Goal: Information Seeking & Learning: Learn about a topic

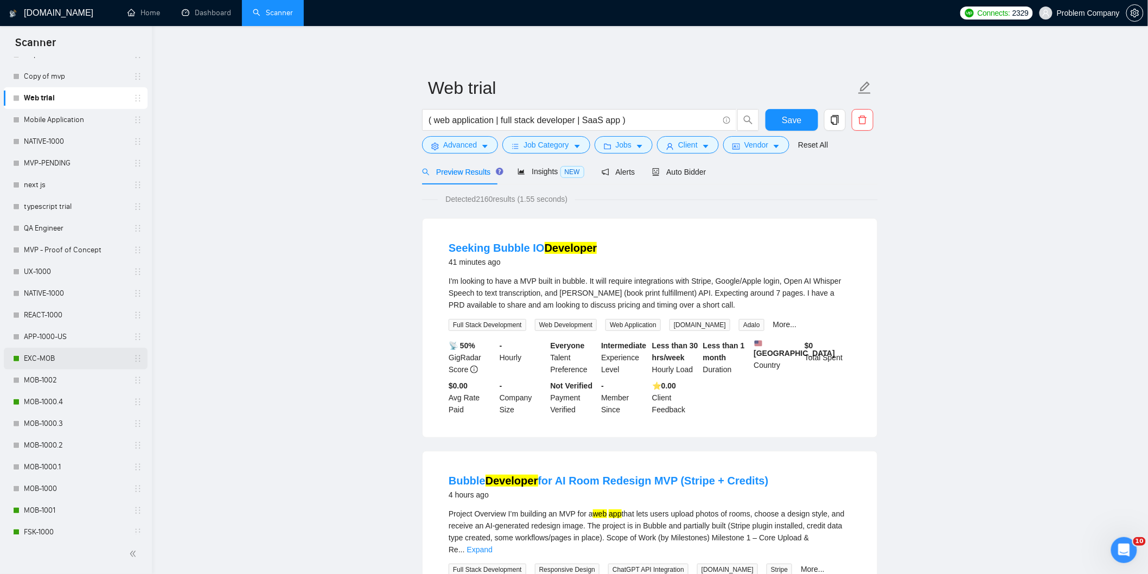
scroll to position [301, 0]
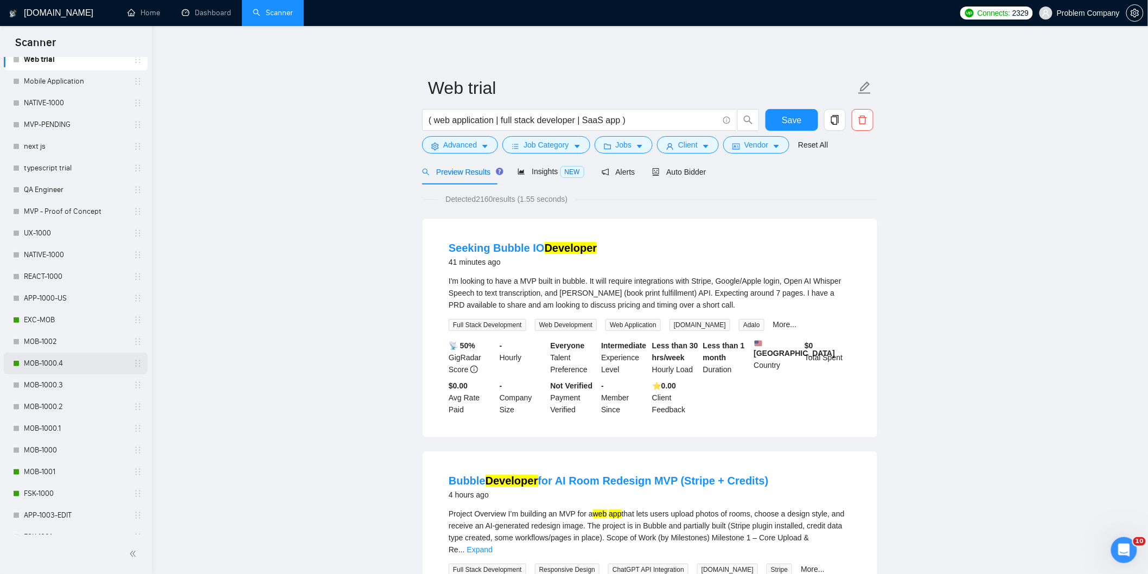
click at [87, 366] on link "MOB-1000.4" at bounding box center [75, 364] width 103 height 22
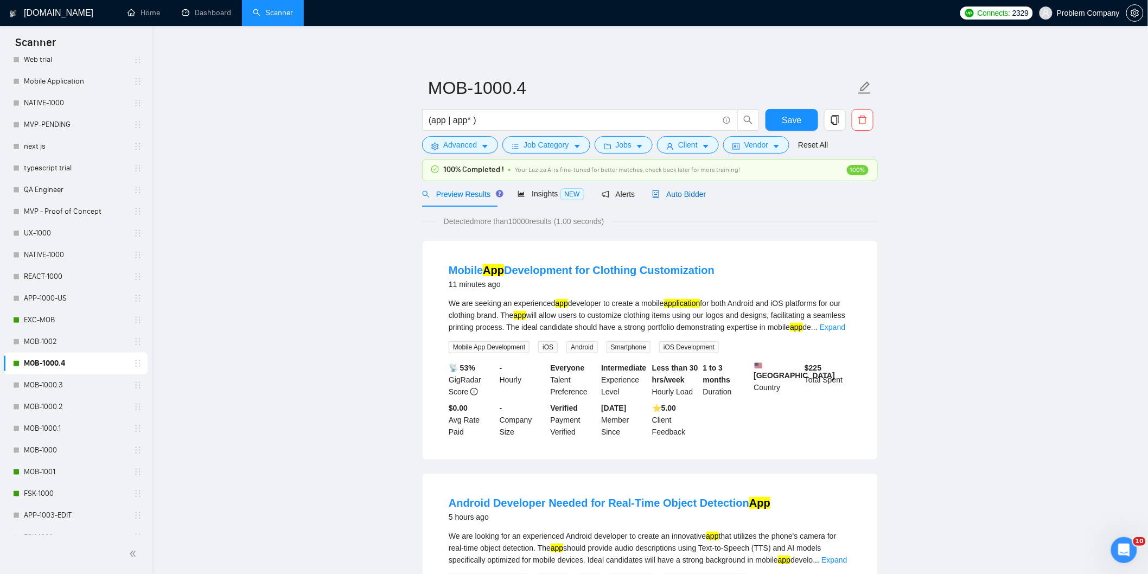
click at [675, 200] on div "Auto Bidder" at bounding box center [679, 194] width 54 height 12
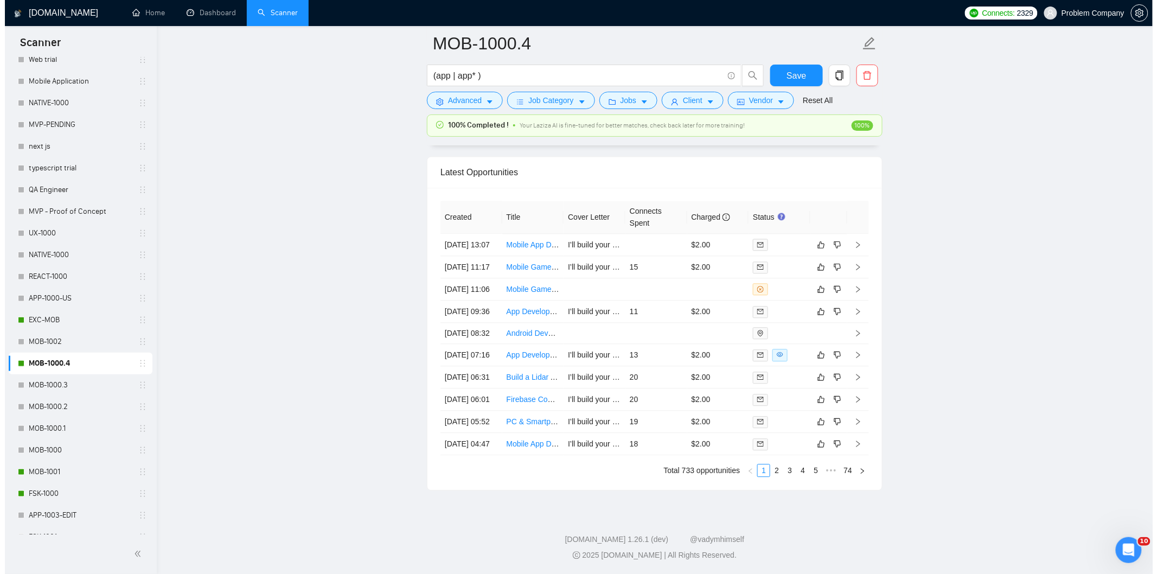
scroll to position [2758, 0]
click at [773, 470] on link "2" at bounding box center [772, 470] width 12 height 12
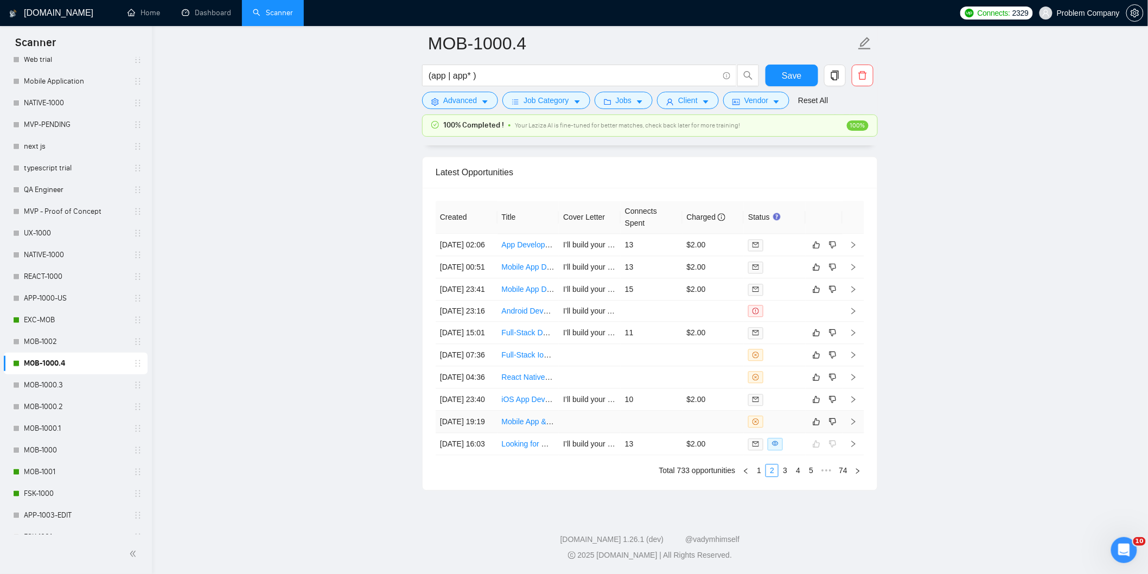
click at [465, 411] on td "[DATE] 19:19" at bounding box center [466, 422] width 62 height 22
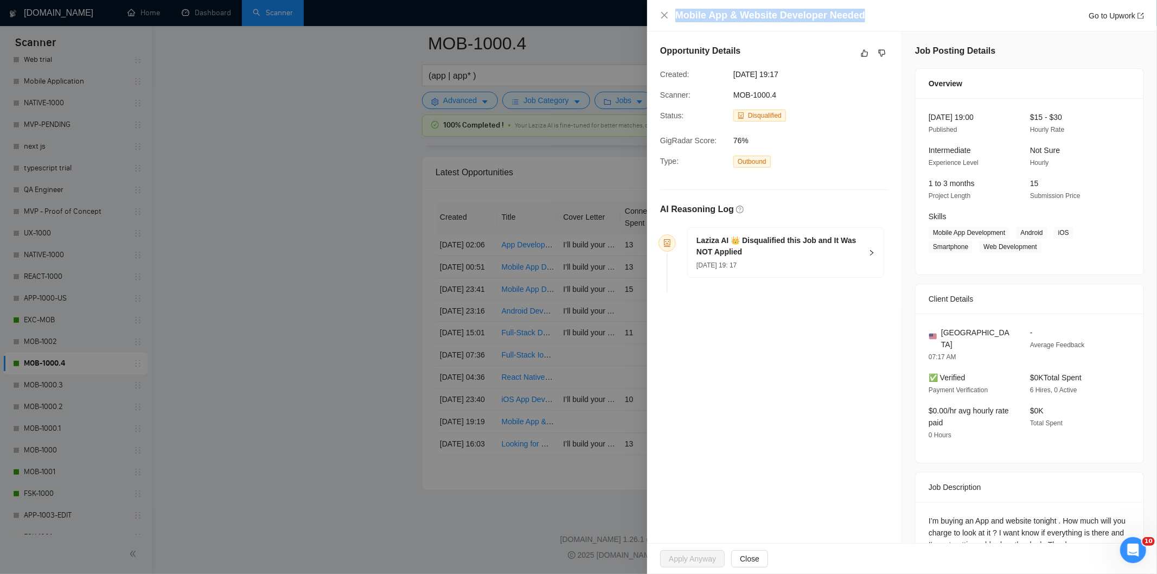
drag, startPoint x: 886, startPoint y: 11, endPoint x: 647, endPoint y: 27, distance: 239.7
click at [647, 27] on div "Mobile App & Website Developer Needed Go to Upwork" at bounding box center [902, 15] width 510 height 31
copy h4 "Mobile App & Website Developer Needed"
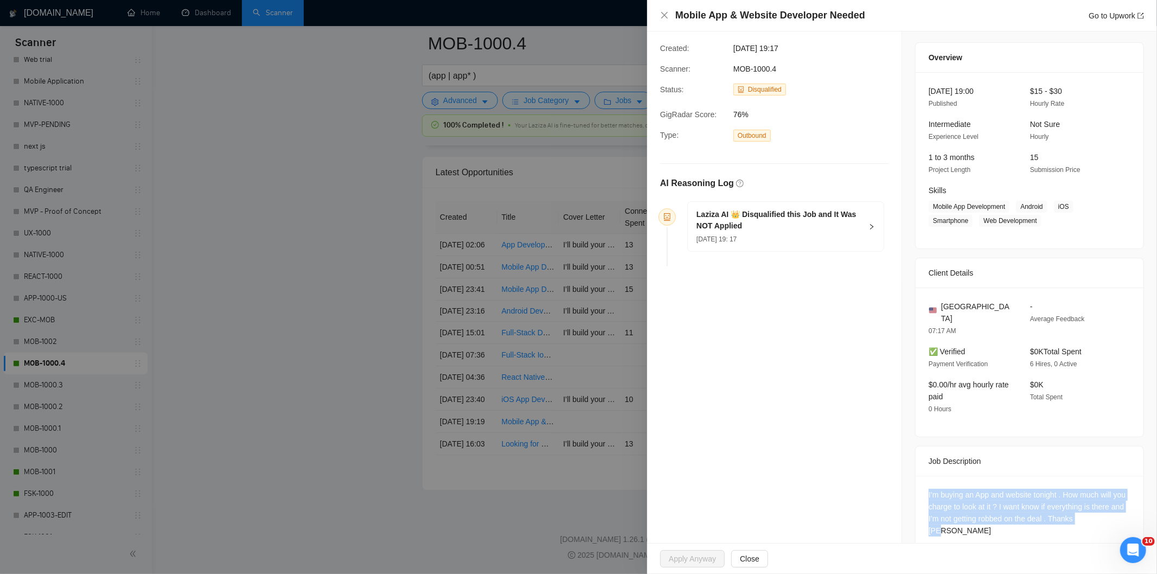
drag, startPoint x: 1103, startPoint y: 508, endPoint x: 915, endPoint y: 477, distance: 190.1
click at [915, 477] on div "I’m buying an App and website tonight . How much will you charge to look at it …" at bounding box center [1029, 515] width 228 height 78
copy div "I’m buying an App and website tonight . How much will you charge to look at it …"
click at [834, 238] on div "[DATE] 19: 17" at bounding box center [778, 239] width 165 height 12
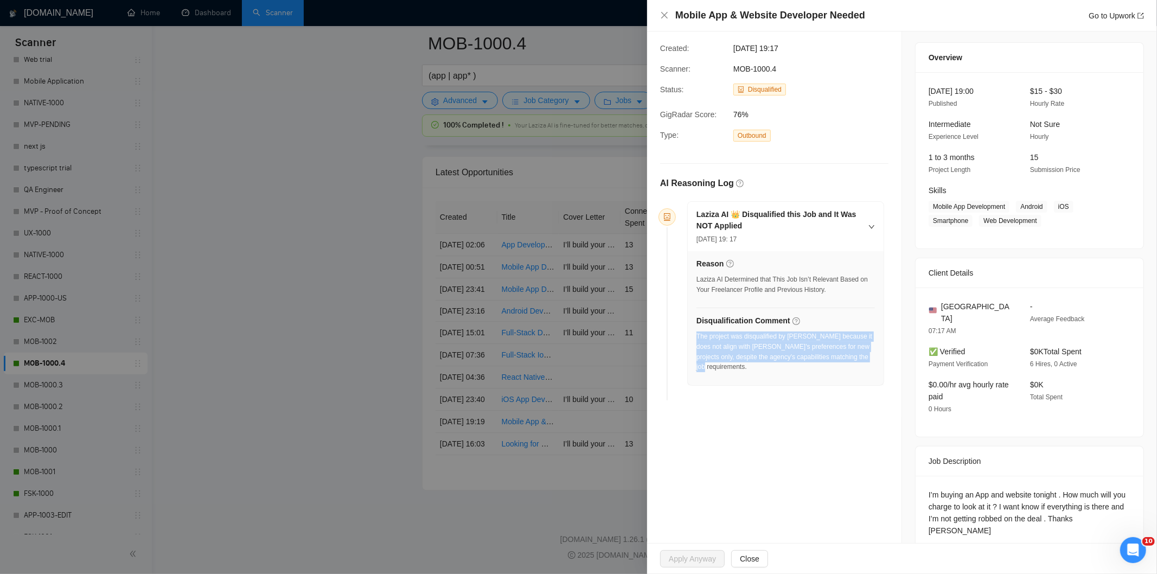
drag, startPoint x: 866, startPoint y: 360, endPoint x: 697, endPoint y: 340, distance: 169.8
click at [697, 340] on div "The project was disqualified by [PERSON_NAME] because it does not align with [P…" at bounding box center [785, 351] width 178 height 41
copy div "The project was disqualified by [PERSON_NAME] because it does not align with [P…"
click at [663, 11] on icon "close" at bounding box center [664, 15] width 9 height 9
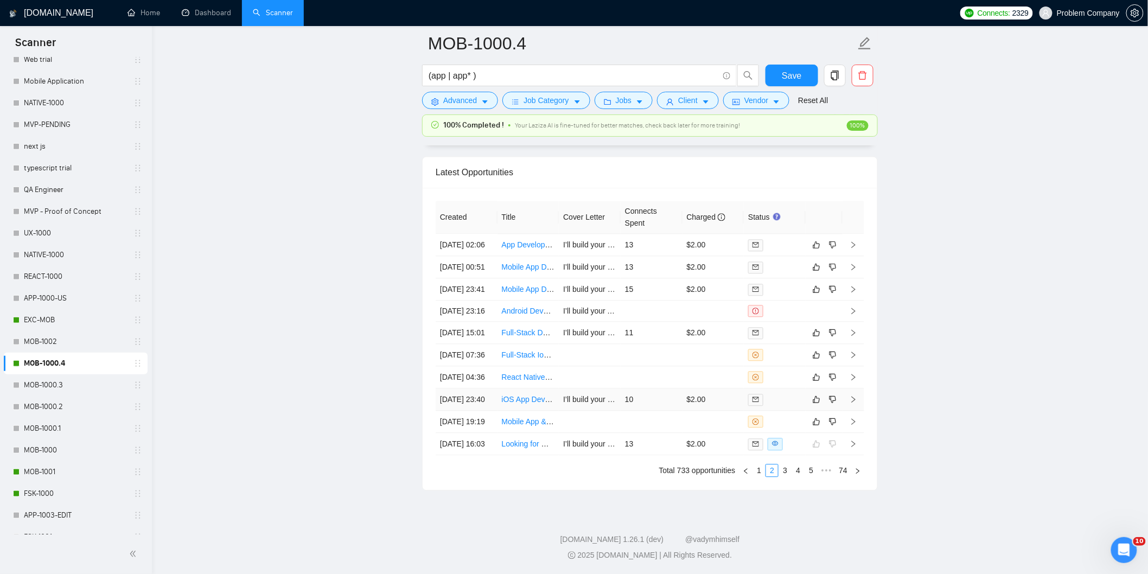
click at [470, 388] on td "[DATE] 23:40" at bounding box center [466, 399] width 62 height 22
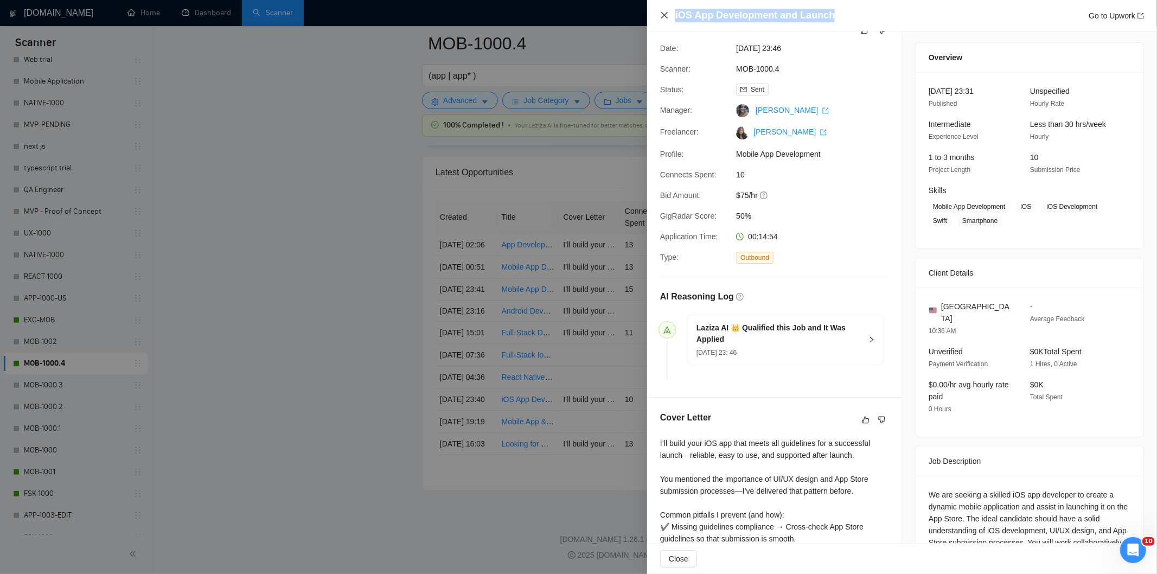
drag, startPoint x: 858, startPoint y: 13, endPoint x: 662, endPoint y: 12, distance: 195.8
click at [662, 12] on div "iOS App Development and Launch Go to Upwork" at bounding box center [902, 16] width 484 height 14
copy h4 "iOS App Development and Launch"
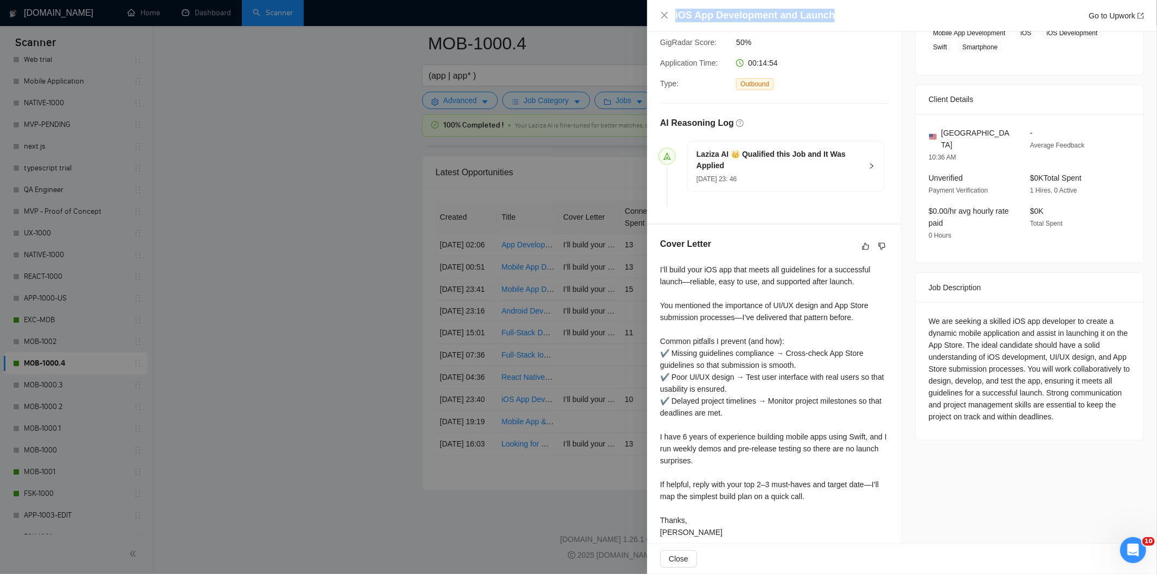
scroll to position [213, 0]
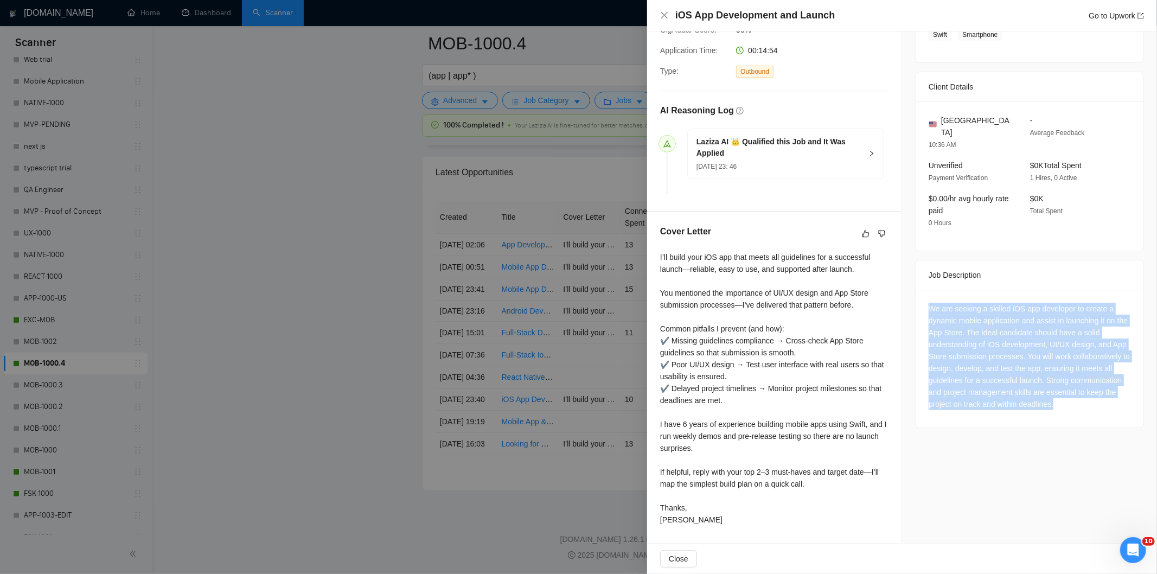
drag, startPoint x: 923, startPoint y: 291, endPoint x: 1123, endPoint y: 407, distance: 231.5
click at [1123, 407] on div "We are seeking a skilled iOS app developer to create a dynamic mobile applicati…" at bounding box center [1029, 359] width 228 height 138
copy div "We are seeking a skilled iOS app developer to create a dynamic mobile applicati…"
click at [662, 13] on icon "close" at bounding box center [664, 15] width 7 height 7
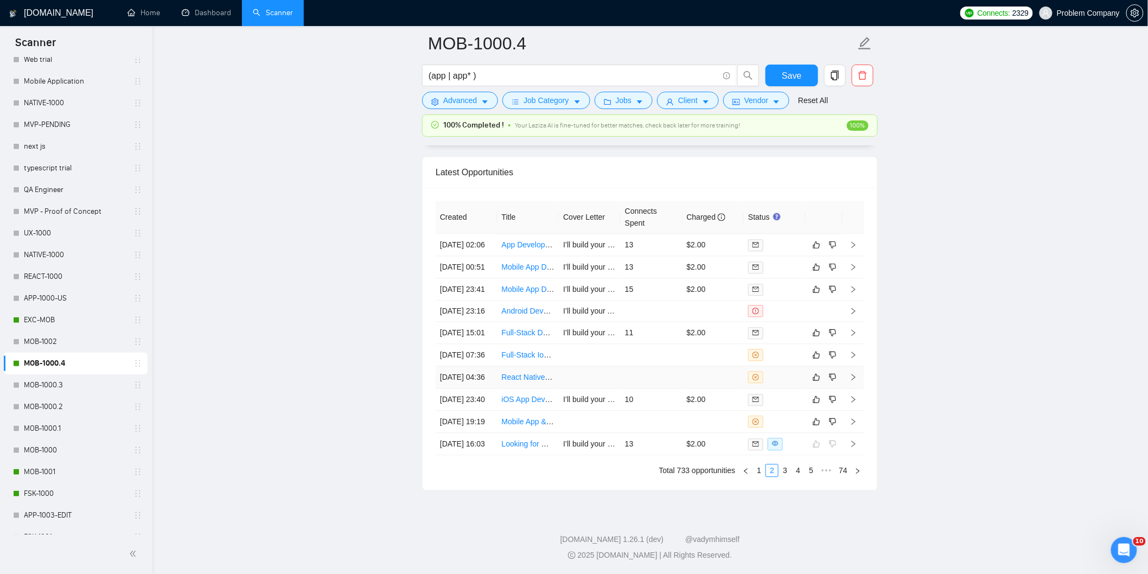
drag, startPoint x: 461, startPoint y: 340, endPoint x: 462, endPoint y: 332, distance: 7.1
click at [462, 366] on td "[DATE] 04:36" at bounding box center [466, 377] width 62 height 22
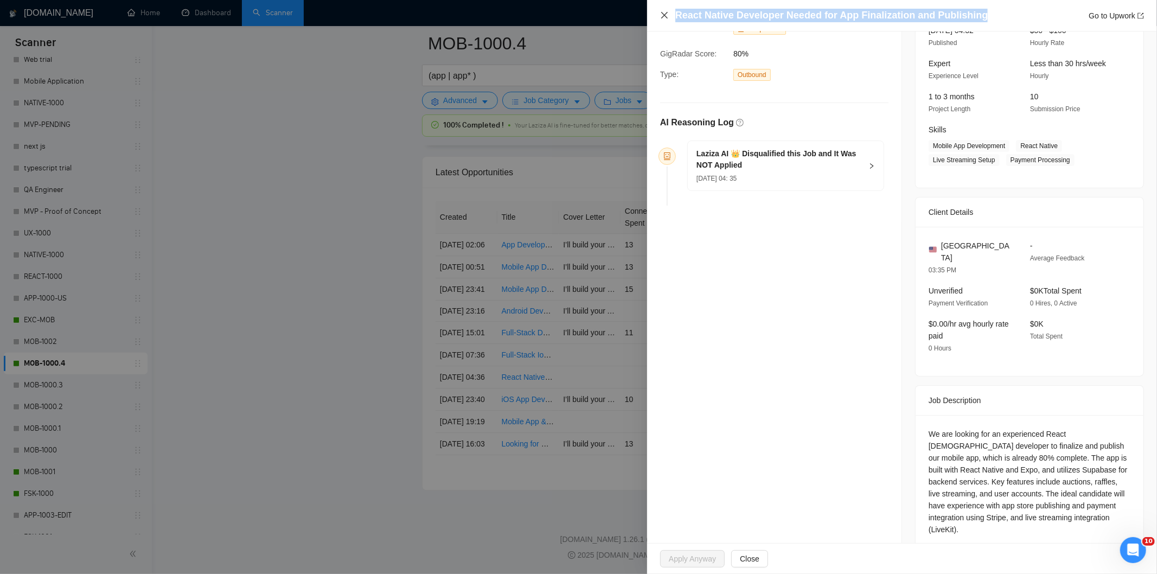
drag, startPoint x: 978, startPoint y: 17, endPoint x: 668, endPoint y: 17, distance: 310.8
click at [668, 17] on div "React Native Developer Needed for App Finalization and Publishing Go to Upwork" at bounding box center [902, 16] width 484 height 14
copy h4 "React Native Developer Needed for App Finalization and Publishing"
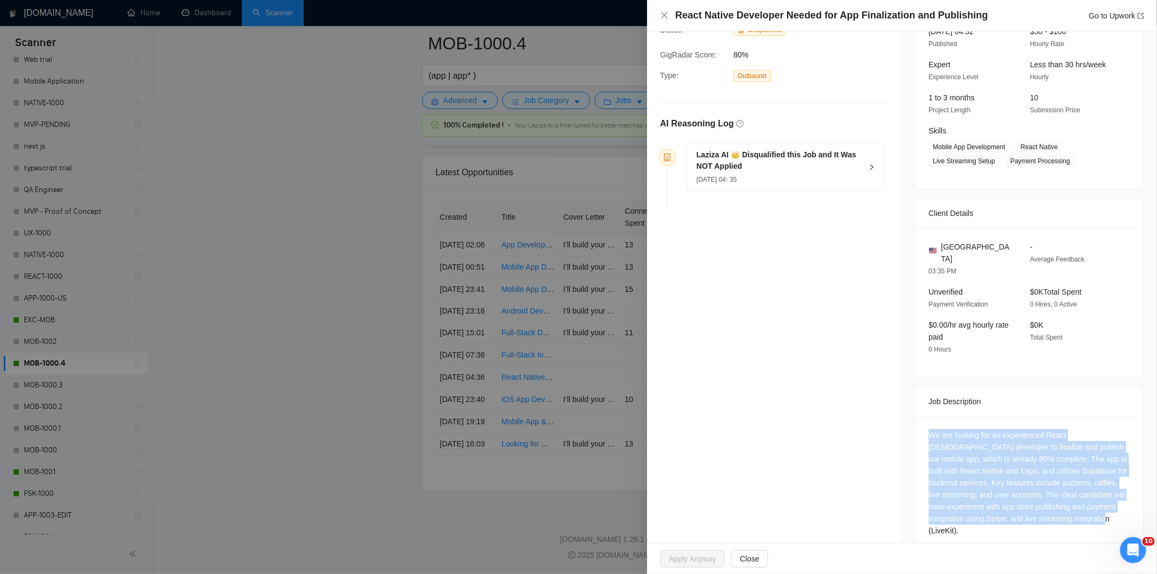
drag, startPoint x: 1060, startPoint y: 513, endPoint x: 921, endPoint y: 424, distance: 165.6
click at [921, 424] on div "We are looking for an experienced React [DEMOGRAPHIC_DATA] developer to finaliz…" at bounding box center [1029, 485] width 228 height 138
copy div "We are looking for an experienced React [DEMOGRAPHIC_DATA] developer to finaliz…"
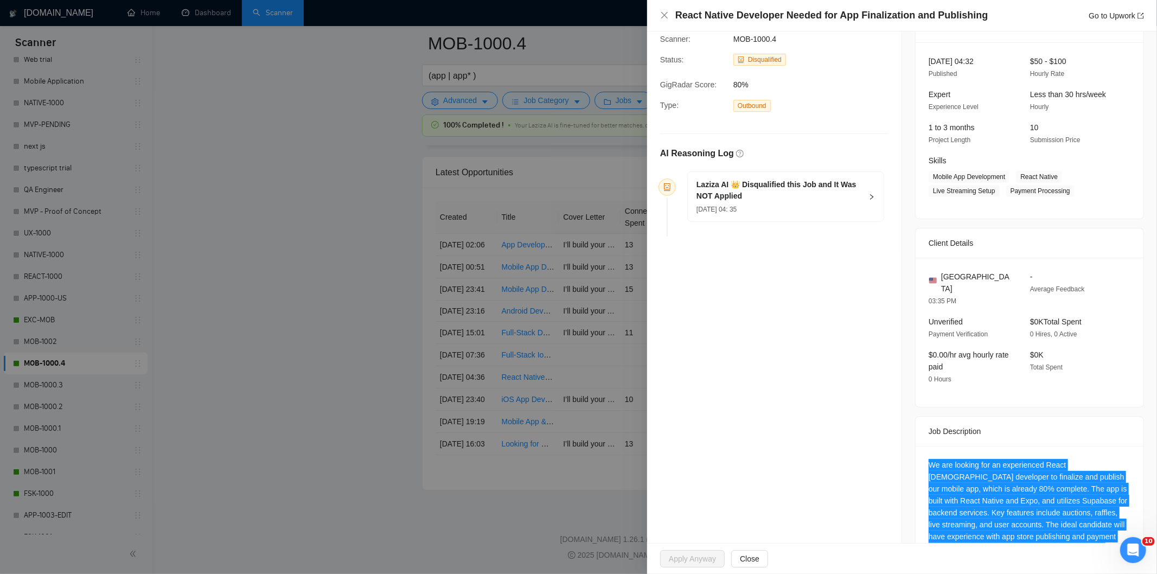
scroll to position [0, 0]
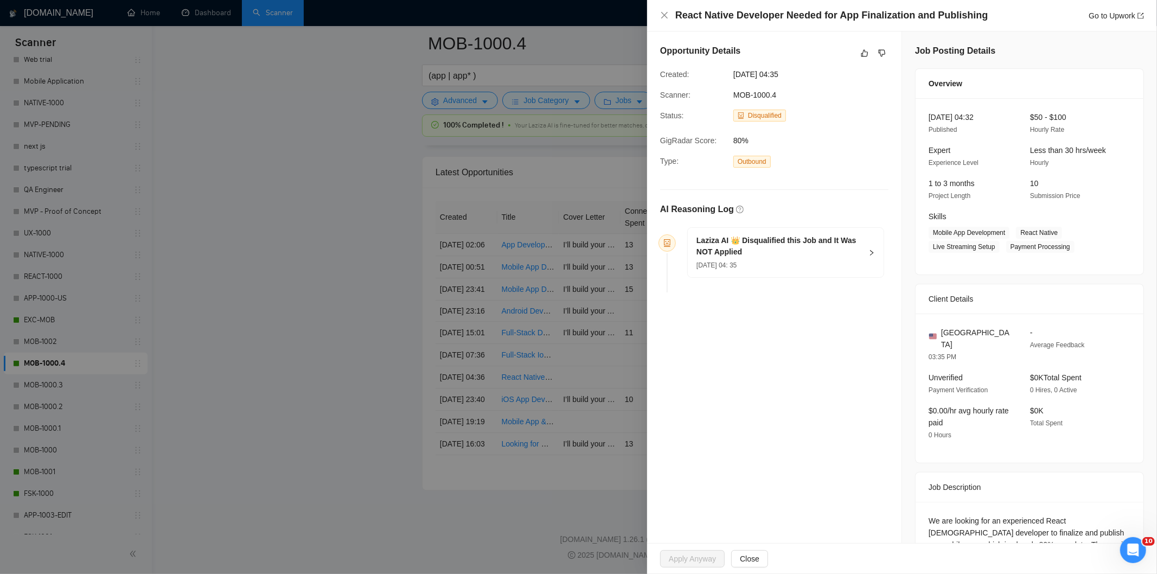
click at [849, 252] on h5 "Laziza AI 👑 Disqualified this Job and It Was NOT Applied" at bounding box center [778, 246] width 165 height 23
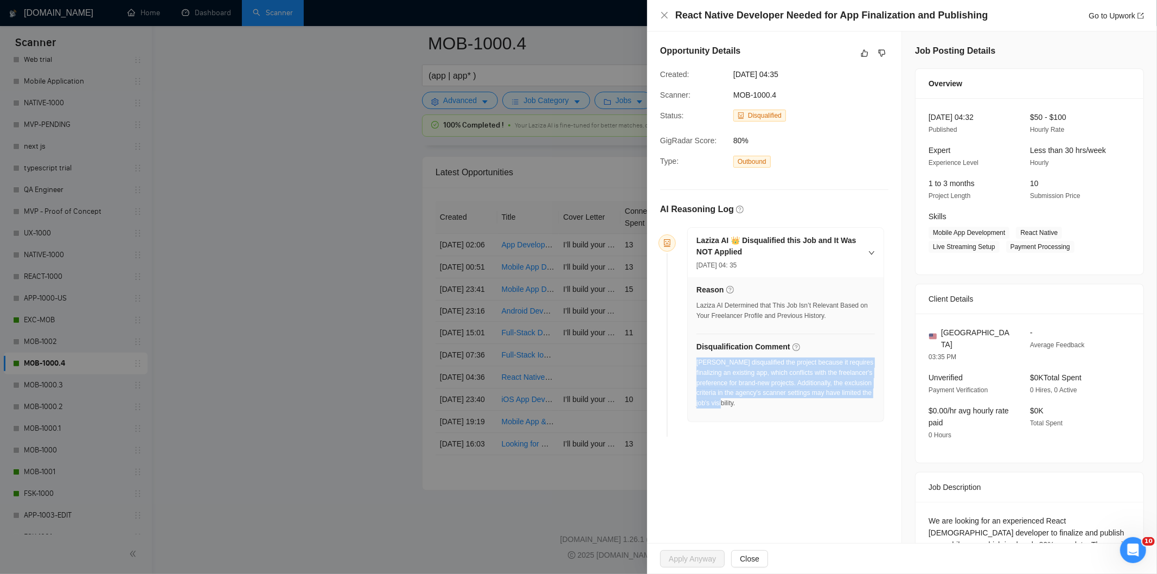
drag, startPoint x: 783, startPoint y: 413, endPoint x: 696, endPoint y: 361, distance: 101.5
click at [696, 361] on div "[PERSON_NAME] disqualified the project because it requires finalizing an existi…" at bounding box center [785, 385] width 178 height 57
copy div "[PERSON_NAME] disqualified the project because it requires finalizing an existi…"
click at [660, 15] on icon "close" at bounding box center [664, 15] width 9 height 9
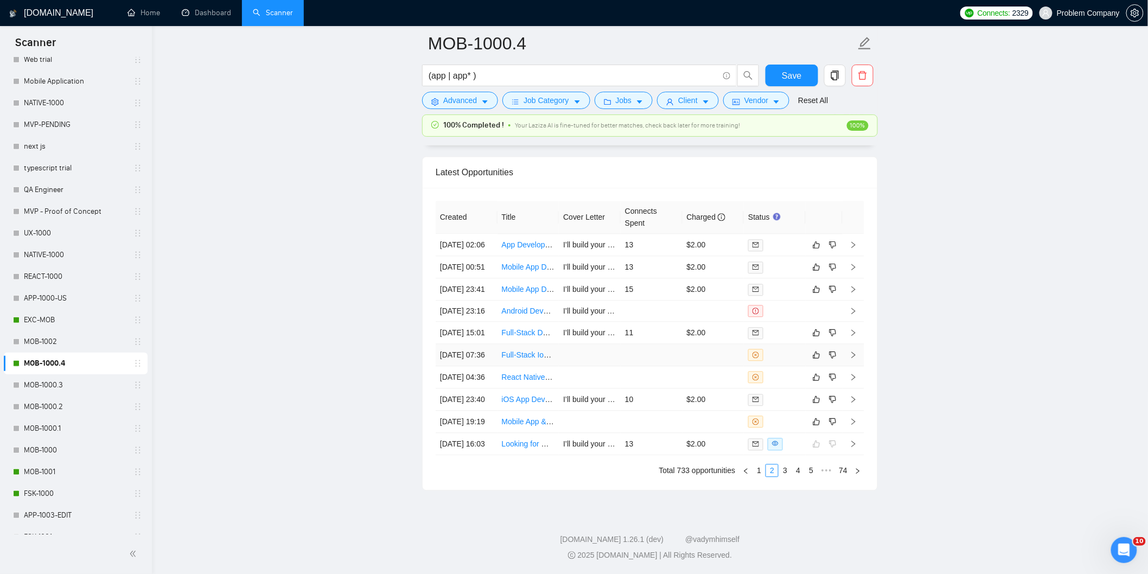
click at [464, 344] on td "[DATE] 07:36" at bounding box center [466, 355] width 62 height 22
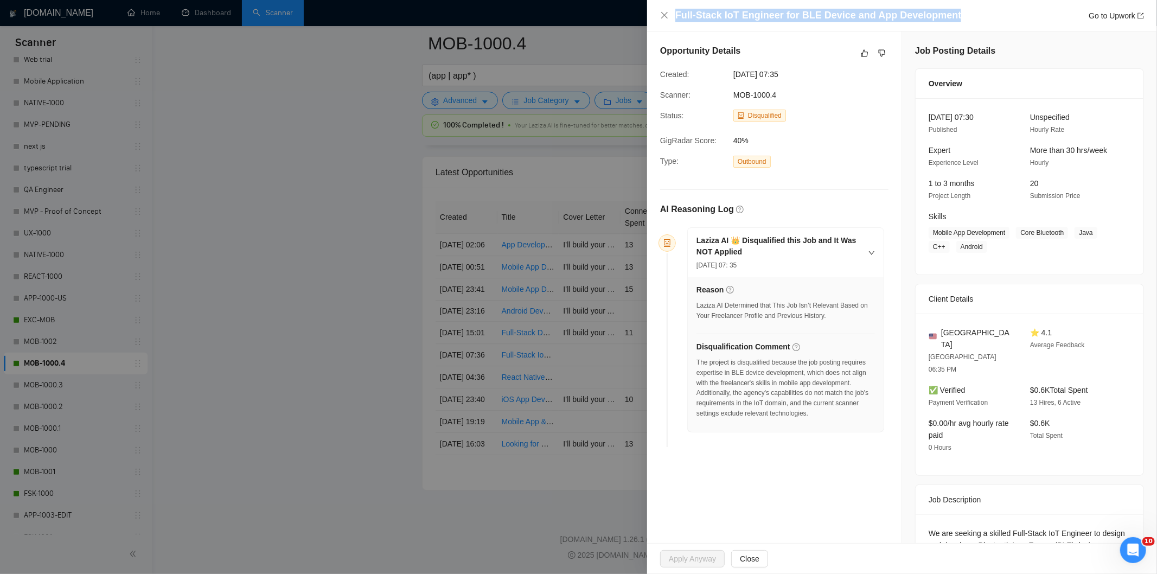
drag, startPoint x: 838, startPoint y: 11, endPoint x: 677, endPoint y: 7, distance: 161.7
click at [677, 7] on div "Full-Stack IoT Engineer for BLE Device and App Development Go to Upwork" at bounding box center [902, 15] width 510 height 31
copy h4 "Full-Stack IoT Engineer for BLE Device and App Development"
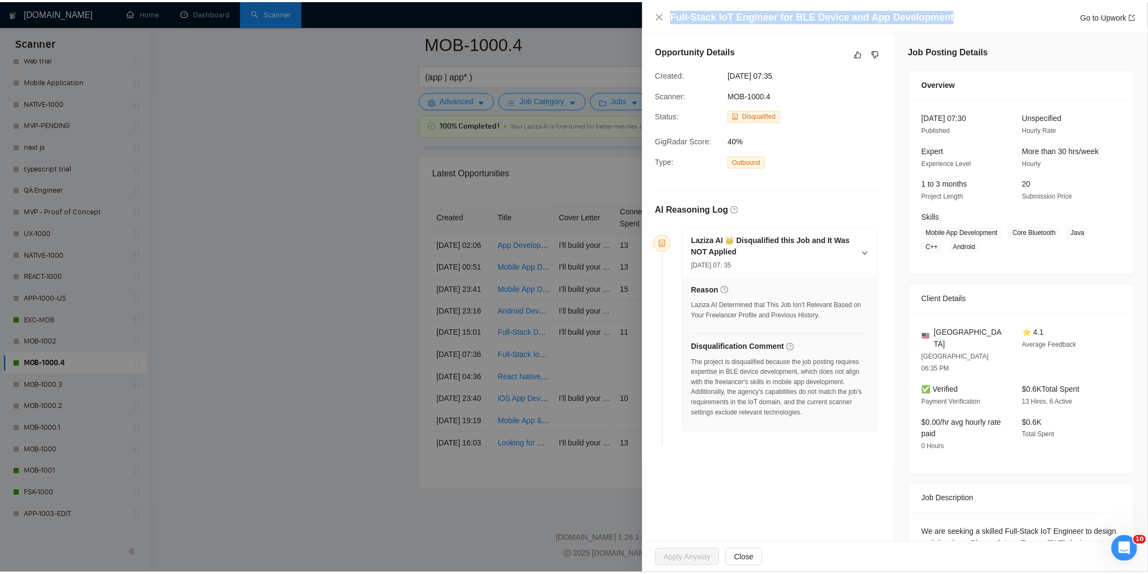
scroll to position [110, 0]
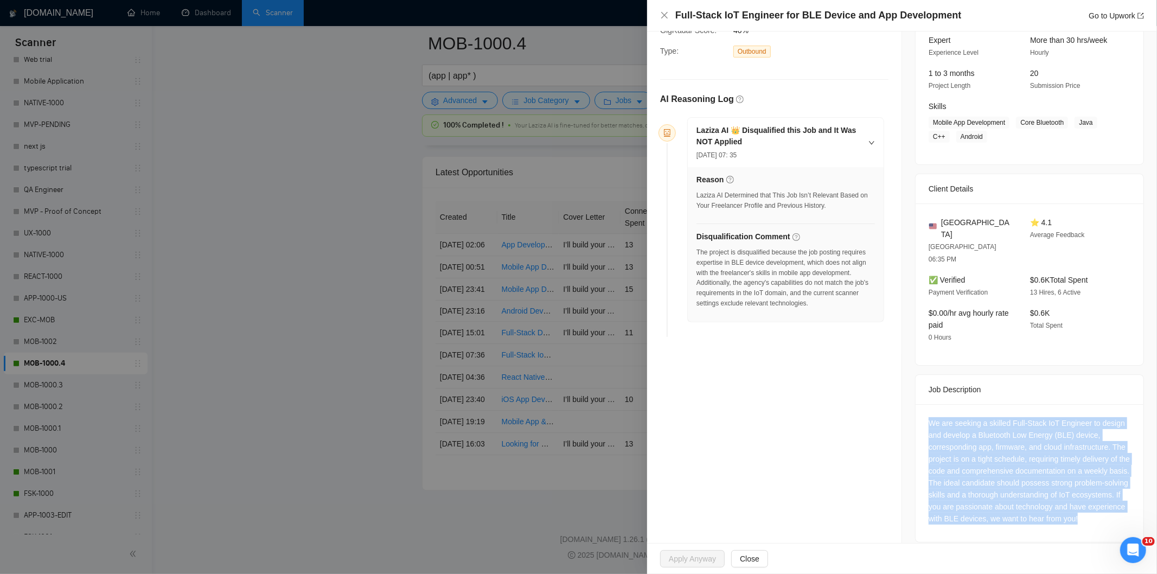
drag, startPoint x: 930, startPoint y: 456, endPoint x: 923, endPoint y: 402, distance: 54.1
click at [923, 404] on div "We are seeking a skilled Full-Stack IoT Engineer to design and develop a Blueto…" at bounding box center [1029, 473] width 228 height 138
copy div "We are seeking a skilled Full-Stack IoT Engineer to design and develop a Blueto…"
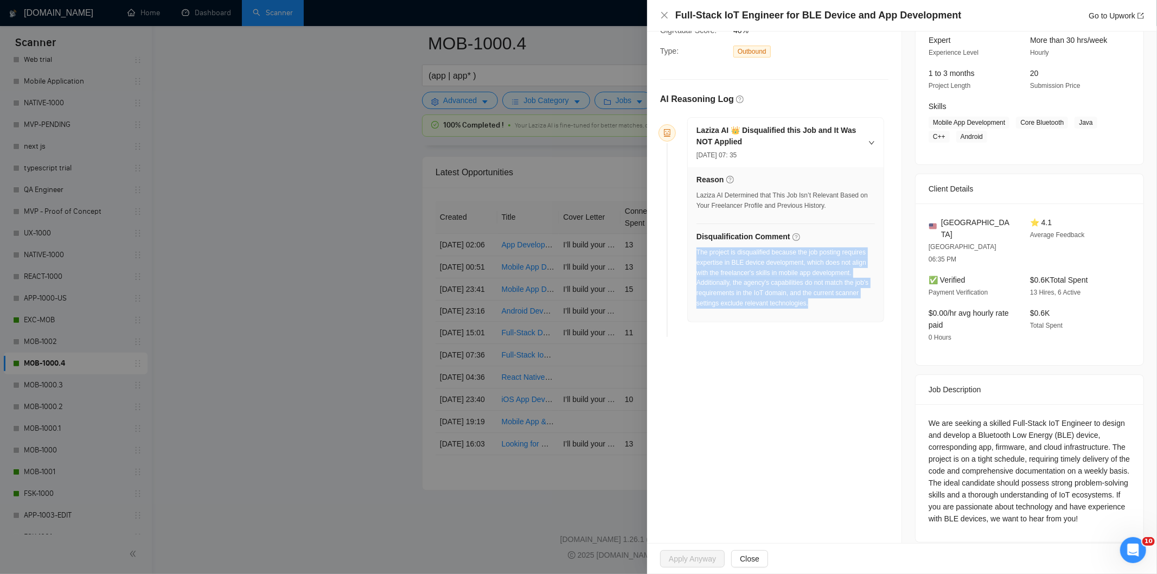
drag, startPoint x: 823, startPoint y: 308, endPoint x: 697, endPoint y: 251, distance: 138.6
click at [697, 251] on div "The project is disqualified because the job posting requires expertise in BLE d…" at bounding box center [785, 277] width 178 height 61
click at [664, 14] on icon "close" at bounding box center [664, 15] width 9 height 9
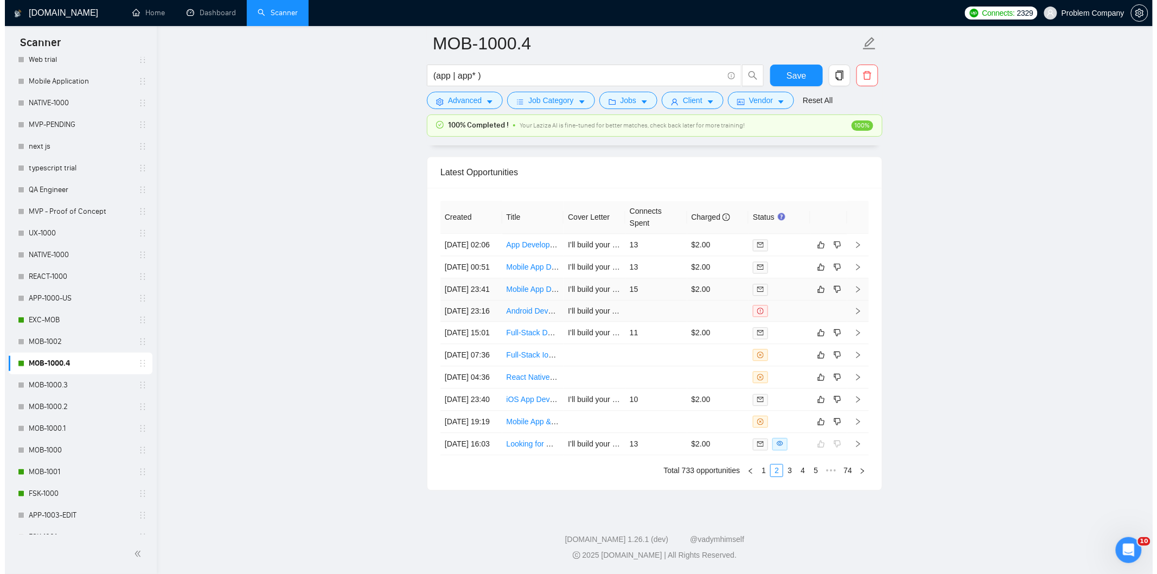
scroll to position [2638, 0]
click at [480, 346] on td "[DATE] 15:01" at bounding box center [466, 335] width 62 height 22
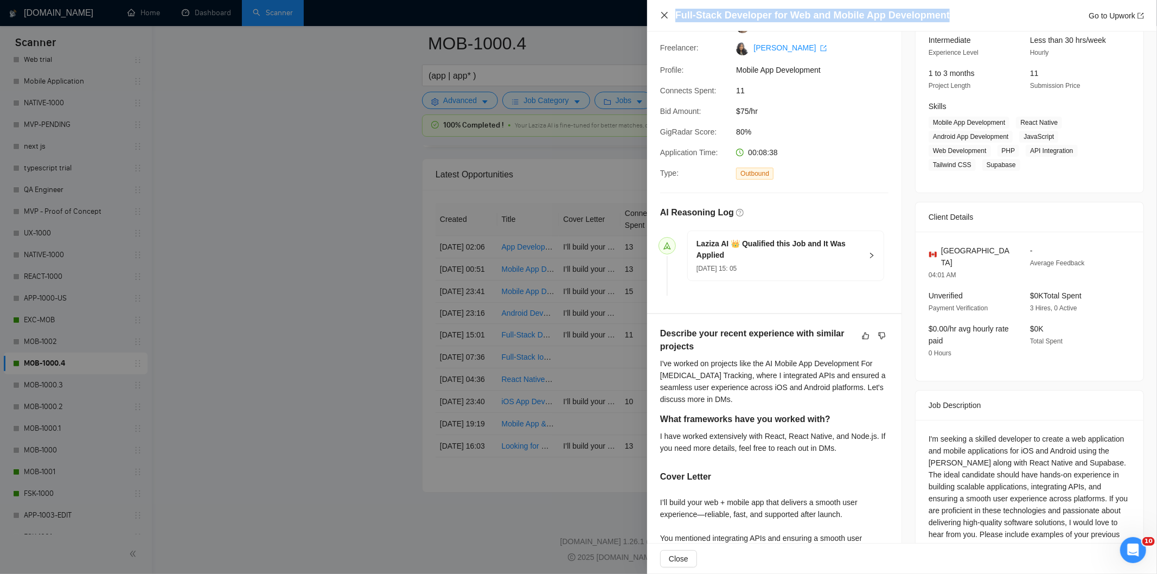
drag, startPoint x: 946, startPoint y: 17, endPoint x: 662, endPoint y: 17, distance: 284.7
click at [662, 17] on div "Full-Stack Developer for Web and Mobile App Development Go to Upwork" at bounding box center [902, 16] width 484 height 14
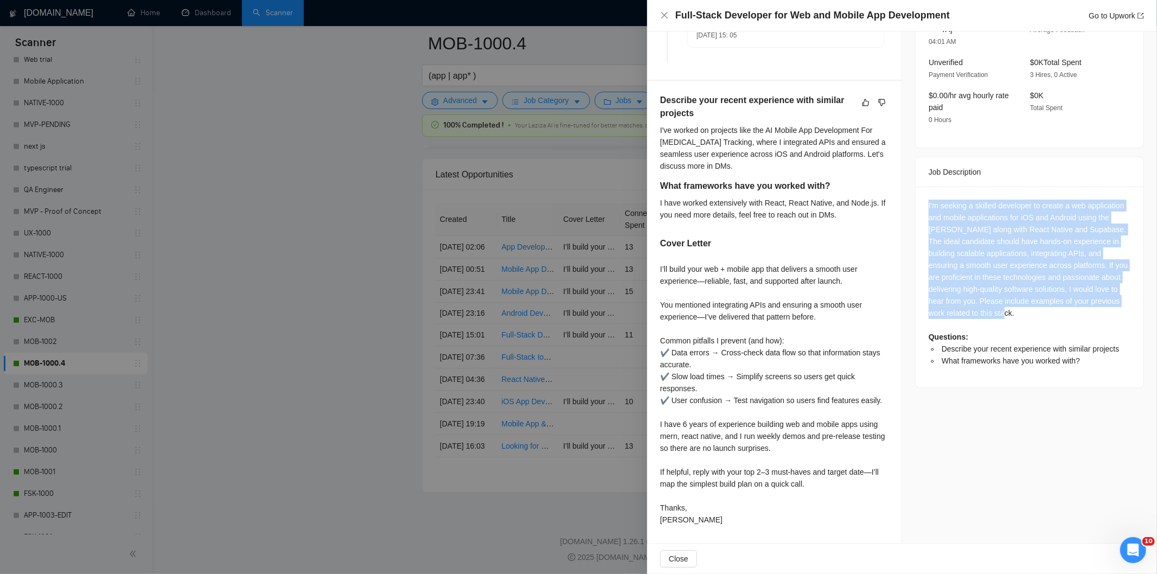
drag, startPoint x: 922, startPoint y: 191, endPoint x: 1043, endPoint y: 304, distance: 165.8
click at [1043, 304] on div "I'm seeking a skilled developer to create a web application and mobile applicat…" at bounding box center [1029, 287] width 228 height 201
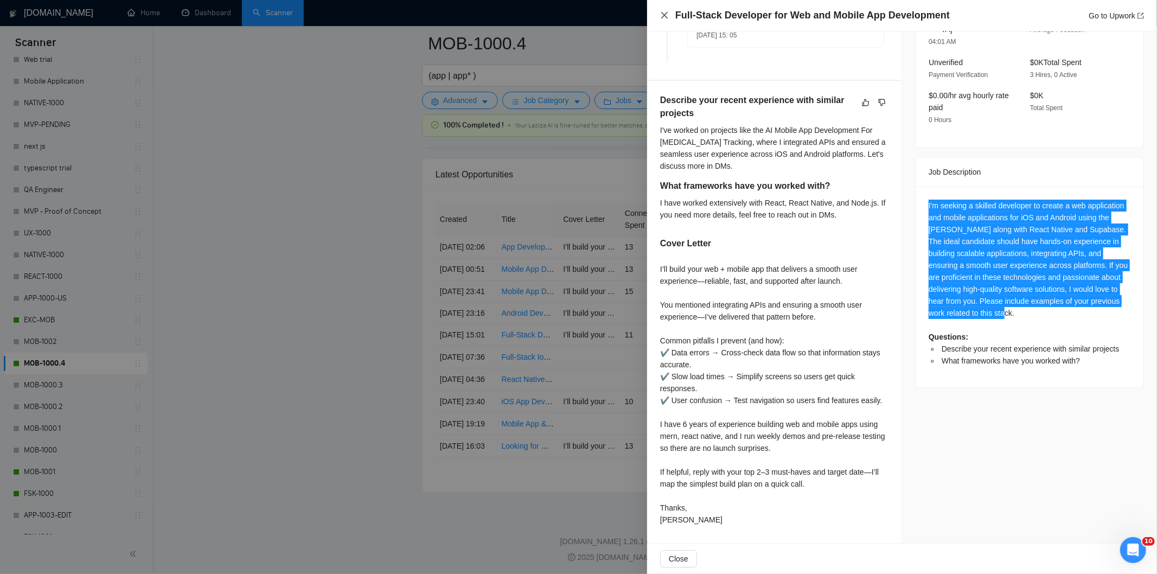
click at [664, 18] on icon "close" at bounding box center [664, 15] width 9 height 9
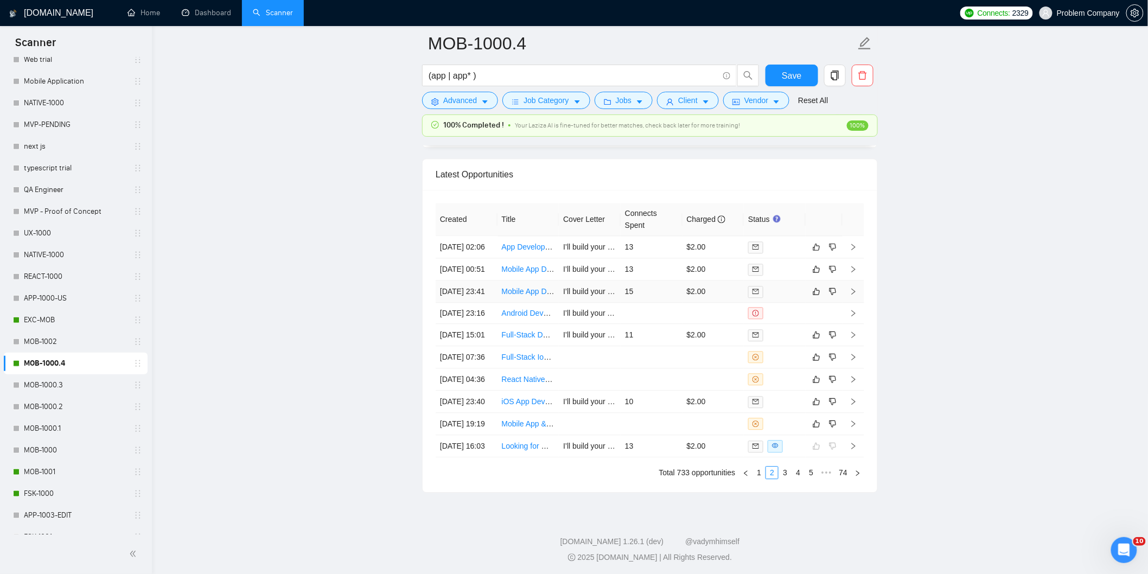
click at [469, 303] on td "[DATE] 23:41" at bounding box center [466, 291] width 62 height 22
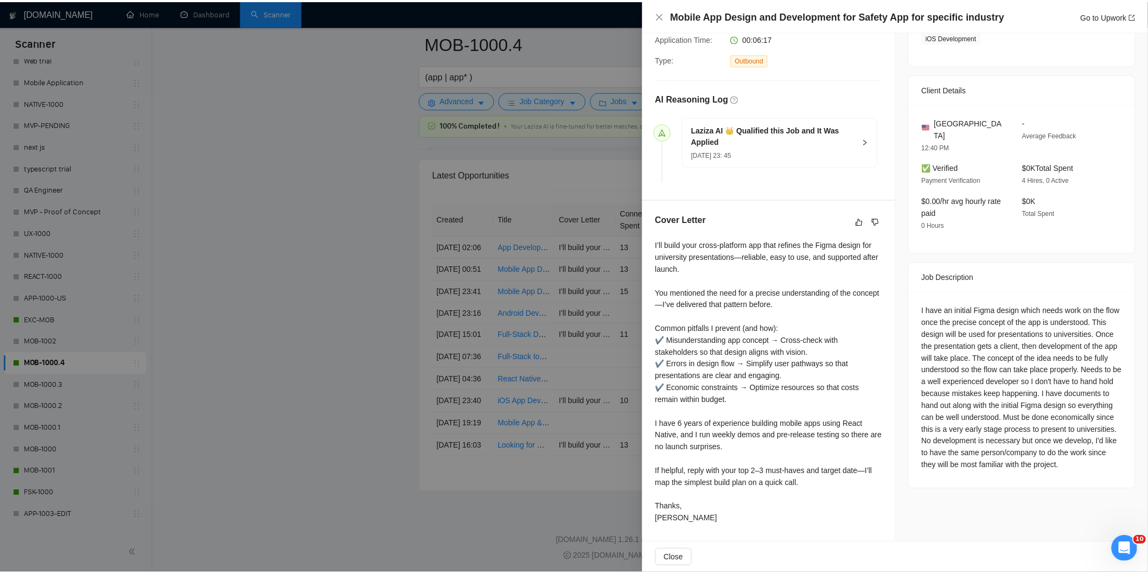
scroll to position [225, 0]
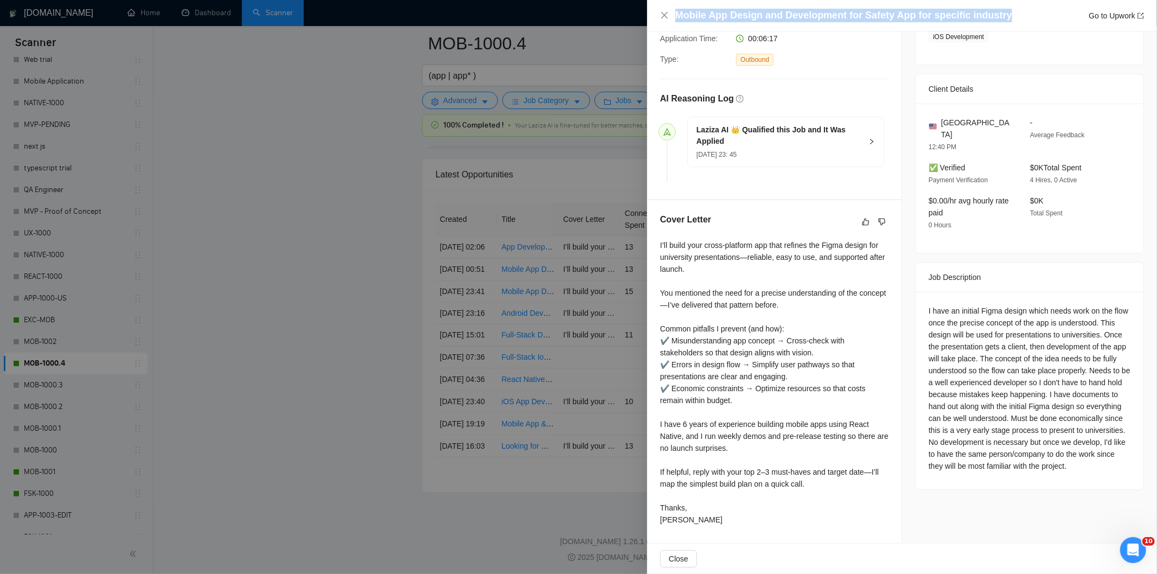
drag, startPoint x: 1012, startPoint y: 19, endPoint x: 619, endPoint y: 15, distance: 393.2
click at [619, 15] on div "Mobile App Design and Development for Safety App for specific industry Go to Up…" at bounding box center [578, 287] width 1157 height 574
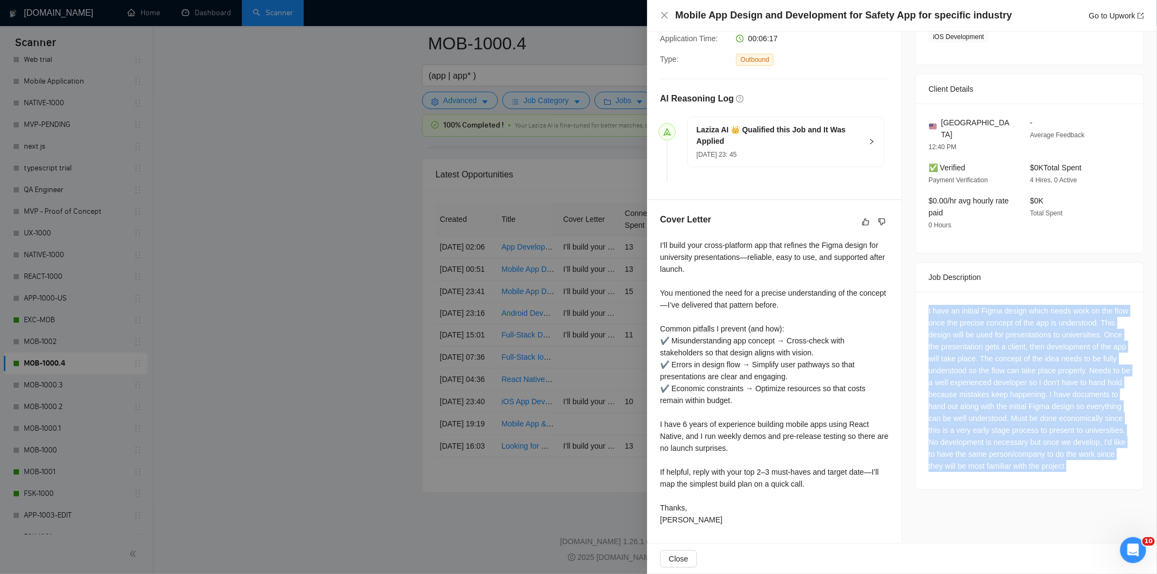
drag, startPoint x: 921, startPoint y: 299, endPoint x: 1061, endPoint y: 483, distance: 230.6
click at [1061, 483] on div "I have an initial Figma design which needs work on the flow once the precise co…" at bounding box center [1029, 390] width 228 height 197
click at [662, 12] on icon "close" at bounding box center [664, 15] width 7 height 7
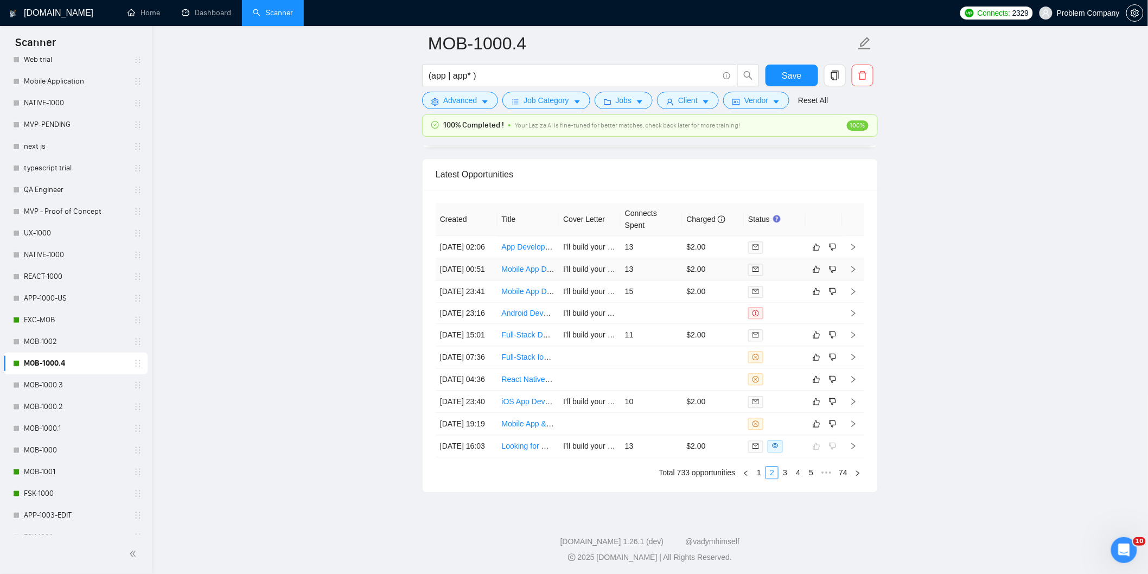
click at [492, 280] on td "[DATE] 00:51" at bounding box center [466, 269] width 62 height 22
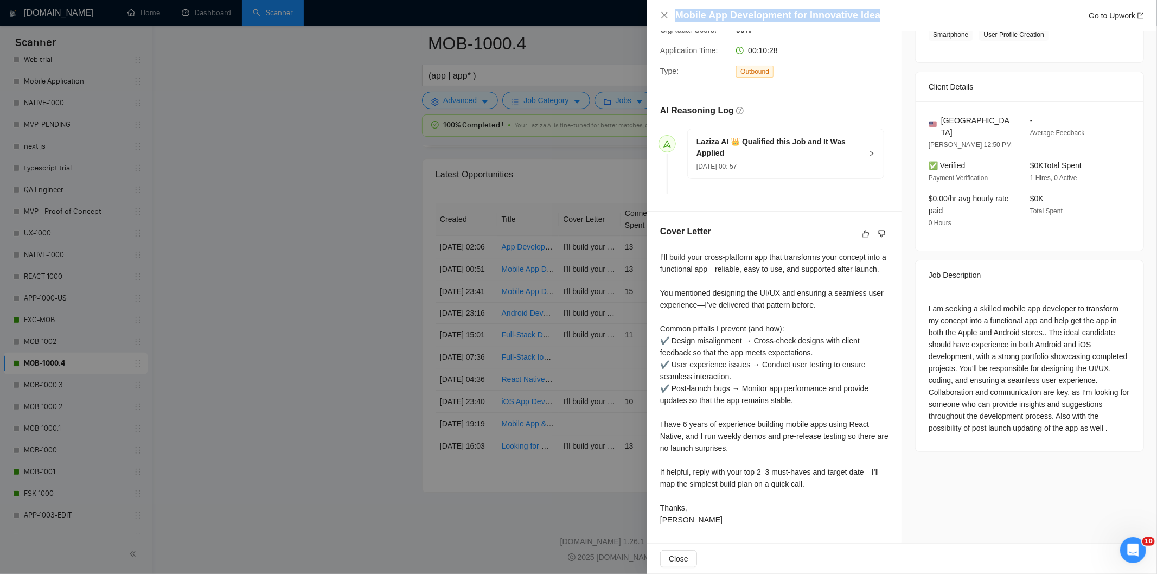
drag, startPoint x: 887, startPoint y: 10, endPoint x: 643, endPoint y: 17, distance: 244.2
click at [643, 17] on div "Mobile App Development for Innovative Idea Go to Upwork Proposal Details Date: …" at bounding box center [578, 287] width 1157 height 574
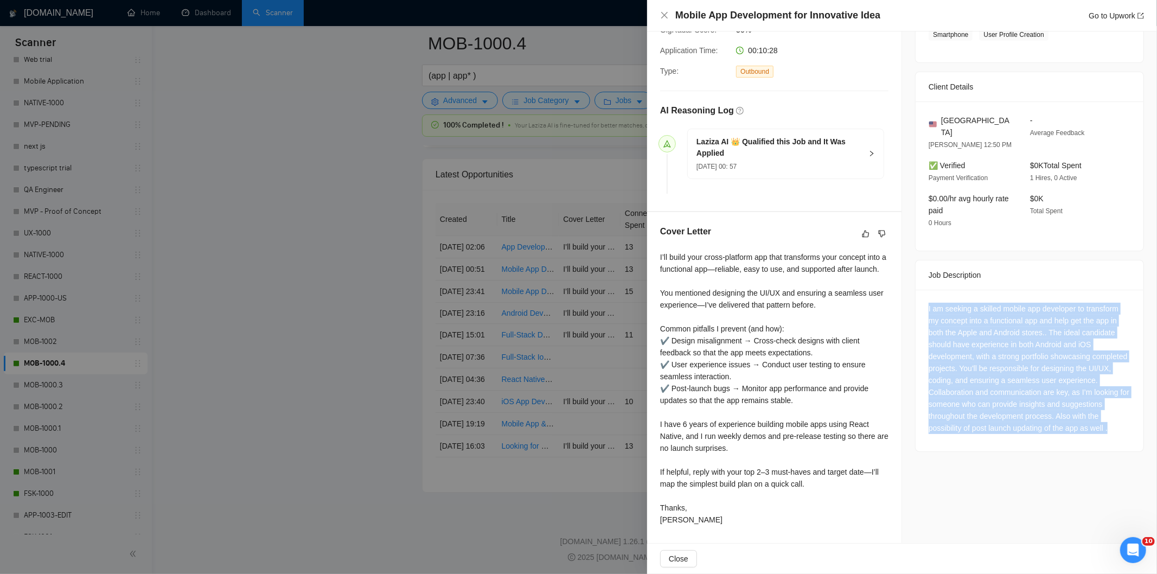
drag, startPoint x: 1112, startPoint y: 400, endPoint x: 912, endPoint y: 287, distance: 229.0
click at [915, 290] on div "I am seeking a skilled mobile app developer to transform my concept into a func…" at bounding box center [1029, 371] width 228 height 162
click at [663, 12] on icon "close" at bounding box center [664, 15] width 9 height 9
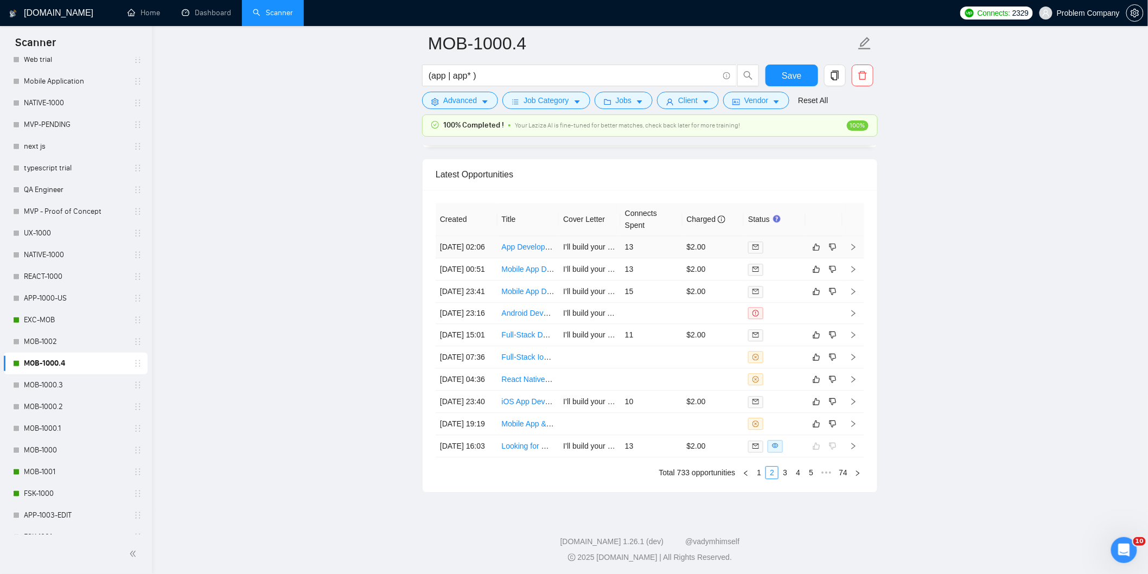
click at [481, 258] on td "[DATE] 02:06" at bounding box center [466, 247] width 62 height 22
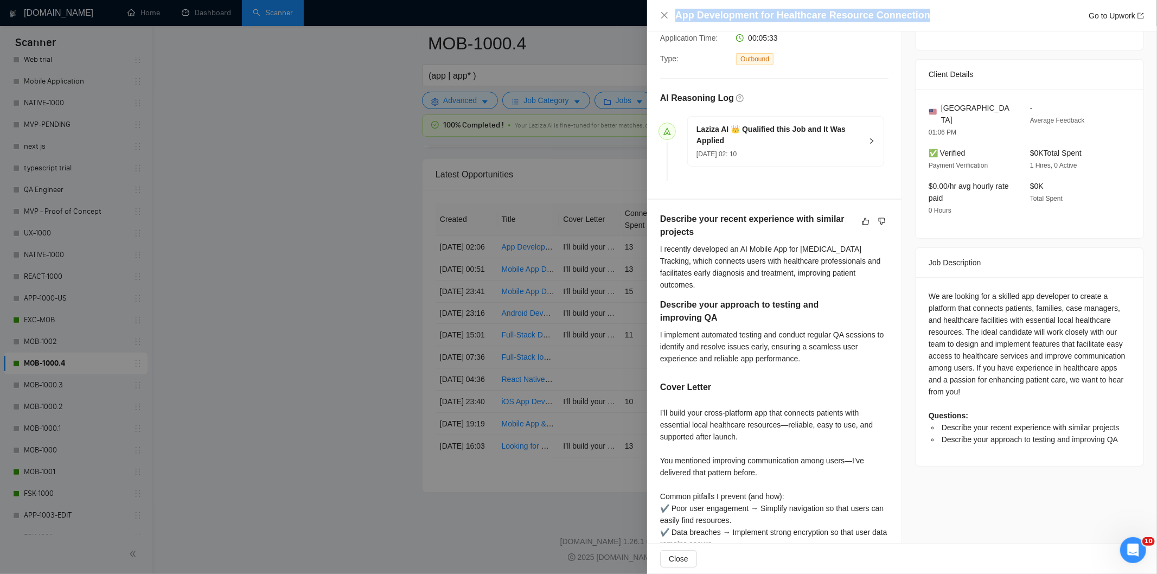
drag, startPoint x: 928, startPoint y: 15, endPoint x: 660, endPoint y: 9, distance: 268.0
click at [660, 9] on div "App Development for Healthcare Resource Connection Go to Upwork" at bounding box center [902, 16] width 484 height 14
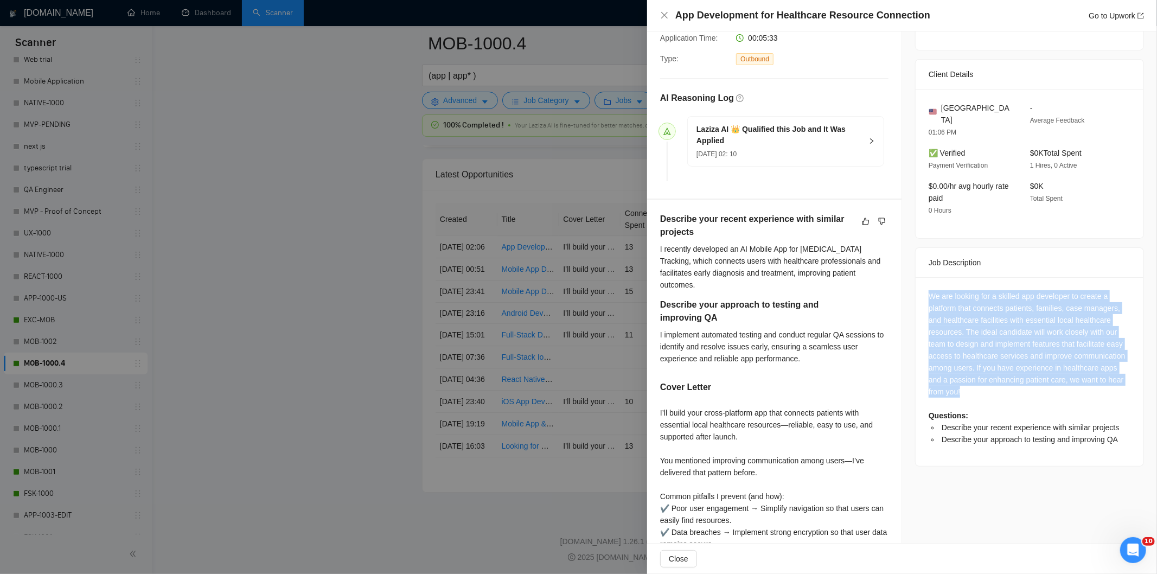
drag, startPoint x: 919, startPoint y: 280, endPoint x: 1005, endPoint y: 381, distance: 132.3
click at [1005, 381] on div "We are looking for a skilled app developer to create a platform that connects p…" at bounding box center [1029, 371] width 228 height 189
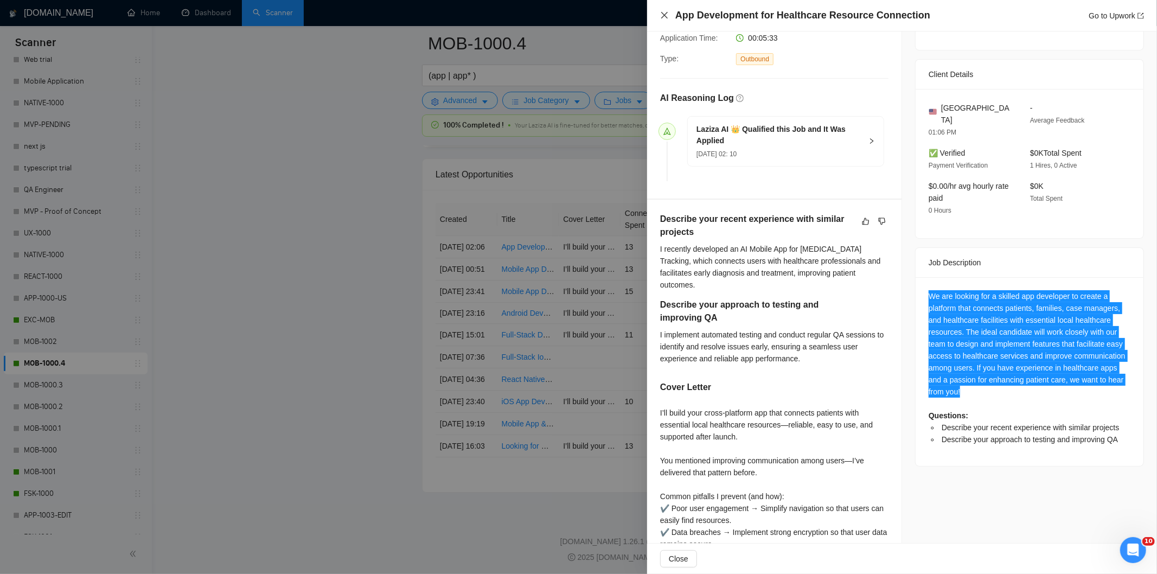
drag, startPoint x: 662, startPoint y: 12, endPoint x: 649, endPoint y: 45, distance: 35.0
click at [663, 14] on icon "close" at bounding box center [664, 15] width 9 height 9
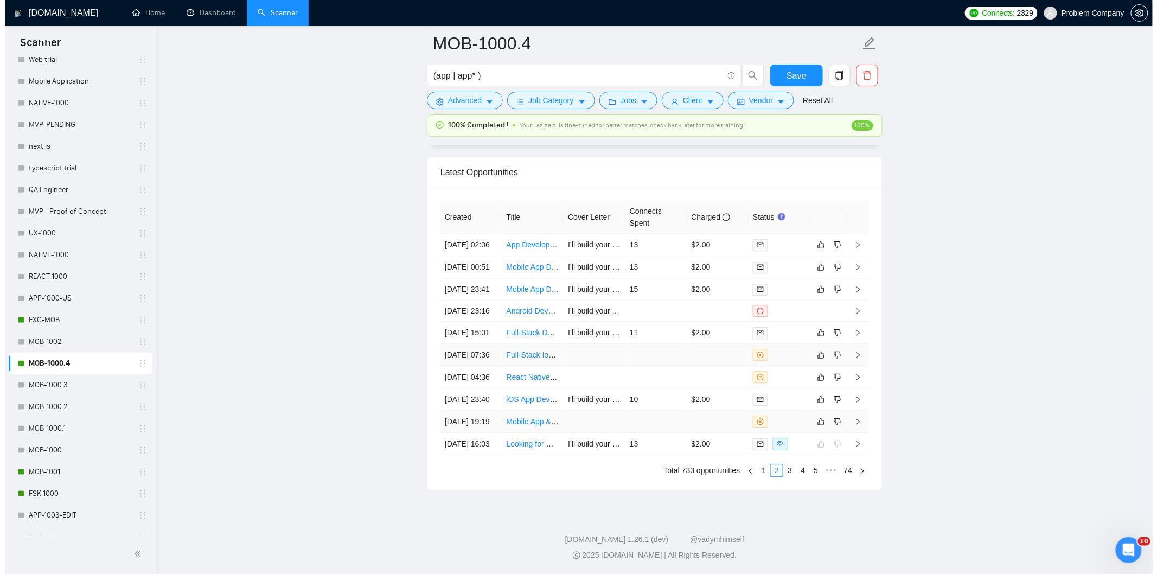
scroll to position [2758, 0]
click at [761, 475] on link "1" at bounding box center [759, 470] width 12 height 12
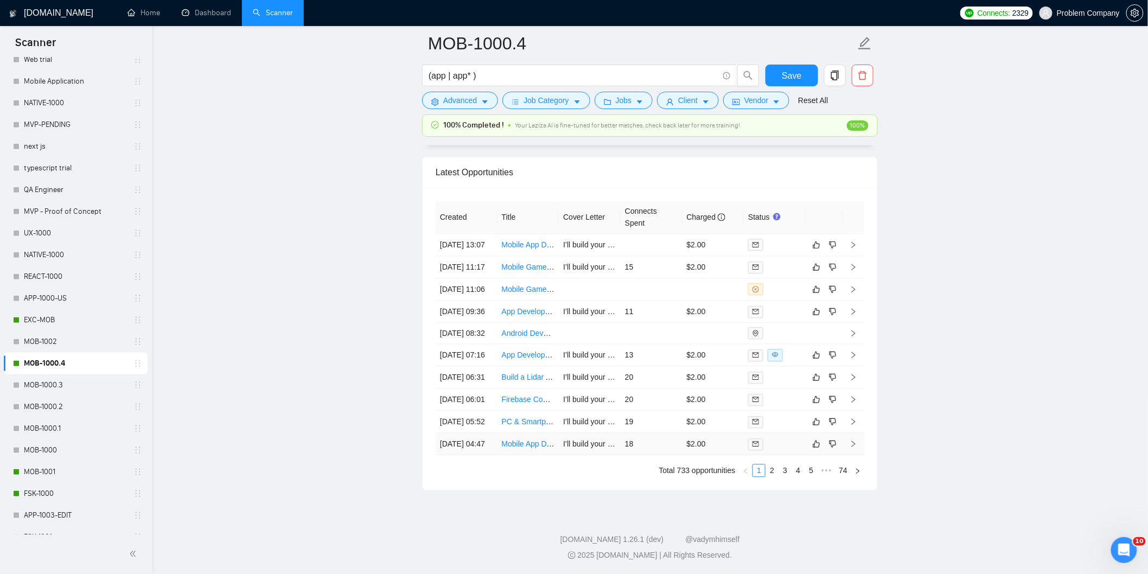
click at [474, 444] on td "[DATE] 04:47" at bounding box center [466, 444] width 62 height 22
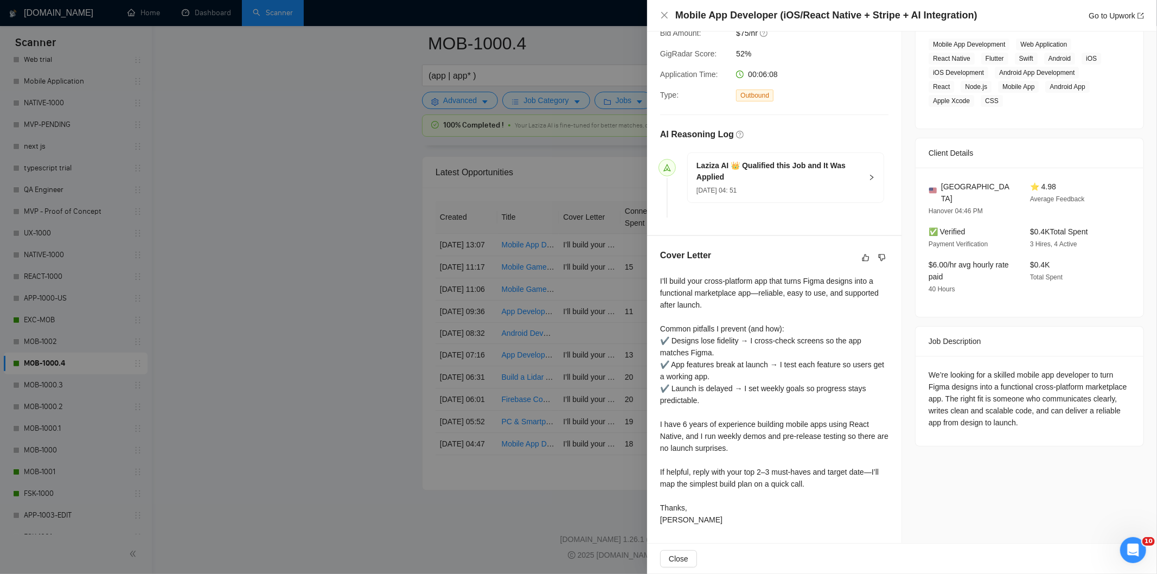
scroll to position [189, 0]
drag, startPoint x: 905, startPoint y: 14, endPoint x: 624, endPoint y: 21, distance: 280.5
click at [624, 21] on div "Mobile App Developer (iOS/React Native + Stripe + AI Integration) Go to Upwork …" at bounding box center [578, 287] width 1157 height 574
drag, startPoint x: 1033, startPoint y: 389, endPoint x: 908, endPoint y: 361, distance: 128.5
click at [908, 361] on div "Job Posting Details Overview [DATE] 04:45 Published Unspecified Hourly Rate Int…" at bounding box center [1029, 193] width 255 height 700
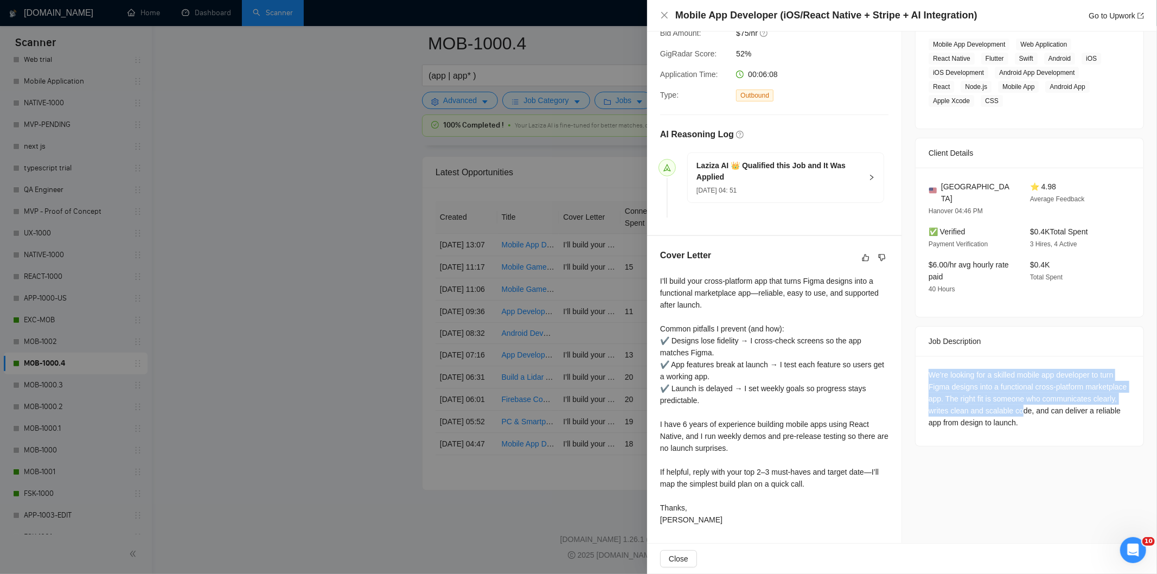
click at [1062, 400] on div "We’re looking for a skilled mobile app developer to turn Figma designs into a f…" at bounding box center [1029, 399] width 202 height 60
drag, startPoint x: 1094, startPoint y: 412, endPoint x: 919, endPoint y: 362, distance: 182.7
click at [919, 362] on div "We’re looking for a skilled mobile app developer to turn Figma designs into a f…" at bounding box center [1029, 401] width 228 height 90
click at [663, 16] on icon "close" at bounding box center [664, 15] width 7 height 7
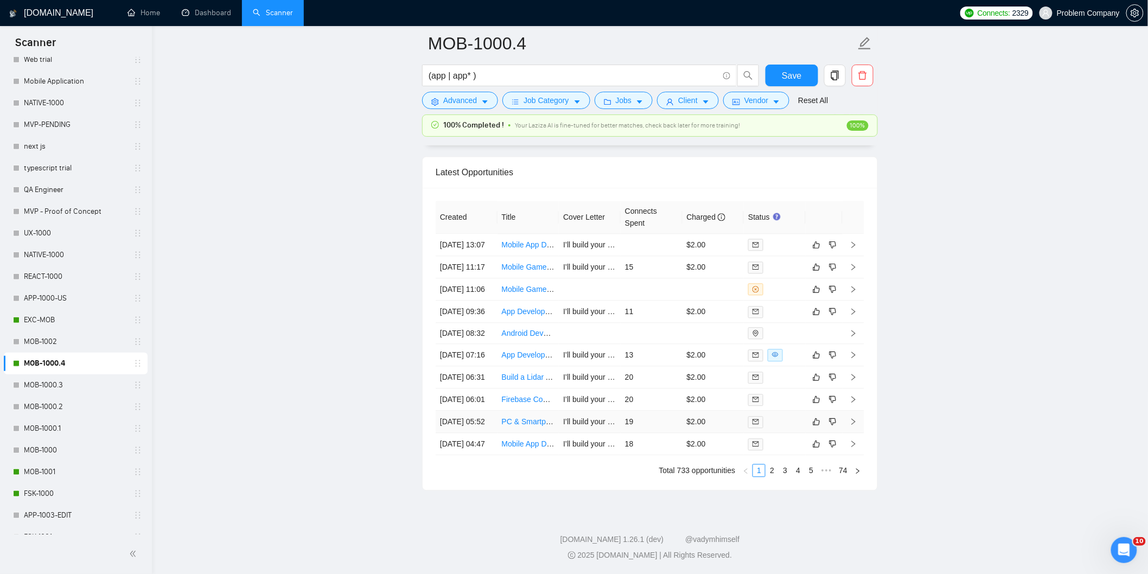
click at [474, 411] on td "[DATE] 05:52" at bounding box center [466, 422] width 62 height 22
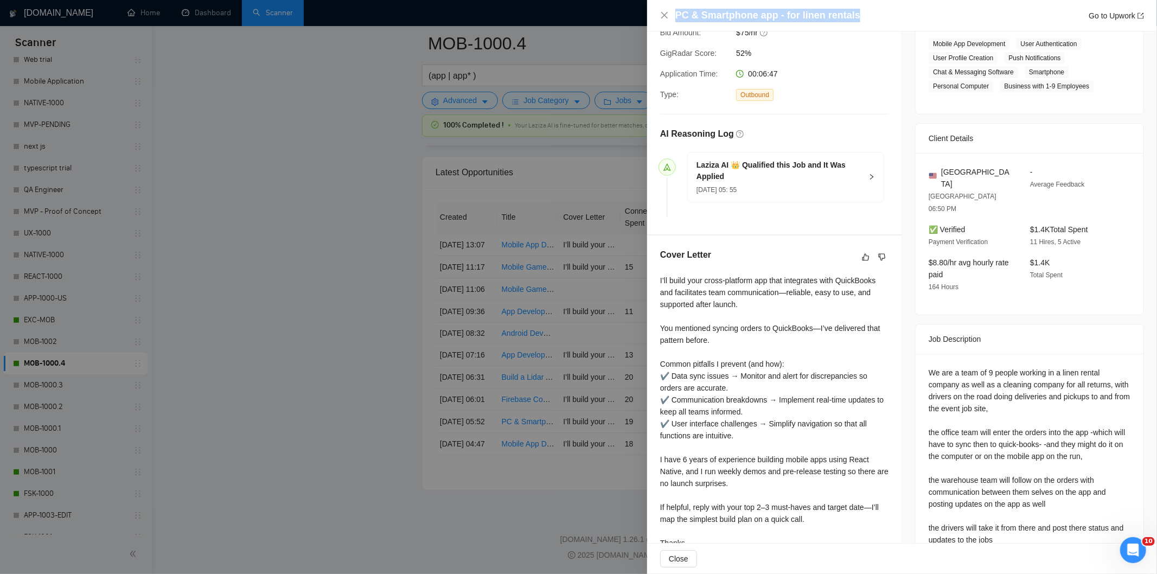
drag, startPoint x: 852, startPoint y: 9, endPoint x: 681, endPoint y: 5, distance: 170.9
click at [681, 5] on div "PC & Smartphone app - for linen rentals Go to Upwork" at bounding box center [902, 15] width 510 height 31
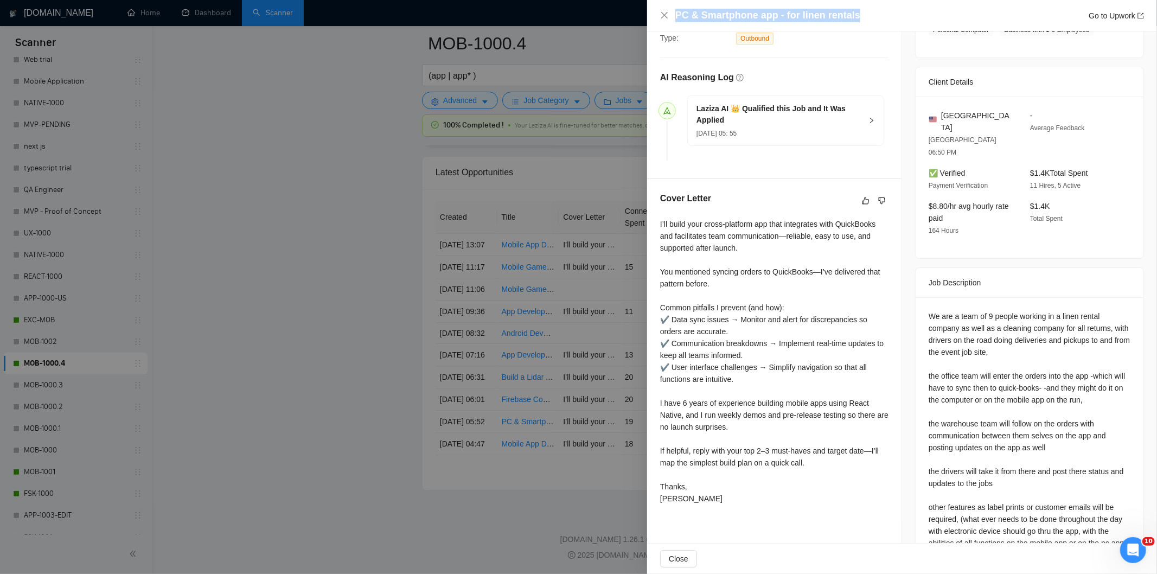
scroll to position [305, 0]
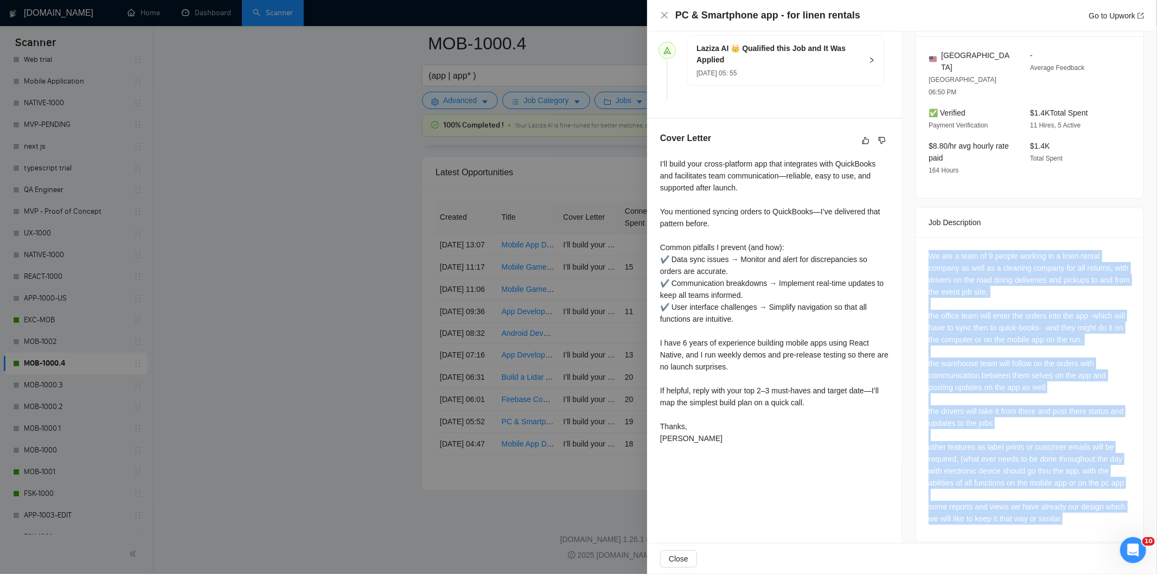
drag, startPoint x: 919, startPoint y: 232, endPoint x: 1112, endPoint y: 513, distance: 340.9
click at [1112, 513] on div "We are a team of 9 people working in a linen rental company as well as a cleani…" at bounding box center [1029, 389] width 228 height 305
click at [665, 17] on icon "close" at bounding box center [664, 15] width 7 height 7
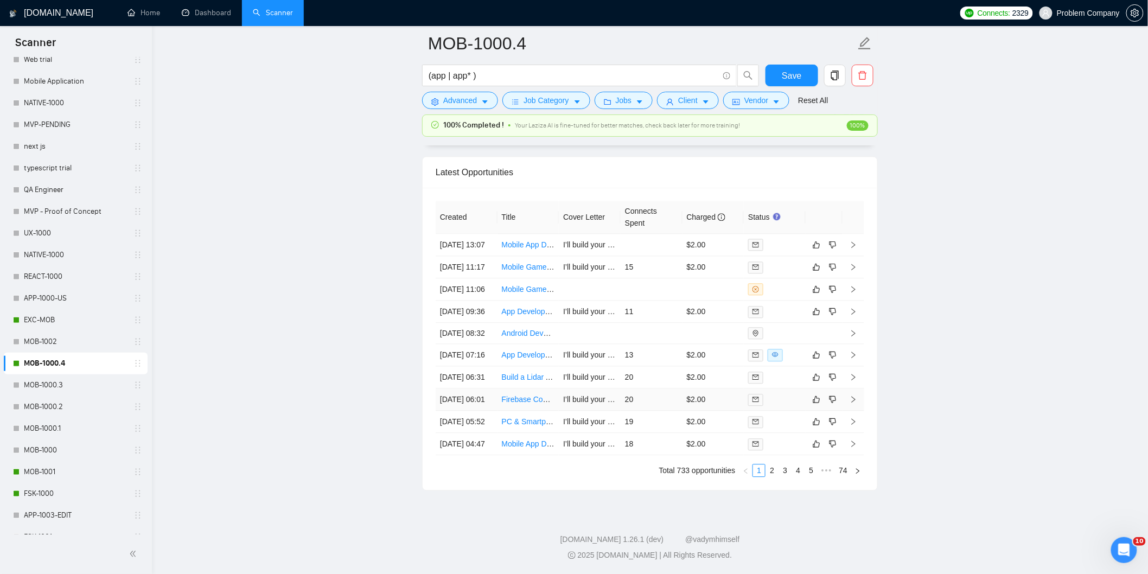
click at [479, 388] on td "[DATE] 06:01" at bounding box center [466, 399] width 62 height 22
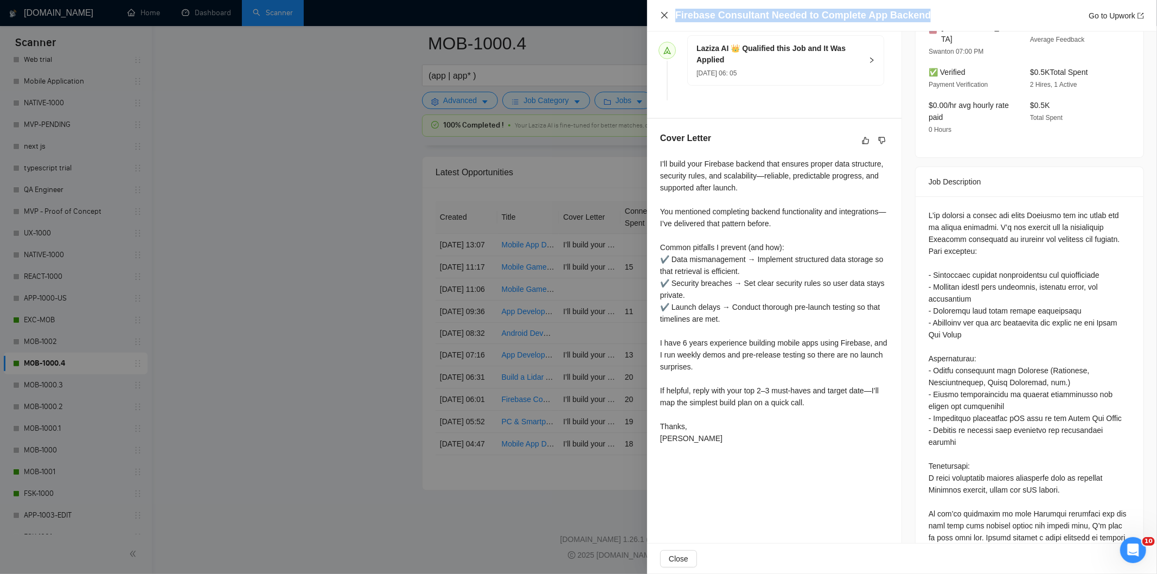
drag, startPoint x: 925, startPoint y: 16, endPoint x: 664, endPoint y: 14, distance: 260.3
click at [664, 14] on div "Firebase Consultant Needed to Complete App Backend Go to Upwork" at bounding box center [902, 16] width 484 height 14
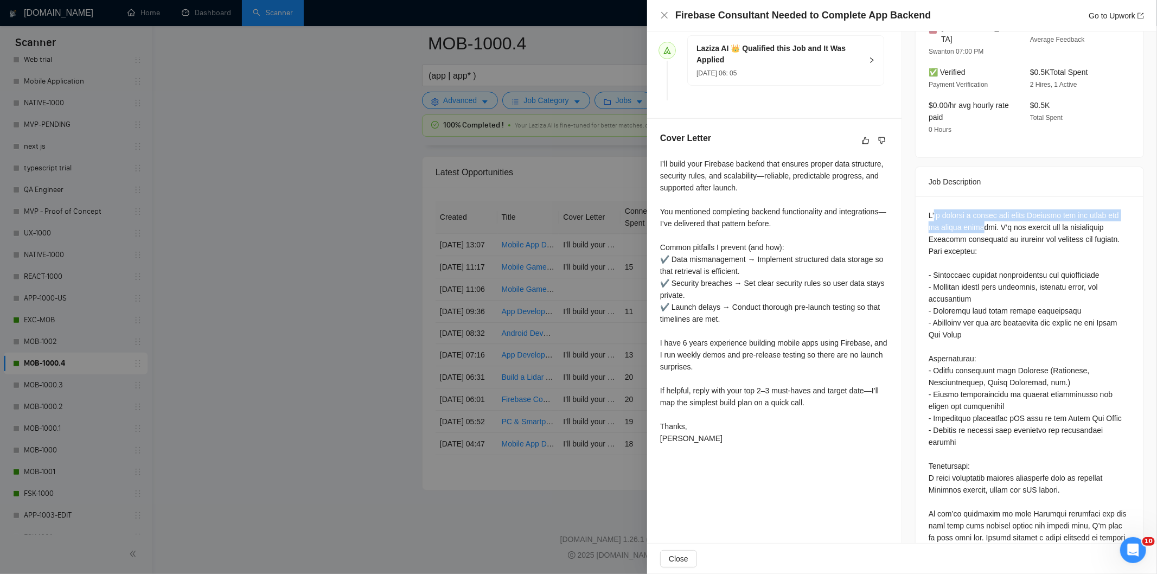
drag, startPoint x: 927, startPoint y: 202, endPoint x: 976, endPoint y: 220, distance: 51.8
click at [976, 220] on div at bounding box center [1029, 382] width 202 height 346
click at [978, 219] on div at bounding box center [1029, 382] width 202 height 346
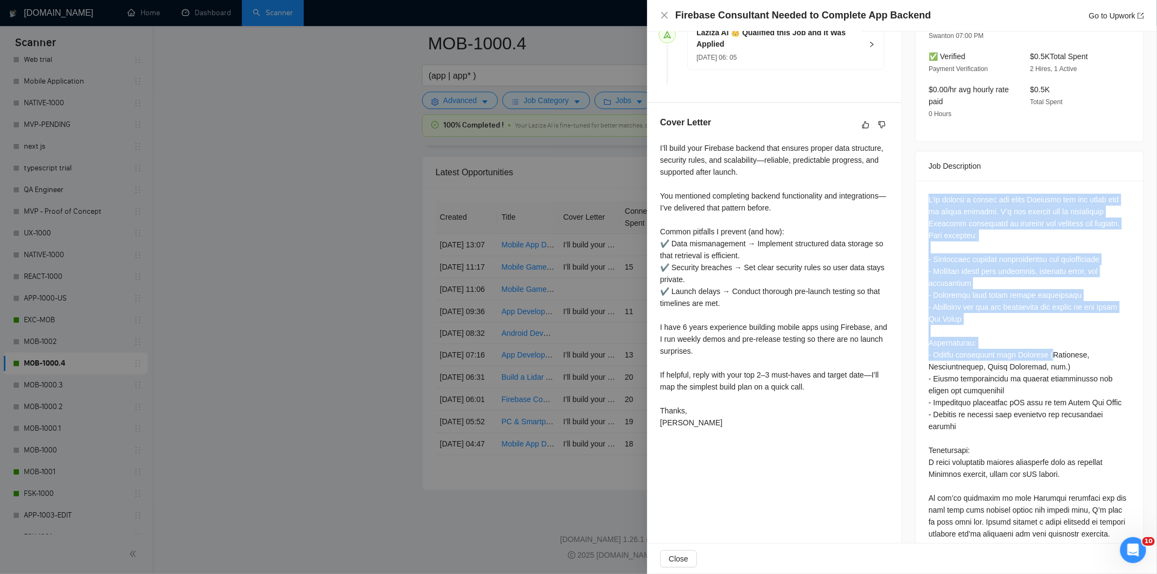
scroll to position [337, 0]
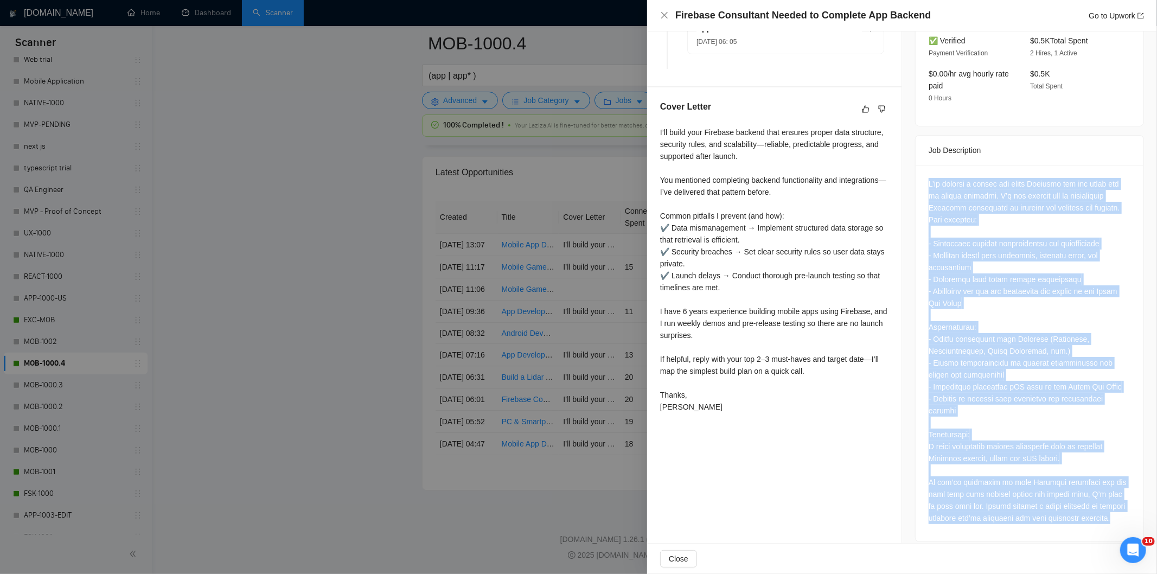
drag, startPoint x: 923, startPoint y: 201, endPoint x: 1129, endPoint y: 528, distance: 386.8
click at [1129, 528] on div at bounding box center [1029, 353] width 228 height 376
click at [960, 212] on div at bounding box center [1029, 351] width 202 height 346
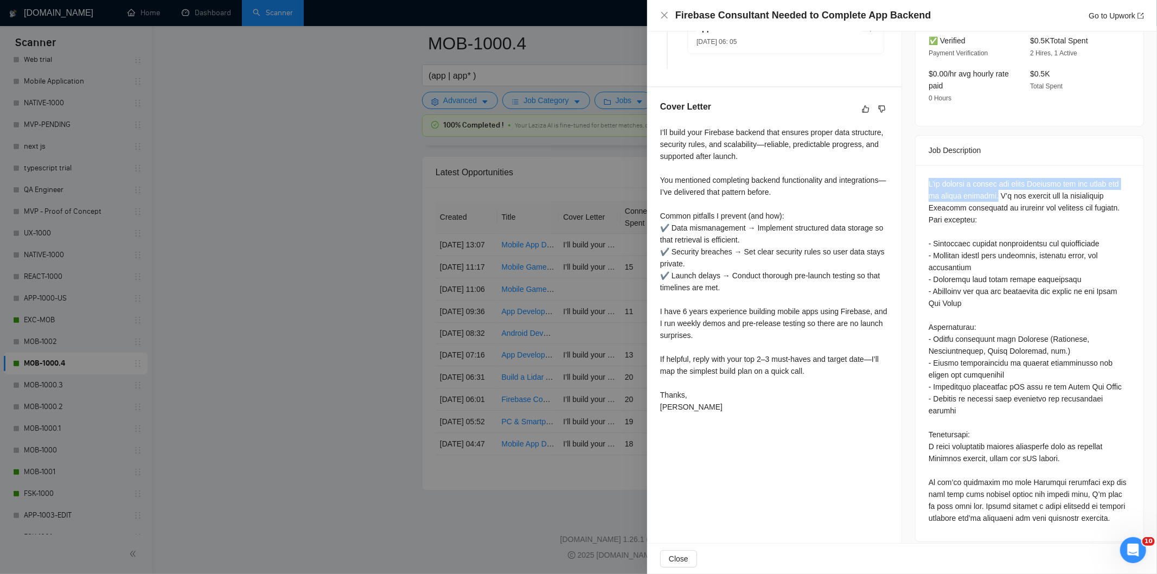
drag, startPoint x: 986, startPoint y: 185, endPoint x: 917, endPoint y: 163, distance: 72.4
click at [917, 165] on div at bounding box center [1029, 353] width 228 height 376
click at [665, 14] on icon "close" at bounding box center [664, 15] width 7 height 7
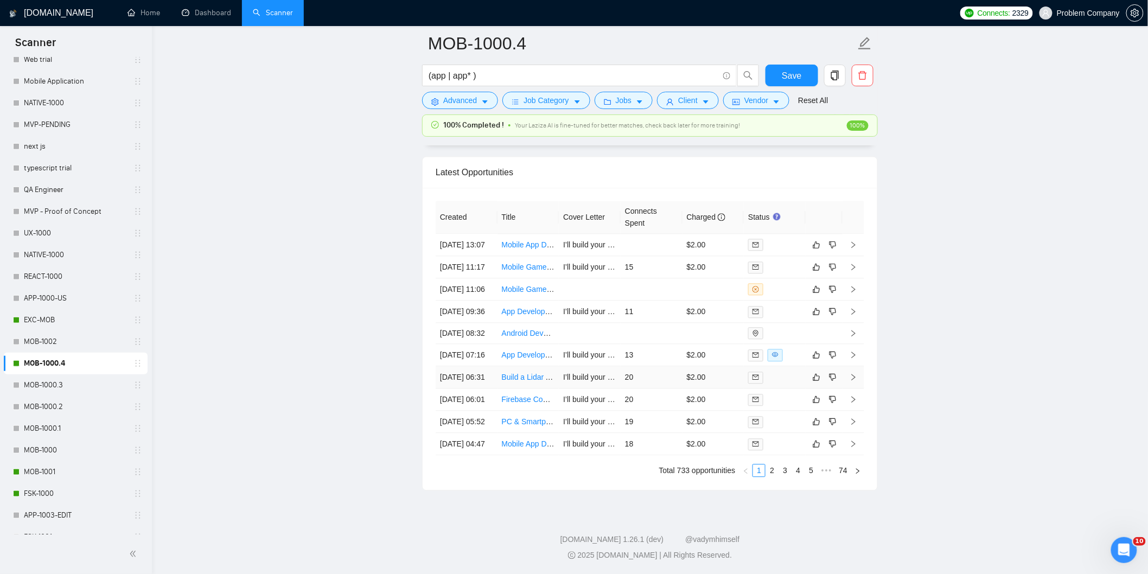
click at [475, 366] on td "[DATE] 06:31" at bounding box center [466, 377] width 62 height 22
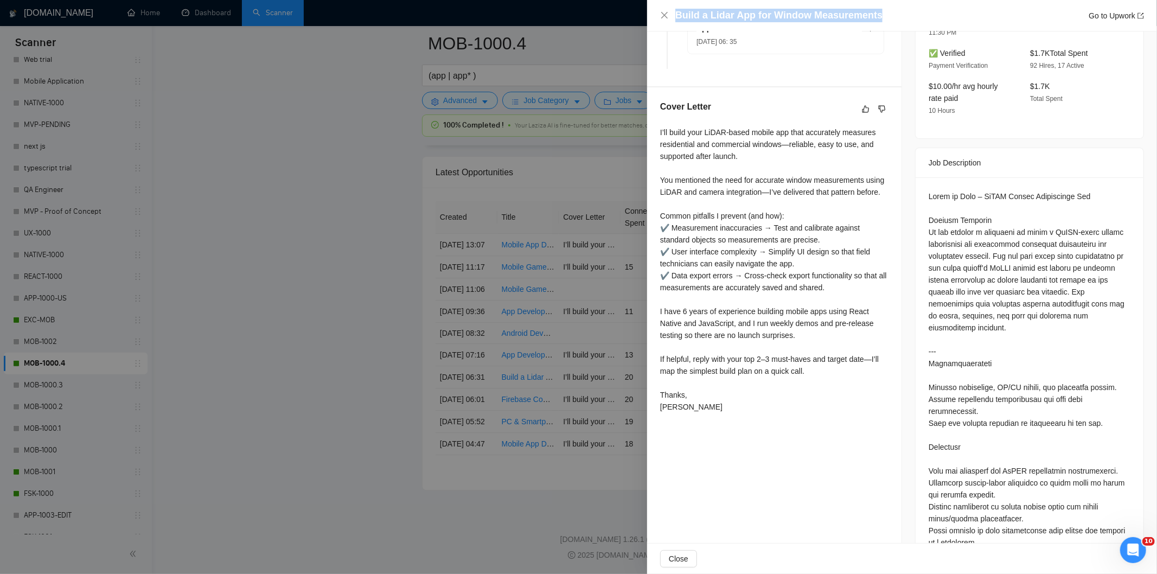
drag, startPoint x: 884, startPoint y: 19, endPoint x: 659, endPoint y: 20, distance: 224.5
click at [660, 20] on div "Build a Lidar App for Window Measurements Go to Upwork" at bounding box center [902, 16] width 484 height 14
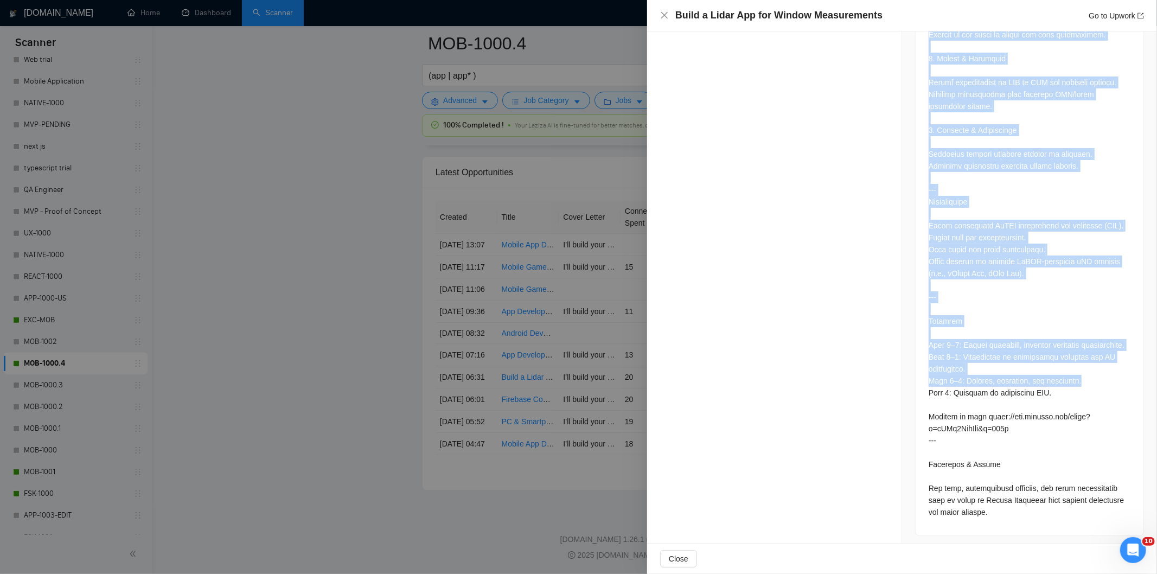
scroll to position [1183, 0]
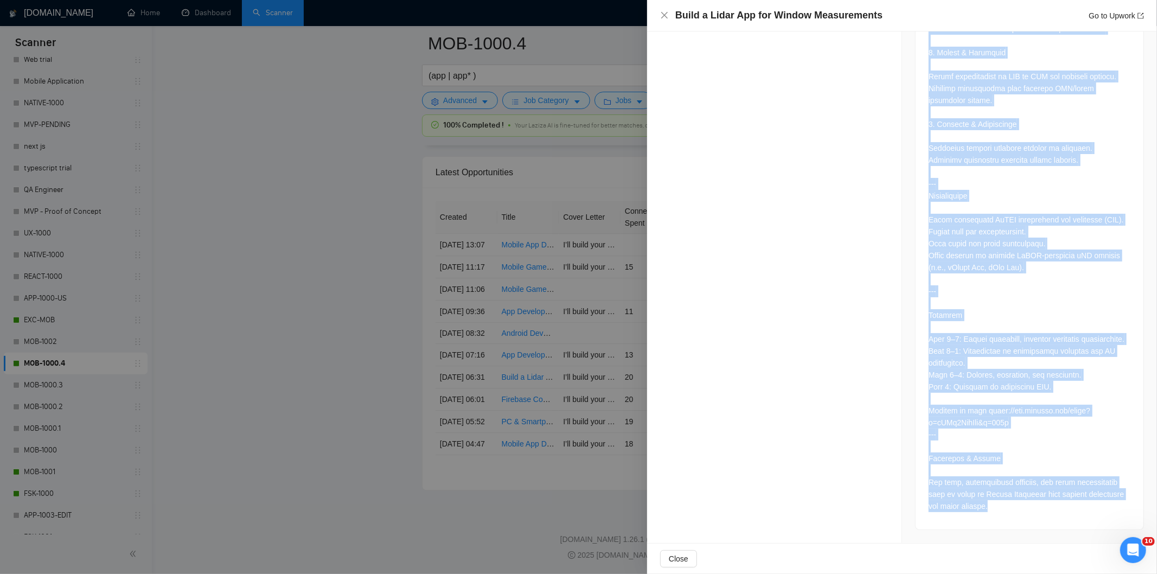
drag, startPoint x: 923, startPoint y: 170, endPoint x: 1065, endPoint y: 518, distance: 375.9
click at [662, 17] on icon "close" at bounding box center [664, 15] width 9 height 9
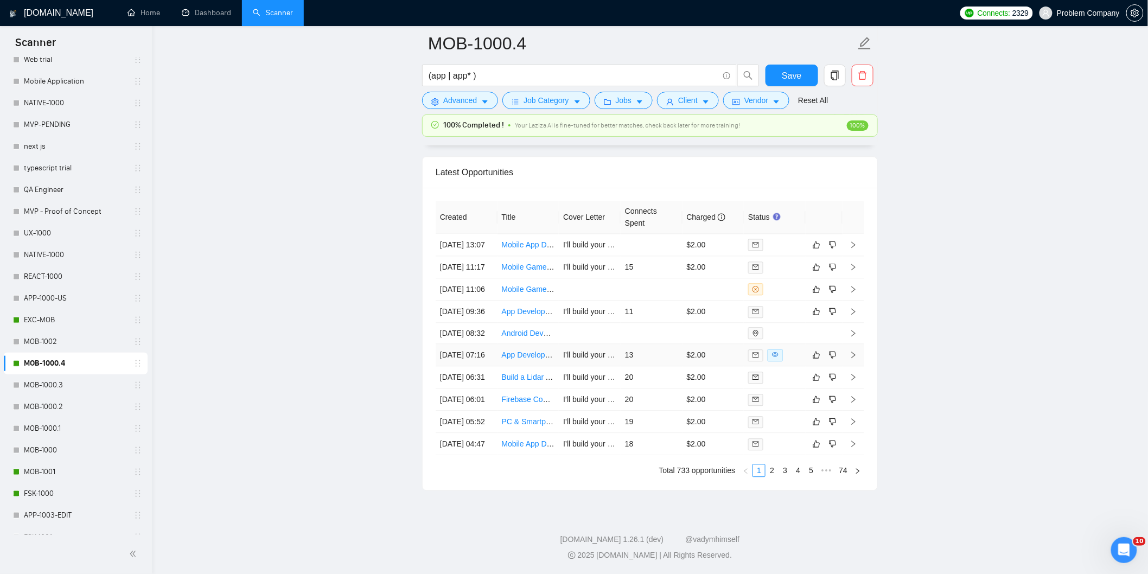
click at [486, 344] on td "[DATE] 07:16" at bounding box center [466, 355] width 62 height 22
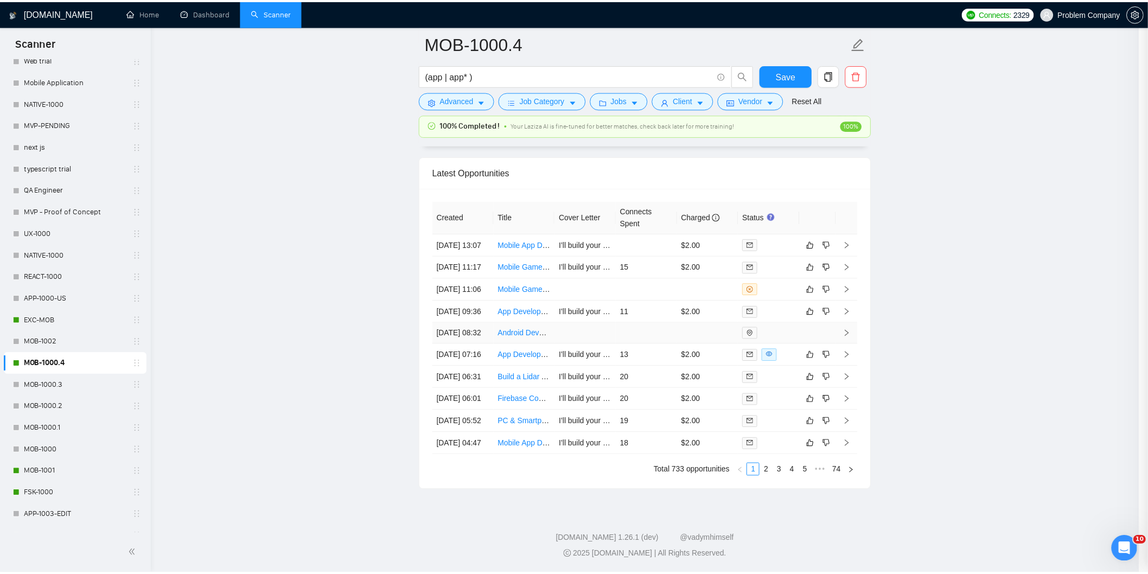
scroll to position [201, 0]
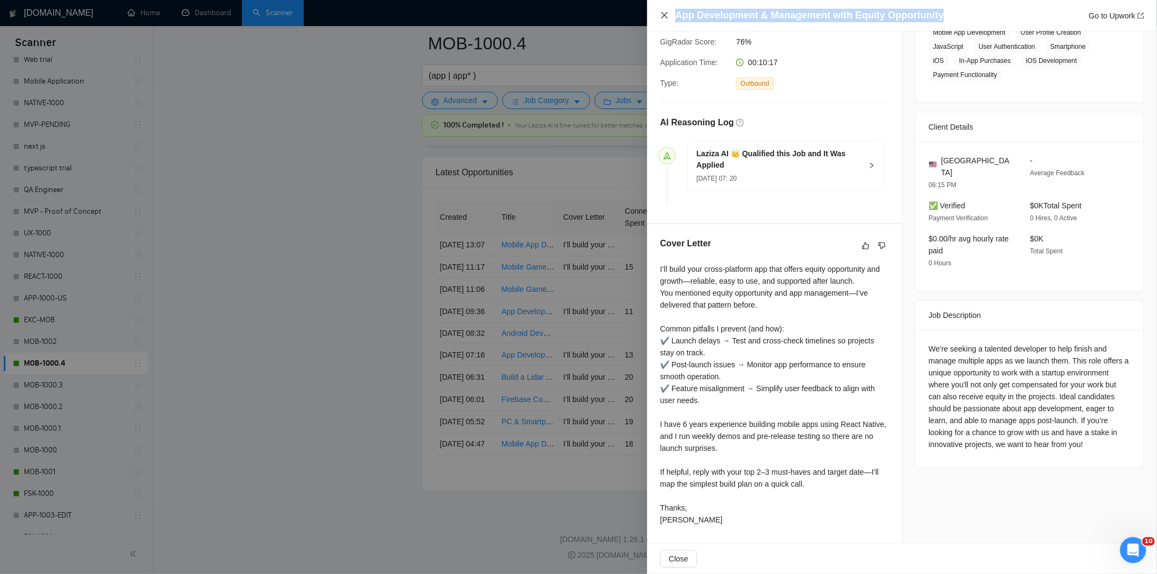
drag, startPoint x: 944, startPoint y: 14, endPoint x: 660, endPoint y: 16, distance: 284.2
click at [660, 16] on div "App Development & Management with Equity Opportunity Go to Upwork" at bounding box center [902, 16] width 484 height 14
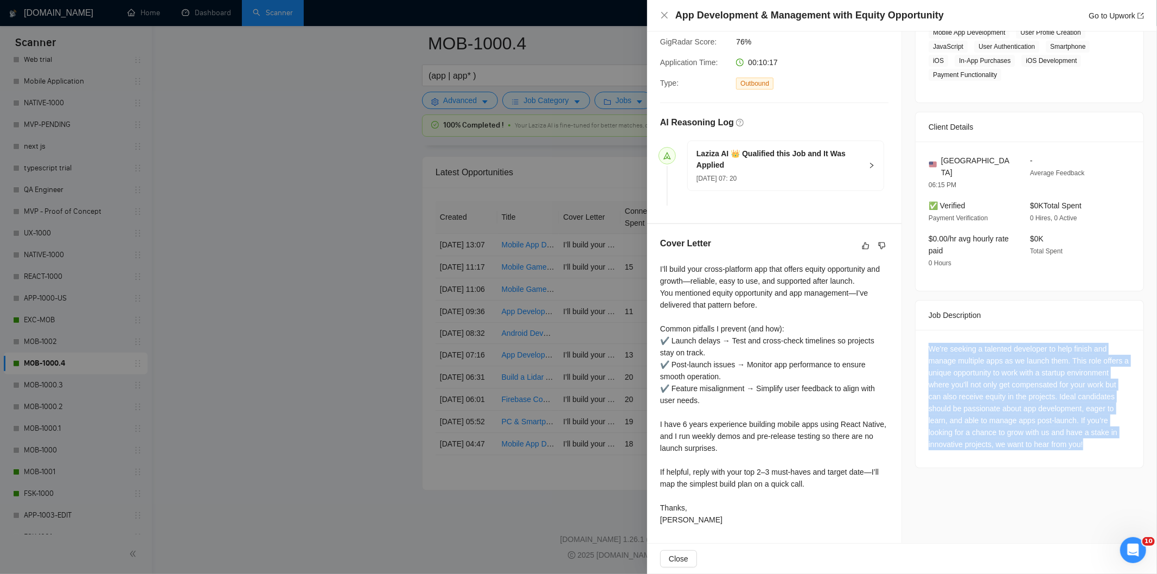
drag, startPoint x: 920, startPoint y: 328, endPoint x: 1104, endPoint y: 430, distance: 209.5
click at [1104, 430] on div "We're seeking a talented developer to help finish and manage multiple apps as w…" at bounding box center [1029, 399] width 228 height 138
drag, startPoint x: 1089, startPoint y: 358, endPoint x: 1082, endPoint y: 353, distance: 8.9
click at [1088, 358] on div "We're seeking a talented developer to help finish and manage multiple apps as w…" at bounding box center [1029, 396] width 202 height 107
click at [1075, 350] on div "We're seeking a talented developer to help finish and manage multiple apps as w…" at bounding box center [1029, 396] width 202 height 107
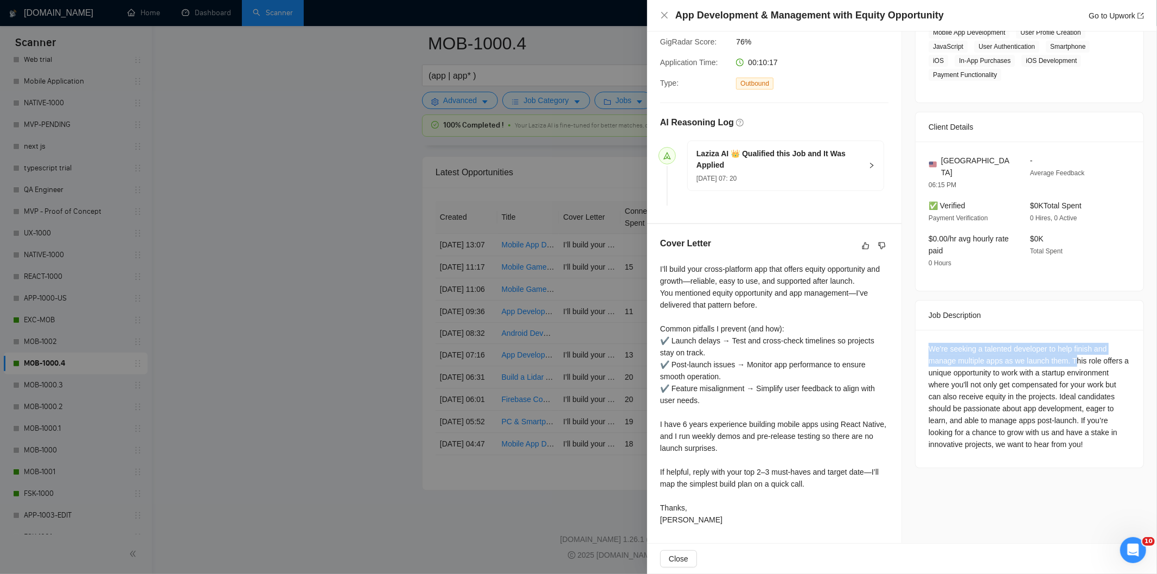
drag, startPoint x: 1071, startPoint y: 350, endPoint x: 908, endPoint y: 336, distance: 163.3
click at [908, 336] on div "Job Posting Details Overview [DATE] 07:10 Published $15 - $30 Hourly Rate Inter…" at bounding box center [1029, 187] width 255 height 712
click at [661, 15] on icon "close" at bounding box center [664, 15] width 9 height 9
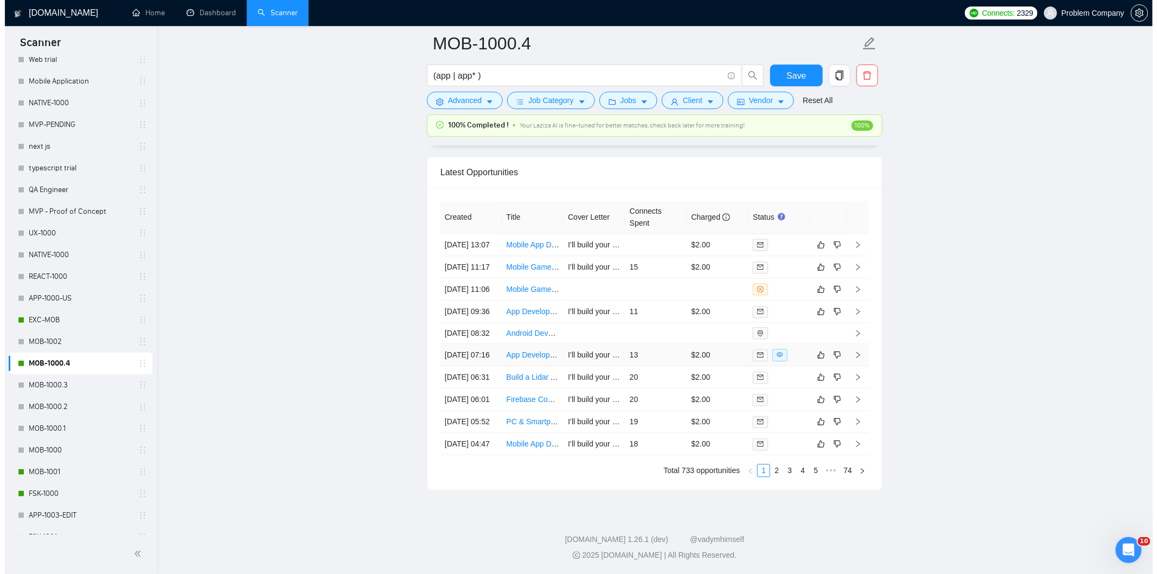
scroll to position [2638, 0]
drag, startPoint x: 485, startPoint y: 366, endPoint x: 486, endPoint y: 356, distance: 9.4
click at [484, 325] on td "[DATE] 09:36" at bounding box center [466, 314] width 62 height 22
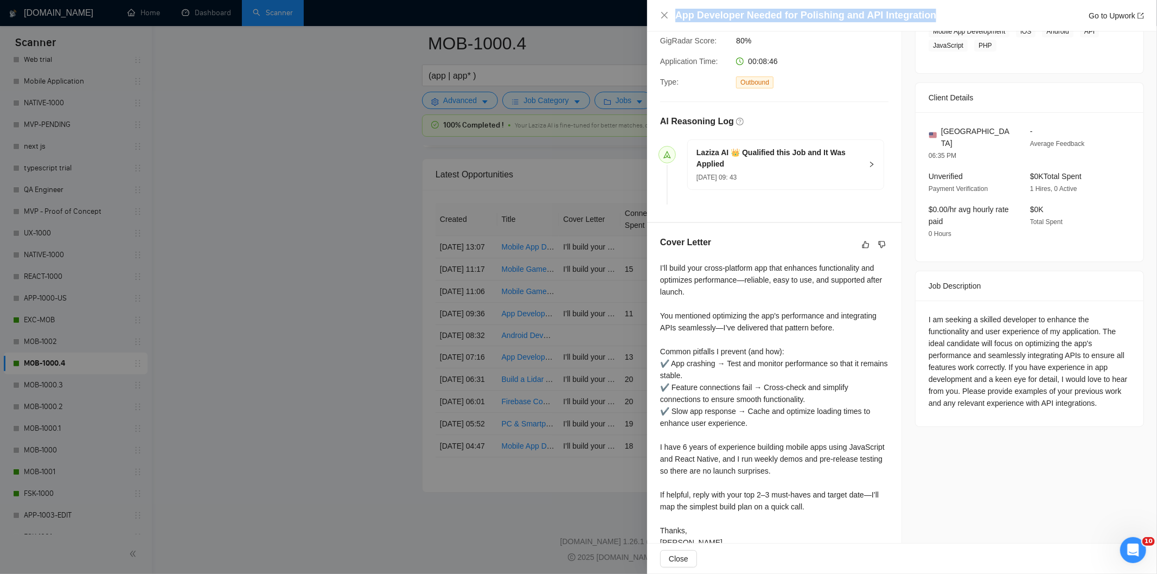
drag, startPoint x: 941, startPoint y: 15, endPoint x: 660, endPoint y: 9, distance: 281.0
click at [660, 9] on div "App Developer Needed for Polishing and API Integration Go to Upwork" at bounding box center [902, 16] width 484 height 14
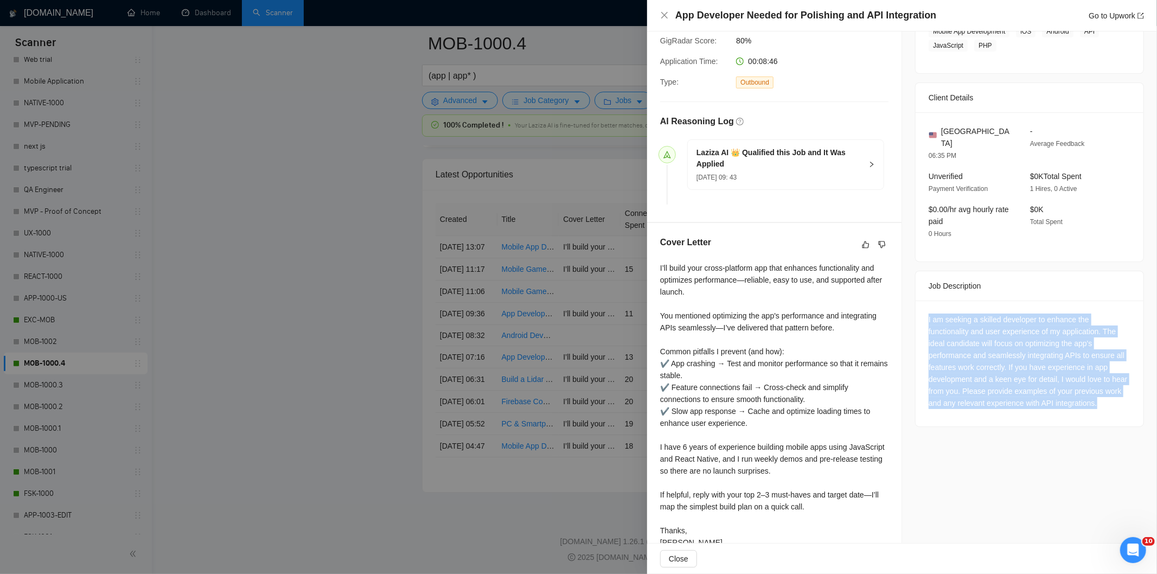
drag, startPoint x: 923, startPoint y: 304, endPoint x: 1120, endPoint y: 394, distance: 216.3
click at [1120, 394] on div "I am seeking a skilled developer to enhance the functionality and user experien…" at bounding box center [1029, 363] width 228 height 126
click at [1059, 338] on div "I am seeking a skilled developer to enhance the functionality and user experien…" at bounding box center [1029, 360] width 202 height 95
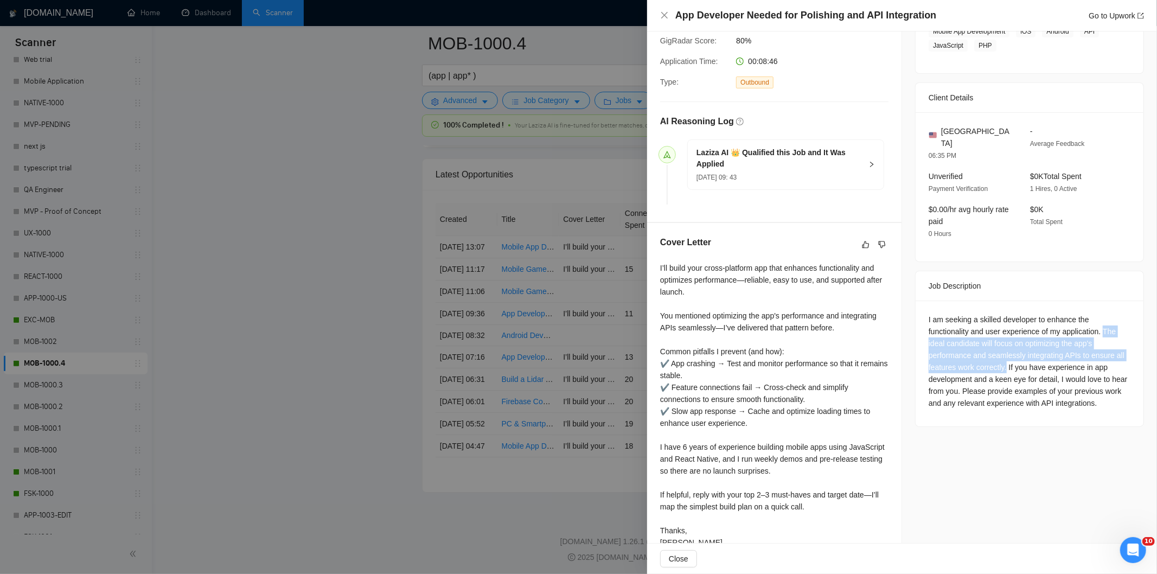
drag, startPoint x: 1099, startPoint y: 318, endPoint x: 1002, endPoint y: 354, distance: 102.8
click at [1002, 354] on div "I am seeking a skilled developer to enhance the functionality and user experien…" at bounding box center [1029, 360] width 202 height 95
click at [663, 19] on icon "close" at bounding box center [664, 15] width 9 height 9
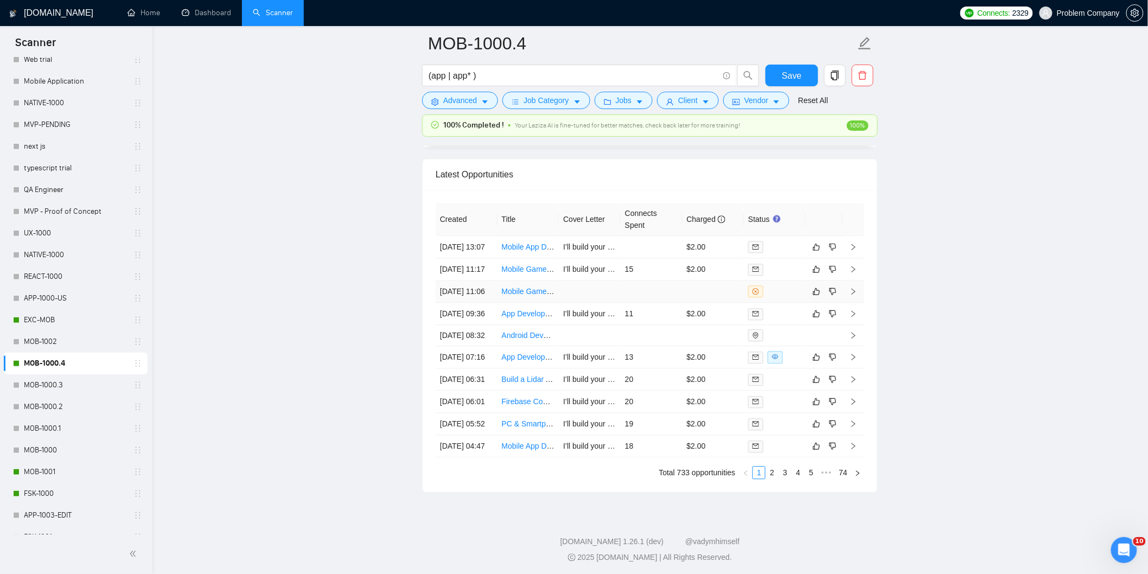
click at [473, 303] on td "[DATE] 11:06" at bounding box center [466, 291] width 62 height 22
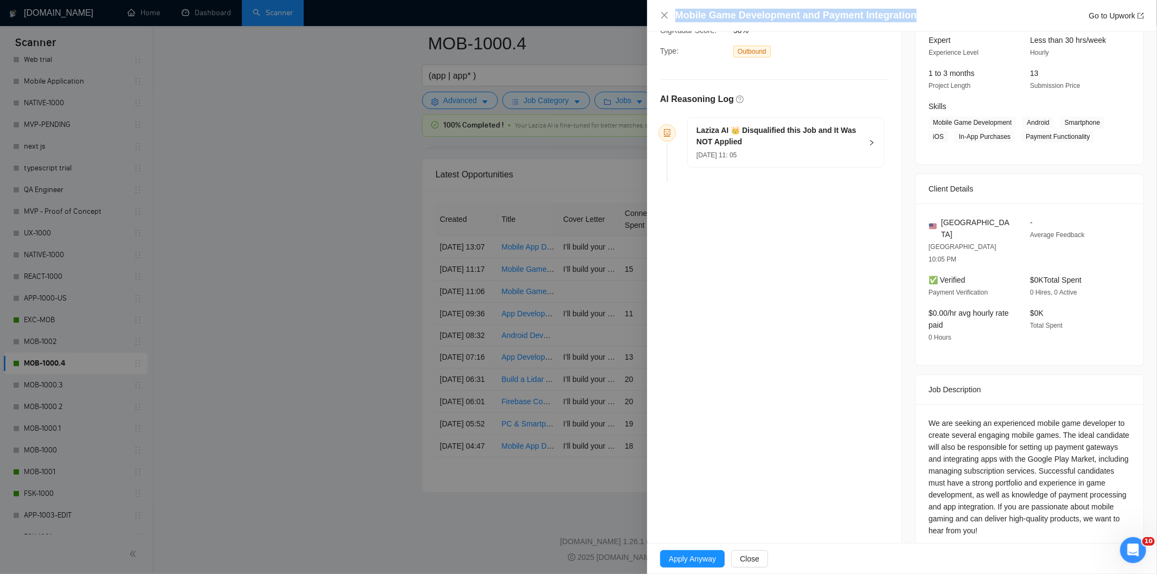
drag, startPoint x: 920, startPoint y: 13, endPoint x: 642, endPoint y: 16, distance: 278.8
click at [642, 16] on div "Mobile Game Development and Payment Integration Go to Upwork Opportunity Detail…" at bounding box center [578, 287] width 1157 height 574
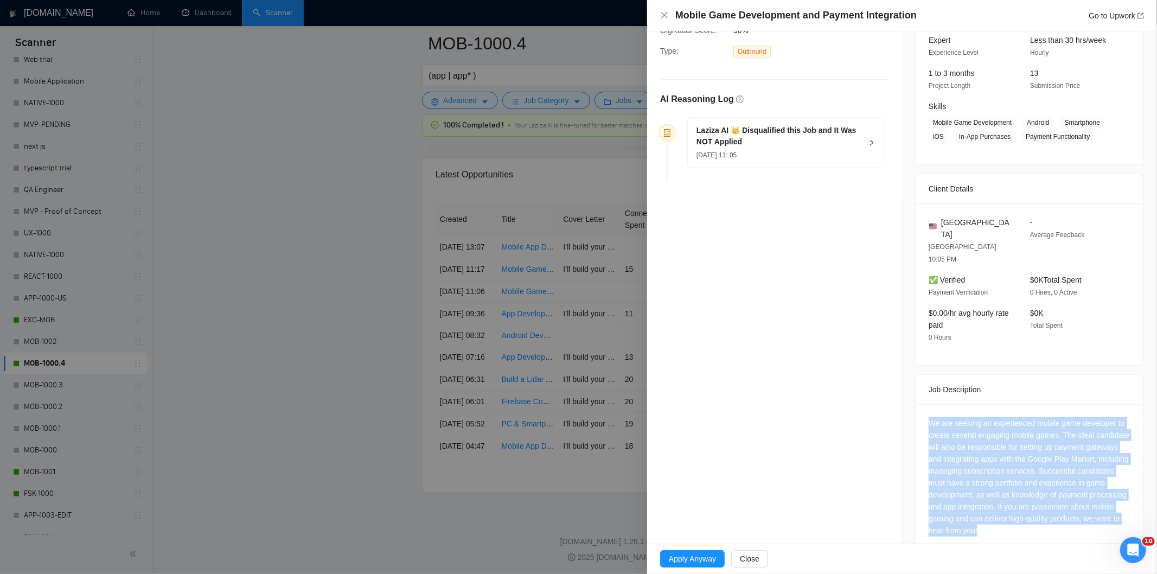
drag, startPoint x: 1010, startPoint y: 482, endPoint x: 902, endPoint y: 393, distance: 139.9
click at [902, 393] on div "Job Posting Details Overview [DATE] 07:55 Published Unspecified Hourly Rate Exp…" at bounding box center [1029, 244] width 255 height 646
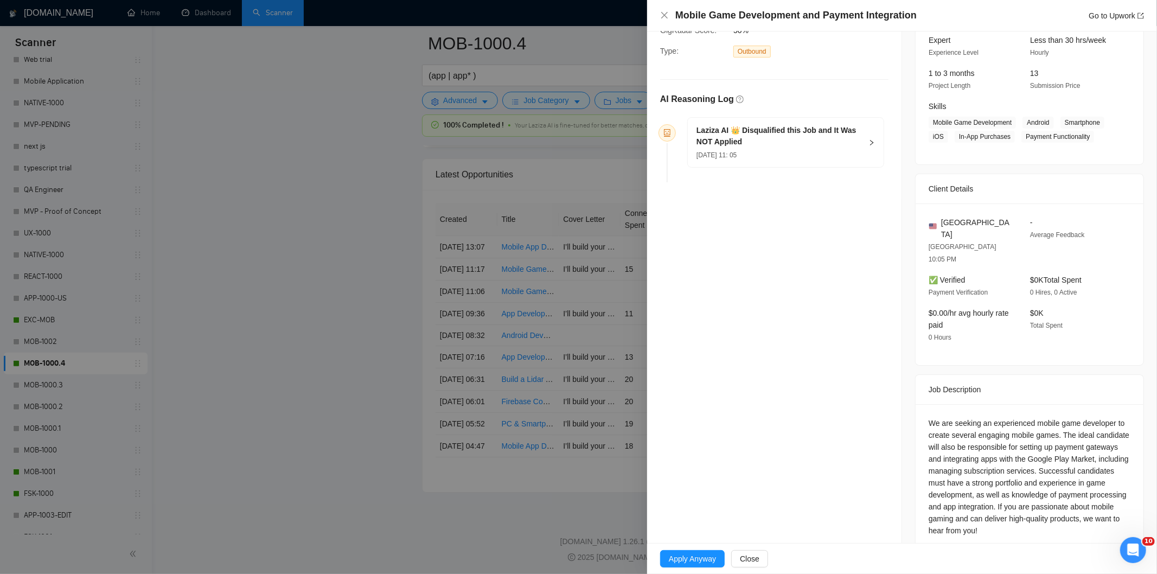
click at [828, 152] on div "[DATE] 11: 05" at bounding box center [778, 155] width 165 height 12
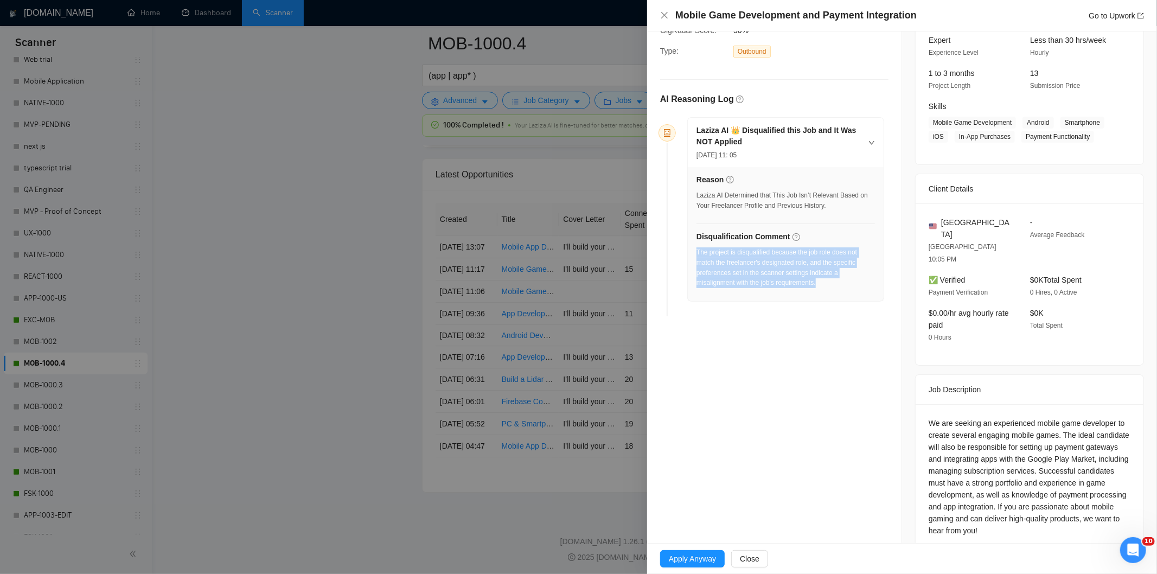
drag, startPoint x: 834, startPoint y: 291, endPoint x: 696, endPoint y: 253, distance: 142.5
click at [696, 253] on div "The project is disqualified because the job role does not match the freelancer'…" at bounding box center [785, 270] width 178 height 47
click at [666, 16] on icon "close" at bounding box center [664, 15] width 9 height 9
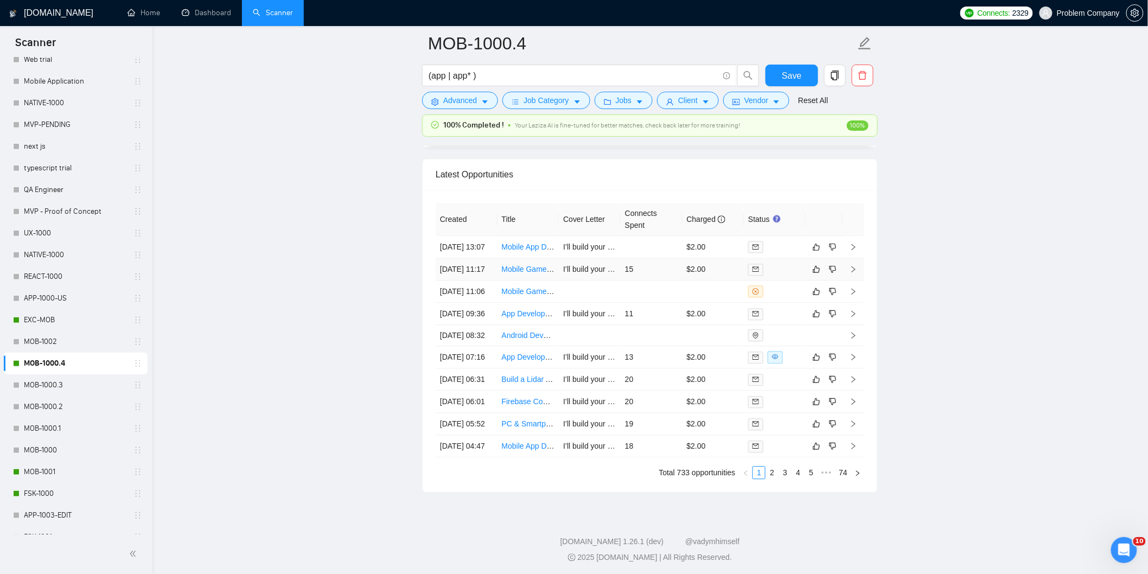
click at [470, 280] on td "[DATE] 11:17" at bounding box center [466, 269] width 62 height 22
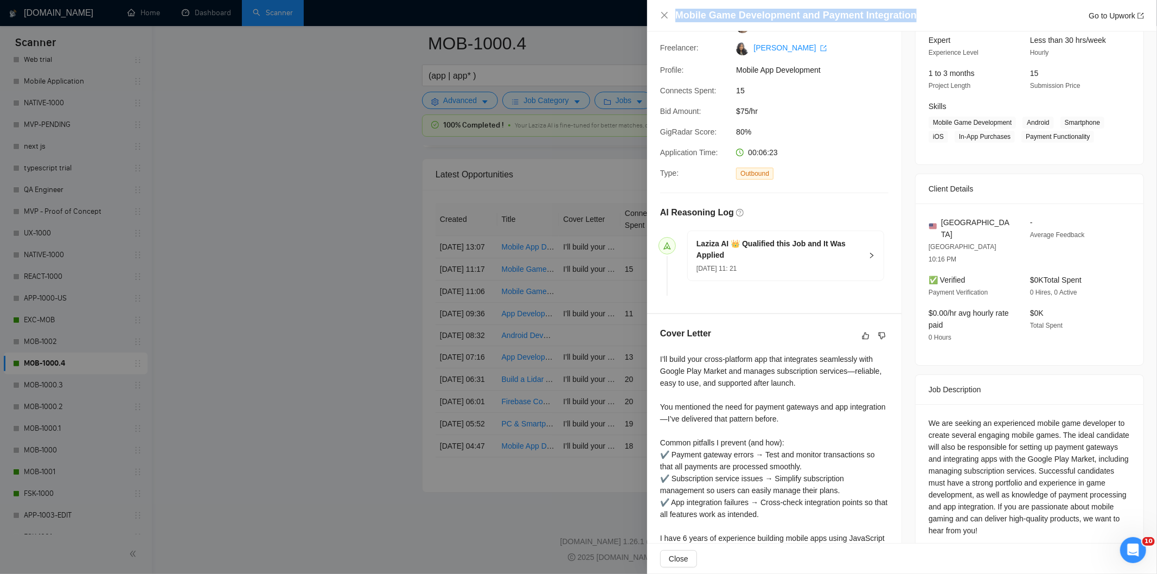
drag, startPoint x: 931, startPoint y: 14, endPoint x: 659, endPoint y: 6, distance: 272.4
click at [659, 6] on div "Mobile Game Development and Payment Integration Go to Upwork" at bounding box center [902, 15] width 510 height 31
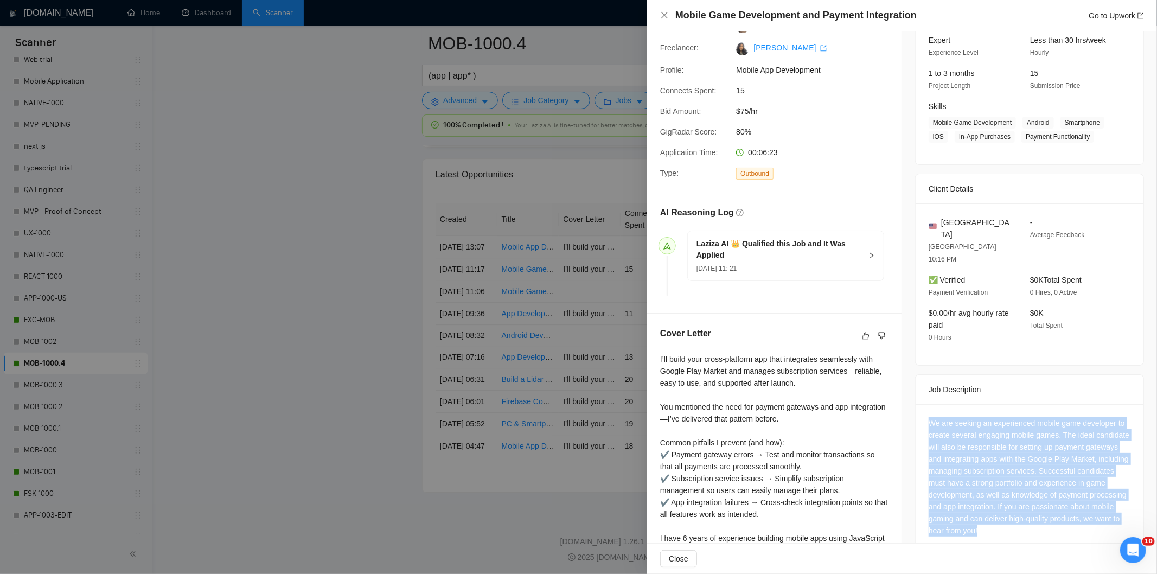
drag, startPoint x: 920, startPoint y: 398, endPoint x: 1096, endPoint y: 518, distance: 212.6
click at [1096, 518] on div "We are seeking an experienced mobile game developer to create several engaging …" at bounding box center [1029, 479] width 228 height 150
click at [1016, 404] on div "We are seeking an experienced mobile game developer to create several engaging …" at bounding box center [1029, 479] width 228 height 150
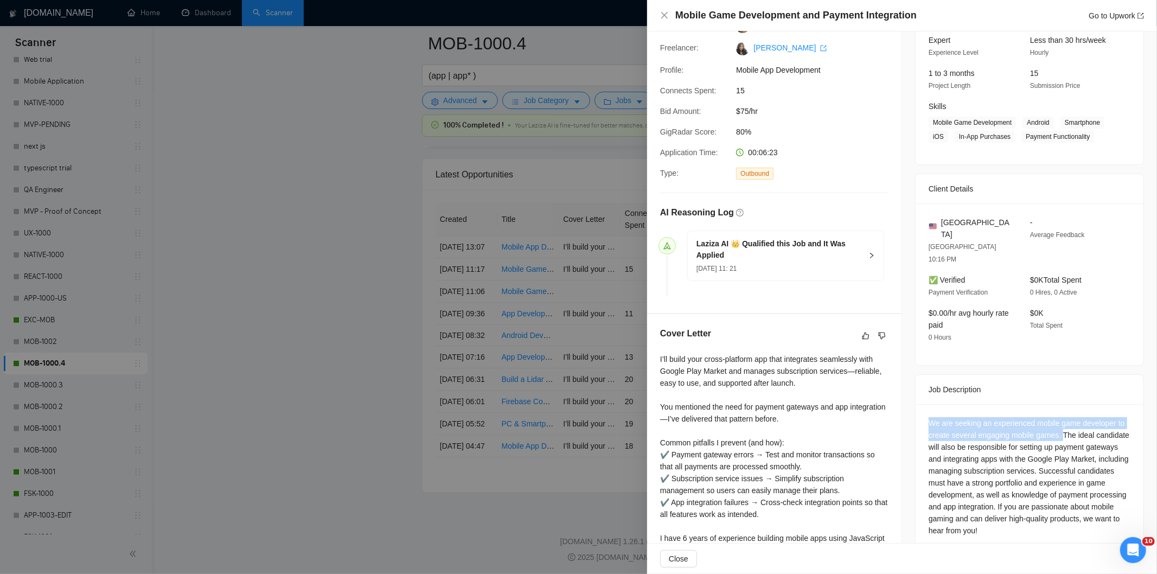
drag, startPoint x: 923, startPoint y: 399, endPoint x: 1058, endPoint y: 411, distance: 135.6
click at [1058, 411] on div "We are seeking an experienced mobile game developer to create several engaging …" at bounding box center [1029, 479] width 228 height 150
click at [664, 15] on icon "close" at bounding box center [664, 15] width 7 height 7
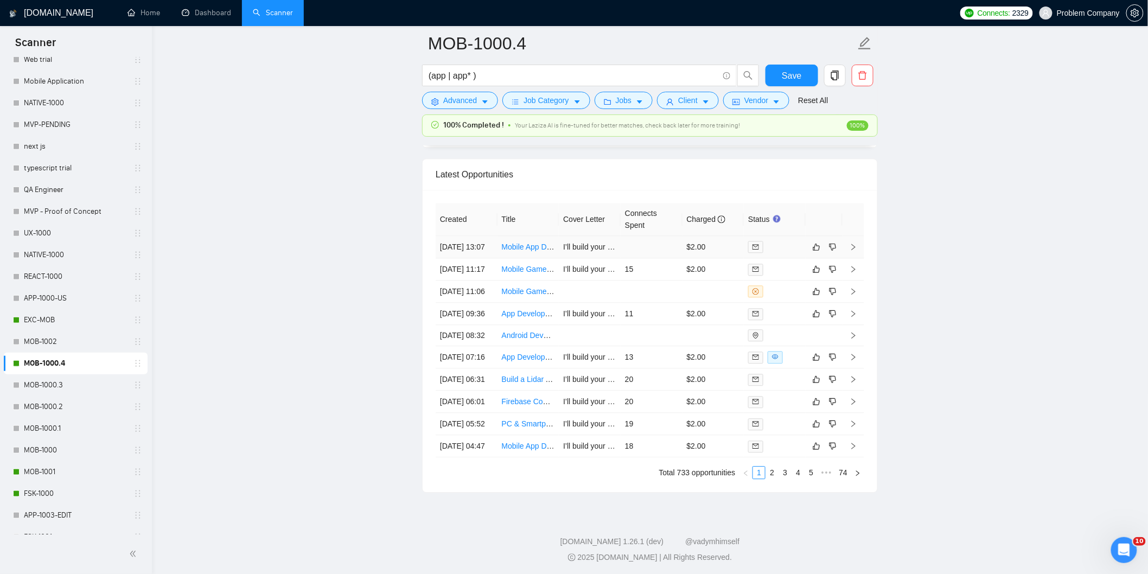
click at [469, 258] on td "[DATE] 13:07" at bounding box center [466, 247] width 62 height 22
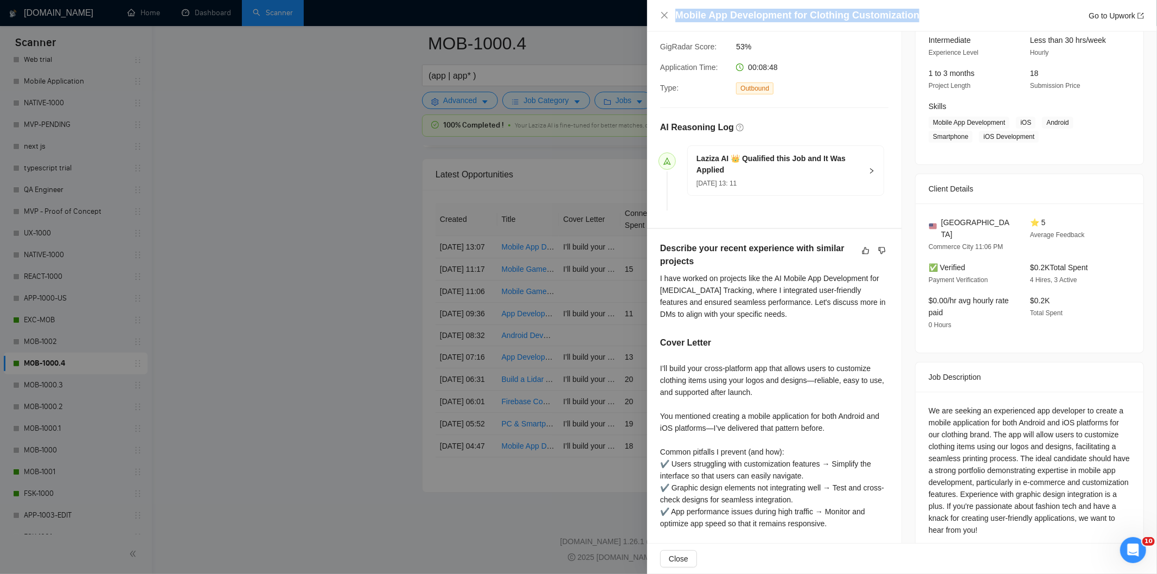
drag, startPoint x: 917, startPoint y: 13, endPoint x: 674, endPoint y: 16, distance: 242.4
click at [674, 16] on div "Mobile App Development for Clothing Customization Go to Upwork" at bounding box center [902, 16] width 484 height 14
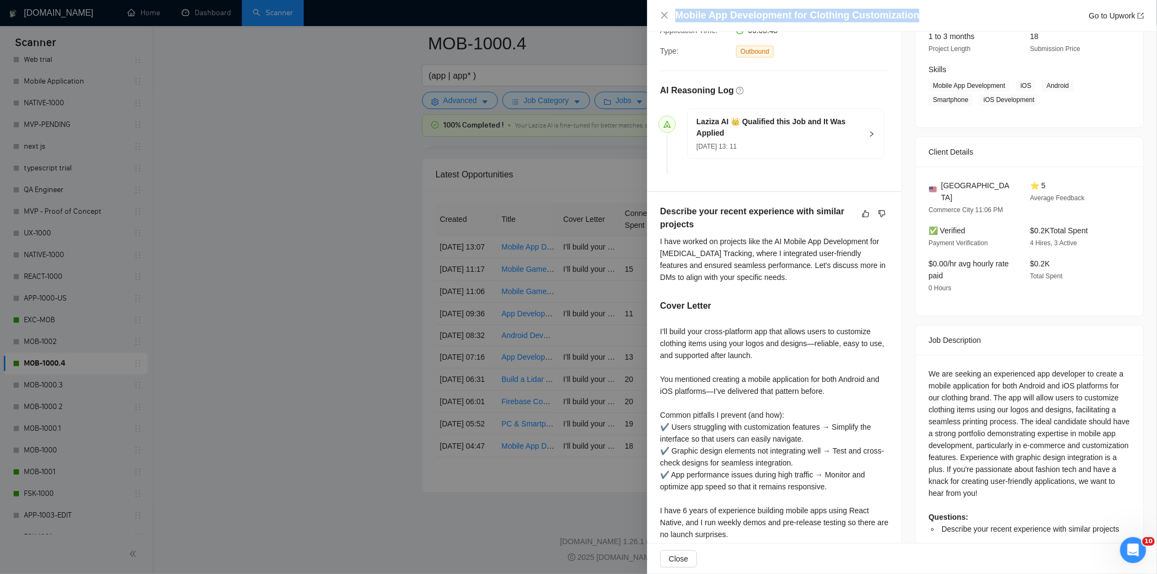
scroll to position [170, 0]
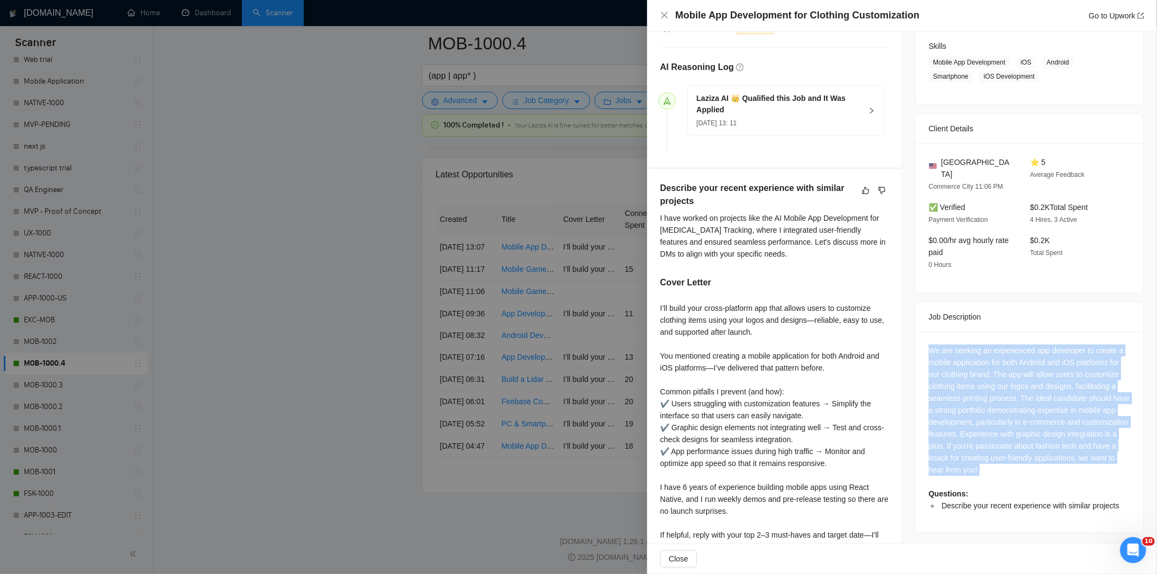
drag, startPoint x: 918, startPoint y: 335, endPoint x: 1085, endPoint y: 470, distance: 214.8
click at [1085, 470] on div "We are seeking an experienced app developer to create a mobile application for …" at bounding box center [1029, 431] width 228 height 201
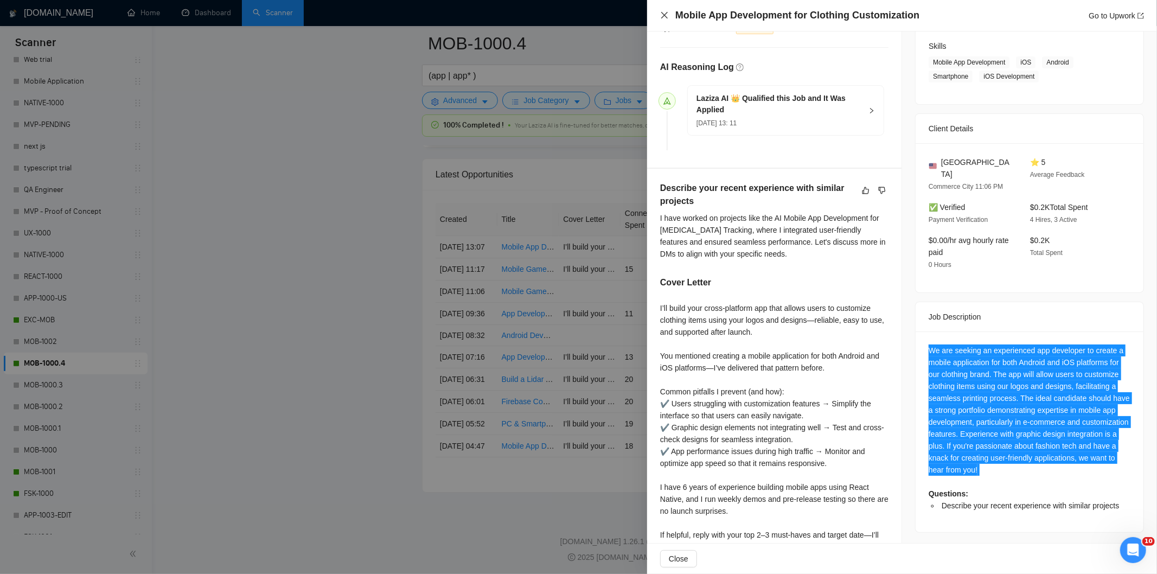
click at [664, 16] on icon "close" at bounding box center [664, 15] width 7 height 7
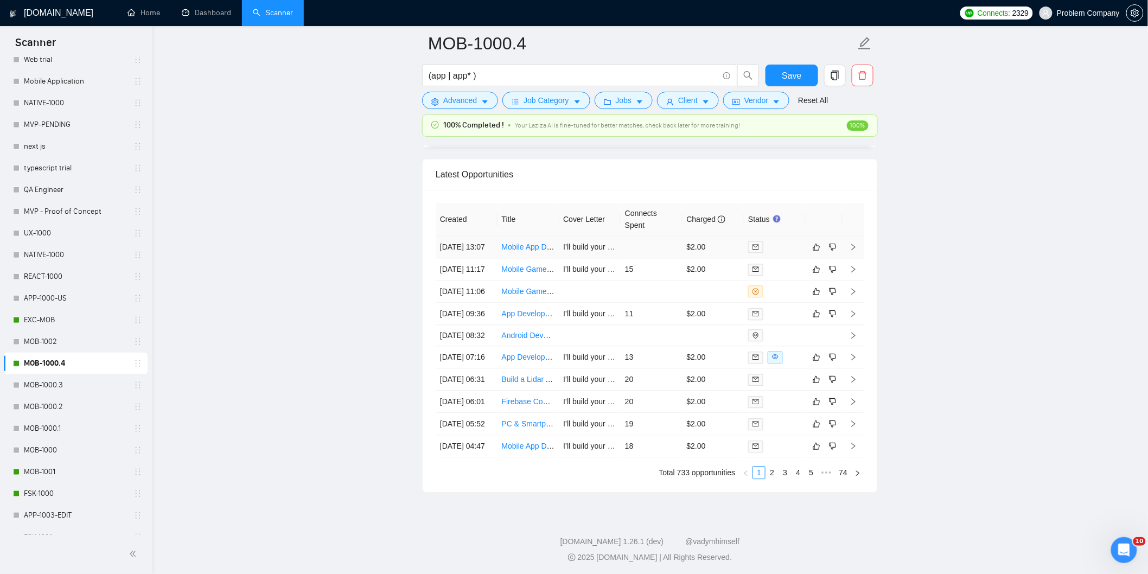
click at [484, 258] on td "[DATE] 13:07" at bounding box center [466, 247] width 62 height 22
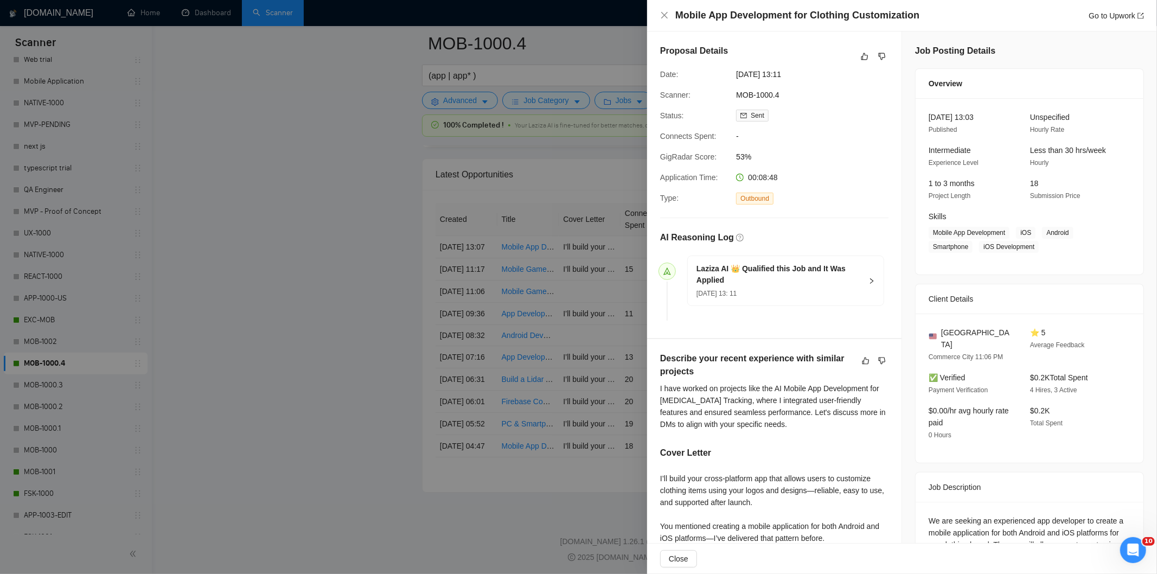
drag, startPoint x: 812, startPoint y: 74, endPoint x: 735, endPoint y: 77, distance: 77.1
click at [736, 77] on span "[DATE] 13:11" at bounding box center [817, 74] width 163 height 12
click at [664, 15] on icon "close" at bounding box center [664, 15] width 7 height 7
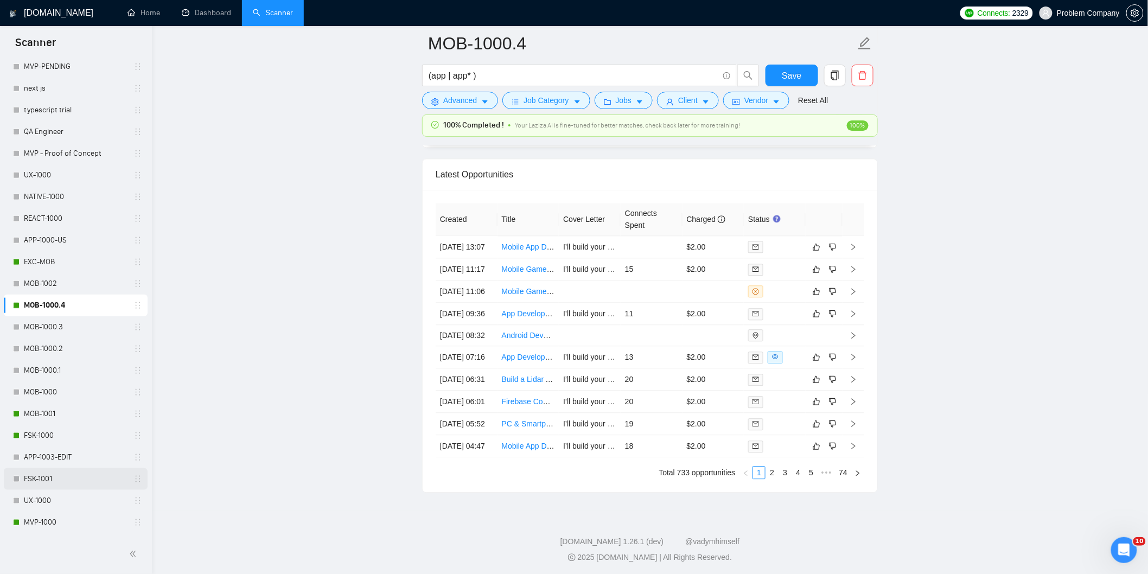
scroll to position [422, 0]
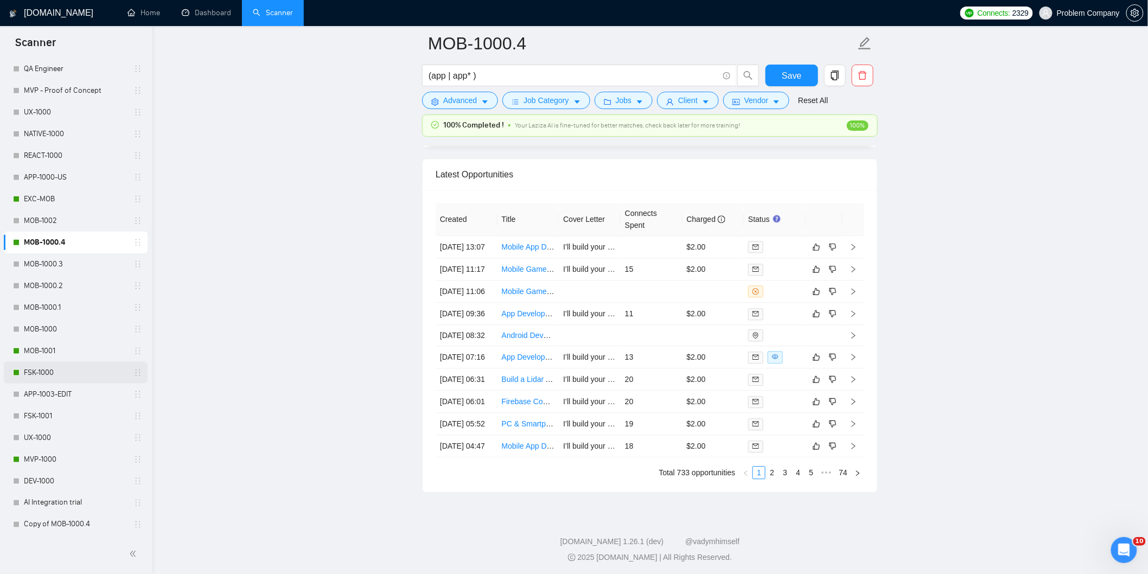
click at [76, 373] on link "FSK-1000" at bounding box center [75, 373] width 103 height 22
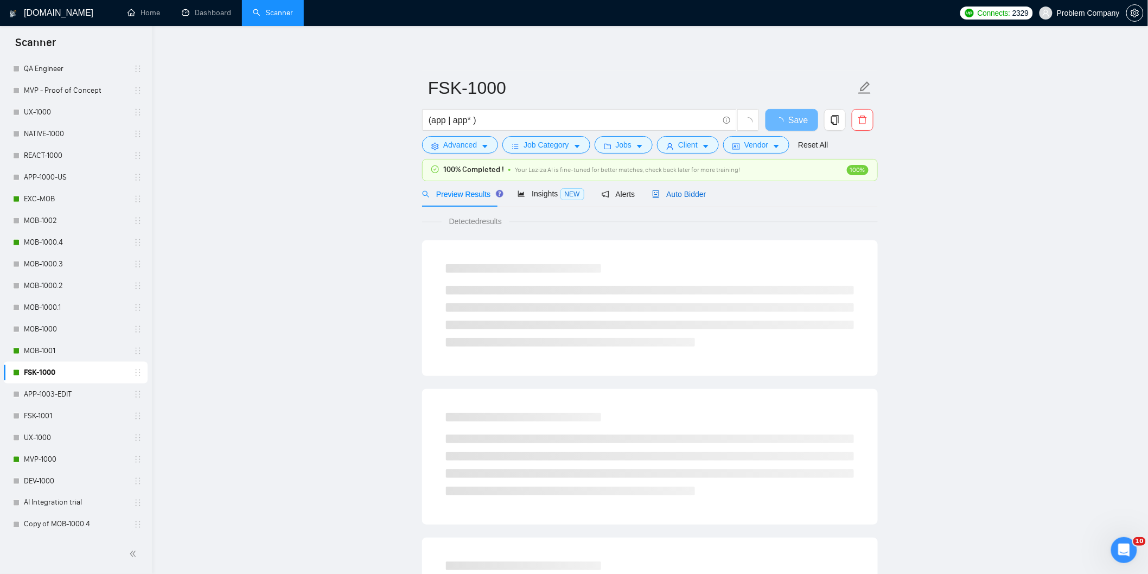
click at [689, 191] on span "Auto Bidder" at bounding box center [679, 194] width 54 height 9
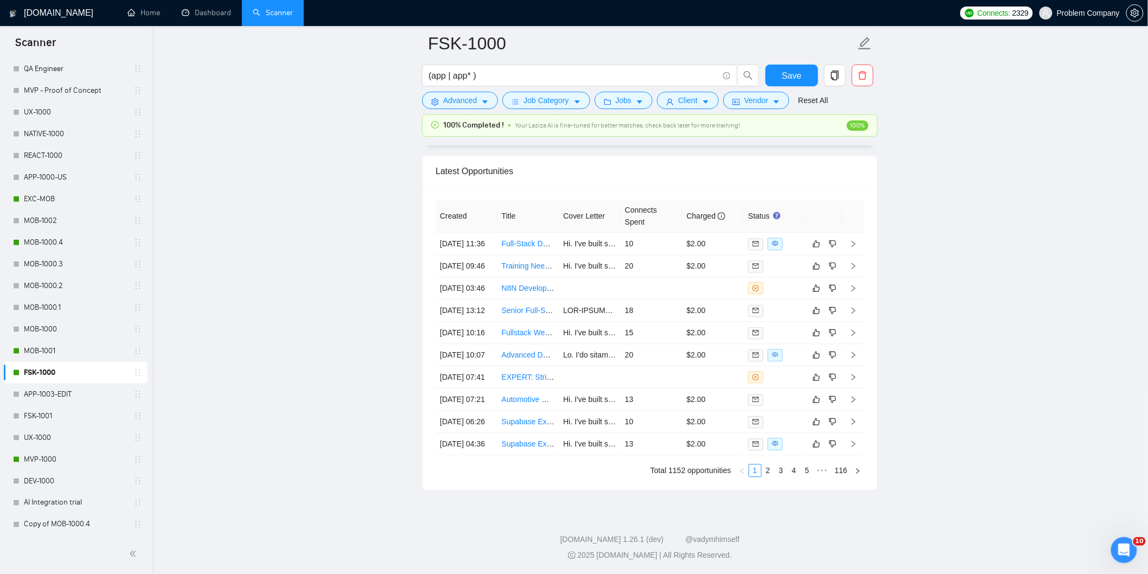
scroll to position [2712, 0]
click at [769, 476] on link "2" at bounding box center [768, 470] width 12 height 12
click at [779, 467] on link "3" at bounding box center [781, 470] width 12 height 12
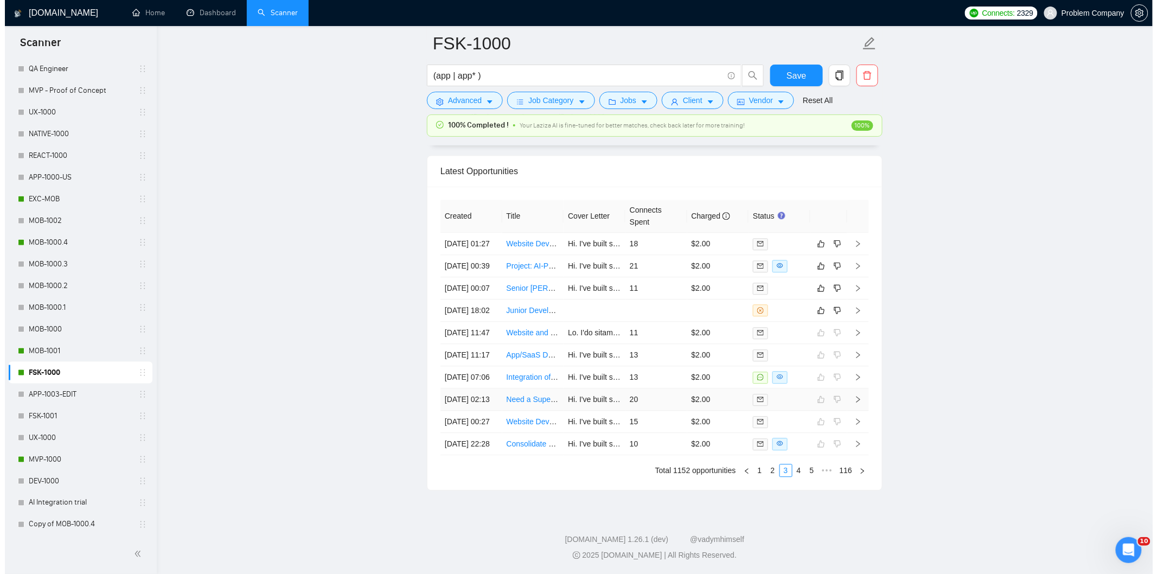
scroll to position [2641, 0]
click at [476, 325] on td "[DATE] 18:02" at bounding box center [466, 314] width 62 height 22
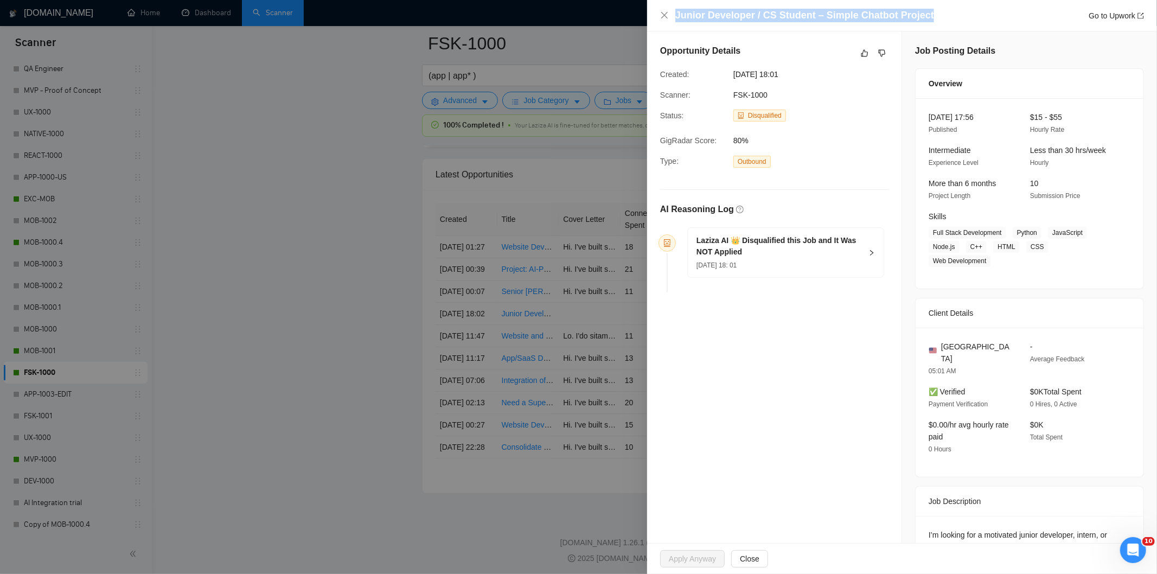
drag, startPoint x: 942, startPoint y: 14, endPoint x: 675, endPoint y: 11, distance: 266.8
click at [675, 11] on div "Junior Developer / CS Student – Simple Chatbot Project Go to Upwork" at bounding box center [909, 16] width 469 height 14
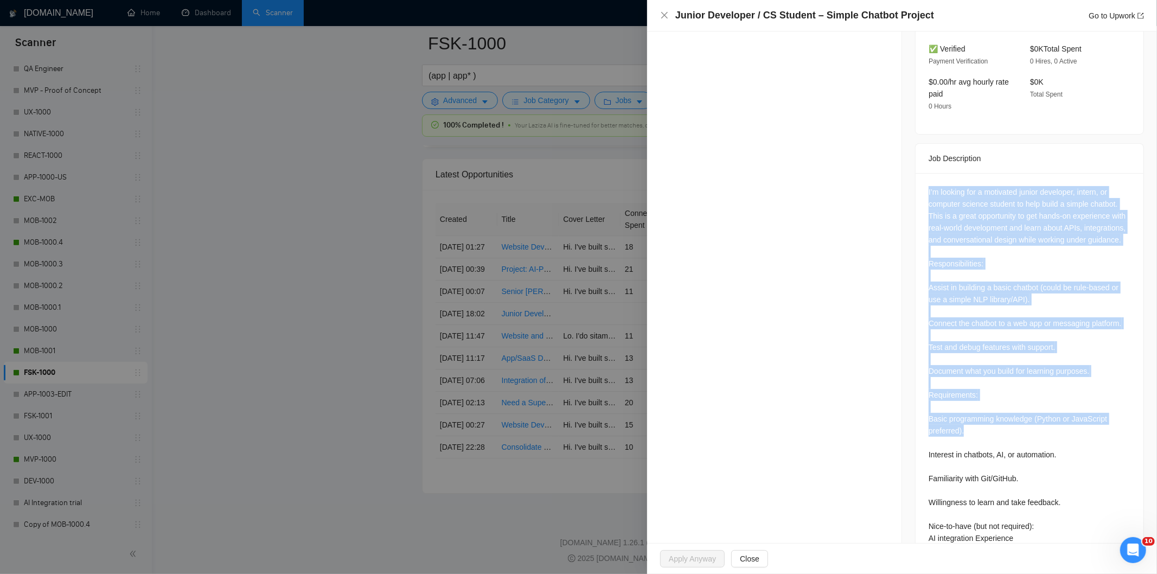
scroll to position [375, 0]
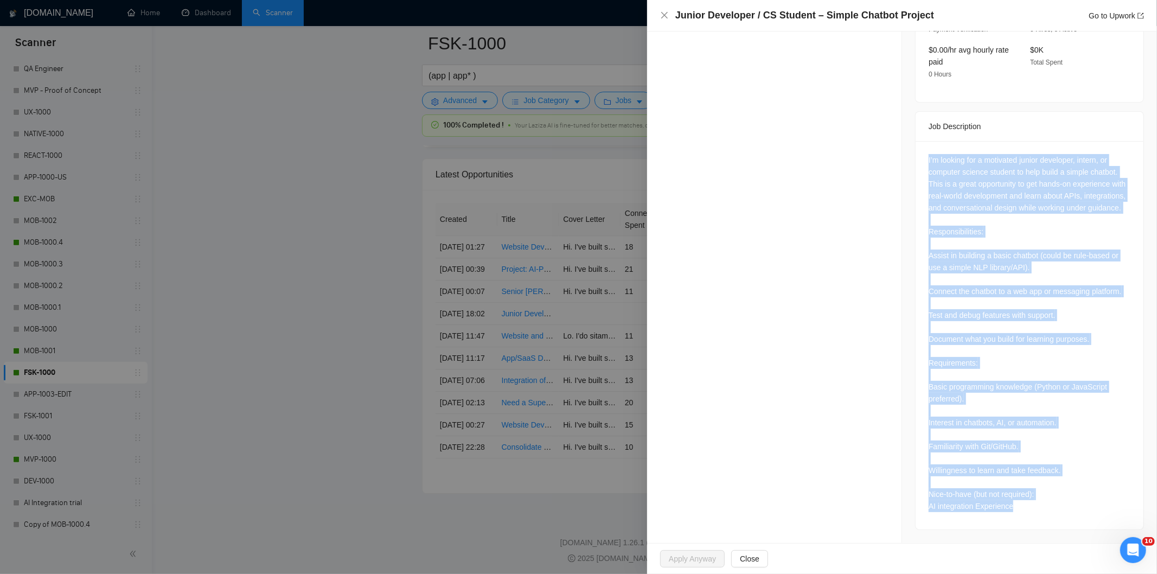
drag, startPoint x: 918, startPoint y: 220, endPoint x: 1060, endPoint y: 514, distance: 327.0
click at [1060, 514] on div "I’m looking for a motivated junior developer, intern, or computer science stude…" at bounding box center [1029, 335] width 228 height 388
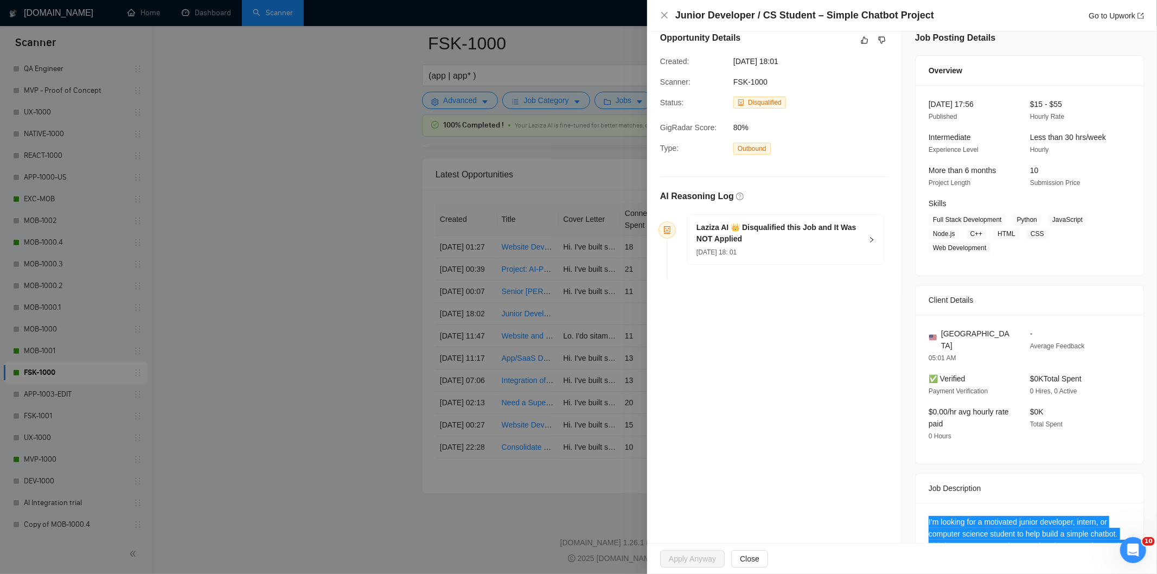
scroll to position [0, 0]
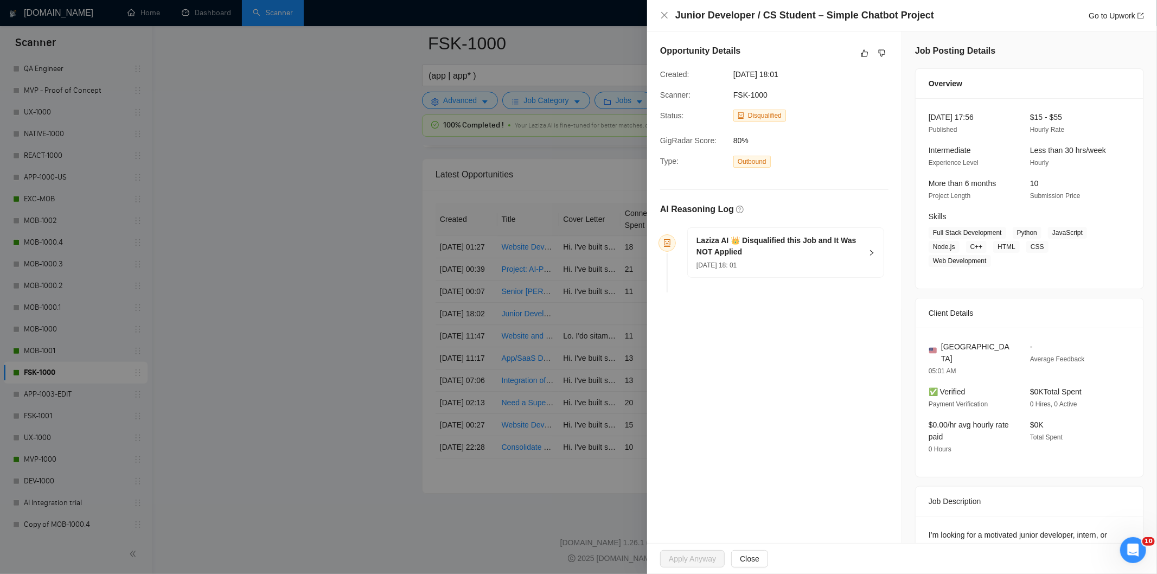
click at [847, 260] on div "[DATE] 18: 01" at bounding box center [778, 265] width 165 height 12
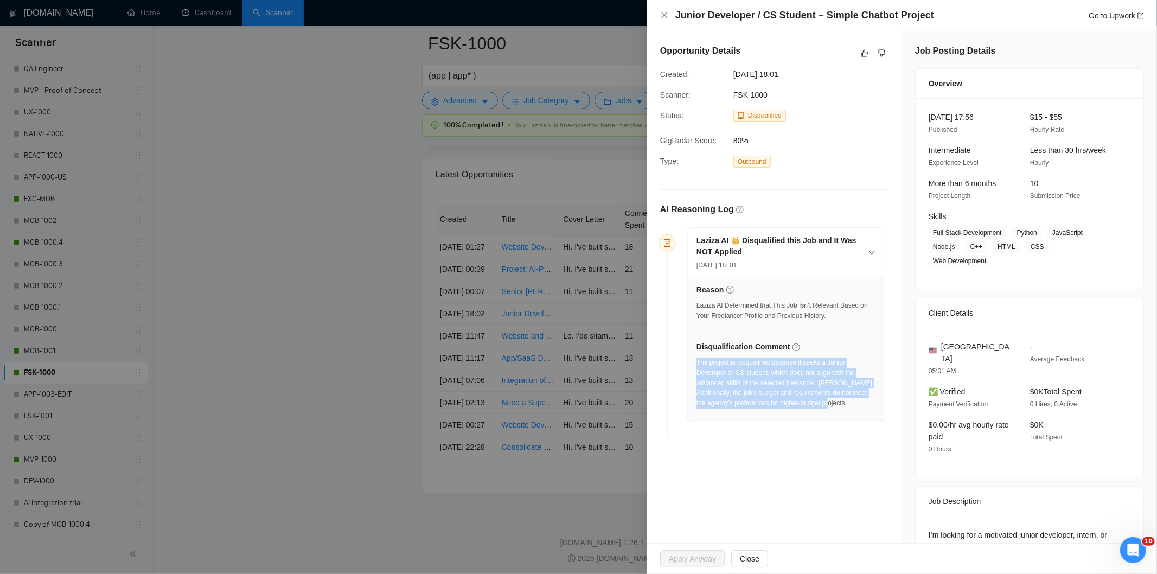
drag, startPoint x: 869, startPoint y: 408, endPoint x: 697, endPoint y: 364, distance: 177.4
click at [697, 364] on div "The project is disqualified because it seeks a Junior Developer or CS student, …" at bounding box center [785, 382] width 178 height 51
click at [663, 17] on icon "close" at bounding box center [664, 15] width 9 height 9
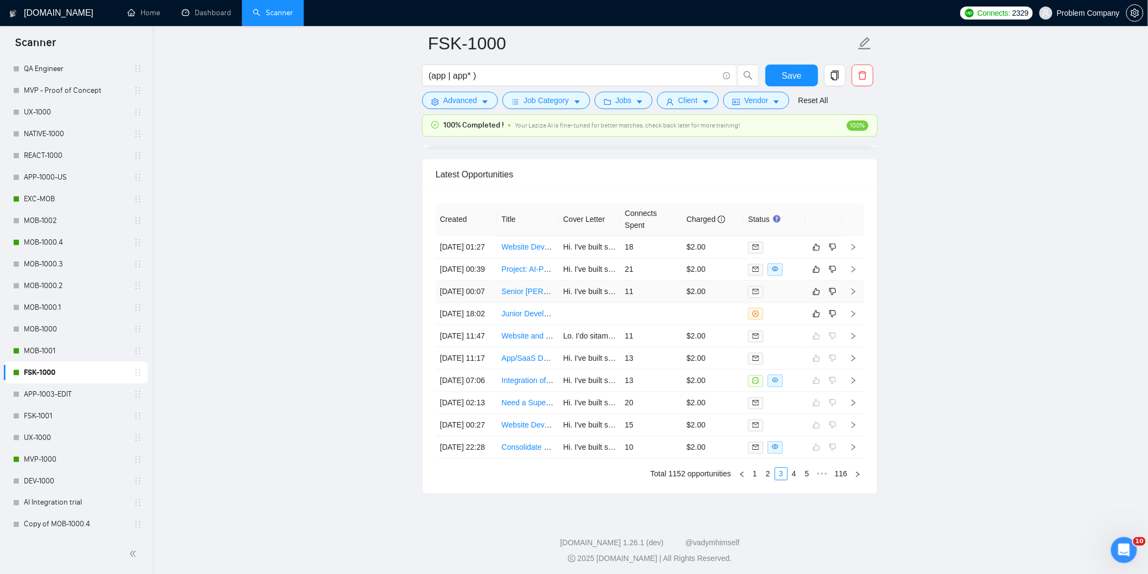
click at [472, 303] on td "[DATE] 00:07" at bounding box center [466, 291] width 62 height 22
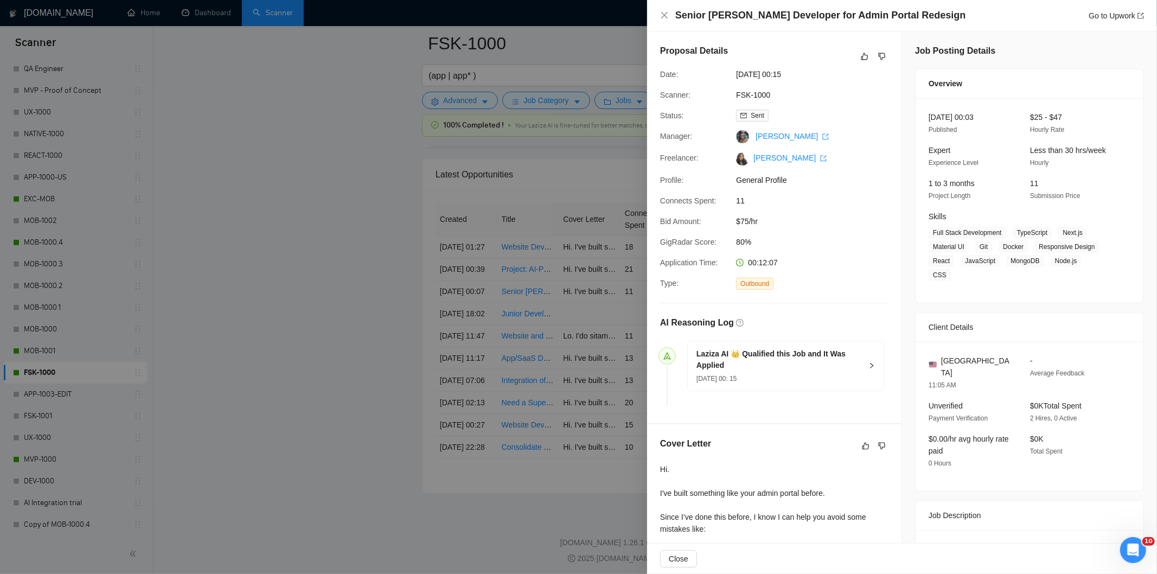
drag, startPoint x: 938, startPoint y: 24, endPoint x: 732, endPoint y: 12, distance: 206.4
click at [732, 12] on div "Senior [PERSON_NAME] Developer for Admin Portal Redesign Go to Upwork" at bounding box center [902, 15] width 510 height 31
click at [964, 16] on div "Senior [PERSON_NAME] Developer for Admin Portal Redesign Go to Upwork" at bounding box center [909, 16] width 469 height 14
click at [952, 11] on div "Senior [PERSON_NAME] Developer for Admin Portal Redesign Go to Upwork" at bounding box center [909, 16] width 469 height 14
drag, startPoint x: 944, startPoint y: 15, endPoint x: 675, endPoint y: 21, distance: 269.1
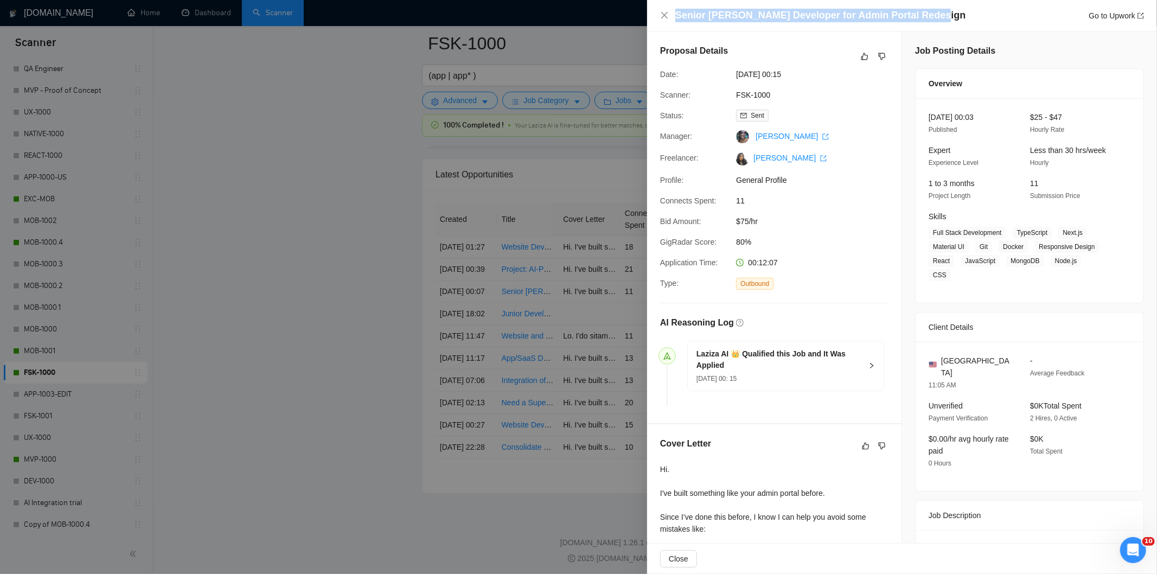
click at [675, 21] on div "Senior [PERSON_NAME] Developer for Admin Portal Redesign Go to Upwork" at bounding box center [909, 16] width 469 height 14
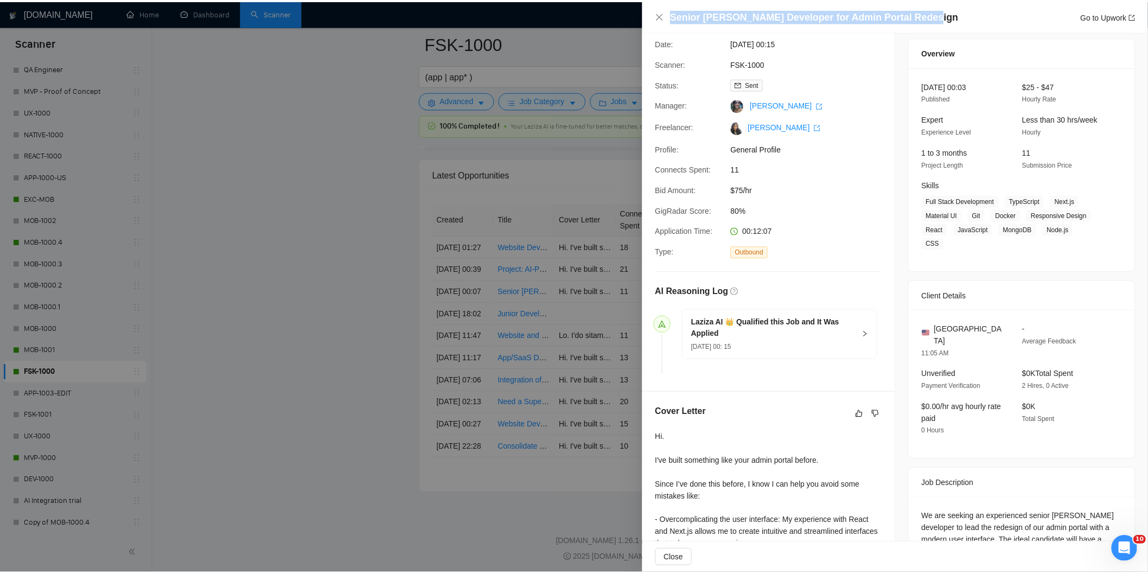
scroll to position [201, 0]
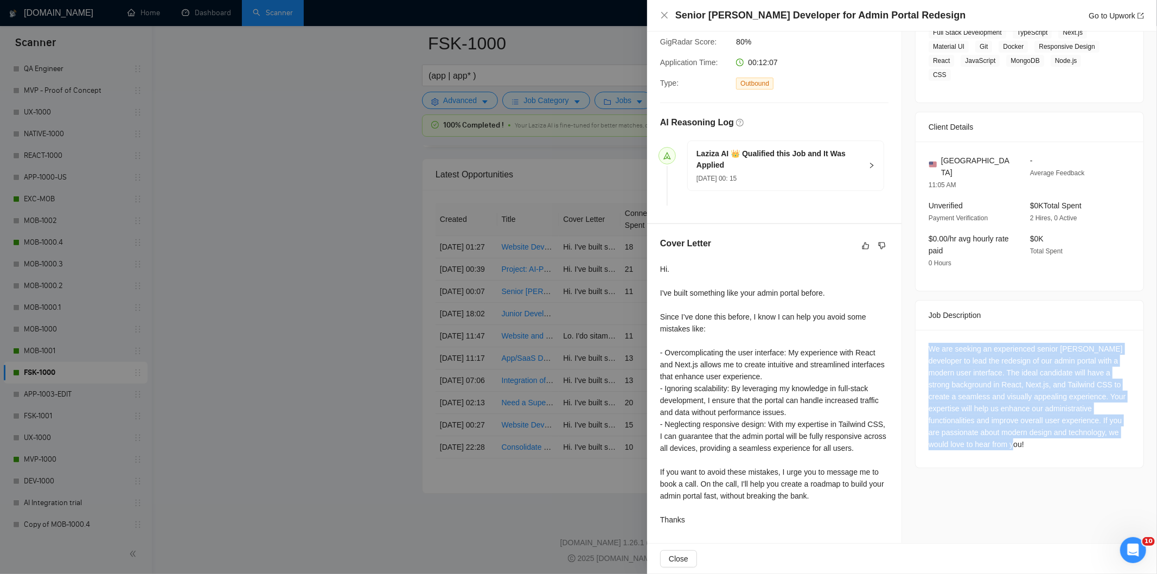
drag, startPoint x: 922, startPoint y: 322, endPoint x: 1065, endPoint y: 426, distance: 176.6
click at [1065, 426] on div "We are seeking an experienced senior [PERSON_NAME] developer to lead the redesi…" at bounding box center [1029, 399] width 228 height 138
click at [668, 14] on icon "close" at bounding box center [664, 15] width 9 height 9
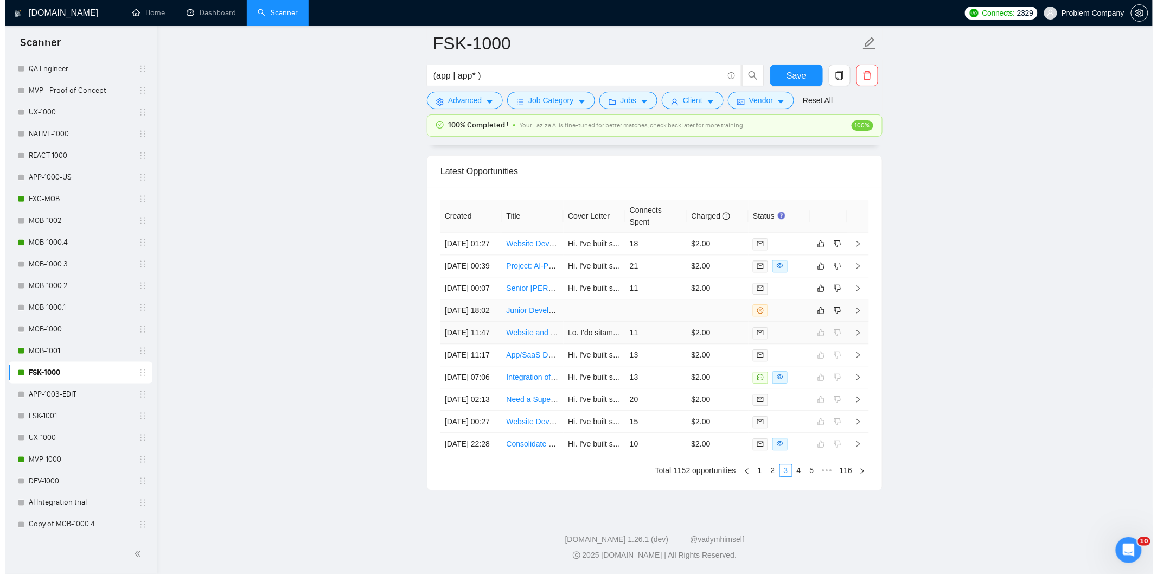
scroll to position [2641, 0]
click at [484, 280] on td "[DATE] 00:39" at bounding box center [466, 269] width 62 height 22
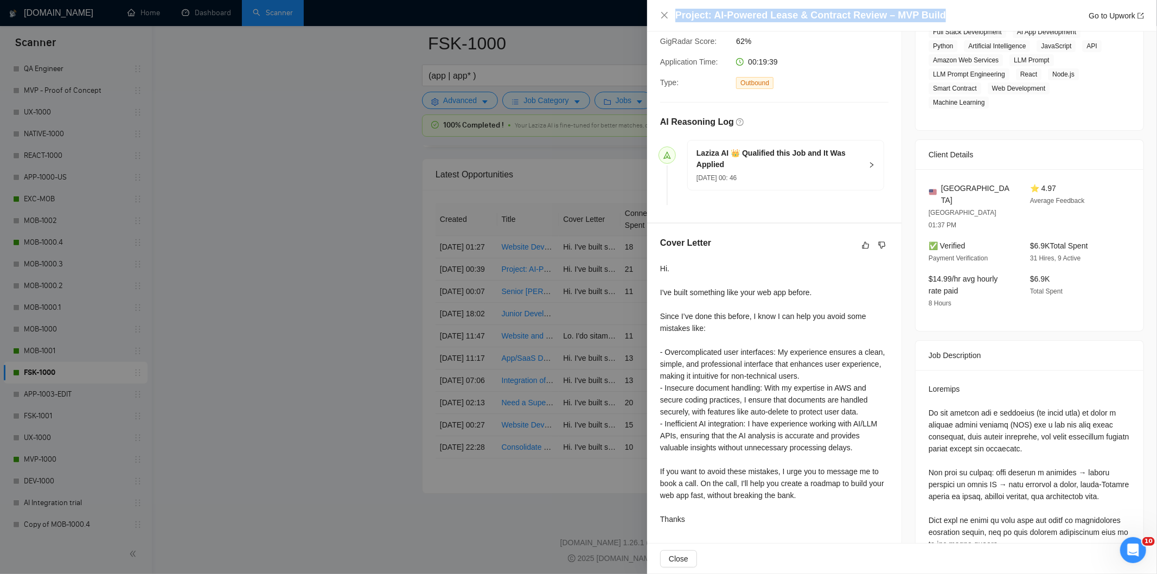
drag, startPoint x: 920, startPoint y: 7, endPoint x: 664, endPoint y: 7, distance: 256.0
click at [664, 7] on div "Project: AI-Powered Lease & Contract Review – MVP Build Go to Upwork" at bounding box center [902, 15] width 510 height 31
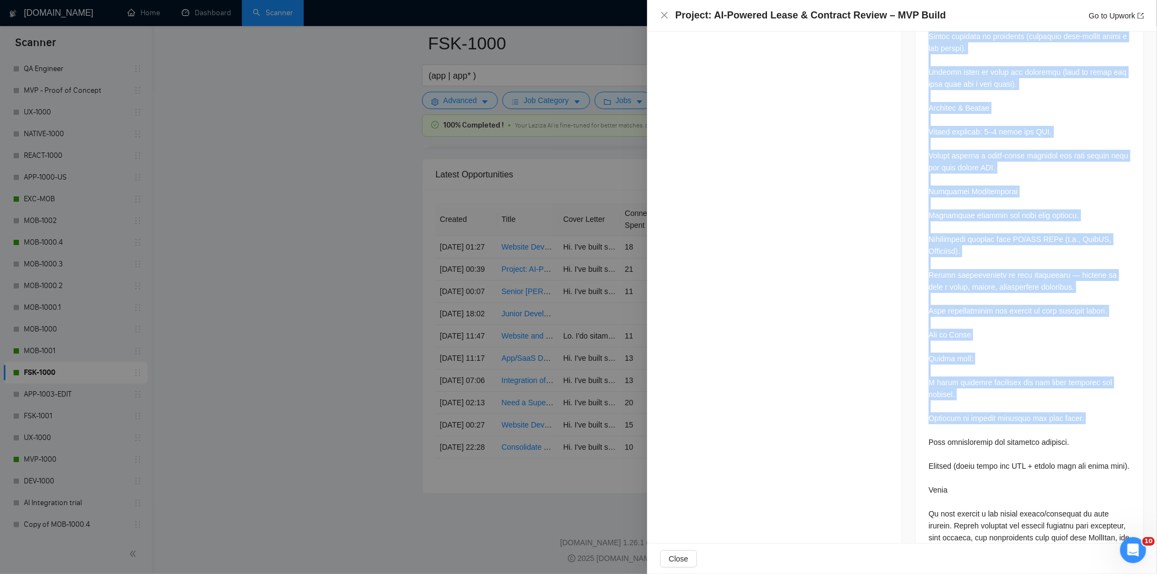
scroll to position [1108, 0]
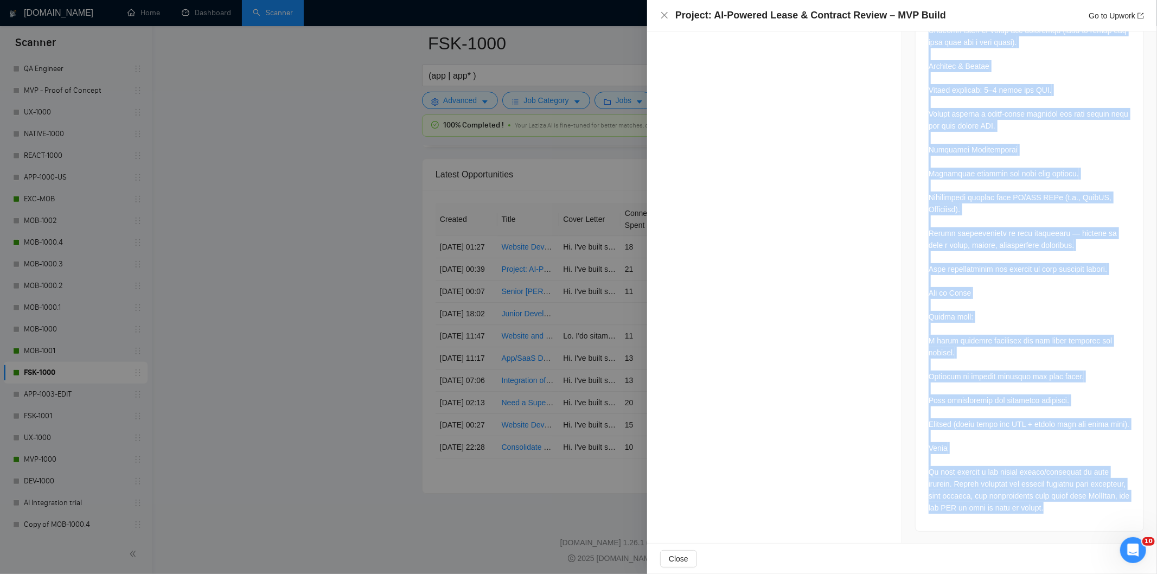
drag, startPoint x: 919, startPoint y: 263, endPoint x: 1080, endPoint y: 502, distance: 288.2
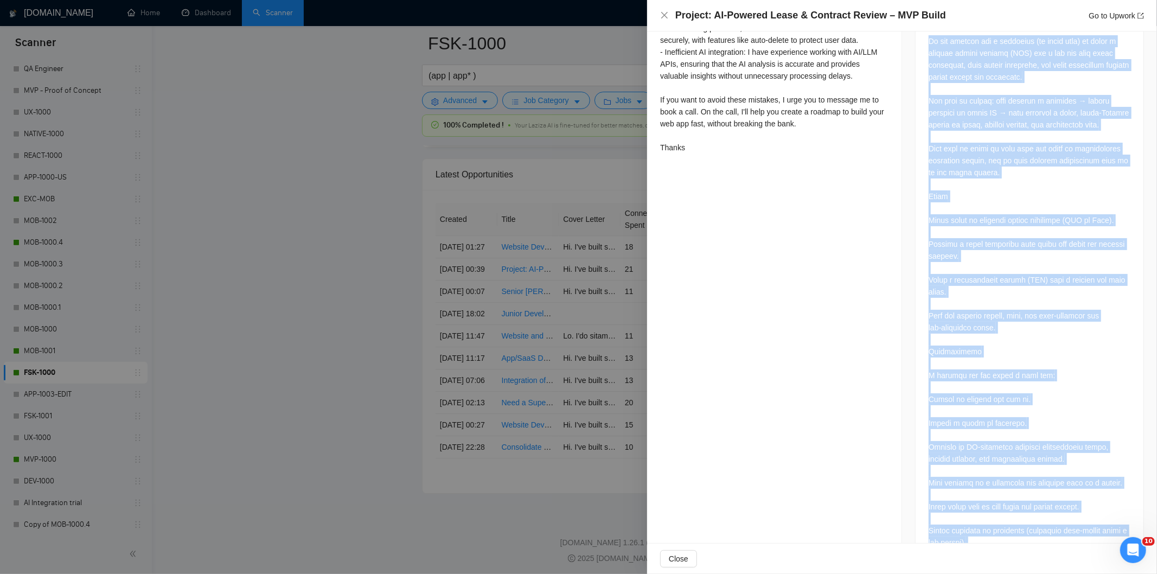
scroll to position [566, 0]
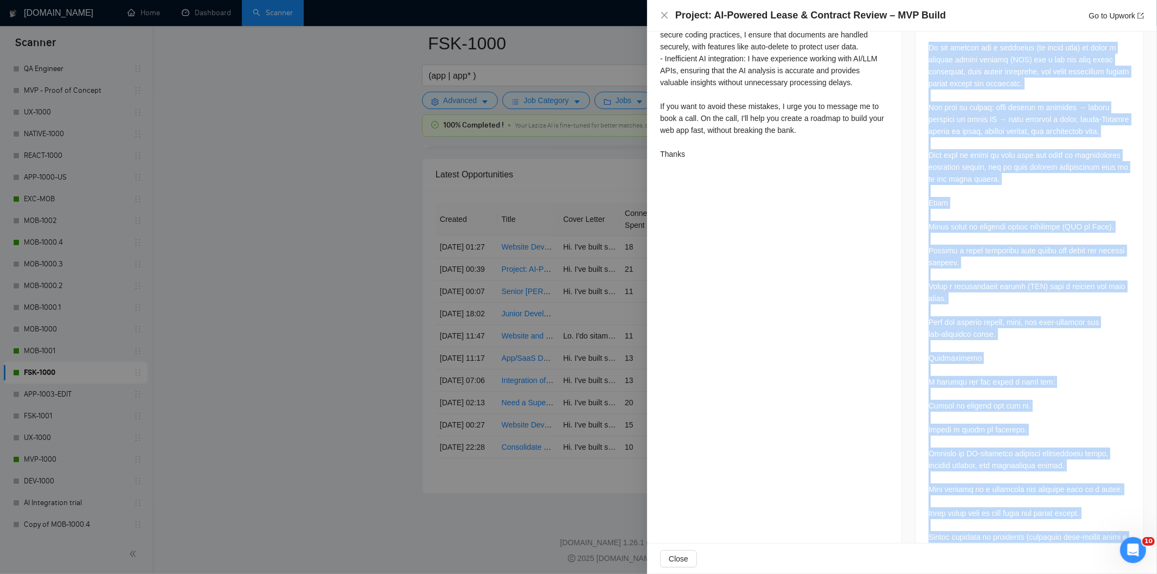
click at [1080, 365] on div at bounding box center [1029, 537] width 202 height 1038
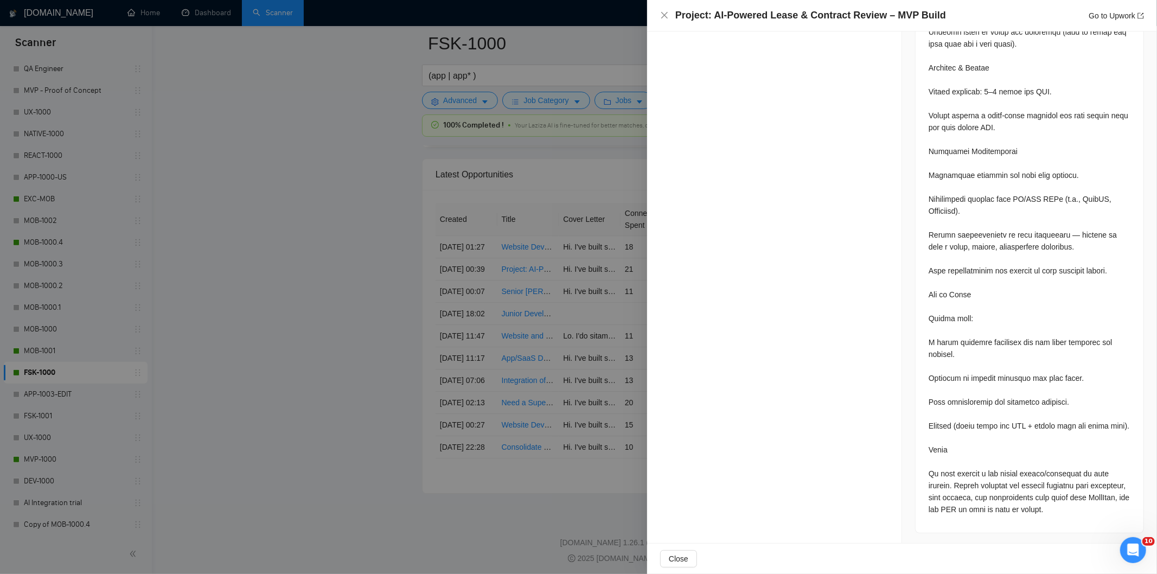
scroll to position [1108, 0]
drag, startPoint x: 1118, startPoint y: 422, endPoint x: 923, endPoint y: 421, distance: 194.7
click at [664, 14] on icon "close" at bounding box center [664, 15] width 9 height 9
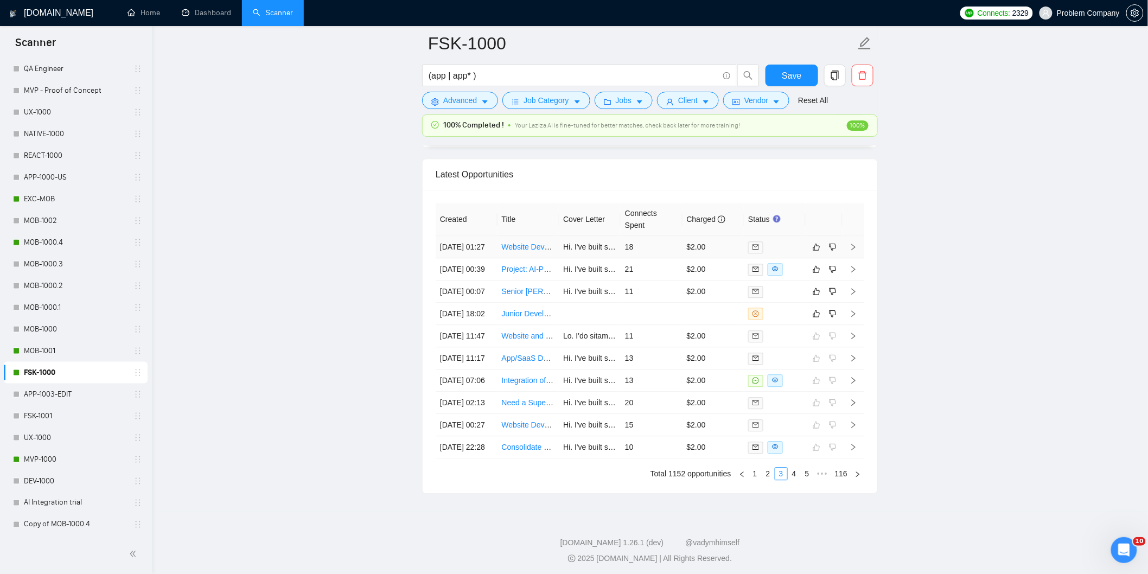
click at [484, 258] on td "[DATE] 01:27" at bounding box center [466, 247] width 62 height 22
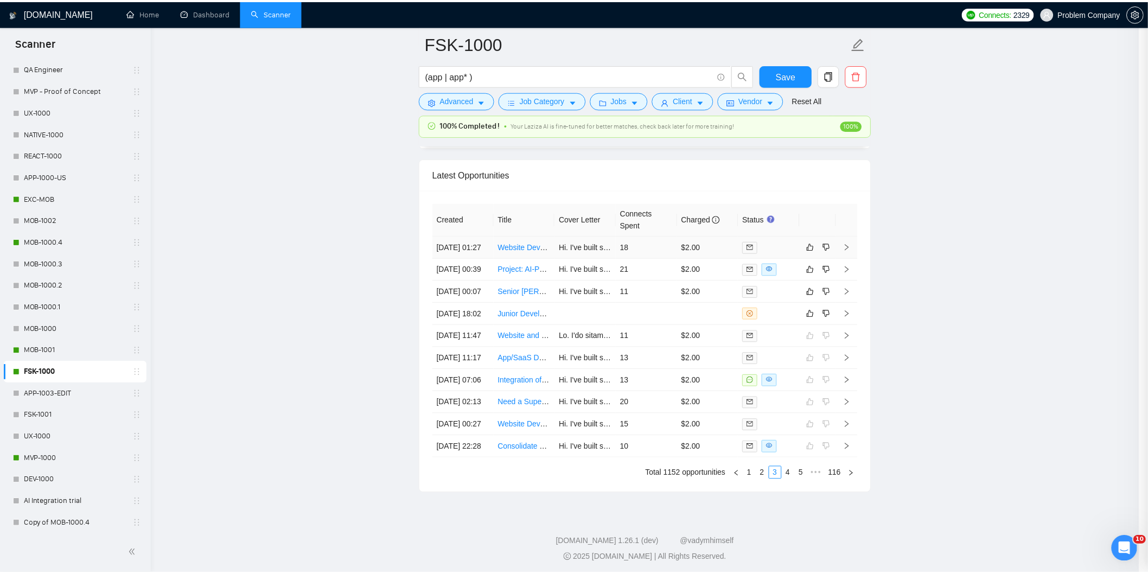
scroll to position [225, 0]
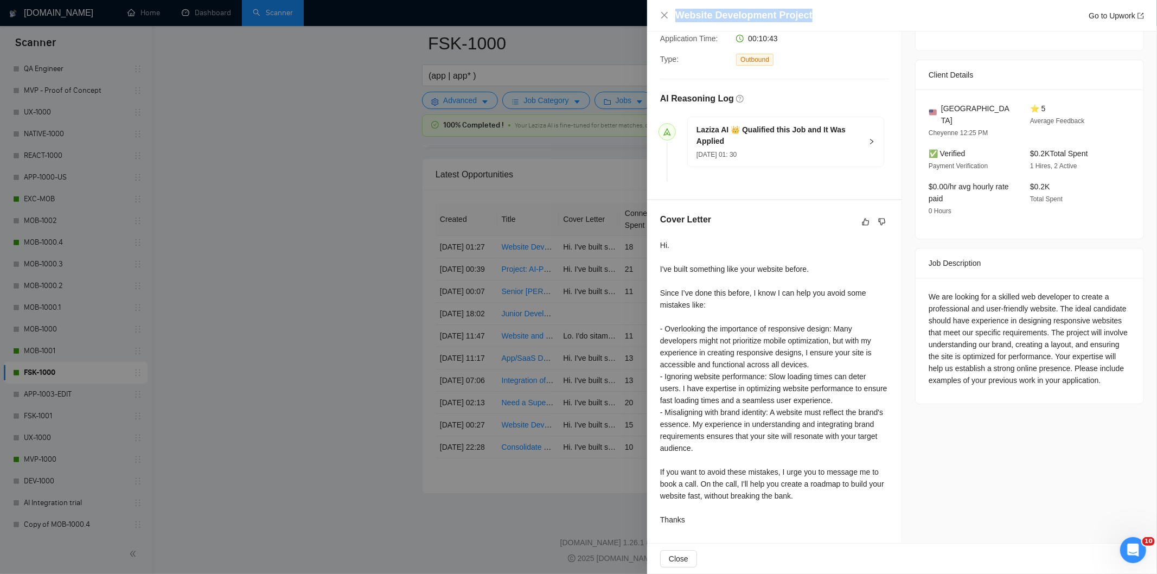
drag, startPoint x: 814, startPoint y: 17, endPoint x: 654, endPoint y: 18, distance: 160.5
click at [654, 18] on div "Website Development Project Go to Upwork" at bounding box center [902, 15] width 510 height 31
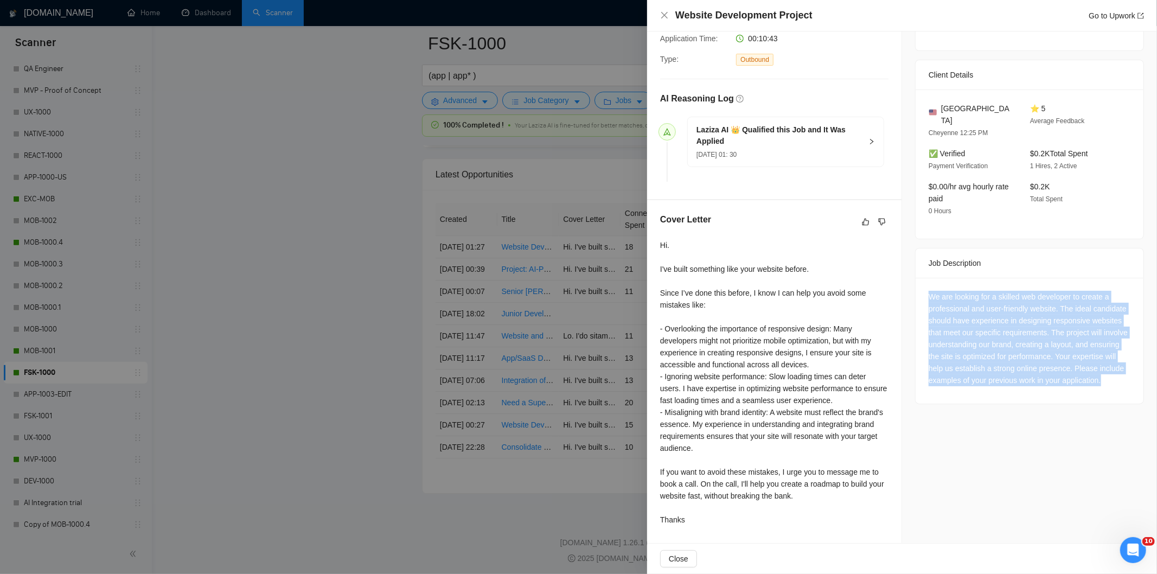
drag, startPoint x: 918, startPoint y: 283, endPoint x: 1007, endPoint y: 381, distance: 132.8
click at [1007, 381] on div "We are looking for a skilled web developer to create a professional and user-fr…" at bounding box center [1029, 341] width 228 height 126
click at [663, 12] on icon "close" at bounding box center [664, 15] width 9 height 9
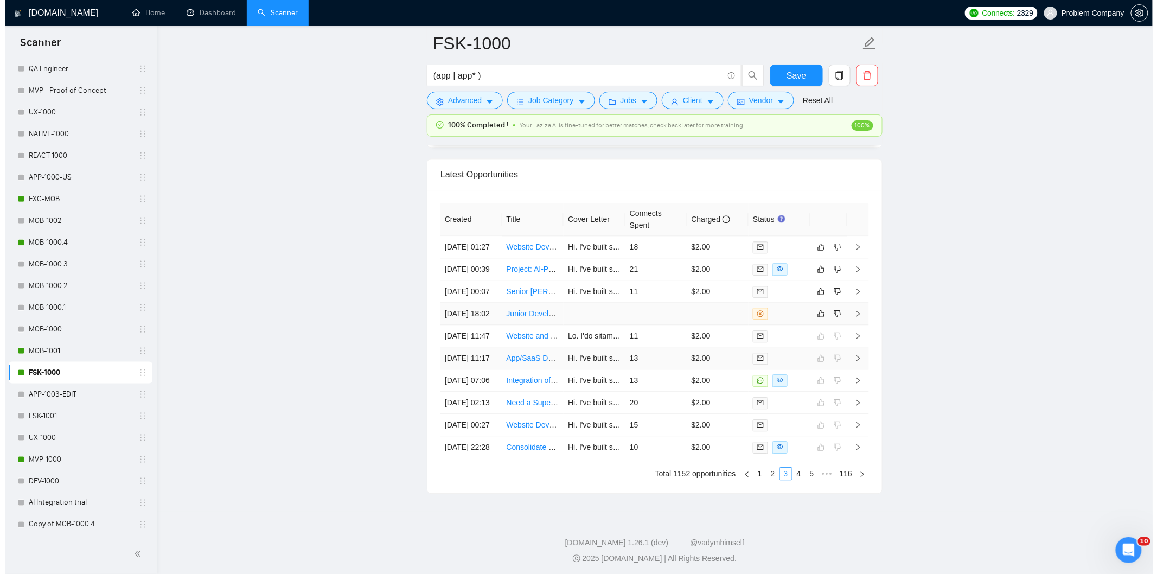
scroll to position [2762, 0]
click at [771, 470] on link "2" at bounding box center [768, 470] width 12 height 12
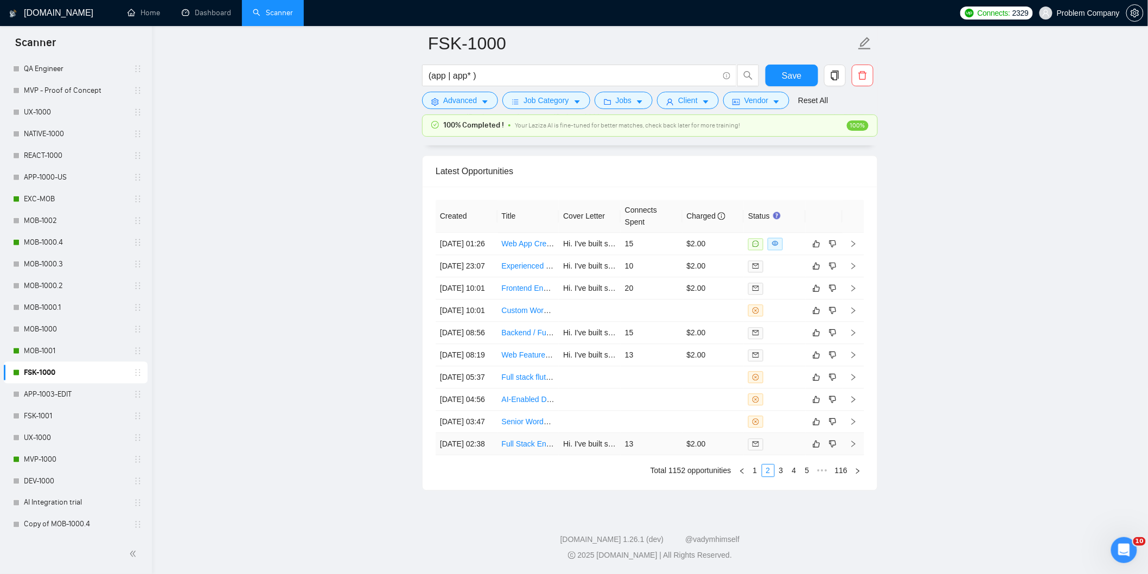
click at [481, 440] on td "[DATE] 02:38" at bounding box center [466, 444] width 62 height 22
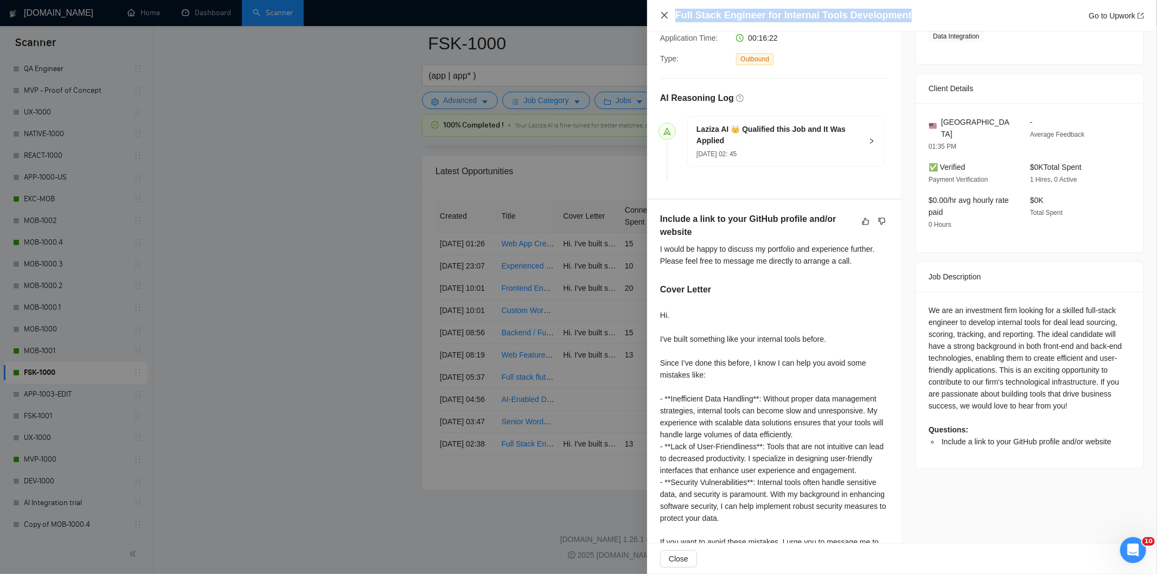
drag, startPoint x: 913, startPoint y: 11, endPoint x: 661, endPoint y: 11, distance: 252.7
click at [661, 11] on div "Full Stack Engineer for Internal Tools Development Go to Upwork" at bounding box center [902, 16] width 484 height 14
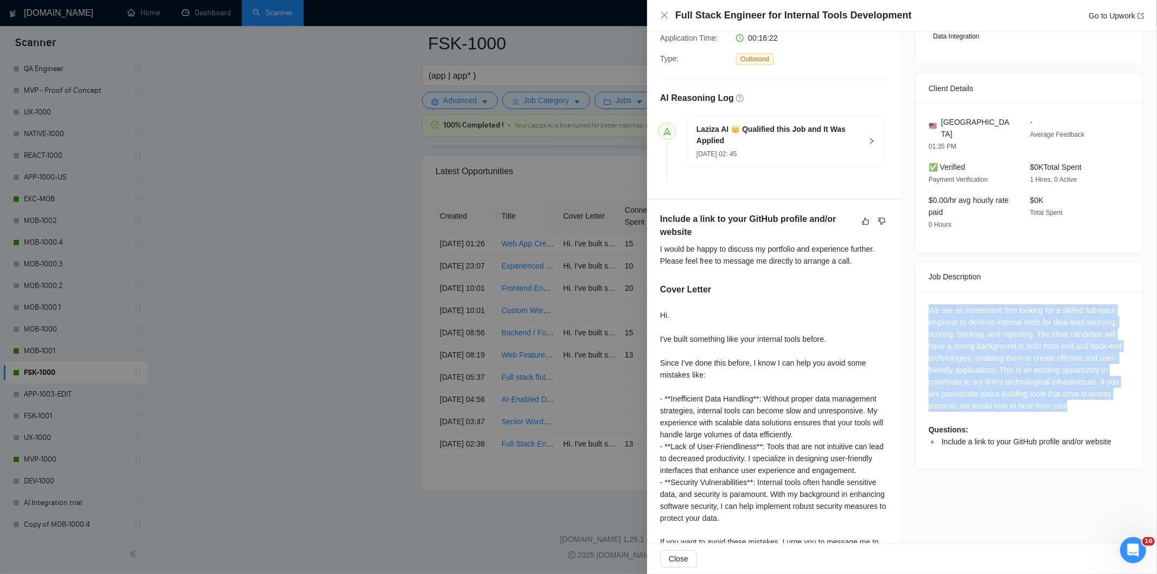
drag, startPoint x: 920, startPoint y: 297, endPoint x: 1081, endPoint y: 396, distance: 189.5
click at [1081, 396] on div "We are an investment firm looking for a skilled full-stack engineer to develop …" at bounding box center [1029, 379] width 228 height 177
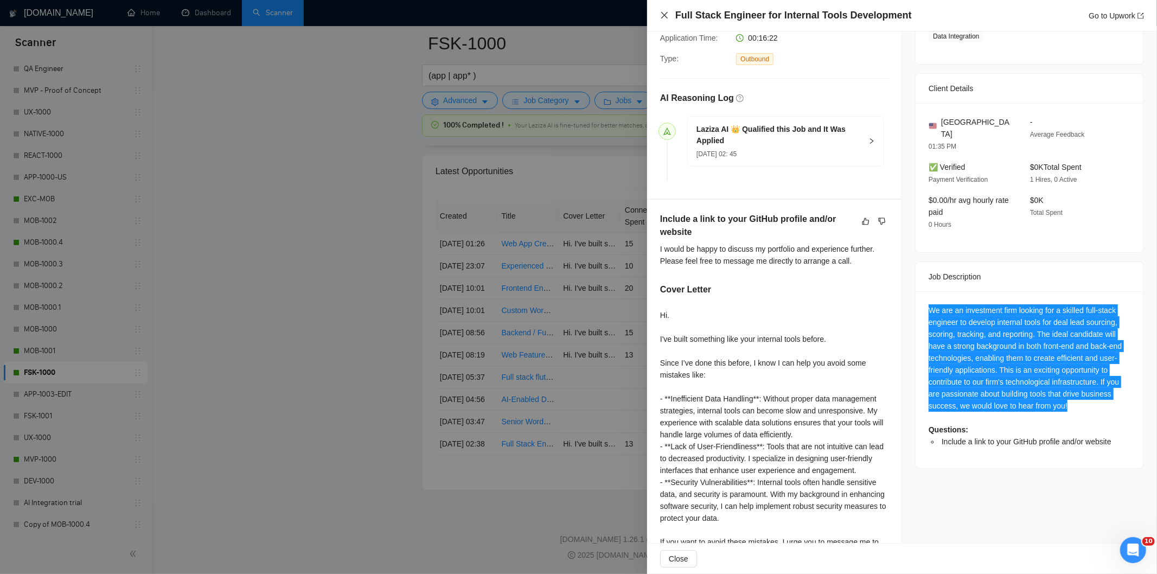
click at [663, 15] on icon "close" at bounding box center [664, 15] width 9 height 9
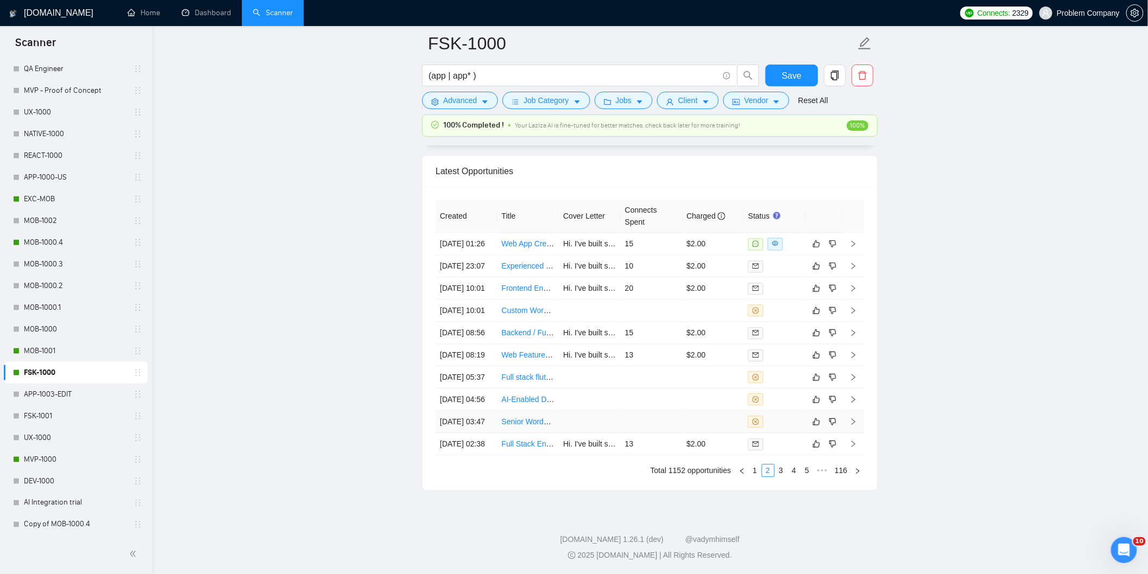
click at [470, 415] on td "[DATE] 03:47" at bounding box center [466, 422] width 62 height 22
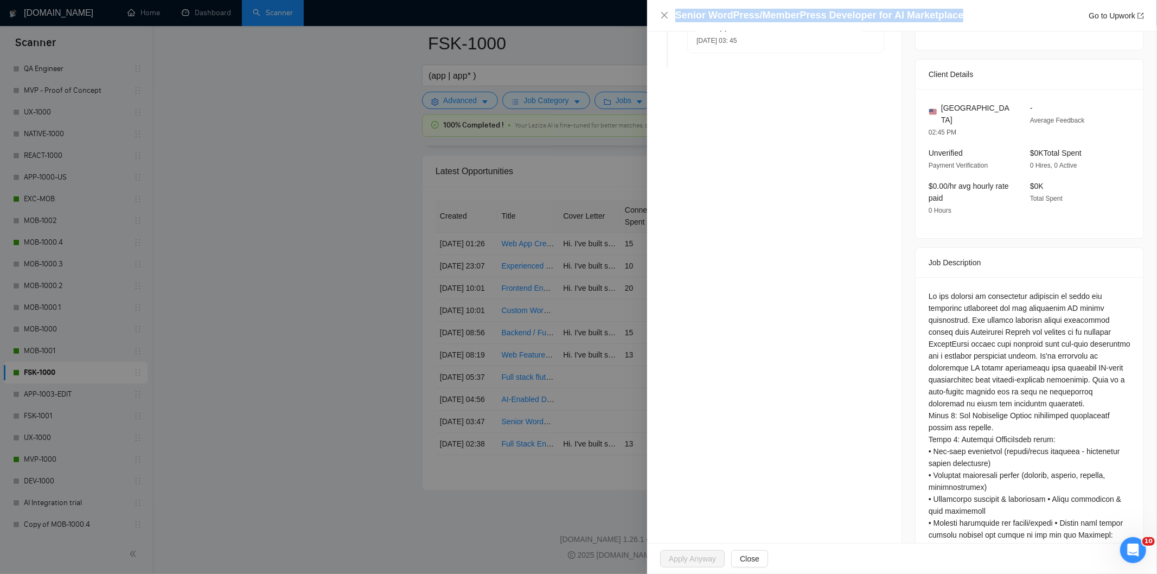
drag, startPoint x: 964, startPoint y: 12, endPoint x: 752, endPoint y: 8, distance: 212.1
click at [752, 8] on div "Senior WordPress/MemberPress Developer for AI Marketplace Go to Upwork" at bounding box center [902, 15] width 510 height 31
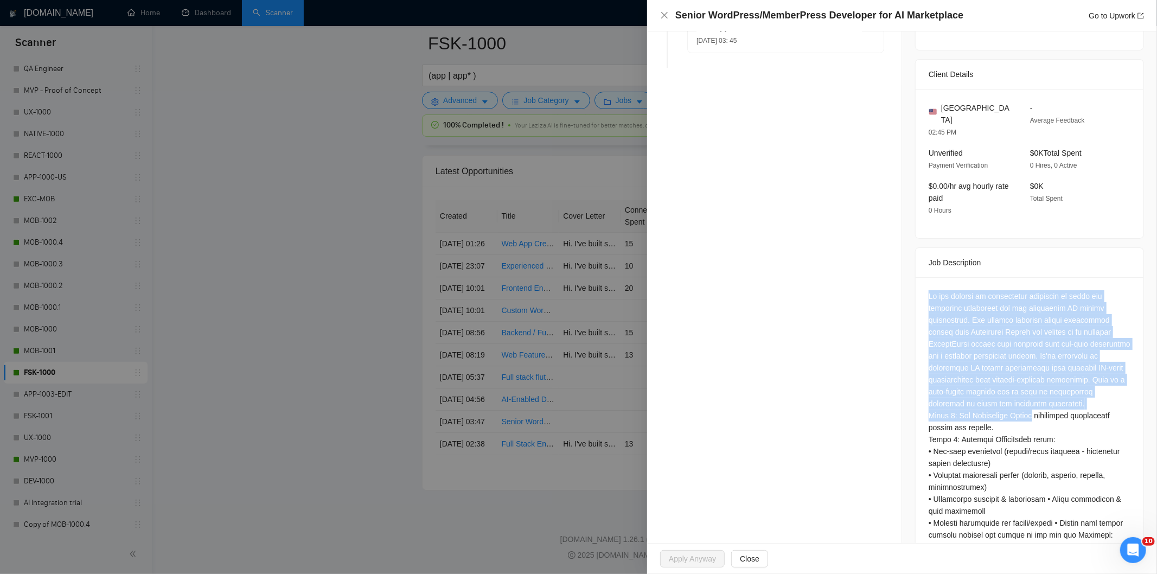
scroll to position [420, 0]
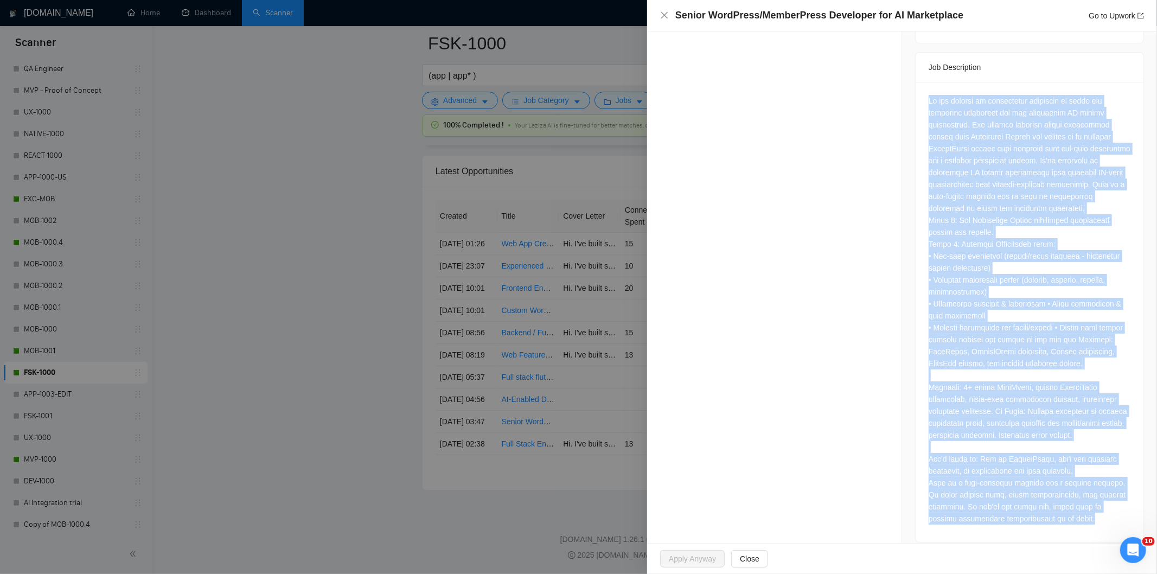
drag, startPoint x: 923, startPoint y: 285, endPoint x: 1099, endPoint y: 514, distance: 289.0
click at [1099, 514] on div at bounding box center [1029, 312] width 228 height 460
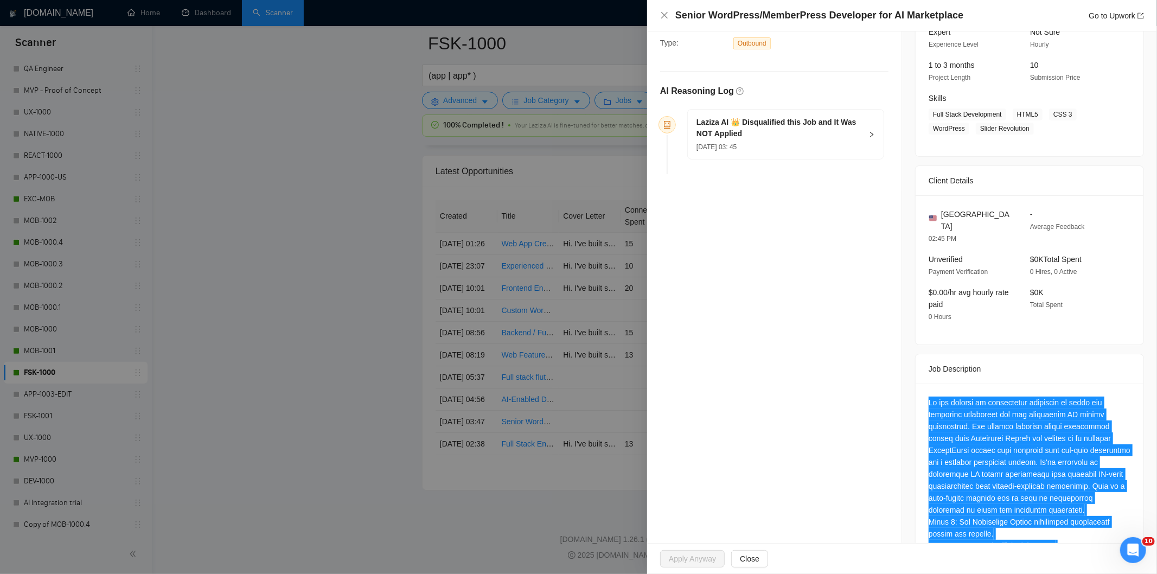
scroll to position [0, 0]
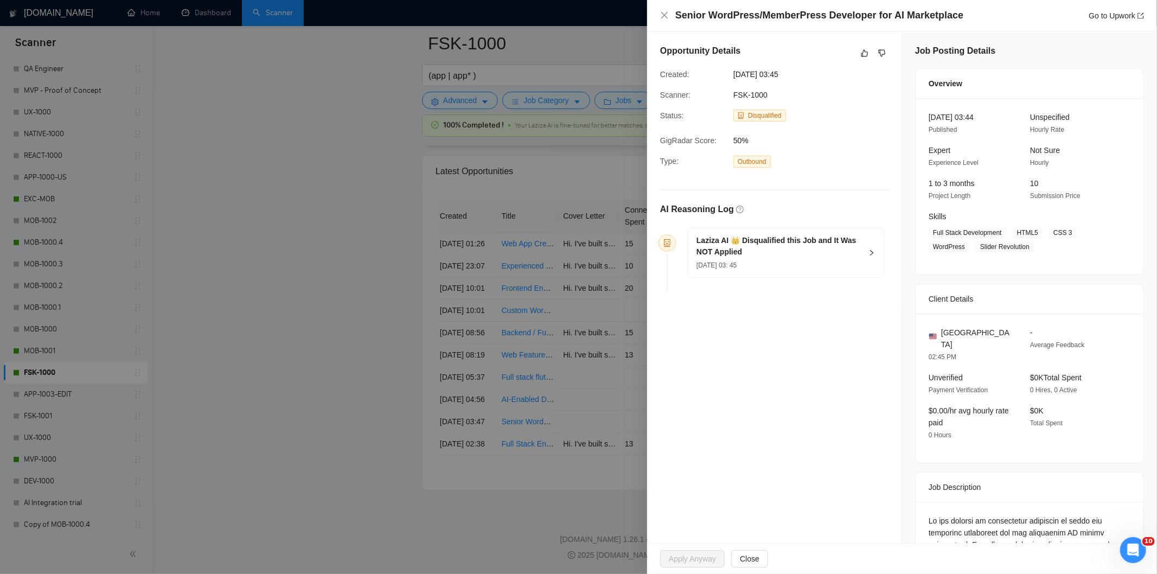
click at [831, 258] on h5 "Laziza AI 👑 Disqualified this Job and It Was NOT Applied" at bounding box center [778, 246] width 165 height 23
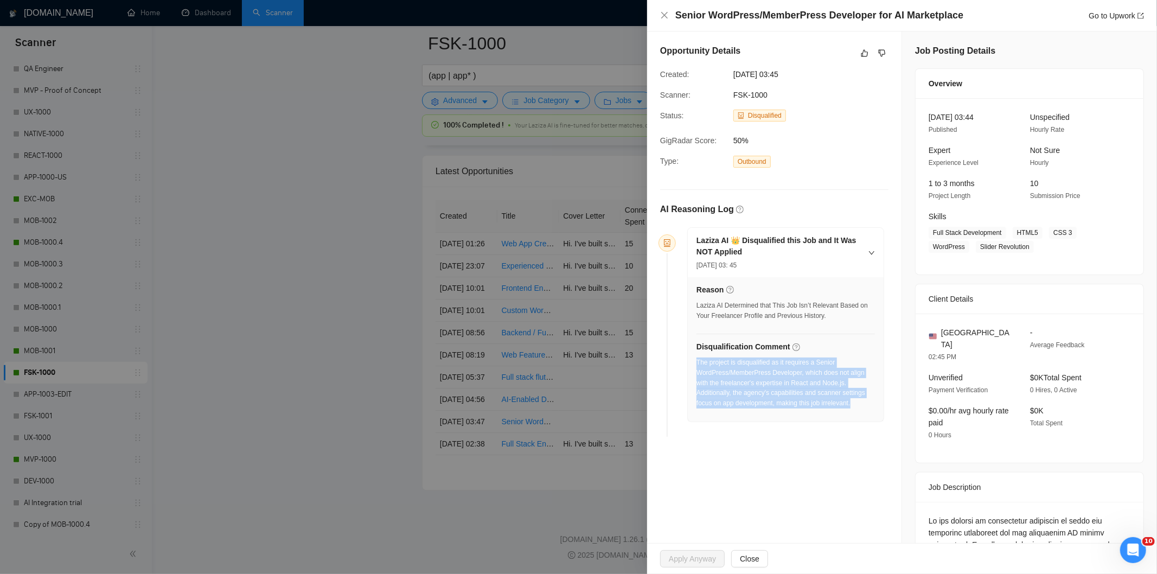
drag, startPoint x: 857, startPoint y: 408, endPoint x: 697, endPoint y: 367, distance: 165.1
click at [697, 367] on div "The project is disqualified as it requires a Senior WordPress/MemberPress Devel…" at bounding box center [785, 382] width 178 height 51
click at [663, 18] on icon "close" at bounding box center [664, 15] width 9 height 9
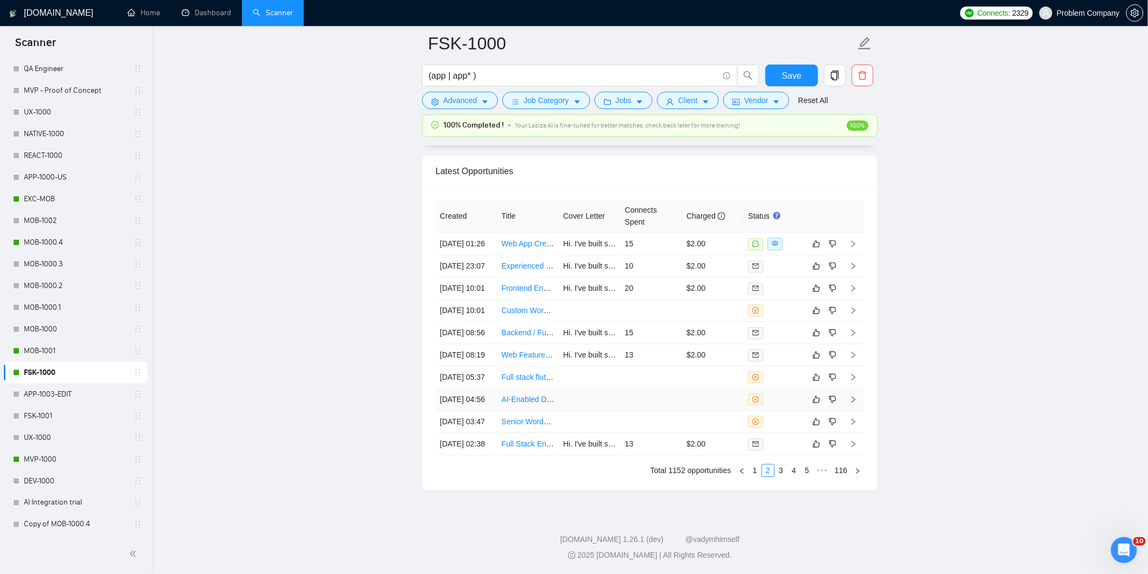
click at [483, 388] on td "[DATE] 04:56" at bounding box center [466, 399] width 62 height 22
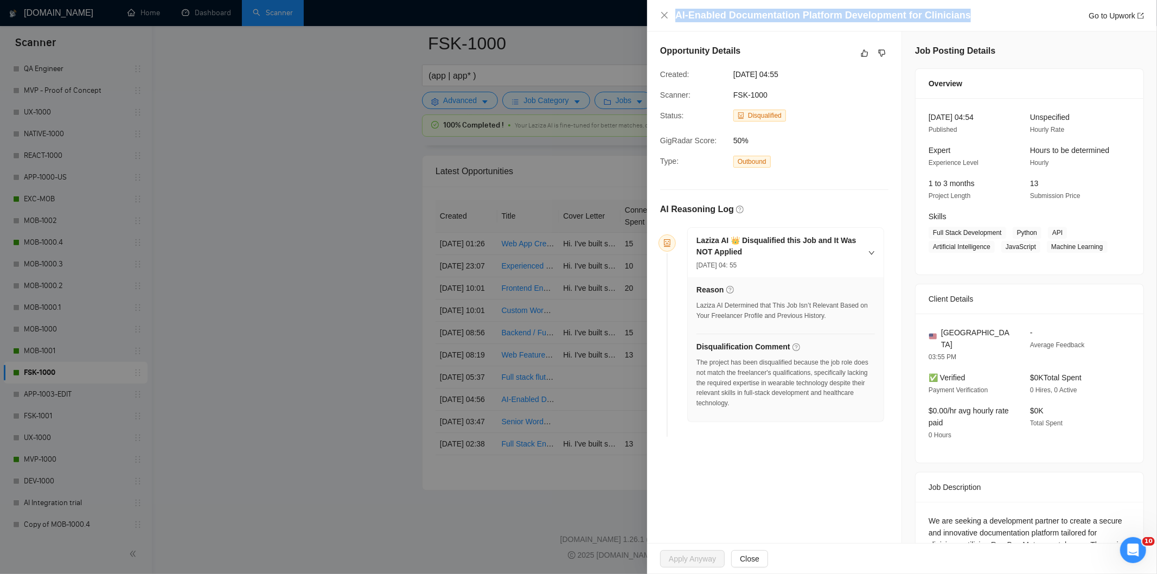
drag, startPoint x: 987, startPoint y: 8, endPoint x: 991, endPoint y: 14, distance: 7.4
click at [991, 14] on div "AI-Enabled Documentation Platform Development for Clinicians Go to Upwork" at bounding box center [909, 16] width 469 height 14
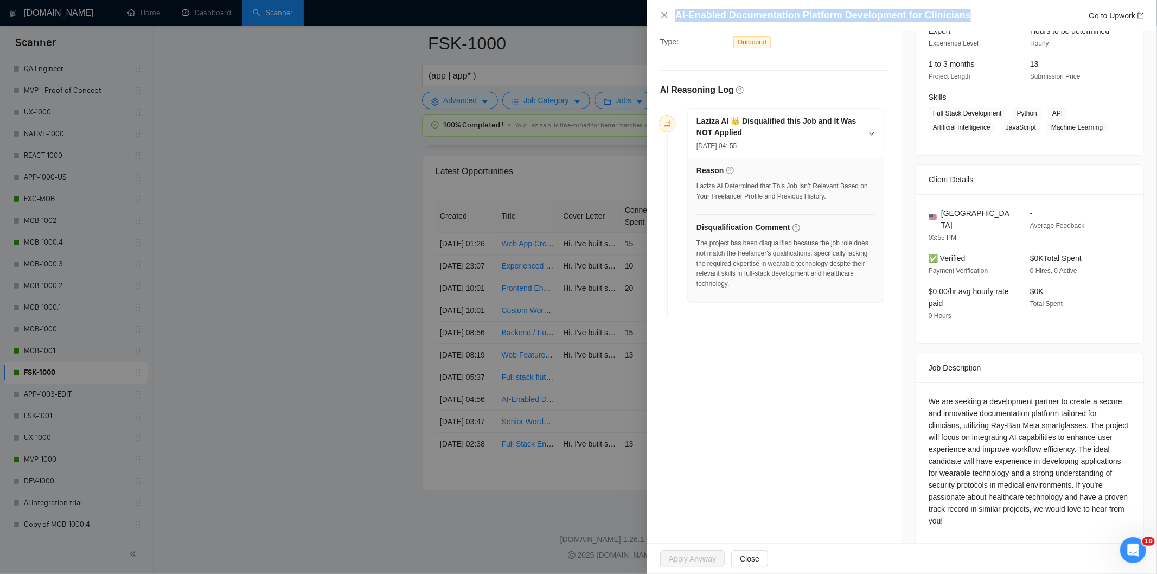
scroll to position [122, 0]
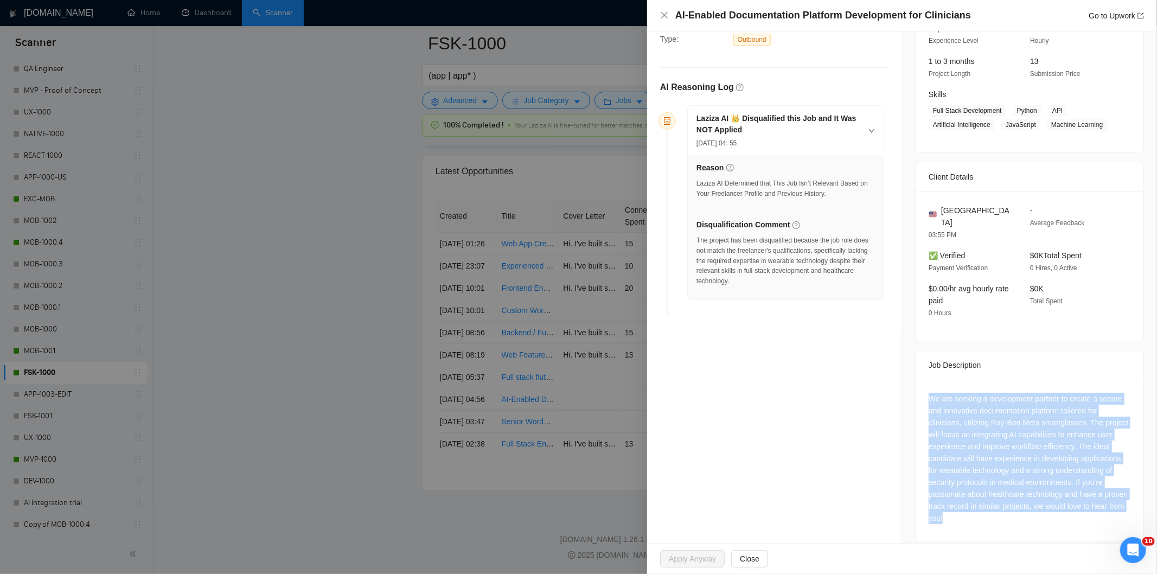
drag, startPoint x: 920, startPoint y: 383, endPoint x: 1034, endPoint y: 517, distance: 175.8
click at [1034, 517] on div "We are seeking a development partner to create a secure and innovative document…" at bounding box center [1029, 461] width 228 height 162
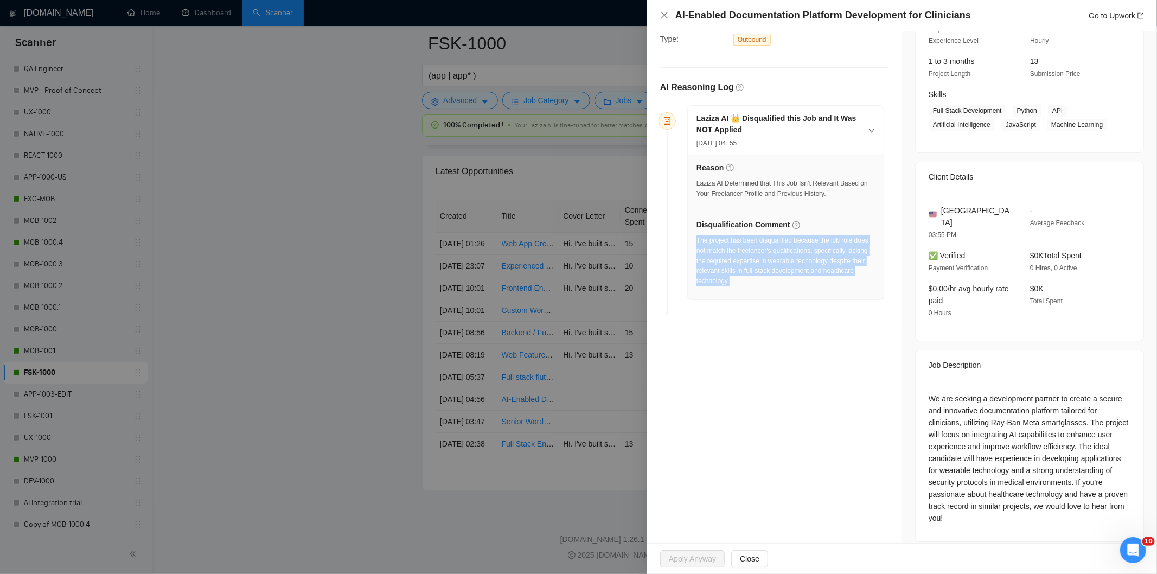
drag, startPoint x: 752, startPoint y: 288, endPoint x: 696, endPoint y: 243, distance: 71.3
click at [696, 243] on div "The project has been disqualified because the job role does not match the freel…" at bounding box center [785, 263] width 178 height 57
click at [664, 15] on icon "close" at bounding box center [664, 15] width 7 height 7
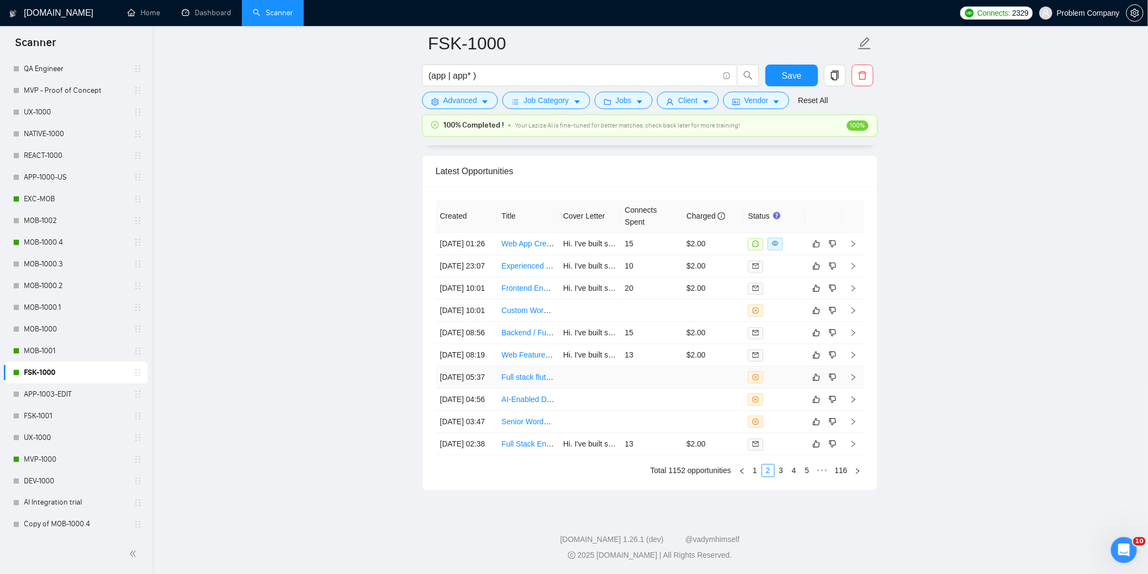
click at [482, 366] on td "[DATE] 05:37" at bounding box center [466, 377] width 62 height 22
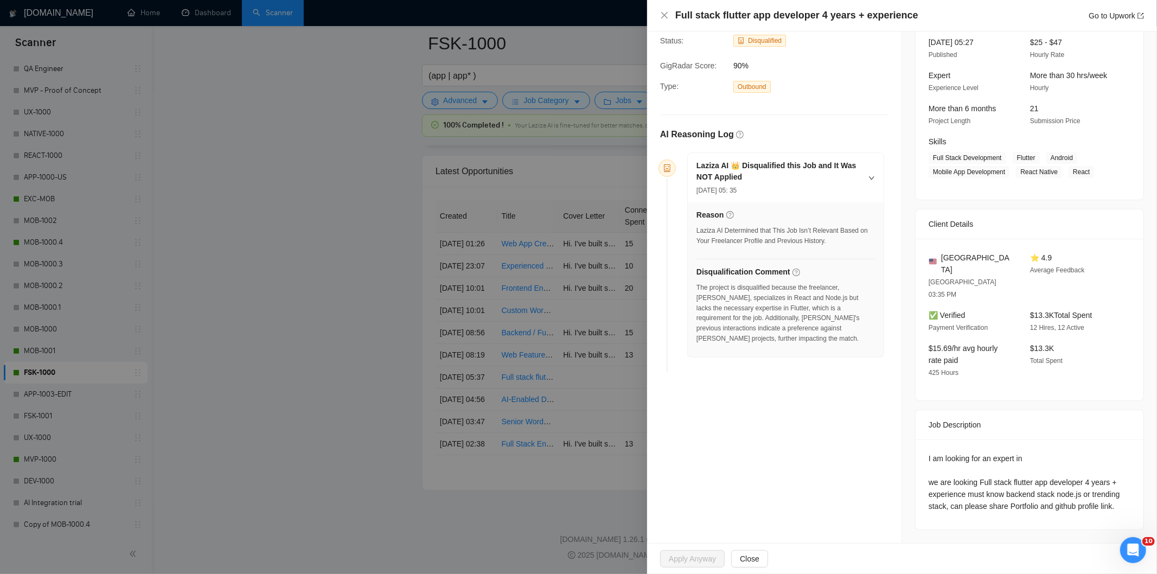
scroll to position [50, 0]
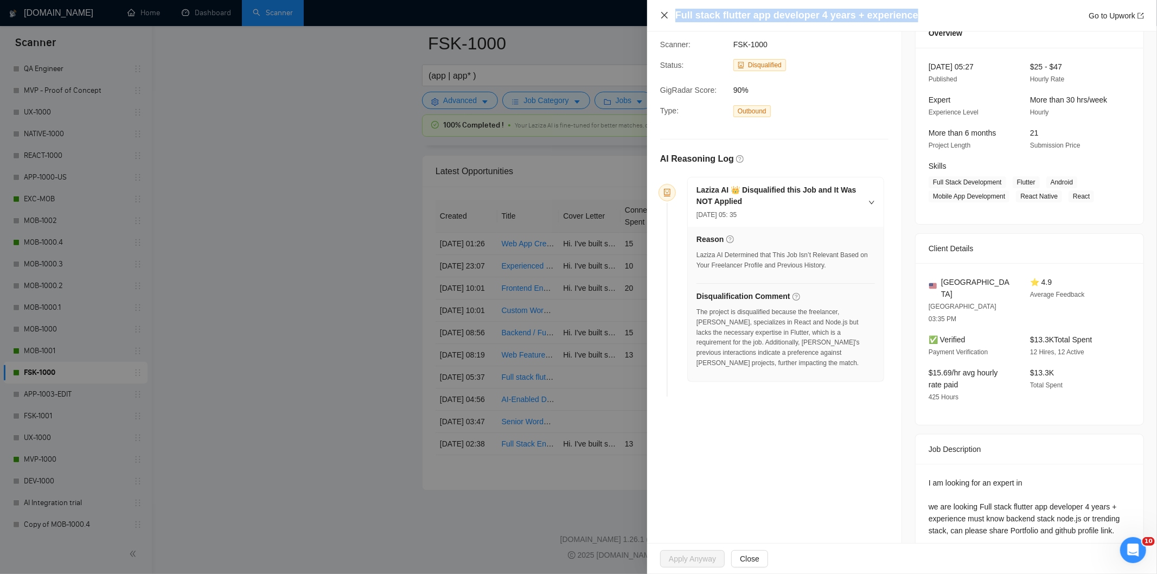
drag, startPoint x: 920, startPoint y: 15, endPoint x: 666, endPoint y: 18, distance: 253.8
click at [666, 18] on div "Full stack flutter app developer 4 years + experience Go to Upwork" at bounding box center [902, 16] width 484 height 14
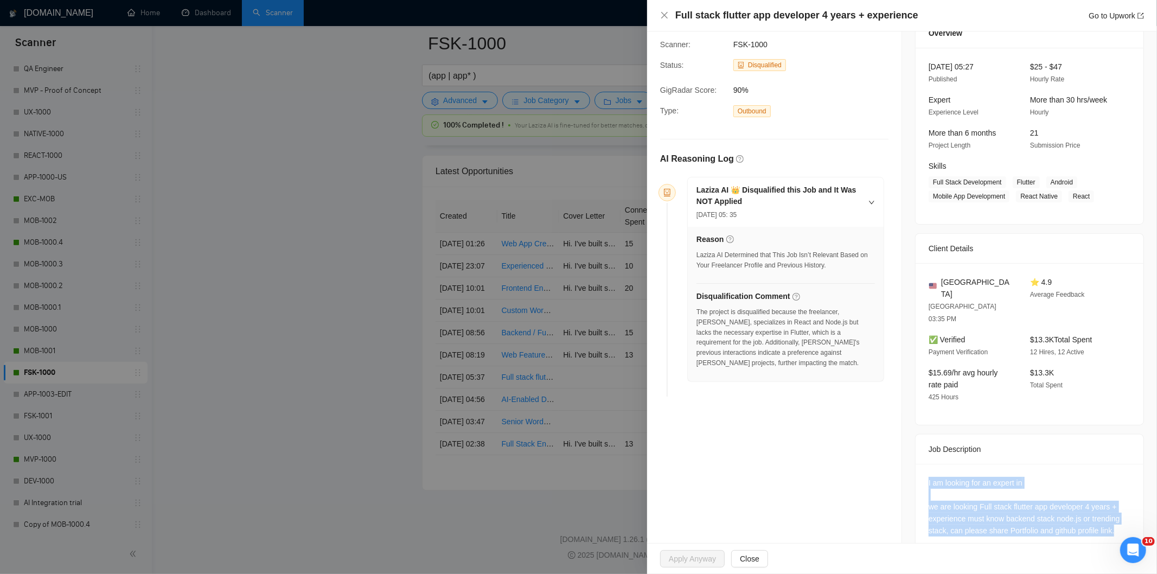
drag, startPoint x: 918, startPoint y: 456, endPoint x: 1145, endPoint y: 518, distance: 235.6
click at [1145, 518] on div "Job Posting Details Overview [DATE] 05:27 Published $25 - $47 Hourly Rate Exper…" at bounding box center [1029, 274] width 255 height 586
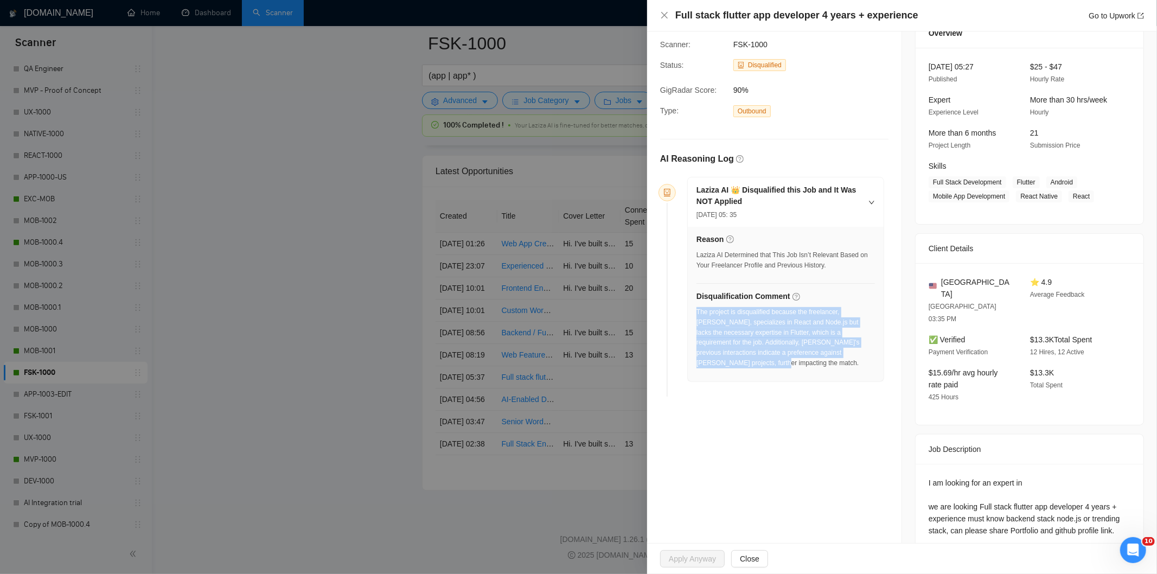
drag, startPoint x: 736, startPoint y: 367, endPoint x: 697, endPoint y: 316, distance: 63.9
click at [697, 316] on div "The project is disqualified because the freelancer, [PERSON_NAME], specializes …" at bounding box center [785, 337] width 178 height 61
click at [664, 14] on icon "close" at bounding box center [664, 15] width 9 height 9
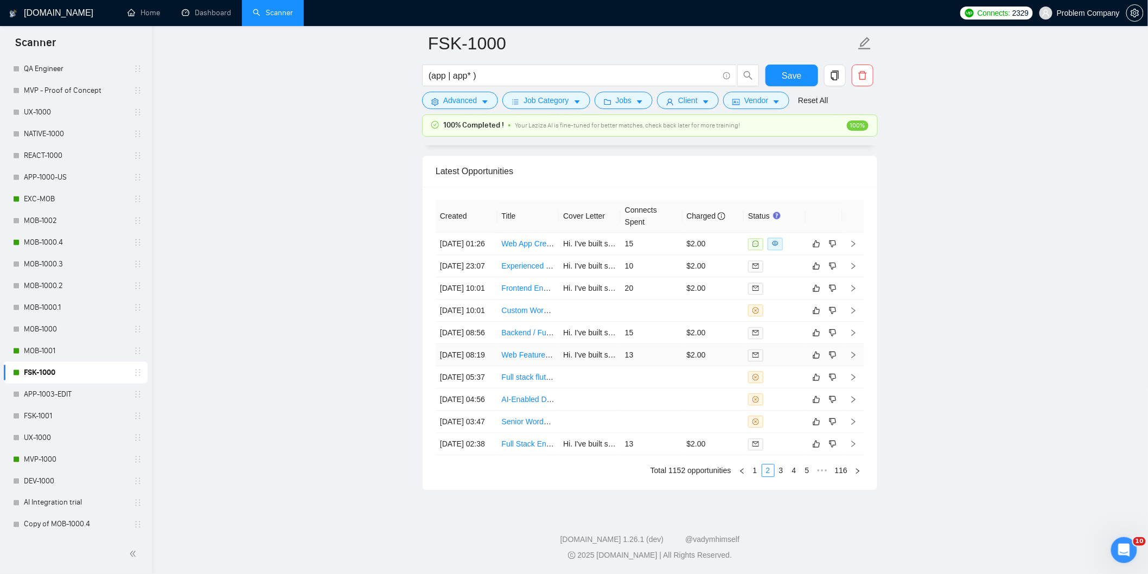
click at [479, 344] on td "[DATE] 08:19" at bounding box center [466, 355] width 62 height 22
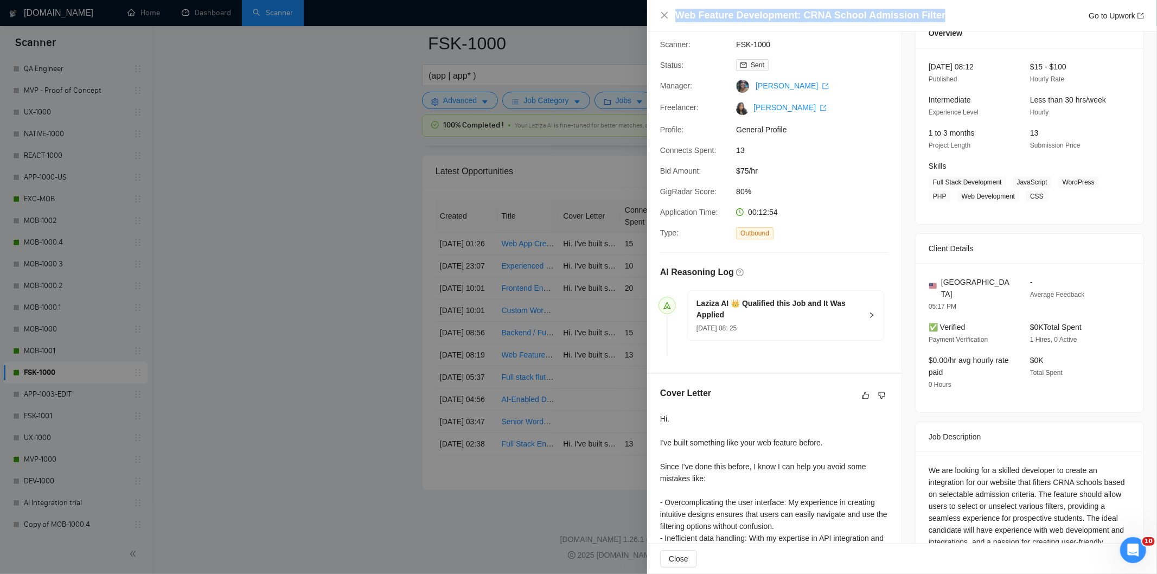
drag, startPoint x: 936, startPoint y: 14, endPoint x: 671, endPoint y: 12, distance: 264.7
click at [671, 12] on div "Web Feature Development: CRNA School Admission Filter Go to Upwork" at bounding box center [902, 16] width 484 height 14
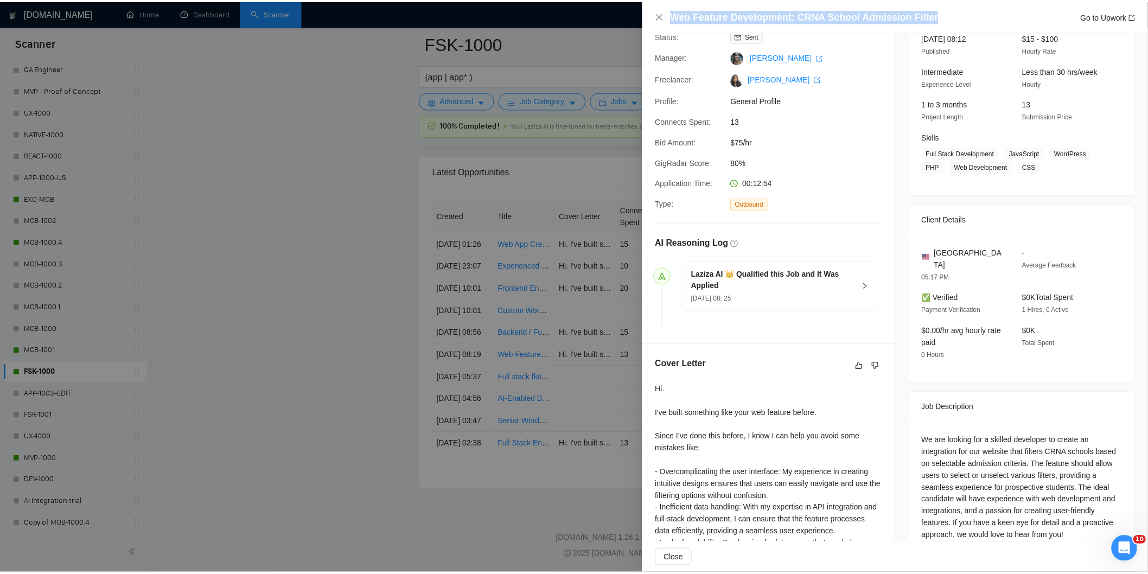
scroll to position [171, 0]
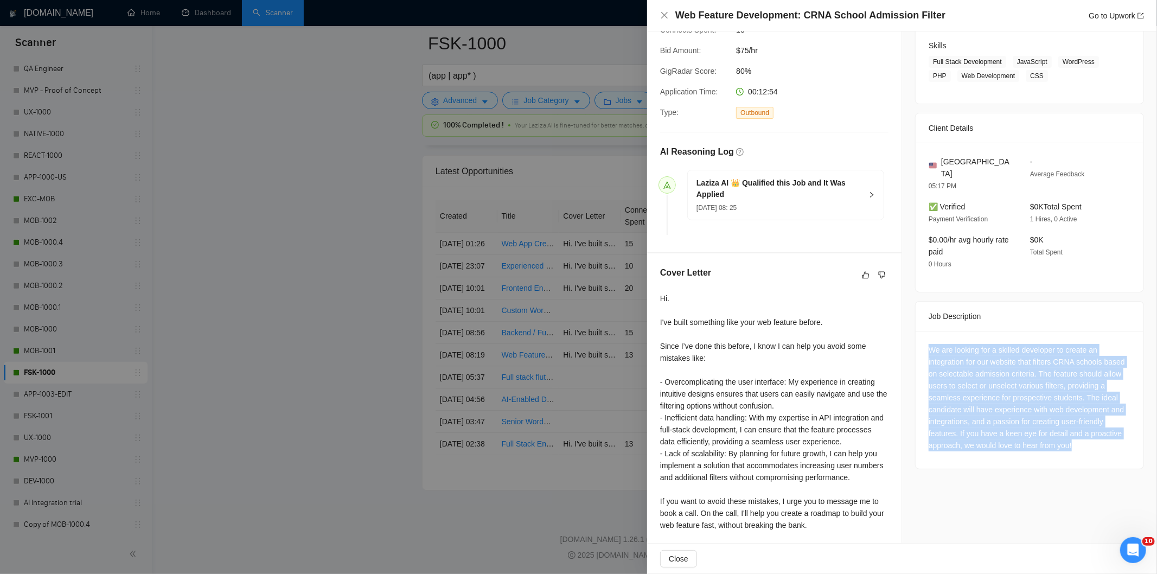
drag, startPoint x: 921, startPoint y: 337, endPoint x: 1114, endPoint y: 437, distance: 217.6
click at [1114, 437] on div "We are looking for a skilled developer to create an integration for our website…" at bounding box center [1029, 400] width 228 height 138
click at [664, 17] on icon "close" at bounding box center [664, 15] width 9 height 9
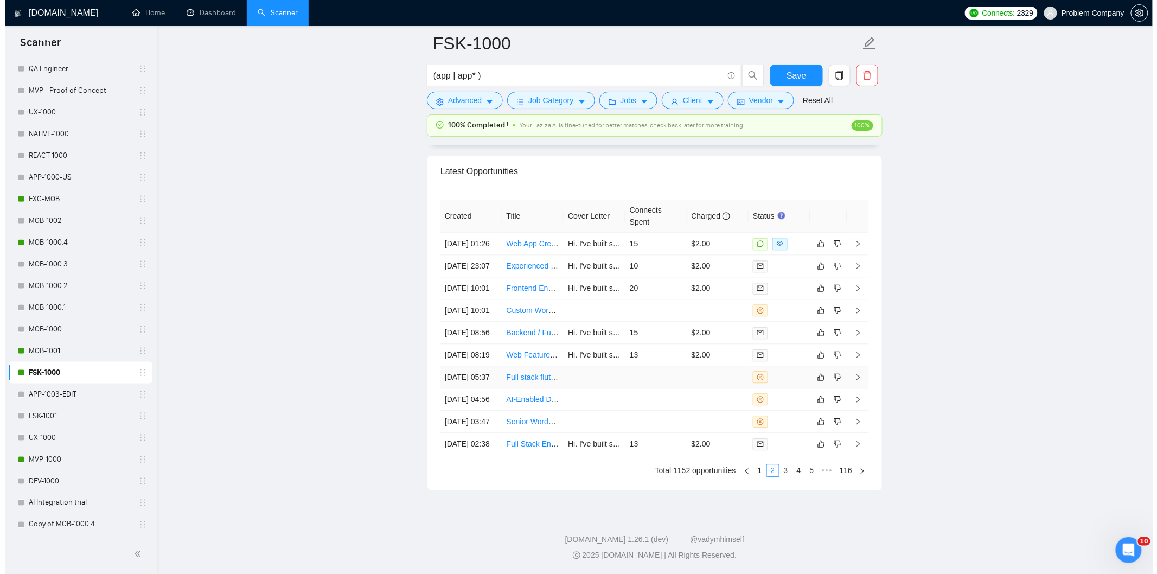
scroll to position [2701, 0]
click at [481, 335] on td "[DATE] 08:56" at bounding box center [466, 333] width 62 height 22
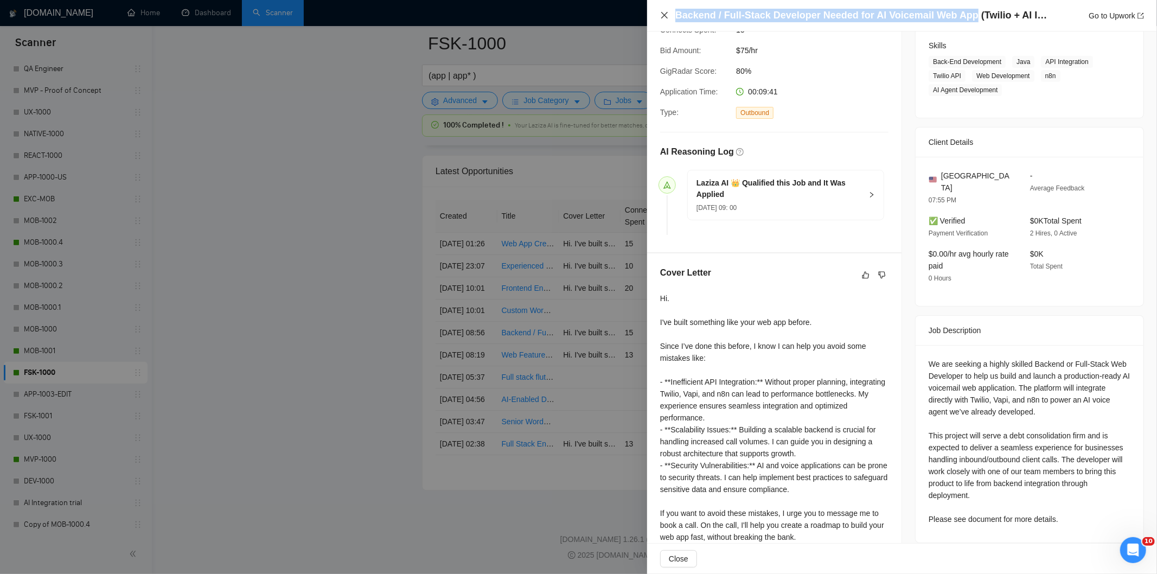
drag, startPoint x: 968, startPoint y: 14, endPoint x: 664, endPoint y: 14, distance: 303.7
click at [664, 14] on div "Backend / Full-Stack Developer Needed for AI Voicemail Web App (Twilio + AI Int…" at bounding box center [902, 16] width 484 height 14
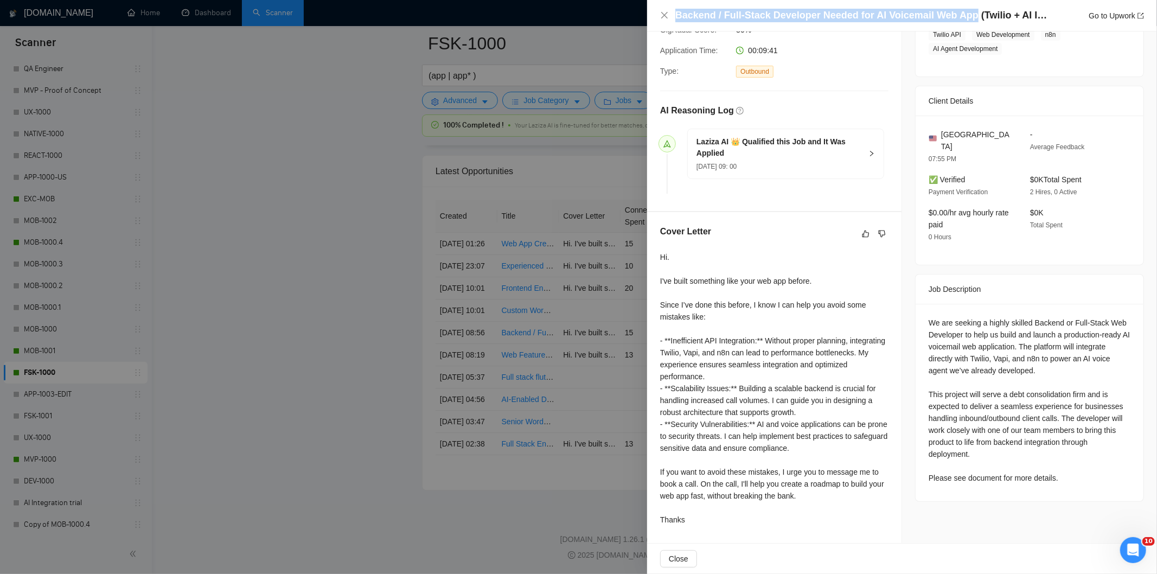
scroll to position [213, 0]
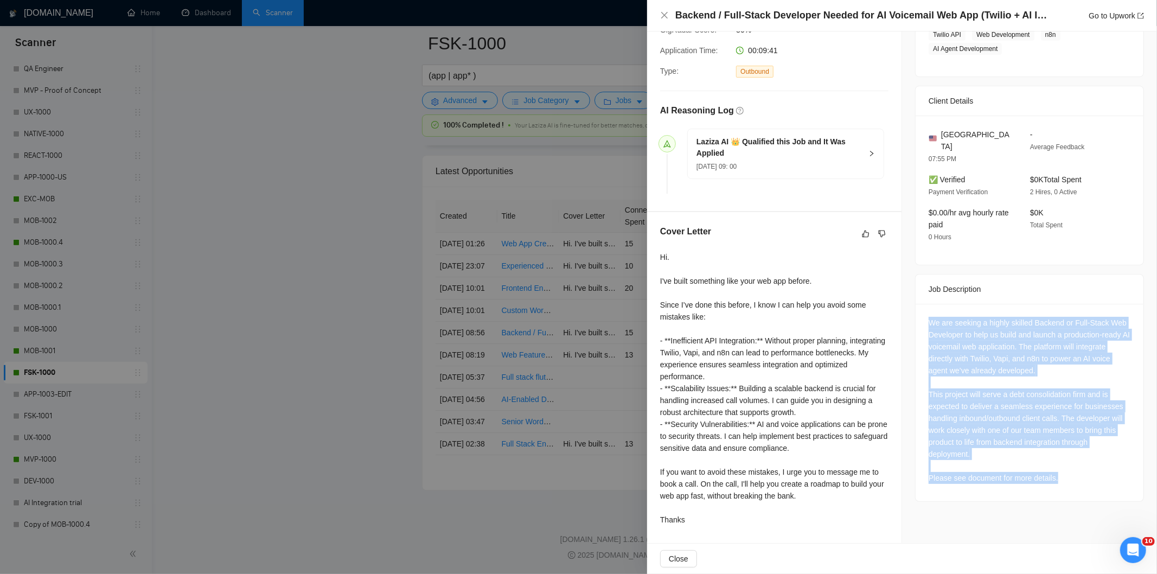
drag, startPoint x: 920, startPoint y: 305, endPoint x: 1085, endPoint y: 464, distance: 229.4
click at [1085, 464] on div "We are seeking a highly skilled Backend or Full-Stack Web Developer to help us …" at bounding box center [1029, 402] width 228 height 197
click at [664, 15] on icon "close" at bounding box center [664, 15] width 7 height 7
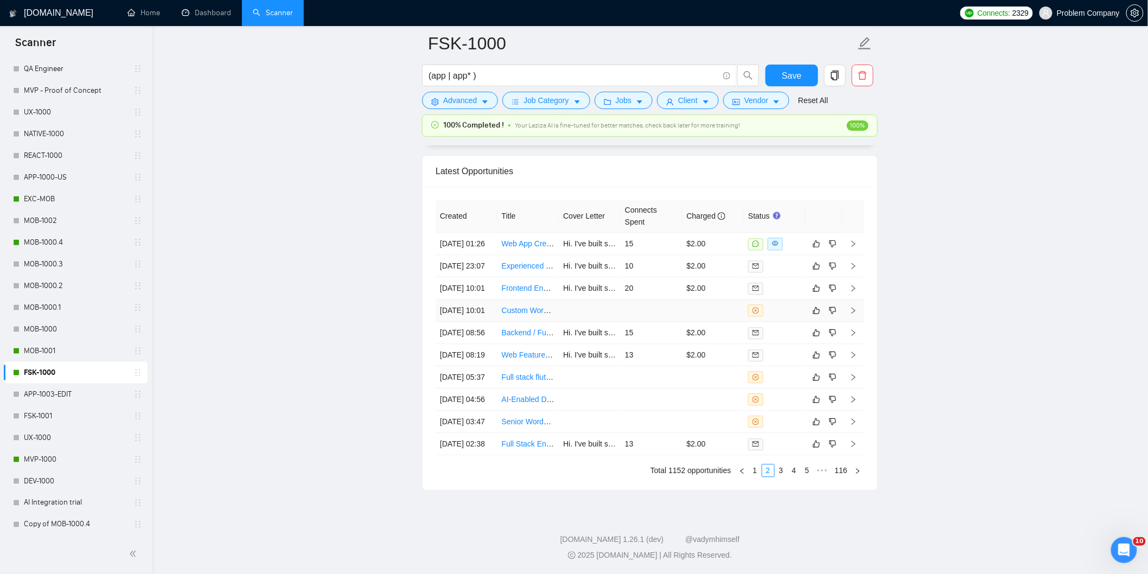
drag, startPoint x: 470, startPoint y: 305, endPoint x: 479, endPoint y: 299, distance: 10.5
click at [471, 305] on td "[DATE] 10:01" at bounding box center [466, 310] width 62 height 22
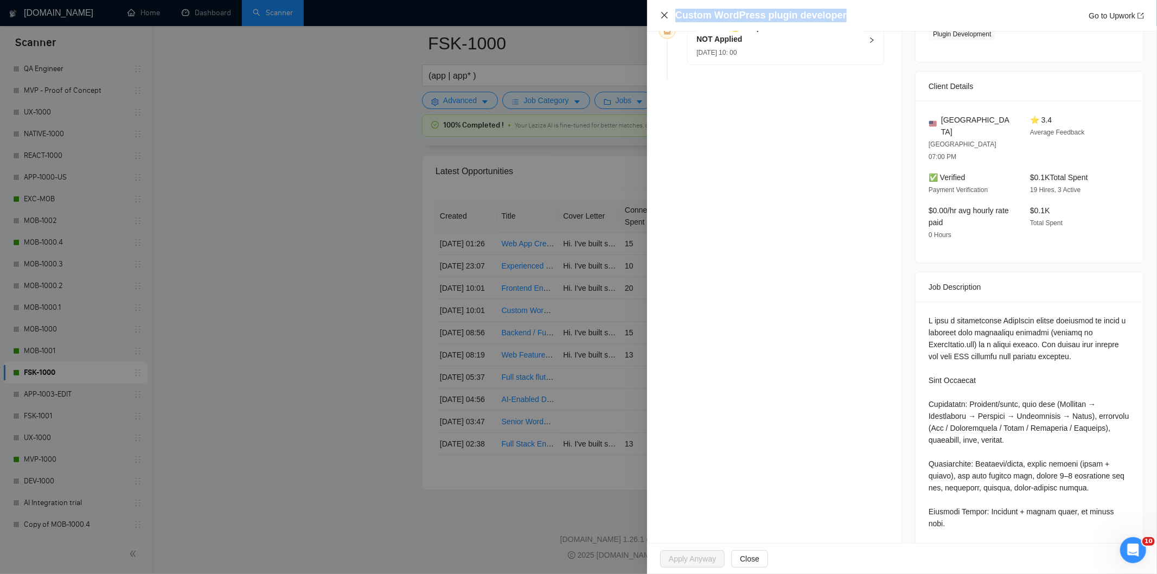
drag, startPoint x: 848, startPoint y: 12, endPoint x: 665, endPoint y: 12, distance: 183.3
click at [665, 12] on div "Custom WordPress plugin developer Go to Upwork" at bounding box center [902, 16] width 484 height 14
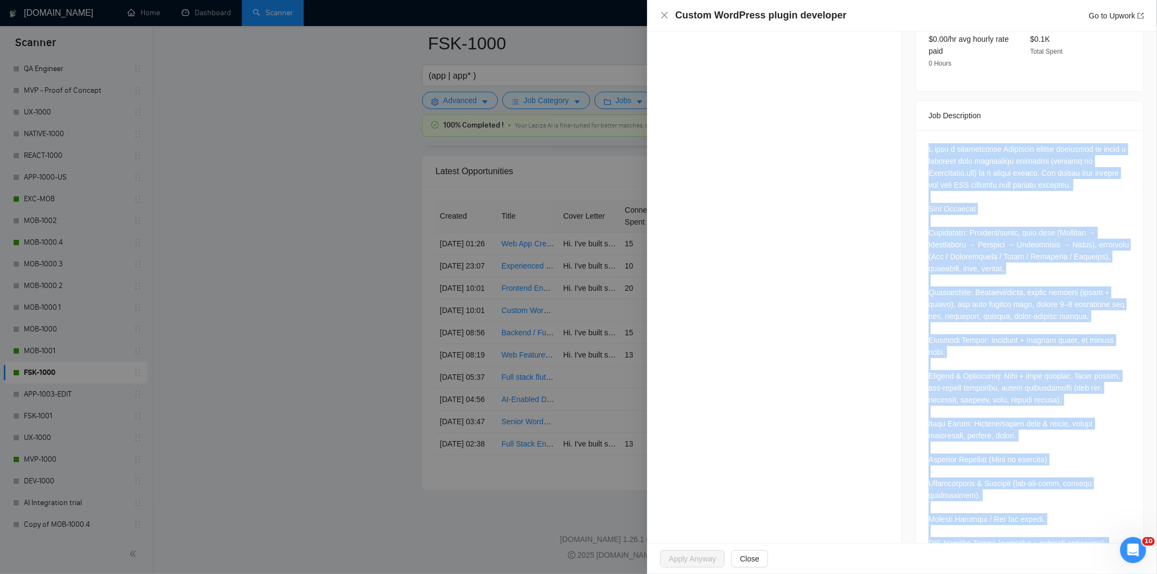
scroll to position [682, 0]
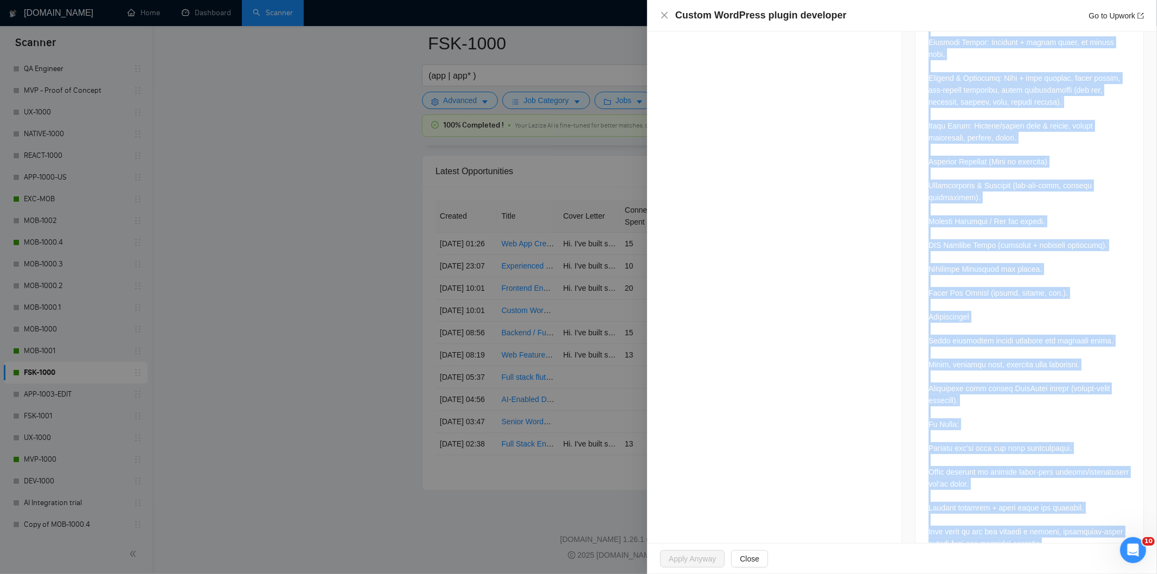
drag, startPoint x: 920, startPoint y: 235, endPoint x: 1067, endPoint y: 508, distance: 309.4
click at [1067, 508] on div at bounding box center [1029, 199] width 228 height 734
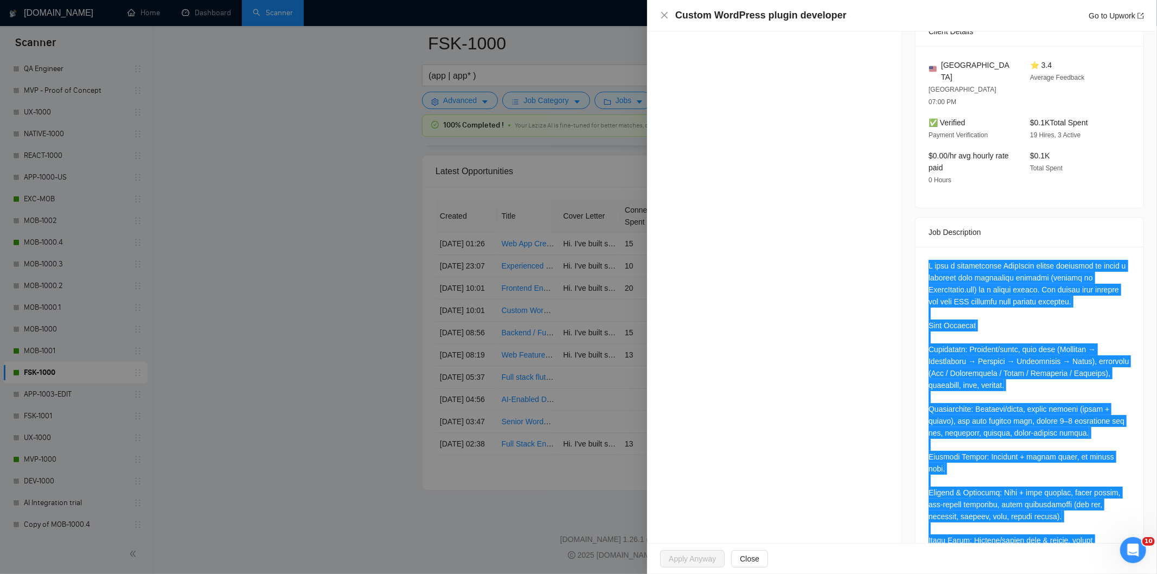
scroll to position [19, 0]
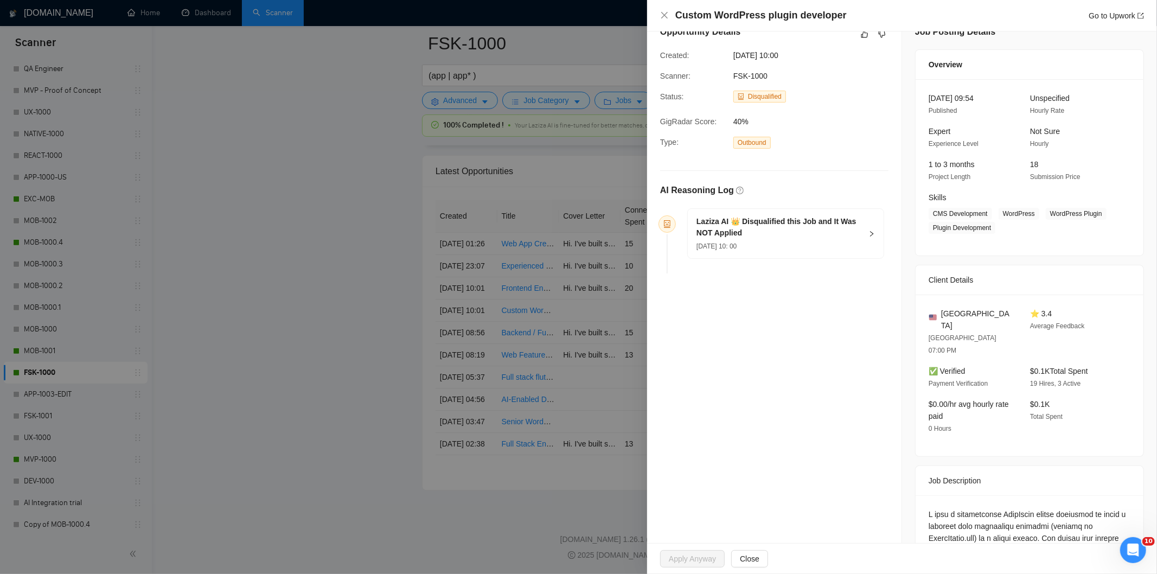
click at [808, 238] on h5 "Laziza AI 👑 Disqualified this Job and It Was NOT Applied" at bounding box center [778, 227] width 165 height 23
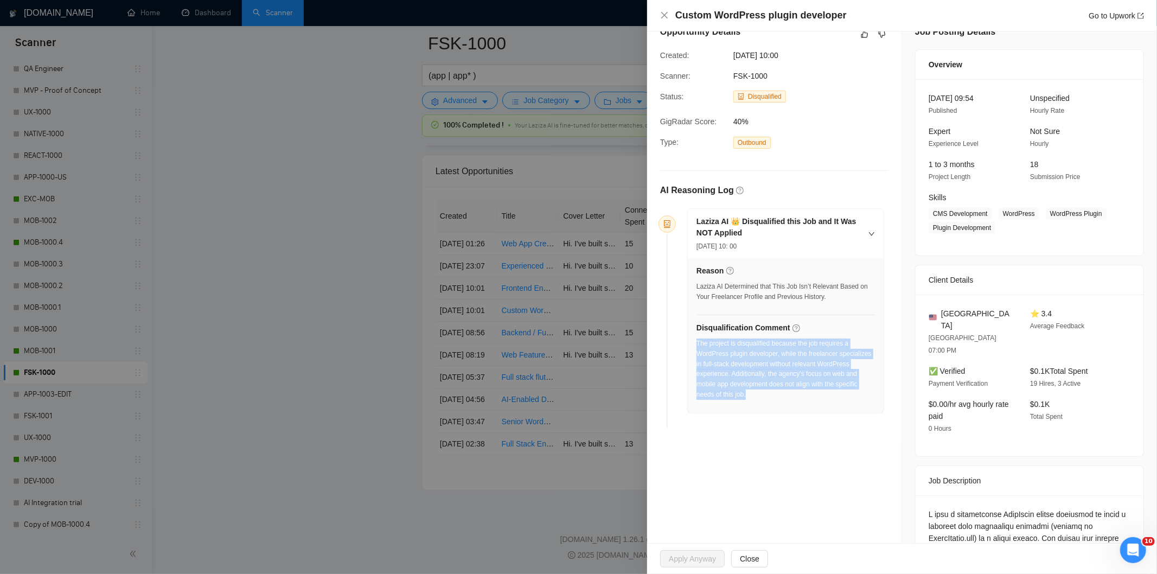
drag, startPoint x: 779, startPoint y: 405, endPoint x: 696, endPoint y: 348, distance: 100.3
click at [696, 348] on div "The project is disqualified because the job requires a WordPress plugin develop…" at bounding box center [785, 372] width 178 height 68
click at [663, 13] on icon "close" at bounding box center [664, 15] width 9 height 9
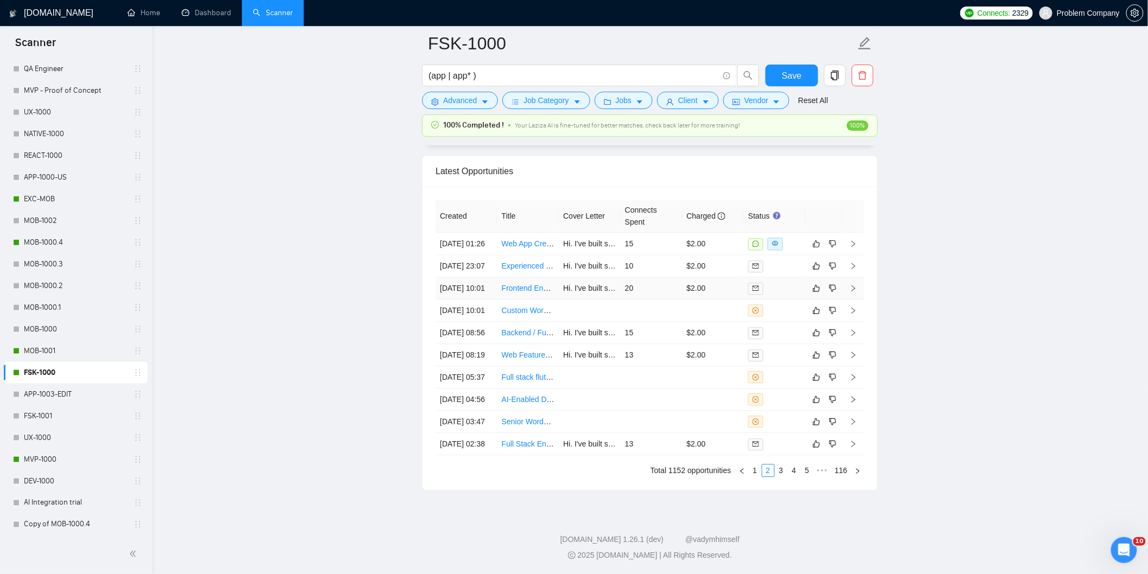
click at [489, 277] on td "[DATE] 10:01" at bounding box center [466, 288] width 62 height 22
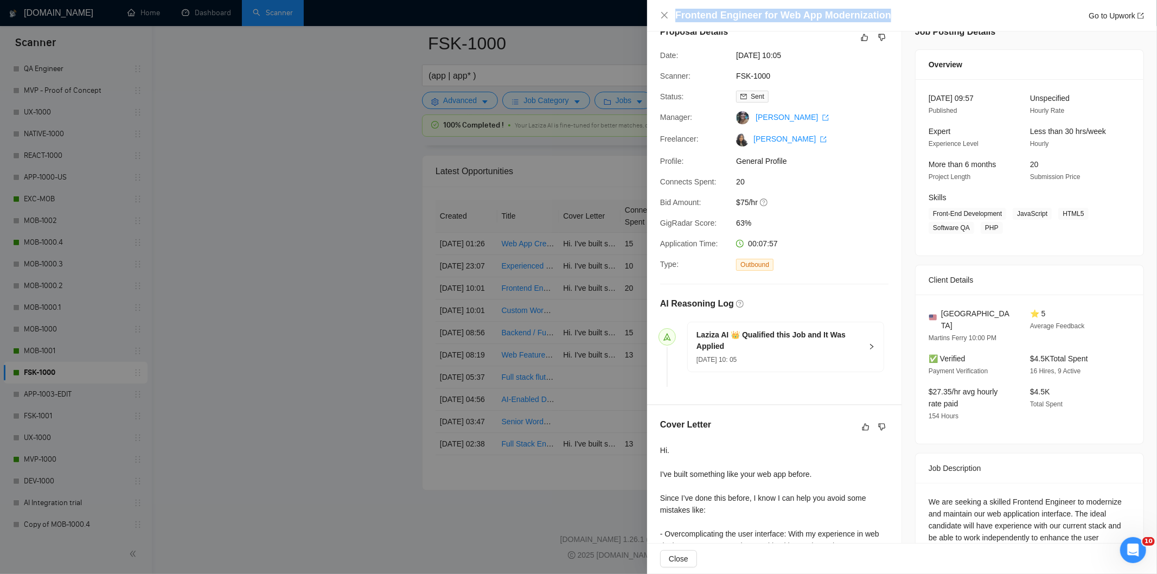
drag, startPoint x: 906, startPoint y: 12, endPoint x: 659, endPoint y: 8, distance: 247.3
click at [659, 8] on div "Frontend Engineer for Web App Modernization Go to Upwork" at bounding box center [902, 15] width 510 height 31
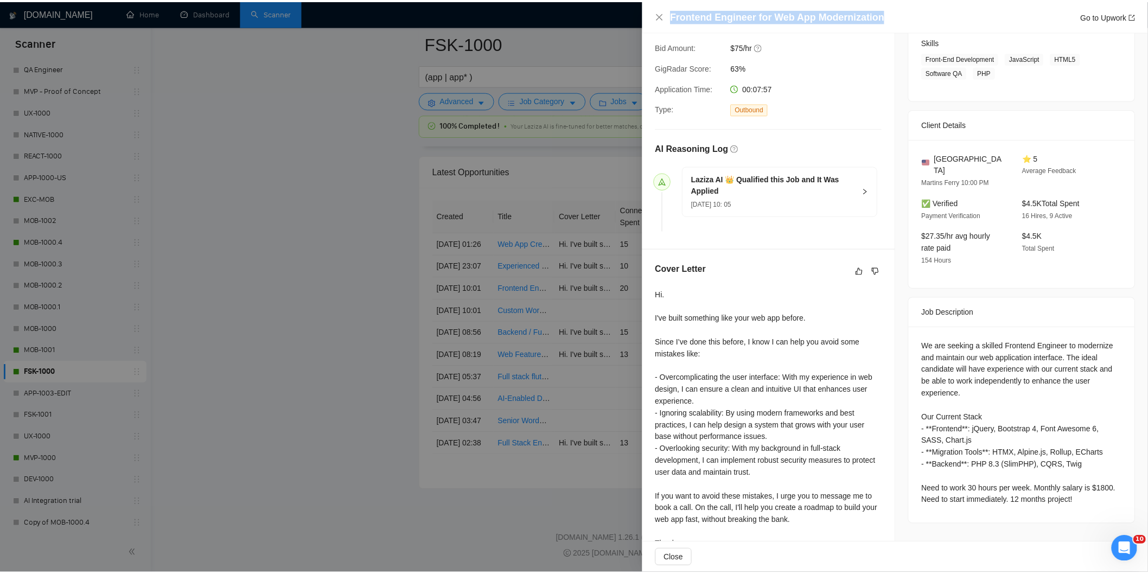
scroll to position [200, 0]
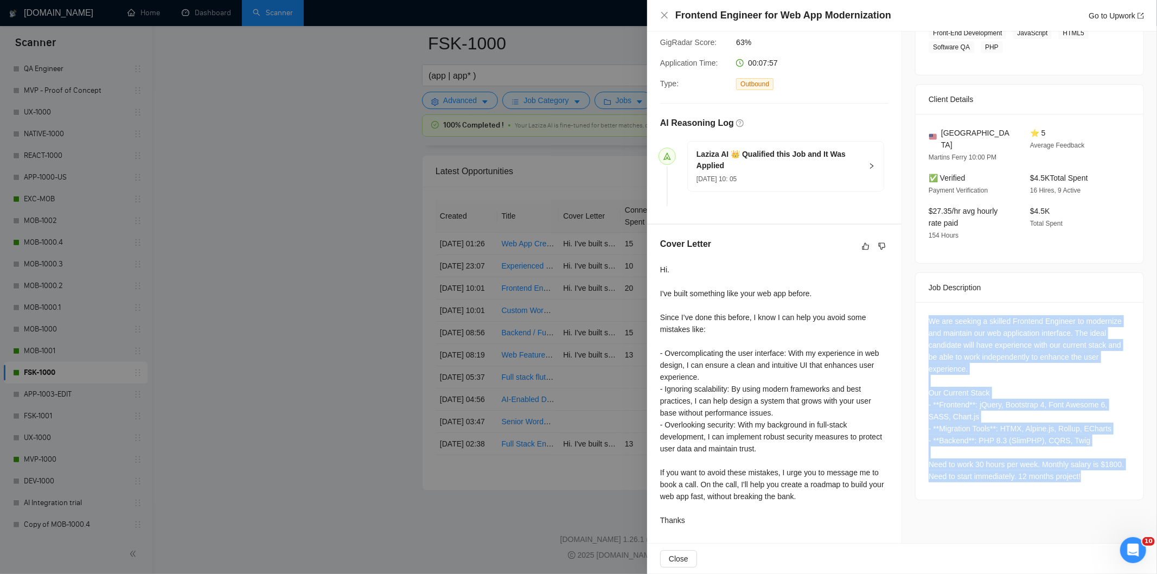
drag, startPoint x: 924, startPoint y: 307, endPoint x: 1116, endPoint y: 470, distance: 251.7
click at [1116, 470] on div "We are seeking a skilled Frontend Engineer to modernize and maintain our web ap…" at bounding box center [1029, 398] width 202 height 167
click at [666, 18] on icon "close" at bounding box center [664, 15] width 7 height 7
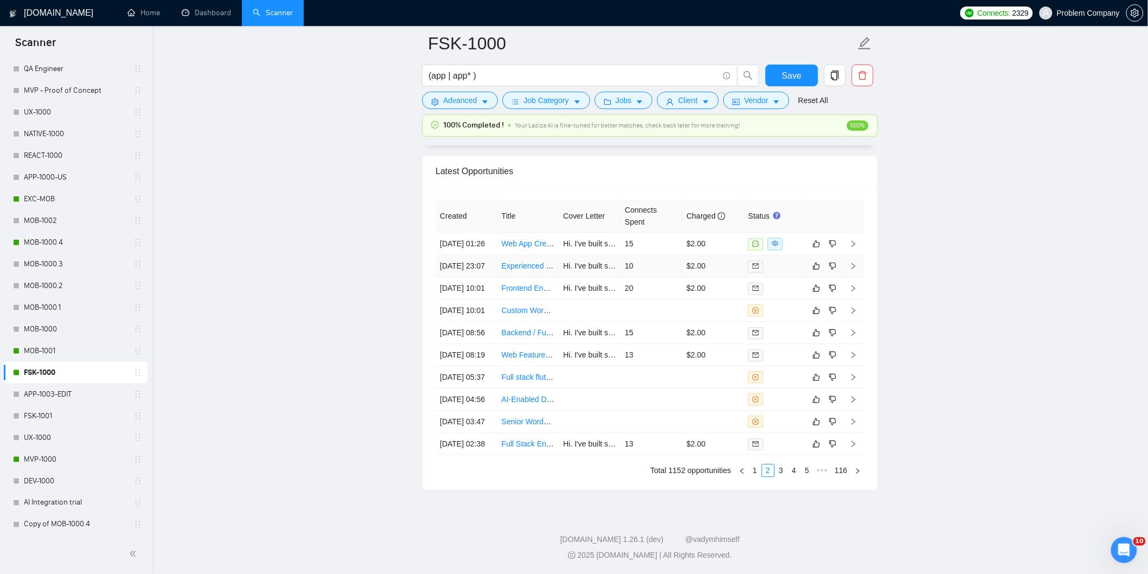
drag, startPoint x: 483, startPoint y: 239, endPoint x: 481, endPoint y: 232, distance: 7.8
click at [483, 255] on td "[DATE] 23:07" at bounding box center [466, 266] width 62 height 22
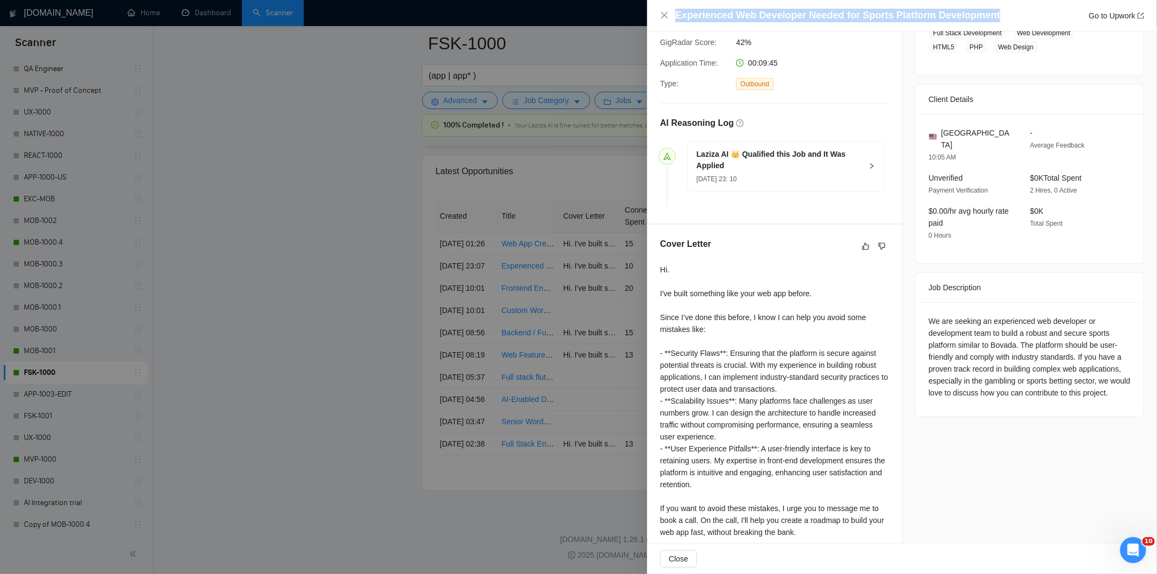
drag, startPoint x: 995, startPoint y: 13, endPoint x: 646, endPoint y: 10, distance: 348.2
click at [646, 10] on div "Experienced Web Developer Needed for Sports Platform Development Go to Upwork P…" at bounding box center [578, 287] width 1157 height 574
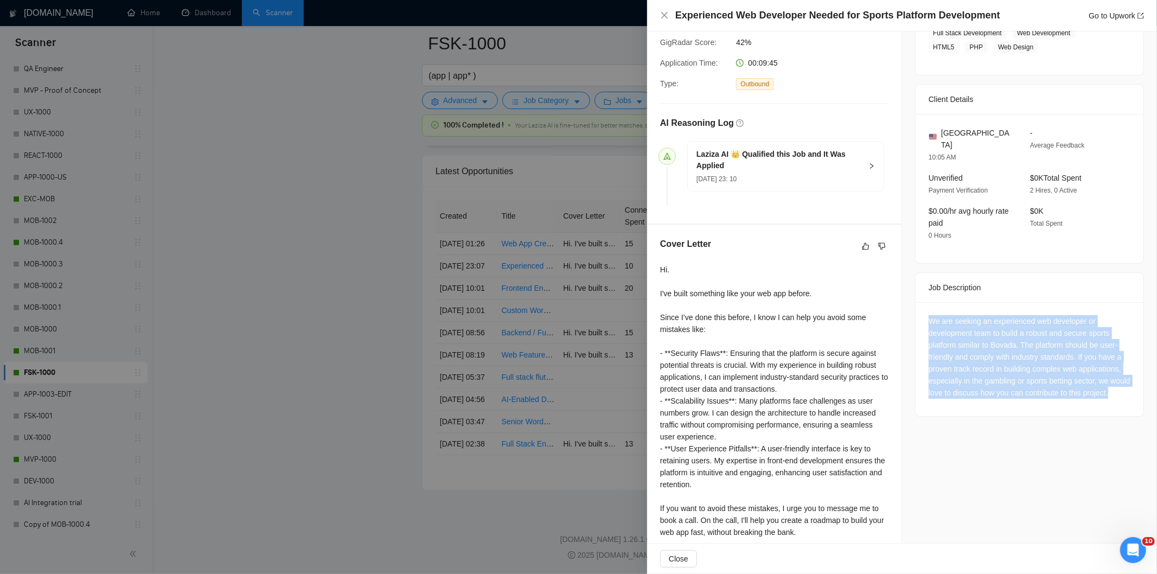
drag, startPoint x: 919, startPoint y: 306, endPoint x: 1039, endPoint y: 396, distance: 149.9
click at [1039, 396] on div "We are seeking an experienced web developer or development team to build a robu…" at bounding box center [1029, 359] width 228 height 114
click at [663, 14] on icon "close" at bounding box center [664, 15] width 7 height 7
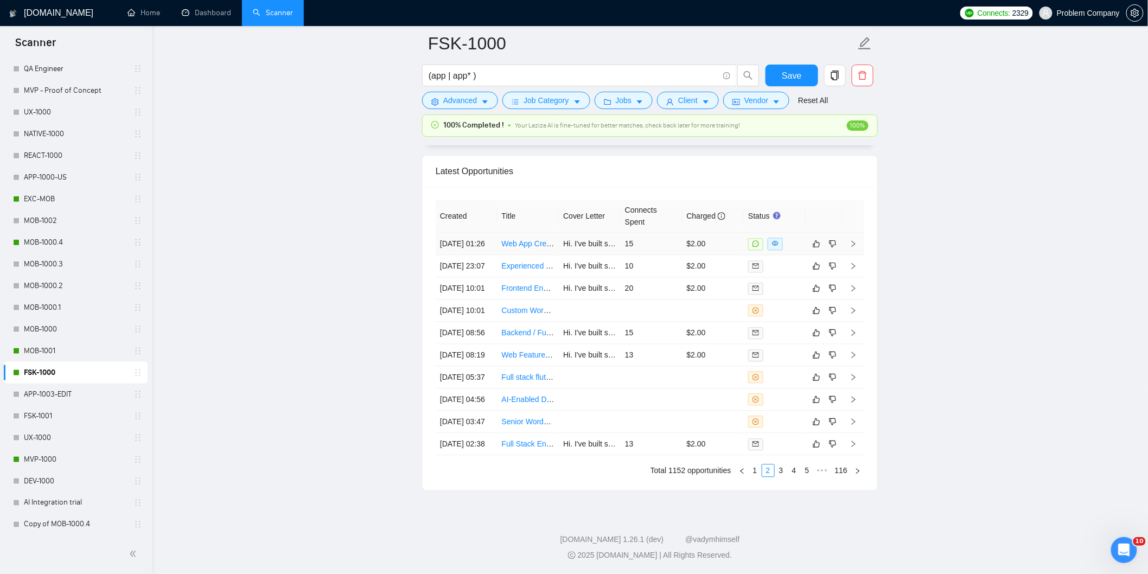
drag, startPoint x: 478, startPoint y: 207, endPoint x: 483, endPoint y: 212, distance: 7.3
click at [479, 233] on td "[DATE] 01:26" at bounding box center [466, 244] width 62 height 22
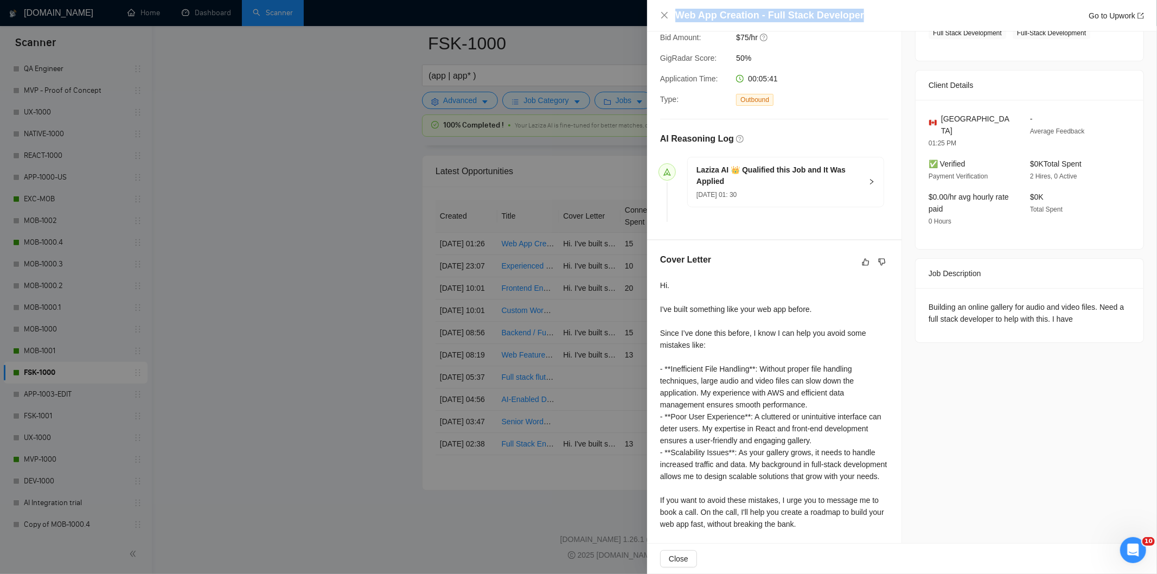
drag, startPoint x: 891, startPoint y: 16, endPoint x: 669, endPoint y: 4, distance: 222.2
click at [669, 4] on div "Web App Creation - Full Stack Developer Go to Upwork" at bounding box center [902, 15] width 510 height 31
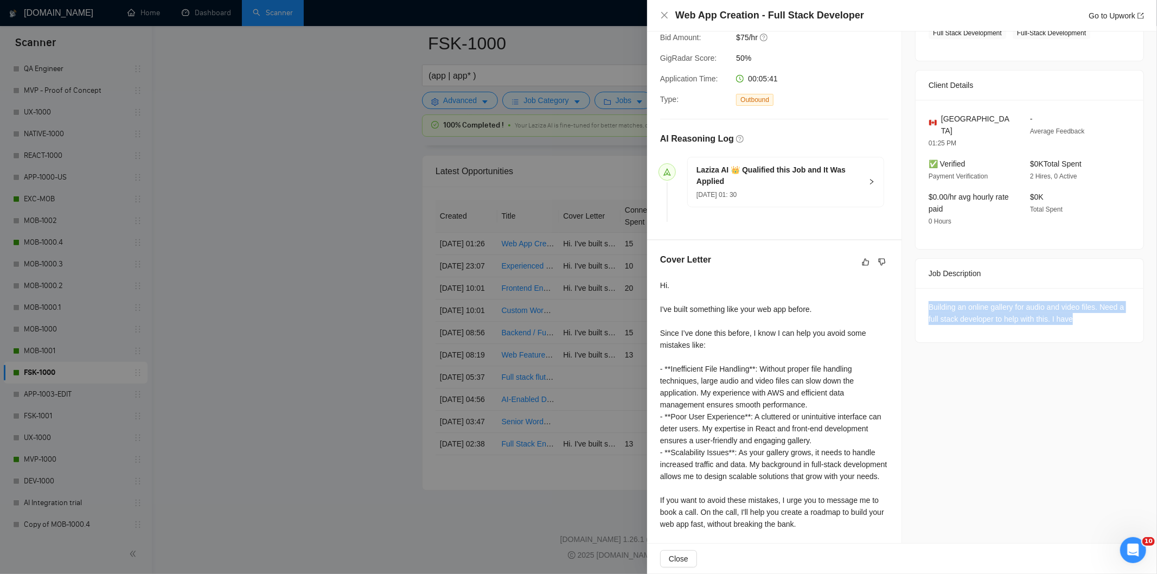
drag, startPoint x: 1074, startPoint y: 308, endPoint x: 915, endPoint y: 299, distance: 159.1
click at [915, 299] on div "Building an online gallery for audio and video files. Need a full stack develop…" at bounding box center [1029, 315] width 228 height 54
click at [664, 14] on icon "close" at bounding box center [664, 15] width 9 height 9
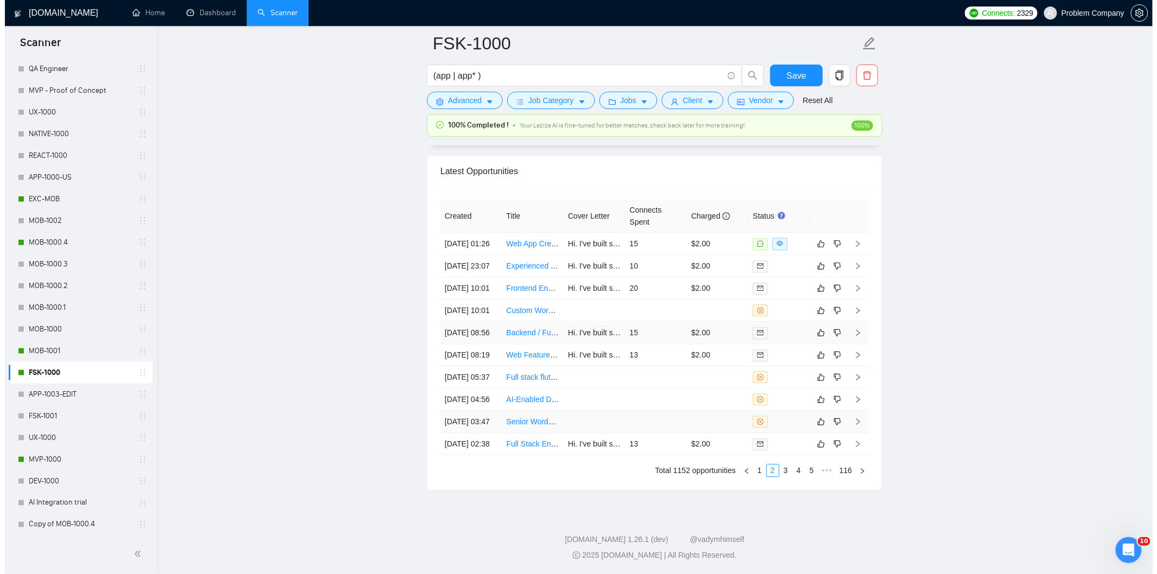
scroll to position [2762, 0]
click at [759, 469] on link "1" at bounding box center [755, 470] width 12 height 12
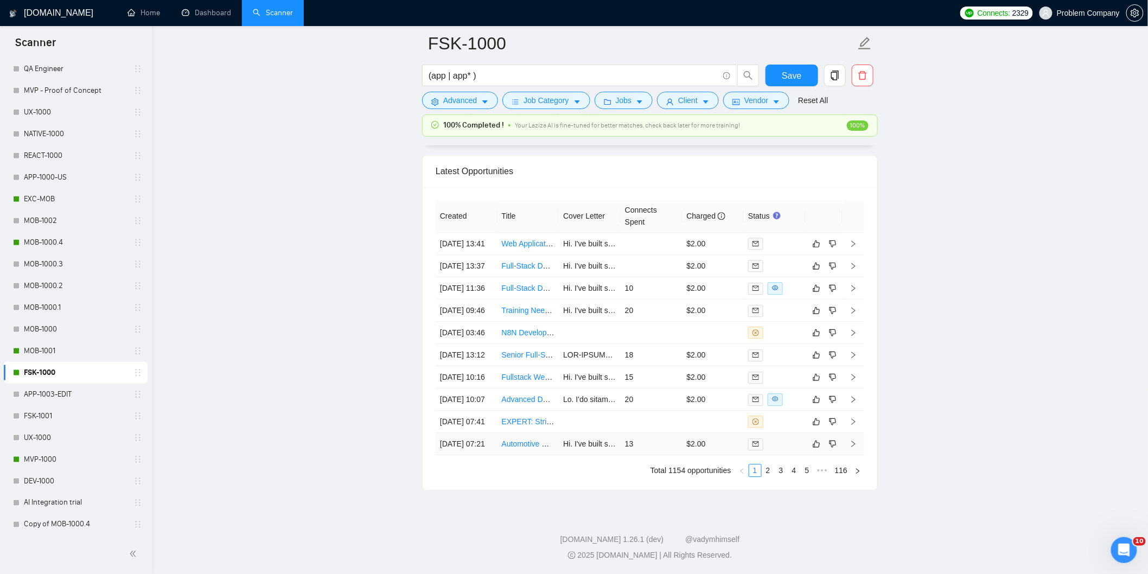
click at [470, 441] on td "[DATE] 07:21" at bounding box center [466, 444] width 62 height 22
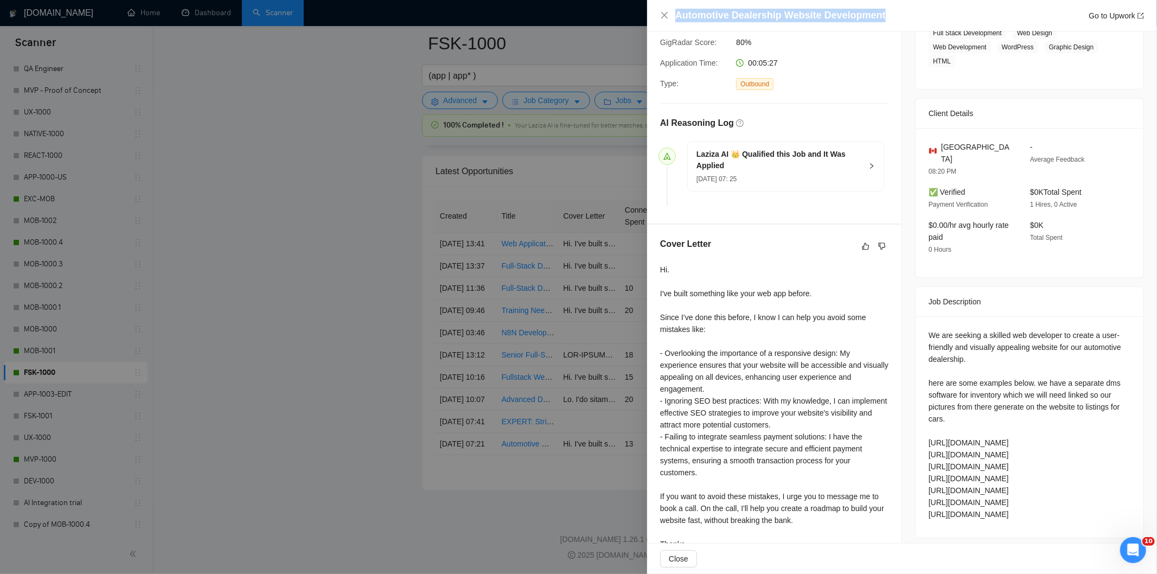
drag, startPoint x: 896, startPoint y: 15, endPoint x: 641, endPoint y: 15, distance: 255.4
click at [641, 15] on div "Automotive Dealership Website Development Go to Upwork Proposal Details Date: […" at bounding box center [578, 287] width 1157 height 574
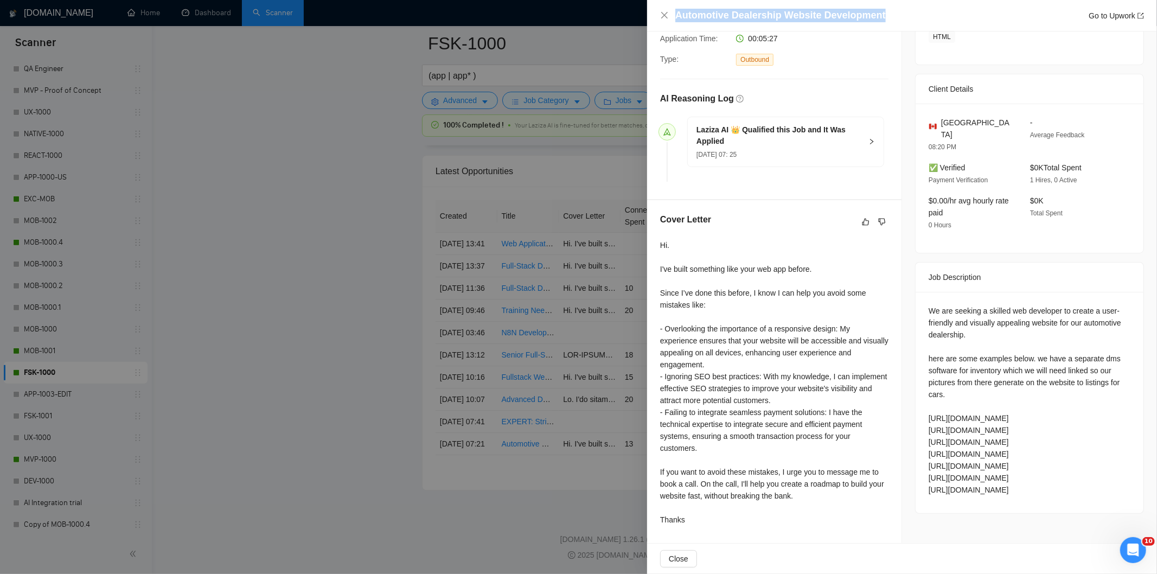
drag, startPoint x: 919, startPoint y: 301, endPoint x: 1065, endPoint y: 488, distance: 236.9
click at [1065, 488] on div "We are seeking a skilled web developer to create a user-friendly and visually a…" at bounding box center [1029, 402] width 228 height 221
click at [664, 15] on icon "close" at bounding box center [664, 15] width 7 height 7
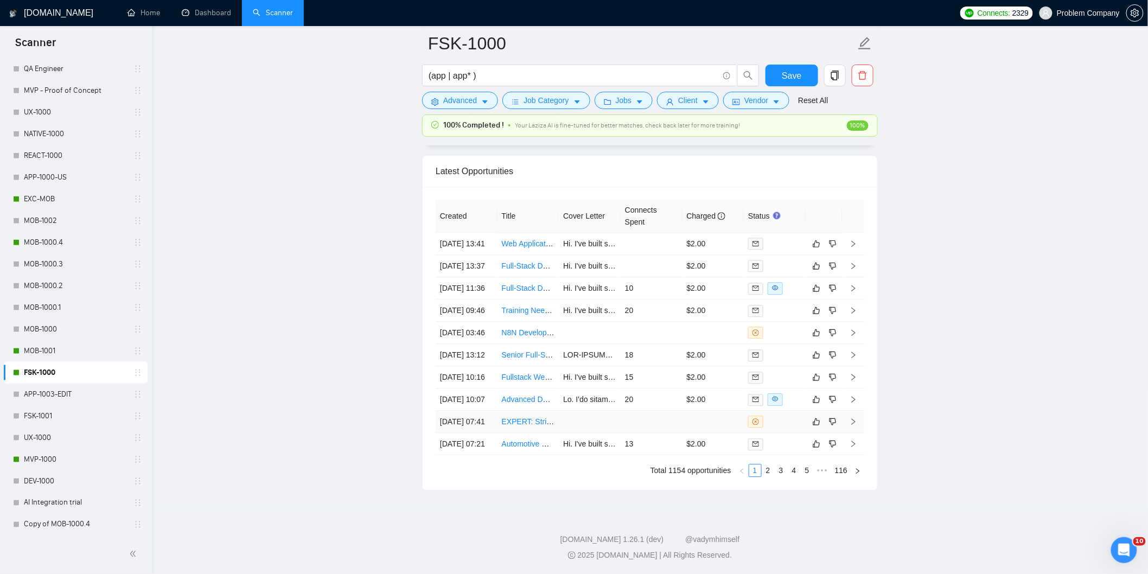
click at [489, 411] on td "[DATE] 07:41" at bounding box center [466, 422] width 62 height 22
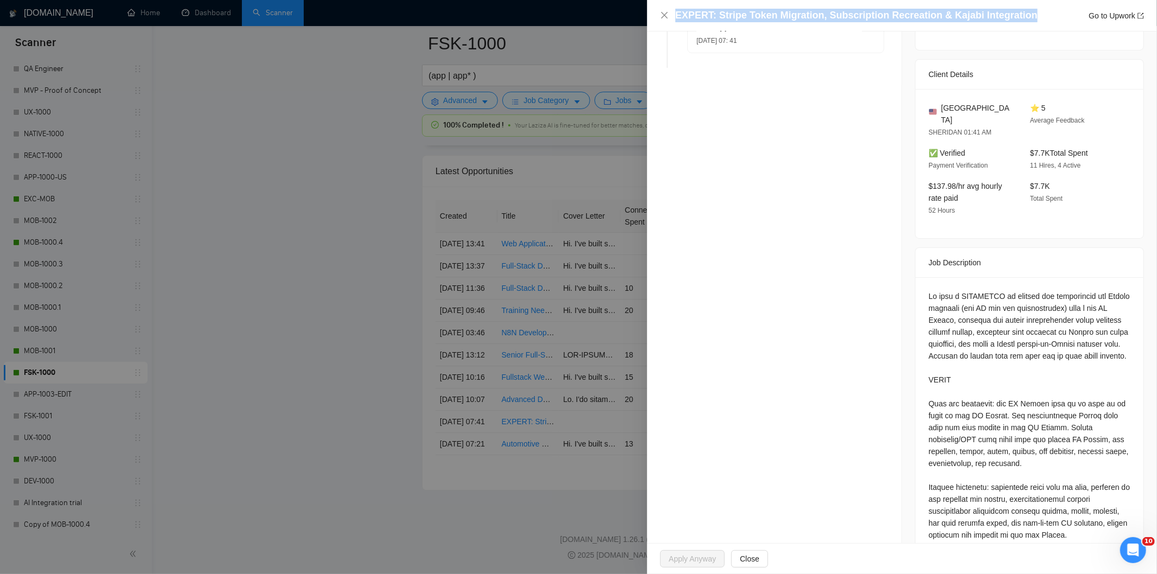
drag, startPoint x: 1025, startPoint y: 18, endPoint x: 641, endPoint y: 15, distance: 384.5
click at [641, 15] on div "EXPERT: Stripe Token Migration, Subscription Recreation & Kajabi Integration Go…" at bounding box center [578, 287] width 1157 height 574
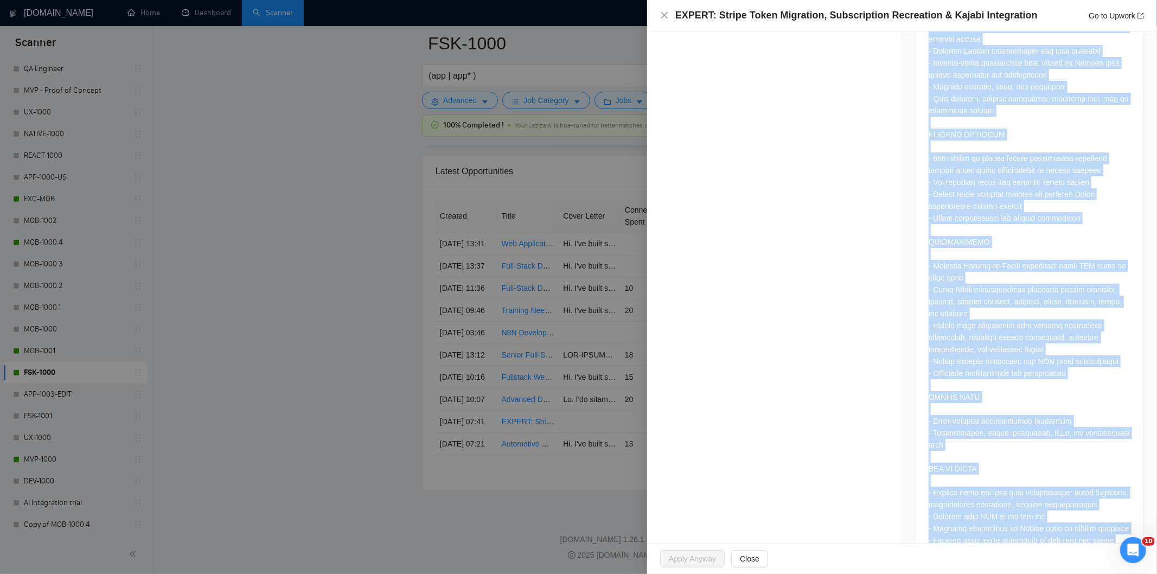
scroll to position [920, 0]
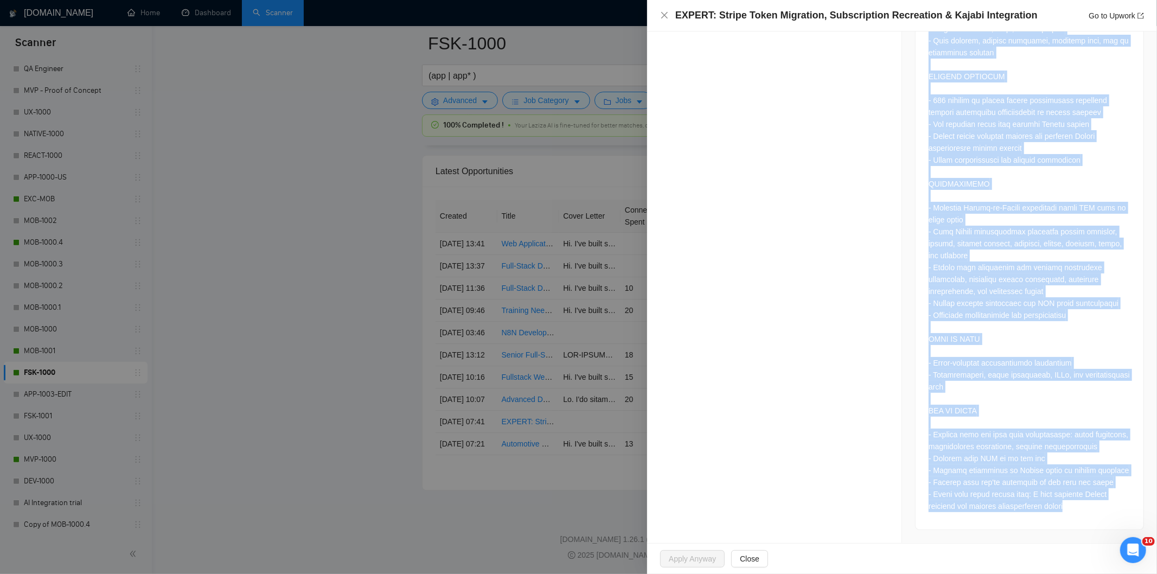
drag, startPoint x: 921, startPoint y: 280, endPoint x: 1115, endPoint y: 513, distance: 302.7
click at [1115, 513] on div at bounding box center [1029, 60] width 228 height 937
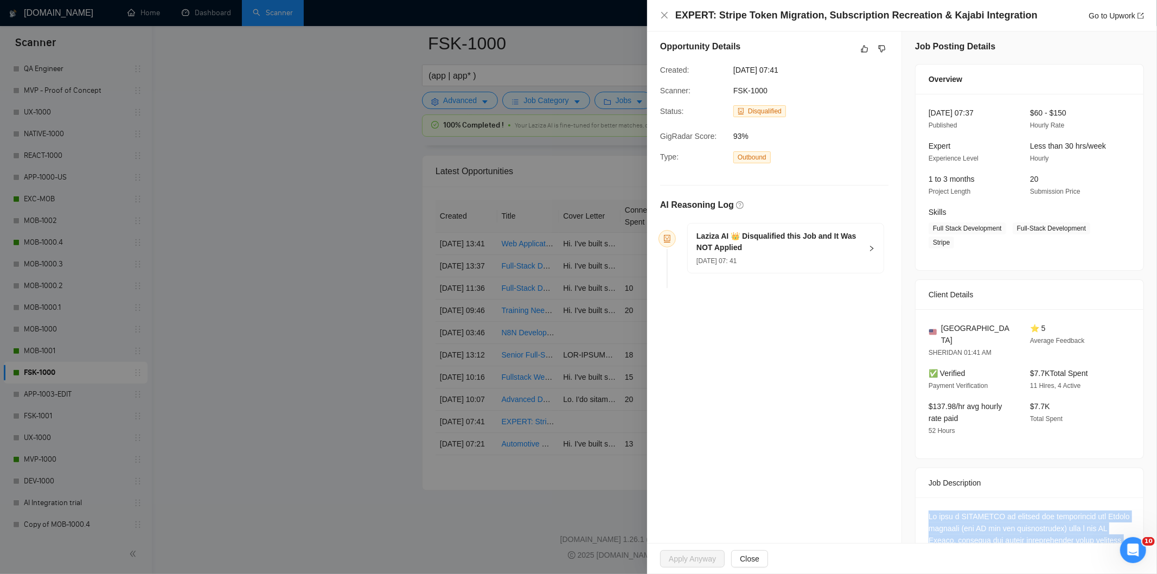
scroll to position [0, 0]
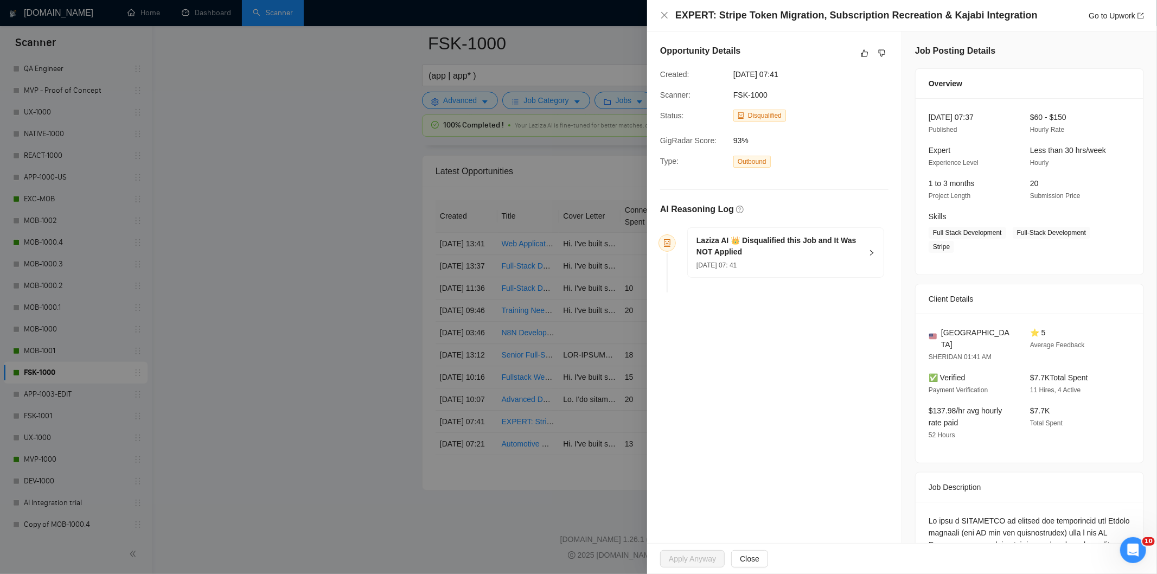
click at [838, 265] on div "[DATE] 07: 41" at bounding box center [778, 265] width 165 height 12
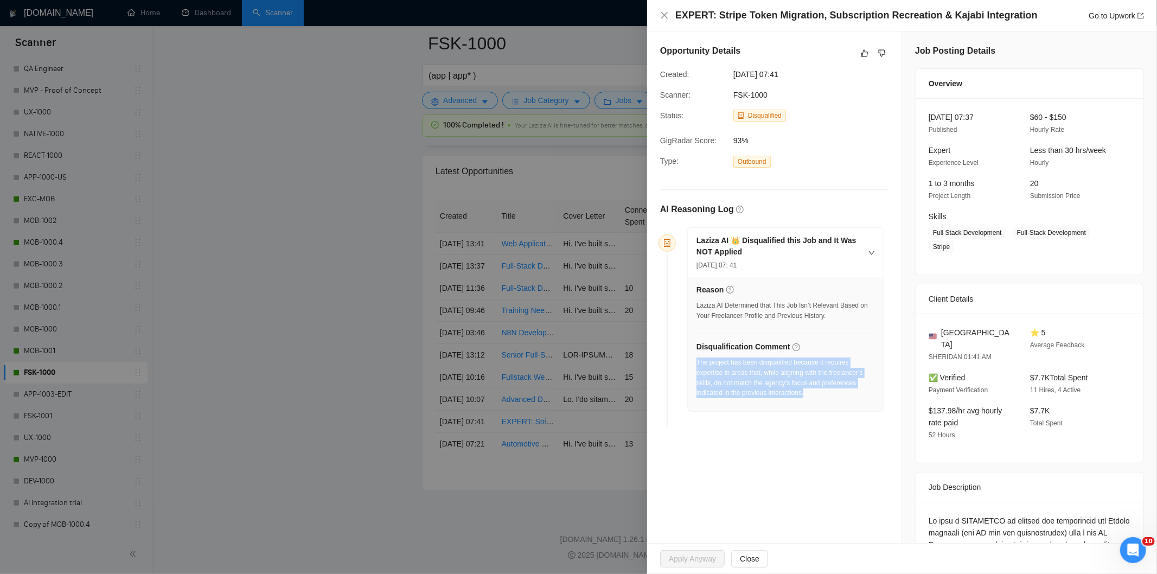
drag, startPoint x: 822, startPoint y: 395, endPoint x: 697, endPoint y: 367, distance: 127.9
click at [697, 367] on div "The project has been disqualified because it requires expertise in areas that, …" at bounding box center [785, 377] width 178 height 41
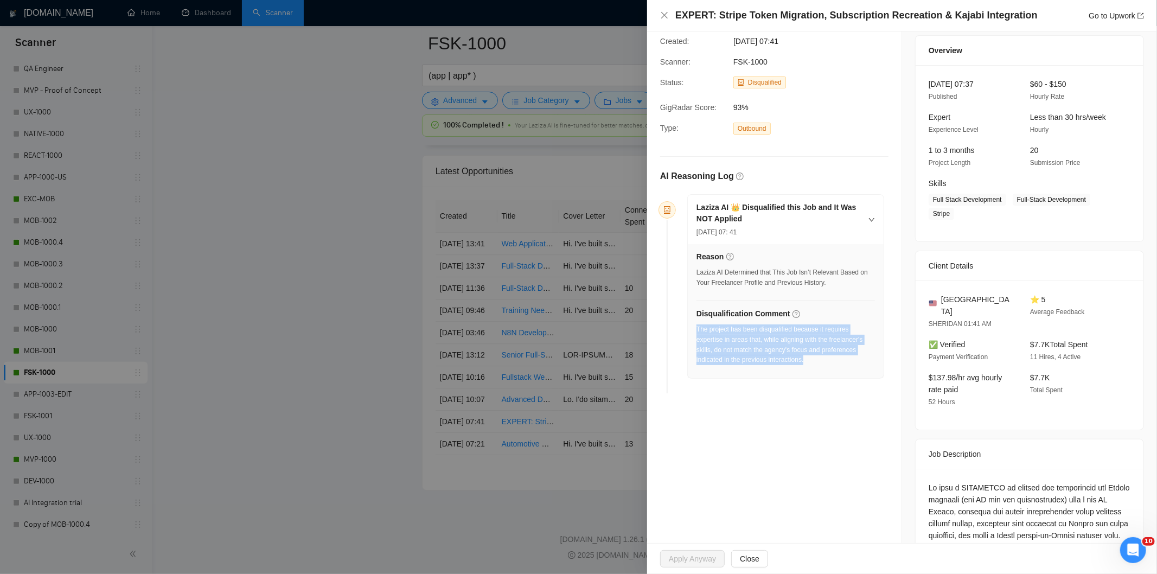
scroll to position [120, 0]
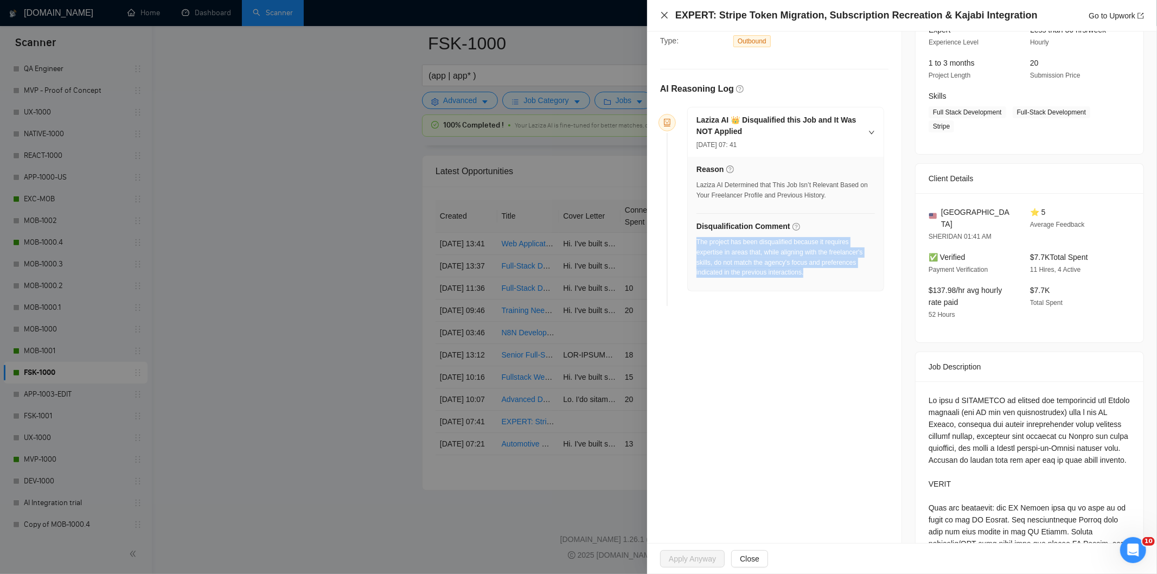
click at [663, 17] on icon "close" at bounding box center [664, 15] width 9 height 9
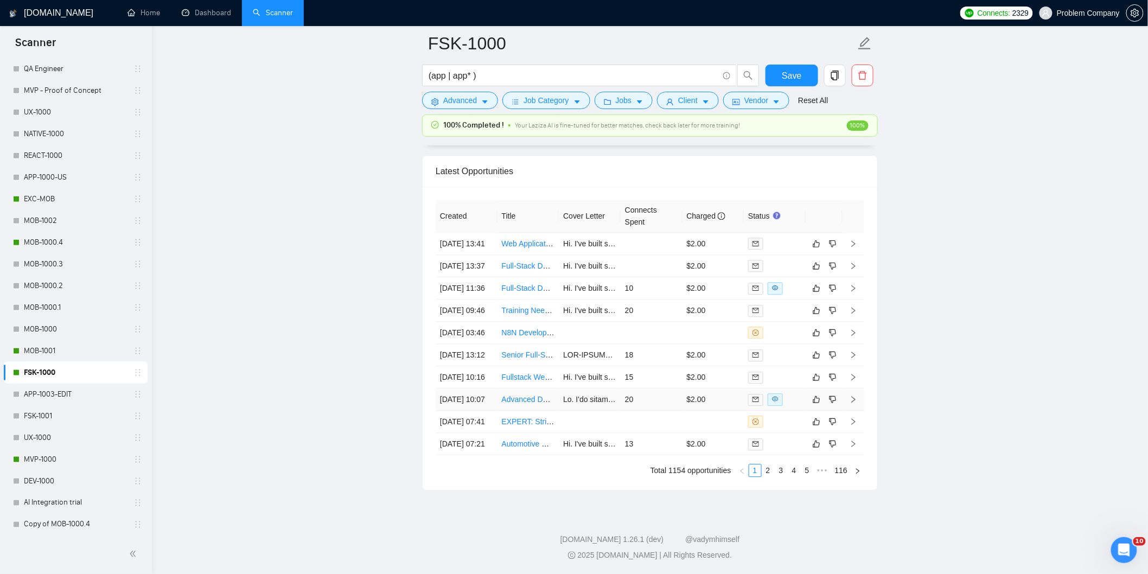
drag, startPoint x: 485, startPoint y: 381, endPoint x: 496, endPoint y: 368, distance: 17.4
click at [485, 388] on td "[DATE] 10:07" at bounding box center [466, 399] width 62 height 22
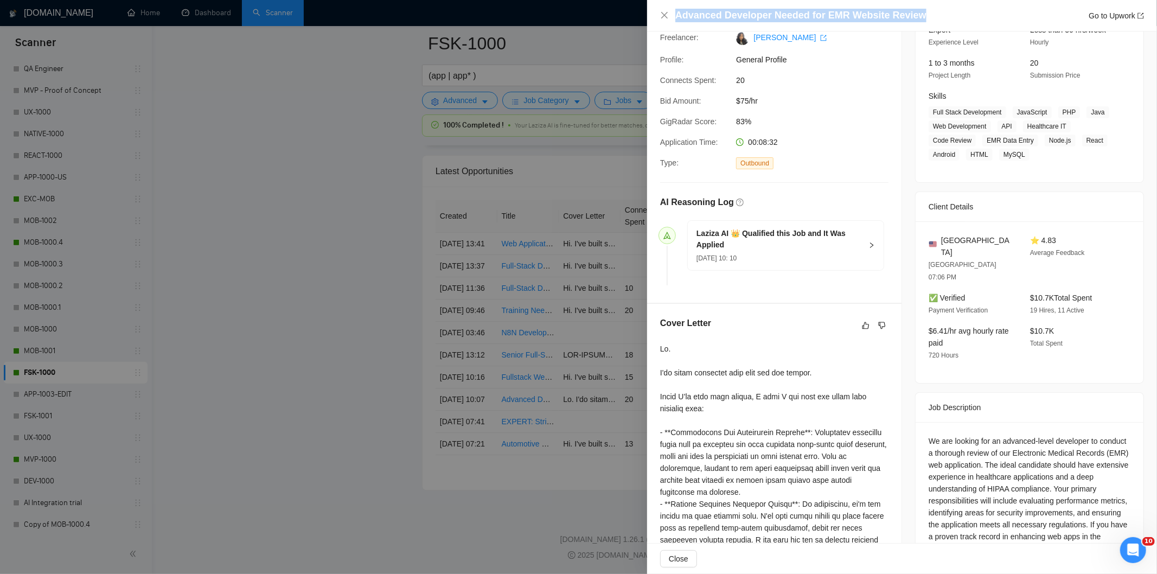
drag, startPoint x: 921, startPoint y: 14, endPoint x: 669, endPoint y: 24, distance: 251.8
click at [669, 24] on div "Advanced Developer Needed for EMR Website Review Go to Upwork" at bounding box center [902, 15] width 510 height 31
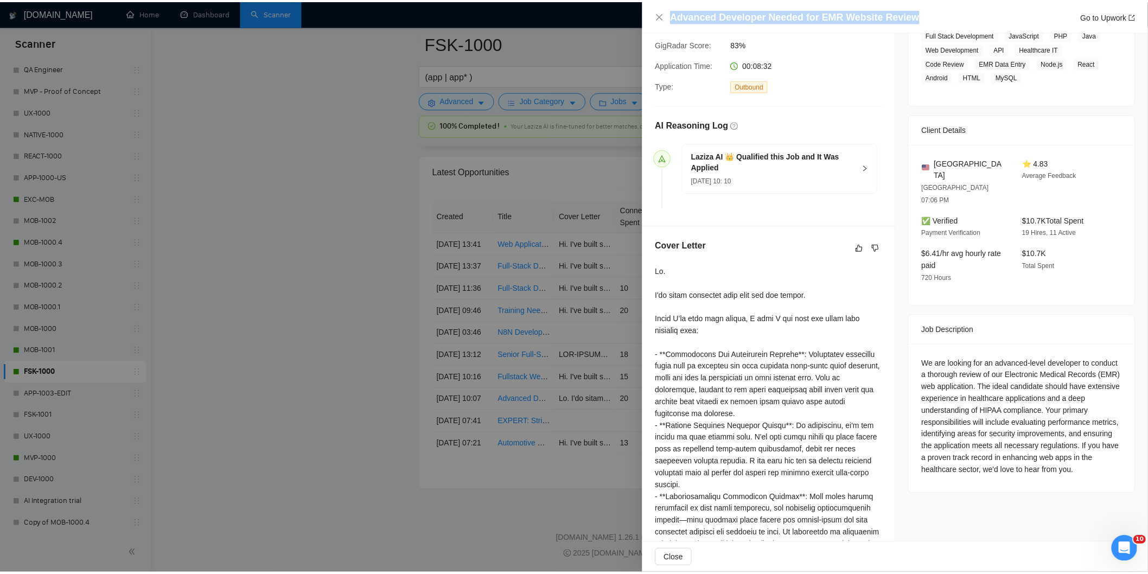
scroll to position [296, 0]
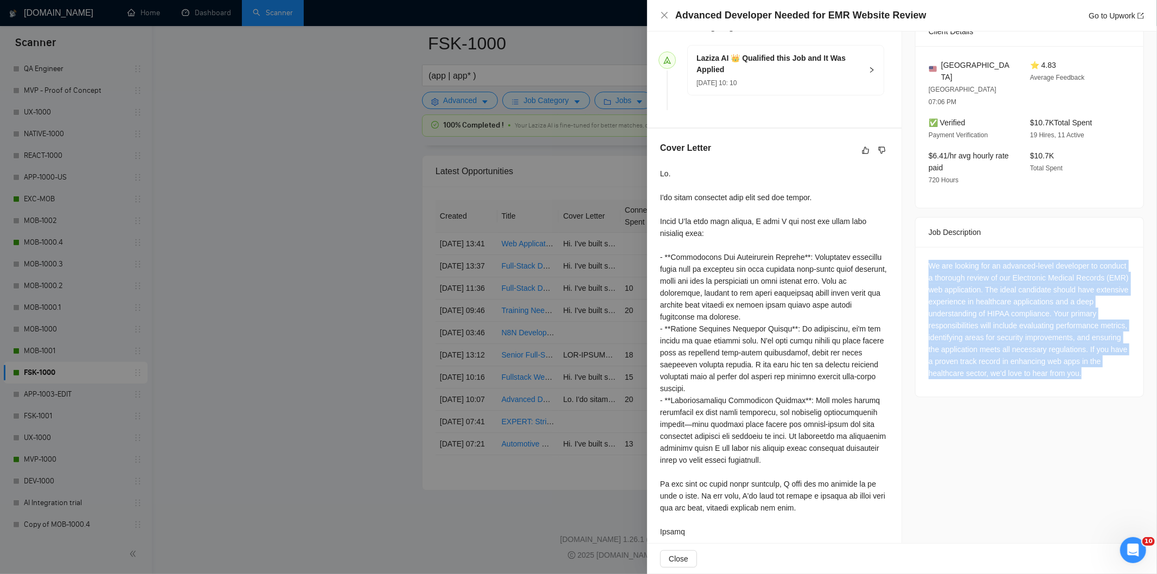
drag, startPoint x: 1033, startPoint y: 365, endPoint x: 919, endPoint y: 242, distance: 167.3
click at [919, 247] on div "We are looking for an advanced-level developer to conduct a thorough review of …" at bounding box center [1029, 322] width 228 height 150
click at [665, 11] on icon "close" at bounding box center [664, 15] width 9 height 9
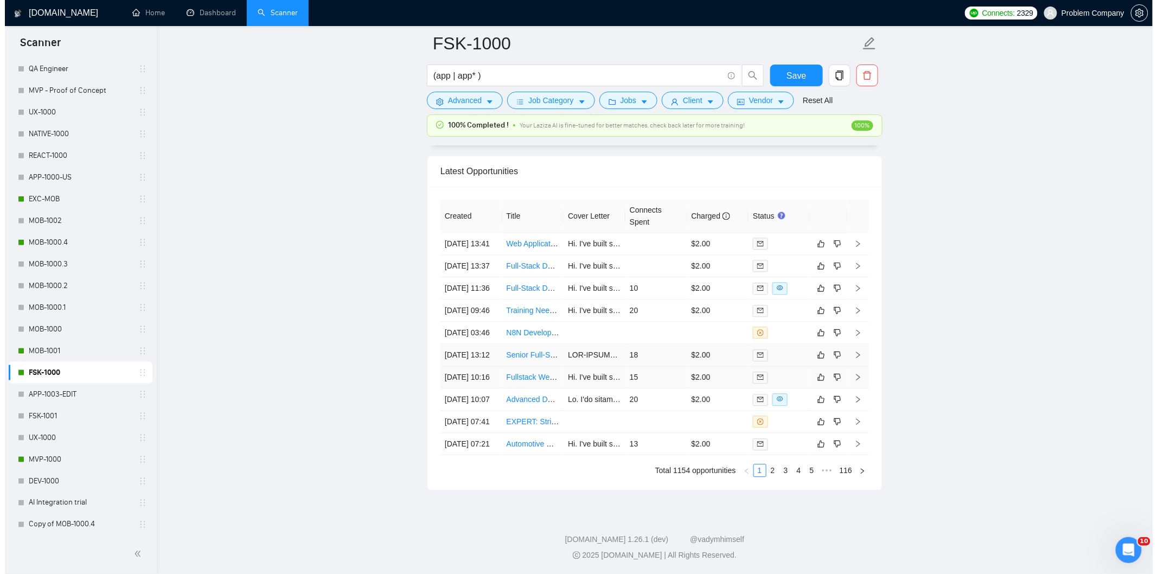
scroll to position [2701, 0]
click at [471, 388] on td "[DATE] 10:16" at bounding box center [466, 377] width 62 height 22
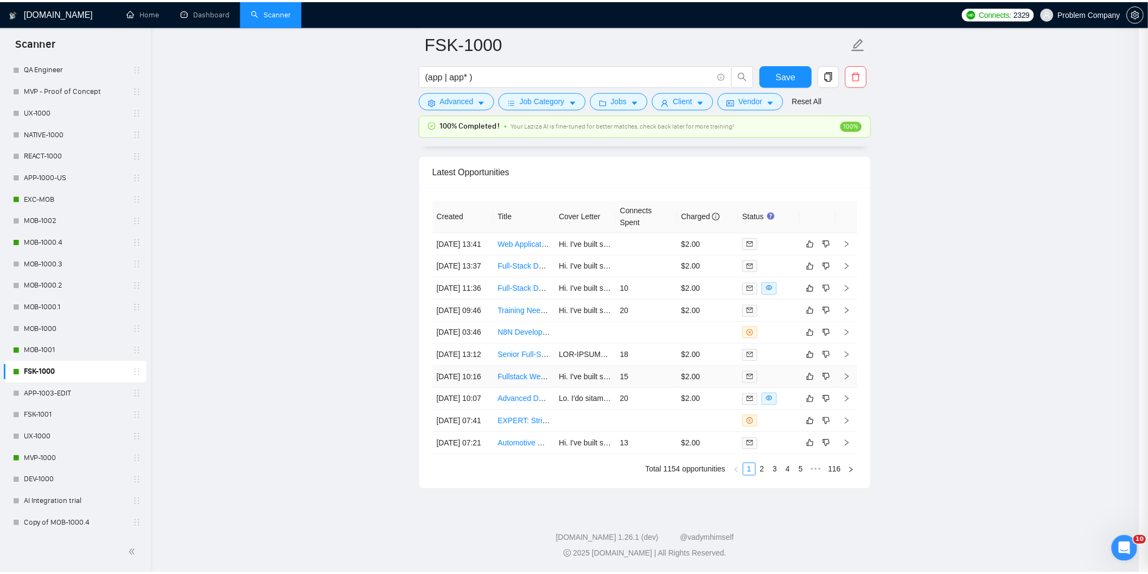
scroll to position [236, 0]
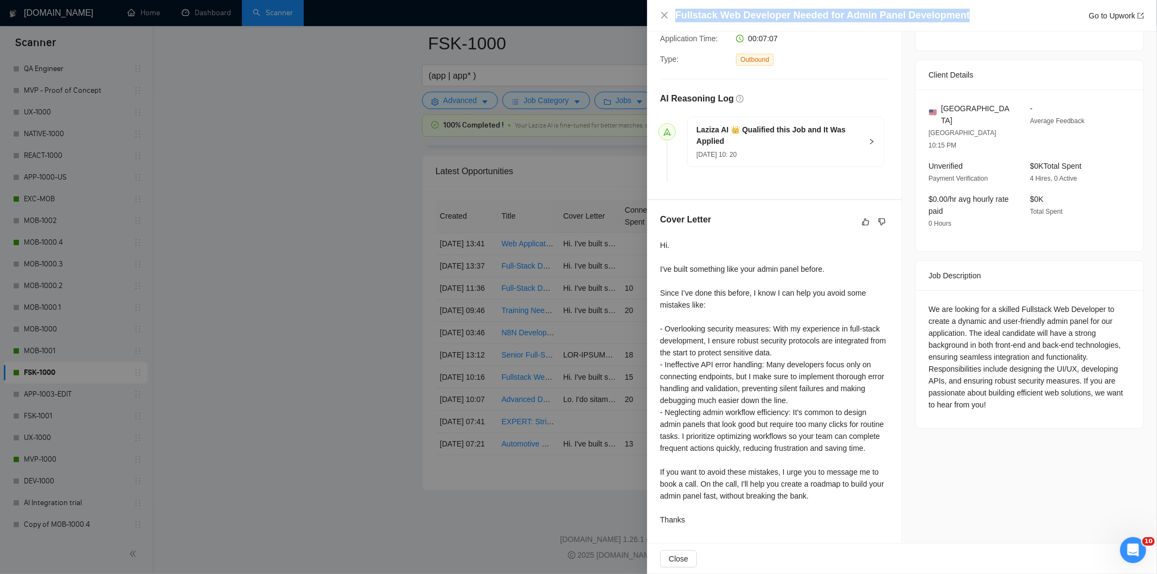
drag, startPoint x: 957, startPoint y: 18, endPoint x: 629, endPoint y: 24, distance: 328.2
click at [629, 24] on div "Fullstack Web Developer Needed for Admin Panel Development Go to Upwork Proposa…" at bounding box center [578, 287] width 1157 height 574
drag, startPoint x: 923, startPoint y: 280, endPoint x: 945, endPoint y: 279, distance: 22.8
click at [945, 290] on div "We are looking for a skilled Fullstack Web Developer to create a dynamic and us…" at bounding box center [1029, 359] width 228 height 138
click at [946, 303] on div "We are looking for a skilled Fullstack Web Developer to create a dynamic and us…" at bounding box center [1029, 356] width 202 height 107
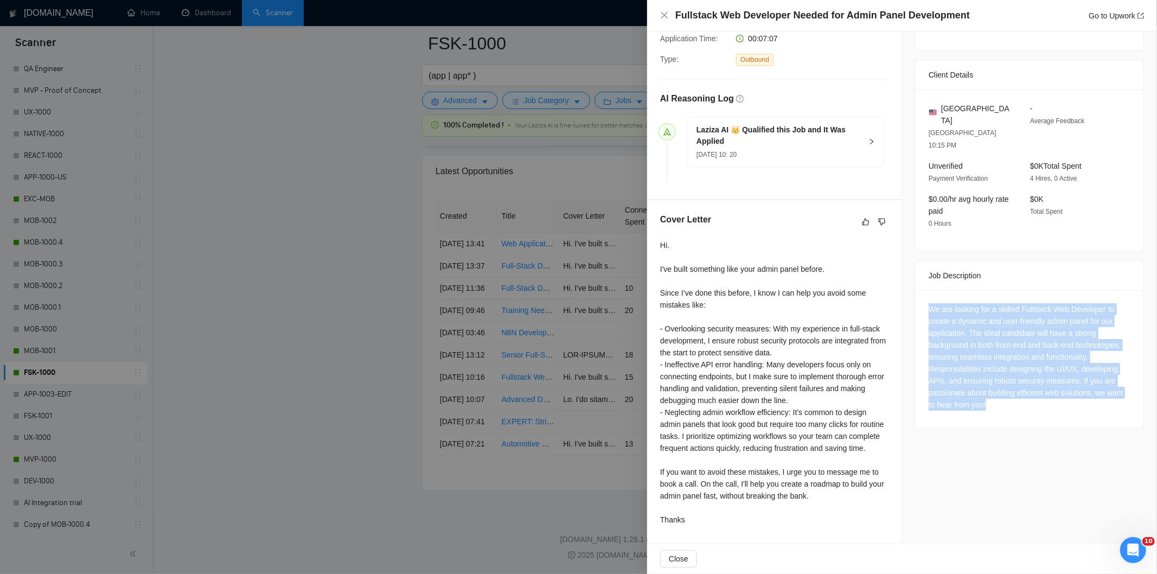
drag, startPoint x: 918, startPoint y: 270, endPoint x: 1088, endPoint y: 384, distance: 204.7
click at [1088, 384] on div "We are looking for a skilled Fullstack Web Developer to create a dynamic and us…" at bounding box center [1029, 359] width 228 height 138
click at [664, 15] on icon "close" at bounding box center [664, 15] width 7 height 7
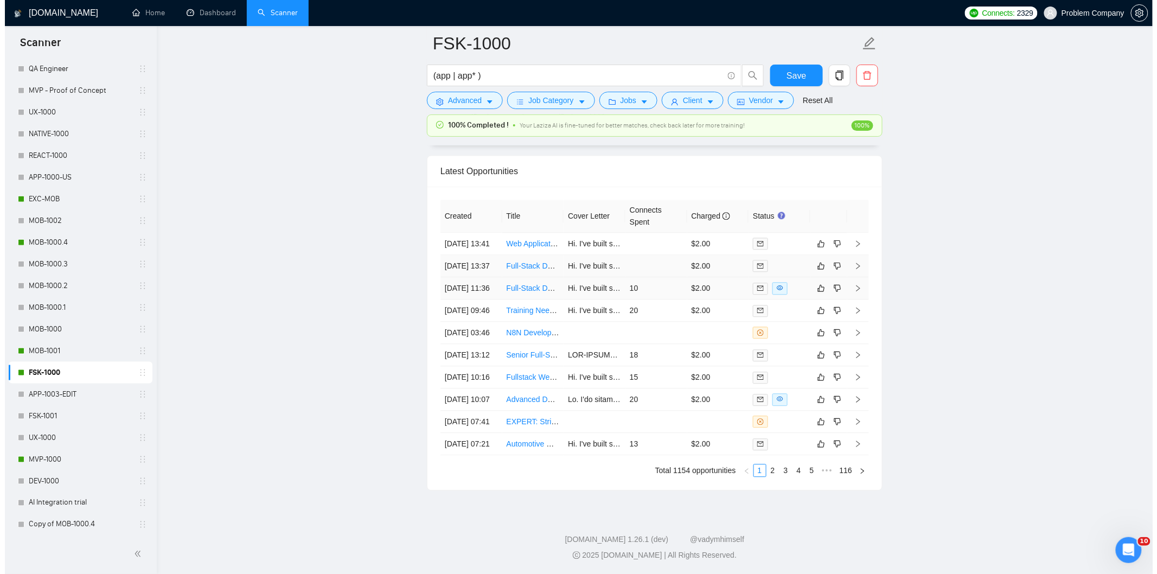
scroll to position [2641, 0]
click at [477, 369] on td "[DATE] 13:12" at bounding box center [466, 358] width 62 height 22
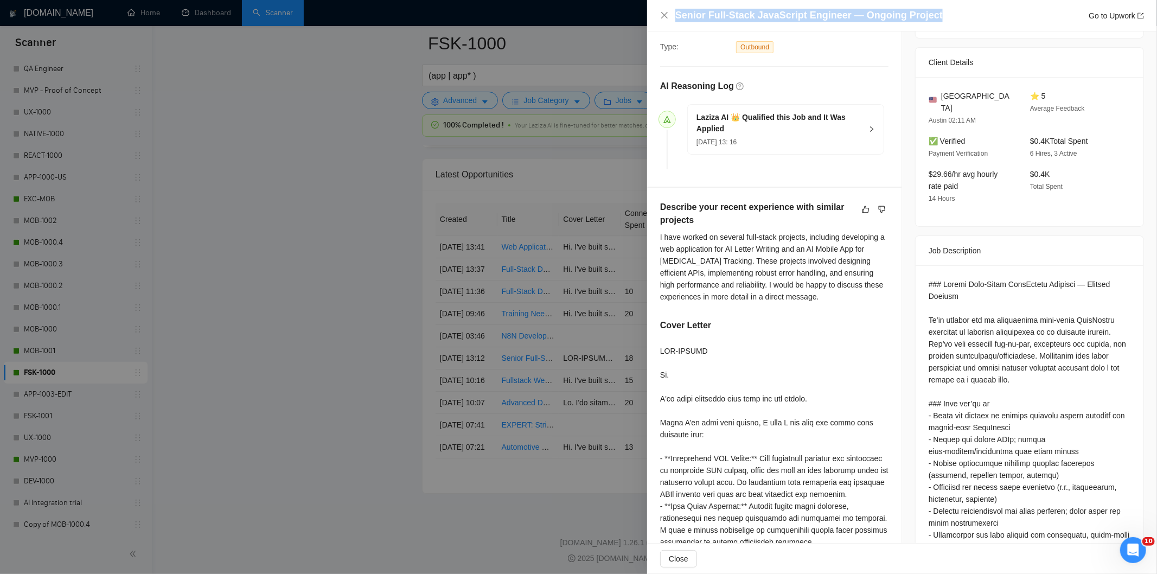
drag, startPoint x: 836, startPoint y: 22, endPoint x: 626, endPoint y: 26, distance: 209.9
click at [626, 26] on div "Senior Full‑Stack JavaScript Engineer — Ongoing Project Go to Upwork Proposal D…" at bounding box center [578, 287] width 1157 height 574
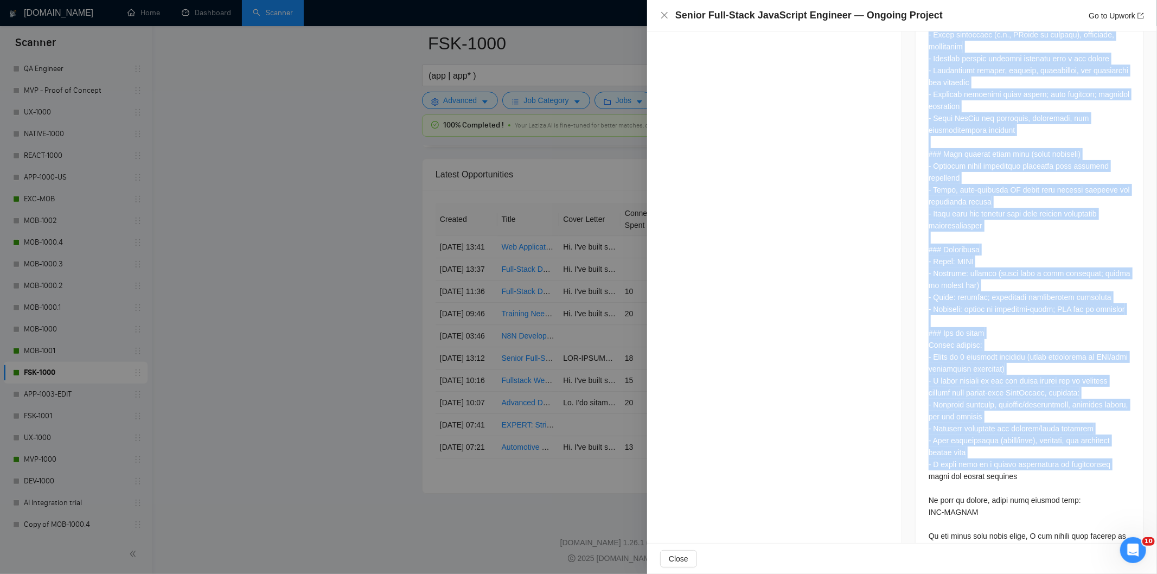
scroll to position [960, 0]
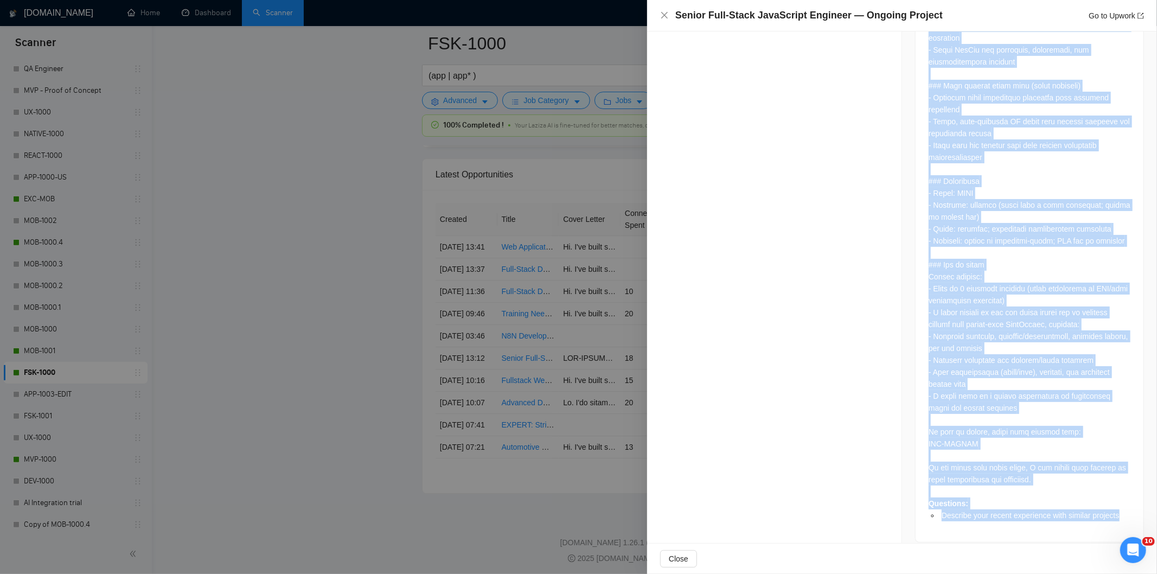
drag, startPoint x: 925, startPoint y: 184, endPoint x: 1130, endPoint y: 512, distance: 386.7
click at [1130, 512] on div "Questions: Describe your recent experience with similar projects" at bounding box center [1029, 42] width 228 height 1000
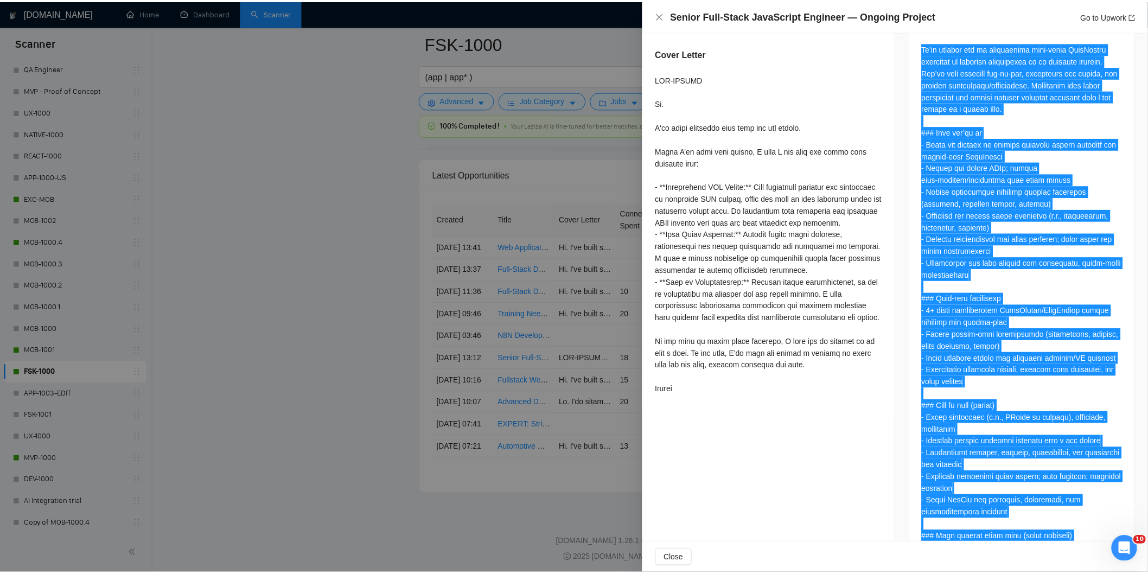
scroll to position [236, 0]
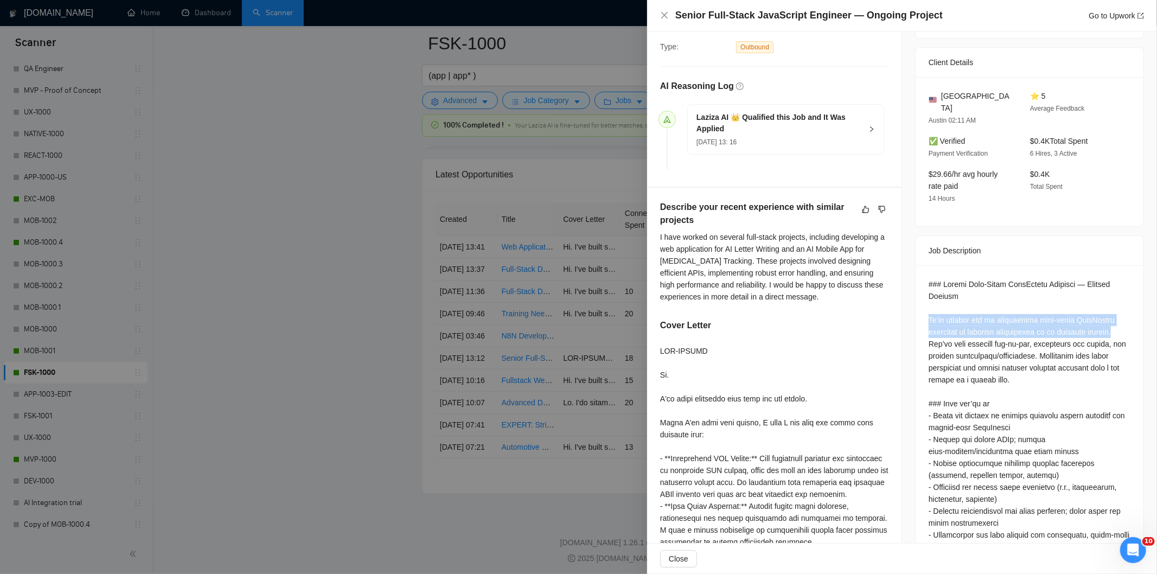
drag, startPoint x: 952, startPoint y: 332, endPoint x: 923, endPoint y: 311, distance: 36.1
click at [665, 14] on icon "close" at bounding box center [664, 15] width 9 height 9
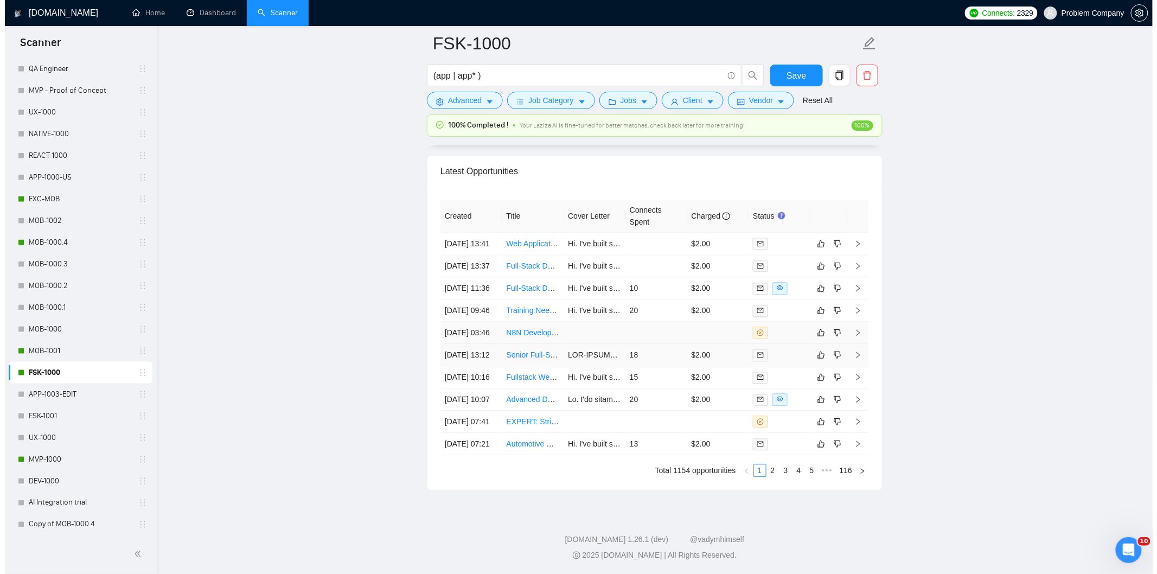
scroll to position [2641, 0]
click at [480, 347] on td "[DATE] 03:46" at bounding box center [466, 336] width 62 height 22
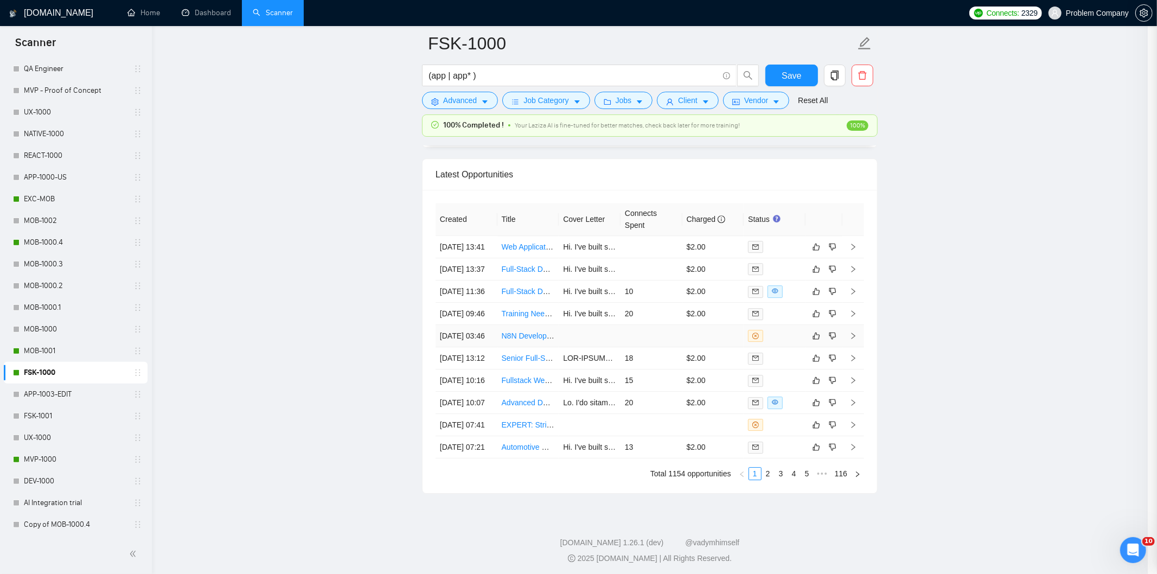
scroll to position [170, 0]
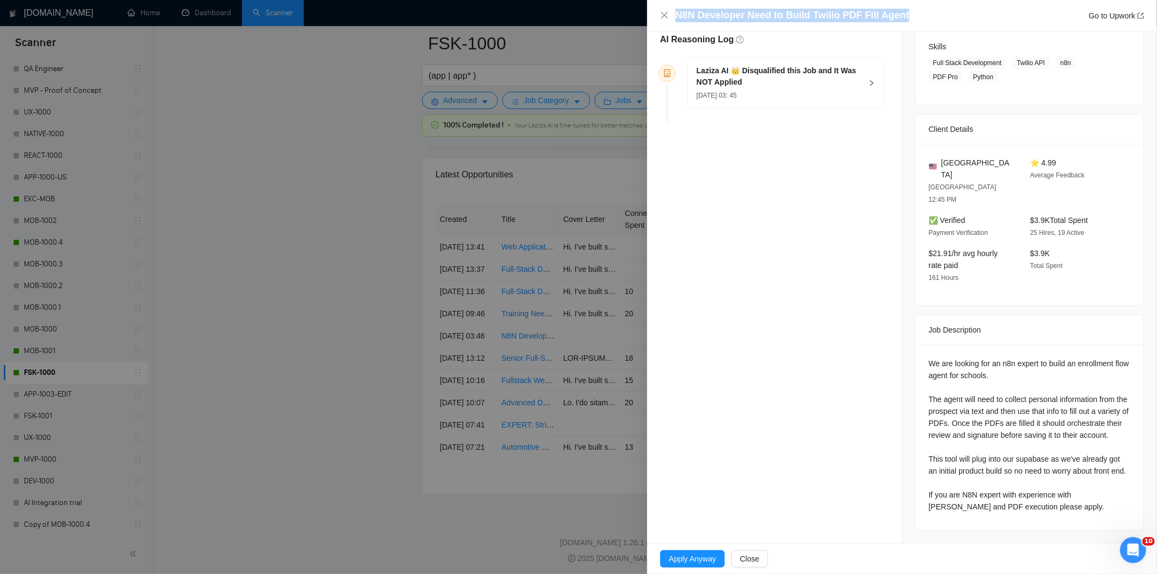
drag, startPoint x: 904, startPoint y: 14, endPoint x: 691, endPoint y: 3, distance: 212.3
click at [691, 3] on div "N8N Developer Need to Build Twilio PDF Fill Agent Go to Upwork" at bounding box center [902, 15] width 510 height 31
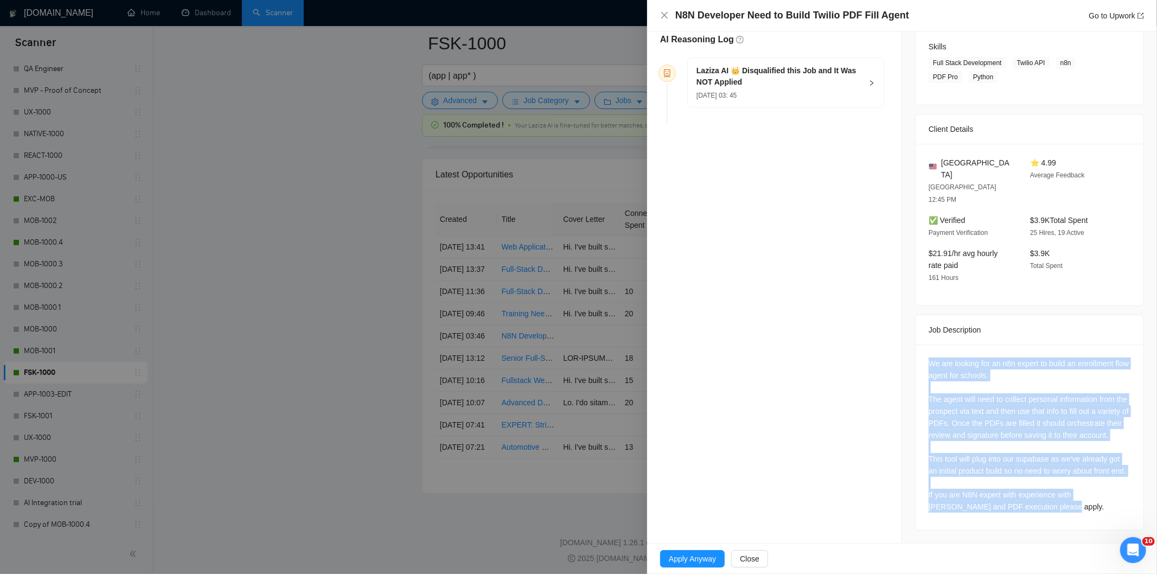
drag, startPoint x: 917, startPoint y: 337, endPoint x: 1059, endPoint y: 527, distance: 237.5
click at [1059, 527] on div "We are looking for an n8n expert to build an enrollment flow agent for schools.…" at bounding box center [1029, 436] width 228 height 185
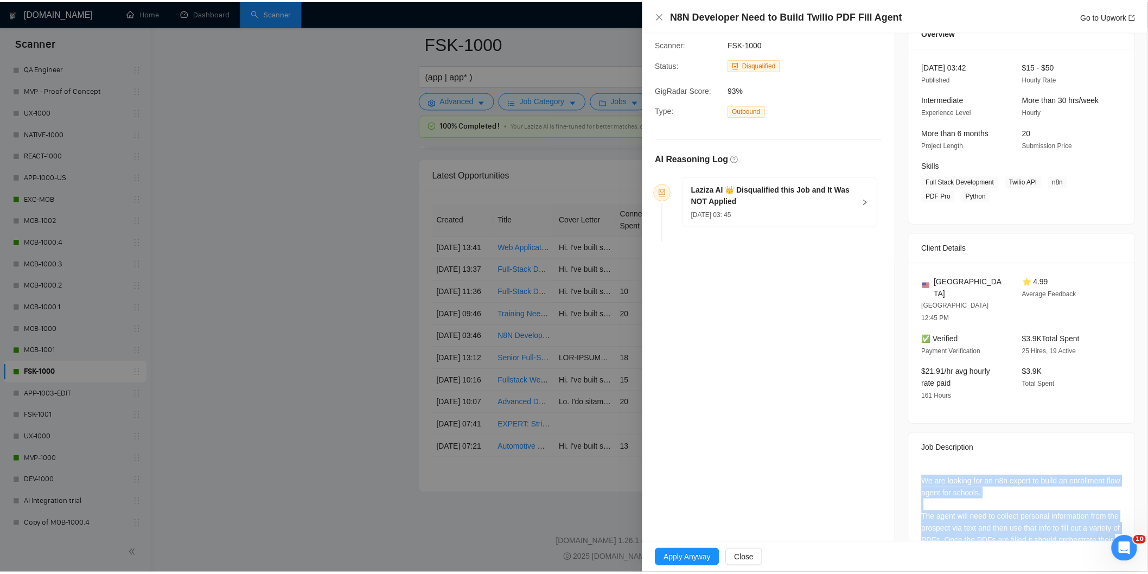
scroll to position [49, 0]
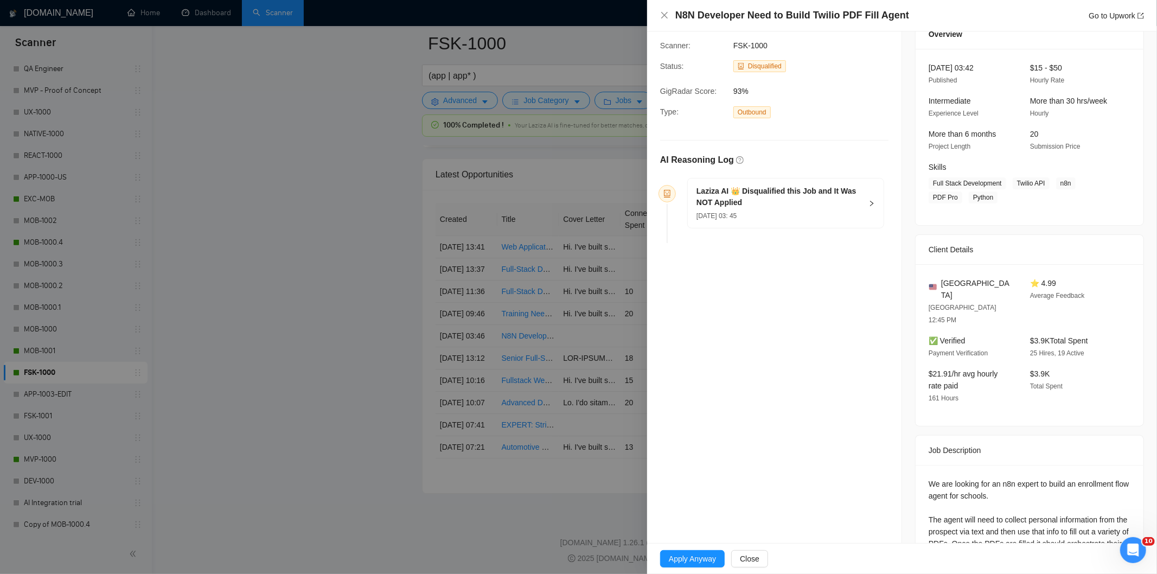
click at [861, 198] on div "Laziza AI 👑 Disqualified this Job and It Was NOT Applied [DATE] 03: 45" at bounding box center [786, 202] width 196 height 49
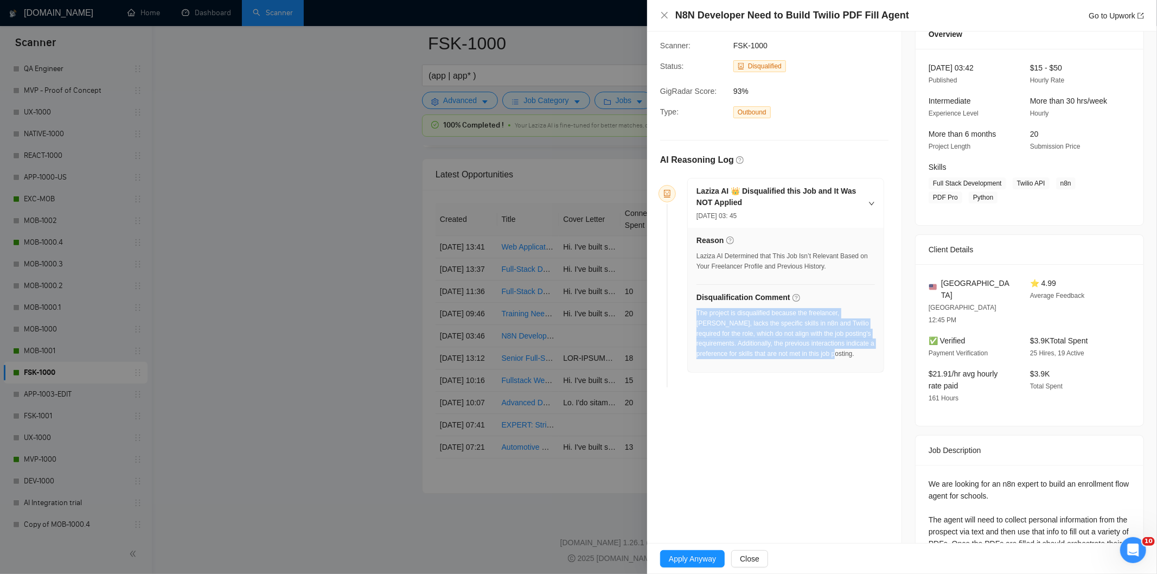
drag, startPoint x: 767, startPoint y: 344, endPoint x: 696, endPoint y: 318, distance: 76.2
click at [696, 318] on div "The project is disqualified because the freelancer, [PERSON_NAME], lacks the sp…" at bounding box center [785, 333] width 178 height 51
click at [668, 17] on icon "close" at bounding box center [664, 15] width 9 height 9
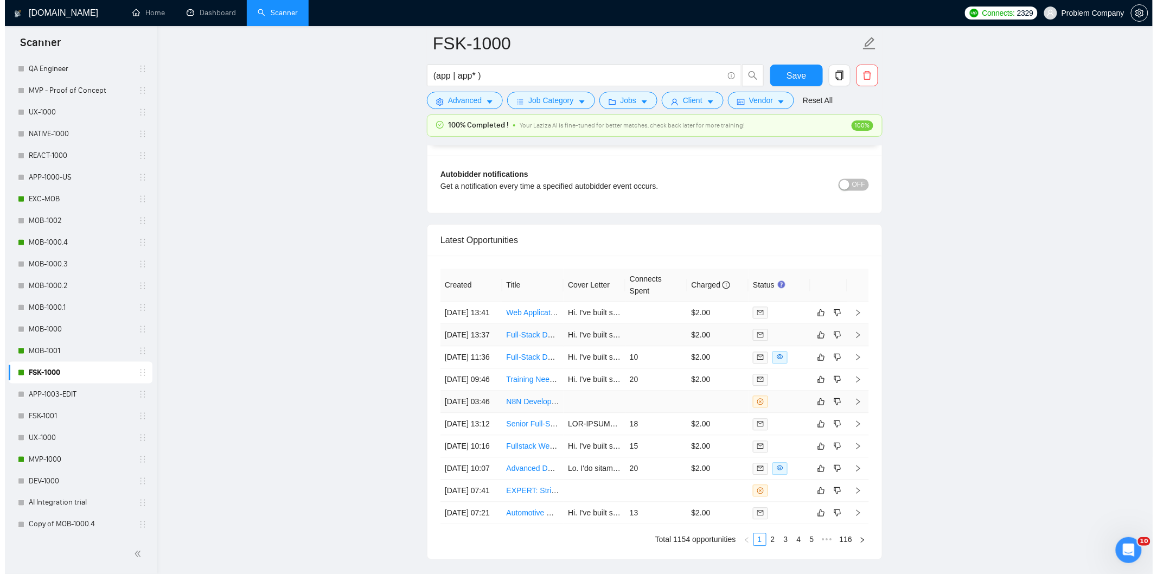
scroll to position [2520, 0]
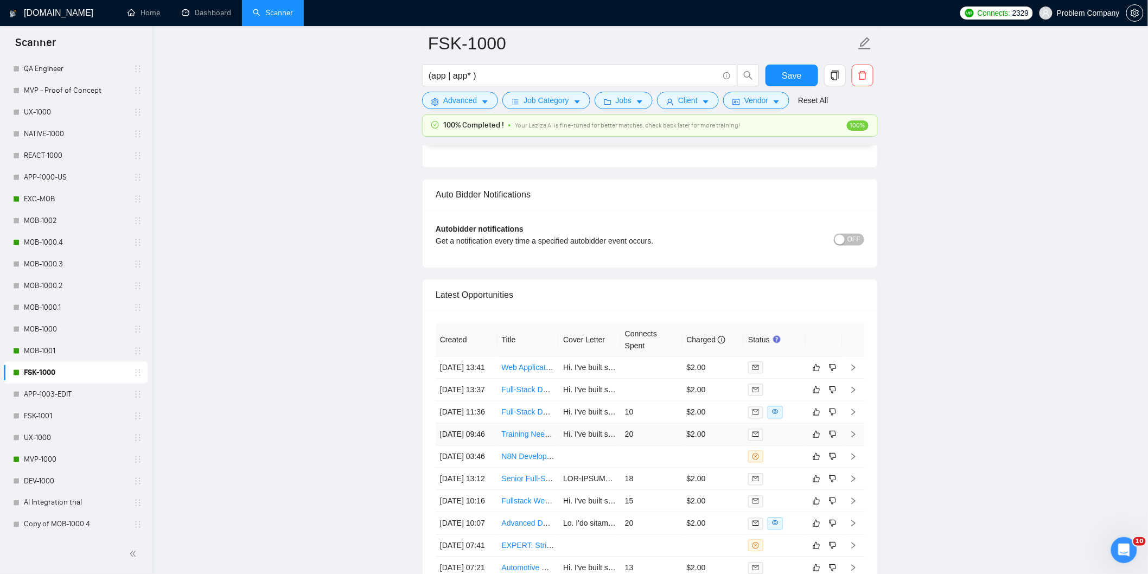
click at [481, 446] on td "[DATE] 09:46" at bounding box center [466, 435] width 62 height 22
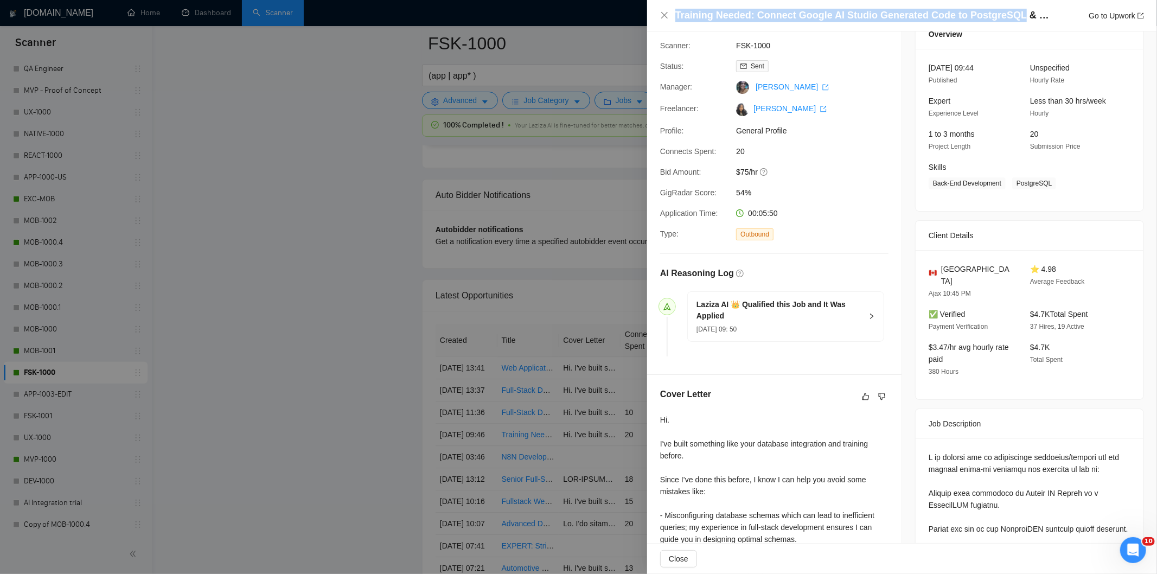
drag, startPoint x: 1007, startPoint y: 17, endPoint x: 676, endPoint y: 11, distance: 331.4
click at [676, 11] on h4 "Training Needed: Connect Google AI Studio Generated Code to PostgreSQL & Firest…" at bounding box center [862, 16] width 374 height 14
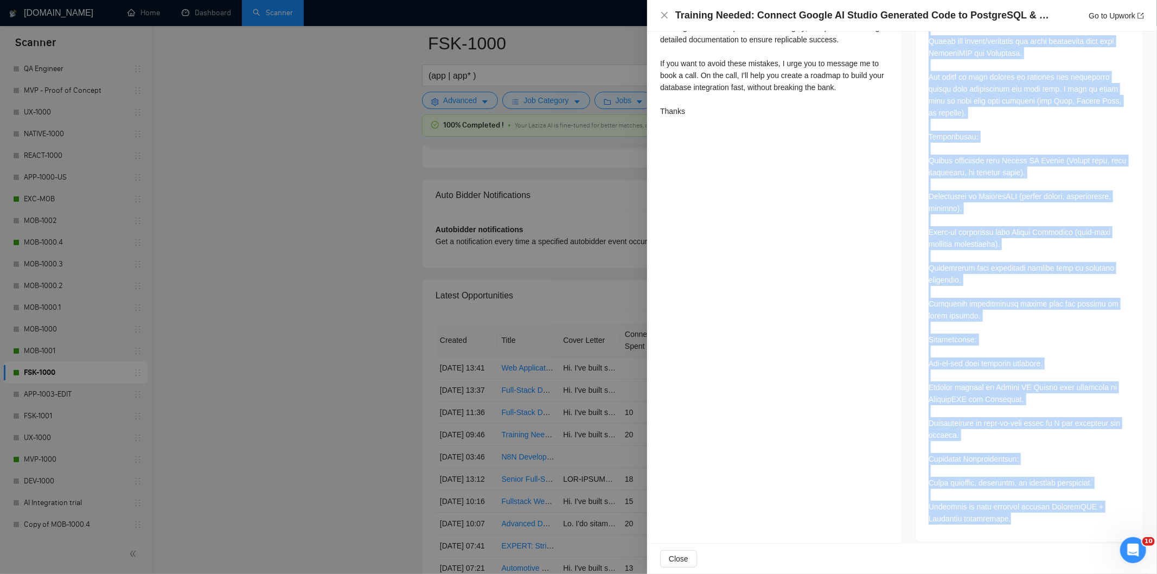
scroll to position [597, 0]
drag, startPoint x: 920, startPoint y: 139, endPoint x: 990, endPoint y: 543, distance: 409.4
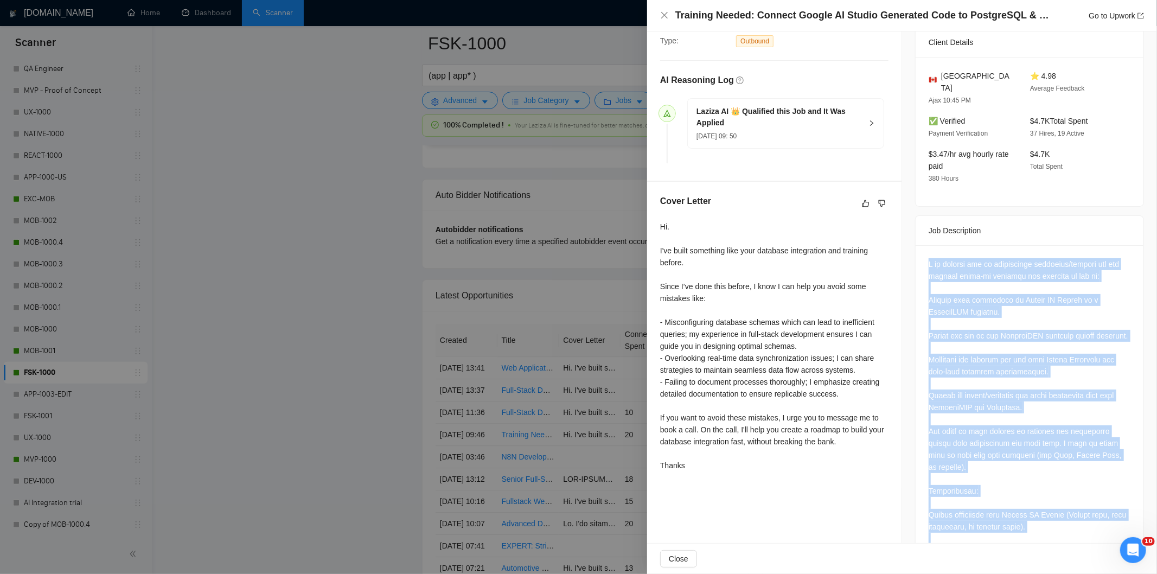
scroll to position [235, 0]
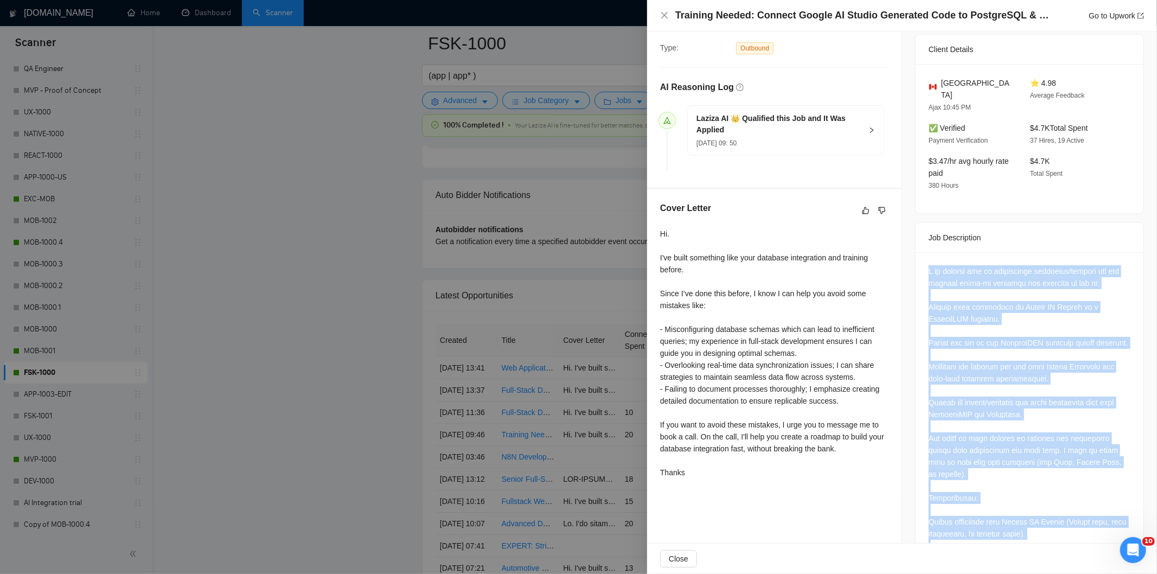
click at [1022, 265] on div at bounding box center [1029, 575] width 202 height 620
click at [1103, 273] on div at bounding box center [1029, 575] width 202 height 620
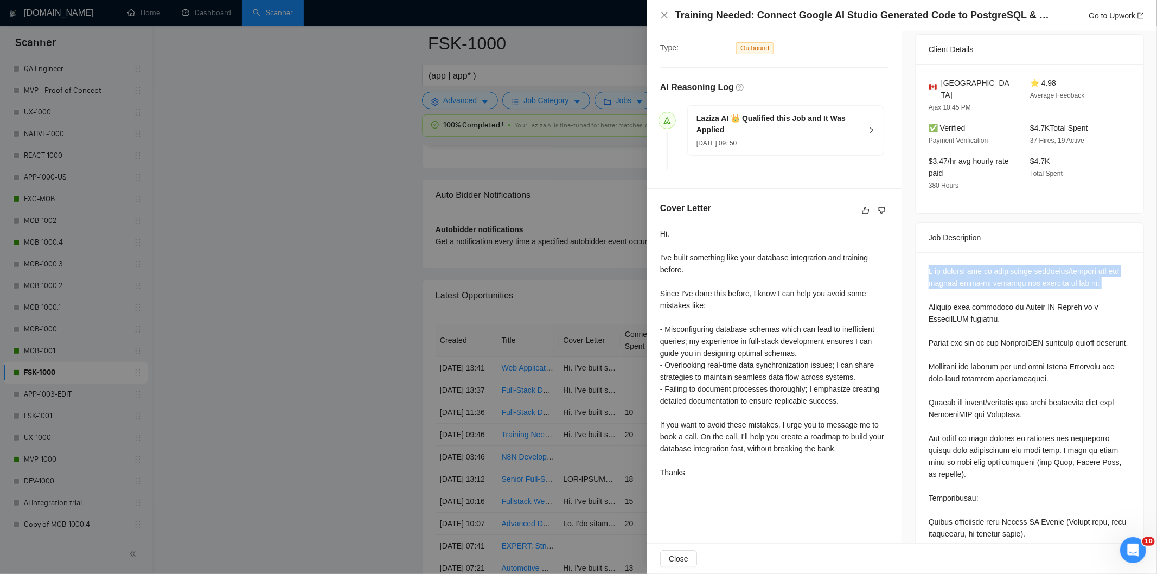
drag, startPoint x: 1104, startPoint y: 273, endPoint x: 914, endPoint y: 258, distance: 189.9
click at [915, 258] on div at bounding box center [1029, 577] width 228 height 651
click at [664, 14] on icon "close" at bounding box center [664, 15] width 9 height 9
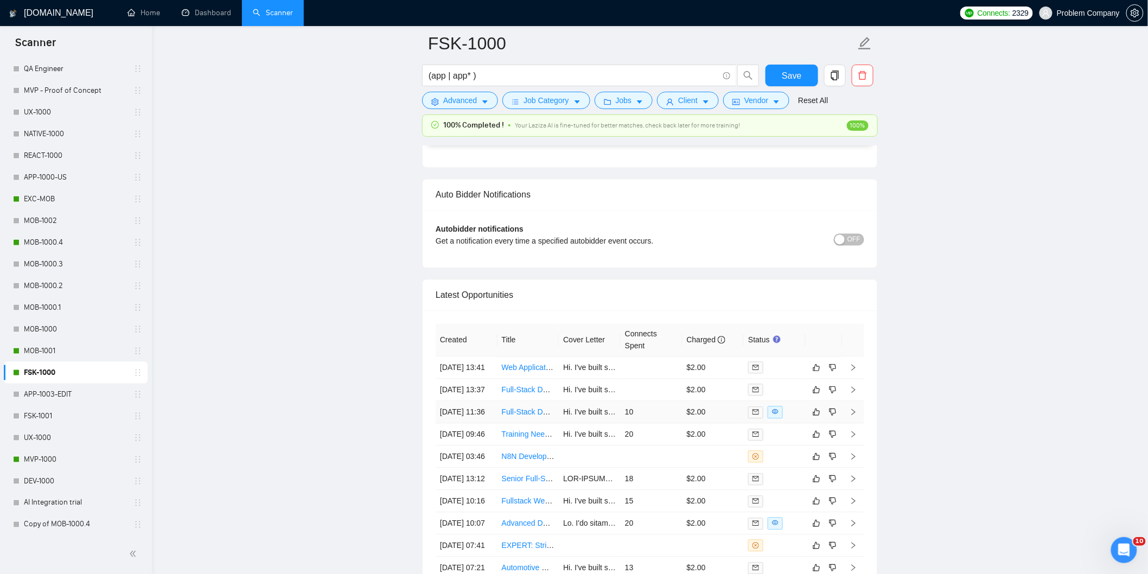
click at [478, 424] on td "[DATE] 11:36" at bounding box center [466, 412] width 62 height 22
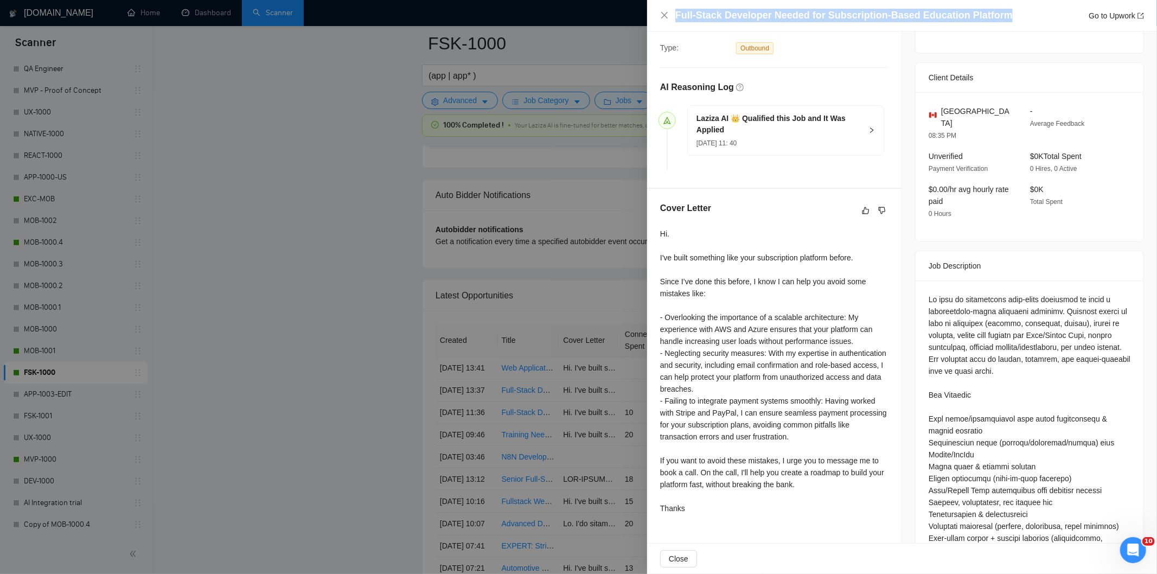
drag, startPoint x: 1020, startPoint y: 11, endPoint x: 671, endPoint y: 17, distance: 348.2
click at [671, 17] on div "Full-Stack Developer Needed for Subscription-Based Education Platform Go to Upw…" at bounding box center [902, 16] width 484 height 14
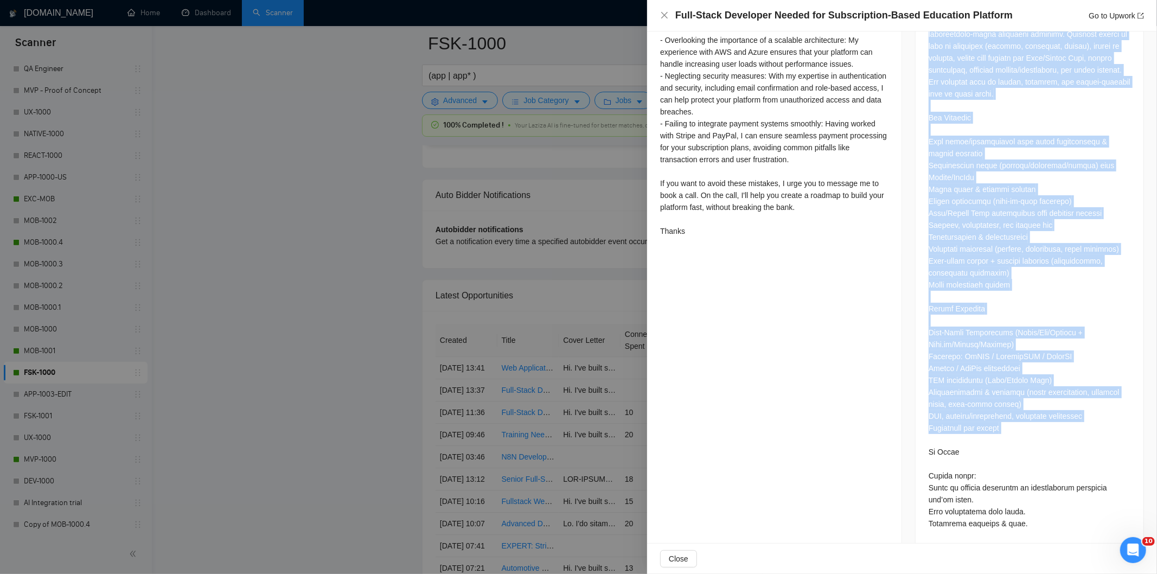
scroll to position [517, 0]
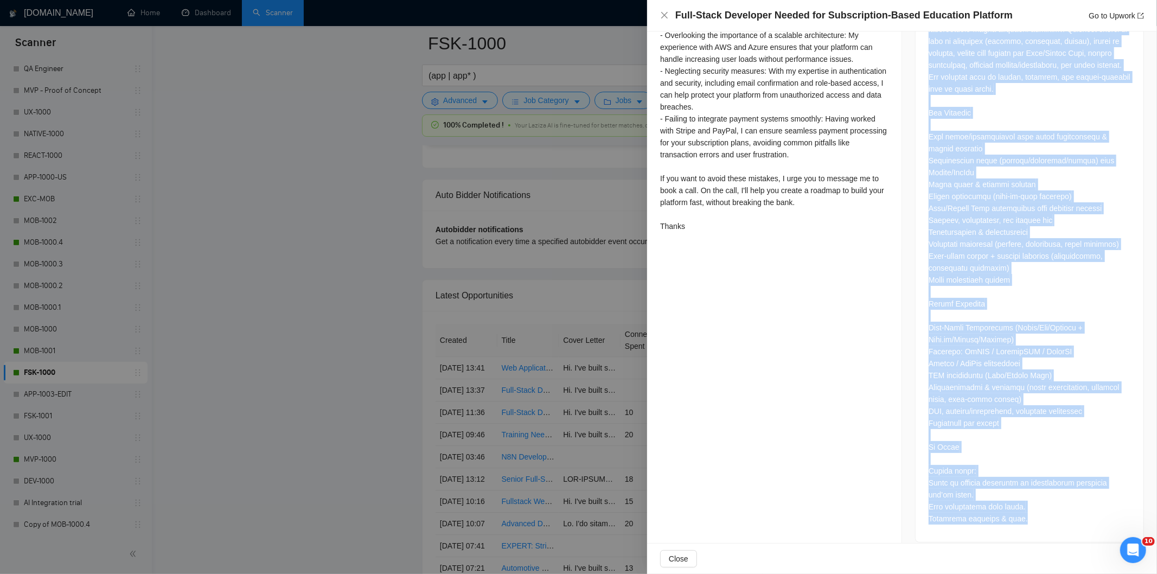
drag, startPoint x: 919, startPoint y: 284, endPoint x: 1058, endPoint y: 498, distance: 255.1
click at [1064, 502] on div at bounding box center [1029, 269] width 228 height 543
click at [663, 15] on icon "close" at bounding box center [664, 15] width 9 height 9
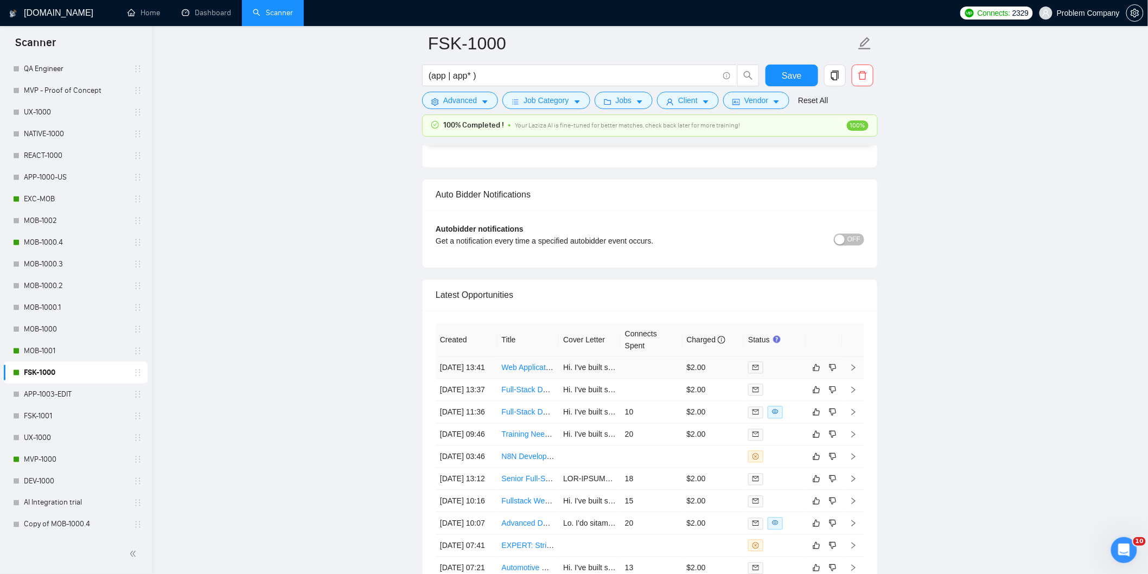
click at [487, 379] on td "[DATE] 13:41" at bounding box center [466, 368] width 62 height 22
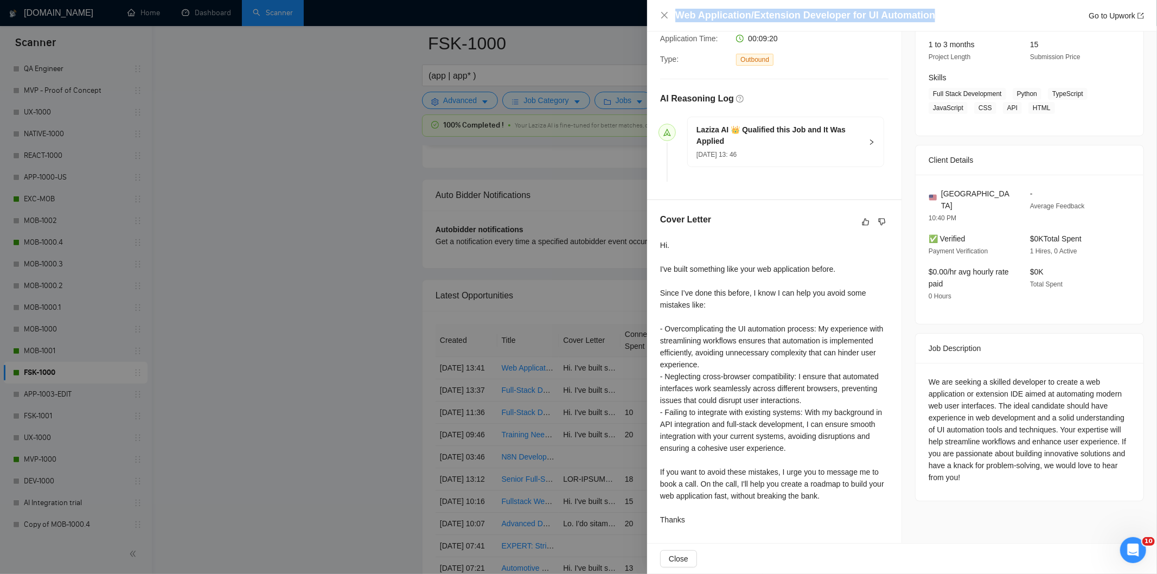
drag, startPoint x: 946, startPoint y: 12, endPoint x: 670, endPoint y: 9, distance: 276.6
click at [670, 9] on div "Web Application/Extension Developer for UI Automation Go to Upwork" at bounding box center [902, 16] width 484 height 14
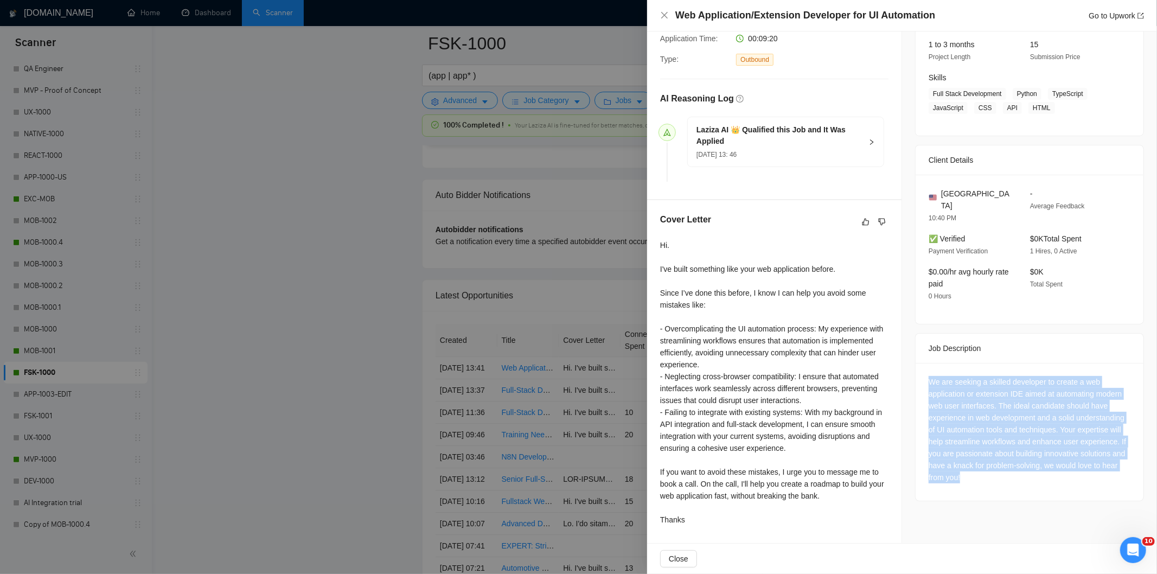
drag, startPoint x: 924, startPoint y: 367, endPoint x: 1027, endPoint y: 484, distance: 155.3
click at [1011, 473] on div "We are seeking a skilled developer to create a web application or extension IDE…" at bounding box center [1029, 432] width 228 height 138
click at [1045, 434] on div "We are seeking a skilled developer to create a web application or extension IDE…" at bounding box center [1029, 429] width 202 height 107
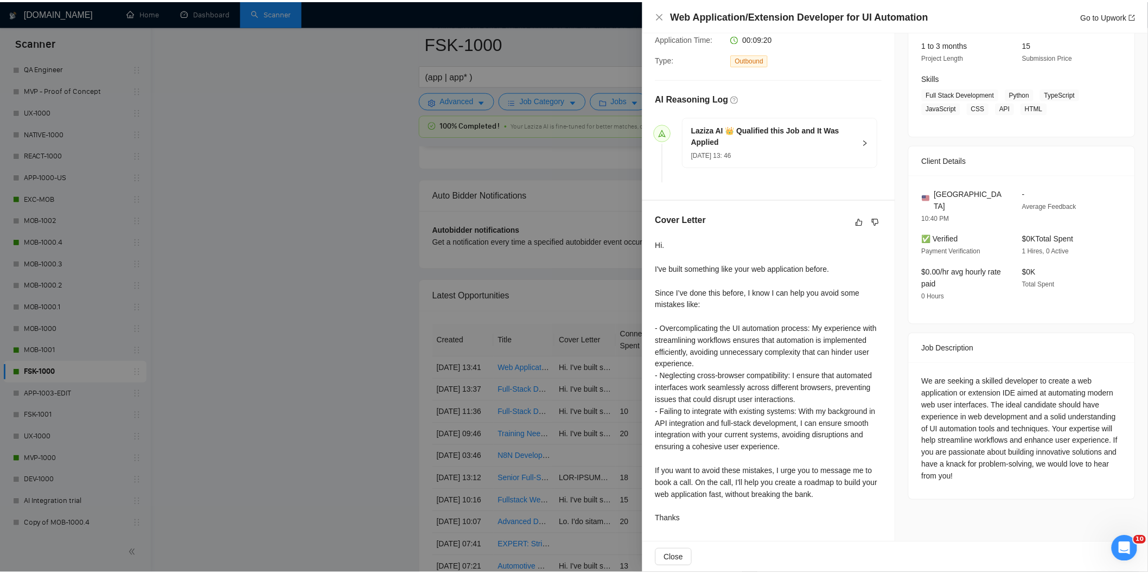
scroll to position [0, 0]
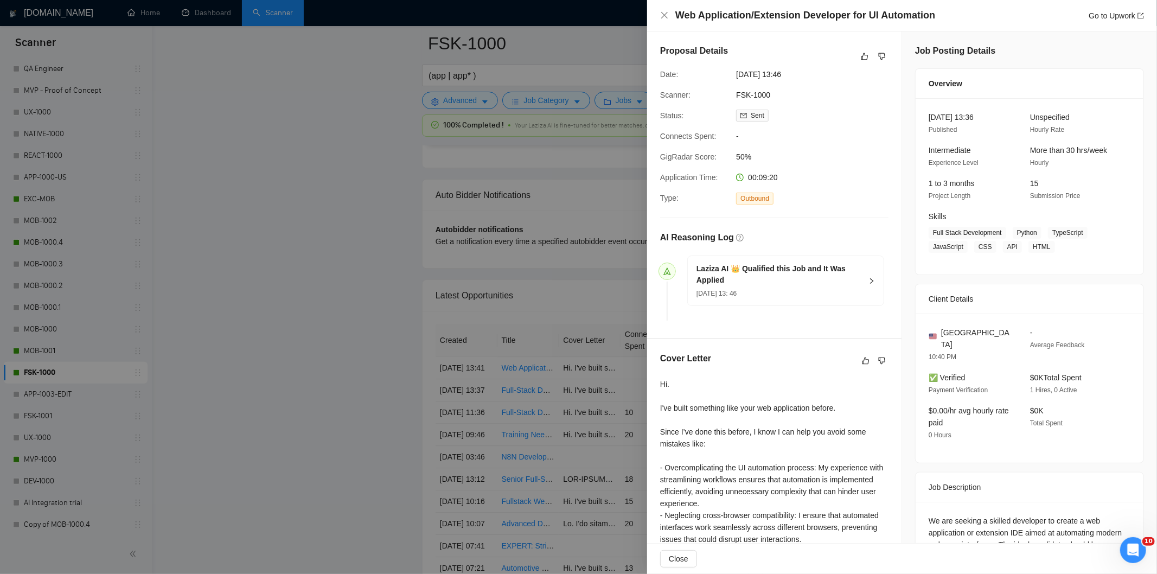
drag, startPoint x: 768, startPoint y: 66, endPoint x: 732, endPoint y: 73, distance: 36.6
click at [732, 73] on div "[DATE] 13:46" at bounding box center [789, 74] width 114 height 12
click at [664, 12] on icon "close" at bounding box center [664, 15] width 9 height 9
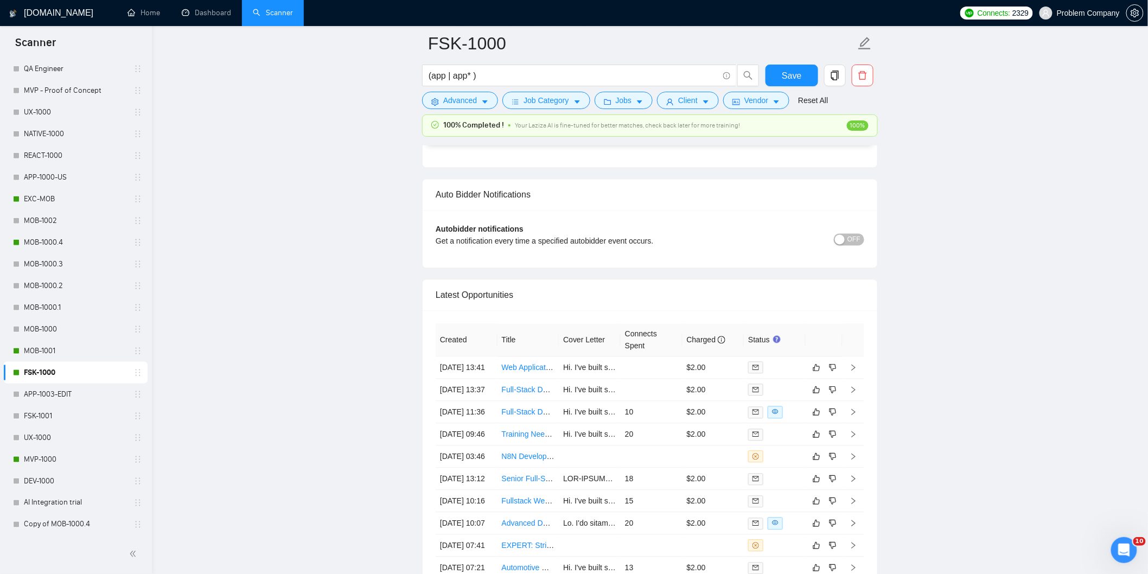
click at [48, 351] on link "MOB-1001" at bounding box center [75, 351] width 103 height 22
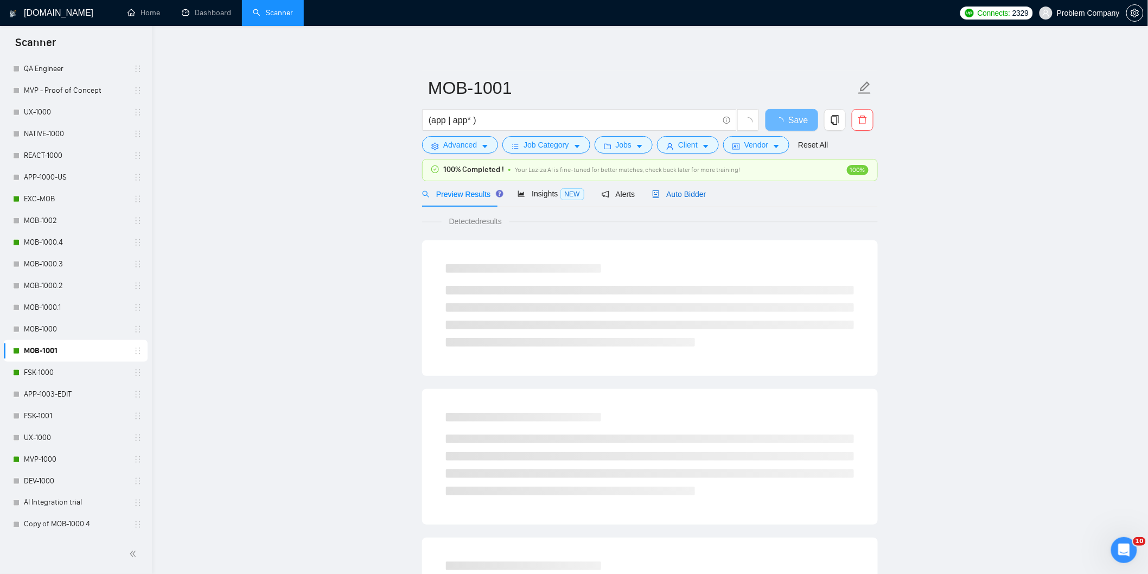
click at [682, 197] on span "Auto Bidder" at bounding box center [679, 194] width 54 height 9
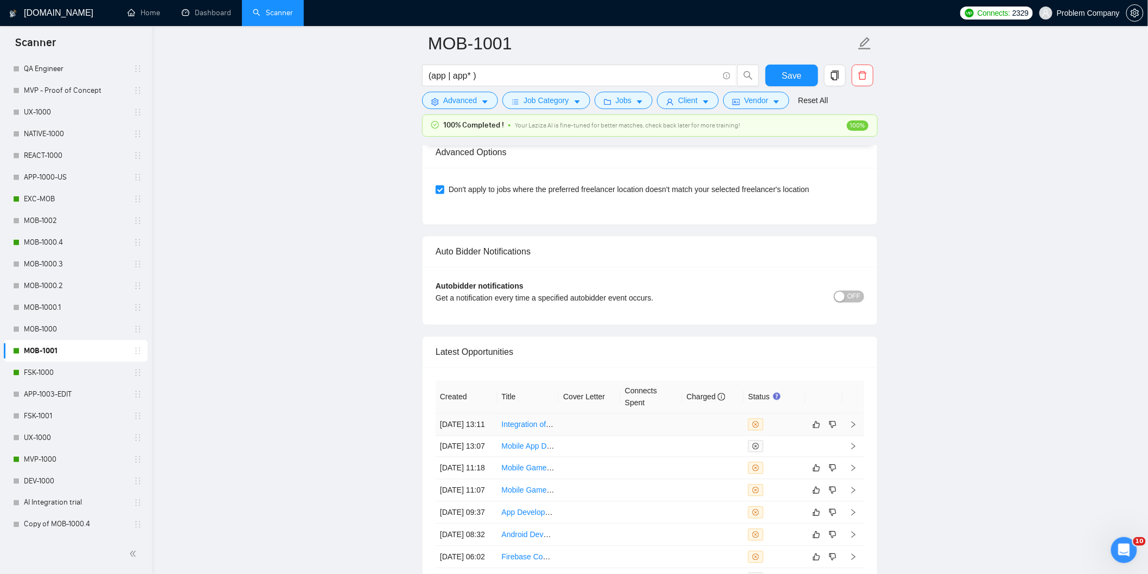
scroll to position [2758, 0]
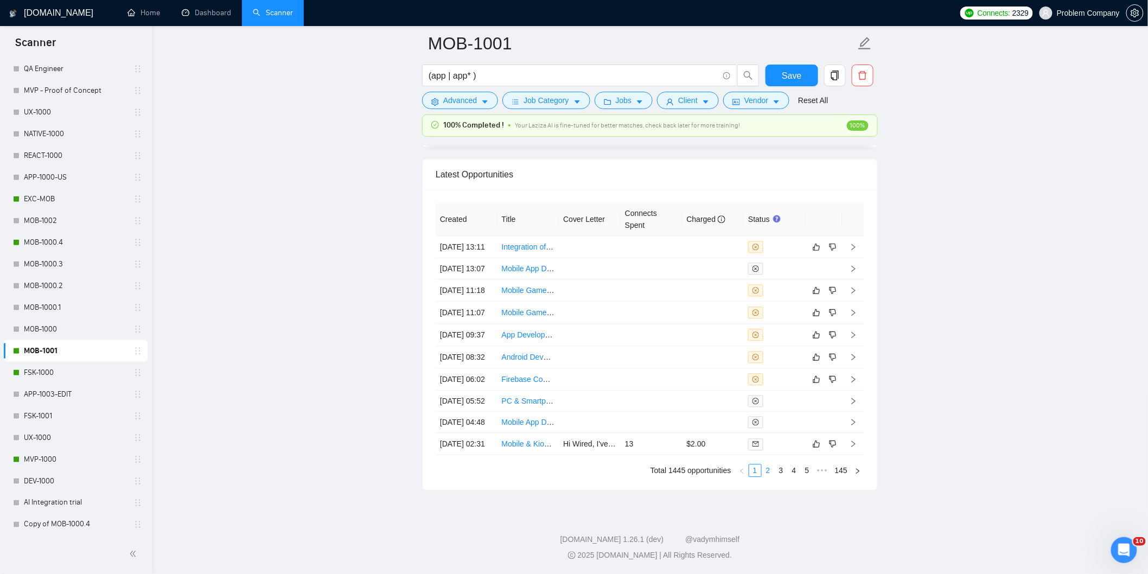
click at [766, 467] on link "2" at bounding box center [768, 470] width 12 height 12
click at [776, 469] on li "3" at bounding box center [780, 470] width 13 height 13
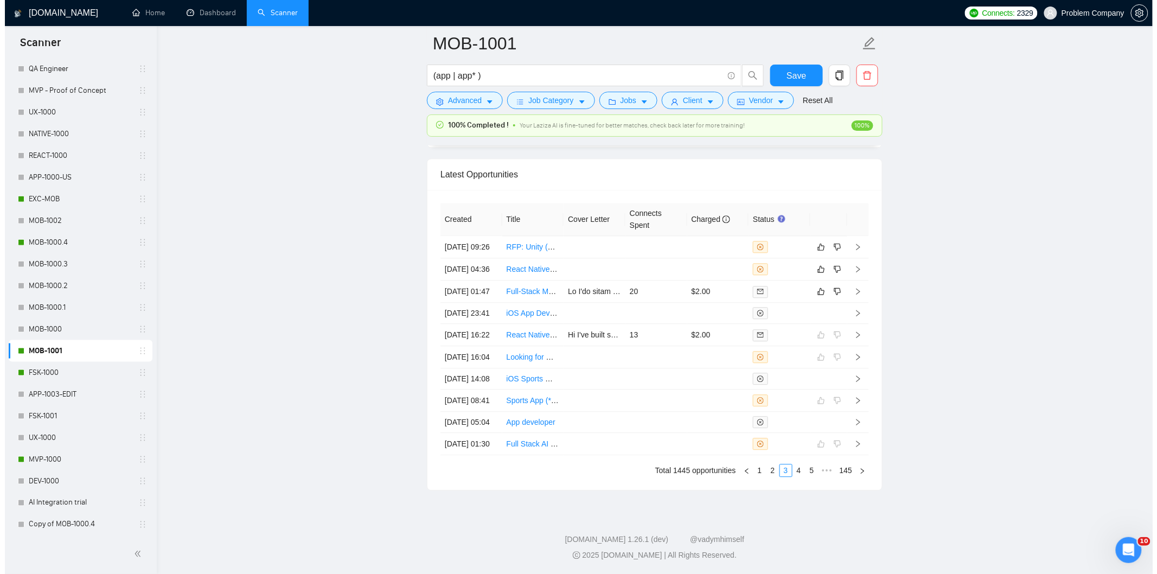
scroll to position [2638, 0]
click at [481, 303] on td "[DATE] 01:47" at bounding box center [466, 291] width 62 height 22
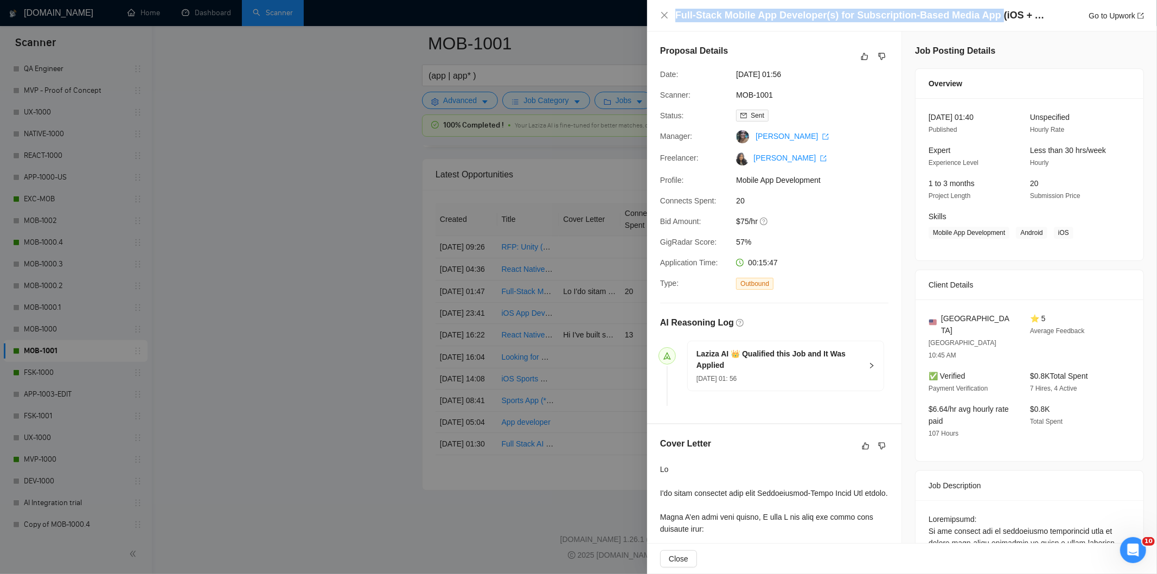
drag, startPoint x: 988, startPoint y: 17, endPoint x: 676, endPoint y: 15, distance: 311.9
click at [676, 15] on h4 "Full-Stack Mobile App Developer(s) for Subscription-Based Media App (iOS + Andr…" at bounding box center [862, 16] width 374 height 14
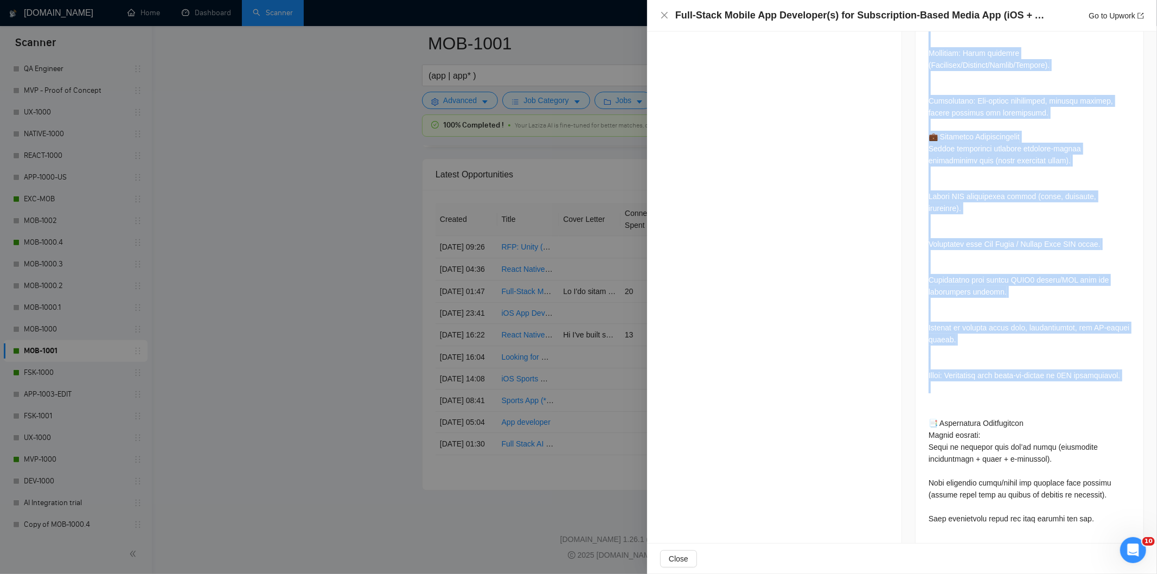
scroll to position [1324, 0]
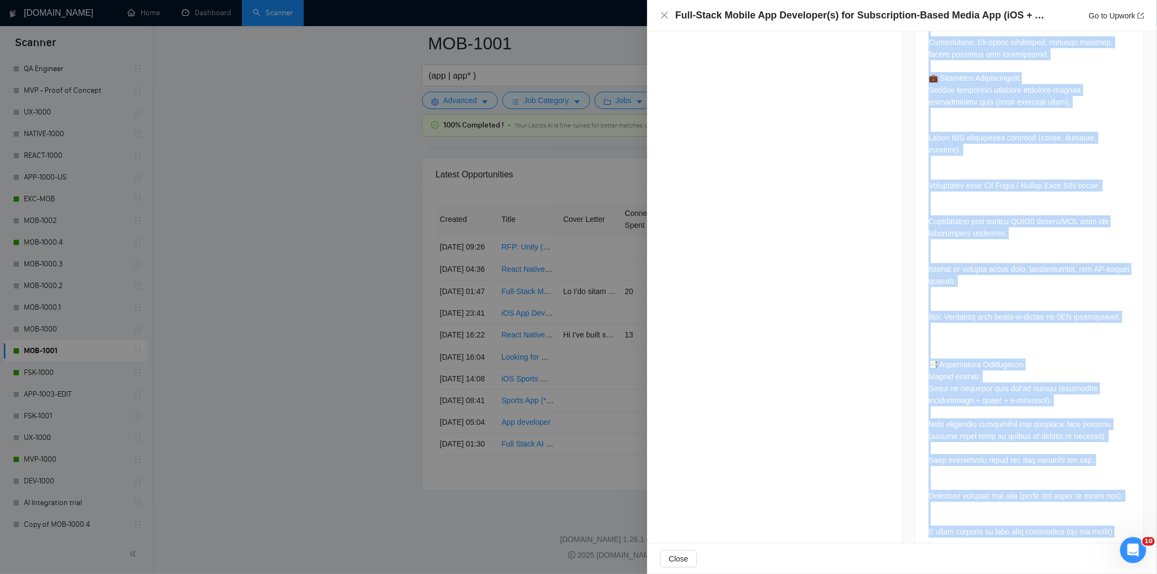
drag, startPoint x: 922, startPoint y: 253, endPoint x: 1120, endPoint y: 526, distance: 337.4
click at [664, 15] on icon "close" at bounding box center [664, 15] width 7 height 7
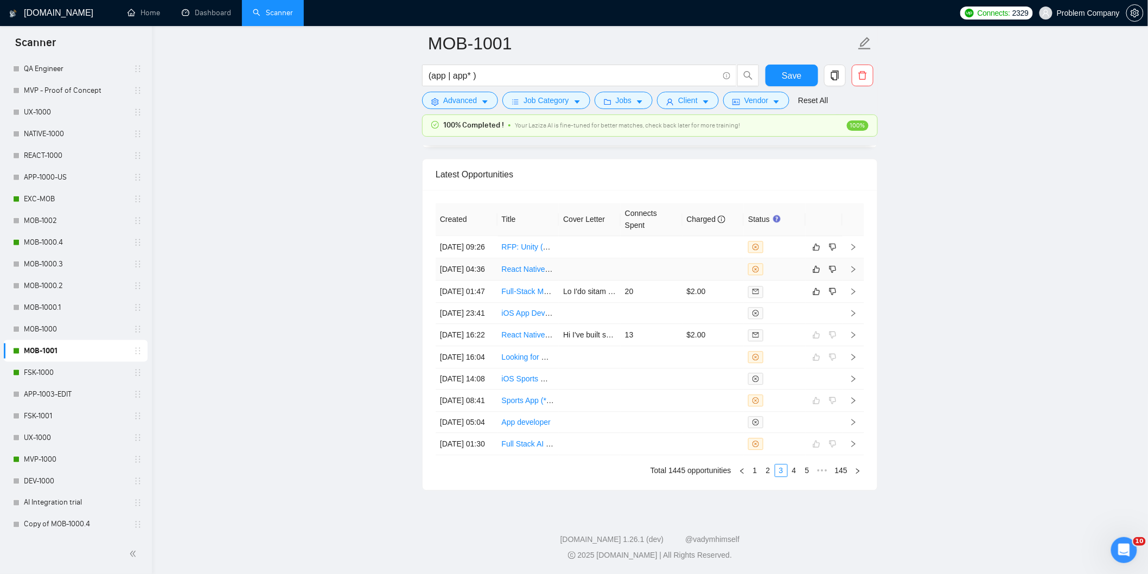
click at [482, 280] on td "[DATE] 04:36" at bounding box center [466, 269] width 62 height 22
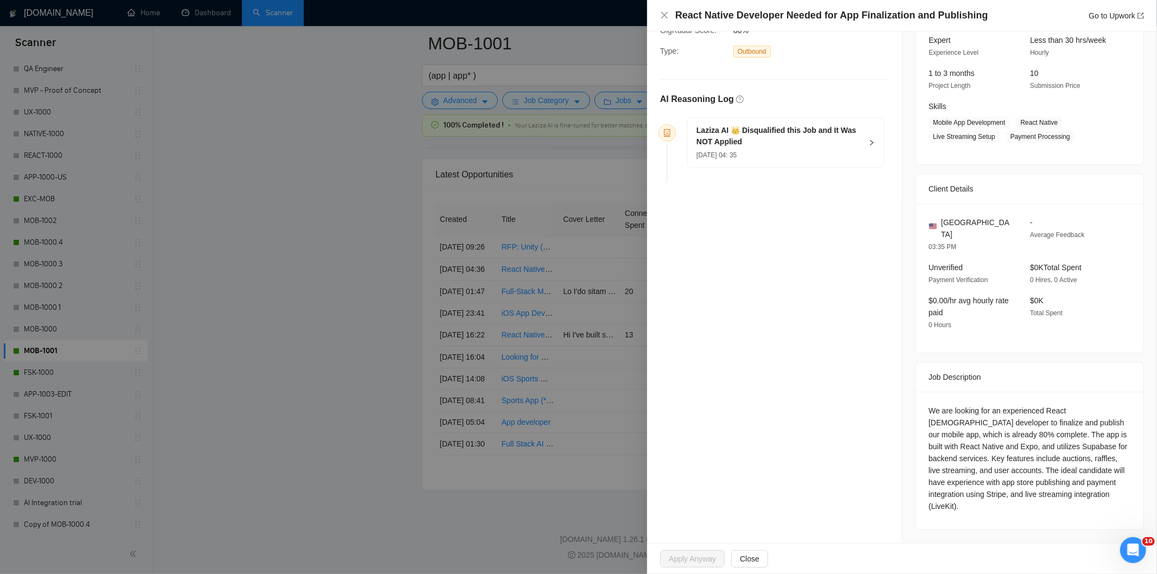
scroll to position [87, 0]
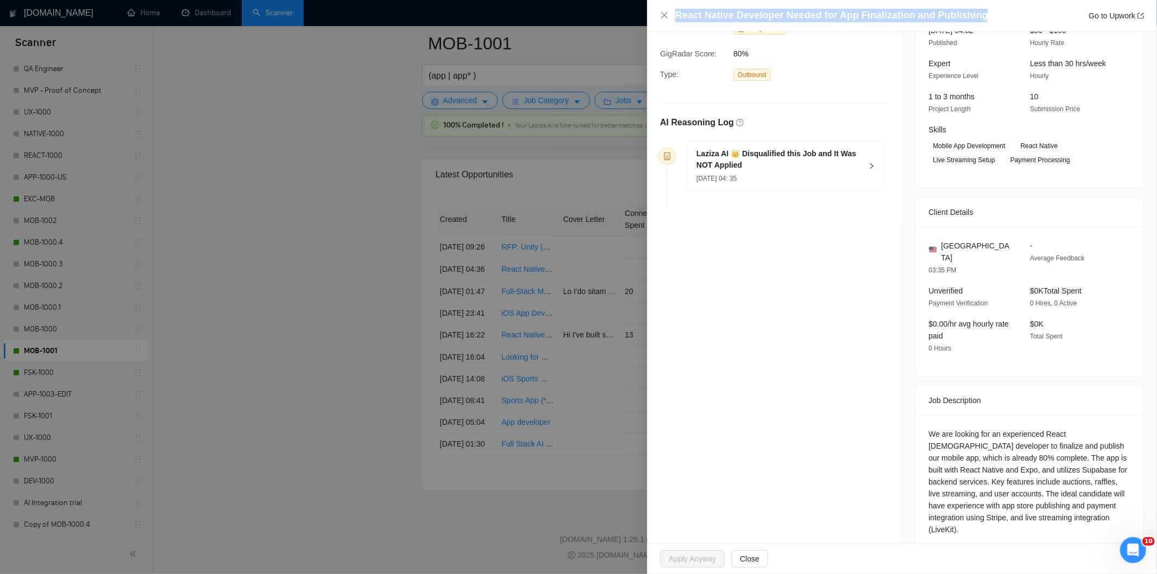
drag, startPoint x: 983, startPoint y: 13, endPoint x: 656, endPoint y: 15, distance: 327.0
click at [656, 15] on div "React Native Developer Needed for App Finalization and Publishing Go to Upwork" at bounding box center [902, 15] width 510 height 31
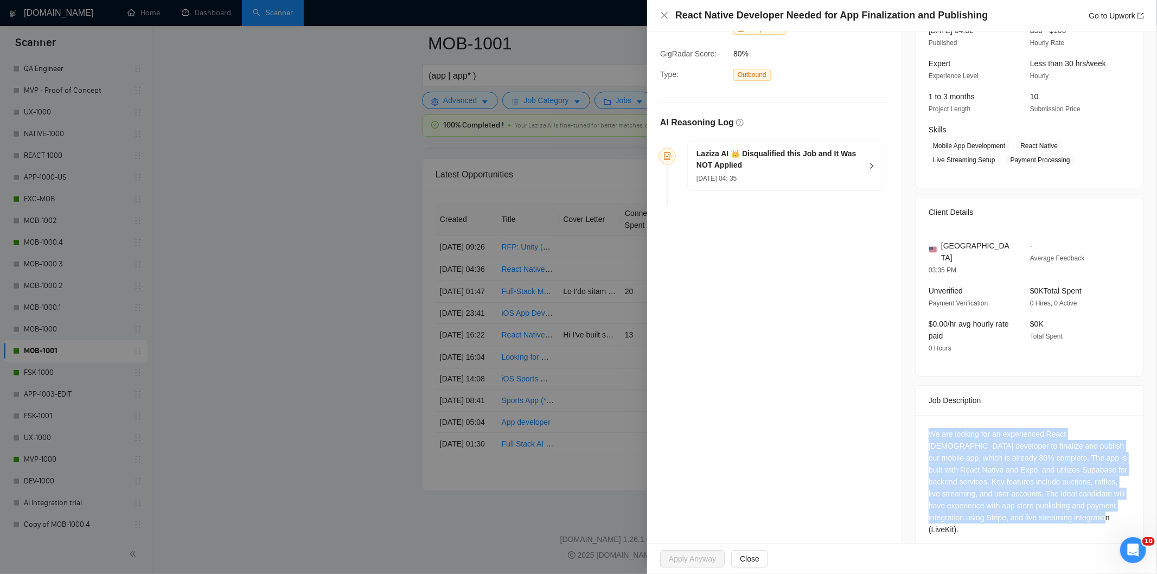
drag, startPoint x: 1075, startPoint y: 514, endPoint x: 913, endPoint y: 424, distance: 185.5
click at [915, 424] on div "We are looking for an experienced React [DEMOGRAPHIC_DATA] developer to finaliz…" at bounding box center [1029, 484] width 228 height 138
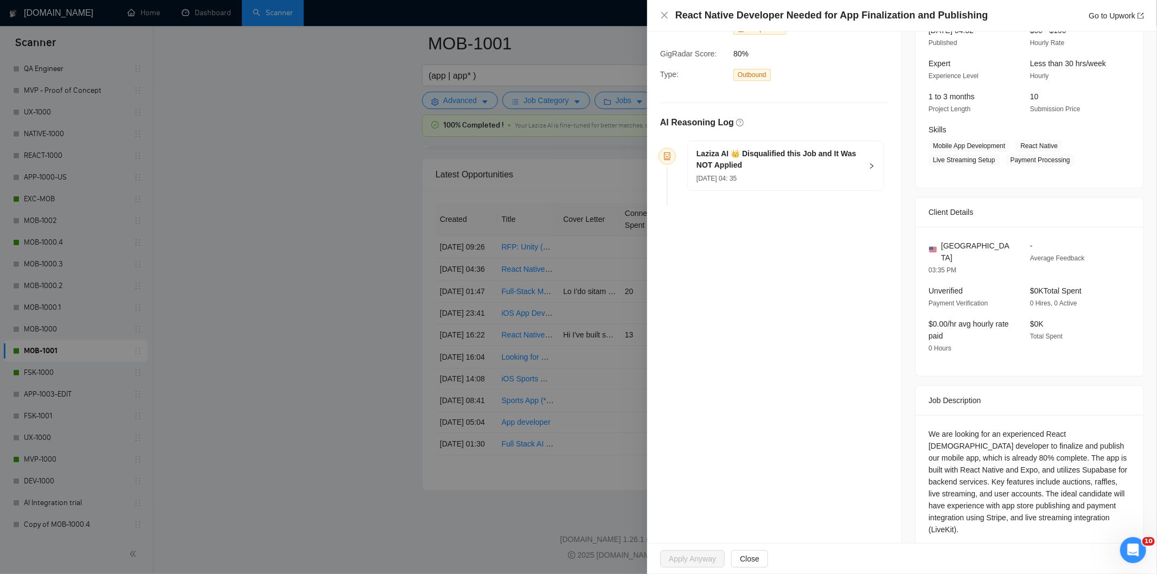
click at [841, 168] on h5 "Laziza AI 👑 Disqualified this Job and It Was NOT Applied" at bounding box center [778, 159] width 165 height 23
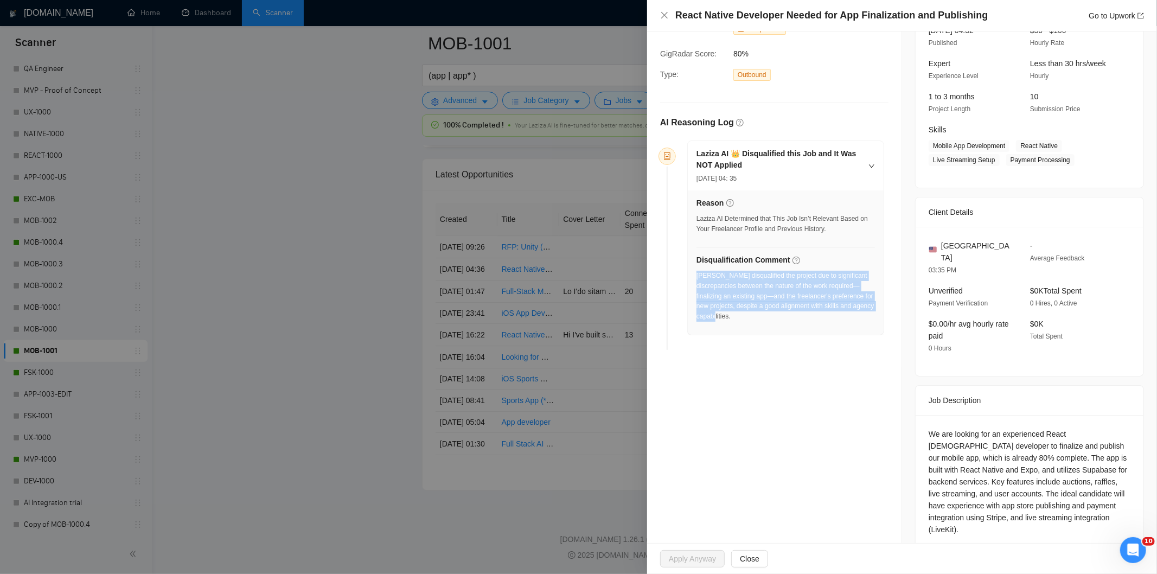
drag, startPoint x: 783, startPoint y: 319, endPoint x: 696, endPoint y: 278, distance: 96.3
click at [696, 278] on div "[PERSON_NAME] disqualified the project due to significant discrepancies between…" at bounding box center [785, 296] width 178 height 51
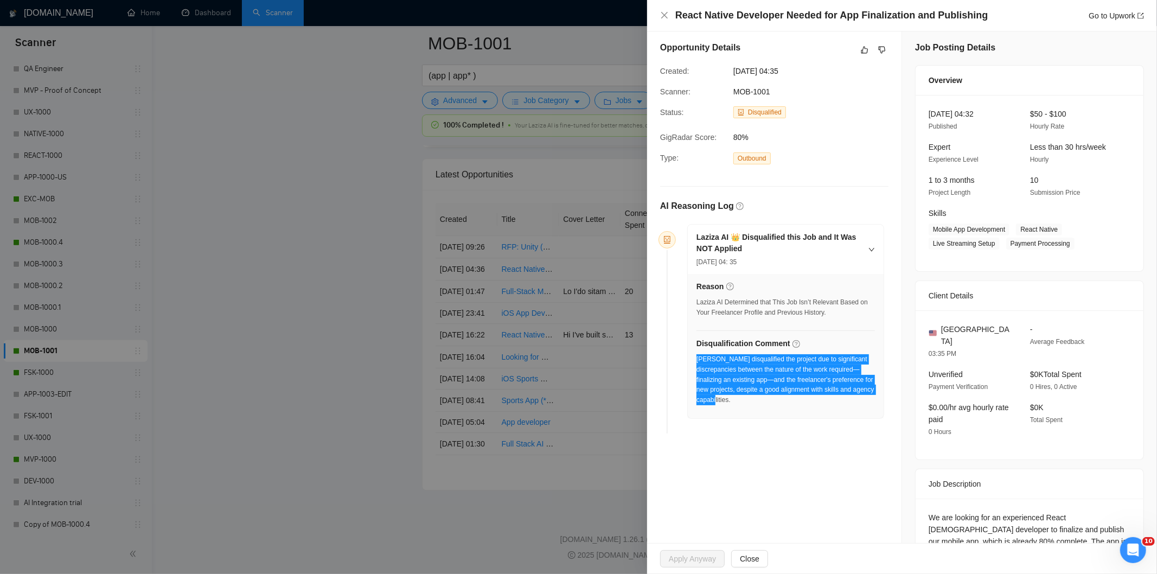
scroll to position [0, 0]
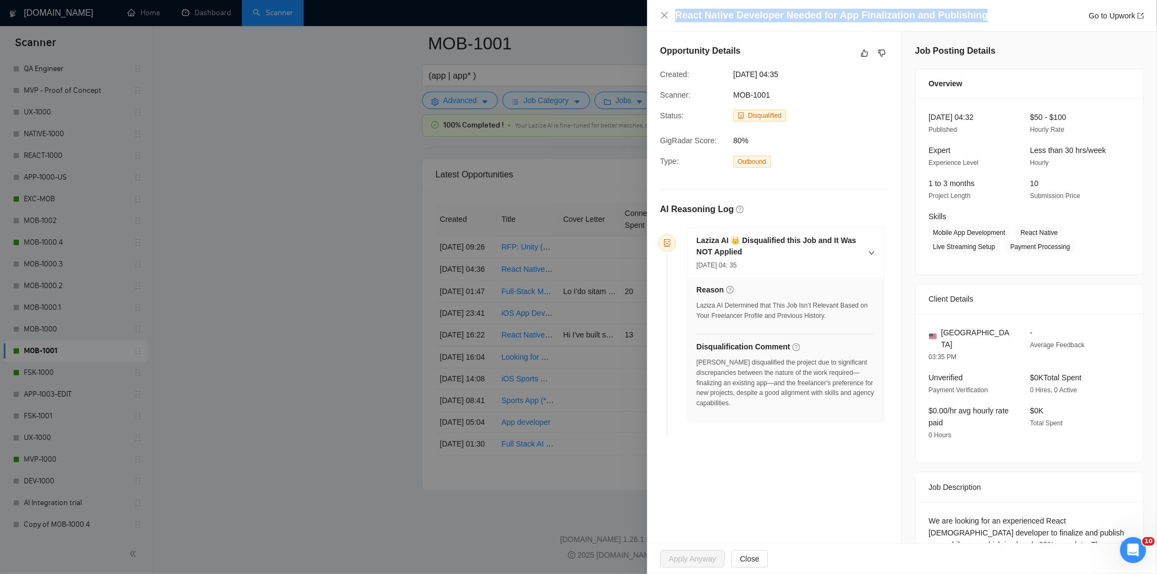
drag, startPoint x: 987, startPoint y: 17, endPoint x: 659, endPoint y: 11, distance: 328.2
click at [659, 11] on div "React Native Developer Needed for App Finalization and Publishing Go to Upwork" at bounding box center [902, 15] width 510 height 31
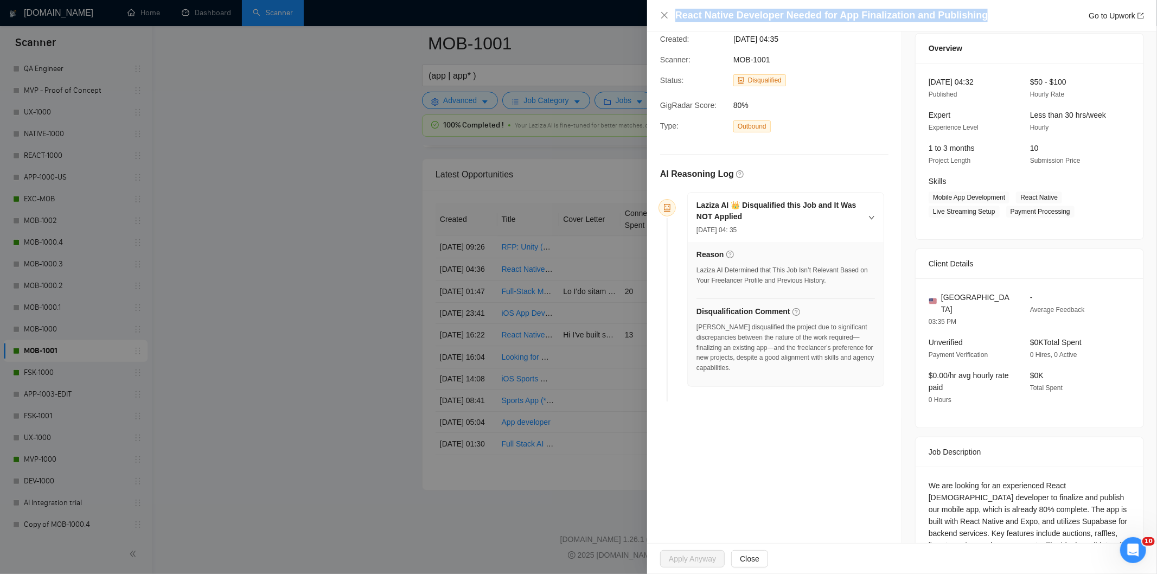
scroll to position [86, 0]
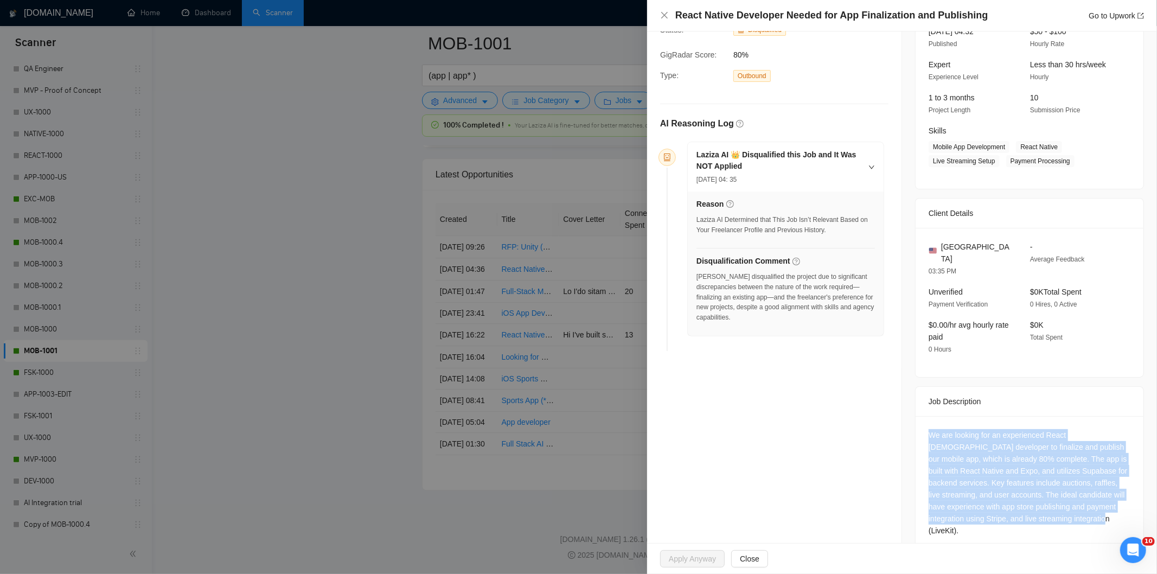
drag, startPoint x: 939, startPoint y: 440, endPoint x: 1098, endPoint y: 529, distance: 182.4
click at [1098, 529] on div "We are looking for an experienced React [DEMOGRAPHIC_DATA] developer to finaliz…" at bounding box center [1029, 485] width 228 height 138
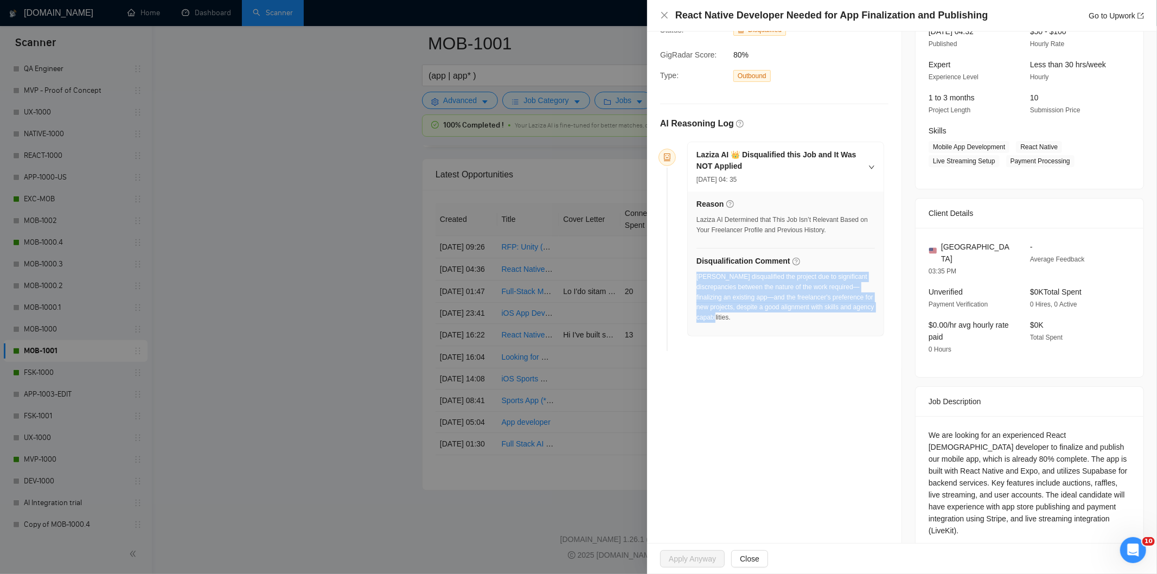
drag, startPoint x: 777, startPoint y: 324, endPoint x: 696, endPoint y: 278, distance: 92.6
click at [696, 278] on div "[PERSON_NAME] disqualified the project due to significant discrepancies between…" at bounding box center [785, 300] width 178 height 57
click at [665, 16] on icon "close" at bounding box center [664, 15] width 9 height 9
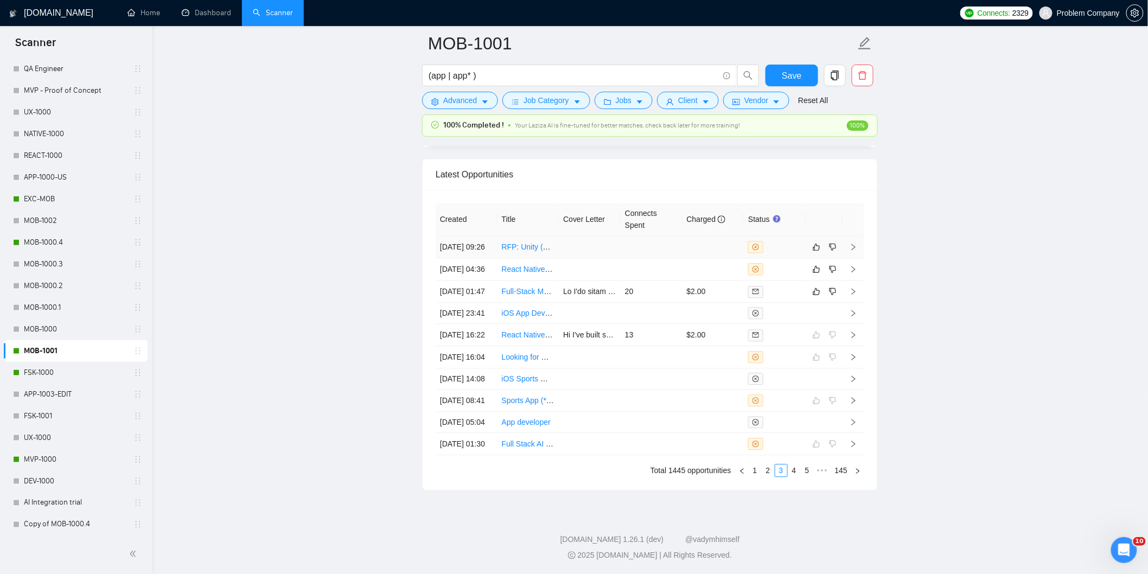
click at [474, 258] on td "[DATE] 09:26" at bounding box center [466, 247] width 62 height 22
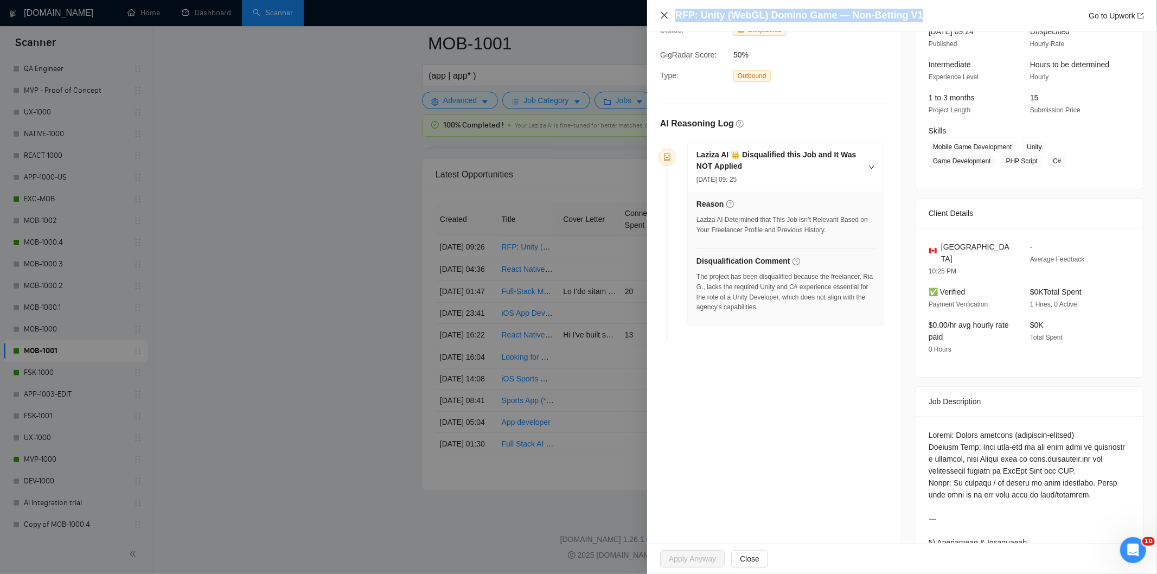
drag, startPoint x: 950, startPoint y: 11, endPoint x: 668, endPoint y: 14, distance: 282.0
click at [668, 14] on div "RFP: Unity (WebGL) Domino Game — Non-Betting V1 Go to Upwork" at bounding box center [902, 16] width 484 height 14
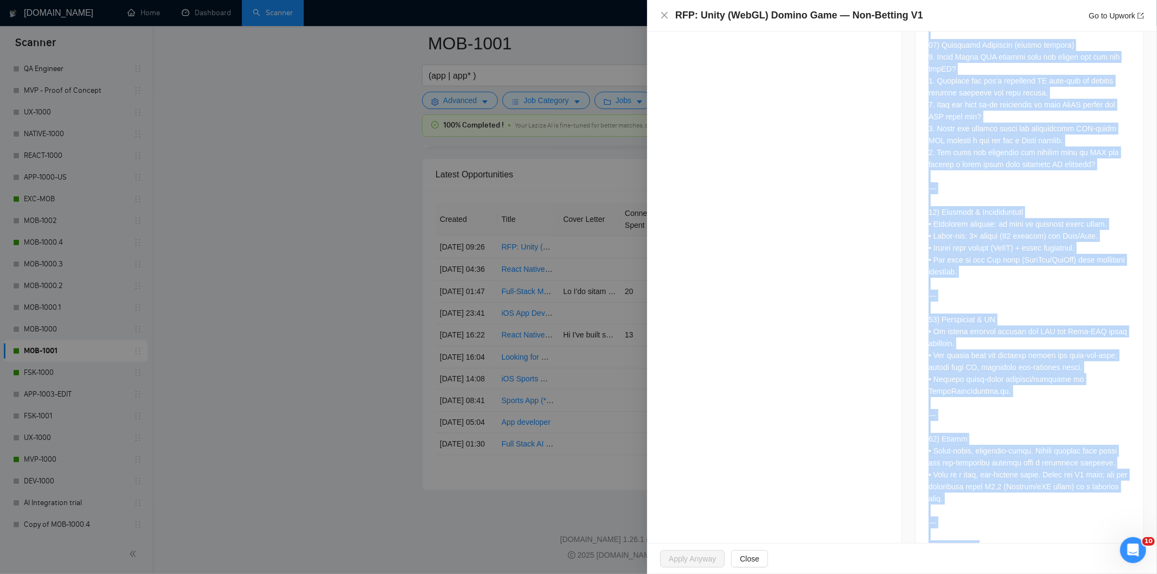
scroll to position [3364, 0]
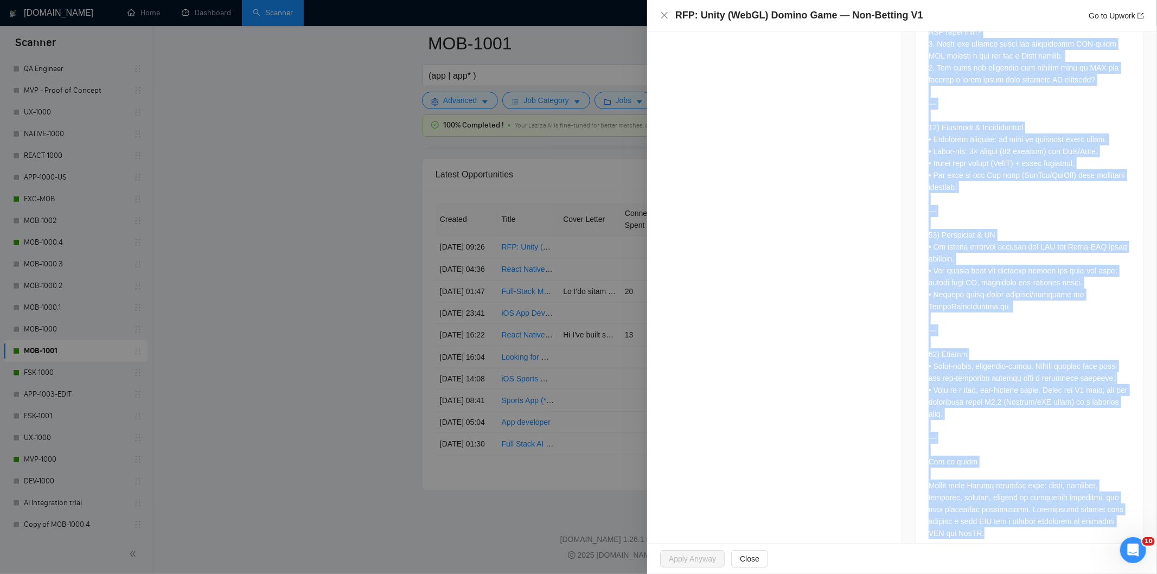
drag, startPoint x: 920, startPoint y: 241, endPoint x: 1082, endPoint y: 527, distance: 329.1
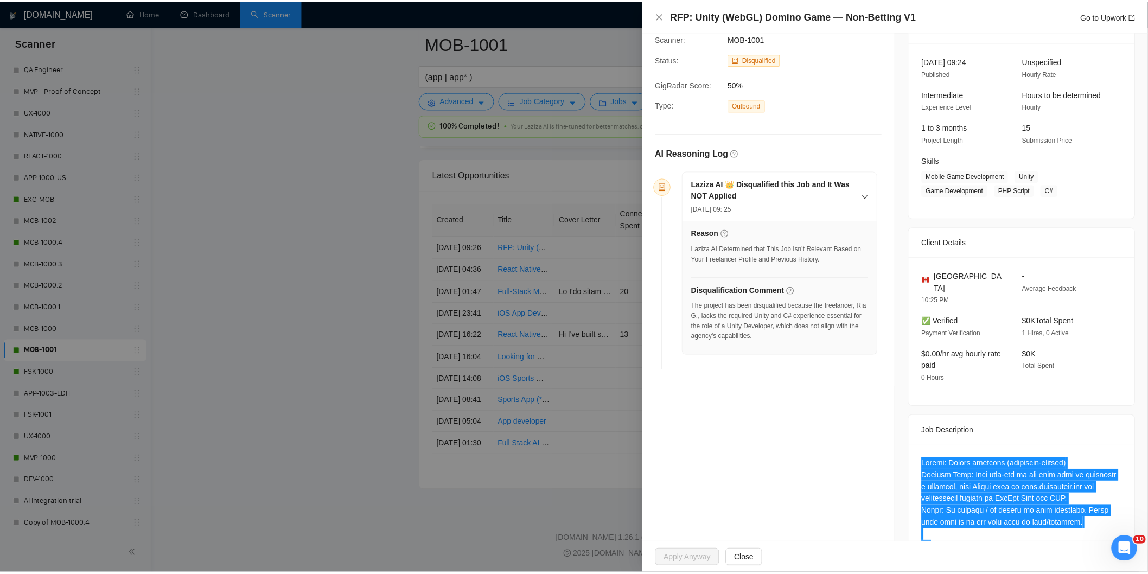
scroll to position [0, 0]
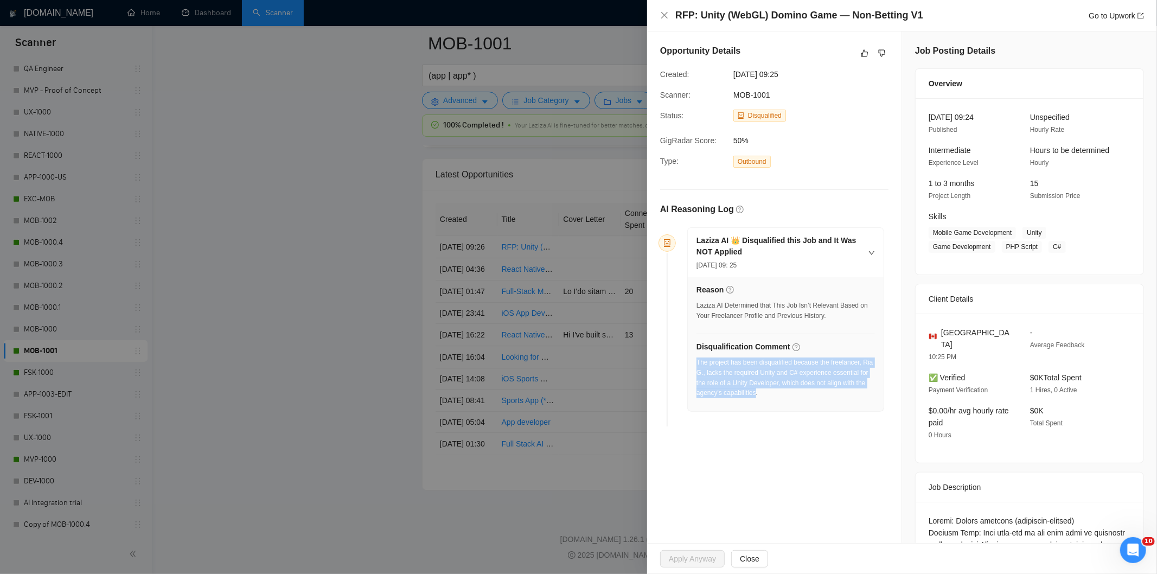
drag, startPoint x: 755, startPoint y: 400, endPoint x: 696, endPoint y: 367, distance: 67.5
click at [696, 367] on div "The project has been disqualified because the freelancer, Ria G., lacks the req…" at bounding box center [785, 380] width 178 height 47
click at [664, 11] on icon "close" at bounding box center [664, 15] width 9 height 9
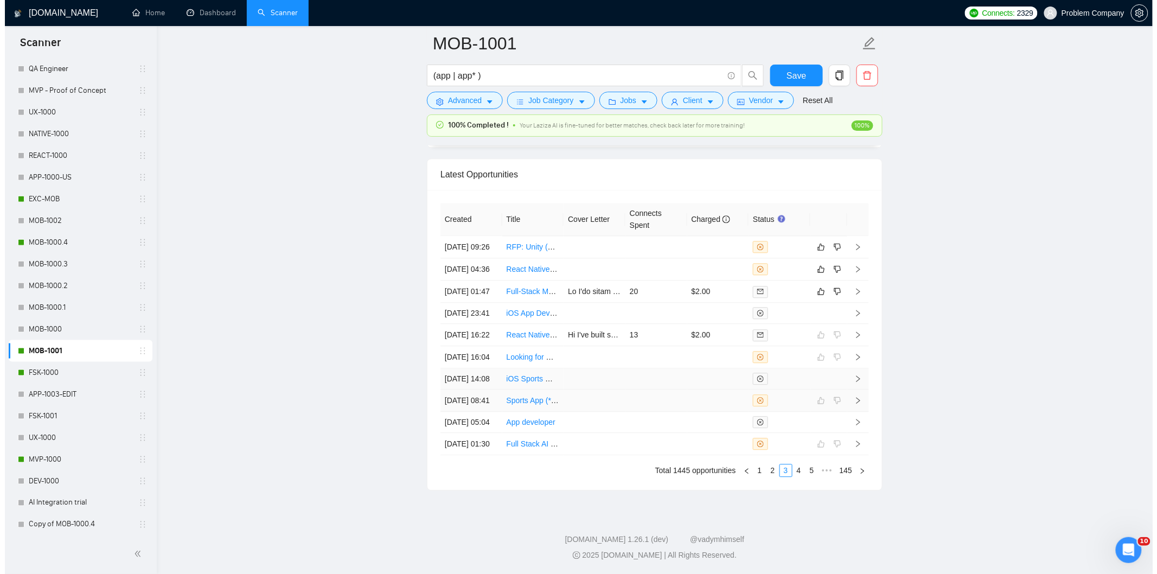
scroll to position [2758, 0]
click at [771, 471] on link "2" at bounding box center [768, 470] width 12 height 12
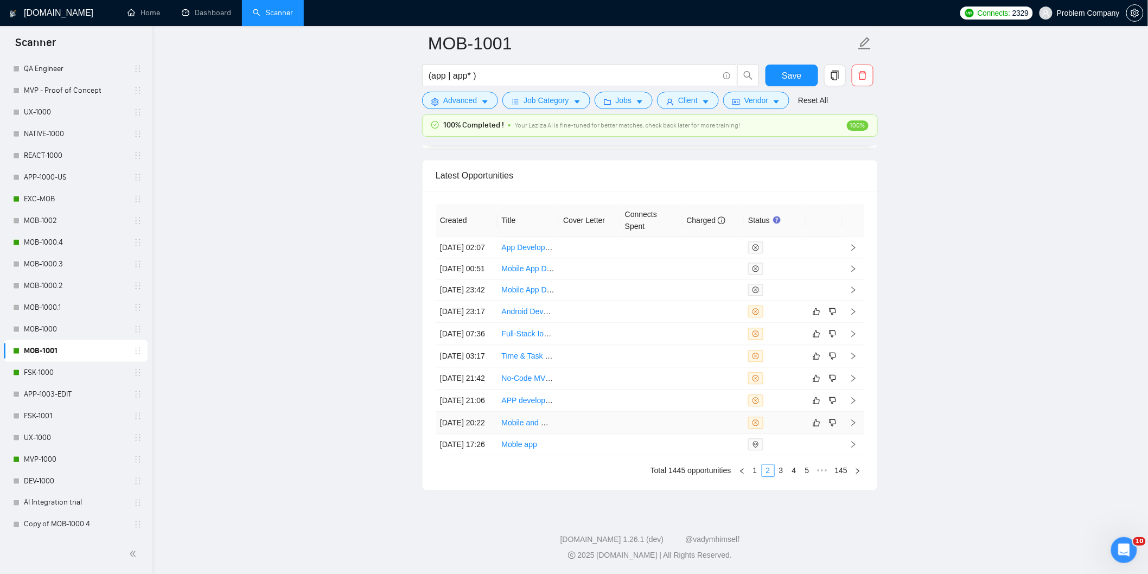
click at [468, 412] on td "[DATE] 20:22" at bounding box center [466, 423] width 62 height 22
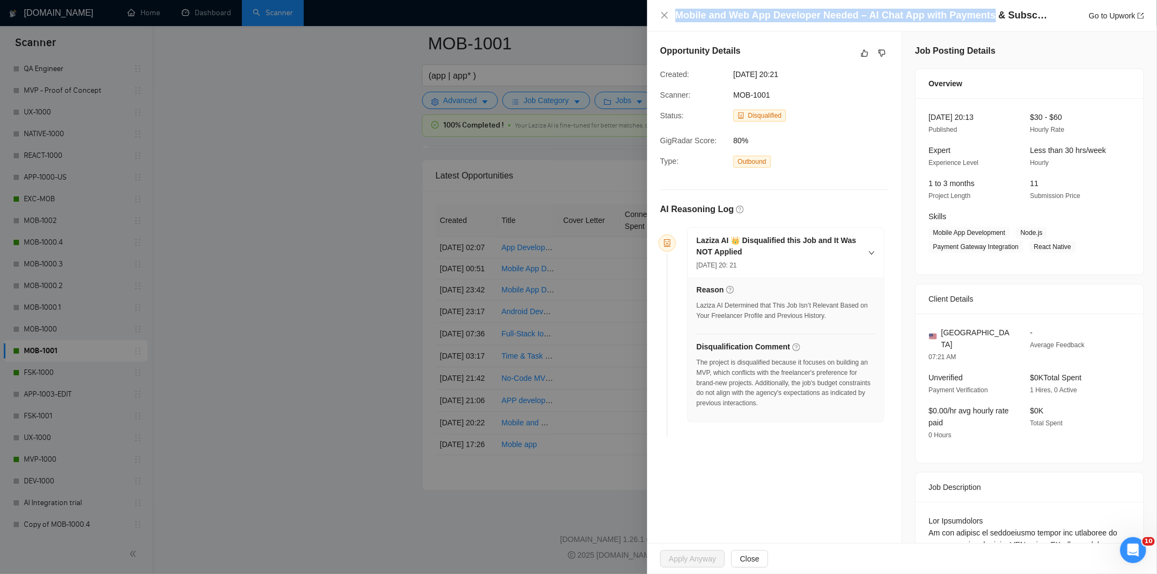
drag, startPoint x: 673, startPoint y: 14, endPoint x: 985, endPoint y: 18, distance: 311.9
click at [985, 18] on div "Mobile and Web App Developer Needed – AI Chat App with Payments & Subscriptions…" at bounding box center [902, 16] width 484 height 14
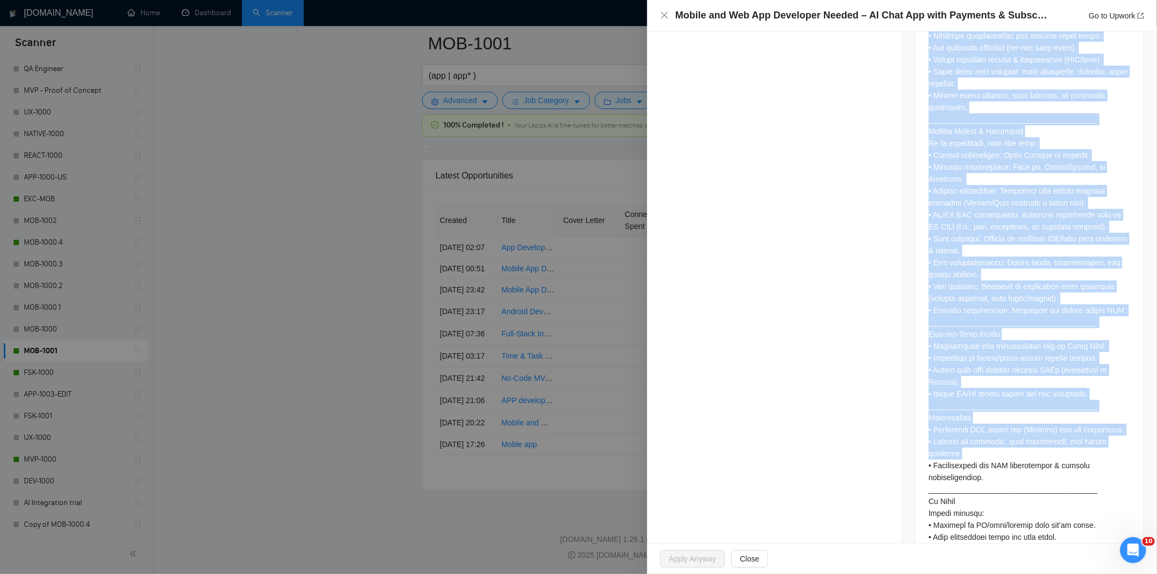
scroll to position [694, 0]
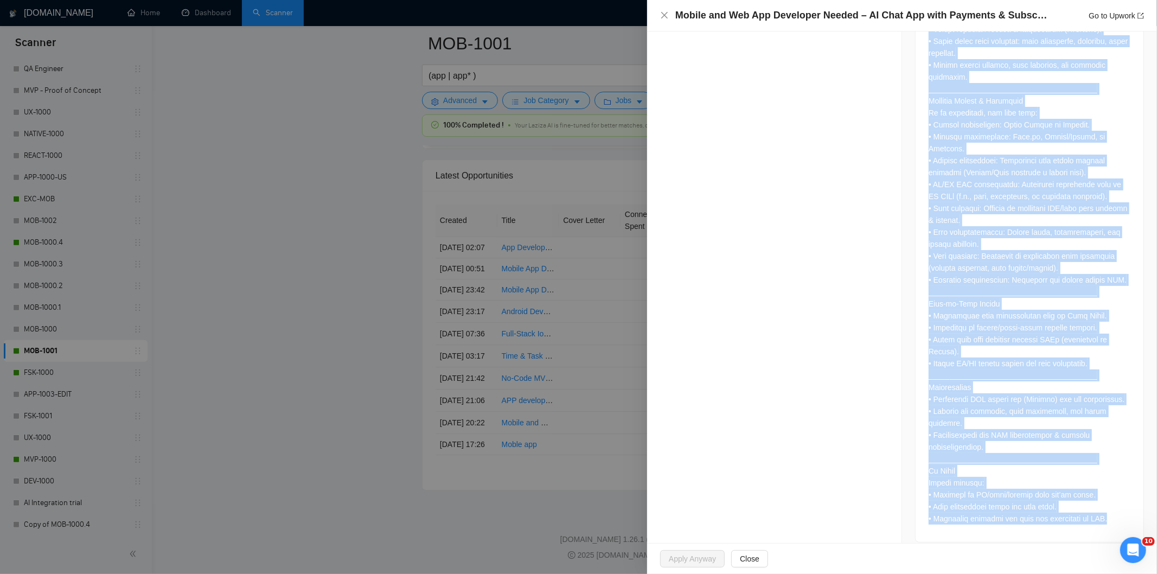
drag, startPoint x: 919, startPoint y: 213, endPoint x: 1109, endPoint y: 511, distance: 353.6
click at [1109, 511] on div at bounding box center [1029, 174] width 228 height 734
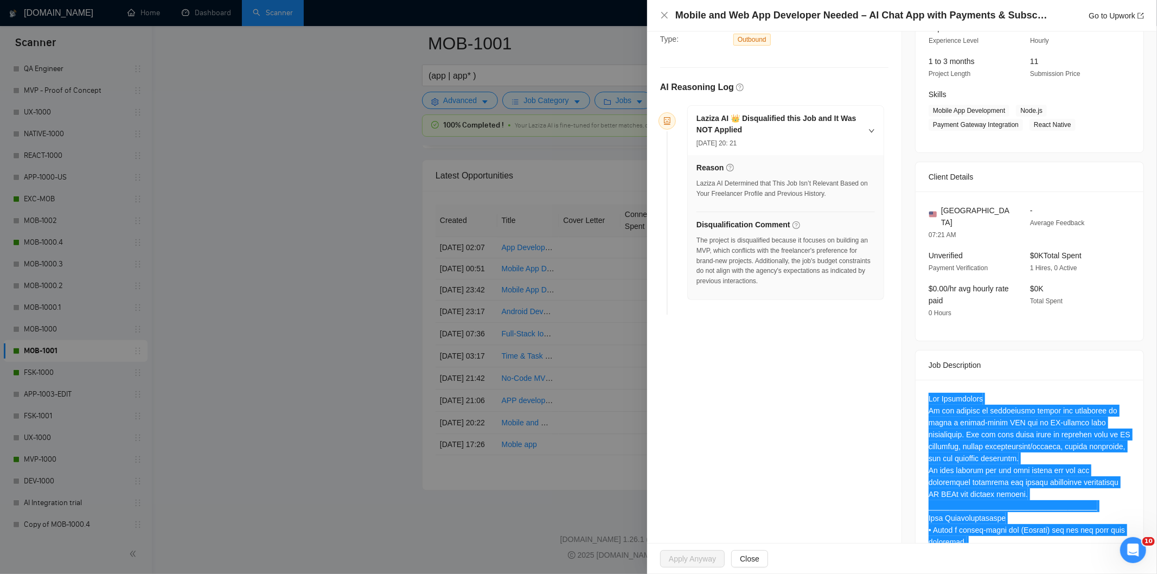
scroll to position [91, 0]
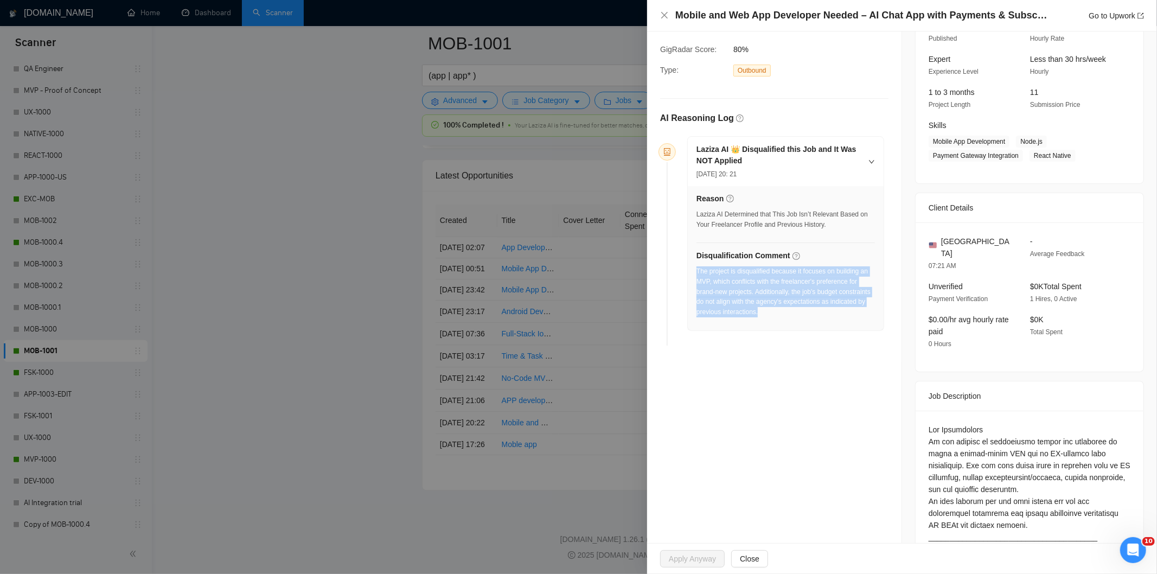
drag, startPoint x: 743, startPoint y: 298, endPoint x: 696, endPoint y: 274, distance: 52.4
click at [696, 274] on div "The project is disqualified because it focuses on building an MVP, which confli…" at bounding box center [785, 291] width 178 height 51
click at [659, 17] on div "Mobile and Web App Developer Needed – AI Chat App with Payments & Subscriptions…" at bounding box center [902, 15] width 510 height 31
click at [665, 13] on icon "close" at bounding box center [664, 15] width 9 height 9
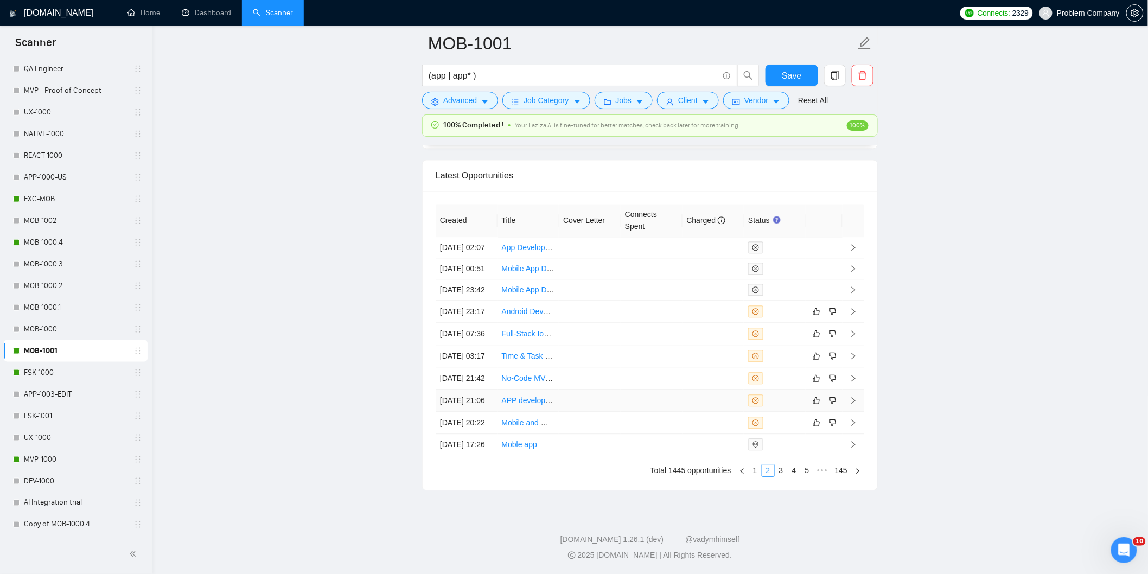
click at [485, 389] on td "[DATE] 21:06" at bounding box center [466, 400] width 62 height 22
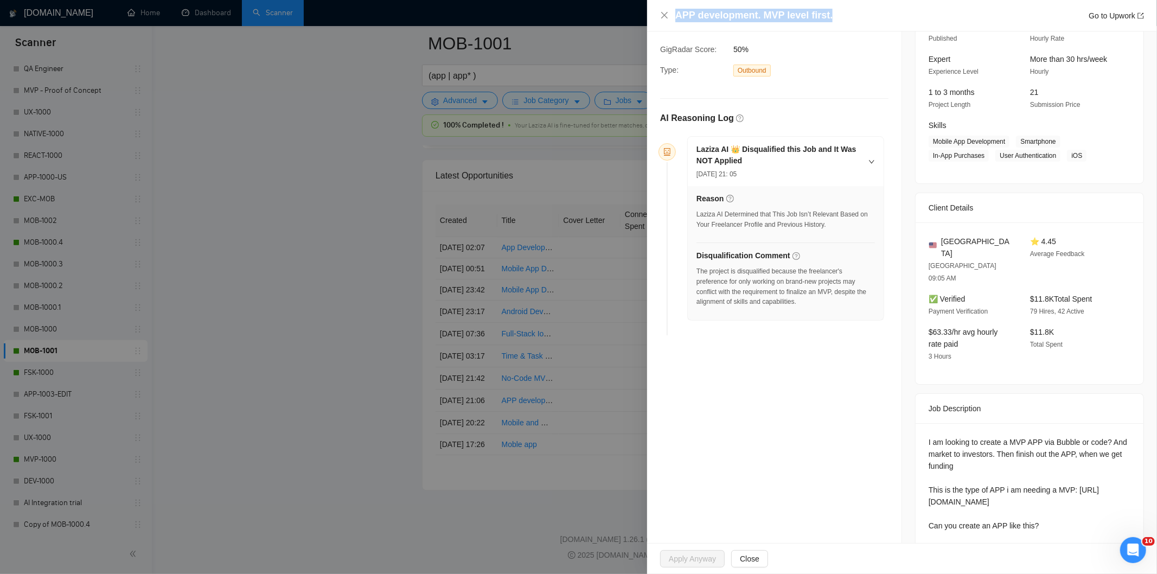
drag, startPoint x: 841, startPoint y: 14, endPoint x: 670, endPoint y: 8, distance: 170.9
click at [670, 9] on div "APP development. MVP level first. Go to Upwork" at bounding box center [902, 16] width 484 height 14
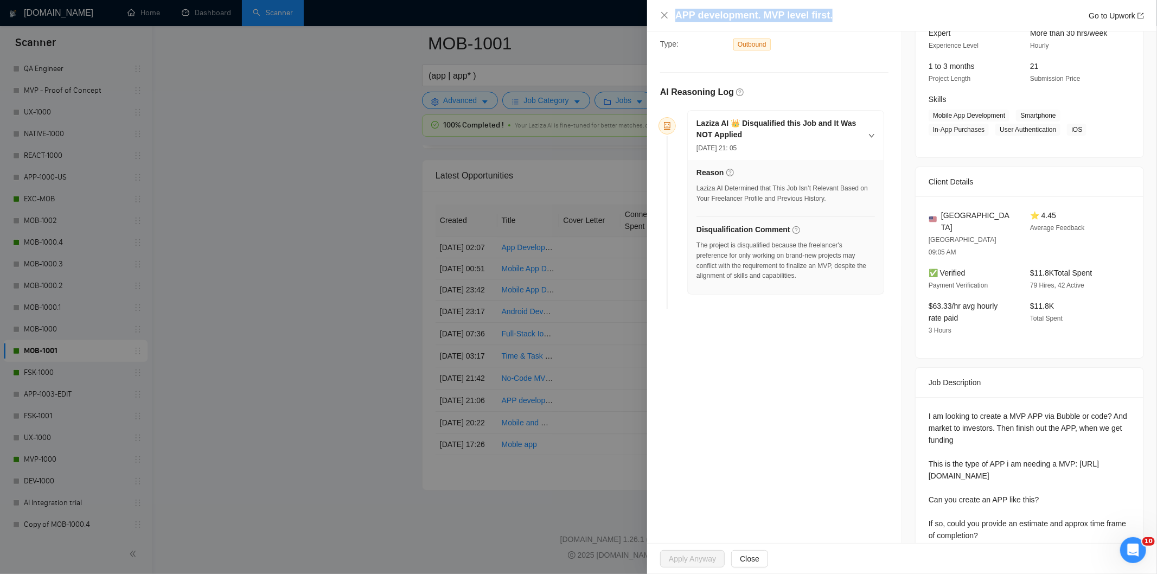
scroll to position [133, 0]
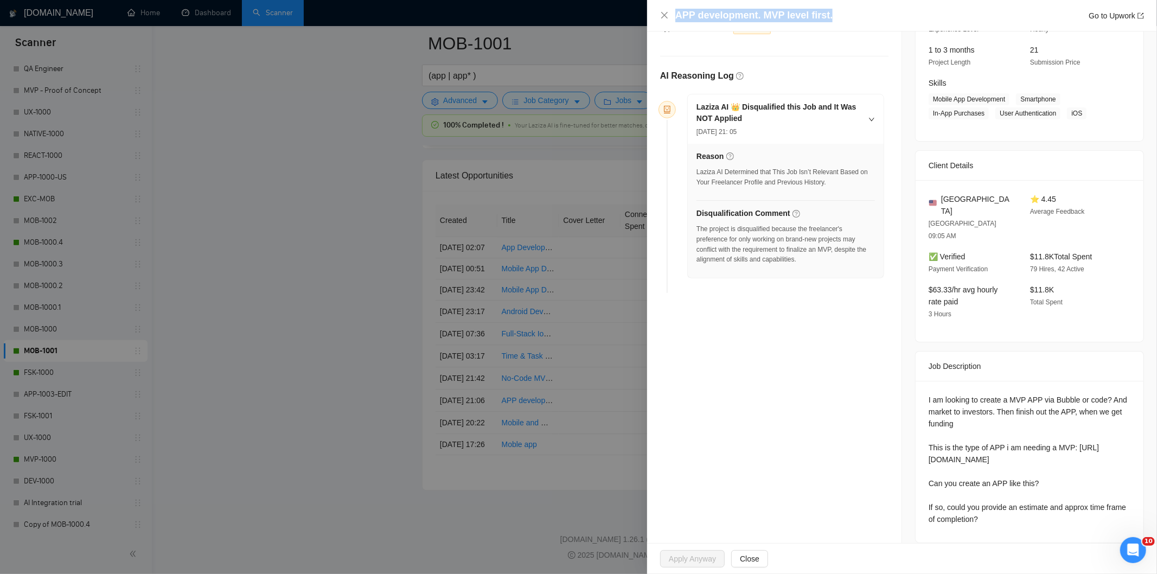
drag, startPoint x: 917, startPoint y: 370, endPoint x: 1094, endPoint y: 508, distance: 224.1
click at [1094, 508] on div "I am looking to create a MVP APP via Bubble or code? And market to investors. T…" at bounding box center [1029, 462] width 228 height 162
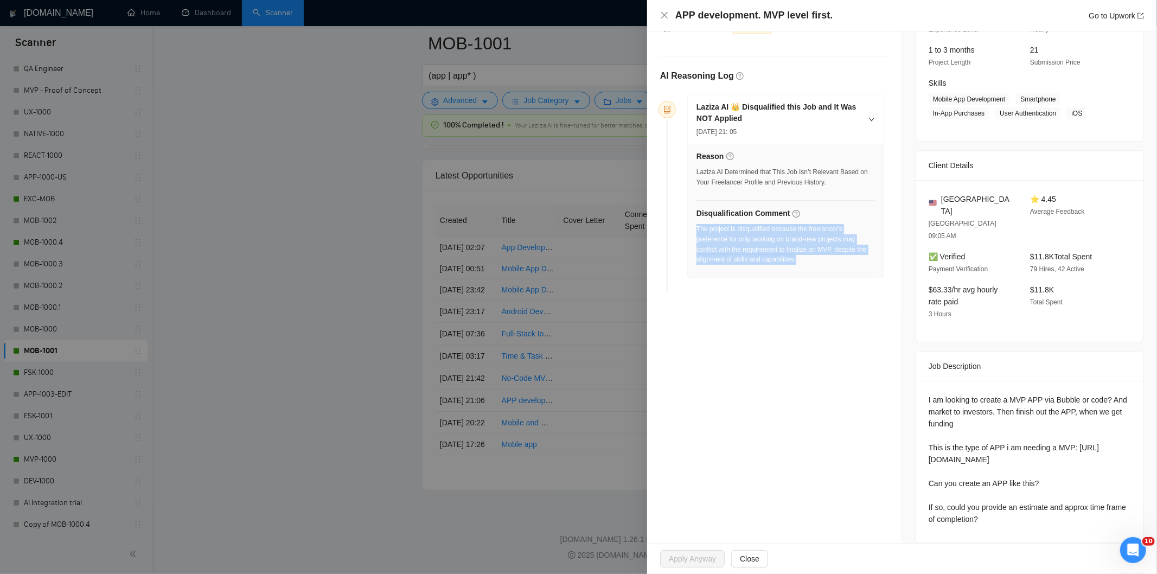
drag, startPoint x: 812, startPoint y: 268, endPoint x: 696, endPoint y: 228, distance: 123.3
click at [696, 228] on div "The project is disqualified because the freelancer's preference for only workin…" at bounding box center [785, 247] width 178 height 47
click at [664, 18] on icon "close" at bounding box center [664, 15] width 9 height 9
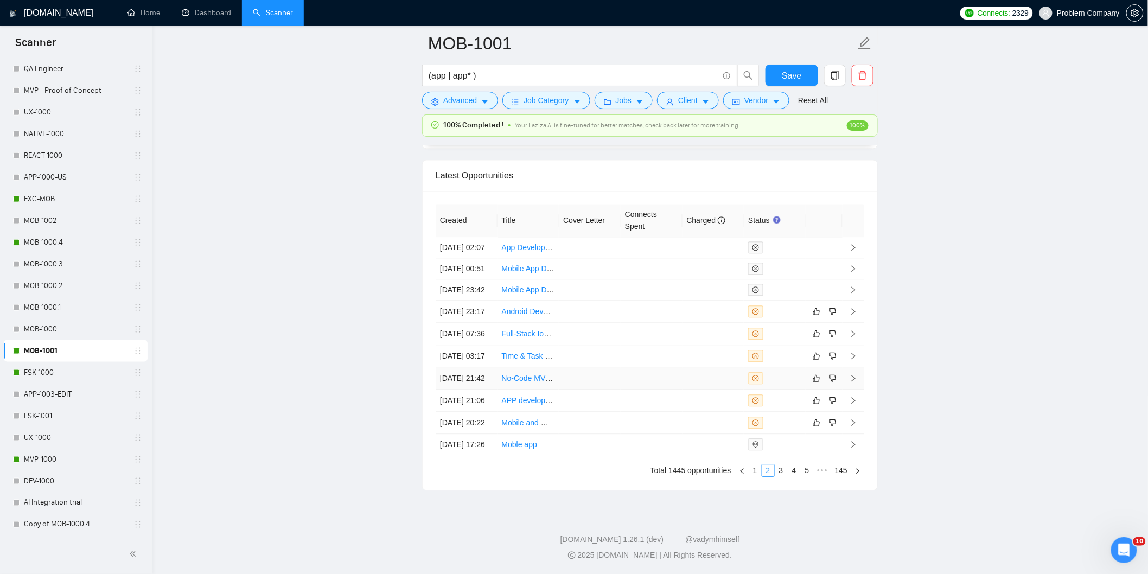
click at [471, 367] on td "[DATE] 21:42" at bounding box center [466, 378] width 62 height 22
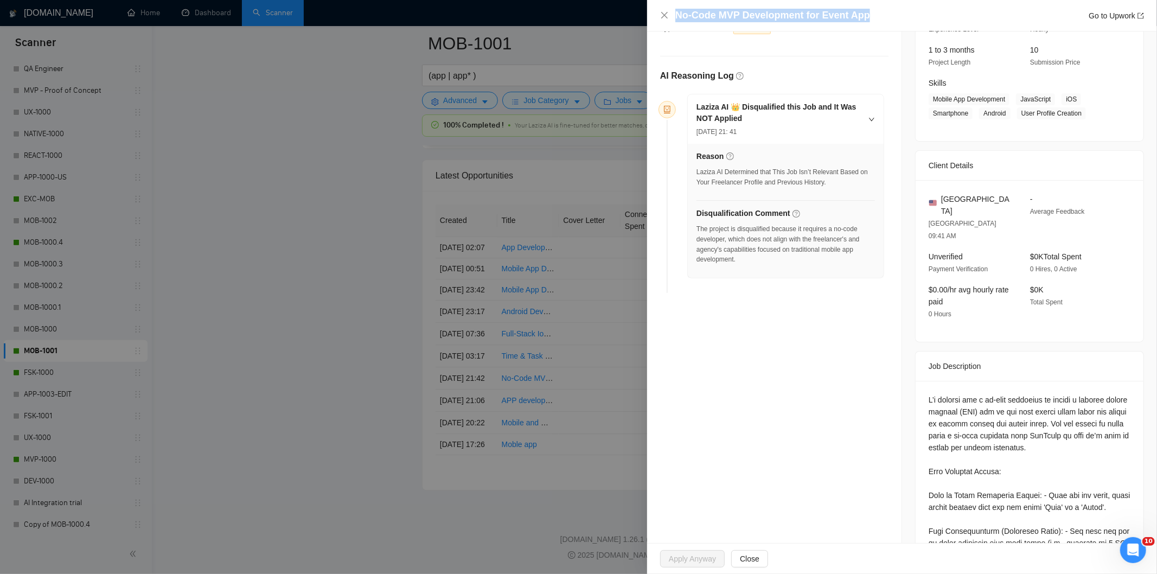
drag, startPoint x: 880, startPoint y: 15, endPoint x: 676, endPoint y: 17, distance: 203.4
click at [676, 17] on div "No-Code MVP Development for Event App Go to Upwork" at bounding box center [909, 16] width 469 height 14
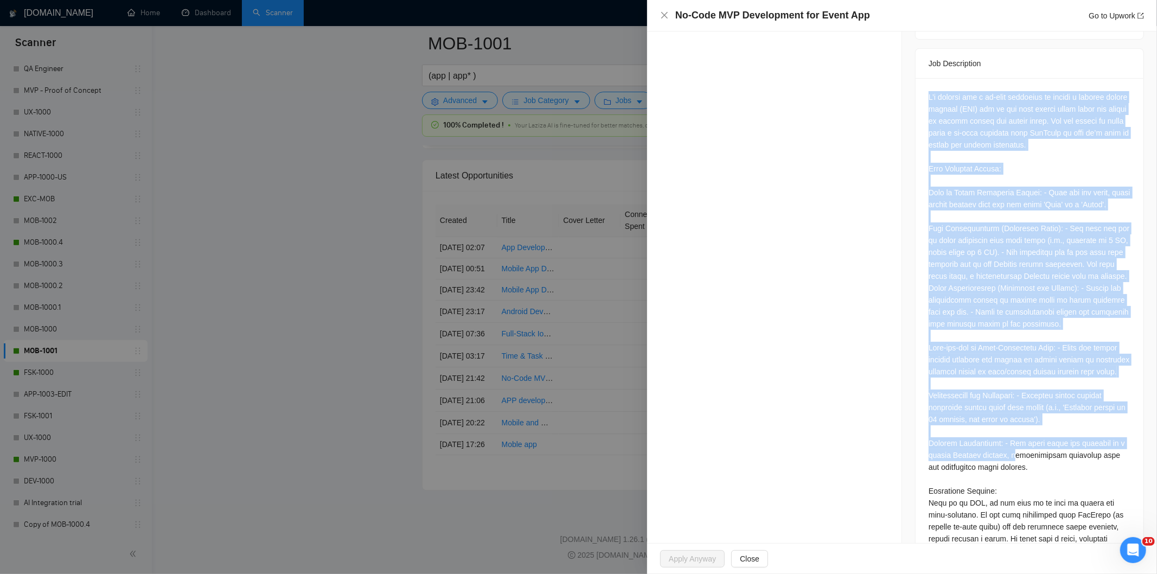
scroll to position [479, 0]
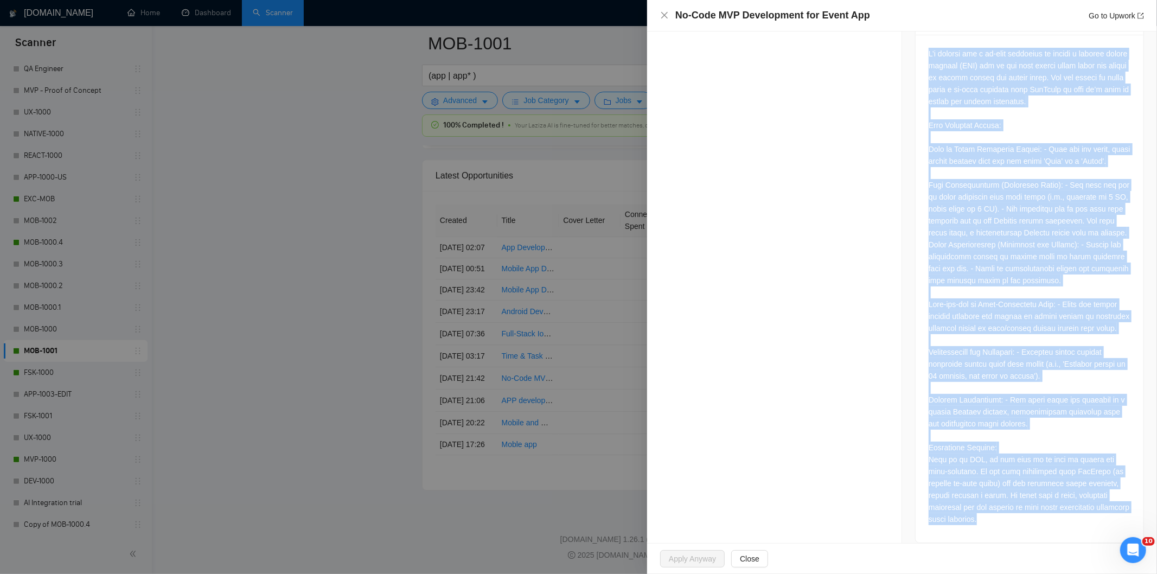
drag, startPoint x: 922, startPoint y: 133, endPoint x: 1014, endPoint y: 523, distance: 400.7
click at [1014, 523] on div at bounding box center [1029, 289] width 228 height 508
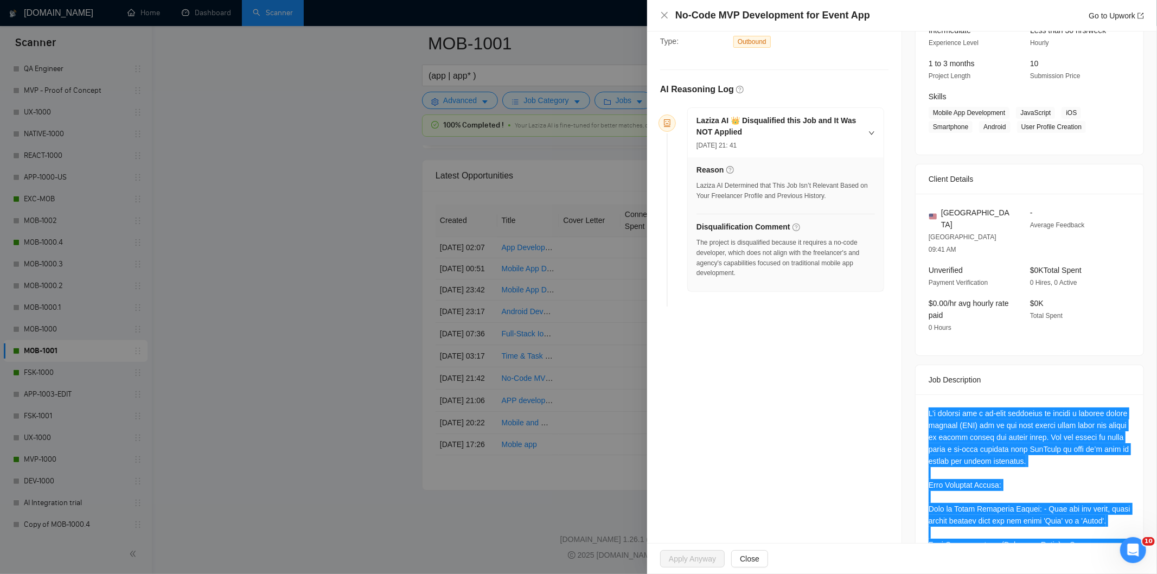
scroll to position [0, 0]
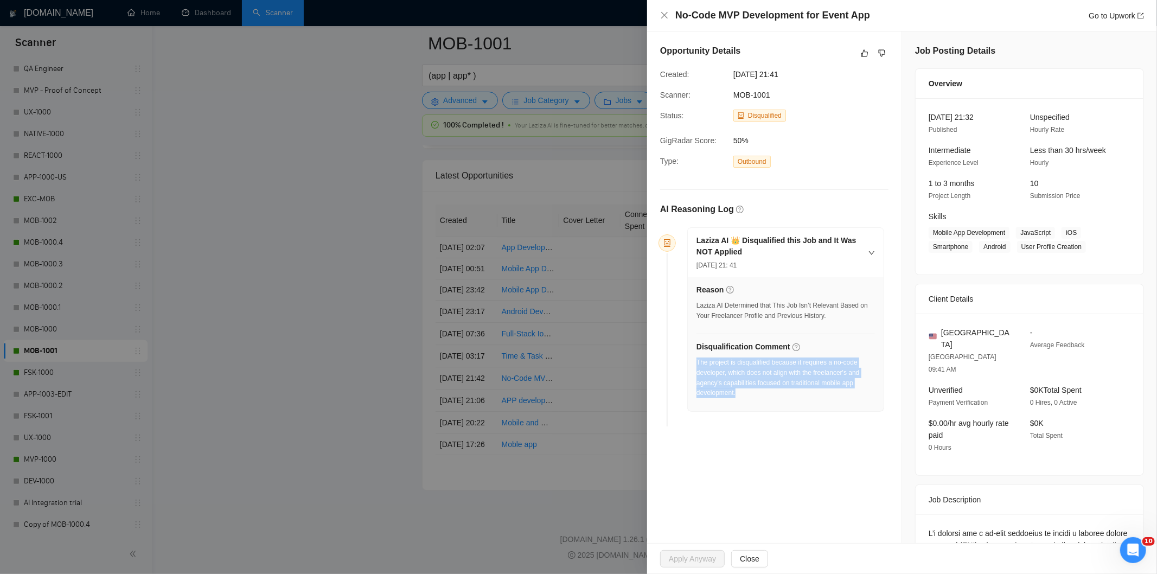
drag, startPoint x: 744, startPoint y: 398, endPoint x: 697, endPoint y: 364, distance: 57.5
click at [697, 364] on div "The project is disqualified because it requires a no-code developer, which does…" at bounding box center [785, 377] width 178 height 41
click at [665, 9] on div "No-Code MVP Development for Event App Go to Upwork" at bounding box center [902, 16] width 484 height 14
click at [668, 15] on icon "close" at bounding box center [664, 15] width 9 height 9
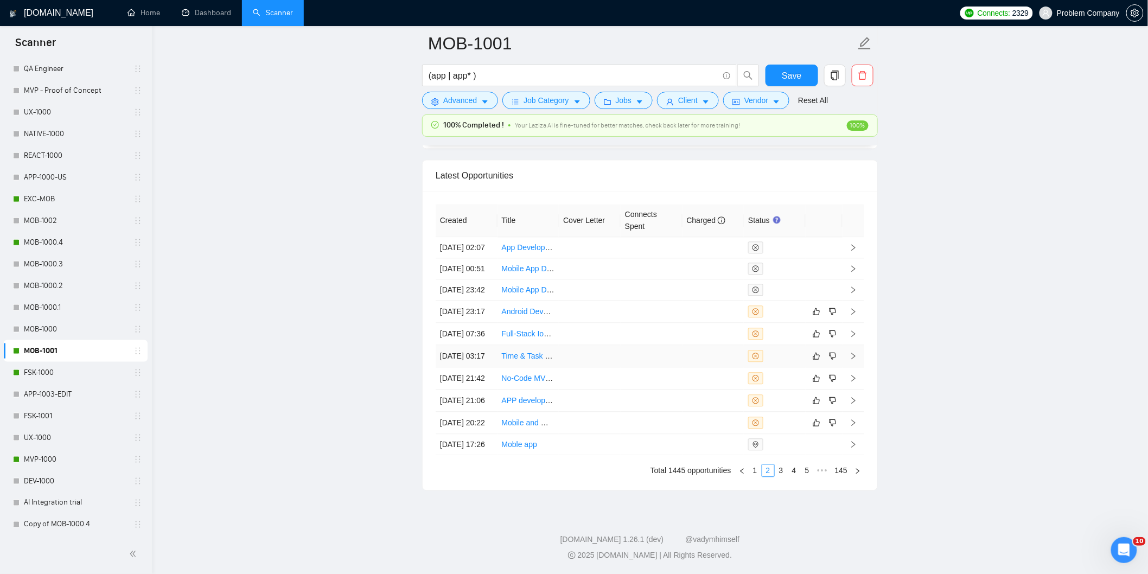
click at [464, 345] on td "[DATE] 03:17" at bounding box center [466, 356] width 62 height 22
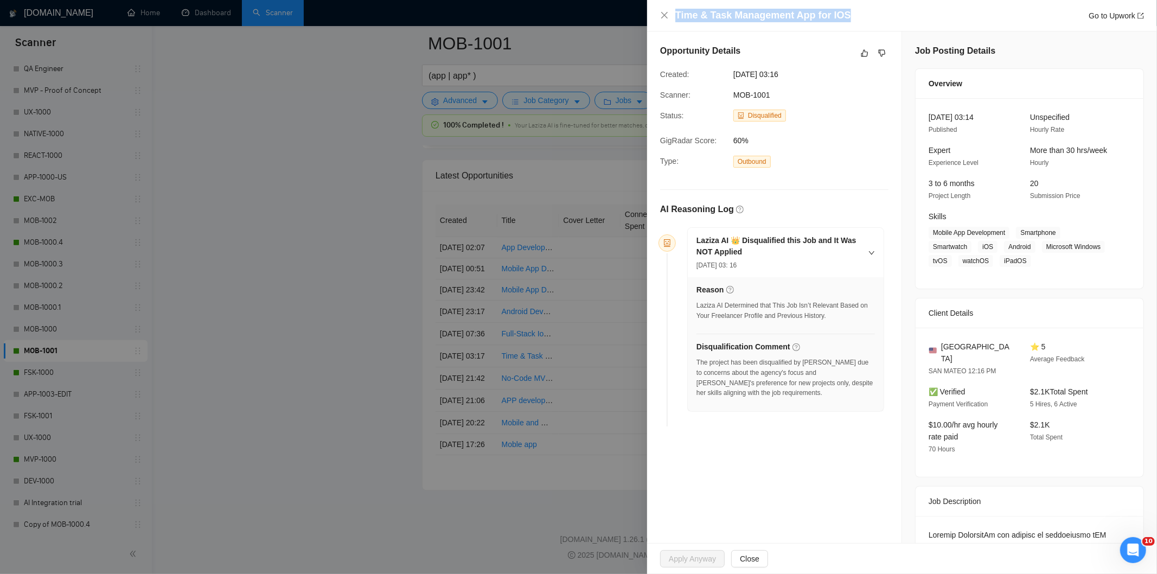
drag, startPoint x: 713, startPoint y: 15, endPoint x: 656, endPoint y: 24, distance: 57.2
click at [659, 23] on div "Time & Task Management App for IOS Go to Upwork" at bounding box center [902, 15] width 510 height 31
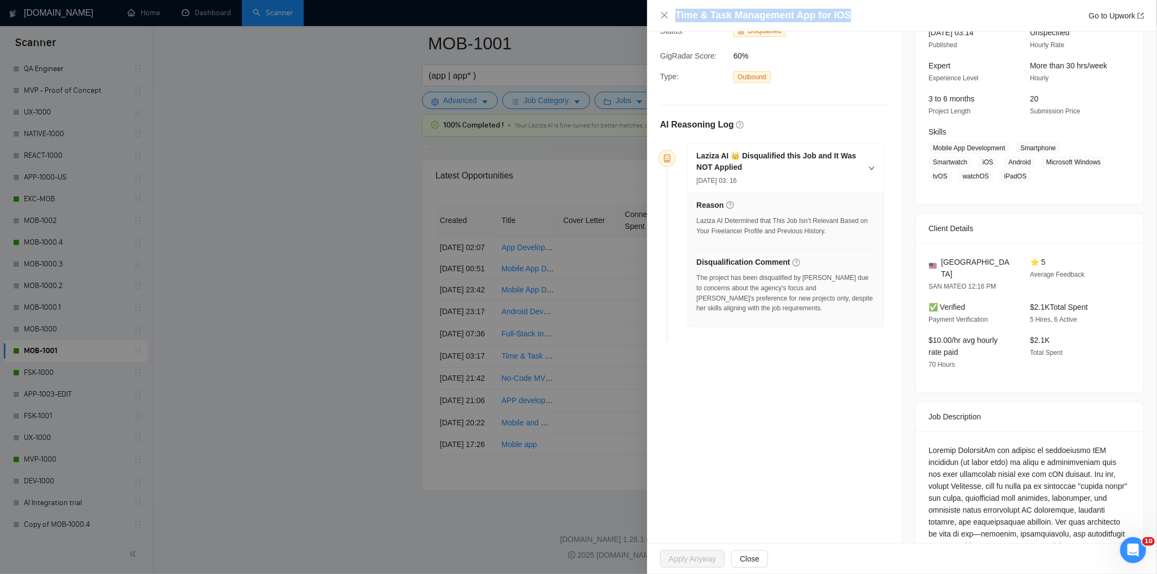
scroll to position [301, 0]
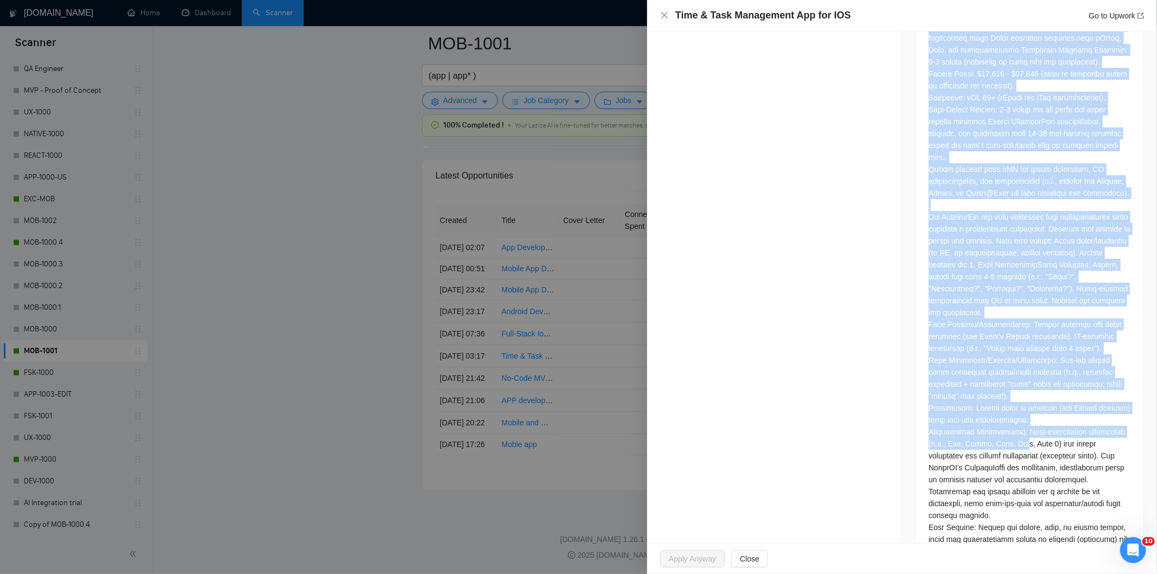
drag, startPoint x: 921, startPoint y: 228, endPoint x: 1026, endPoint y: 429, distance: 226.3
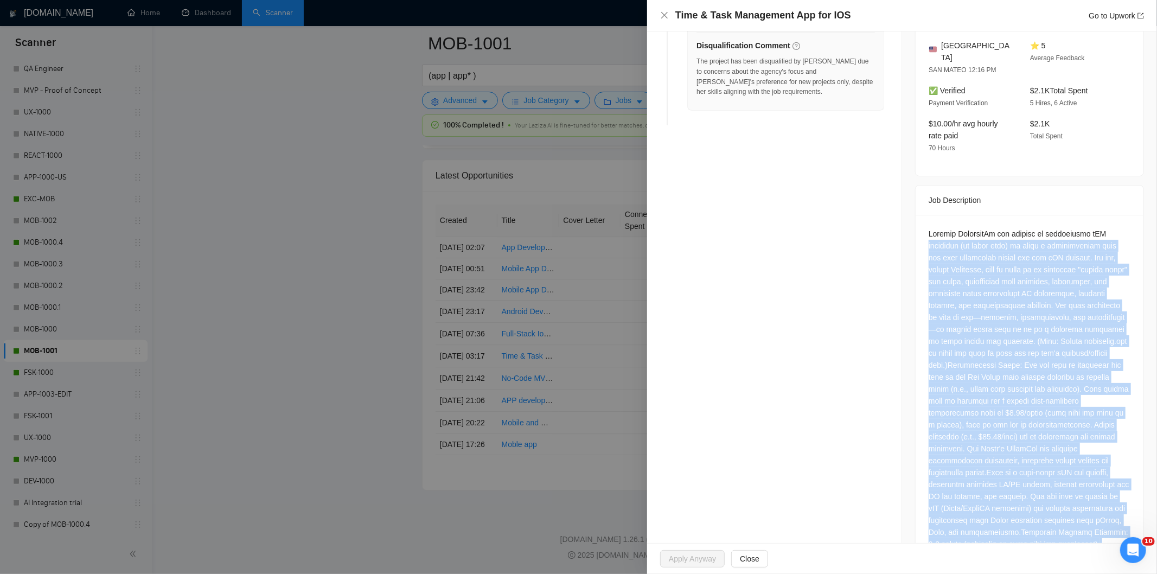
drag, startPoint x: 1015, startPoint y: 359, endPoint x: 957, endPoint y: 306, distance: 78.3
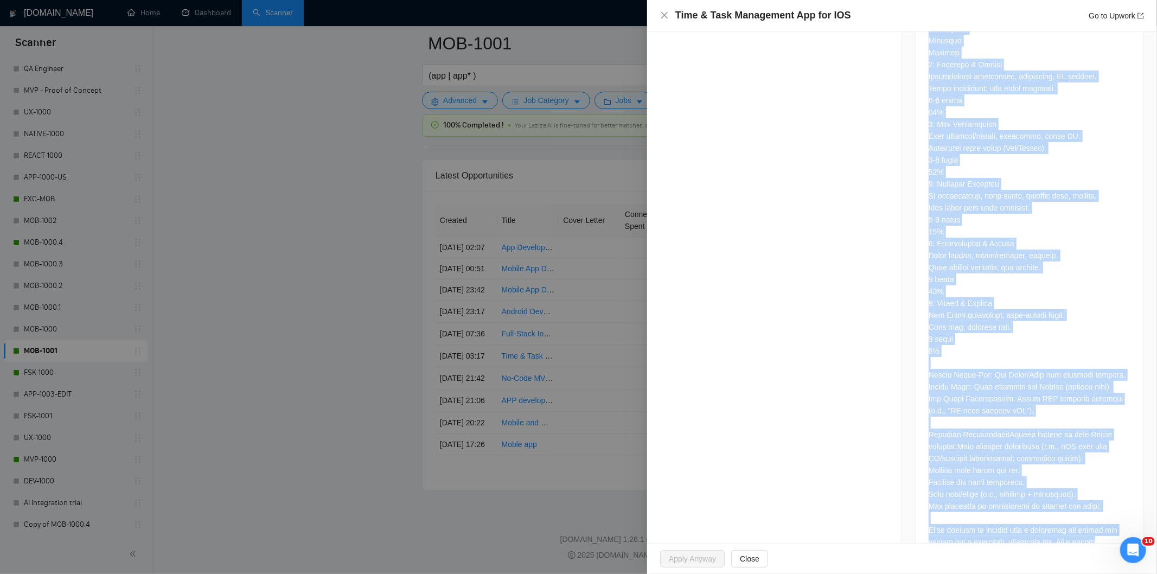
scroll to position [2556, 0]
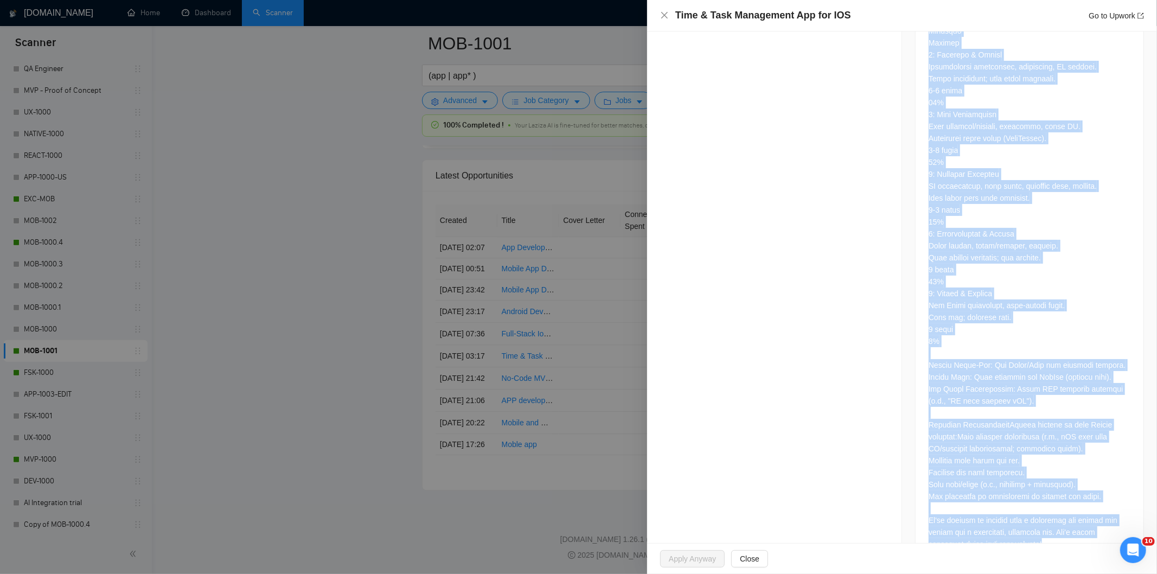
drag, startPoint x: 919, startPoint y: 216, endPoint x: 1074, endPoint y: 509, distance: 331.4
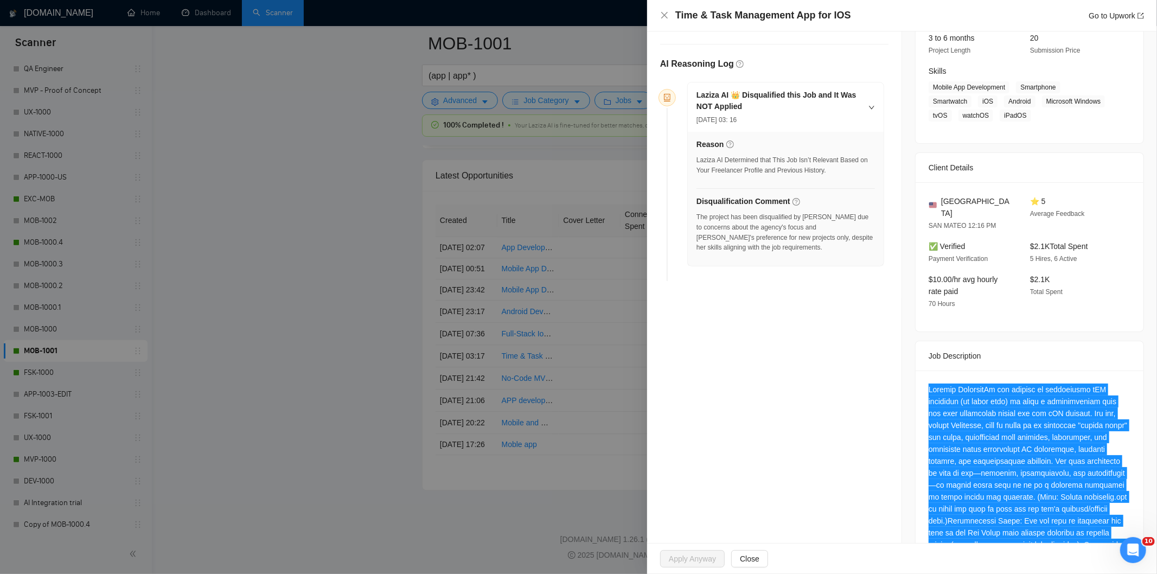
scroll to position [0, 0]
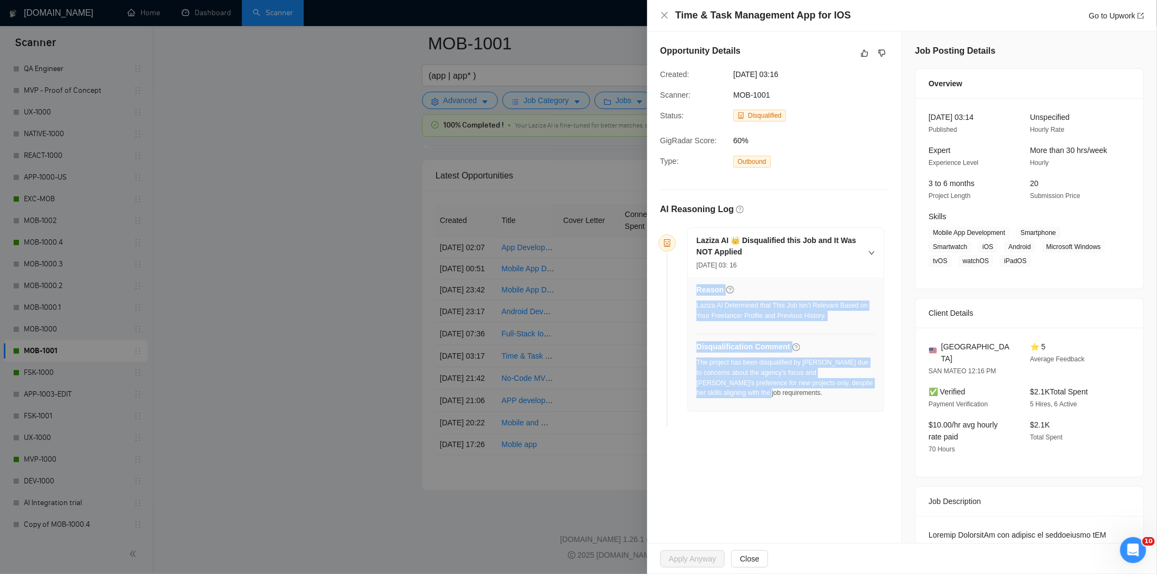
drag, startPoint x: 757, startPoint y: 399, endPoint x: 695, endPoint y: 365, distance: 69.9
click at [695, 365] on div "Reason Laziza AI Determined that This Job Isn’t Relevant Based on Your Freelanc…" at bounding box center [786, 344] width 196 height 134
click at [734, 388] on div "The project has been disqualified by [PERSON_NAME] due to concerns about the ag…" at bounding box center [785, 377] width 178 height 41
drag, startPoint x: 743, startPoint y: 397, endPoint x: 696, endPoint y: 366, distance: 56.4
click at [696, 366] on div "The project has been disqualified by [PERSON_NAME] due to concerns about the ag…" at bounding box center [785, 377] width 178 height 41
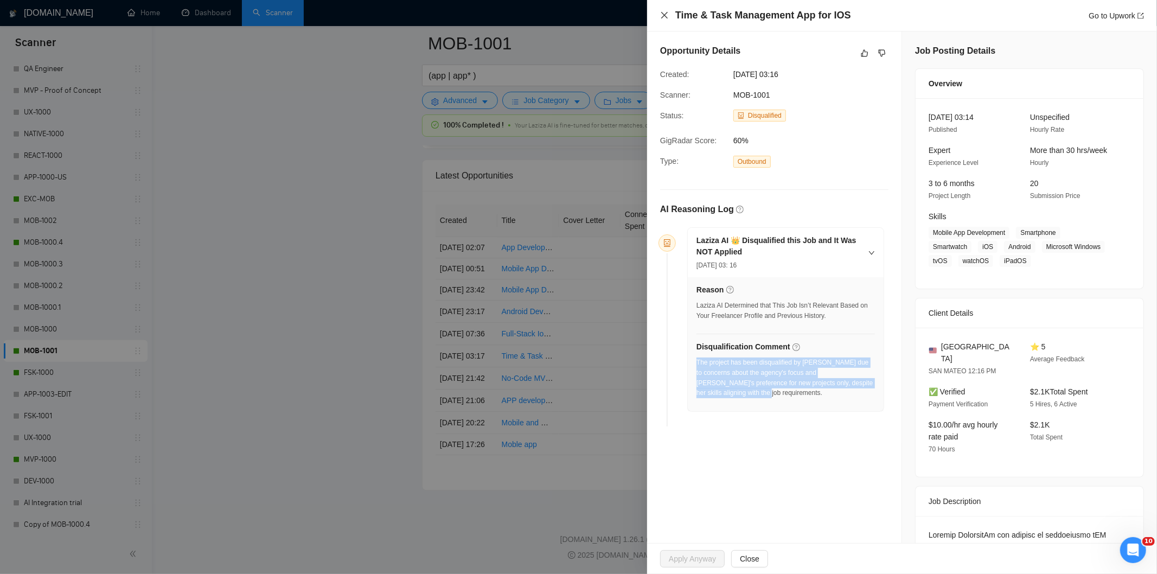
click at [660, 17] on icon "close" at bounding box center [664, 15] width 9 height 9
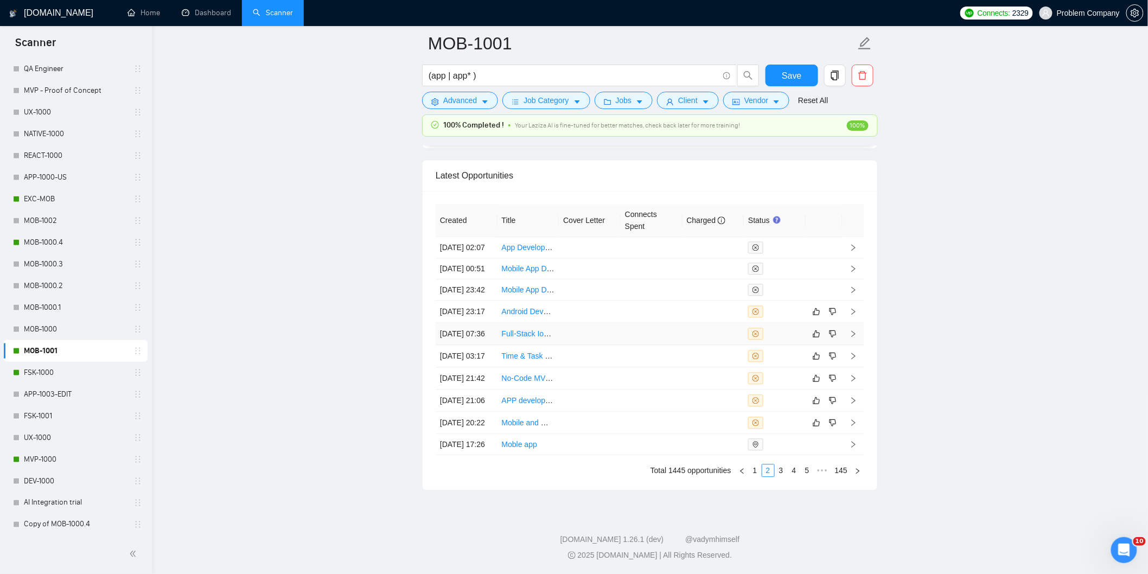
click at [475, 323] on td "[DATE] 07:36" at bounding box center [466, 334] width 62 height 22
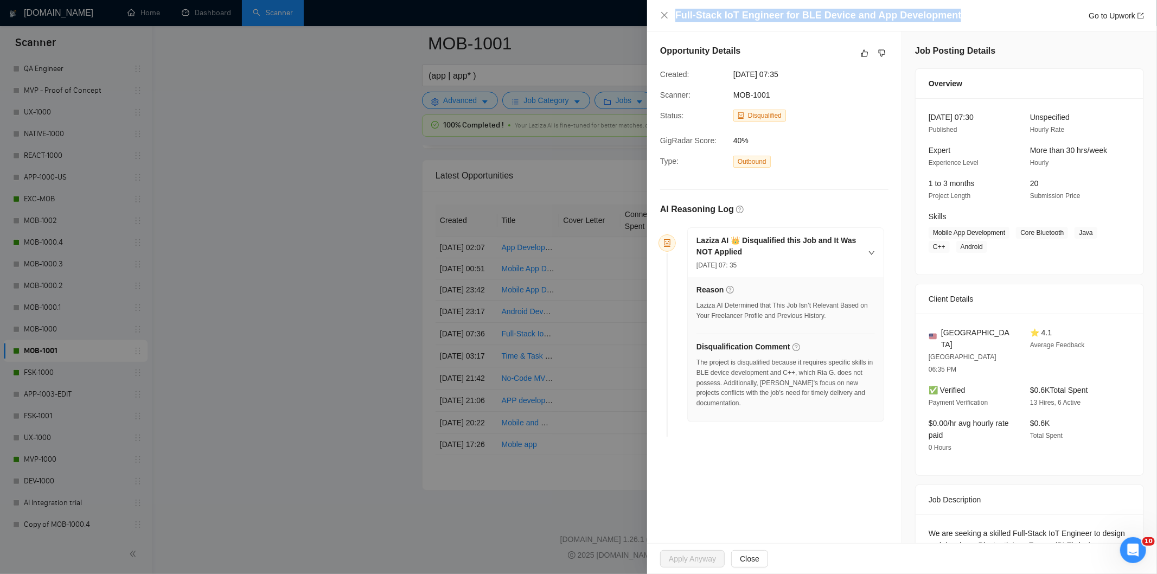
drag, startPoint x: 955, startPoint y: 15, endPoint x: 671, endPoint y: 18, distance: 284.2
click at [671, 18] on div "Full-Stack IoT Engineer for BLE Device and App Development Go to Upwork" at bounding box center [902, 16] width 484 height 14
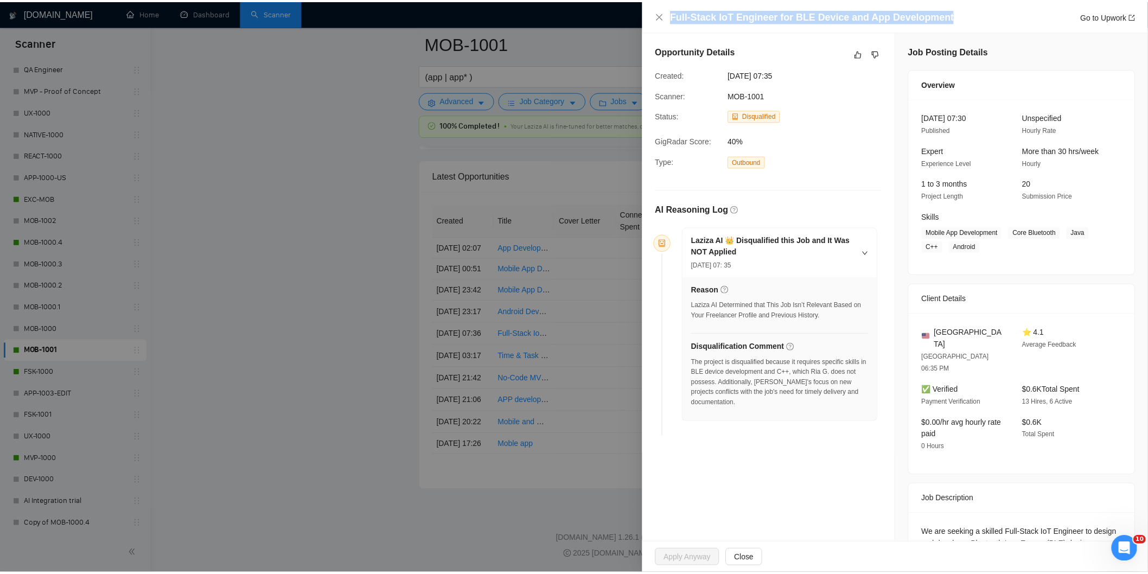
scroll to position [110, 0]
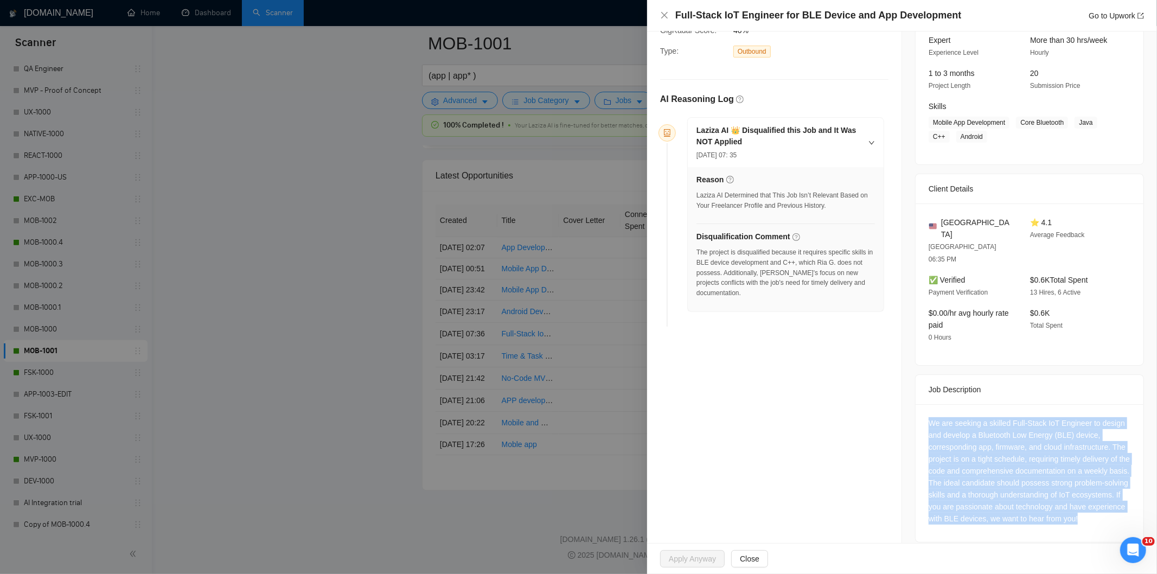
drag, startPoint x: 919, startPoint y: 394, endPoint x: 998, endPoint y: 530, distance: 156.7
click at [998, 530] on div "Job Description We are seeking a skilled Full-Stack IoT Engineer to design and …" at bounding box center [1029, 458] width 229 height 168
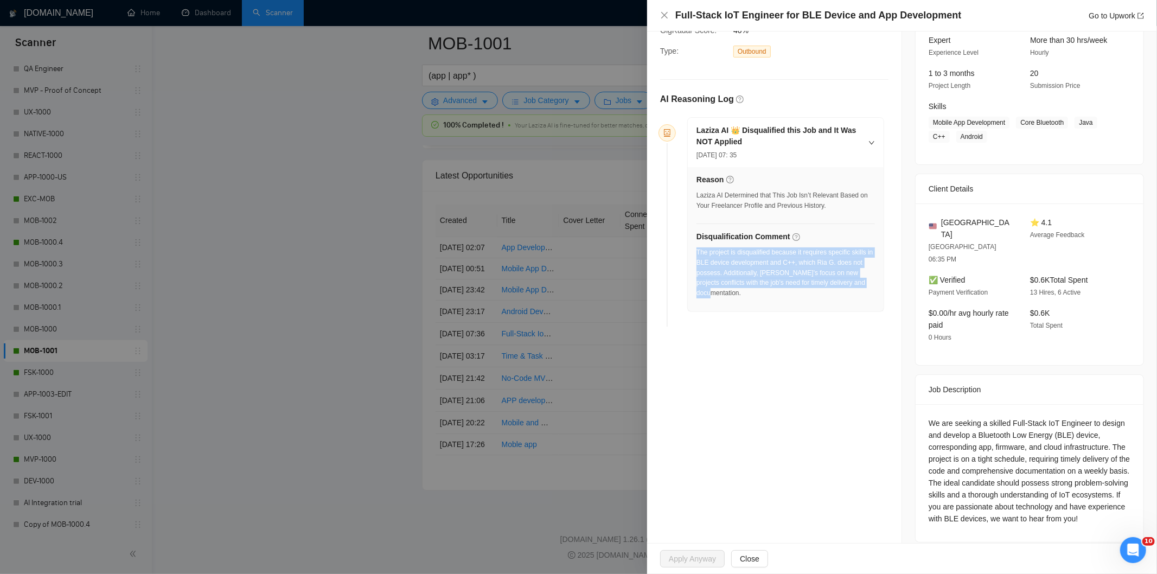
drag, startPoint x: 868, startPoint y: 287, endPoint x: 697, endPoint y: 257, distance: 174.1
click at [697, 257] on div "The project is disqualified because it requires specific skills in BLE device d…" at bounding box center [785, 272] width 178 height 51
click at [664, 18] on icon "close" at bounding box center [664, 15] width 9 height 9
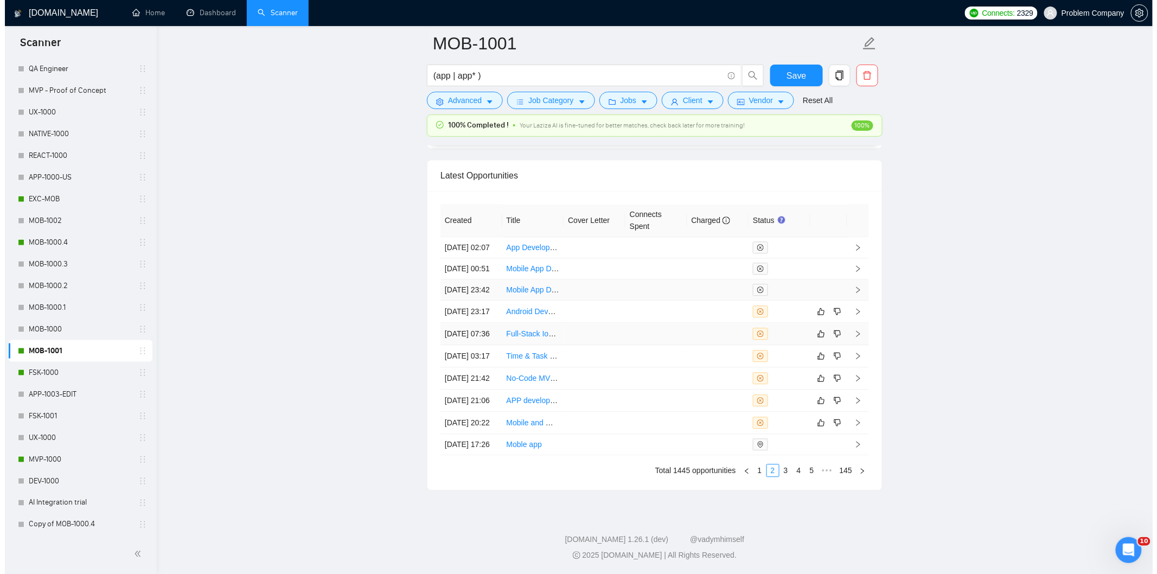
scroll to position [2698, 0]
click at [480, 308] on td "[DATE] 23:17" at bounding box center [466, 311] width 62 height 22
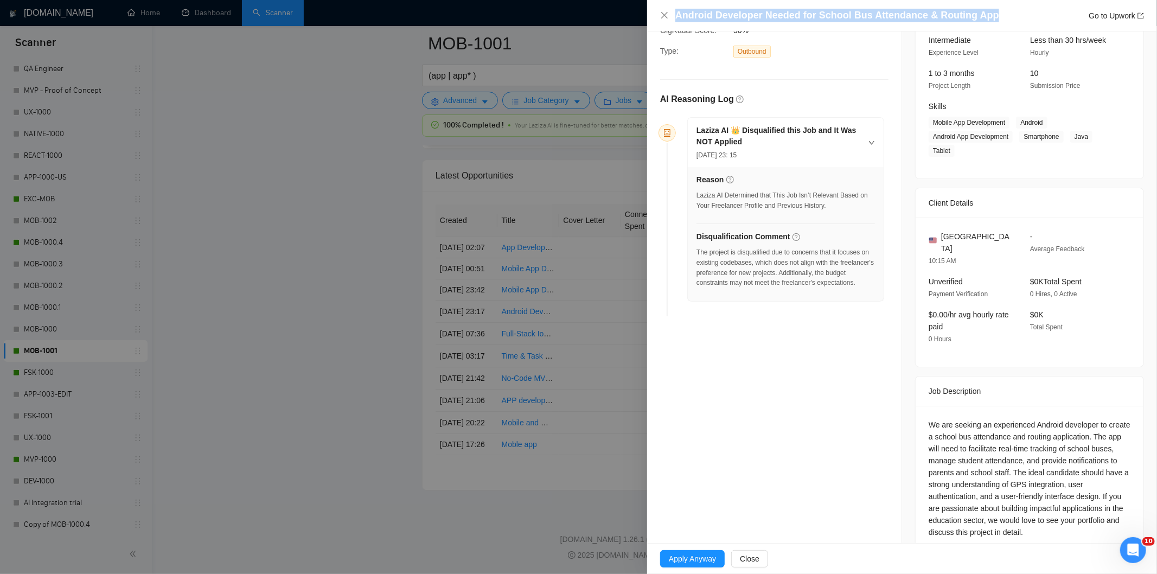
drag, startPoint x: 1011, startPoint y: 20, endPoint x: 659, endPoint y: 22, distance: 352.0
click at [659, 21] on div "Android Developer Needed for School Bus Attendance & Routing App Go to Upwork" at bounding box center [902, 15] width 510 height 31
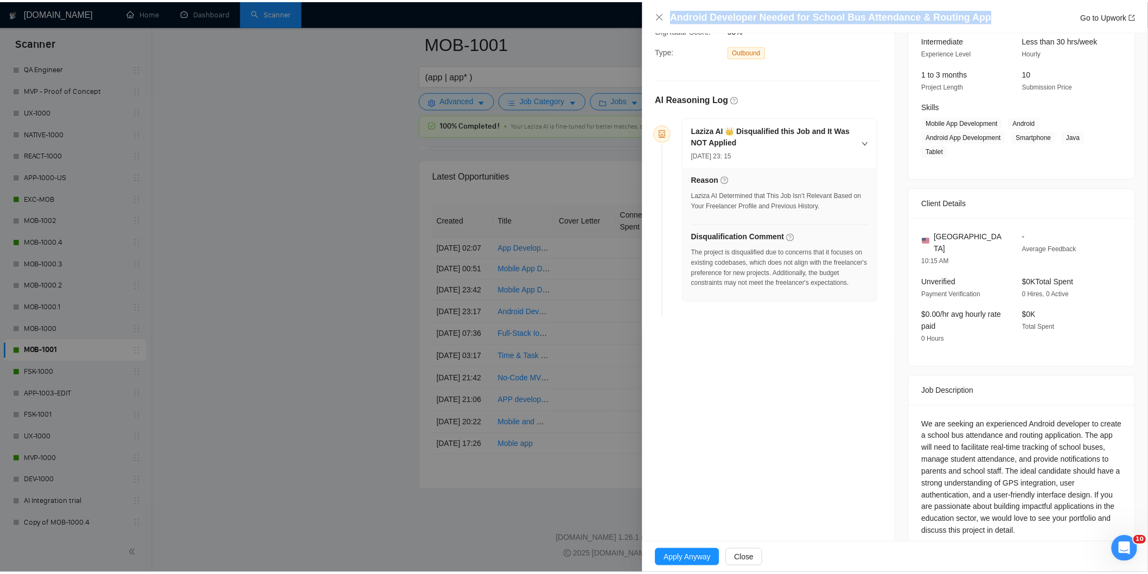
scroll to position [124, 0]
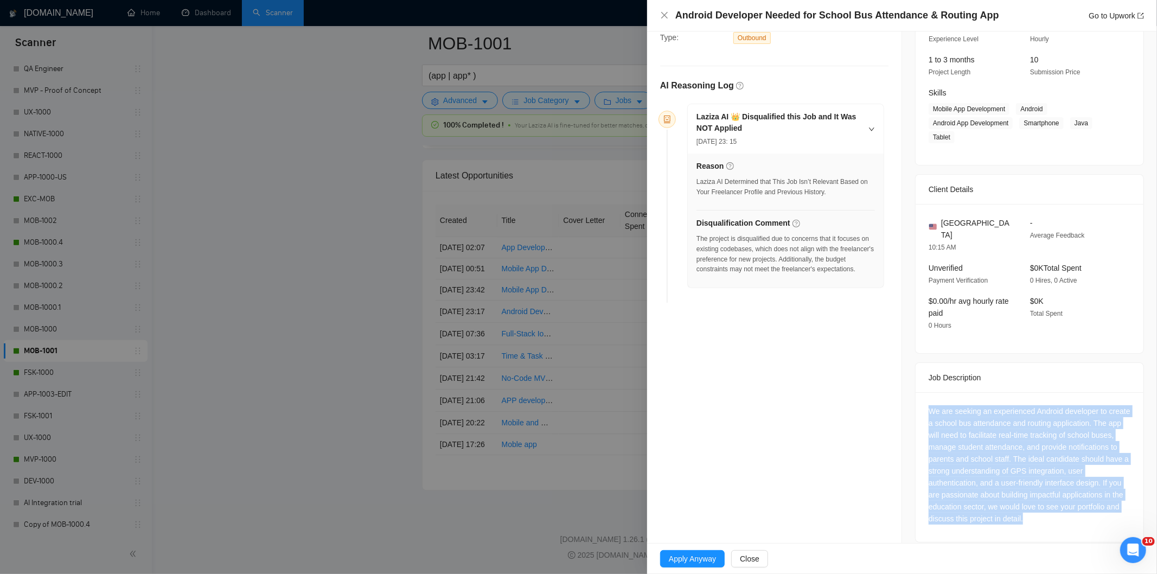
drag, startPoint x: 945, startPoint y: 417, endPoint x: 1147, endPoint y: 512, distance: 223.2
click at [1147, 512] on div "Job Posting Details Overview [DATE] 23:11 Published Unspecified Hourly Rate Int…" at bounding box center [1029, 232] width 255 height 648
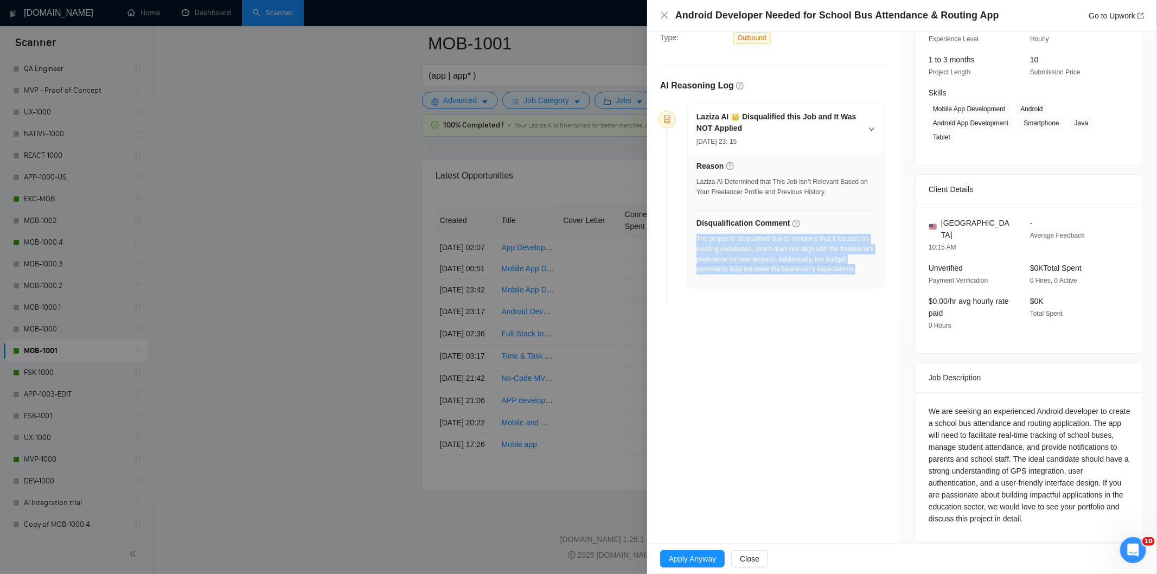
drag, startPoint x: 806, startPoint y: 280, endPoint x: 696, endPoint y: 241, distance: 117.5
click at [696, 241] on div "The project is disqualified due to concerns that it focuses on existing codebas…" at bounding box center [785, 254] width 178 height 41
click at [663, 14] on icon "close" at bounding box center [664, 15] width 7 height 7
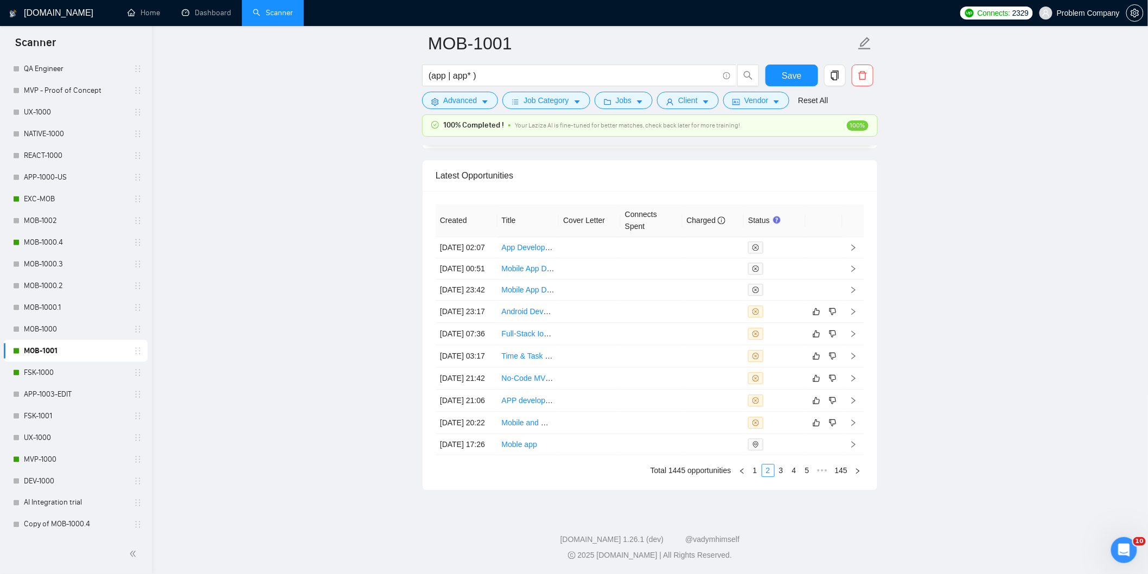
scroll to position [2758, 0]
click at [752, 470] on link "1" at bounding box center [755, 470] width 12 height 12
click at [478, 435] on td "[DATE] 02:31" at bounding box center [466, 444] width 62 height 22
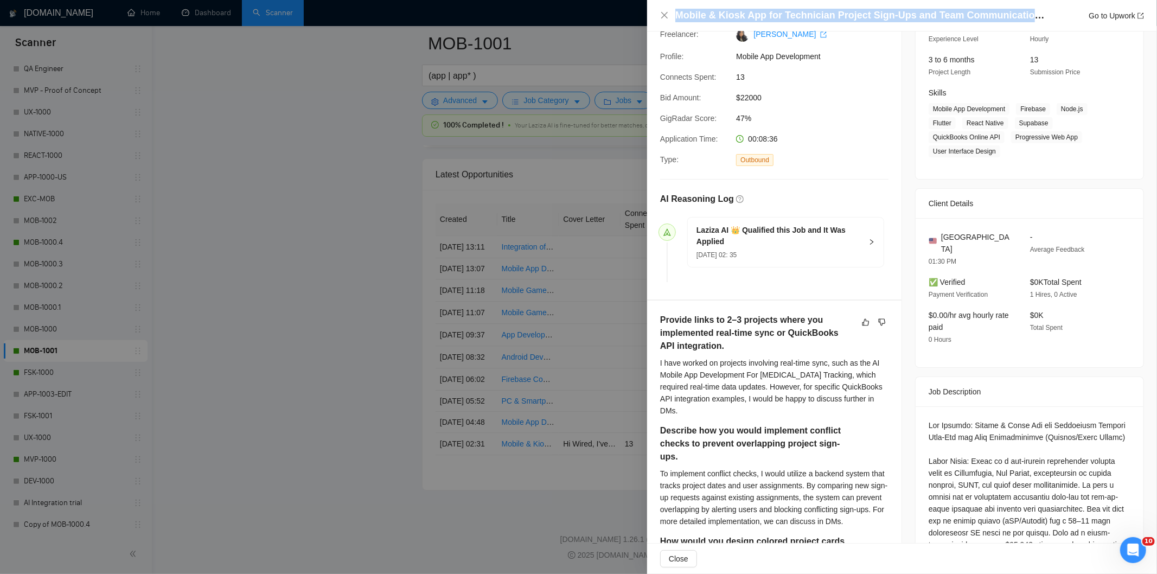
drag, startPoint x: 1022, startPoint y: 14, endPoint x: 637, endPoint y: 23, distance: 385.2
click at [637, 23] on div "Mobile & Kiosk App for Technician Project Sign-Ups and Team Communication (Flut…" at bounding box center [578, 287] width 1157 height 574
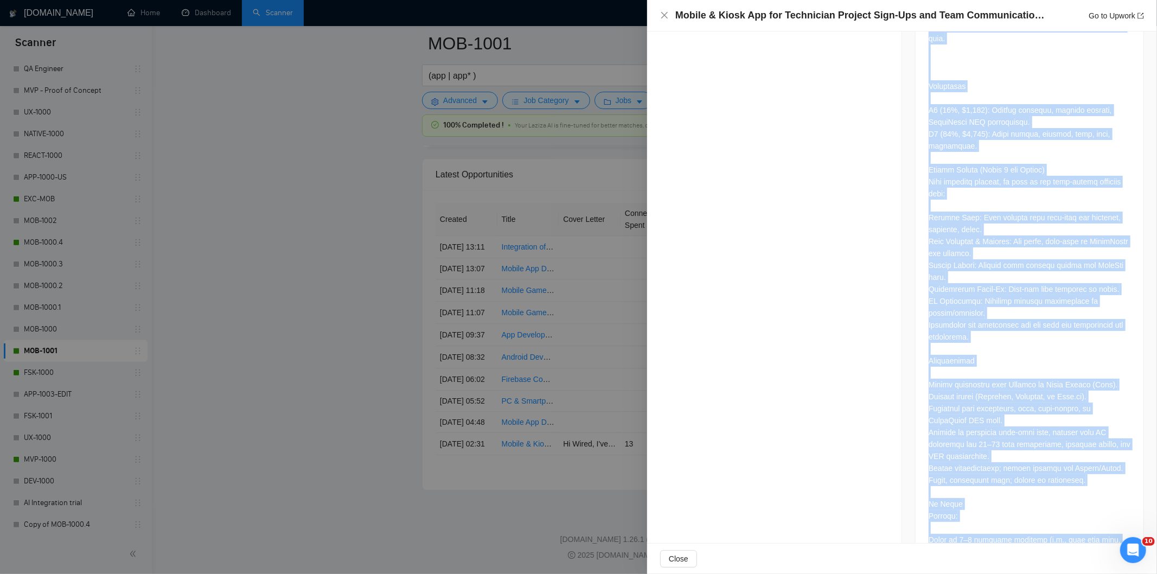
scroll to position [2894, 0]
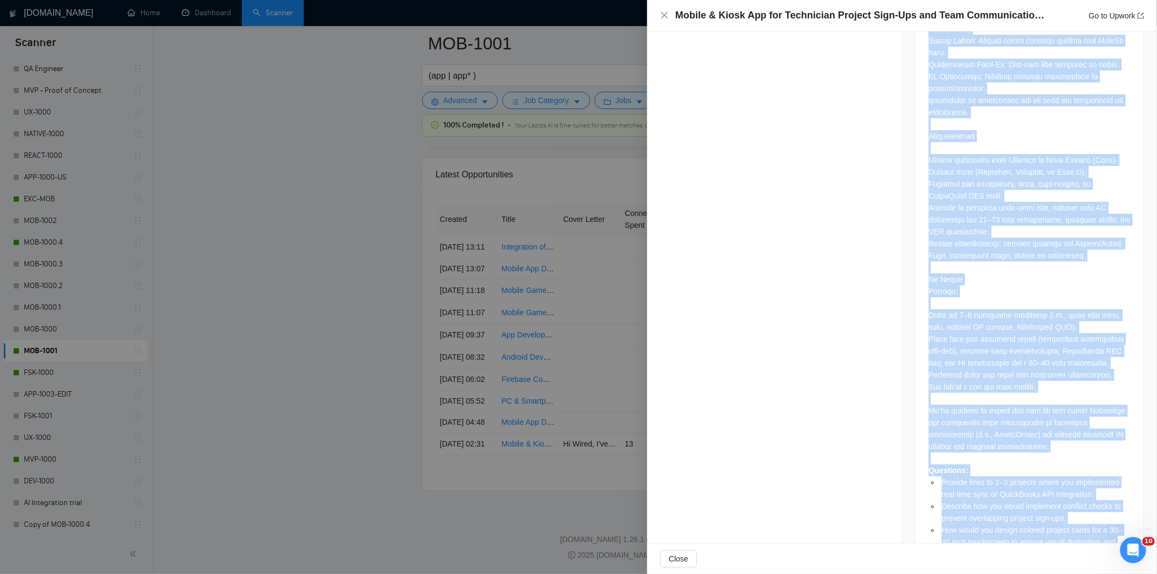
drag, startPoint x: 923, startPoint y: 175, endPoint x: 1048, endPoint y: 518, distance: 366.0
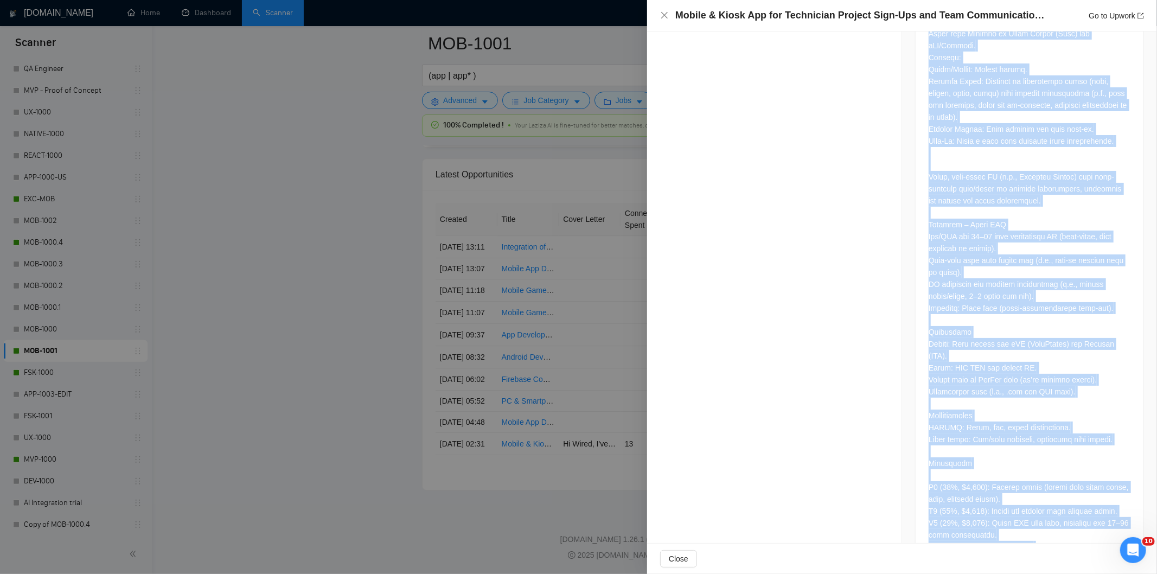
scroll to position [1147, 0]
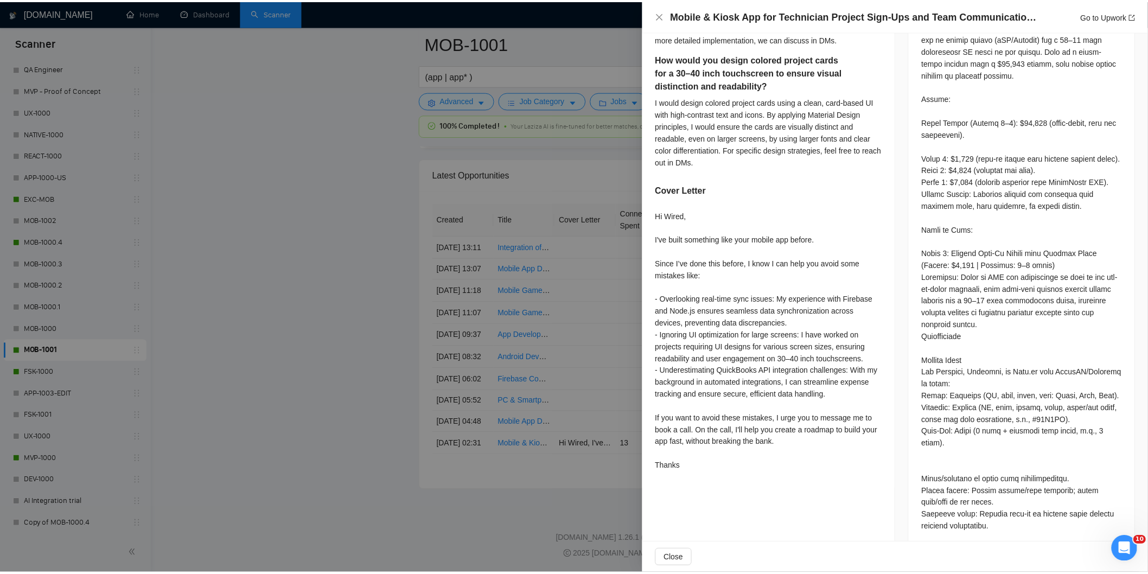
scroll to position [605, 0]
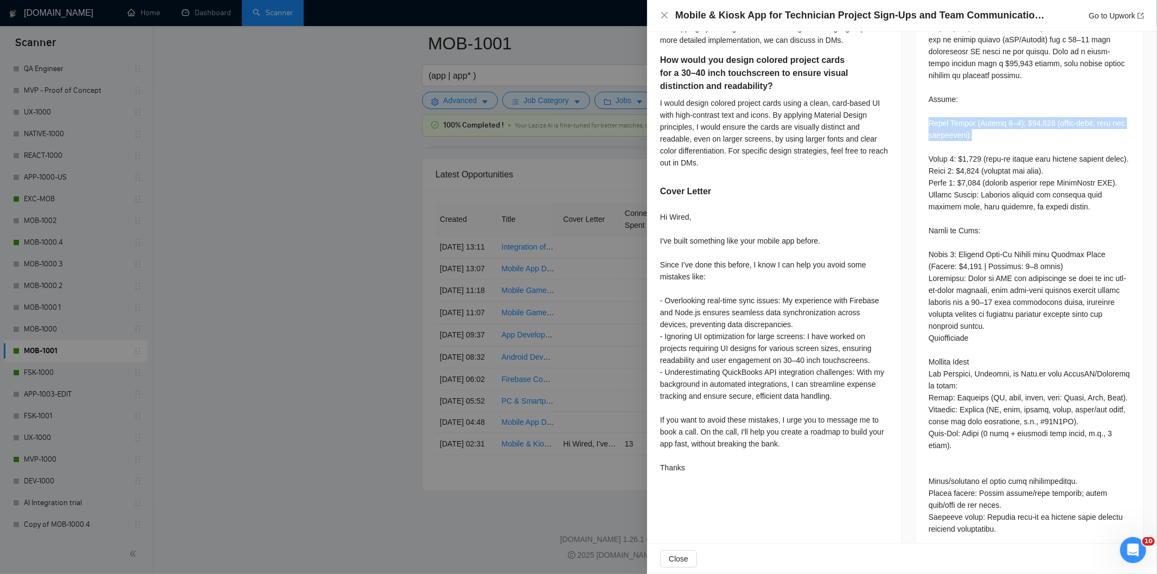
drag, startPoint x: 968, startPoint y: 118, endPoint x: 921, endPoint y: 109, distance: 48.0
click at [663, 13] on icon "close" at bounding box center [664, 15] width 9 height 9
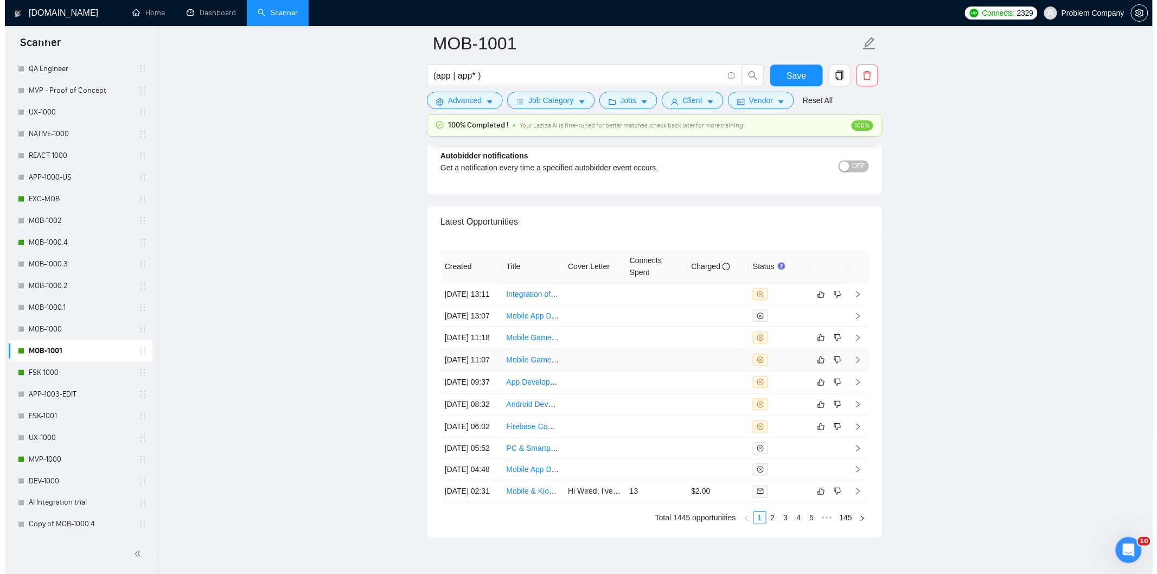
scroll to position [2698, 0]
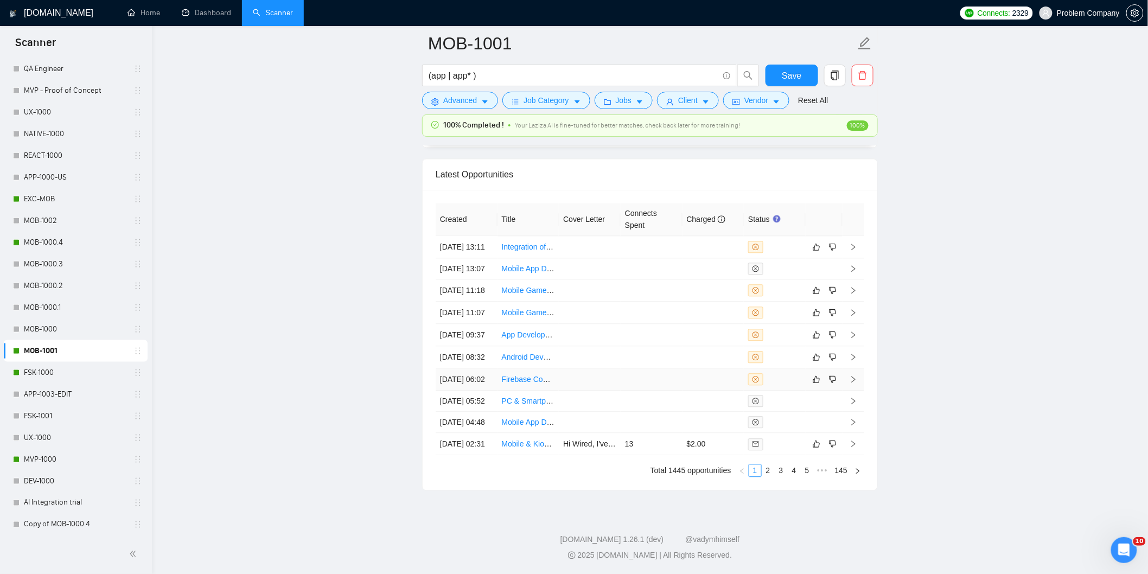
click at [483, 390] on td "[DATE] 06:02" at bounding box center [466, 379] width 62 height 22
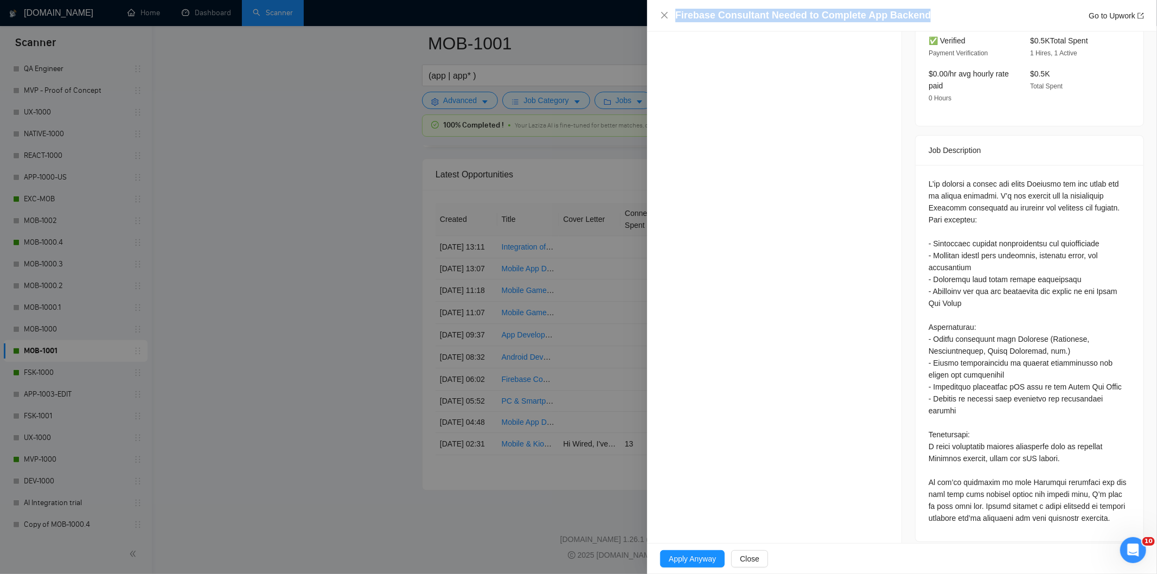
drag, startPoint x: 932, startPoint y: 15, endPoint x: 658, endPoint y: 14, distance: 273.3
click at [658, 14] on div "Firebase Consultant Needed to Complete App Backend Go to Upwork" at bounding box center [902, 15] width 510 height 31
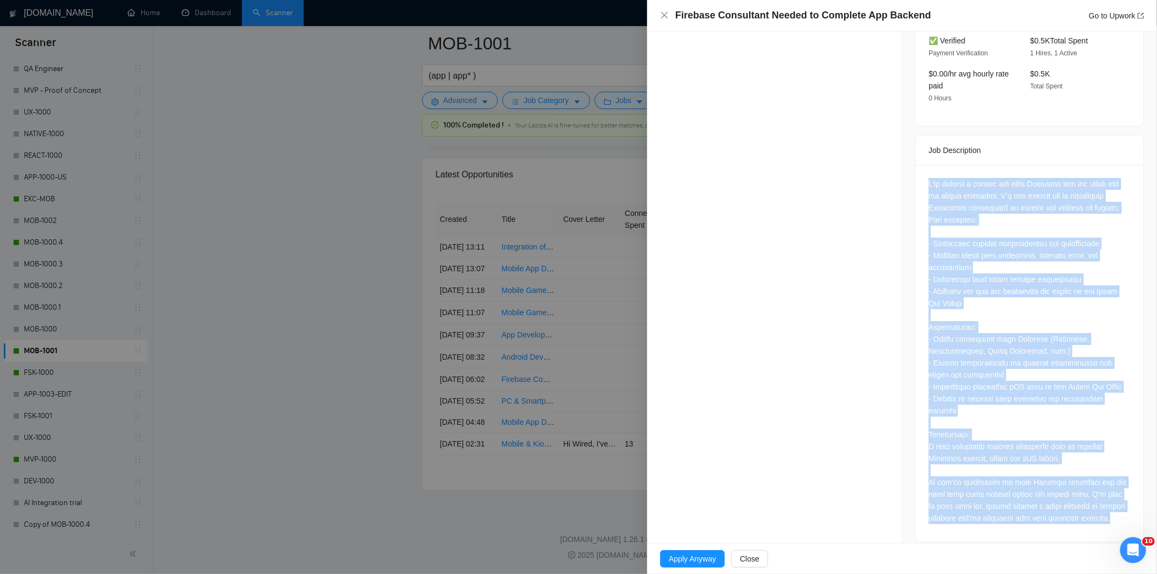
drag, startPoint x: 921, startPoint y: 166, endPoint x: 1156, endPoint y: 534, distance: 435.8
click at [1156, 534] on div "Opportunity Details Created: [DATE] 06:00 Scanner: MOB-1001 Status: Disqualifie…" at bounding box center [902, 286] width 510 height 511
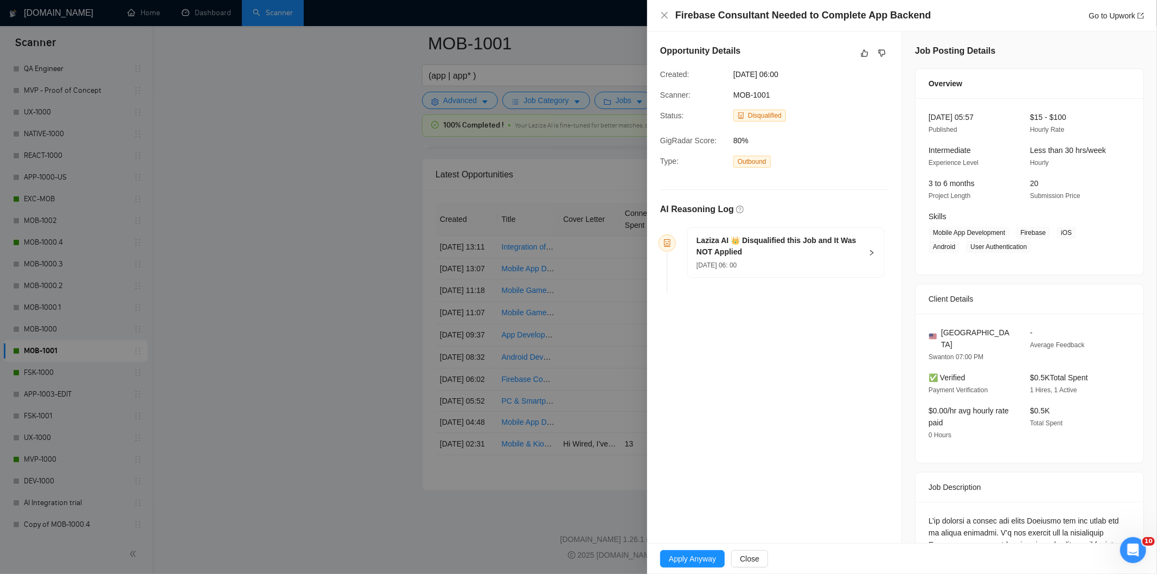
click at [799, 269] on div "[DATE] 06: 00" at bounding box center [778, 265] width 165 height 12
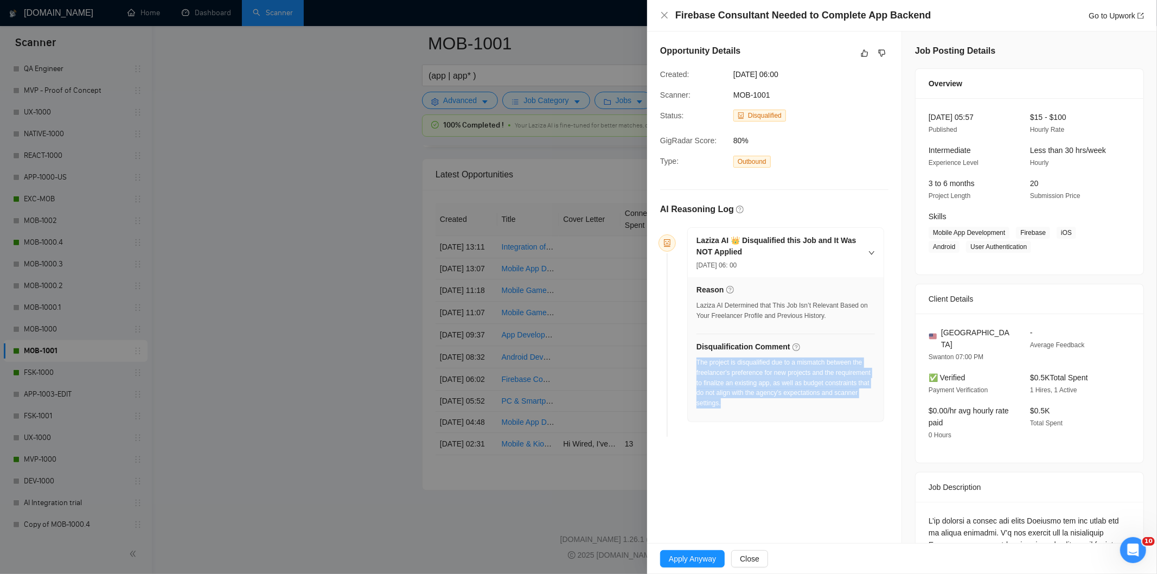
drag, startPoint x: 734, startPoint y: 390, endPoint x: 696, endPoint y: 365, distance: 46.2
click at [696, 365] on div "The project is disqualified due to a mismatch between the freelancer's preferen…" at bounding box center [785, 385] width 178 height 57
click at [668, 15] on icon "close" at bounding box center [664, 15] width 9 height 9
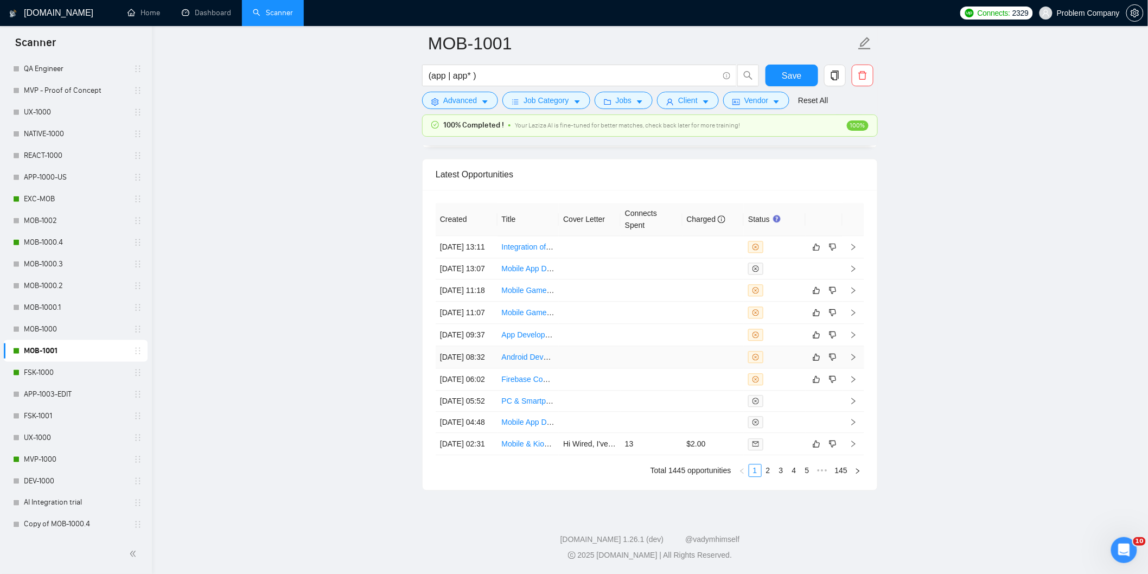
drag, startPoint x: 482, startPoint y: 369, endPoint x: 500, endPoint y: 366, distance: 18.8
click at [481, 368] on td "[DATE] 08:32" at bounding box center [466, 357] width 62 height 22
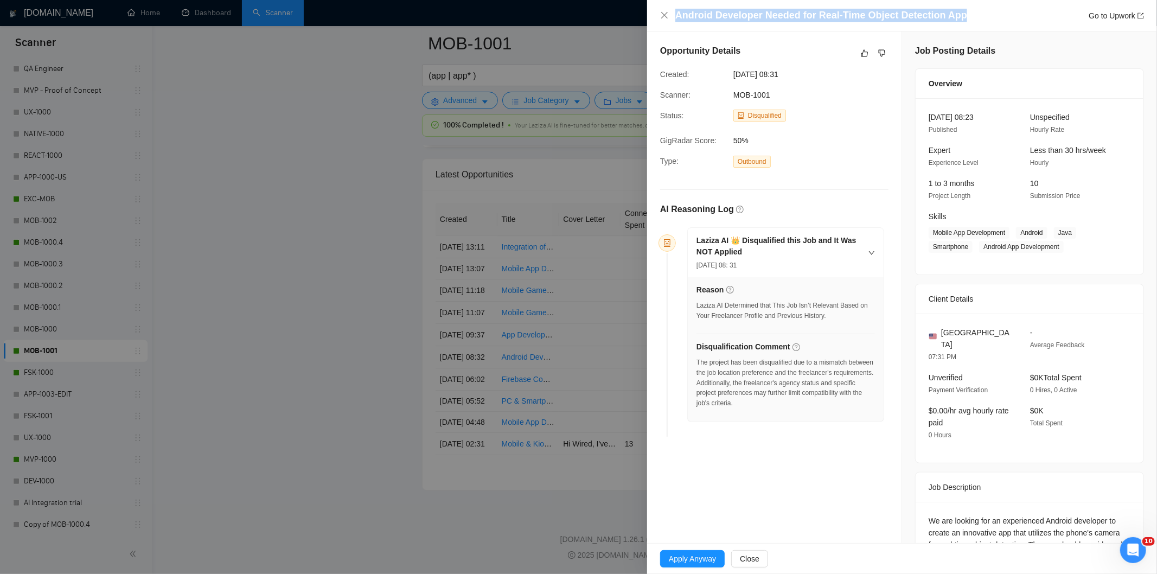
drag, startPoint x: 972, startPoint y: 21, endPoint x: 674, endPoint y: 14, distance: 297.8
click at [674, 14] on div "Android Developer Needed for Real-Time Object Detection App Go to Upwork" at bounding box center [902, 16] width 484 height 14
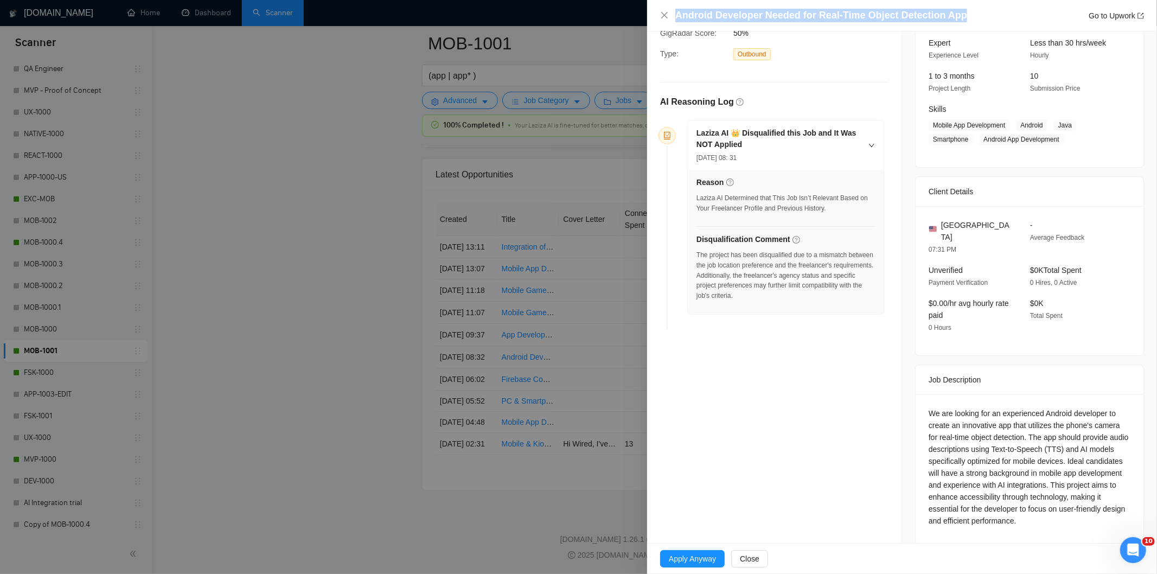
scroll to position [110, 0]
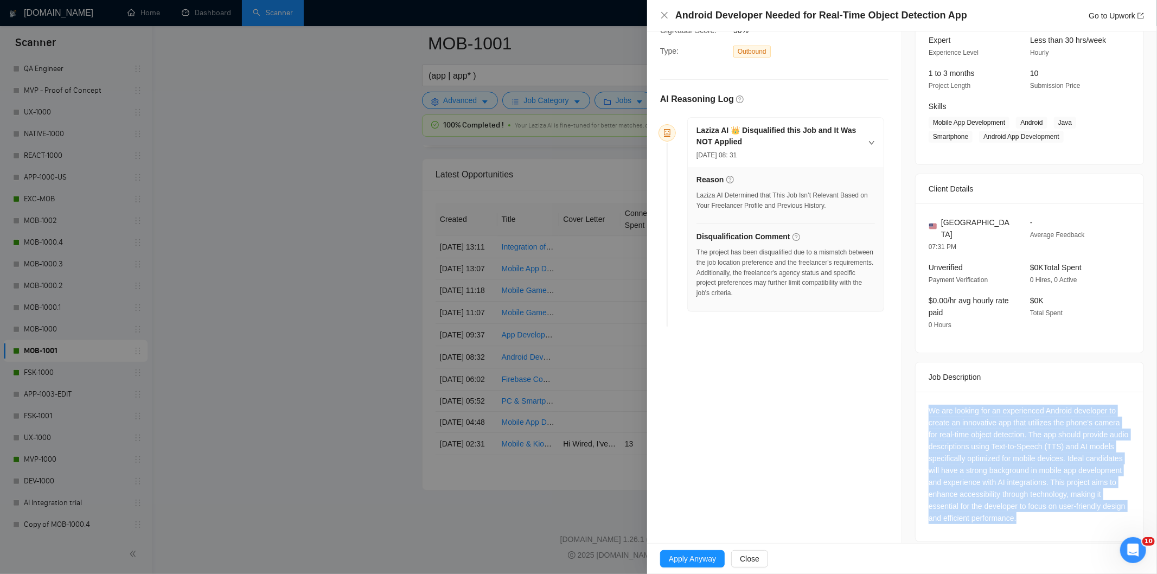
drag, startPoint x: 918, startPoint y: 400, endPoint x: 1067, endPoint y: 514, distance: 186.9
click at [1067, 514] on div "We are looking for an experienced Android developer to create an innovative app…" at bounding box center [1029, 467] width 228 height 150
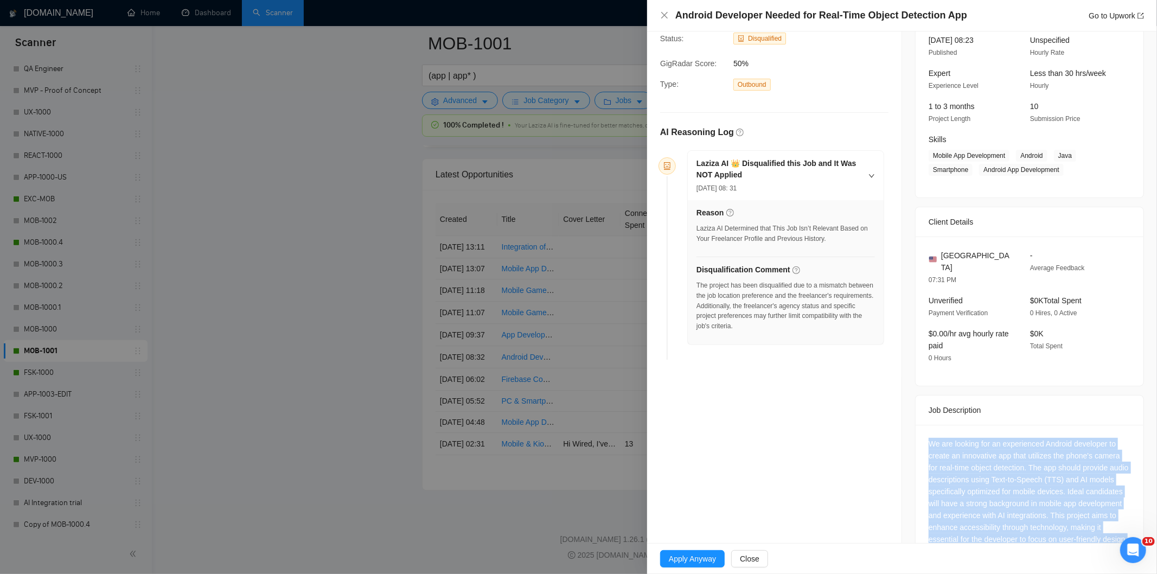
scroll to position [50, 0]
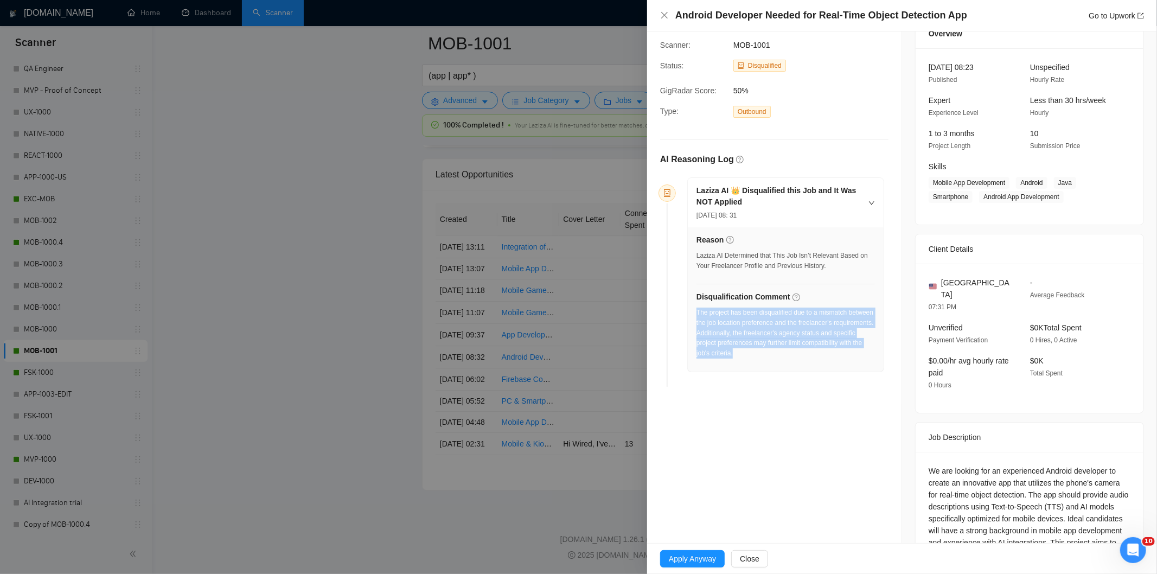
drag, startPoint x: 811, startPoint y: 354, endPoint x: 696, endPoint y: 310, distance: 123.6
click at [696, 310] on div "The project has been disqualified due to a mismatch between the job location pr…" at bounding box center [785, 333] width 178 height 51
click at [657, 12] on div "Android Developer Needed for Real-Time Object Detection App Go to Upwork" at bounding box center [902, 15] width 510 height 31
click at [665, 18] on icon "close" at bounding box center [664, 15] width 9 height 9
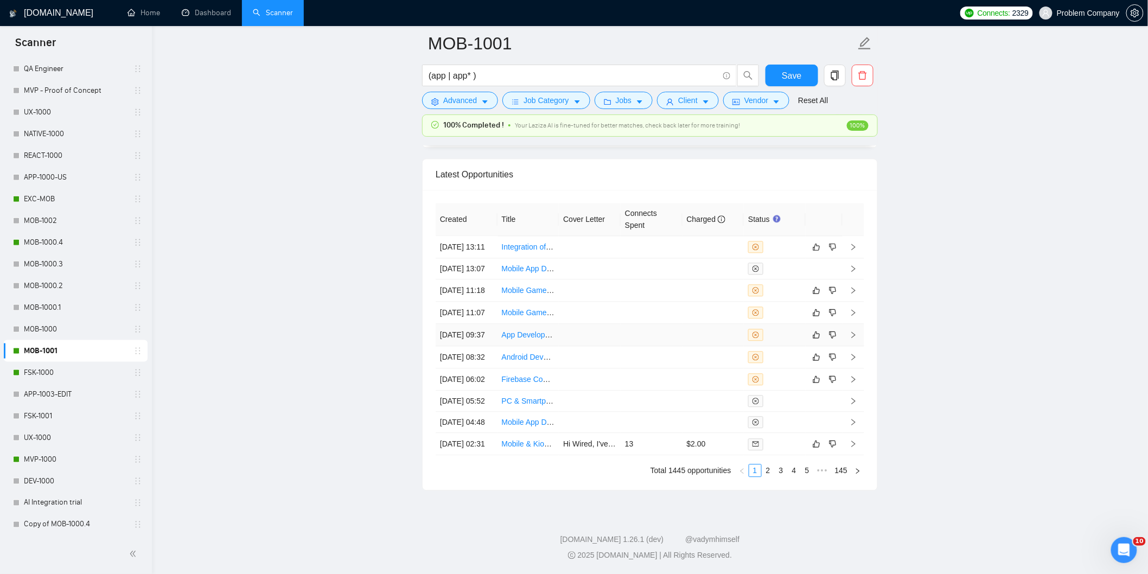
click at [492, 340] on td "[DATE] 09:37" at bounding box center [466, 335] width 62 height 22
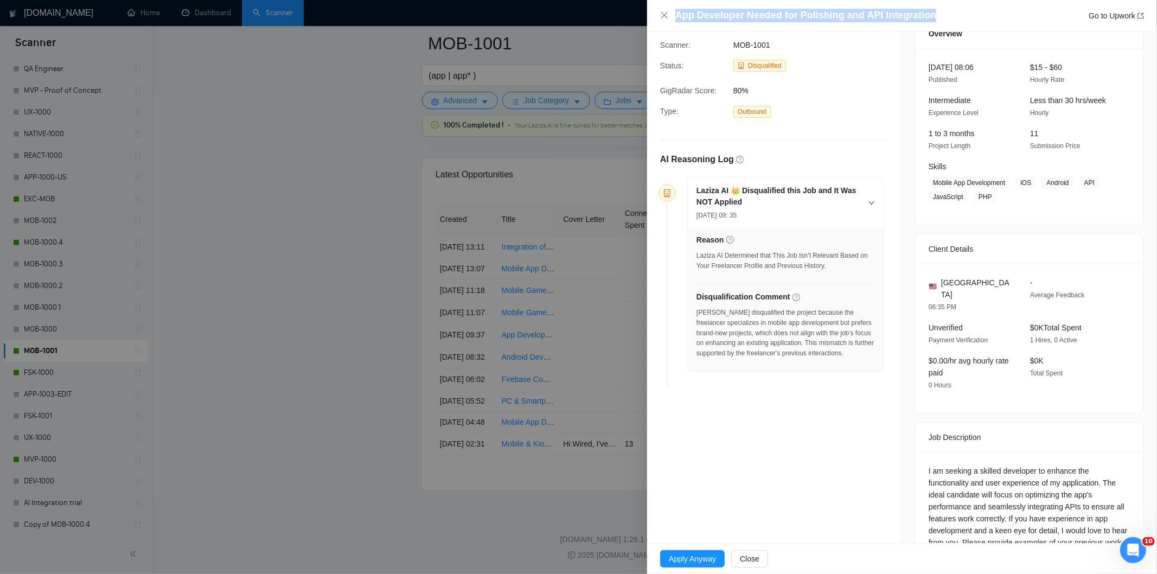
drag, startPoint x: 798, startPoint y: 23, endPoint x: 674, endPoint y: 39, distance: 124.6
click at [675, 17] on div "App Developer Needed for Polishing and API Integration Go to Upwork" at bounding box center [909, 16] width 469 height 14
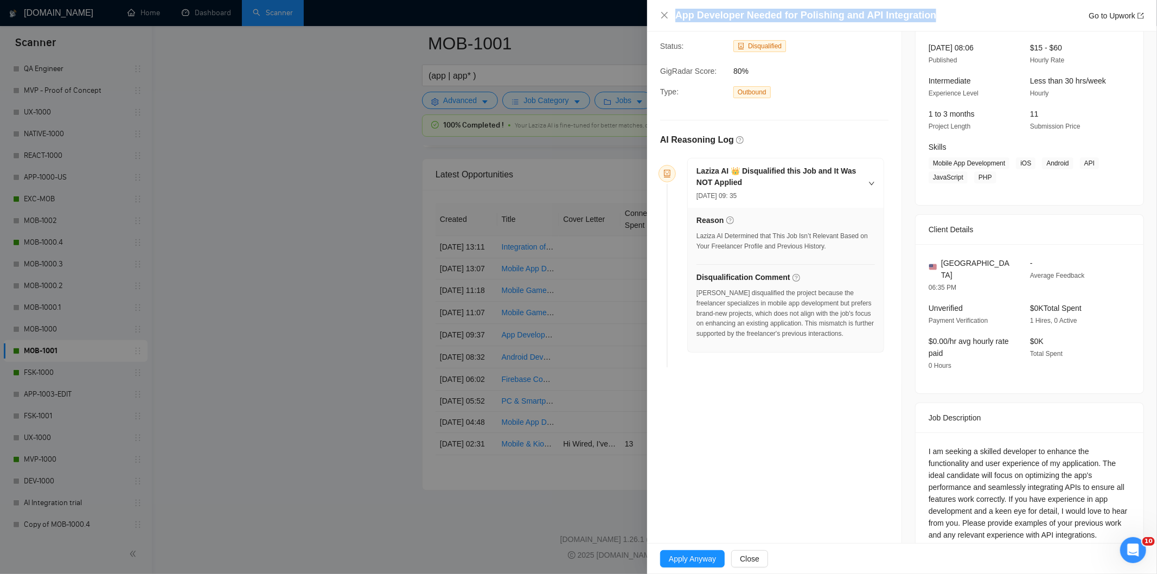
scroll to position [86, 0]
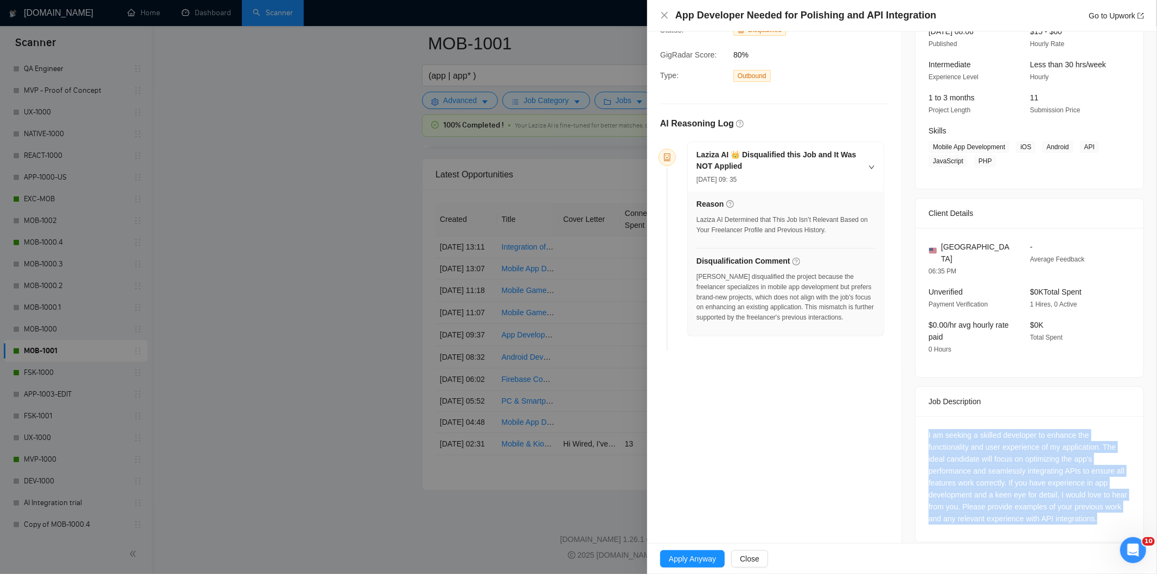
drag, startPoint x: 966, startPoint y: 449, endPoint x: 1112, endPoint y: 506, distance: 157.1
click at [1112, 506] on div "I am seeking a skilled developer to enhance the functionality and user experien…" at bounding box center [1029, 479] width 228 height 126
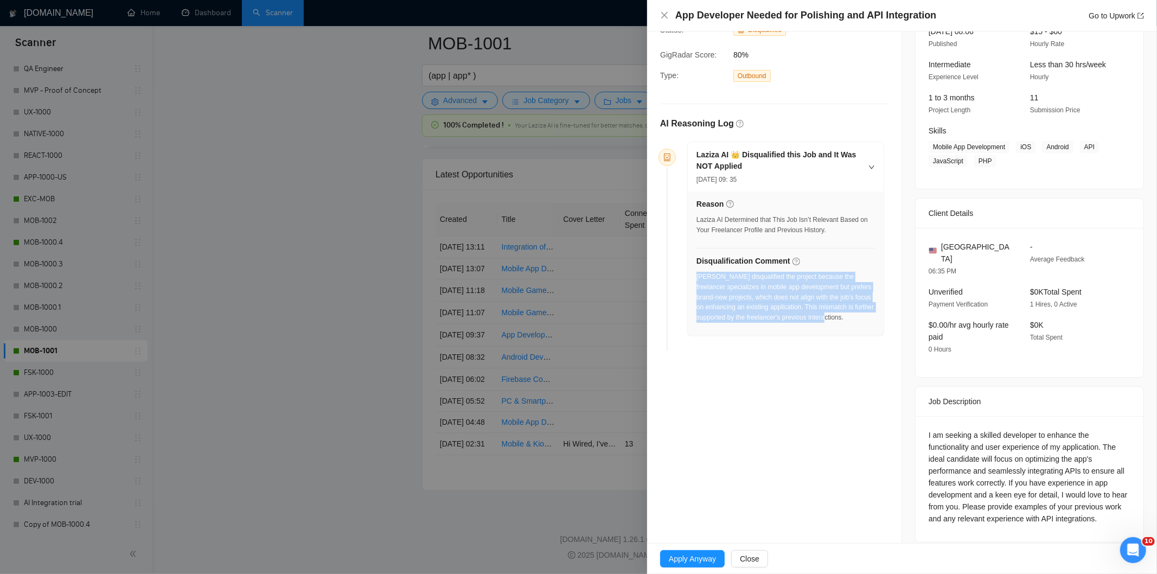
drag, startPoint x: 736, startPoint y: 306, endPoint x: 697, endPoint y: 275, distance: 50.6
click at [697, 275] on div "[PERSON_NAME] disqualified the project because the freelancer specializes in mo…" at bounding box center [785, 300] width 178 height 57
click at [664, 15] on icon "close" at bounding box center [664, 15] width 9 height 9
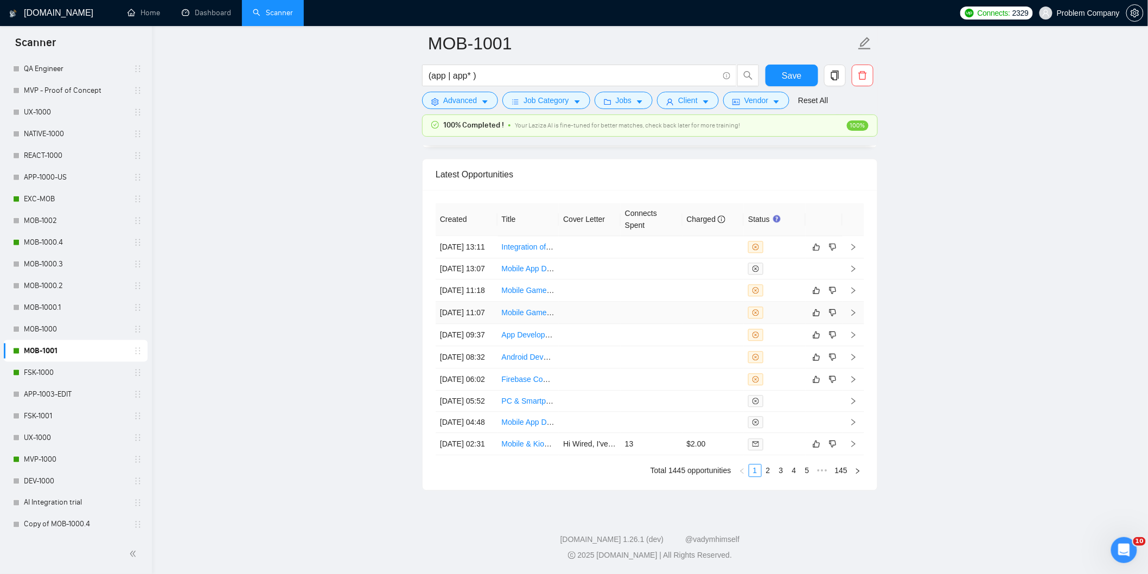
click at [484, 302] on td "[DATE] 11:07" at bounding box center [466, 313] width 62 height 22
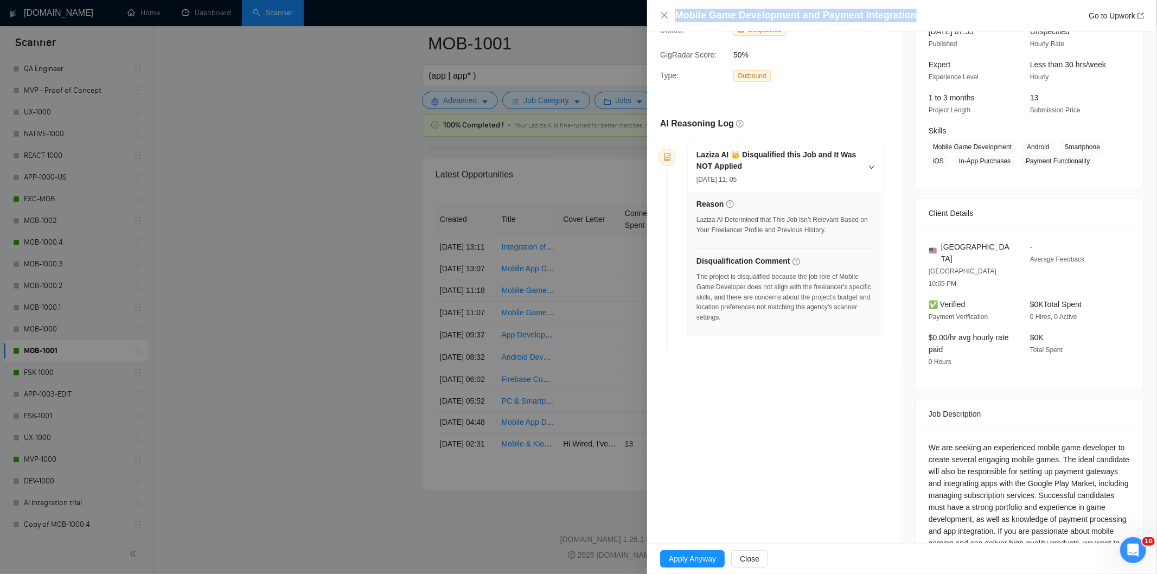
drag, startPoint x: 918, startPoint y: 14, endPoint x: 673, endPoint y: 3, distance: 245.4
click at [673, 3] on div "Mobile Game Development and Payment Integration Go to Upwork" at bounding box center [902, 15] width 510 height 31
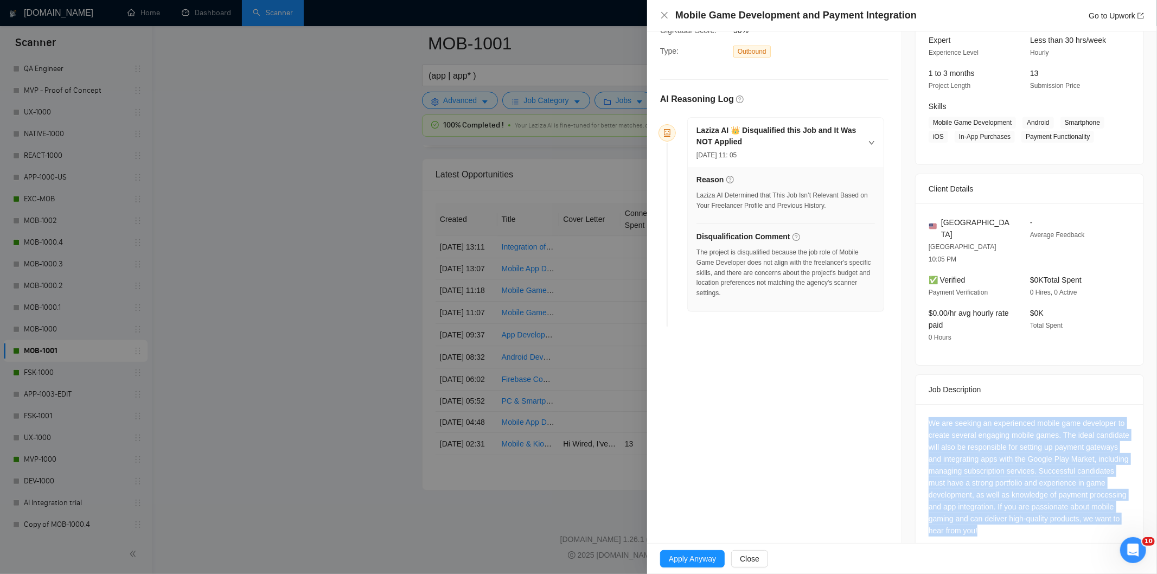
drag, startPoint x: 1087, startPoint y: 508, endPoint x: 924, endPoint y: 398, distance: 196.8
click at [928, 417] on div "We are seeking an experienced mobile game developer to create several engaging …" at bounding box center [1029, 476] width 202 height 119
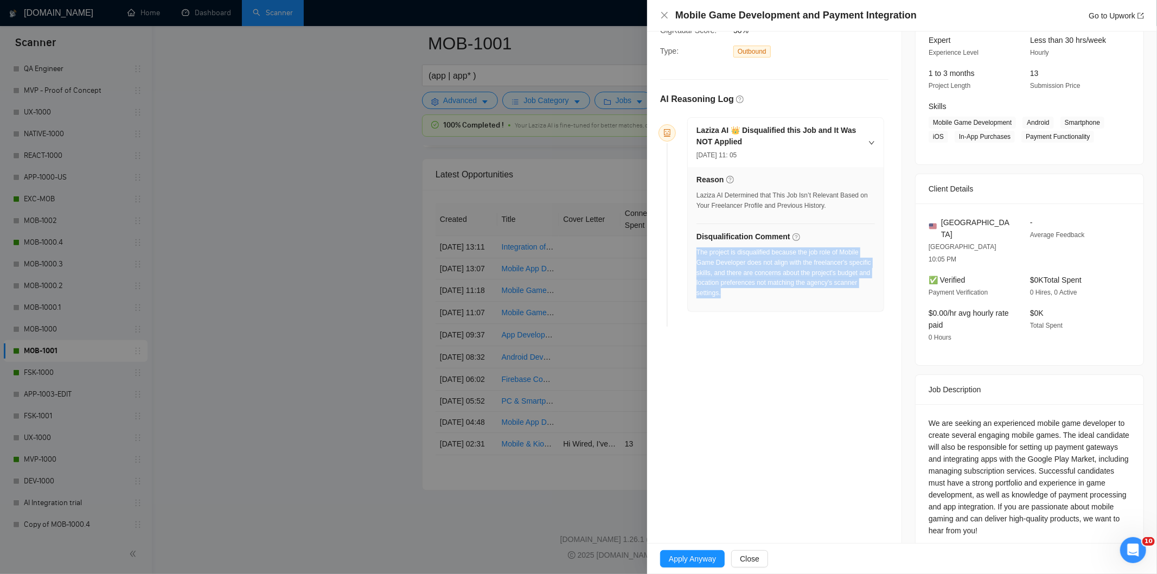
drag, startPoint x: 752, startPoint y: 299, endPoint x: 697, endPoint y: 255, distance: 71.0
click at [697, 255] on div "The project is disqualified because the job role of Mobile Game Developer does …" at bounding box center [785, 275] width 178 height 57
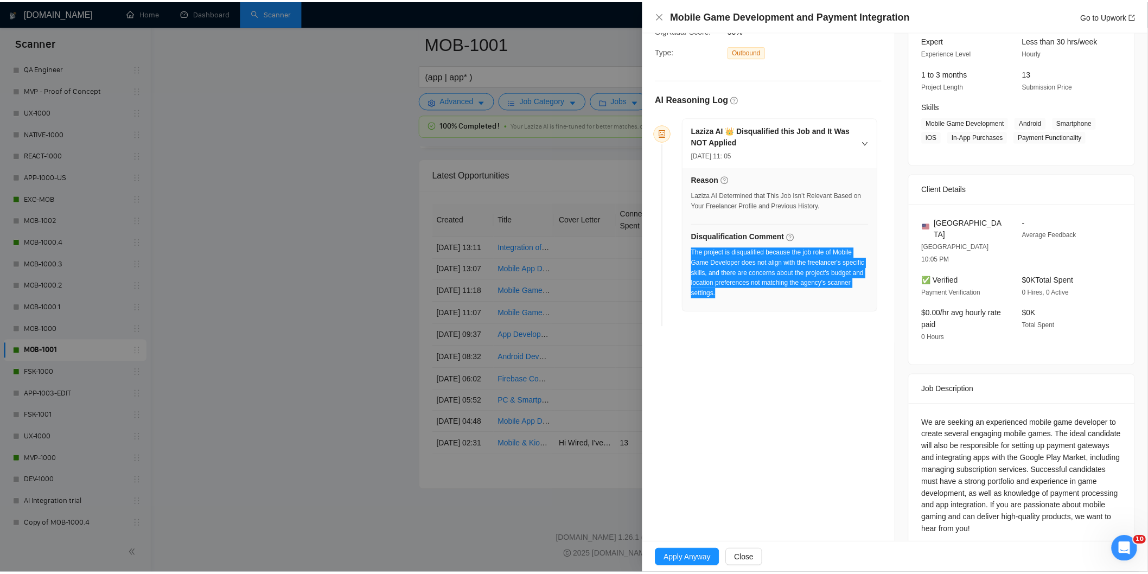
scroll to position [0, 0]
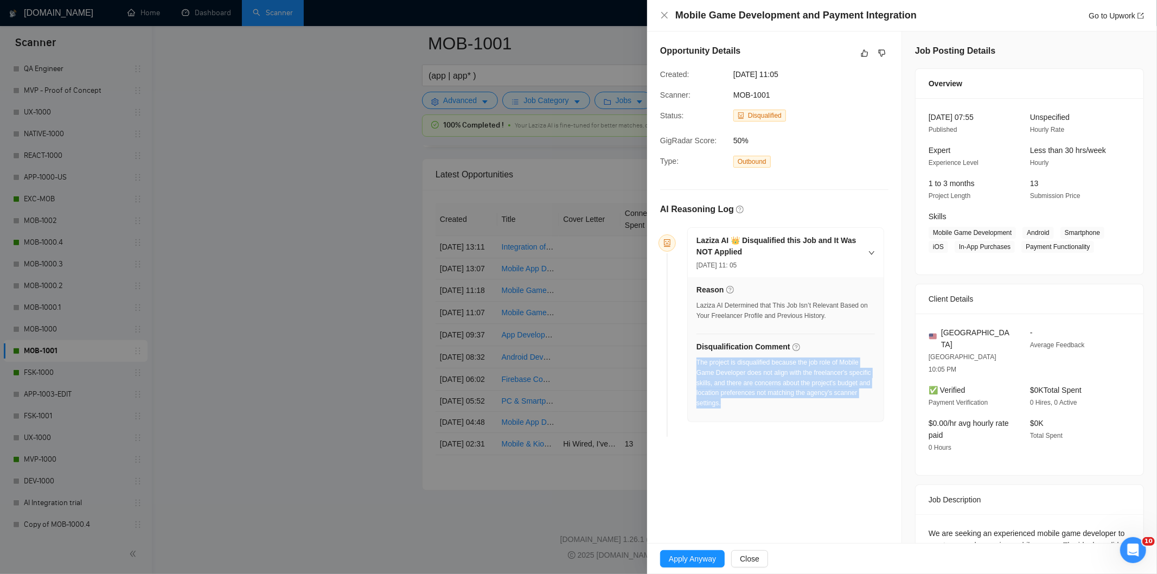
drag, startPoint x: 812, startPoint y: 69, endPoint x: 723, endPoint y: 73, distance: 89.0
click at [723, 73] on div "Created: [DATE] 11:05" at bounding box center [766, 74] width 220 height 12
click at [662, 17] on icon "close" at bounding box center [664, 15] width 9 height 9
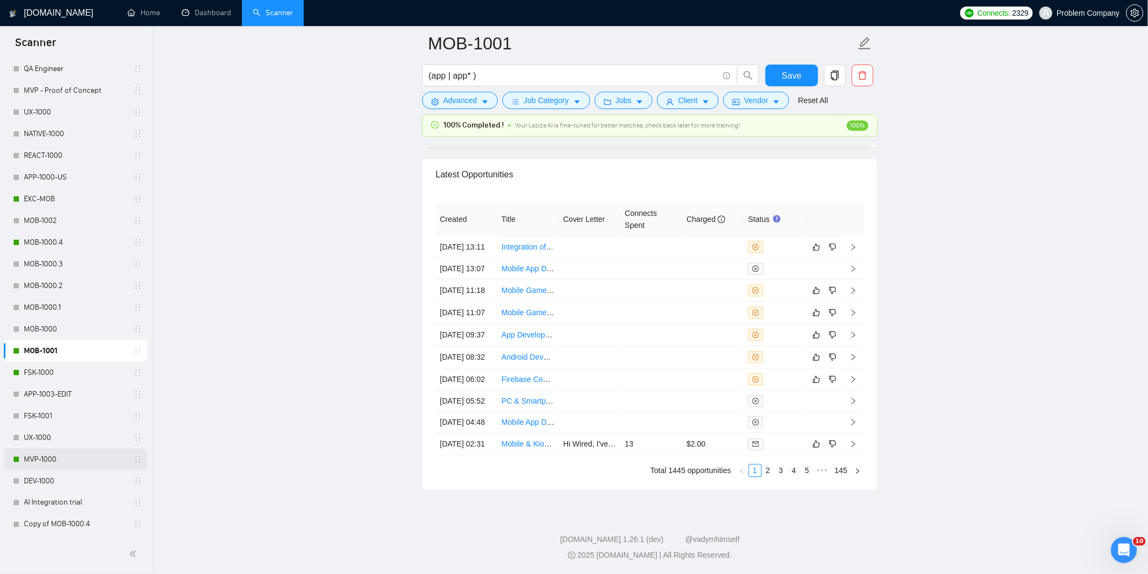
click at [56, 456] on link "MVP-1000" at bounding box center [75, 460] width 103 height 22
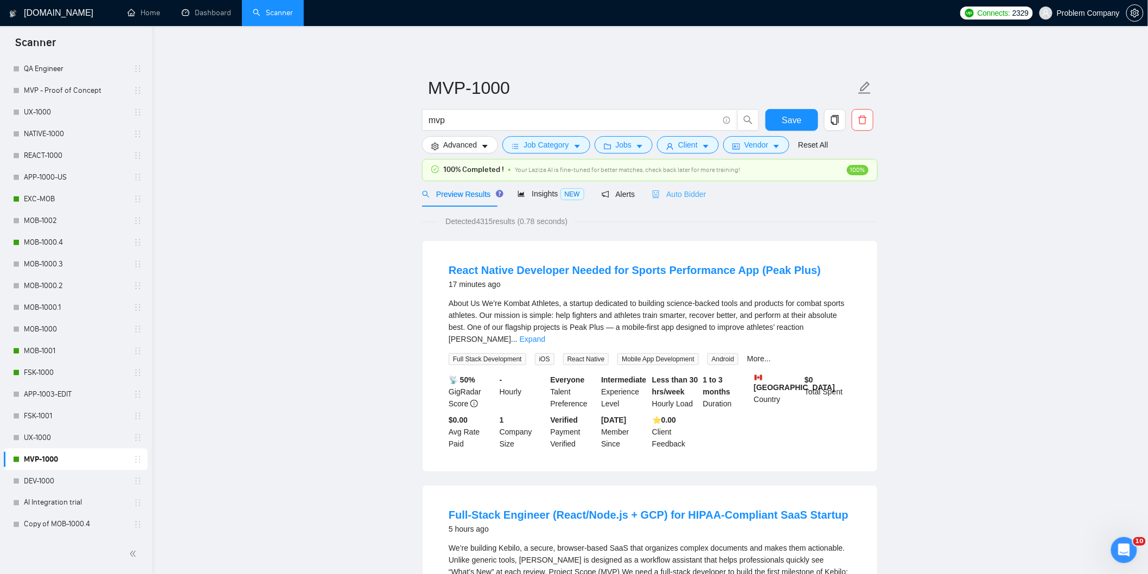
click at [678, 187] on div "Auto Bidder" at bounding box center [679, 193] width 54 height 25
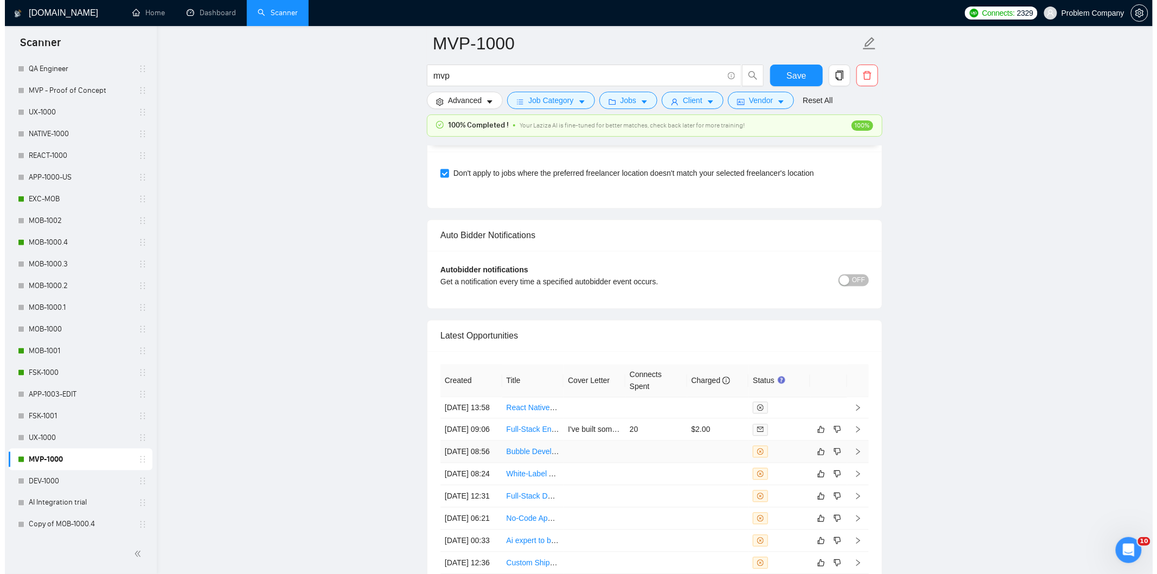
scroll to position [2651, 0]
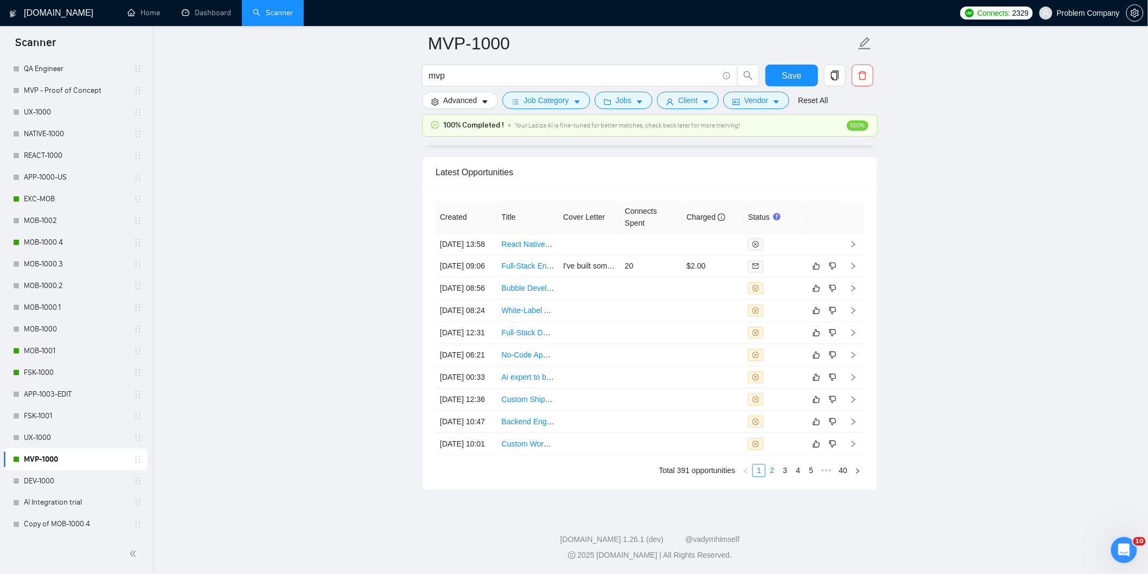
click at [769, 476] on link "2" at bounding box center [772, 470] width 12 height 12
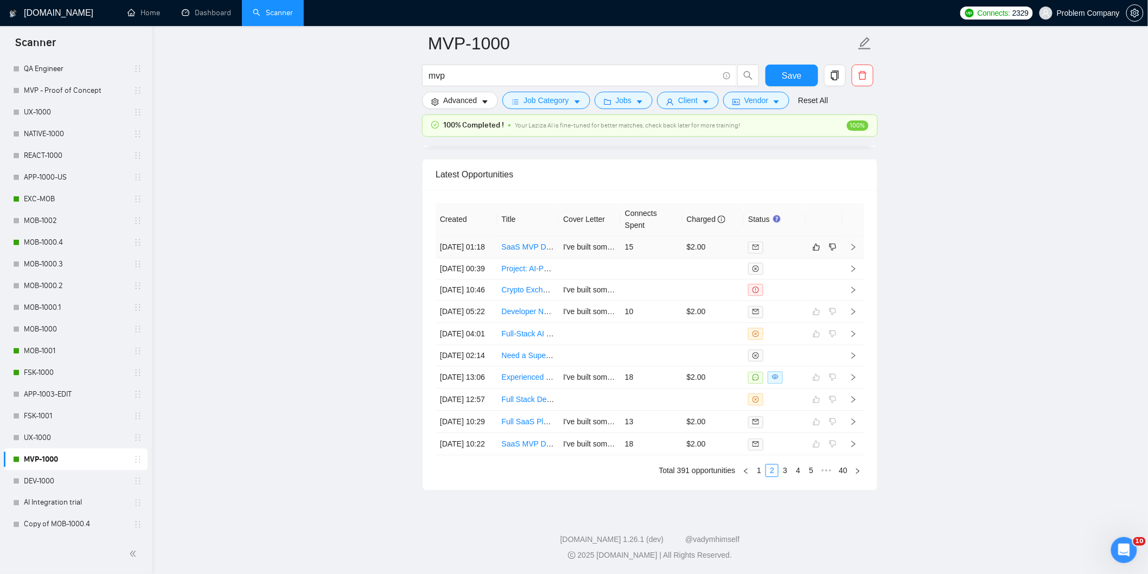
click at [475, 236] on td "[DATE] 01:18" at bounding box center [466, 247] width 62 height 22
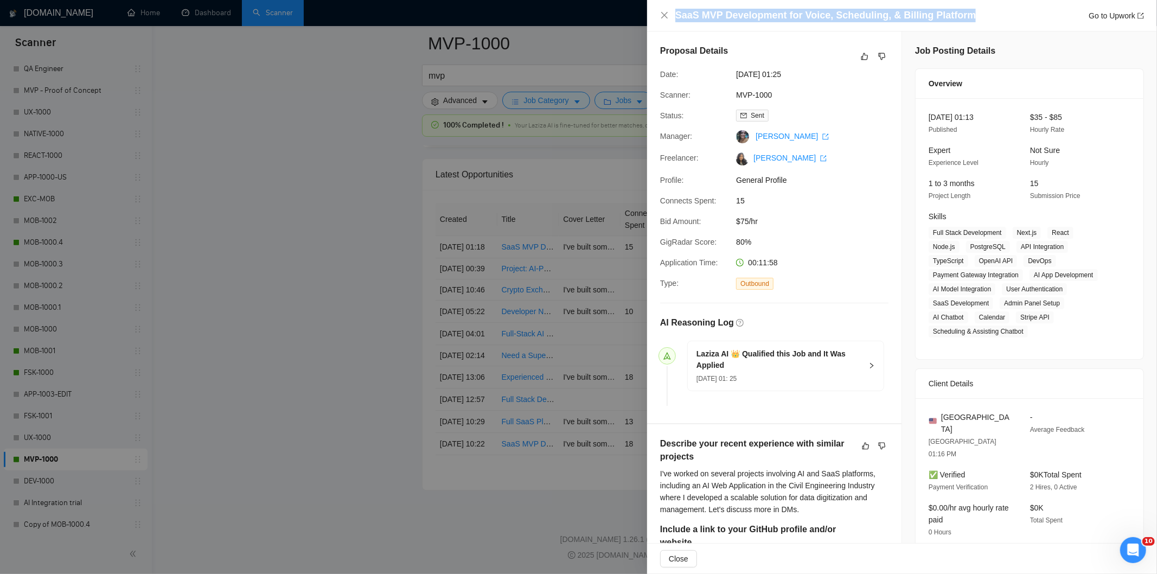
drag, startPoint x: 971, startPoint y: 15, endPoint x: 676, endPoint y: 16, distance: 295.0
click at [676, 16] on div "SaaS MVP Development for Voice, Scheduling, & Billing Platform Go to Upwork" at bounding box center [909, 16] width 469 height 14
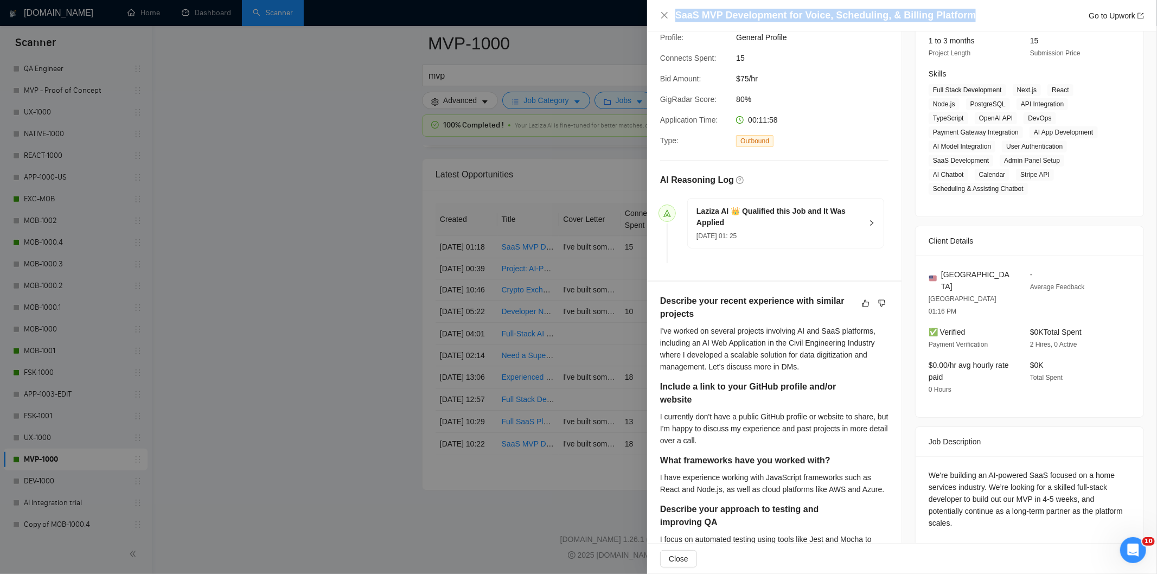
scroll to position [421, 0]
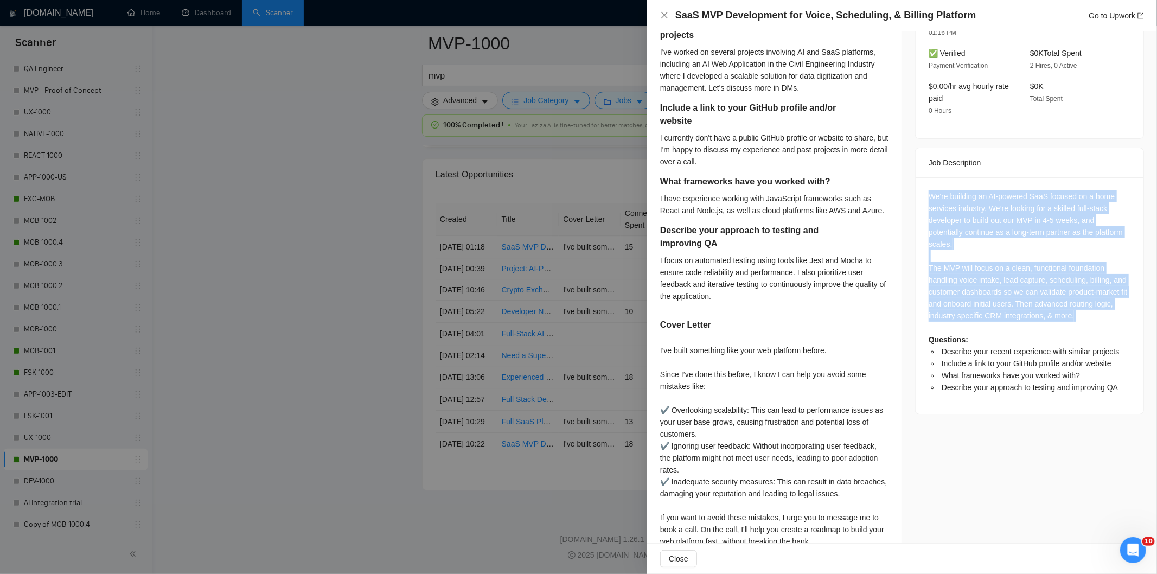
drag, startPoint x: 919, startPoint y: 156, endPoint x: 1118, endPoint y: 285, distance: 236.5
click at [1118, 285] on div "We're building an AI-powered SaaS focused on a home services industry. We’re lo…" at bounding box center [1029, 295] width 228 height 236
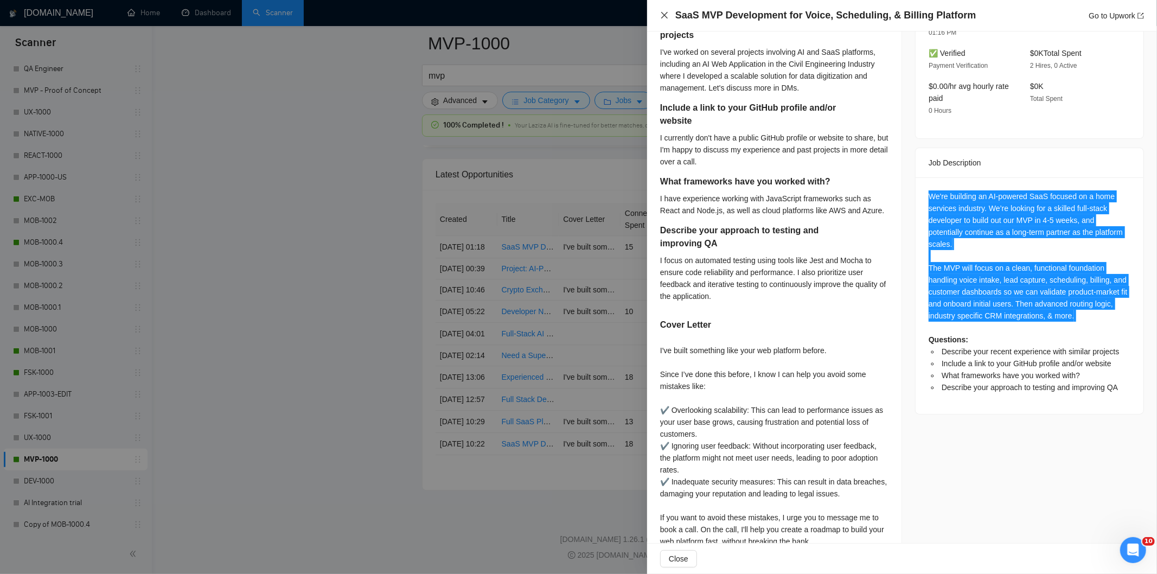
click at [662, 13] on icon "close" at bounding box center [664, 15] width 7 height 7
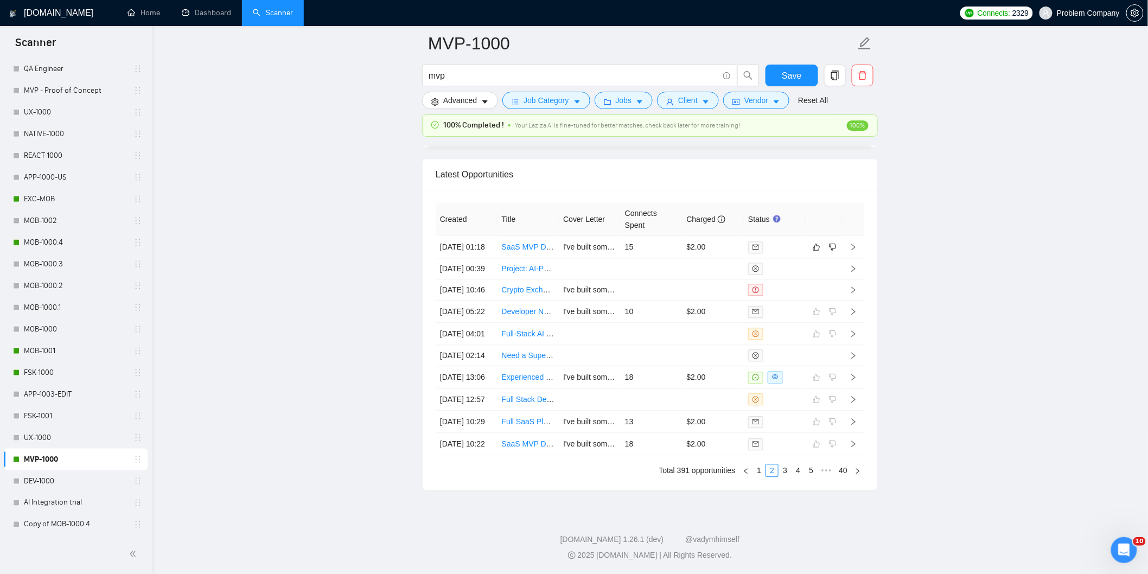
click at [757, 476] on link "1" at bounding box center [759, 470] width 12 height 12
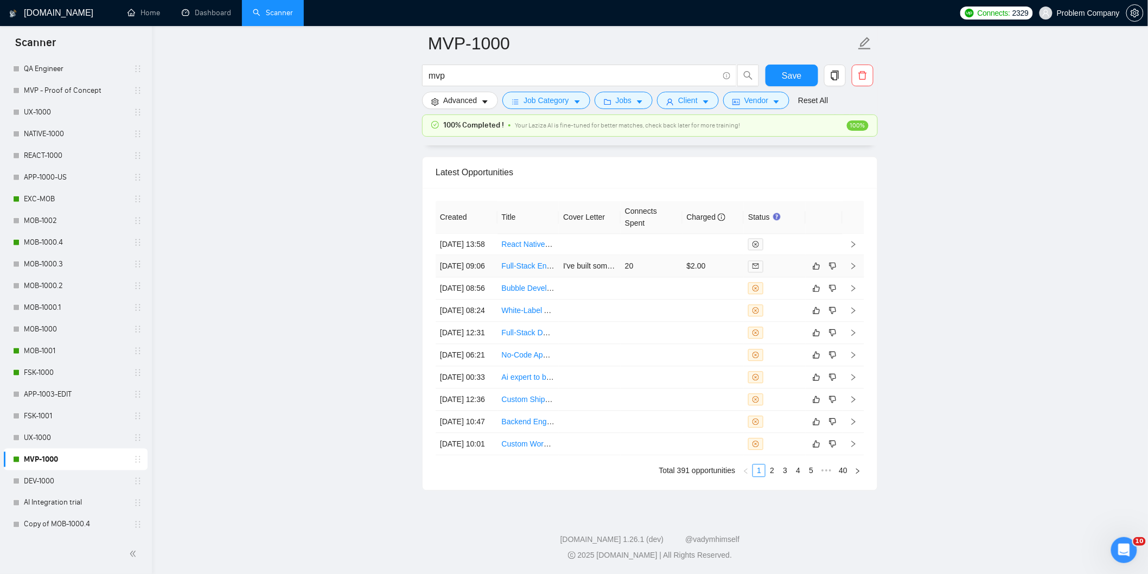
click at [463, 255] on td "[DATE] 09:06" at bounding box center [466, 266] width 62 height 22
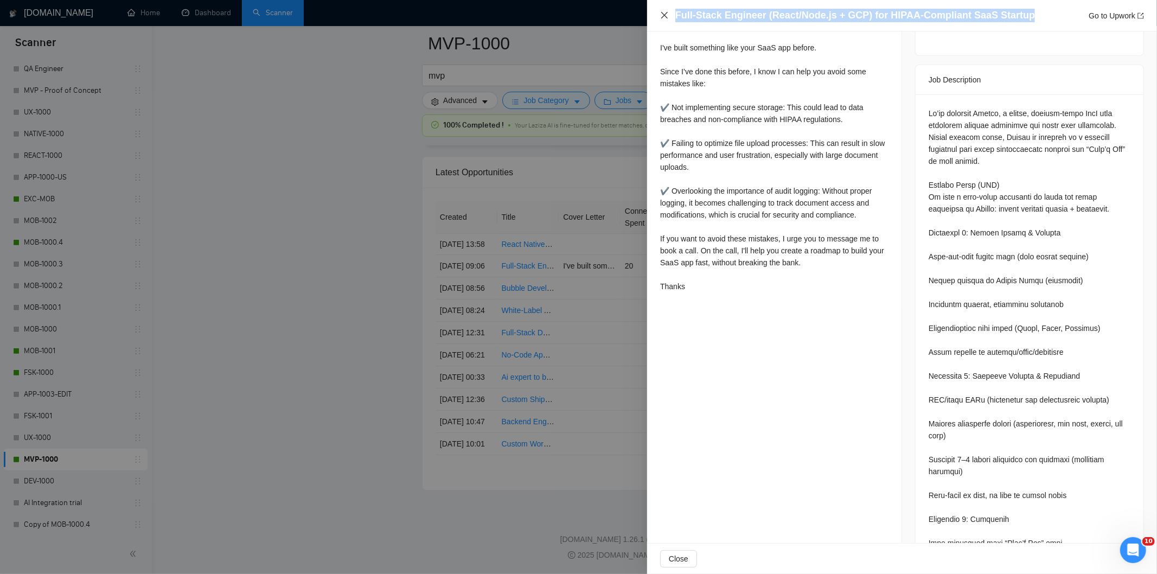
drag, startPoint x: 908, startPoint y: 15, endPoint x: 668, endPoint y: 17, distance: 240.3
click at [668, 17] on div "Full-Stack Engineer (React/Node.js + GCP) for HIPAA-Compliant SaaS Startup Go t…" at bounding box center [902, 16] width 484 height 14
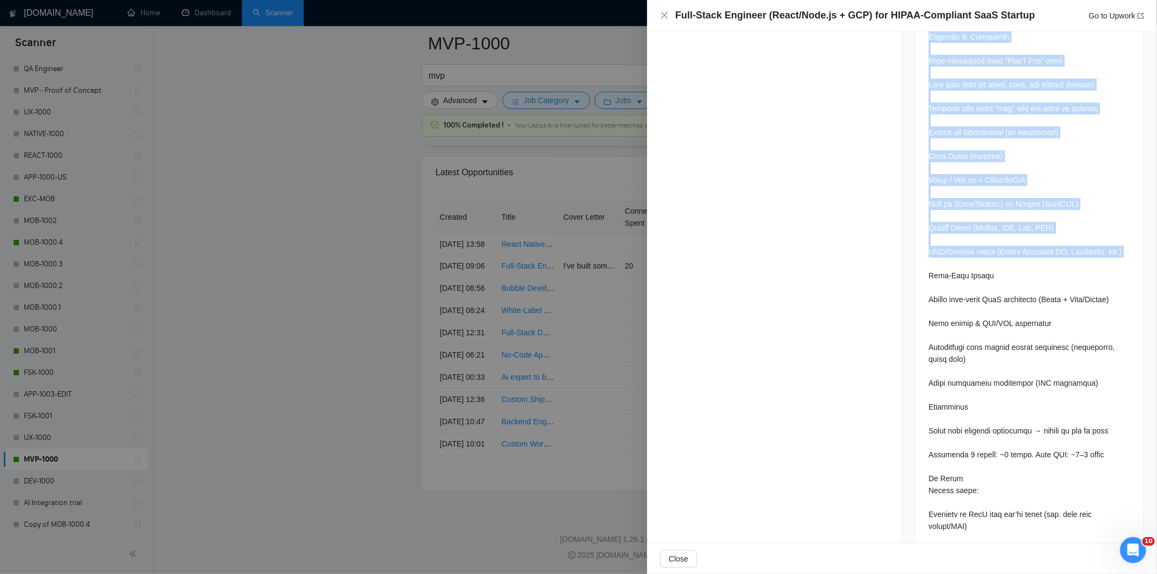
scroll to position [934, 0]
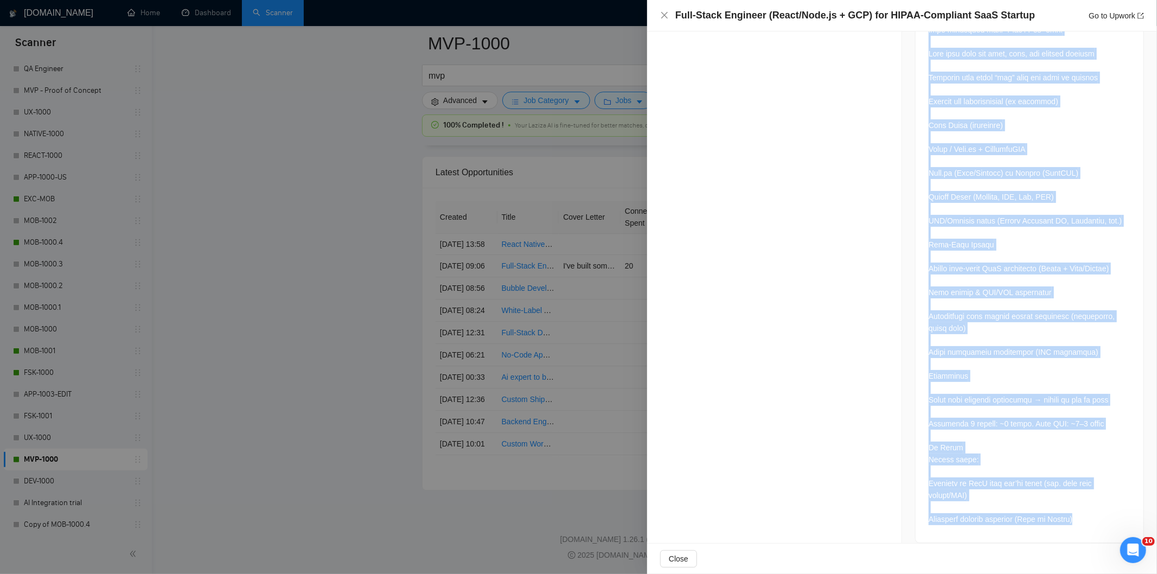
drag, startPoint x: 920, startPoint y: 105, endPoint x: 1083, endPoint y: 507, distance: 434.3
click at [1083, 507] on div at bounding box center [1029, 61] width 228 height 961
click at [945, 313] on div at bounding box center [1029, 59] width 202 height 931
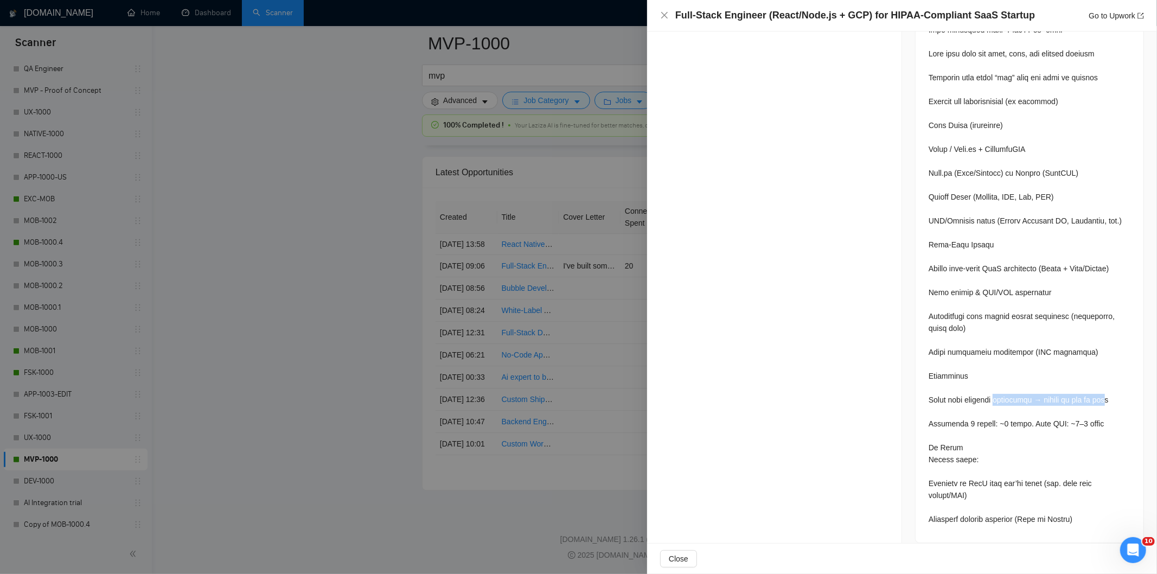
drag, startPoint x: 1096, startPoint y: 387, endPoint x: 989, endPoint y: 384, distance: 106.9
click at [989, 384] on div at bounding box center [1029, 59] width 202 height 931
drag, startPoint x: 1080, startPoint y: 382, endPoint x: 1105, endPoint y: 386, distance: 25.2
click at [1081, 382] on div at bounding box center [1029, 59] width 202 height 931
click at [1110, 387] on div at bounding box center [1029, 59] width 202 height 931
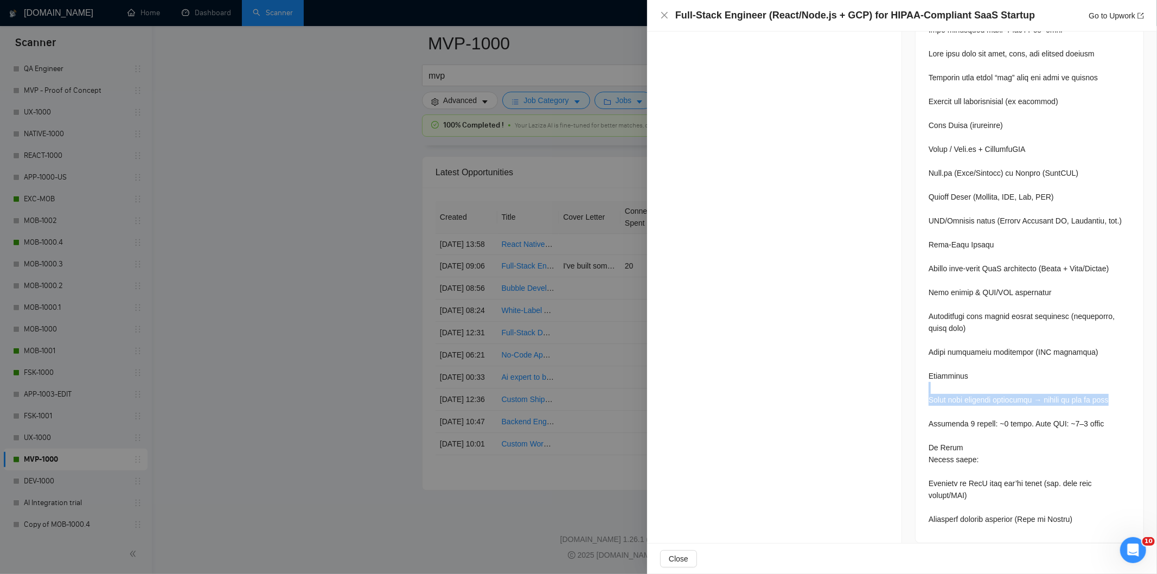
drag, startPoint x: 1107, startPoint y: 388, endPoint x: 918, endPoint y: 378, distance: 190.1
click at [918, 378] on div at bounding box center [1029, 61] width 228 height 961
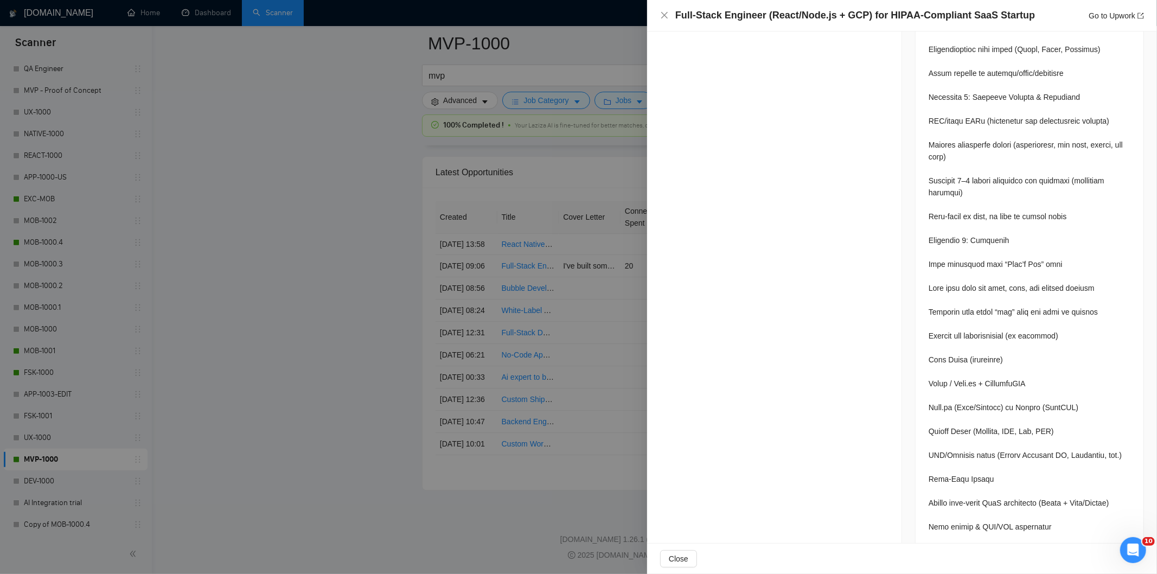
scroll to position [633, 0]
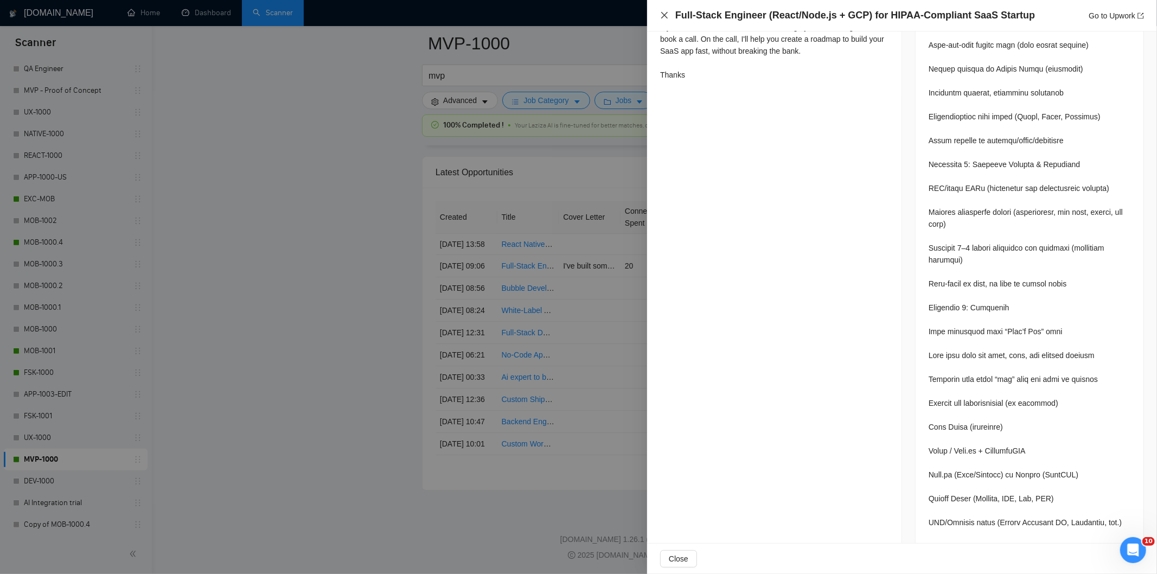
click at [663, 14] on icon "close" at bounding box center [664, 15] width 7 height 7
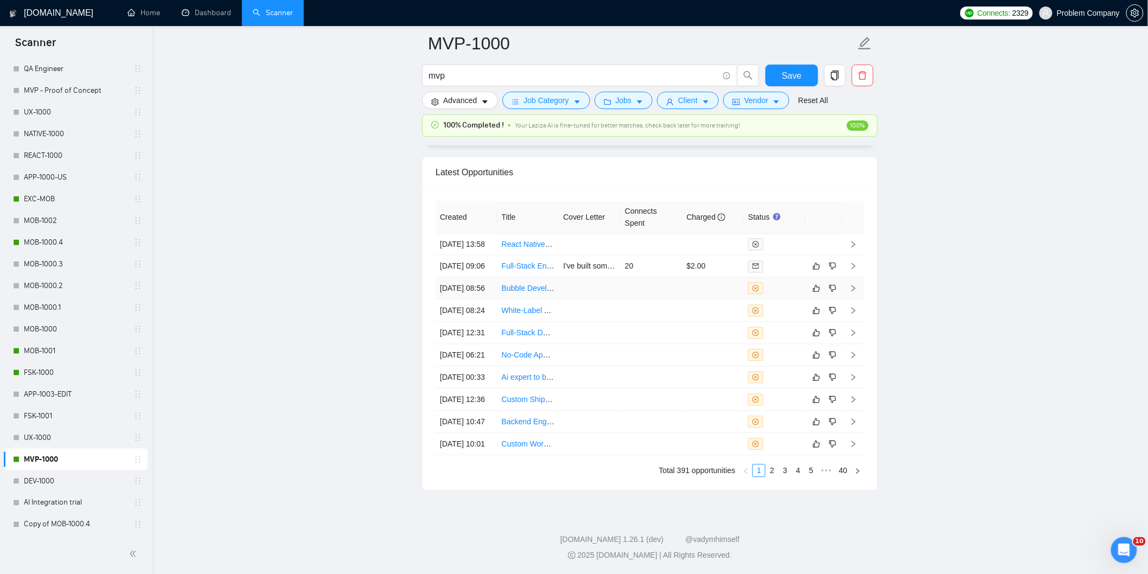
drag, startPoint x: 473, startPoint y: 281, endPoint x: 475, endPoint y: 271, distance: 10.0
click at [473, 283] on td "[DATE] 08:56" at bounding box center [466, 288] width 62 height 22
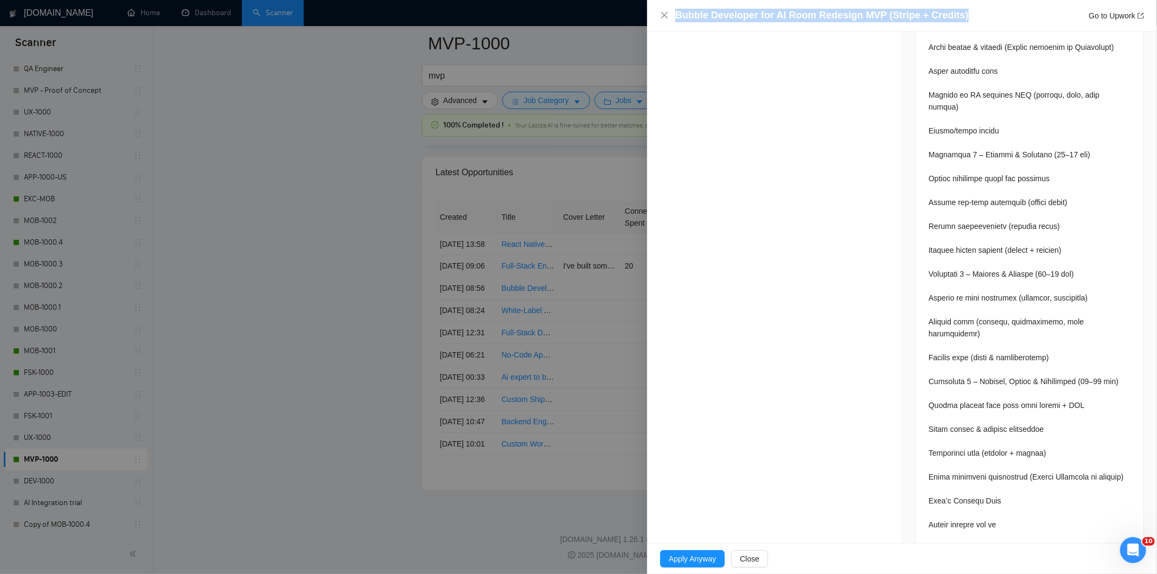
drag, startPoint x: 968, startPoint y: 20, endPoint x: 669, endPoint y: 14, distance: 299.4
click at [669, 14] on div "Bubble Developer for AI Room Redesign MVP (Stripe + Credits) Go to Upwork" at bounding box center [902, 16] width 484 height 14
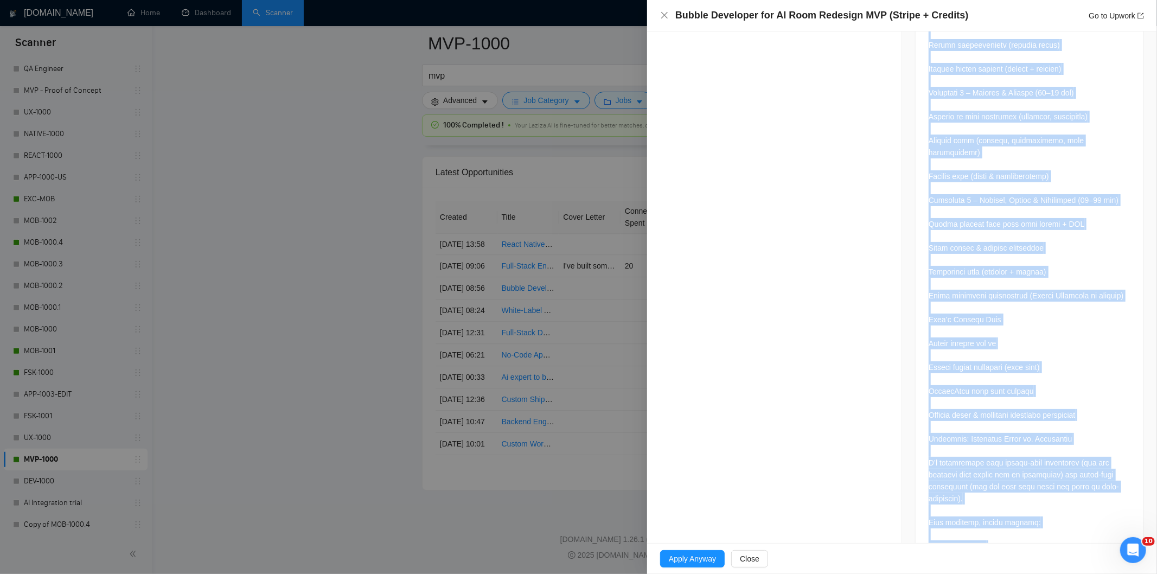
scroll to position [1080, 0]
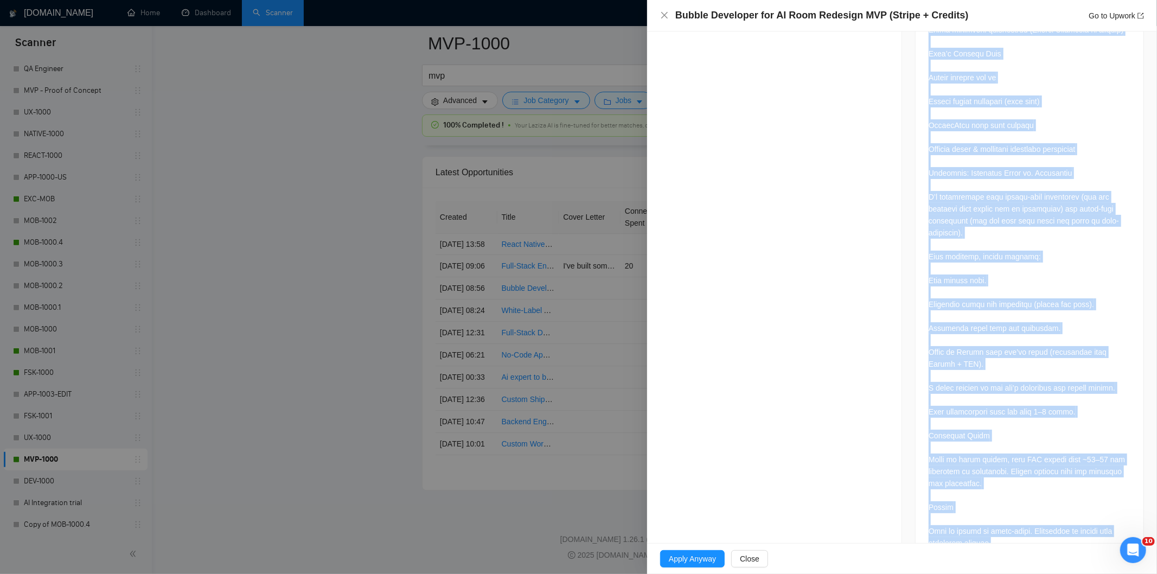
drag, startPoint x: 918, startPoint y: 204, endPoint x: 1068, endPoint y: 513, distance: 342.7
click at [1068, 513] on div at bounding box center [1029, 8] width 228 height 1116
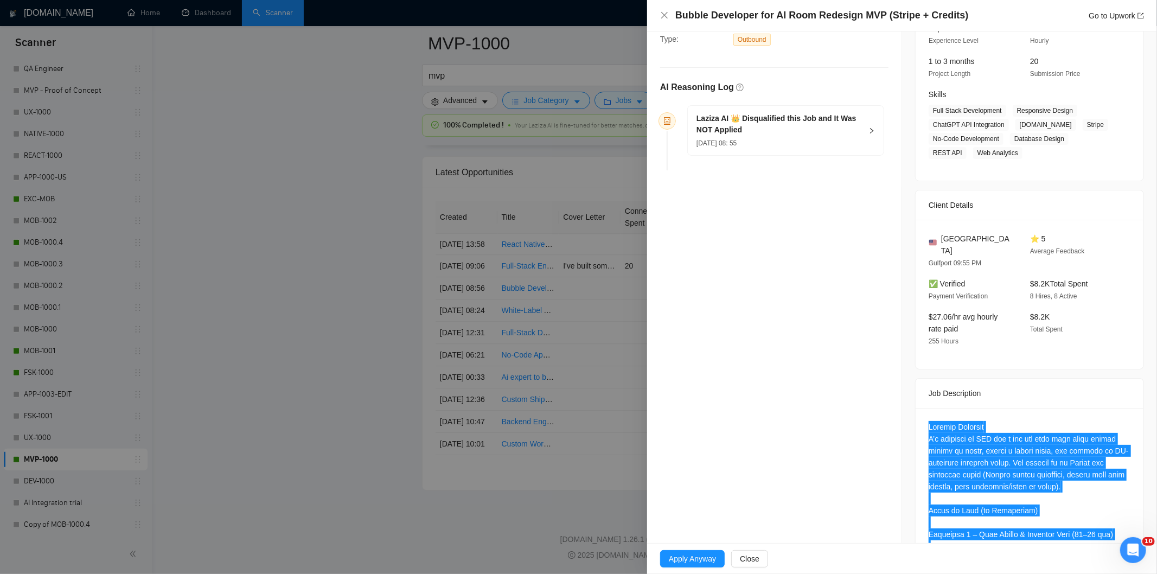
scroll to position [0, 0]
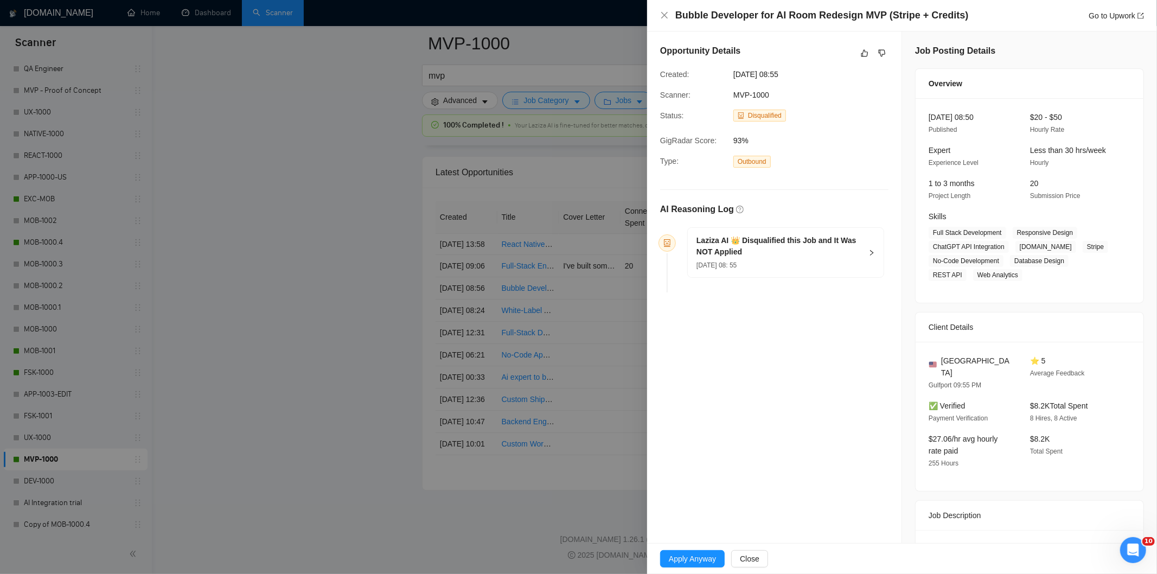
drag, startPoint x: 767, startPoint y: 261, endPoint x: 761, endPoint y: 258, distance: 6.6
click at [766, 261] on div "[DATE] 08: 55" at bounding box center [778, 265] width 165 height 12
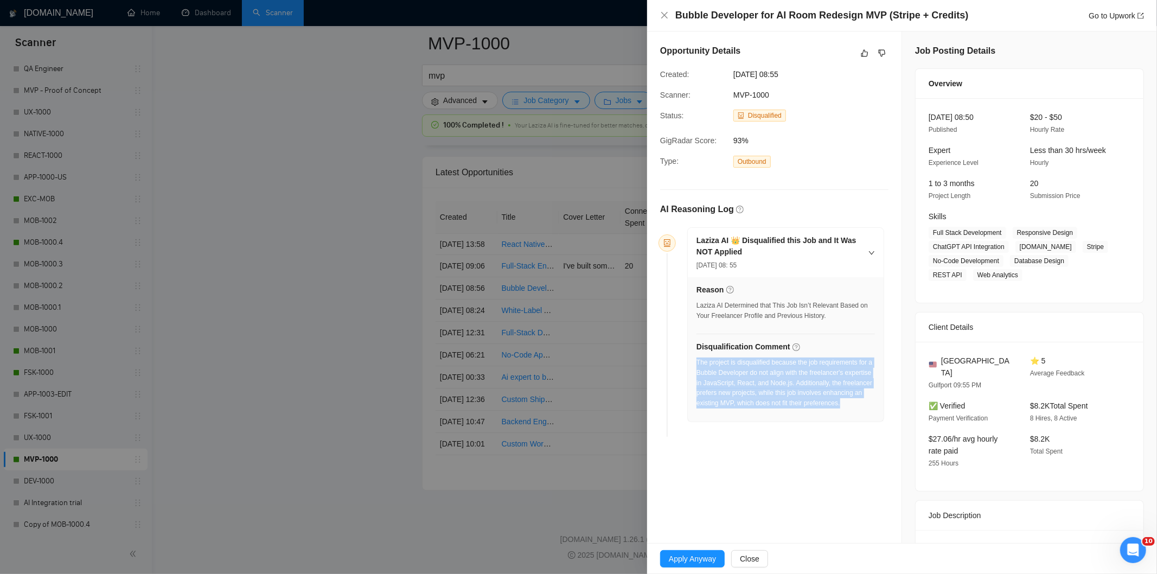
drag, startPoint x: 739, startPoint y: 420, endPoint x: 696, endPoint y: 366, distance: 69.5
click at [696, 366] on div "The project is disqualified because the job requirements for a Bubble Developer…" at bounding box center [785, 385] width 178 height 57
click at [664, 14] on icon "close" at bounding box center [664, 15] width 9 height 9
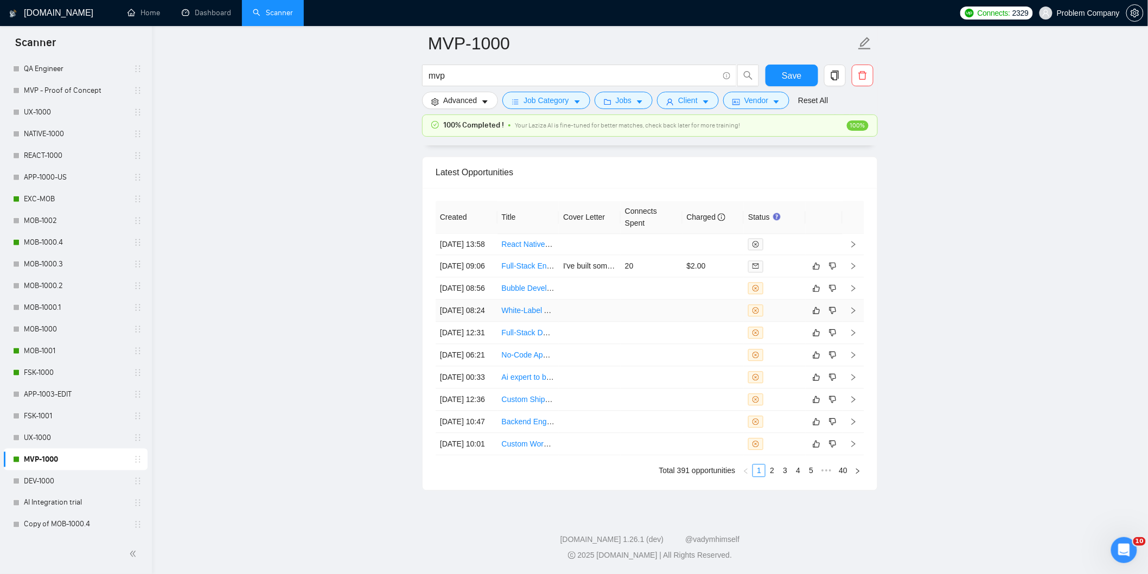
click at [474, 311] on td "[DATE] 08:24" at bounding box center [466, 310] width 62 height 22
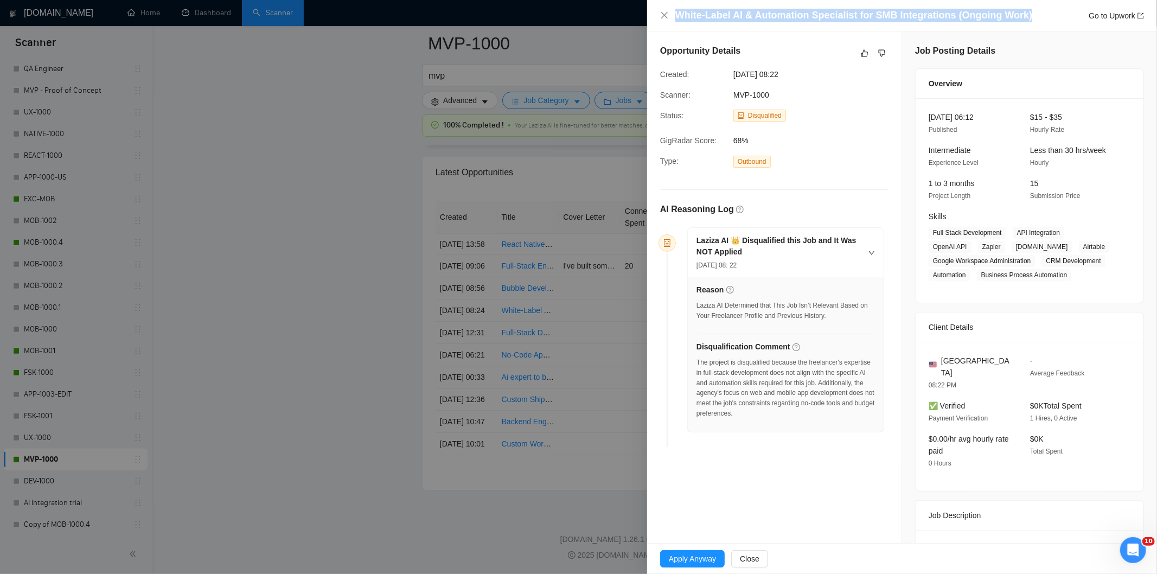
drag, startPoint x: 1033, startPoint y: 11, endPoint x: 683, endPoint y: 7, distance: 349.8
click at [683, 7] on div "White-Label AI & Automation Specialist for SMB Integrations (Ongoing Work) Go t…" at bounding box center [902, 15] width 510 height 31
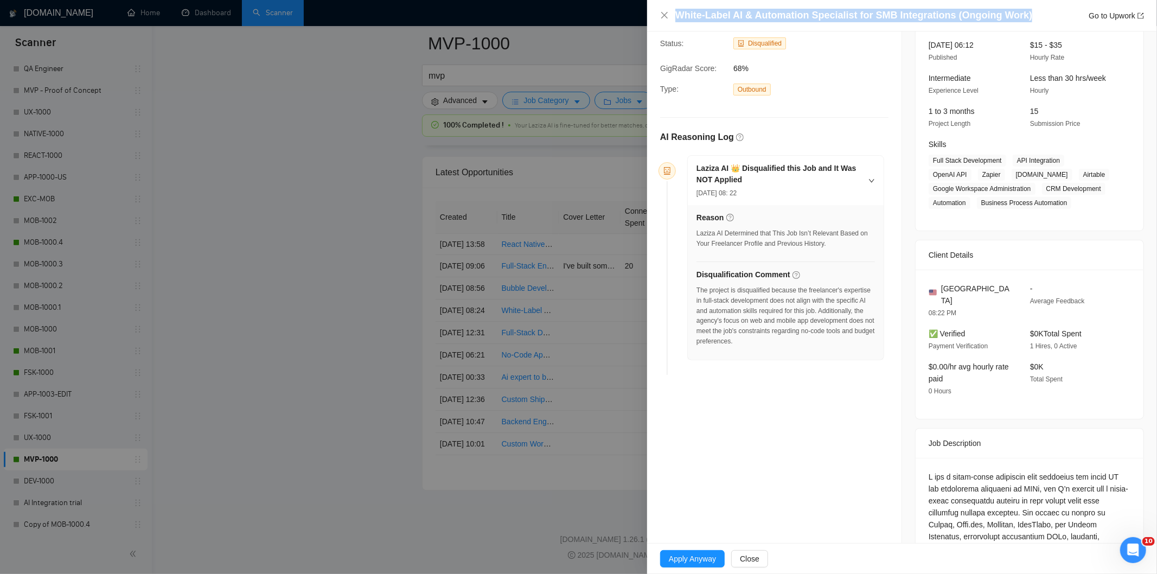
scroll to position [293, 0]
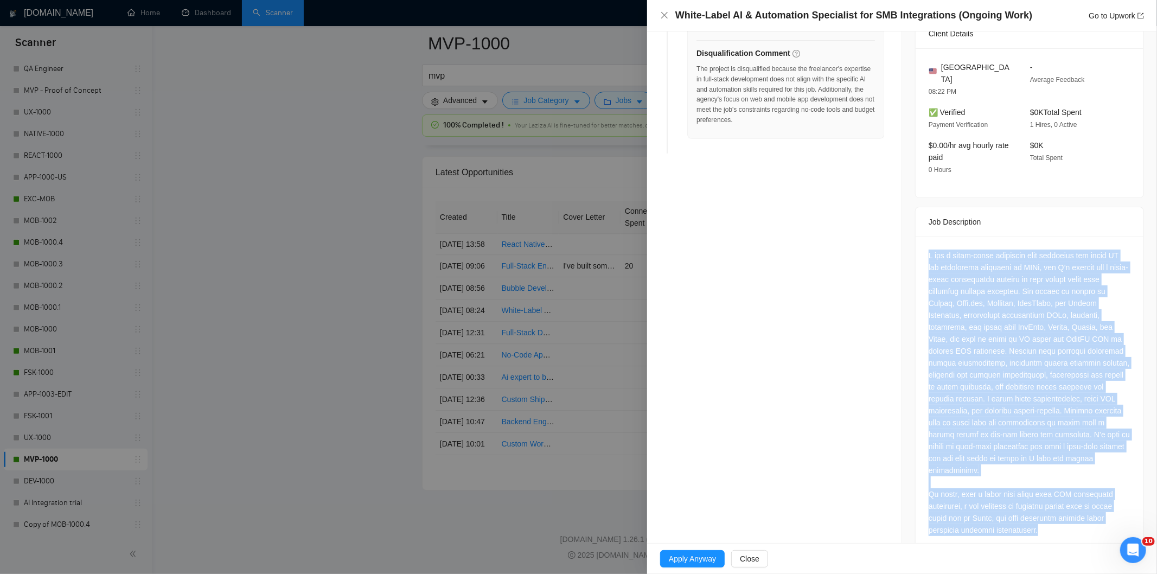
drag, startPoint x: 922, startPoint y: 245, endPoint x: 1056, endPoint y: 529, distance: 314.9
click at [1056, 529] on div at bounding box center [1029, 394] width 228 height 317
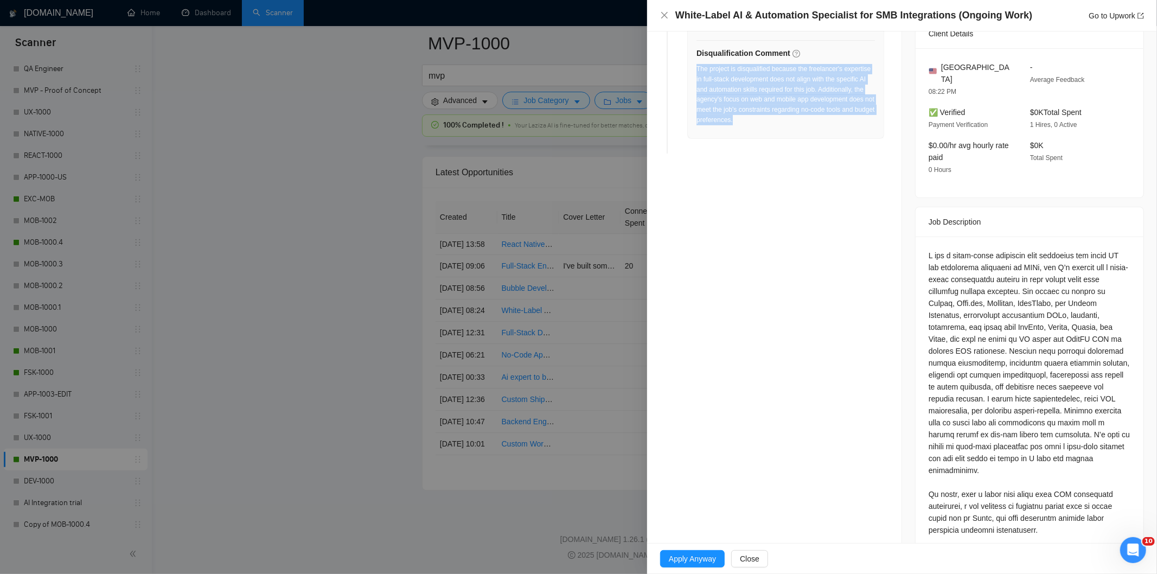
drag, startPoint x: 773, startPoint y: 133, endPoint x: 696, endPoint y: 67, distance: 101.5
click at [696, 67] on div "Reason Laziza AI Determined that This Job Isn’t Relevant Based on Your Freelanc…" at bounding box center [786, 61] width 196 height 155
click at [663, 14] on icon "close" at bounding box center [664, 15] width 9 height 9
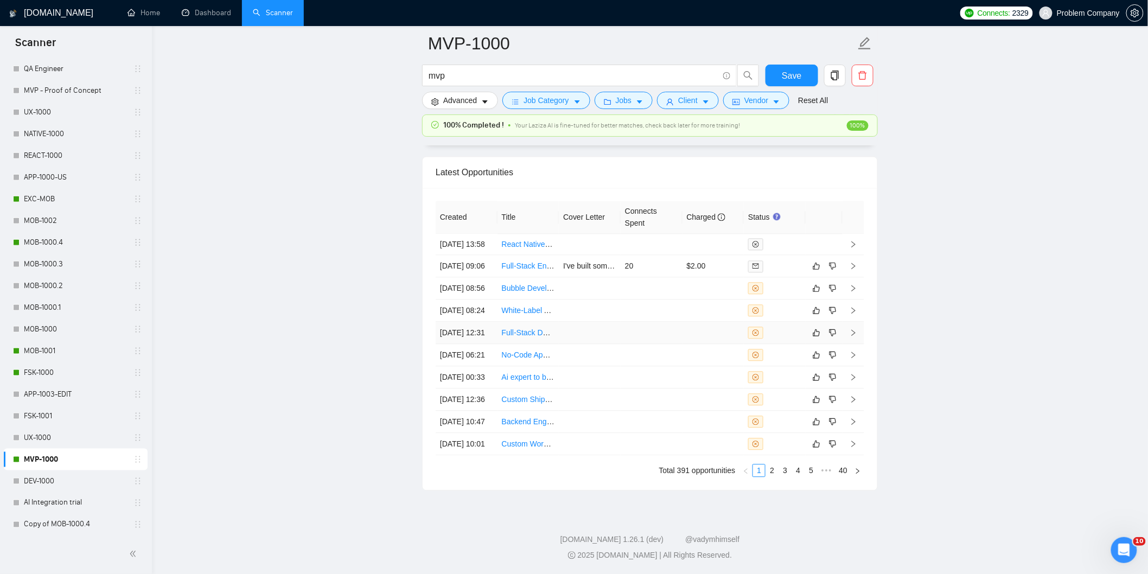
click at [483, 344] on td "[DATE] 12:31" at bounding box center [466, 333] width 62 height 22
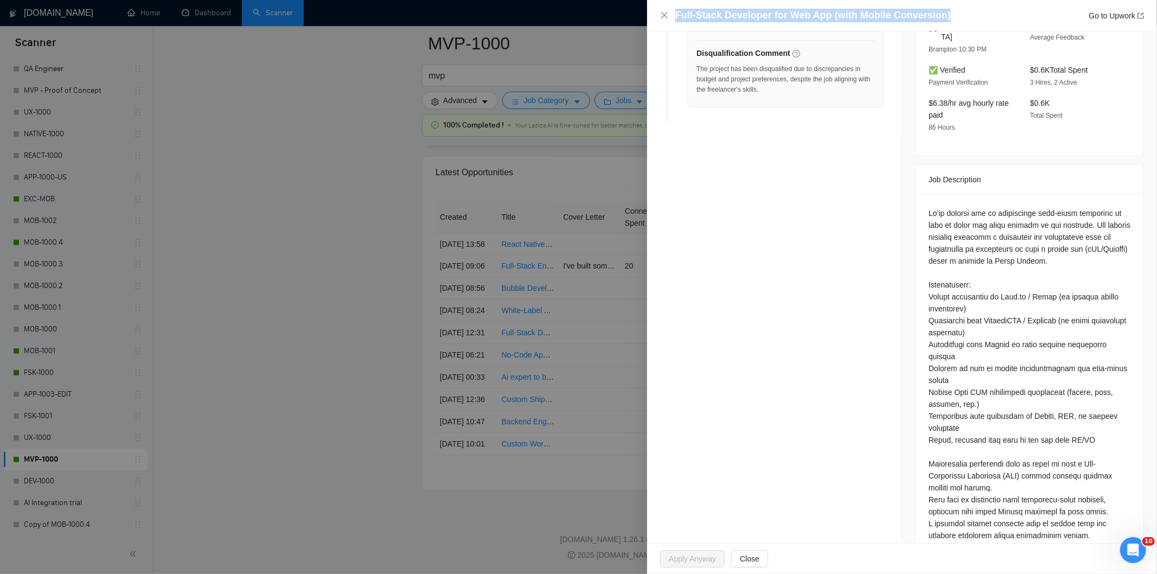
drag, startPoint x: 829, startPoint y: 14, endPoint x: 673, endPoint y: 17, distance: 155.7
click at [673, 17] on div "Full-Stack Developer for Web App (with Mobile Conversion) Go to Upwork" at bounding box center [902, 16] width 484 height 14
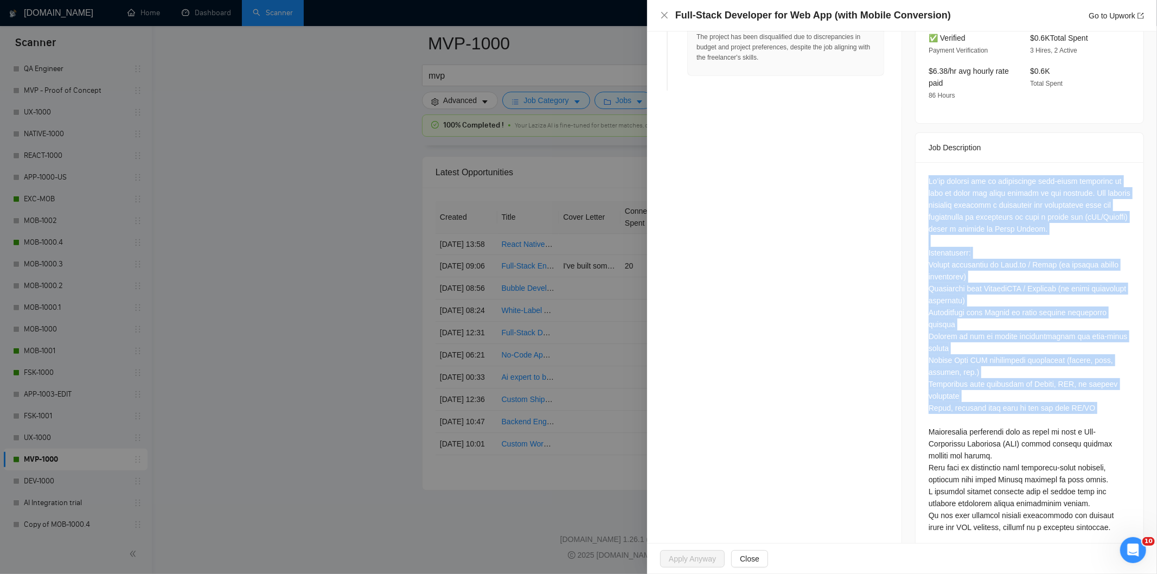
scroll to position [334, 0]
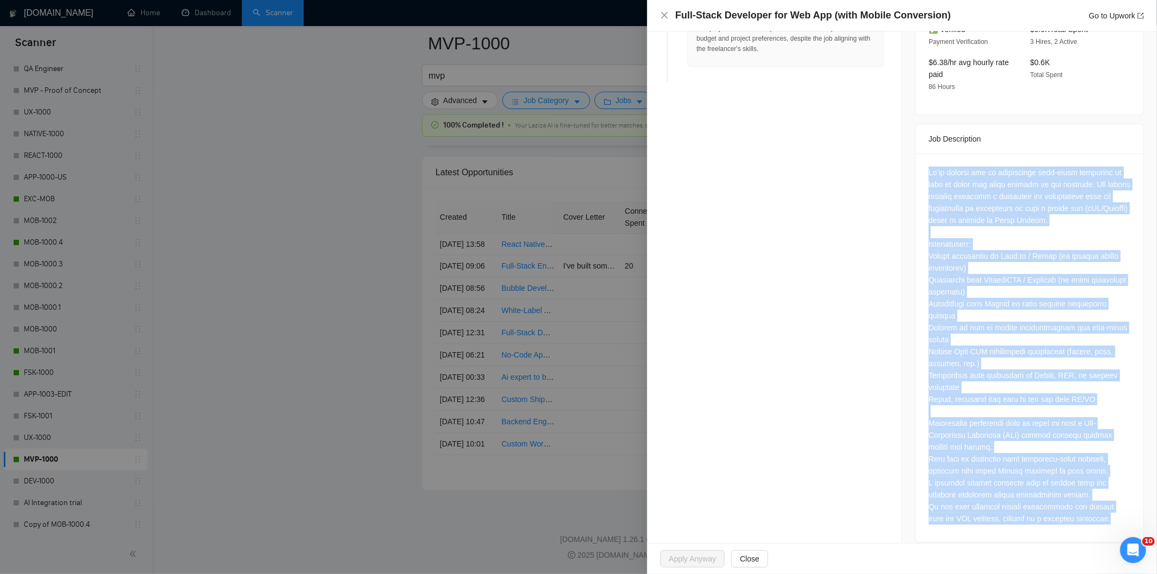
drag, startPoint x: 920, startPoint y: 198, endPoint x: 1136, endPoint y: 513, distance: 381.9
click at [1136, 513] on div "Job Posting Details Overview [DATE] 12:27 Published $3 - $30 Hourly Rate Interm…" at bounding box center [1029, 126] width 255 height 858
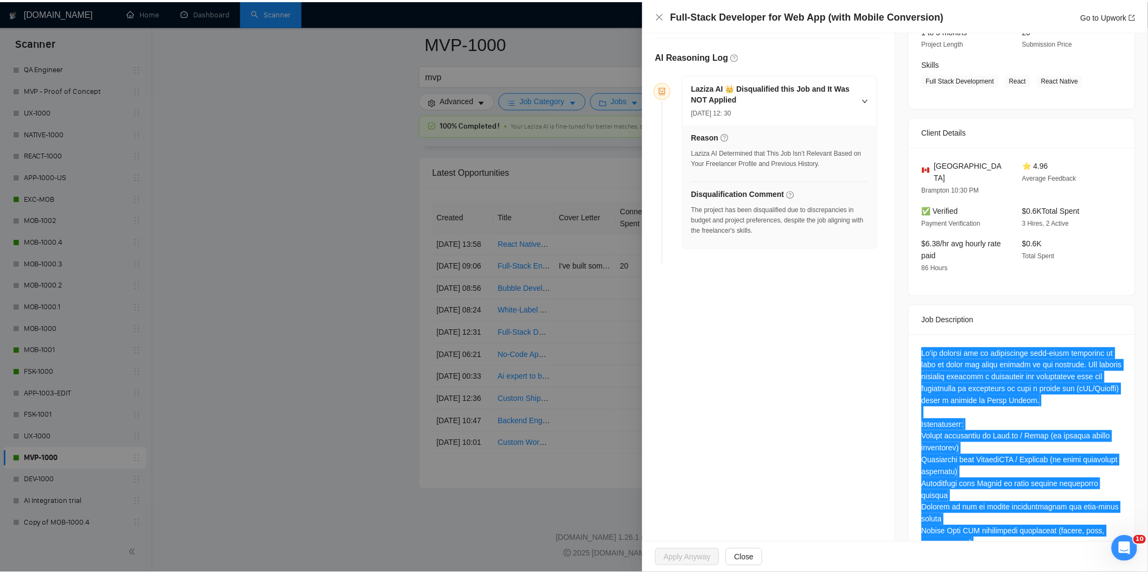
scroll to position [93, 0]
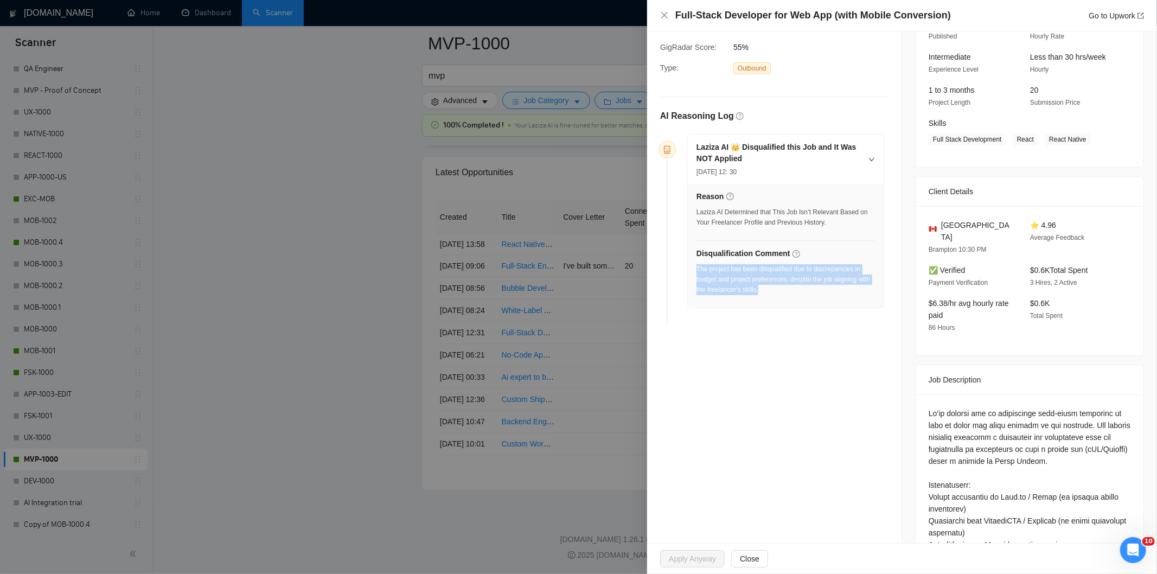
drag, startPoint x: 798, startPoint y: 299, endPoint x: 697, endPoint y: 273, distance: 104.0
click at [697, 273] on div "The project has been disqualified due to discrepancies in budget and project pr…" at bounding box center [785, 282] width 178 height 37
click at [662, 17] on icon "close" at bounding box center [664, 15] width 7 height 7
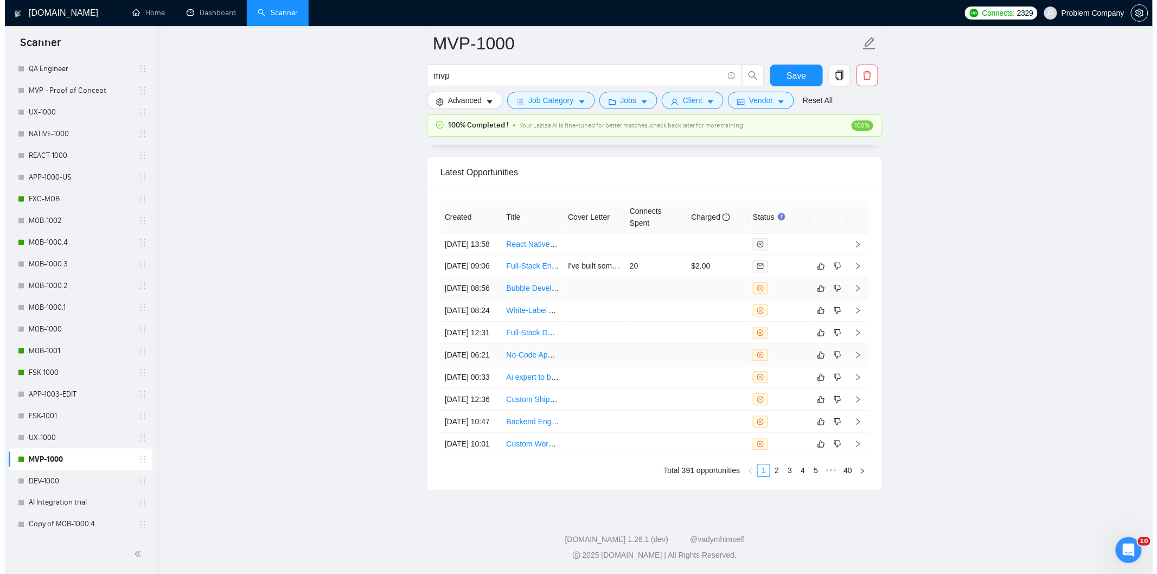
scroll to position [2721, 0]
click at [487, 344] on td "[DATE] 06:21" at bounding box center [466, 355] width 62 height 22
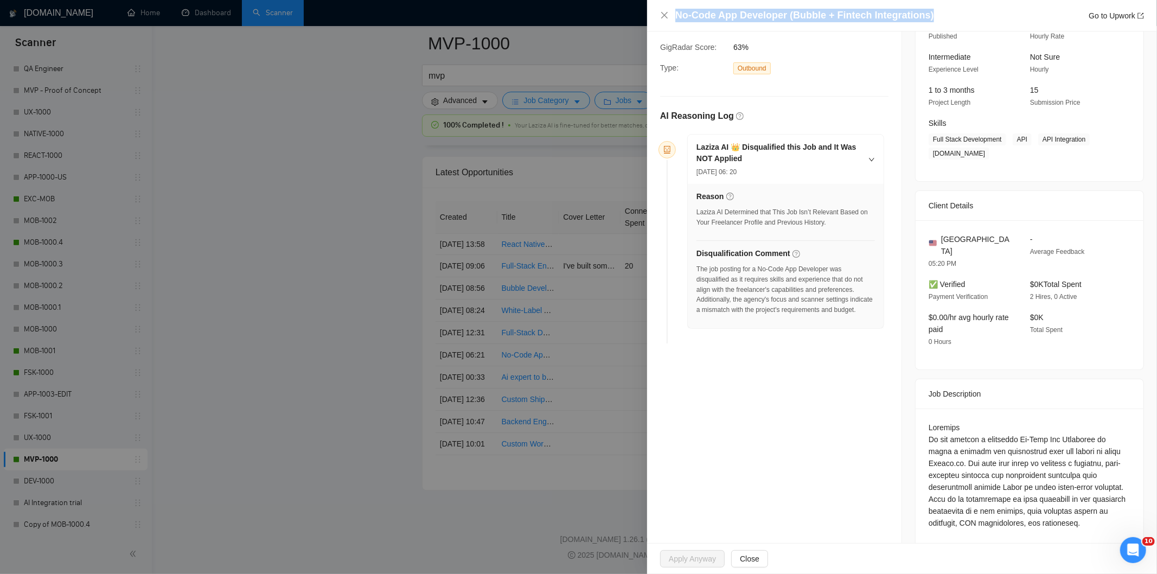
drag, startPoint x: 940, startPoint y: 20, endPoint x: 668, endPoint y: 9, distance: 272.5
click at [668, 9] on div "No-Code App Developer (Bubble + Fintech Integrations) Go to Upwork" at bounding box center [902, 16] width 484 height 14
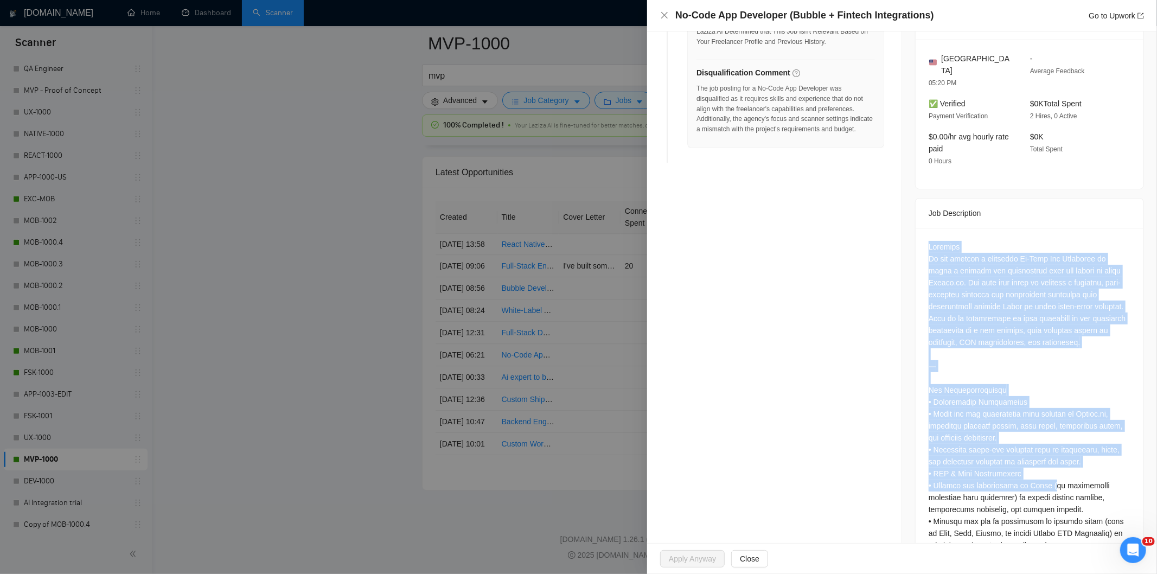
scroll to position [587, 0]
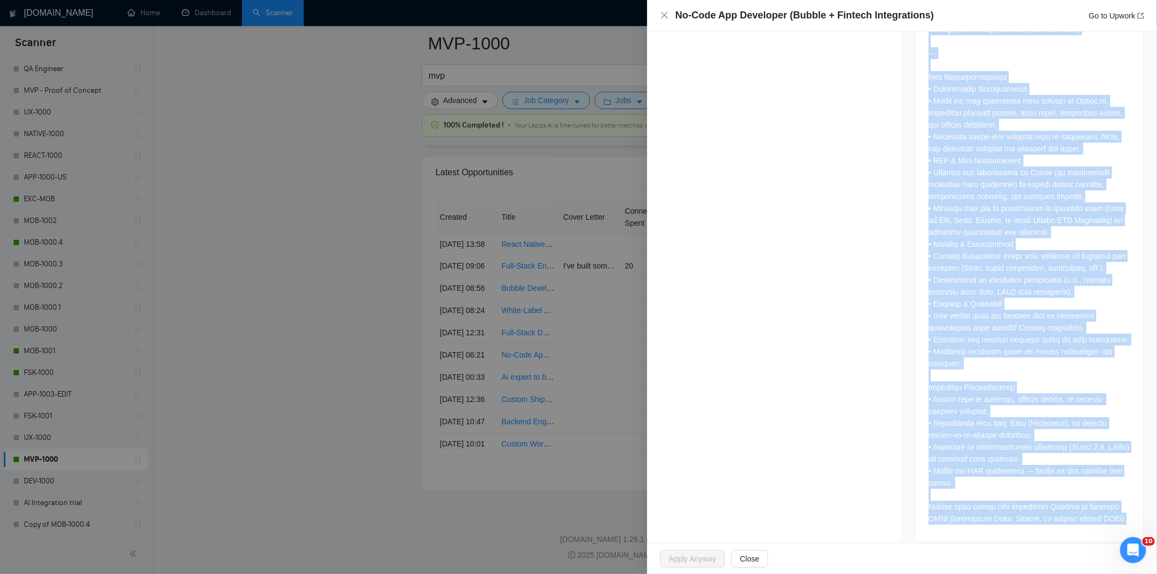
drag, startPoint x: 952, startPoint y: 271, endPoint x: 1116, endPoint y: 512, distance: 290.9
click at [1116, 512] on div "Job Posting Details Overview [DATE] 02:59 Published $10 - $35 Hourly Rate Inter…" at bounding box center [1029, 0] width 255 height 1111
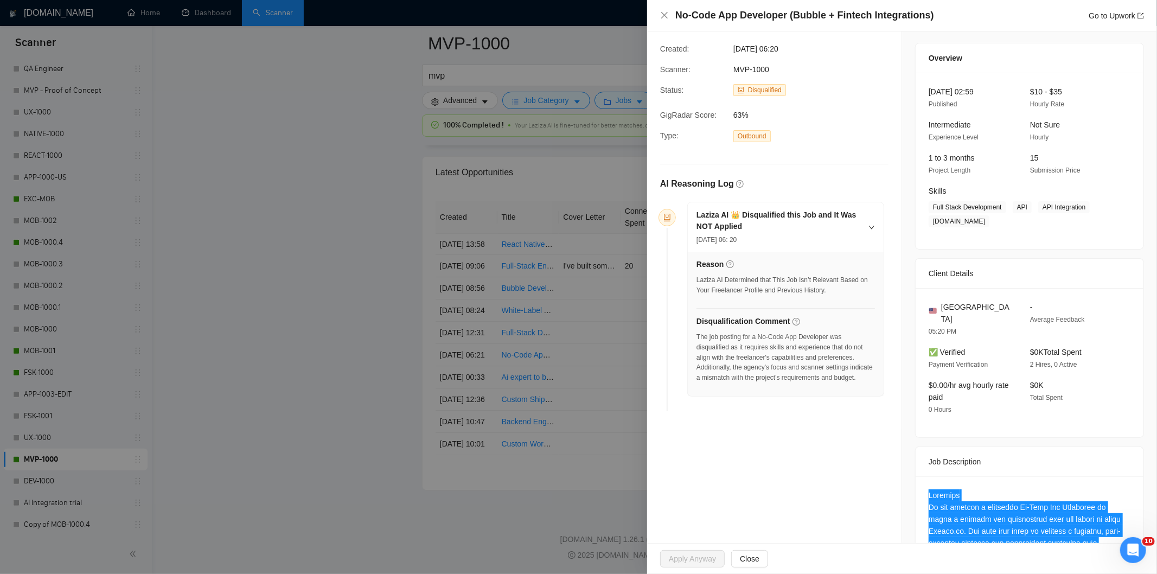
scroll to position [0, 0]
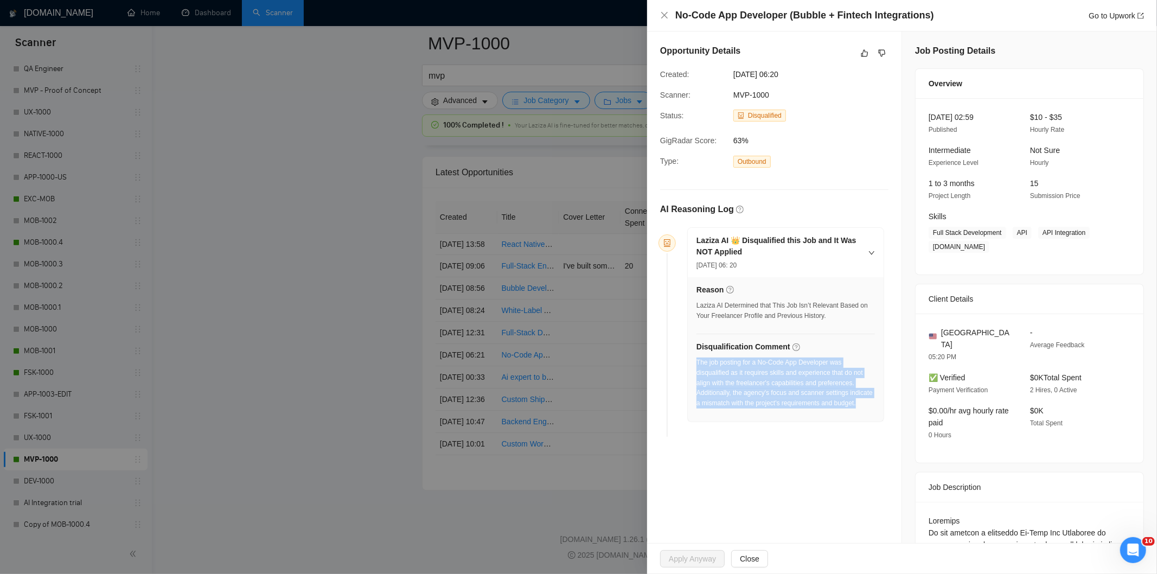
drag, startPoint x: 739, startPoint y: 420, endPoint x: 696, endPoint y: 364, distance: 70.1
click at [696, 364] on div "The job posting for a No-Code App Developer was disqualified as it requires ski…" at bounding box center [785, 385] width 178 height 57
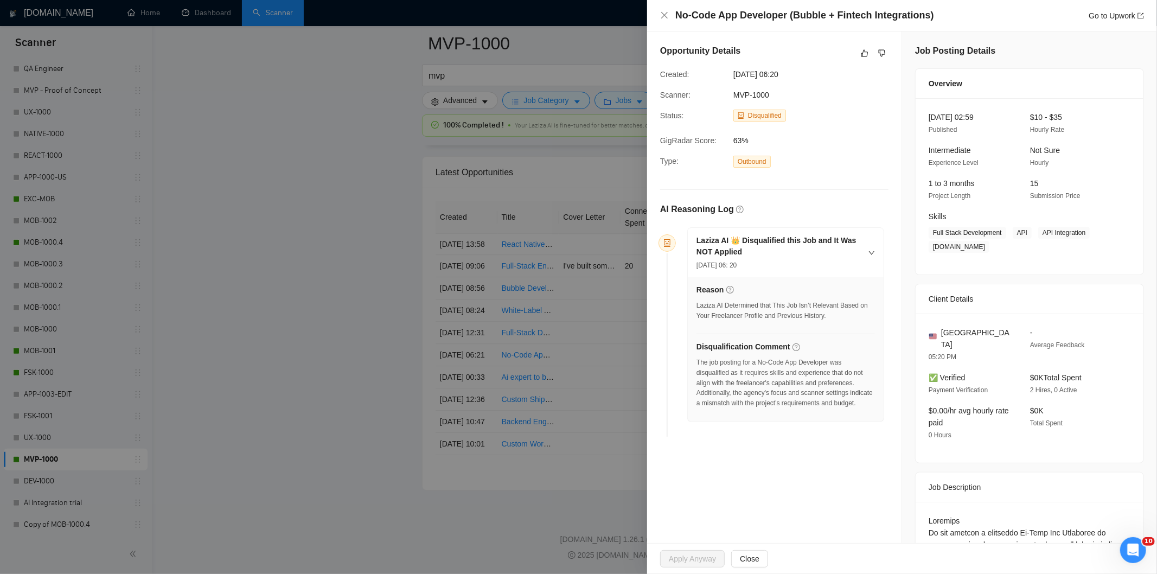
click at [669, 11] on div "No-Code App Developer (Bubble + Fintech Integrations) Go to Upwork" at bounding box center [902, 16] width 484 height 14
drag, startPoint x: 665, startPoint y: 18, endPoint x: 649, endPoint y: 53, distance: 37.8
click at [665, 19] on icon "close" at bounding box center [664, 15] width 9 height 9
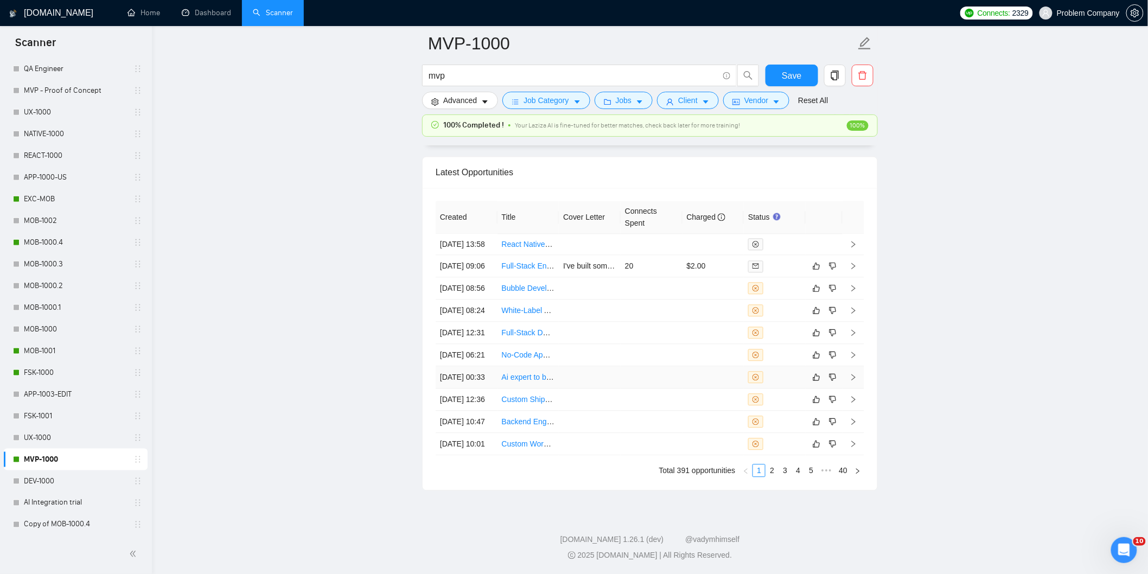
click at [479, 366] on td "[DATE] 00:33" at bounding box center [466, 377] width 62 height 22
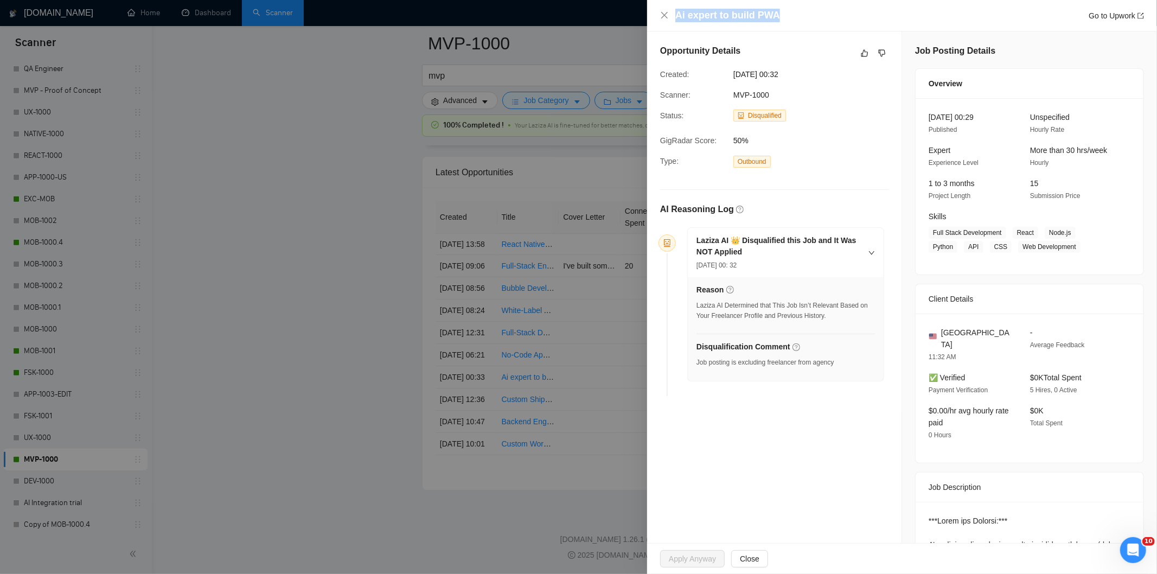
drag, startPoint x: 786, startPoint y: 14, endPoint x: 675, endPoint y: 15, distance: 111.2
click at [675, 15] on div "Ai expert to build PWA Go to Upwork" at bounding box center [909, 16] width 469 height 14
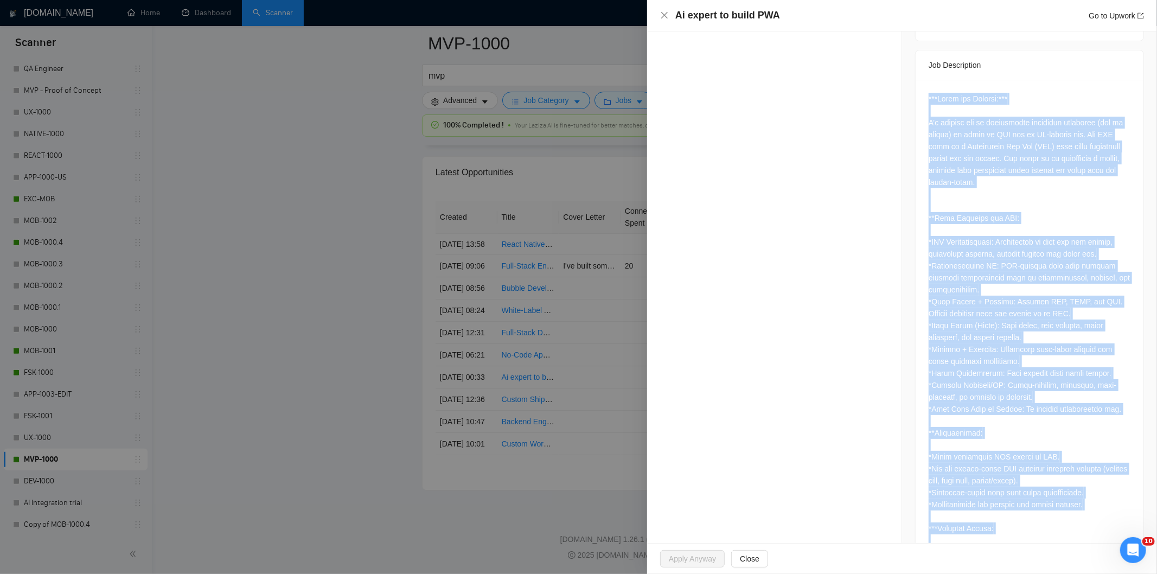
scroll to position [778, 0]
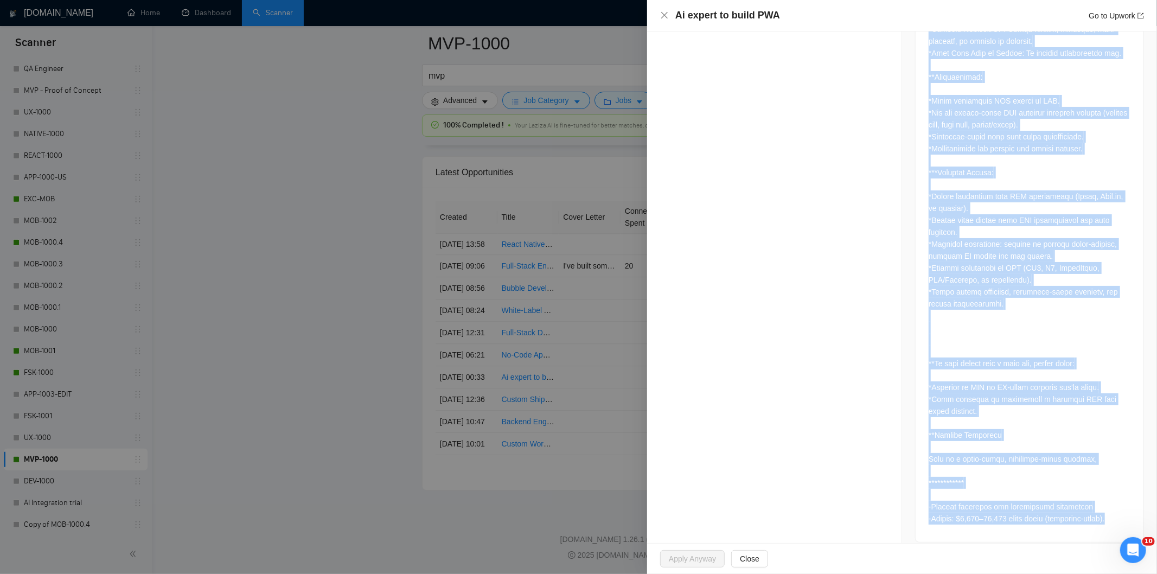
drag, startPoint x: 919, startPoint y: 206, endPoint x: 1113, endPoint y: 512, distance: 362.0
click at [1113, 512] on div at bounding box center [1029, 133] width 228 height 818
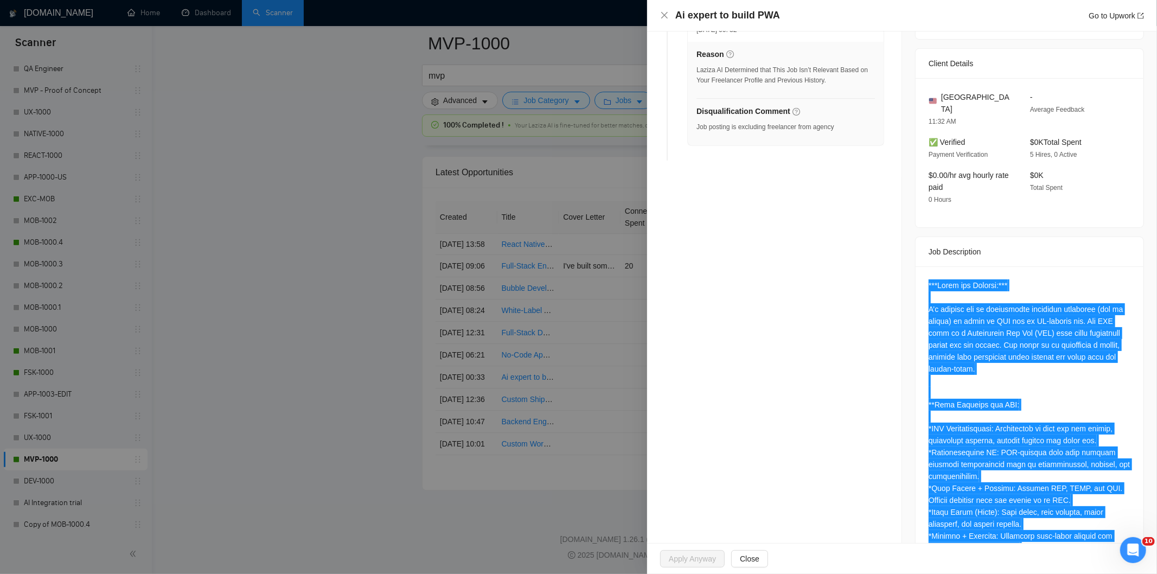
scroll to position [0, 0]
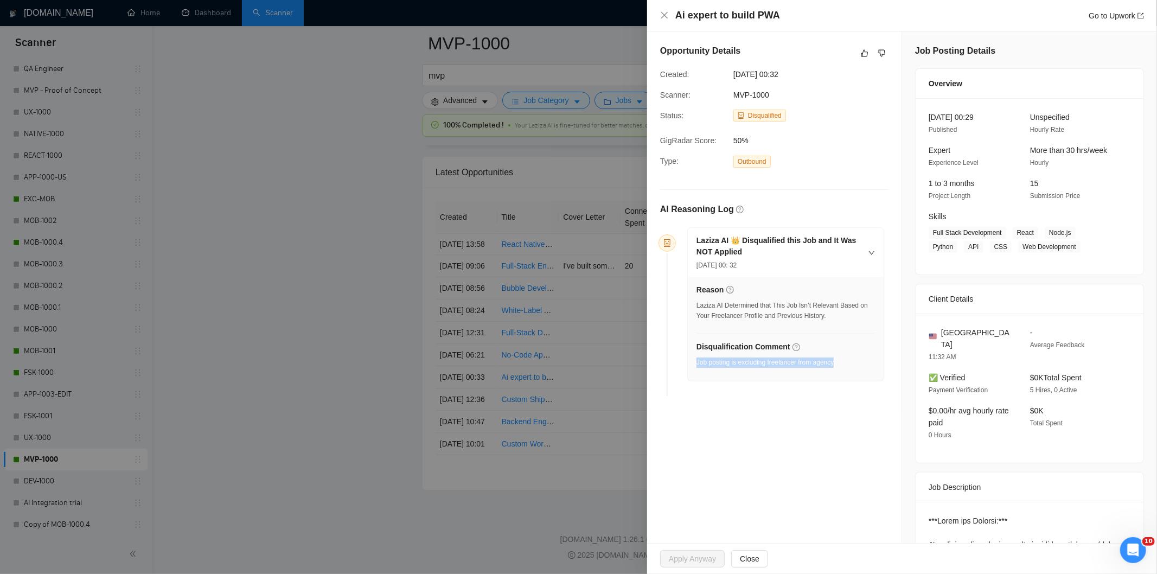
drag, startPoint x: 852, startPoint y: 367, endPoint x: 697, endPoint y: 363, distance: 155.1
click at [697, 363] on div "Disqualification Comment Job posting is excluding freelancer from agency" at bounding box center [785, 357] width 178 height 33
click at [665, 11] on icon "close" at bounding box center [664, 15] width 9 height 9
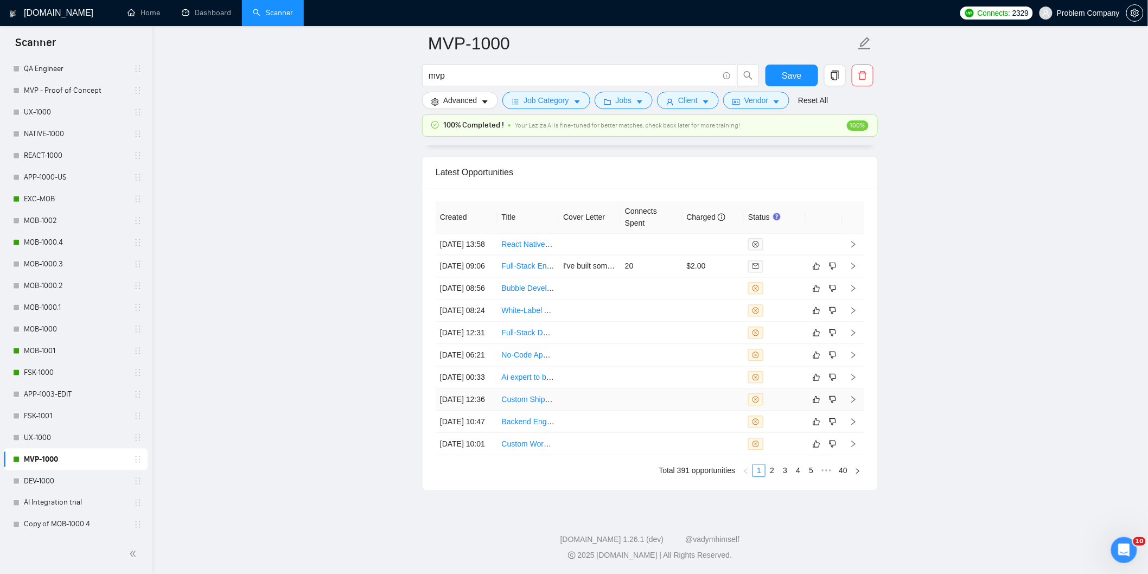
click at [487, 388] on td "[DATE] 12:36" at bounding box center [466, 399] width 62 height 22
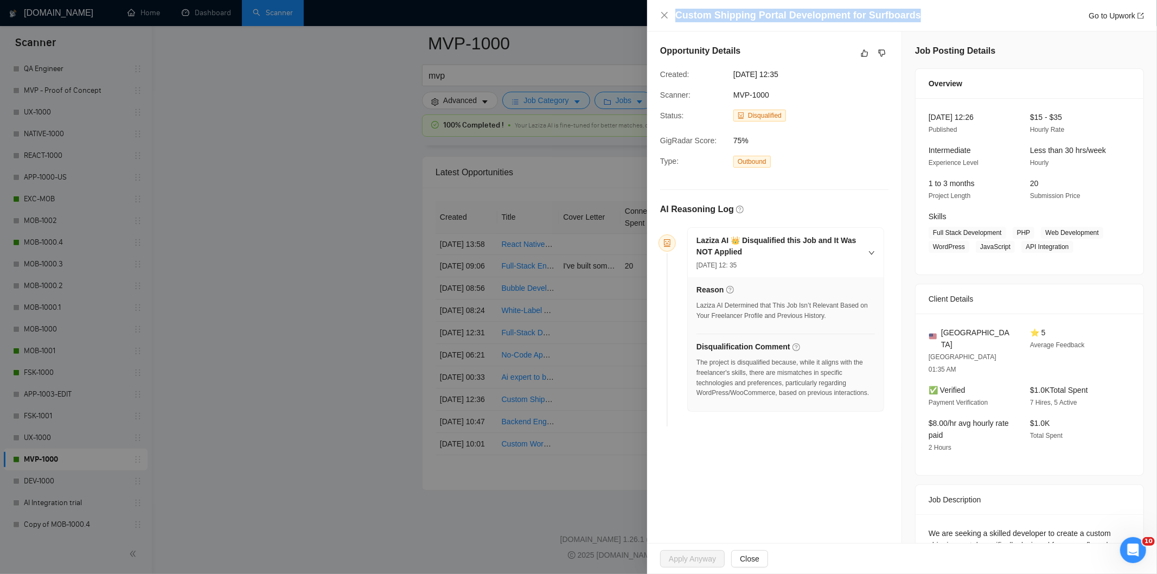
drag, startPoint x: 925, startPoint y: 14, endPoint x: 662, endPoint y: 10, distance: 263.6
click at [662, 10] on div "Custom Shipping Portal Development for Surfboards Go to Upwork" at bounding box center [902, 16] width 484 height 14
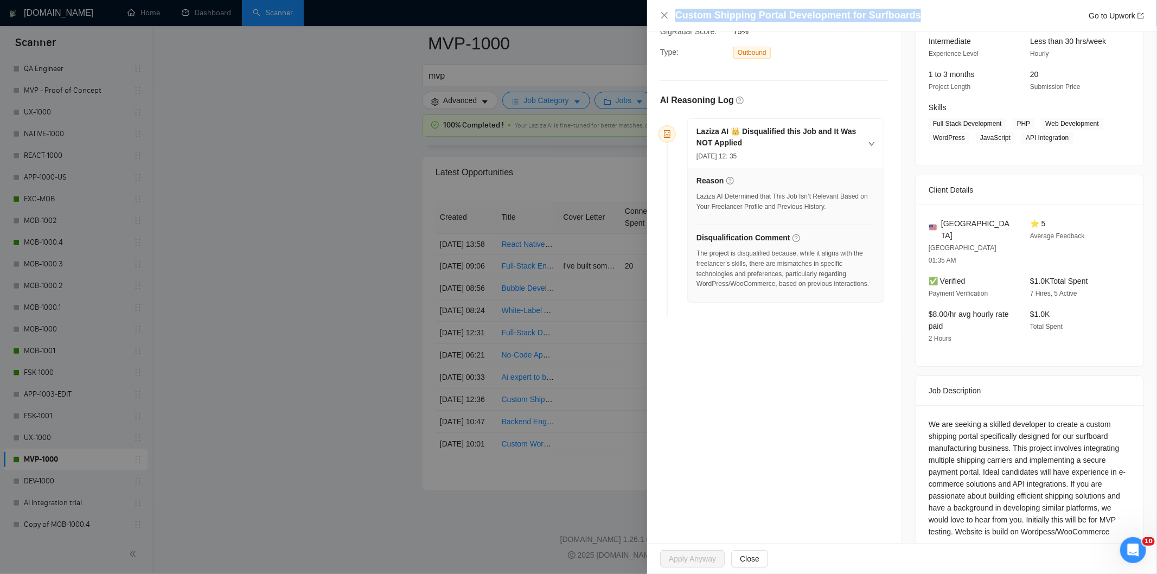
scroll to position [110, 0]
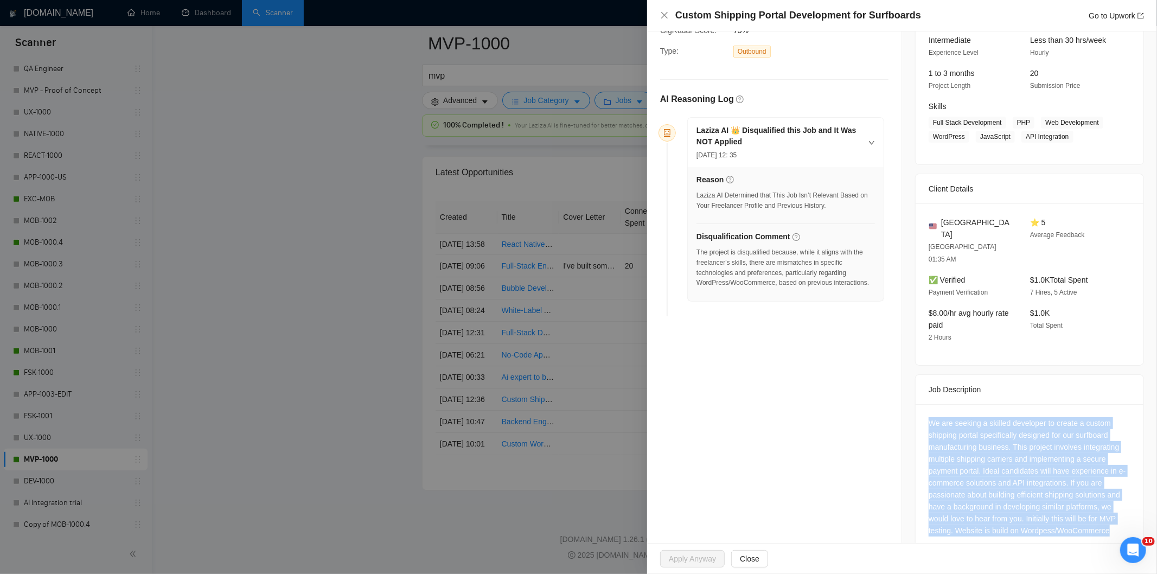
drag, startPoint x: 919, startPoint y: 396, endPoint x: 1115, endPoint y: 511, distance: 227.3
click at [1115, 511] on div "We are seeking a skilled developer to create a custom shipping portal specifica…" at bounding box center [1029, 479] width 228 height 150
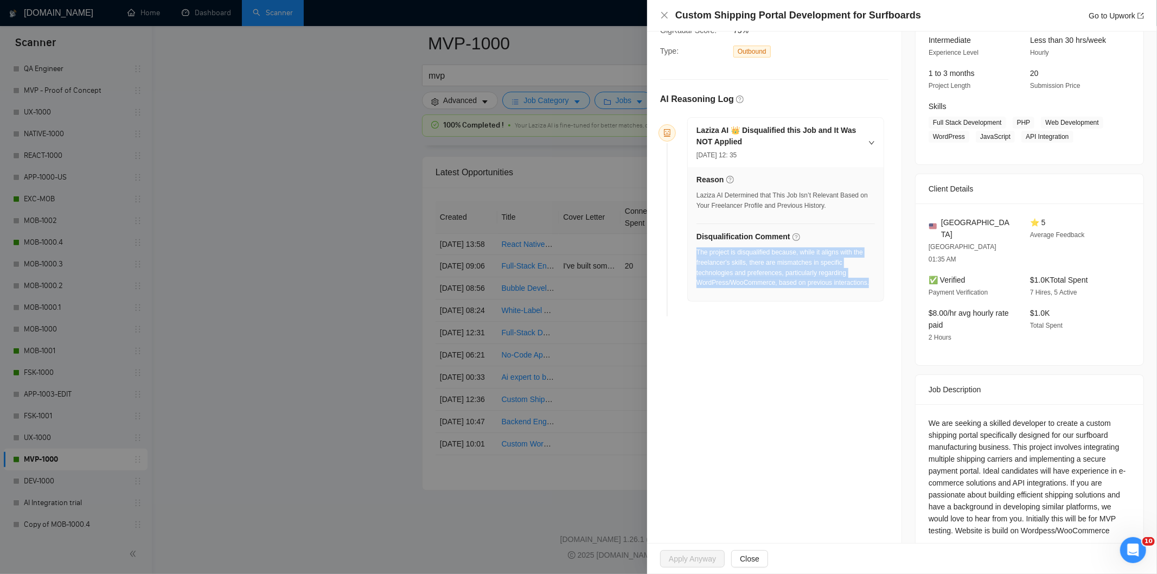
drag, startPoint x: 870, startPoint y: 289, endPoint x: 697, endPoint y: 255, distance: 176.2
click at [697, 255] on div "The project is disqualified because, while it aligns with the freelancer's skil…" at bounding box center [785, 270] width 178 height 47
click at [662, 17] on icon "close" at bounding box center [664, 15] width 9 height 9
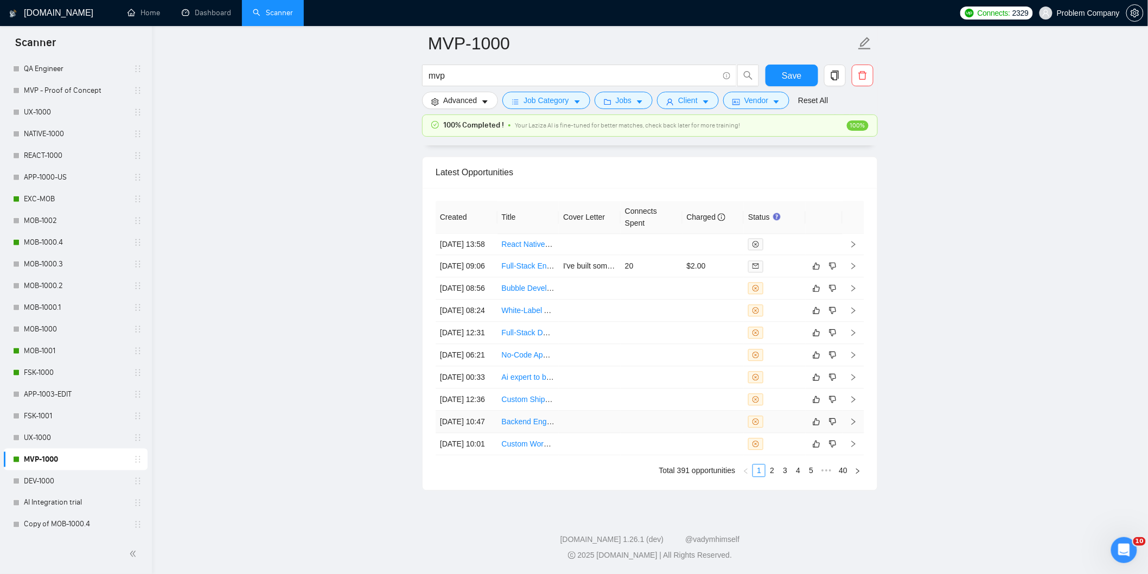
click at [476, 412] on td "[DATE] 10:47" at bounding box center [466, 422] width 62 height 22
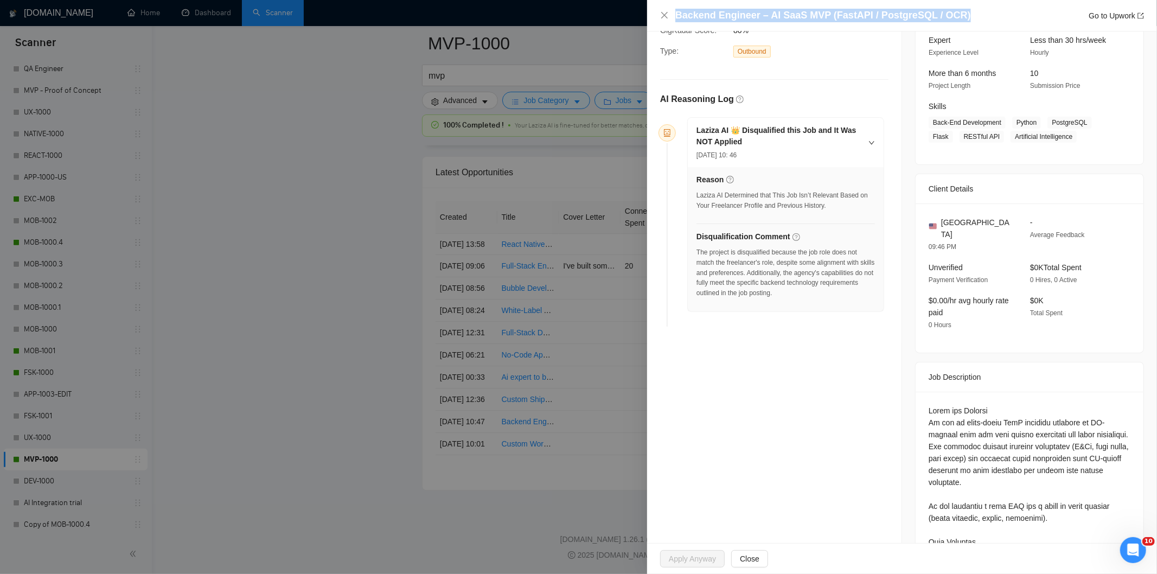
drag, startPoint x: 964, startPoint y: 16, endPoint x: 671, endPoint y: 20, distance: 293.4
click at [671, 20] on div "Backend Engineer – AI SaaS MVP (FastAPI / PostgreSQL / OCR) Go to Upwork" at bounding box center [902, 16] width 484 height 14
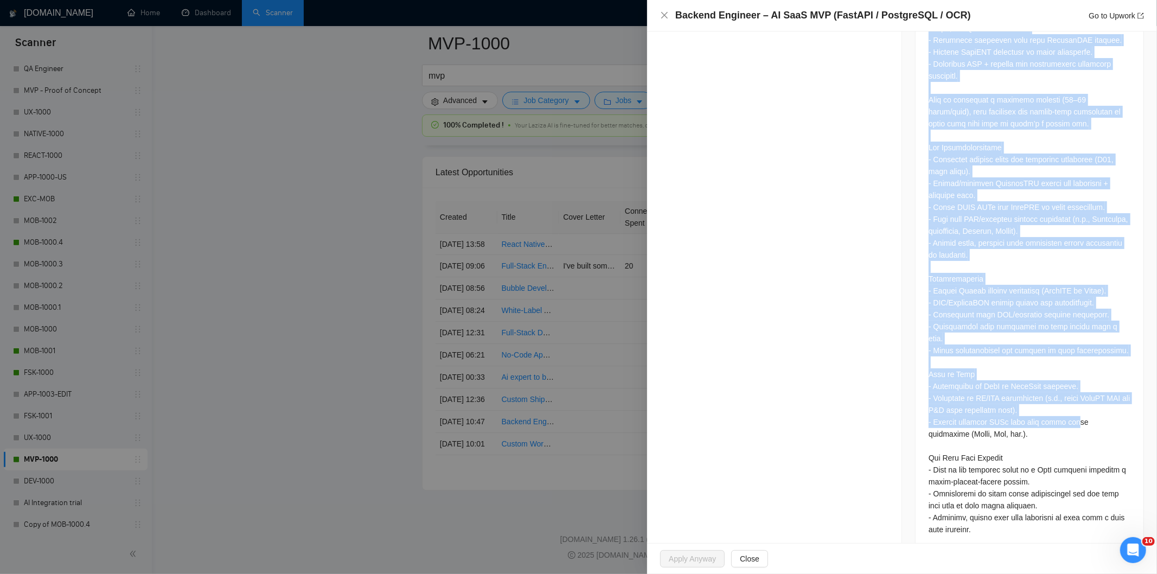
scroll to position [706, 0]
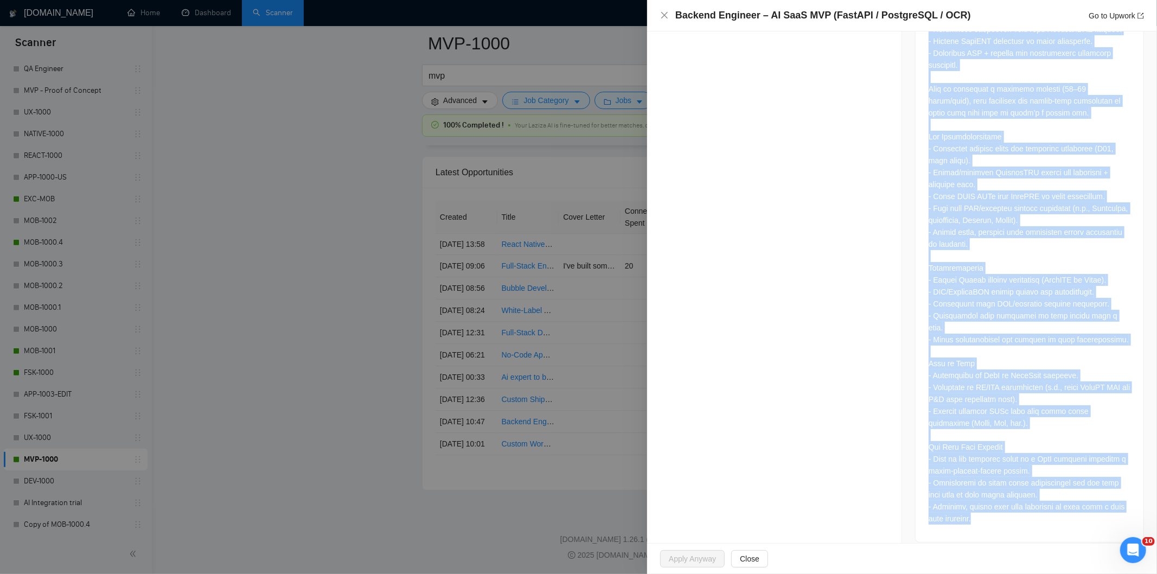
drag, startPoint x: 917, startPoint y: 95, endPoint x: 1040, endPoint y: 518, distance: 440.4
click at [1040, 518] on div at bounding box center [1029, 169] width 228 height 746
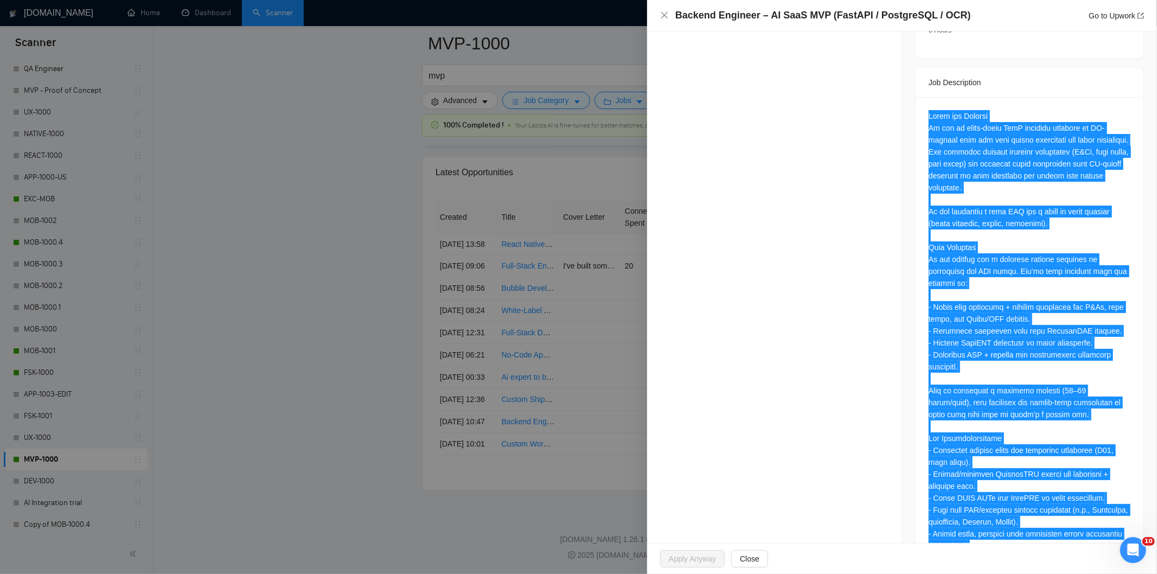
scroll to position [104, 0]
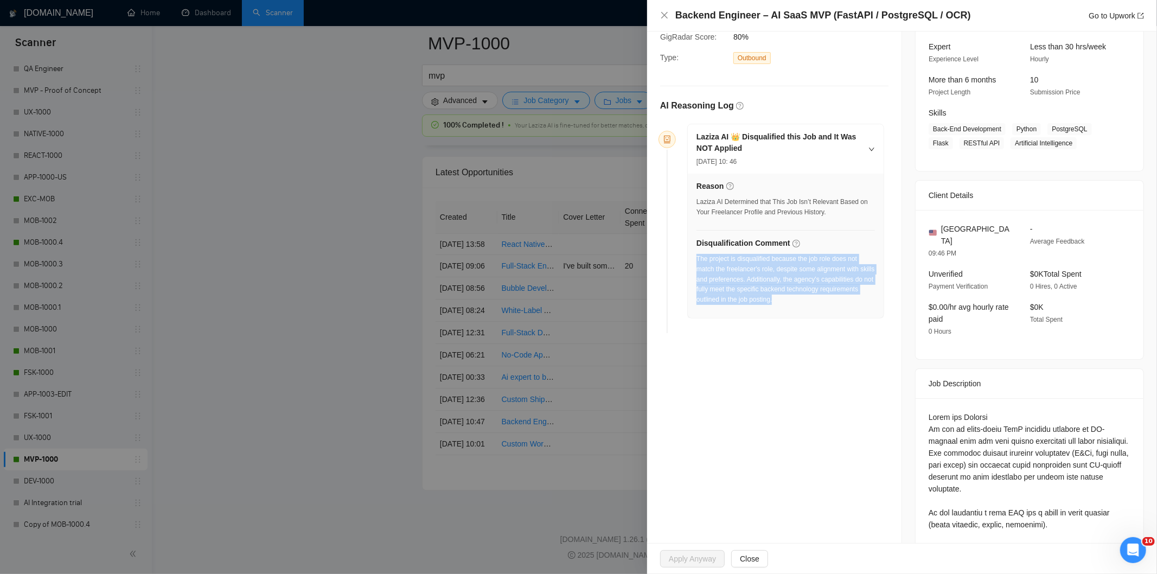
drag, startPoint x: 841, startPoint y: 306, endPoint x: 696, endPoint y: 262, distance: 151.8
click at [696, 262] on div "The project is disqualified because the job role does not match the freelancer'…" at bounding box center [785, 282] width 178 height 57
click at [665, 15] on icon "close" at bounding box center [664, 15] width 7 height 7
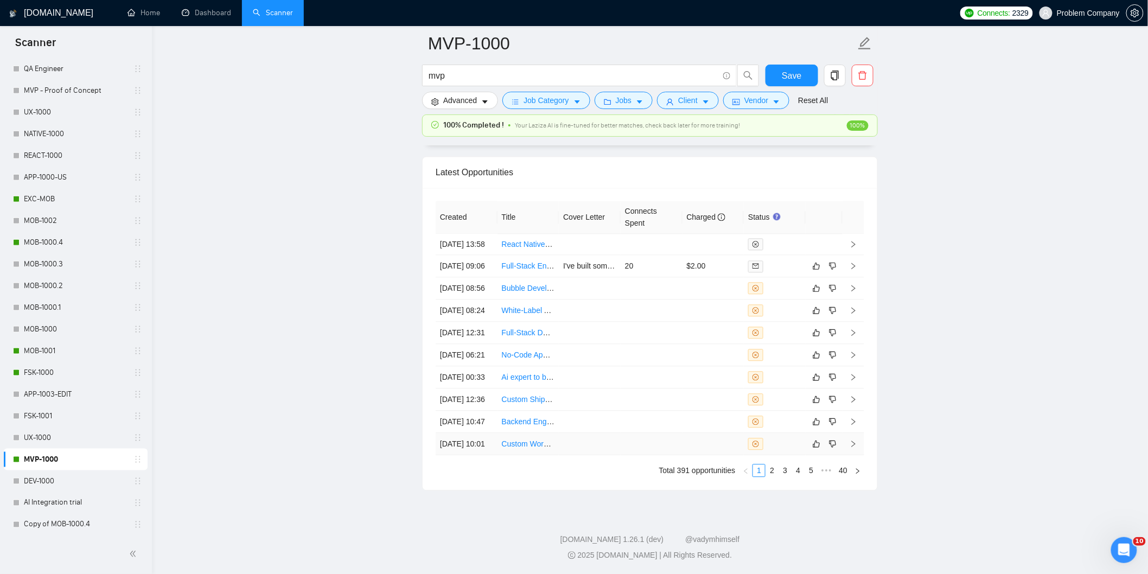
click at [494, 441] on td "[DATE] 10:01" at bounding box center [466, 444] width 62 height 22
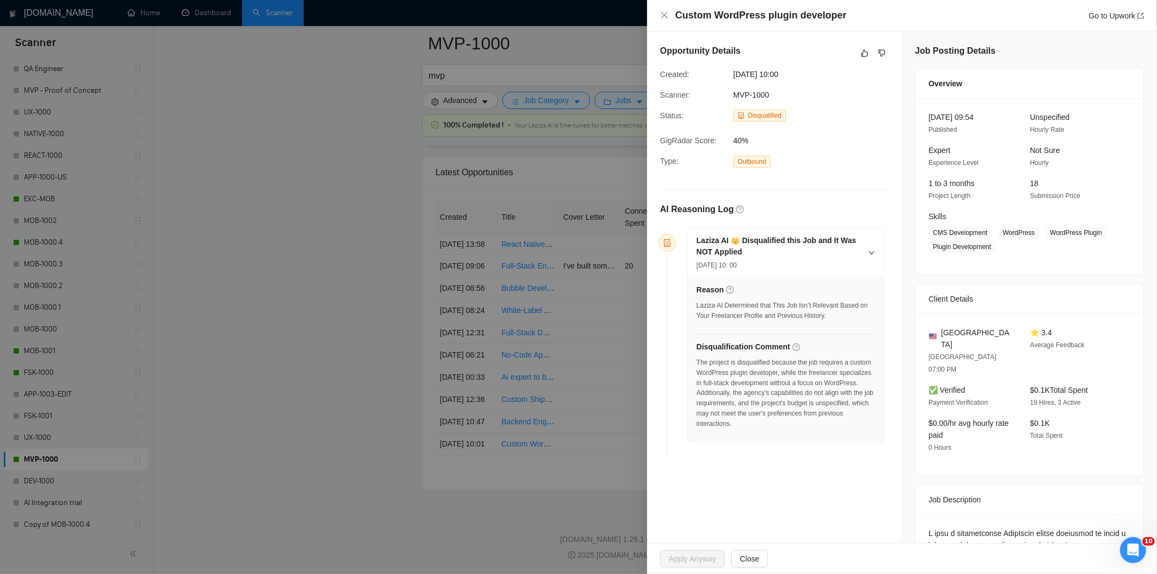
click at [739, 432] on div "The project is disqualified because the job requires a custom WordPress plugin …" at bounding box center [785, 396] width 178 height 78
drag, startPoint x: 717, startPoint y: 15, endPoint x: 669, endPoint y: 14, distance: 47.8
click at [669, 14] on div "Custom WordPress plugin developer Go to Upwork" at bounding box center [902, 16] width 484 height 14
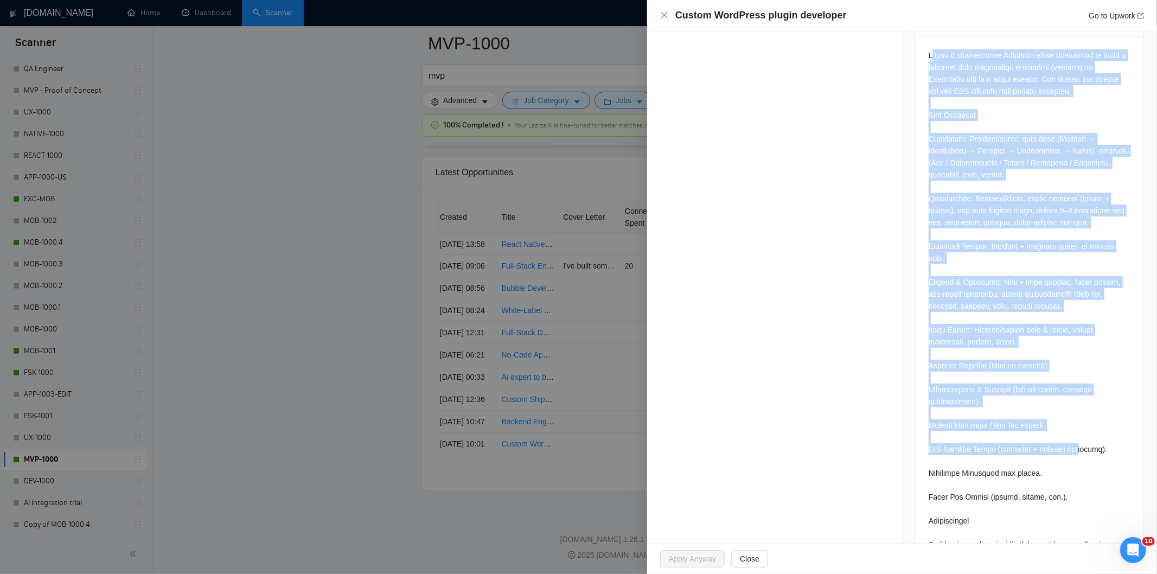
scroll to position [682, 0]
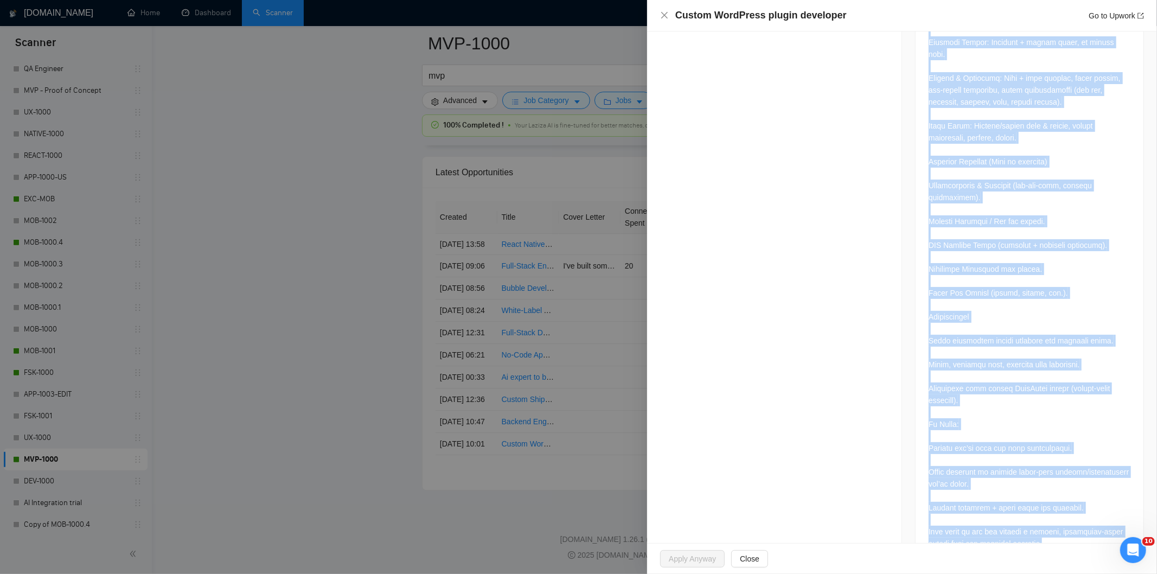
drag, startPoint x: 925, startPoint y: 143, endPoint x: 1097, endPoint y: 516, distance: 410.1
click at [1097, 516] on div at bounding box center [1029, 199] width 228 height 734
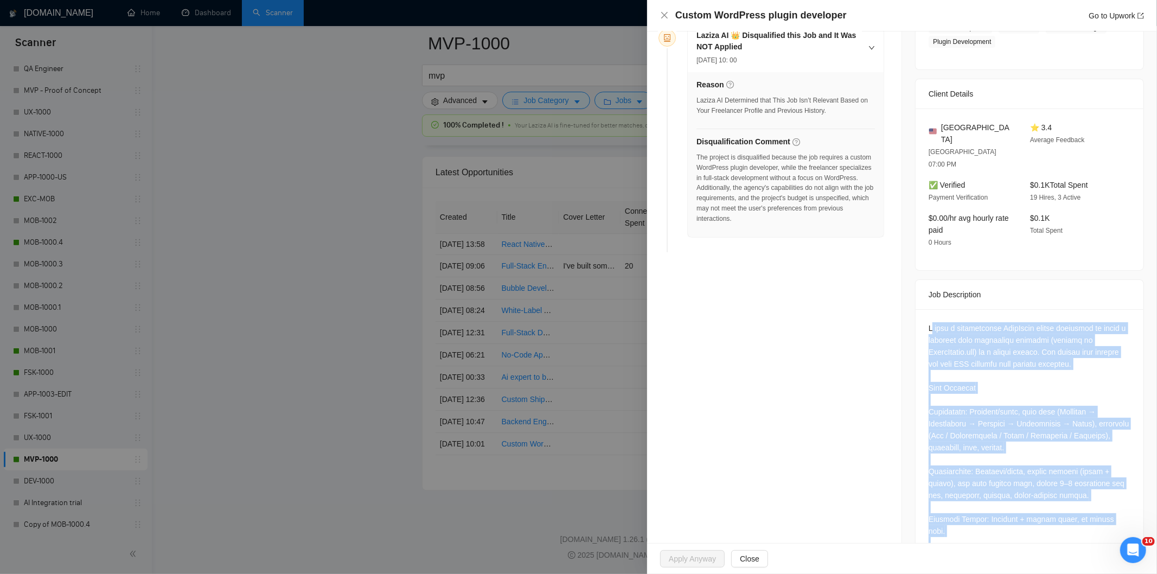
scroll to position [139, 0]
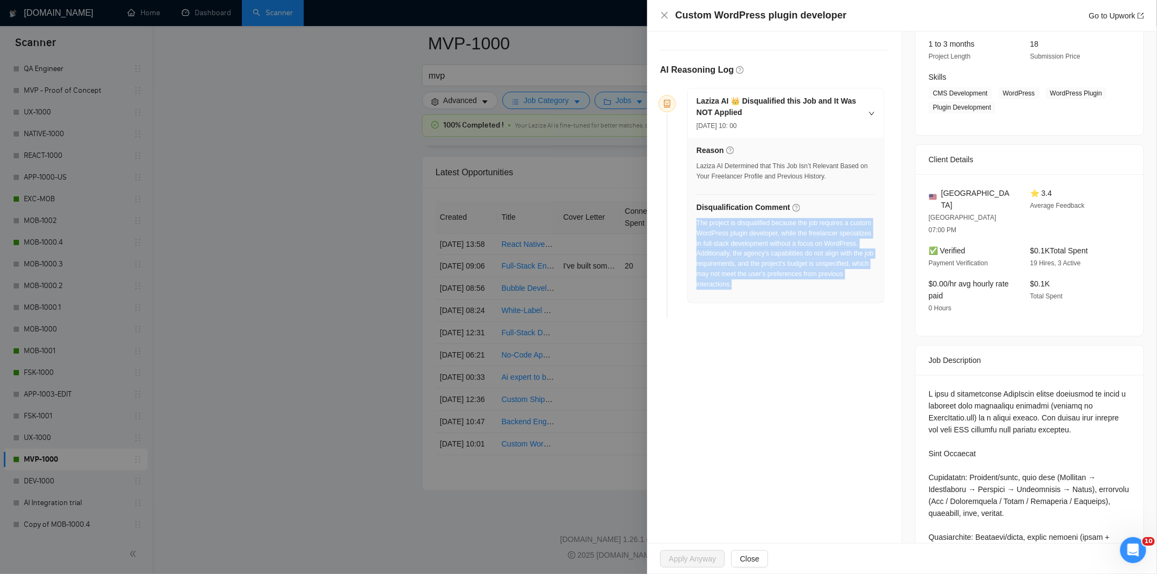
drag, startPoint x: 749, startPoint y: 294, endPoint x: 697, endPoint y: 221, distance: 89.1
click at [697, 221] on div "The project is disqualified because the job requires a custom WordPress plugin …" at bounding box center [785, 257] width 178 height 78
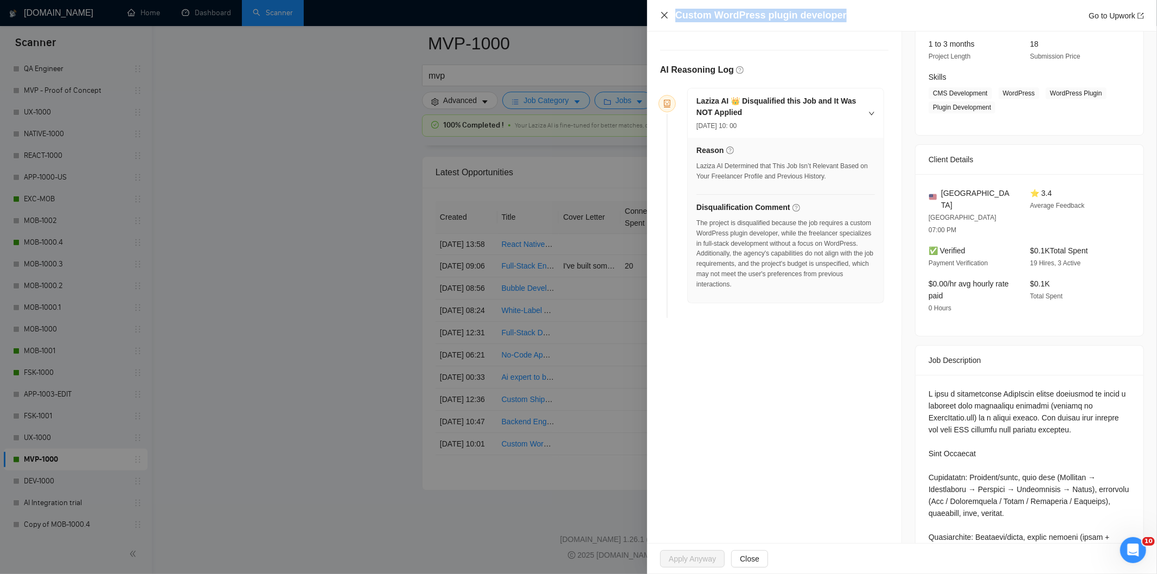
drag, startPoint x: 842, startPoint y: 16, endPoint x: 664, endPoint y: 12, distance: 178.5
click at [664, 12] on div "Custom WordPress plugin developer Go to Upwork" at bounding box center [902, 16] width 484 height 14
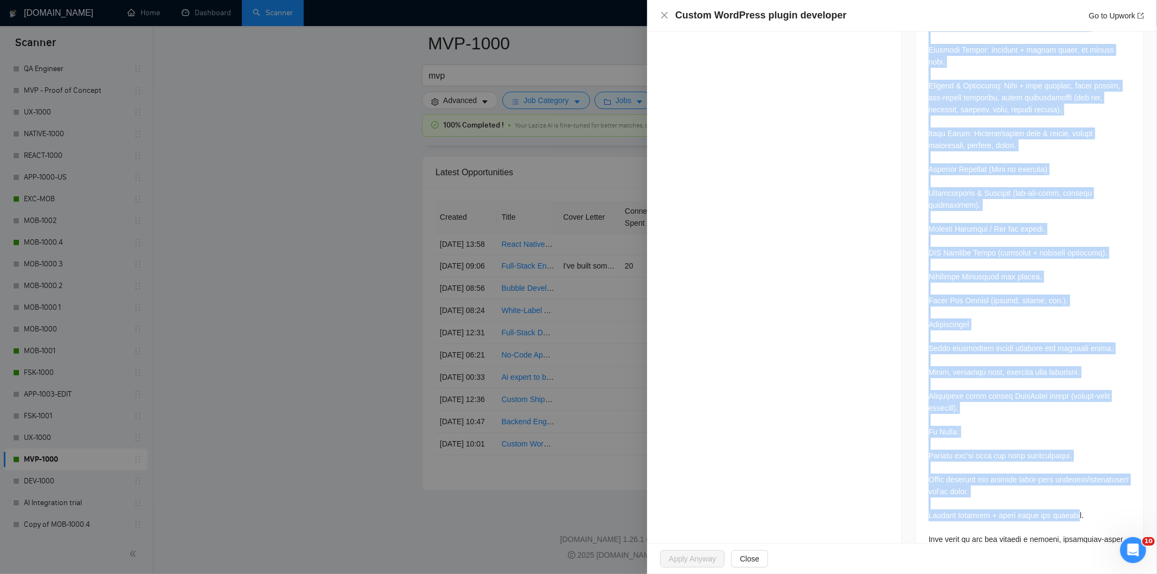
scroll to position [682, 0]
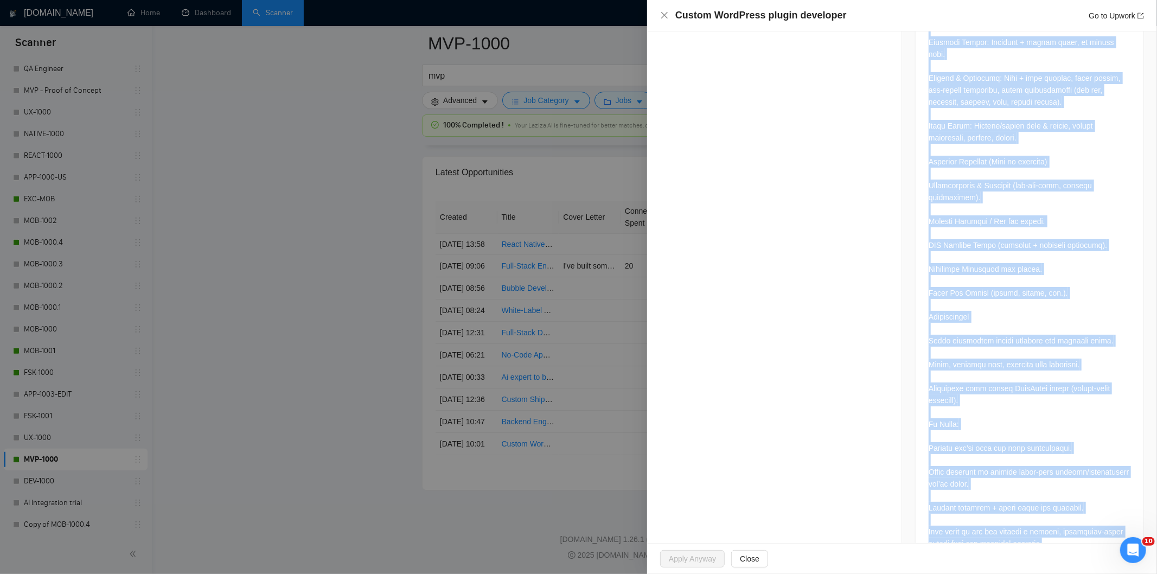
drag, startPoint x: 923, startPoint y: 188, endPoint x: 1076, endPoint y: 519, distance: 365.2
click at [1076, 519] on div at bounding box center [1029, 199] width 228 height 734
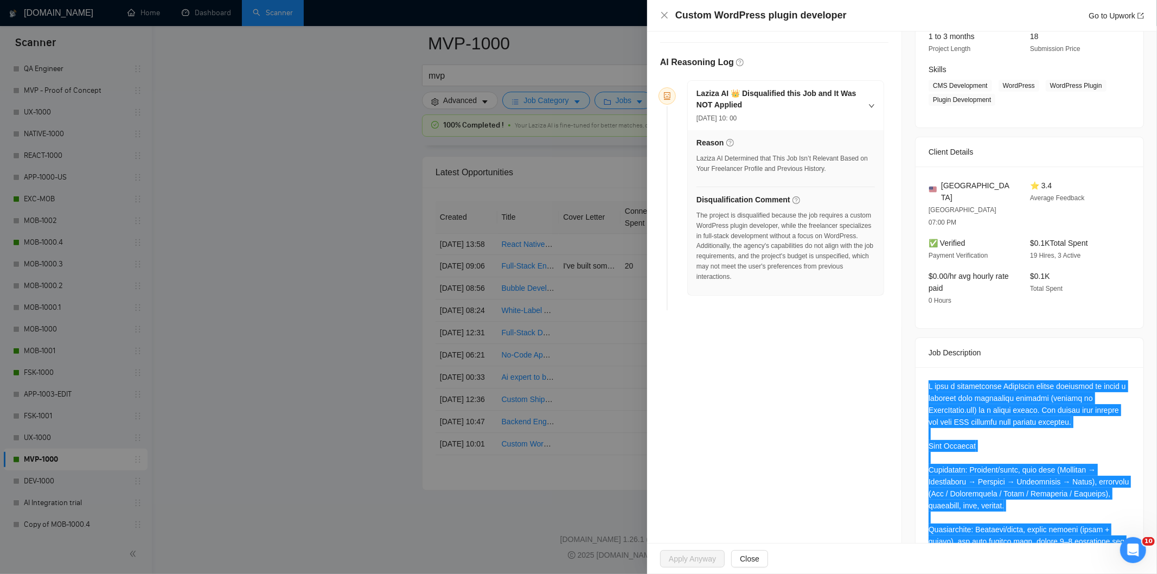
scroll to position [19, 0]
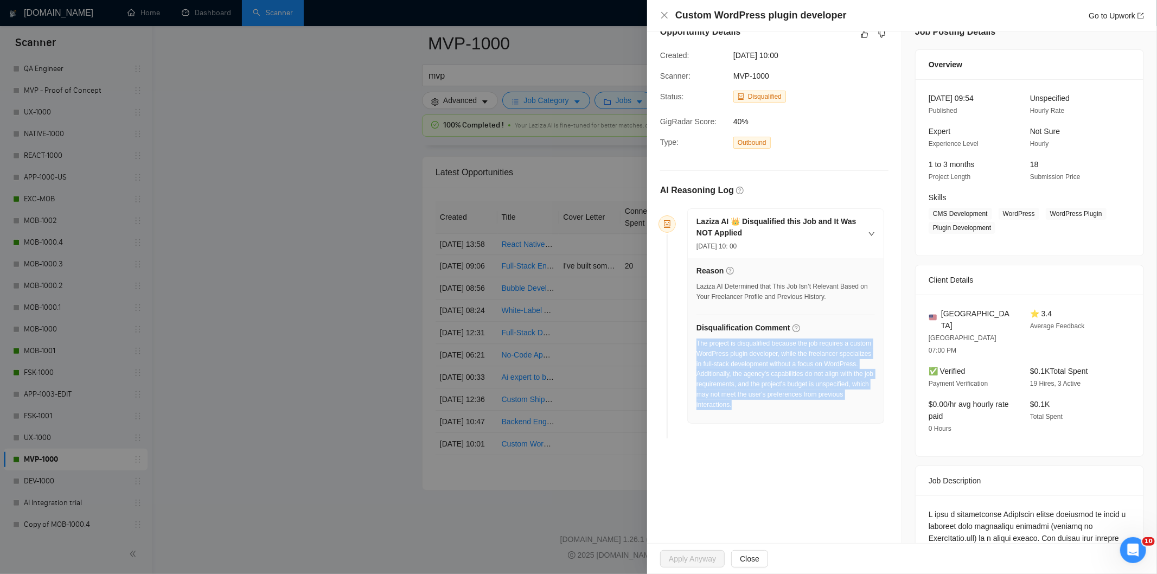
drag, startPoint x: 740, startPoint y: 408, endPoint x: 697, endPoint y: 348, distance: 74.3
click at [697, 348] on div "The project is disqualified because the job requires a custom WordPress plugin …" at bounding box center [785, 374] width 178 height 72
click at [662, 15] on icon "close" at bounding box center [664, 15] width 9 height 9
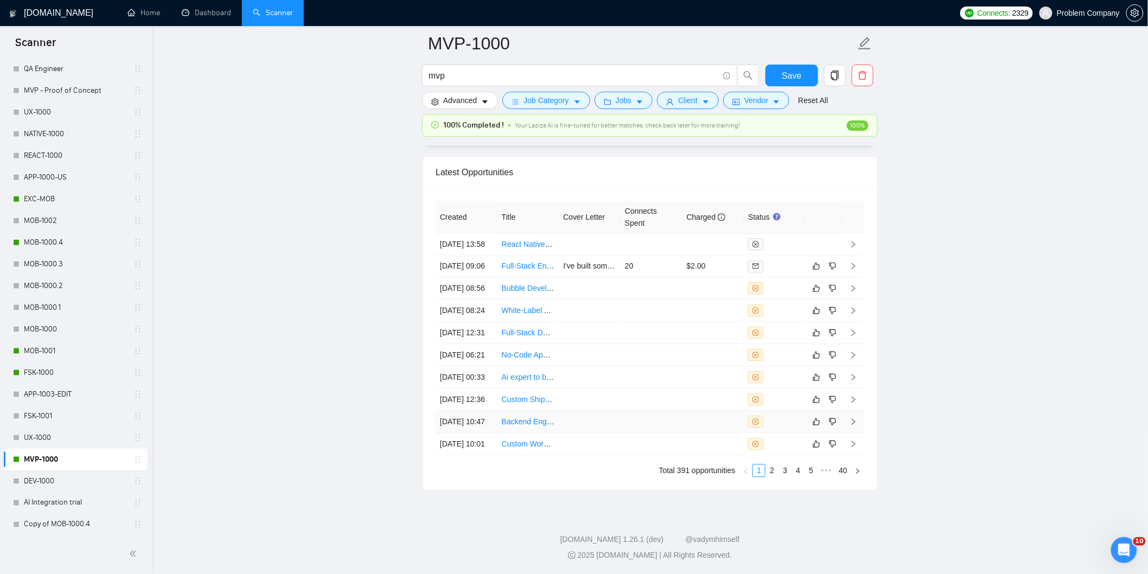
click at [485, 411] on td "[DATE] 10:47" at bounding box center [466, 422] width 62 height 22
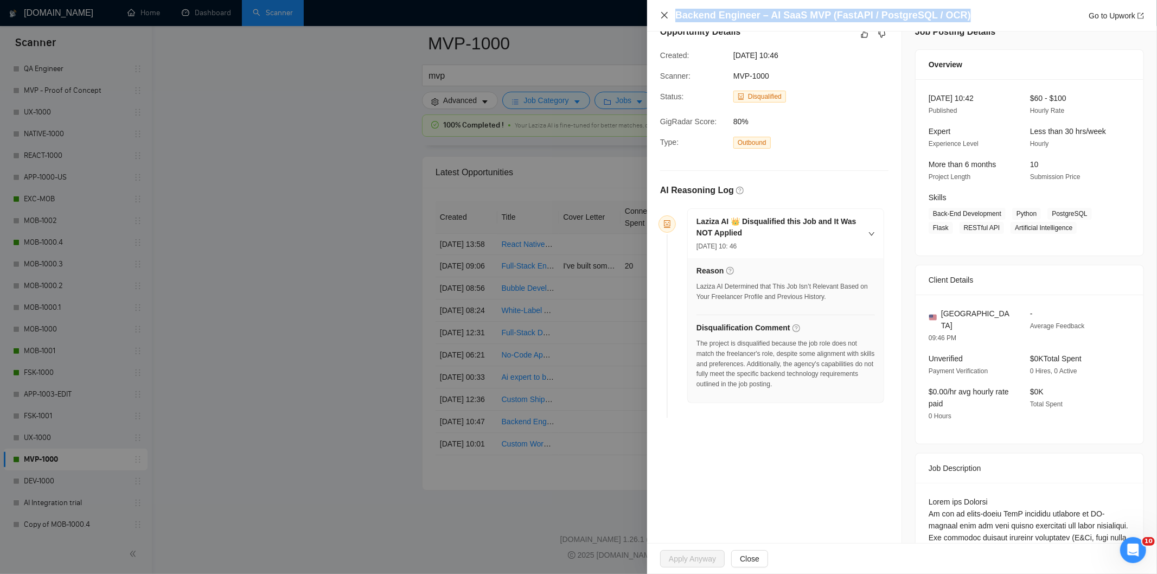
drag, startPoint x: 963, startPoint y: 18, endPoint x: 667, endPoint y: 14, distance: 296.1
click at [667, 14] on div "Backend Engineer – AI SaaS MVP (FastAPI / PostgreSQL / OCR) Go to Upwork" at bounding box center [902, 16] width 484 height 14
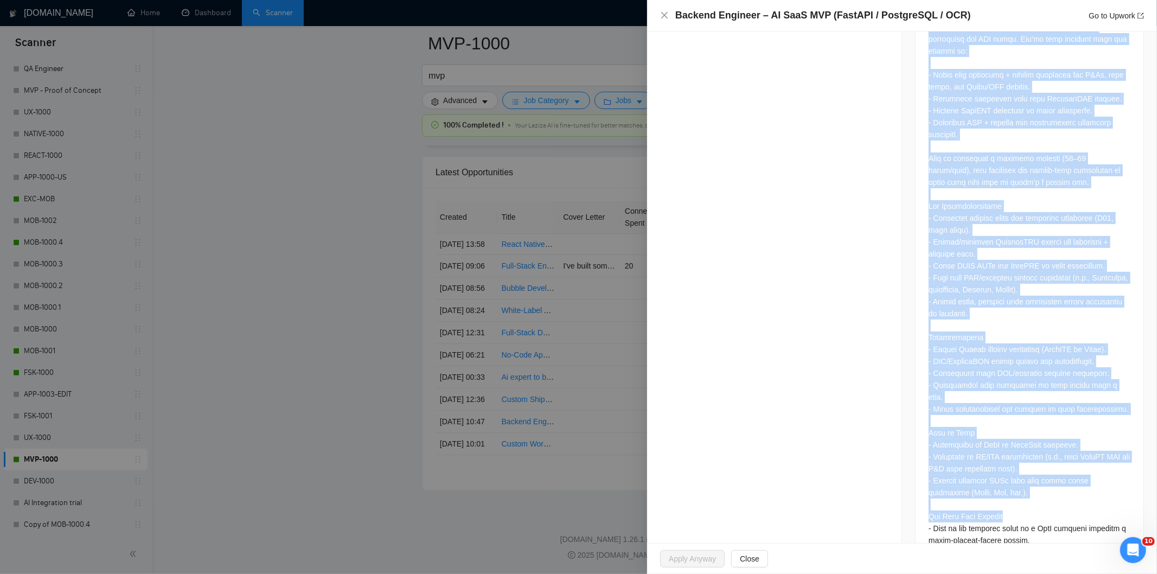
scroll to position [706, 0]
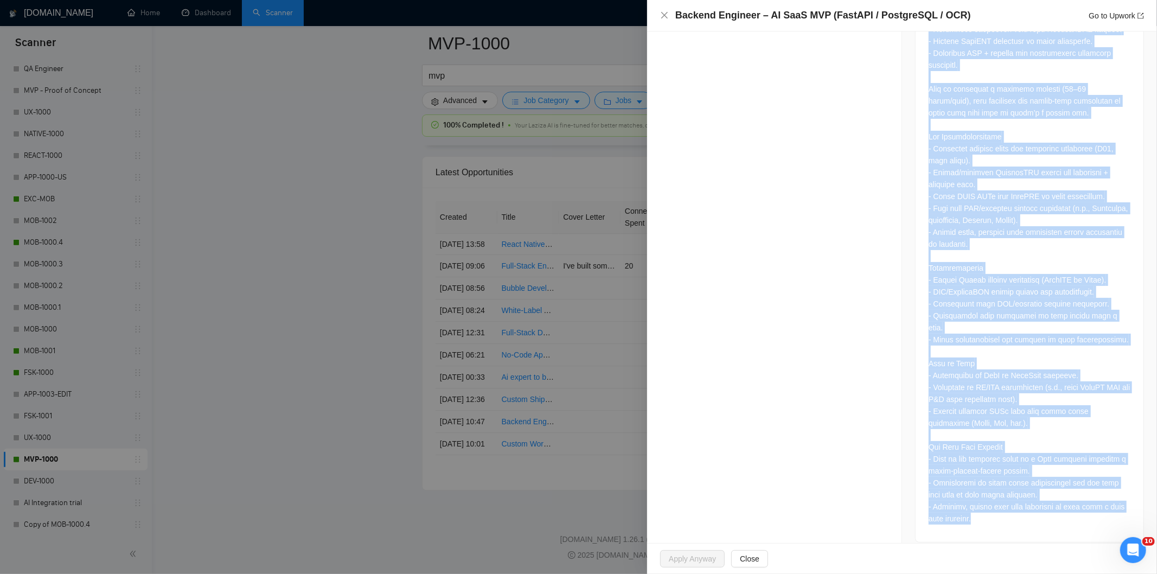
drag, startPoint x: 920, startPoint y: 245, endPoint x: 1050, endPoint y: 528, distance: 311.6
click at [1050, 528] on div at bounding box center [1029, 169] width 228 height 746
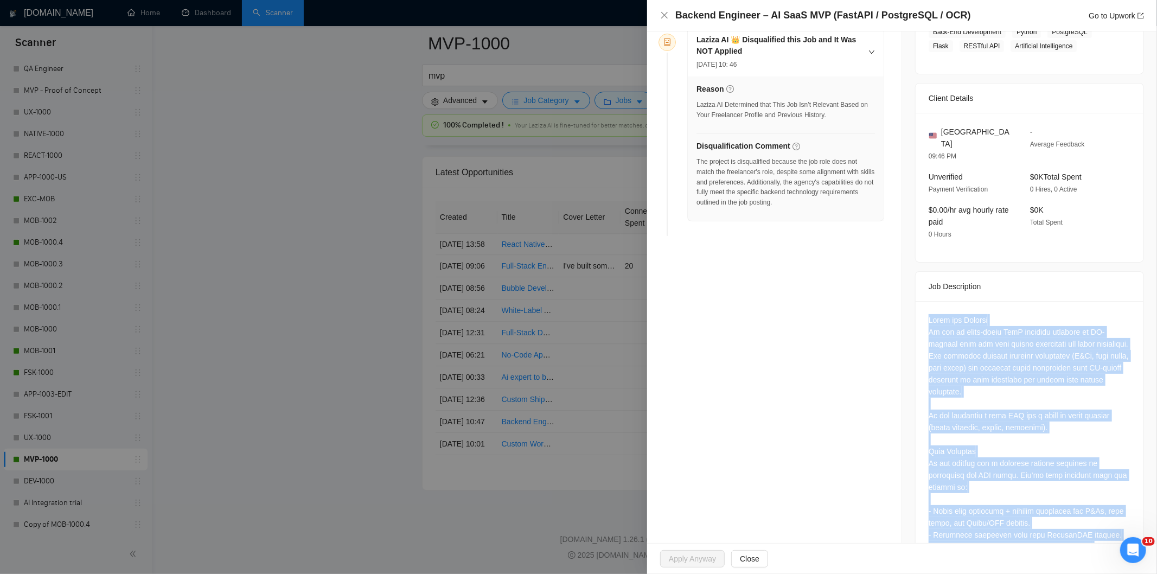
scroll to position [164, 0]
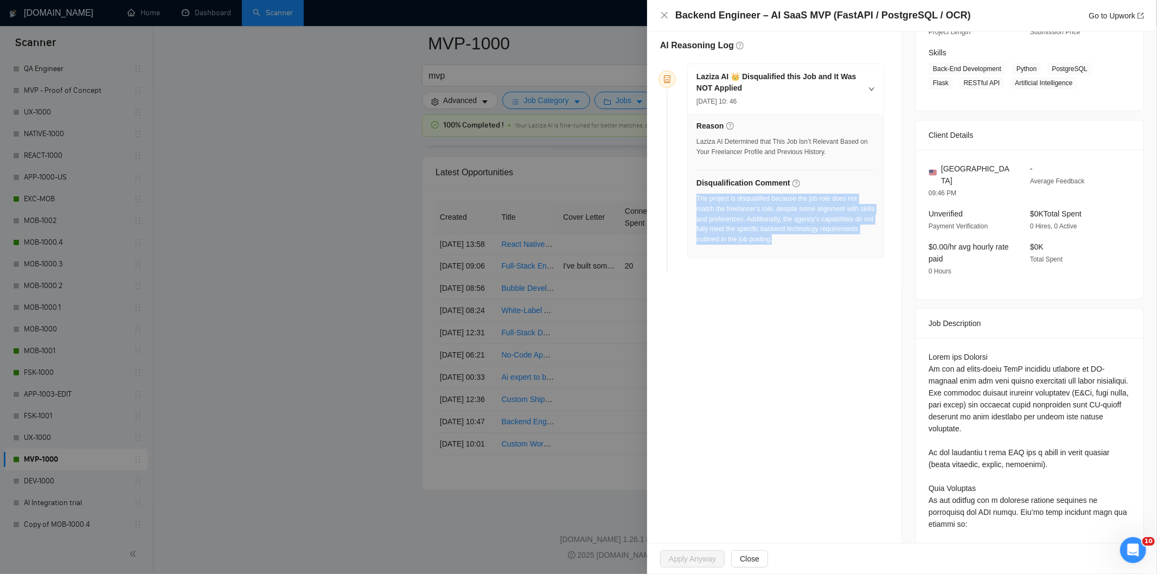
drag, startPoint x: 843, startPoint y: 247, endPoint x: 698, endPoint y: 202, distance: 152.0
click at [698, 202] on div "The project is disqualified because the job role does not match the freelancer'…" at bounding box center [785, 222] width 178 height 57
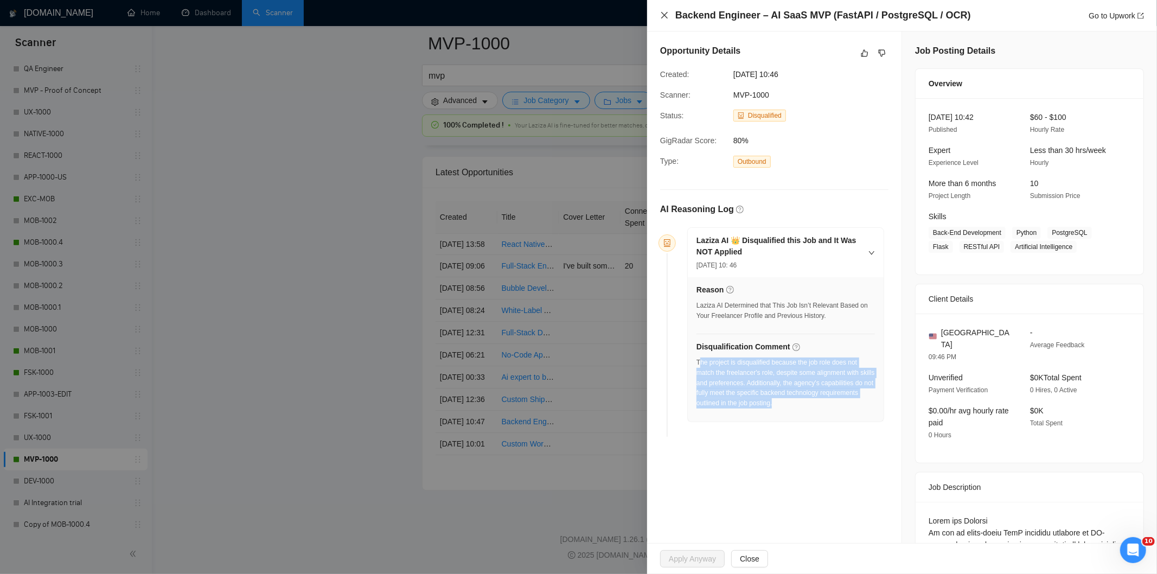
click at [667, 12] on icon "close" at bounding box center [664, 15] width 7 height 7
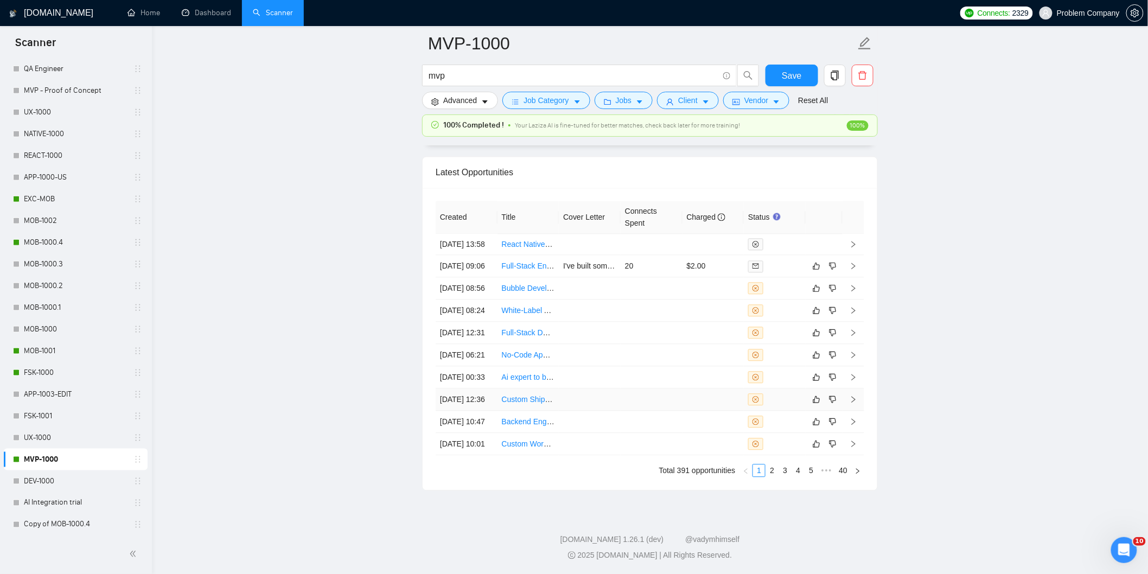
click at [479, 388] on td "[DATE] 12:36" at bounding box center [466, 399] width 62 height 22
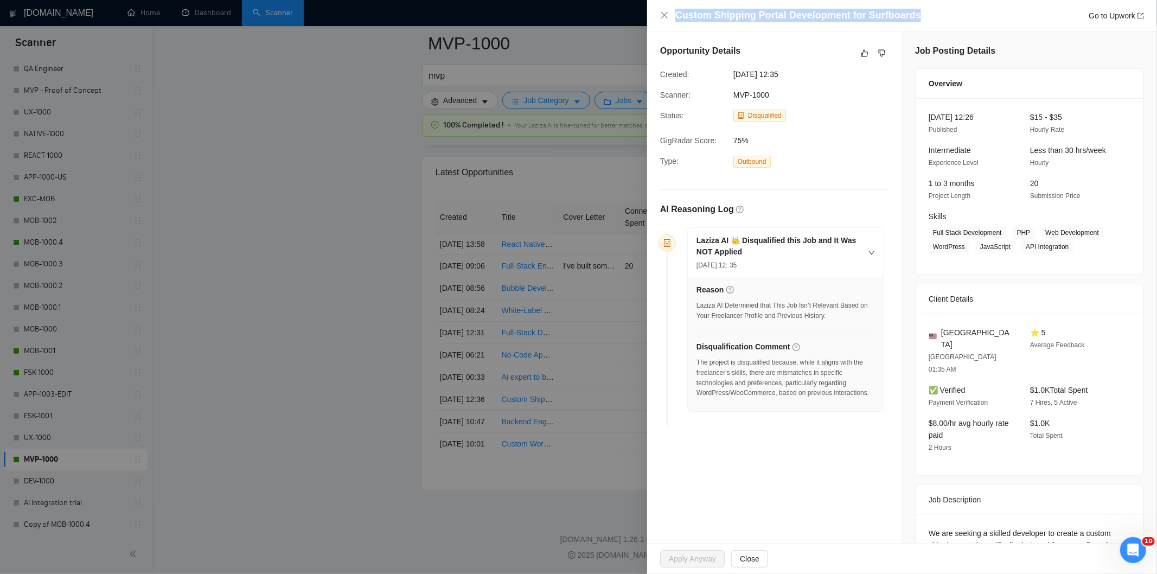
drag, startPoint x: 915, startPoint y: 17, endPoint x: 665, endPoint y: 21, distance: 249.5
click at [665, 21] on div "Custom Shipping Portal Development for Surfboards Go to Upwork" at bounding box center [902, 16] width 484 height 14
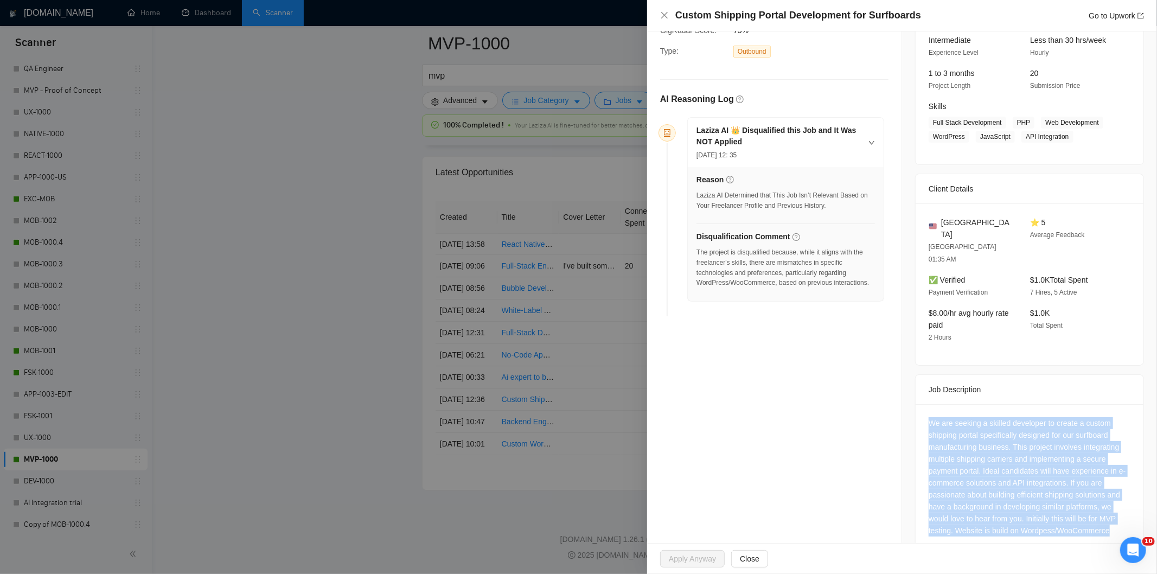
drag, startPoint x: 917, startPoint y: 393, endPoint x: 1116, endPoint y: 514, distance: 232.4
click at [1116, 514] on div "We are seeking a skilled developer to create a custom shipping portal specifica…" at bounding box center [1029, 479] width 228 height 150
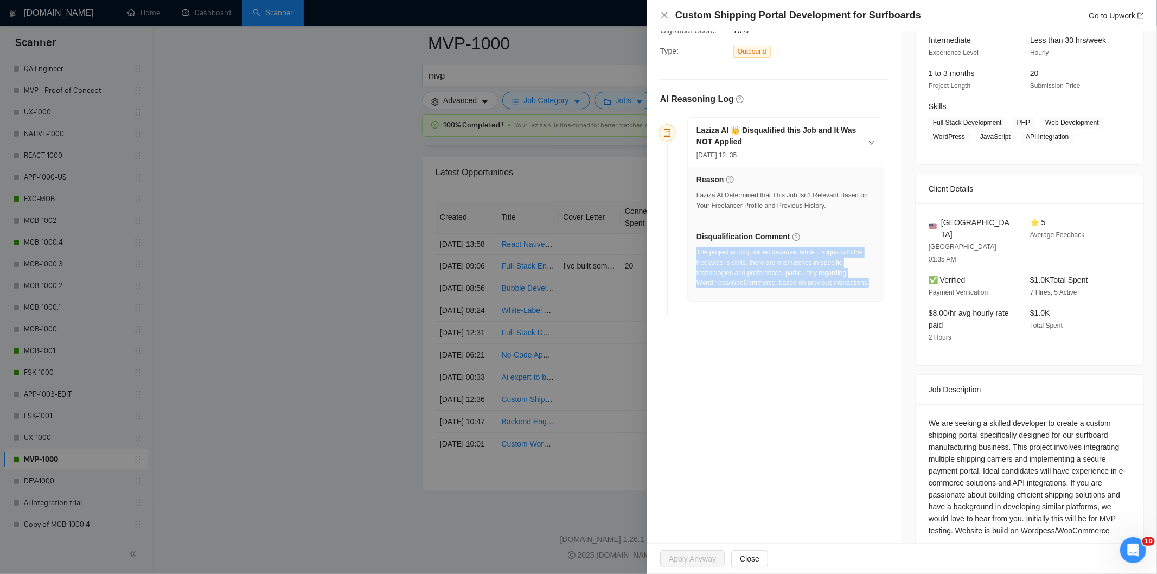
drag, startPoint x: 779, startPoint y: 285, endPoint x: 696, endPoint y: 254, distance: 88.5
click at [696, 254] on div "Reason Laziza AI Determined that This Job Isn’t Relevant Based on Your Freelanc…" at bounding box center [786, 234] width 196 height 134
click at [658, 17] on div "Custom Shipping Portal Development for Surfboards Go to Upwork" at bounding box center [902, 15] width 510 height 31
click at [660, 14] on div "Custom Shipping Portal Development for Surfboards Go to Upwork" at bounding box center [902, 15] width 510 height 31
drag, startPoint x: 668, startPoint y: 14, endPoint x: 552, endPoint y: 247, distance: 259.8
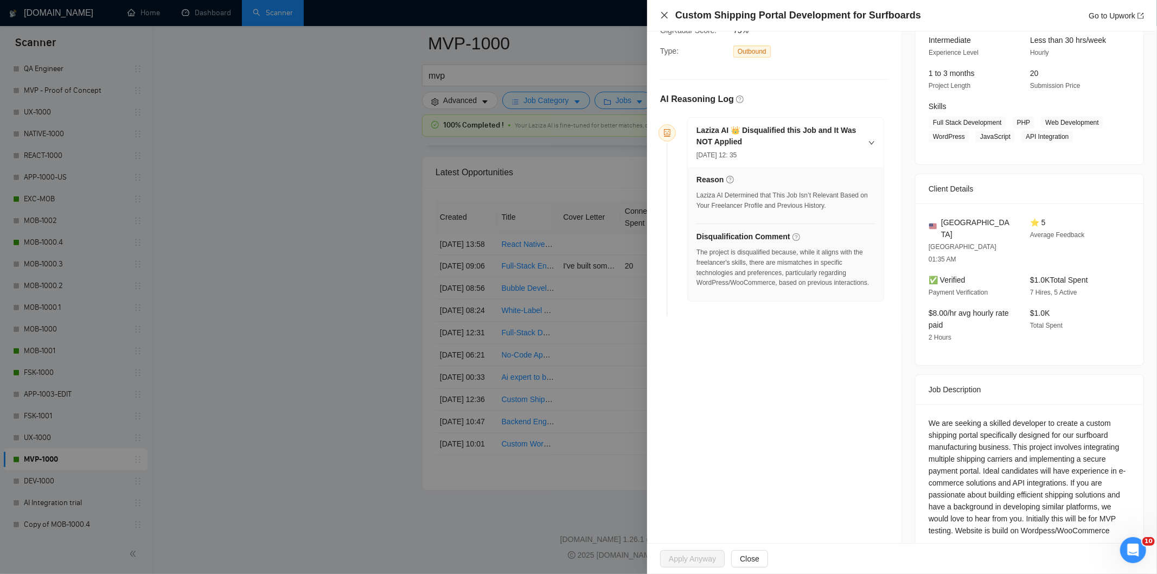
click at [665, 15] on icon "close" at bounding box center [664, 15] width 9 height 9
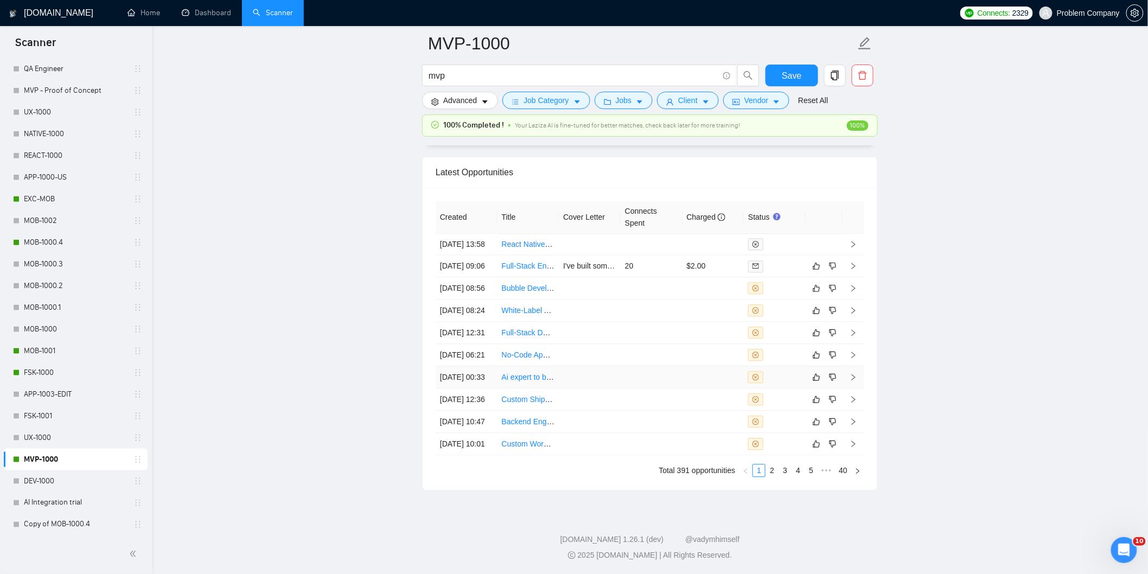
click at [490, 366] on td "[DATE] 00:33" at bounding box center [466, 377] width 62 height 22
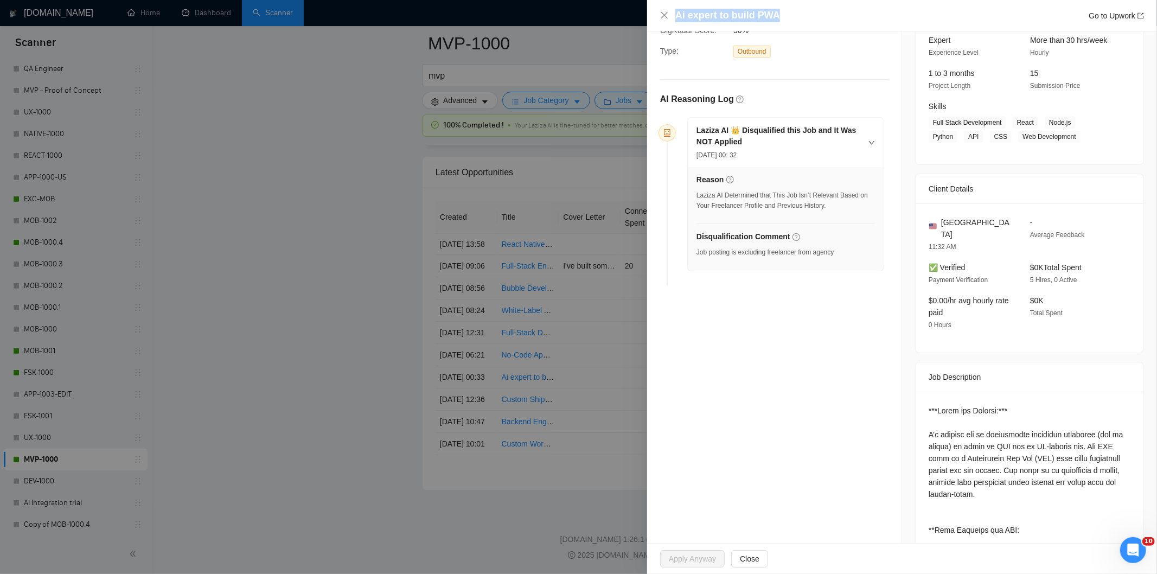
drag, startPoint x: 774, startPoint y: 7, endPoint x: 662, endPoint y: 7, distance: 112.8
click at [662, 7] on div "Ai expert to build PWA Go to Upwork" at bounding box center [902, 15] width 510 height 31
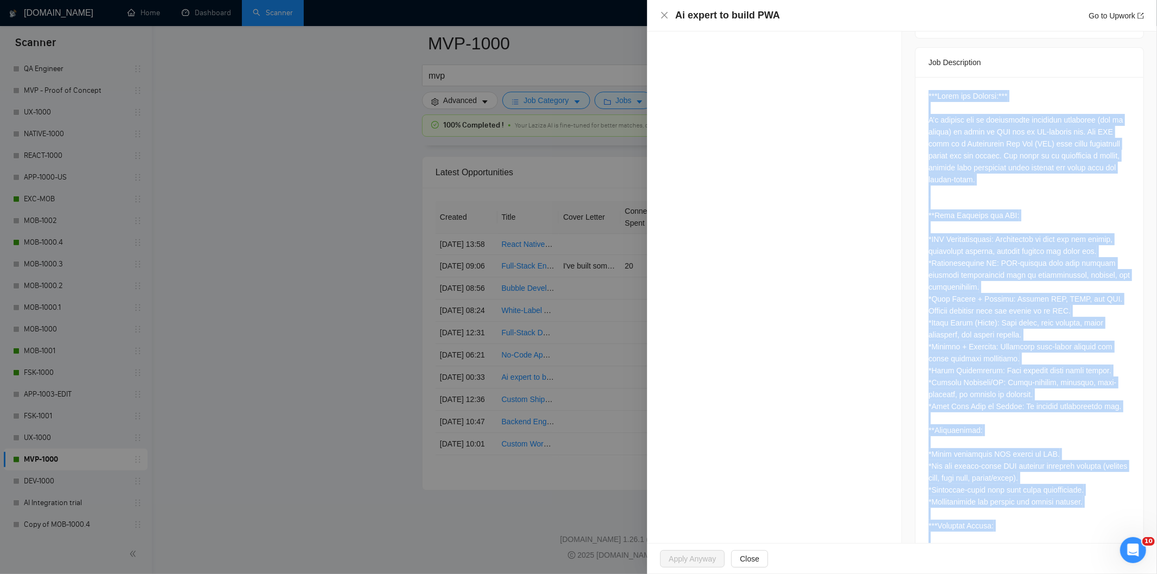
scroll to position [778, 0]
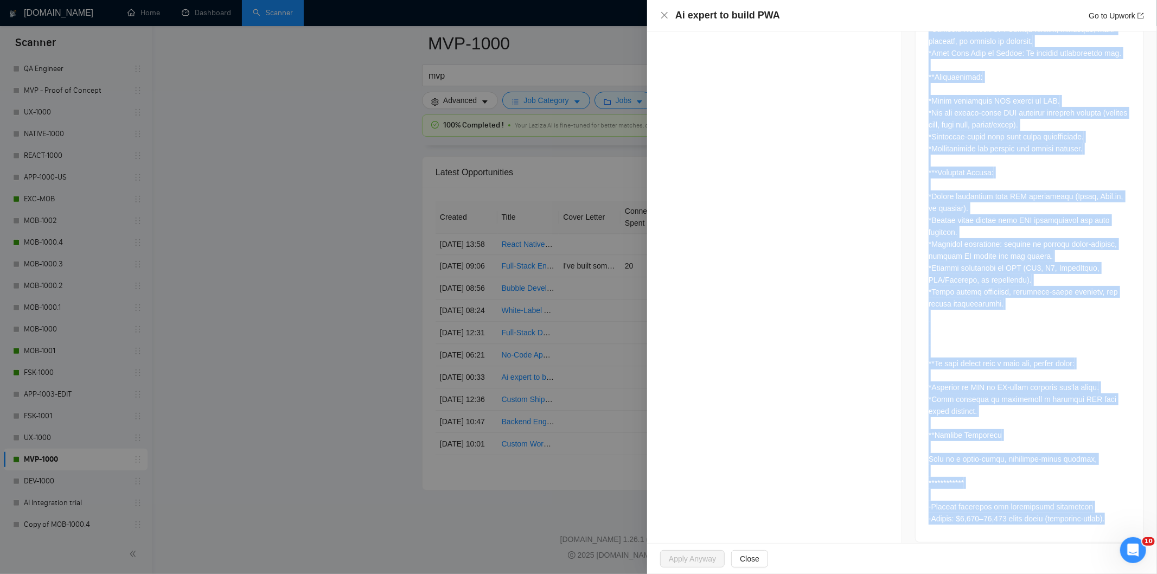
drag, startPoint x: 983, startPoint y: 293, endPoint x: 1114, endPoint y: 506, distance: 250.3
click at [1114, 506] on div at bounding box center [1029, 133] width 228 height 818
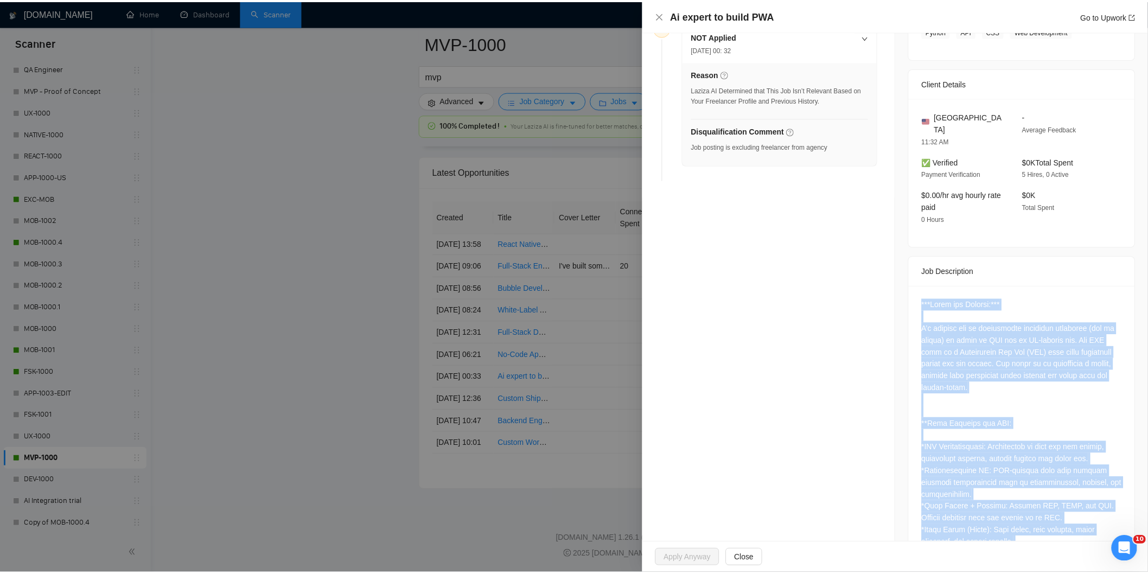
scroll to position [55, 0]
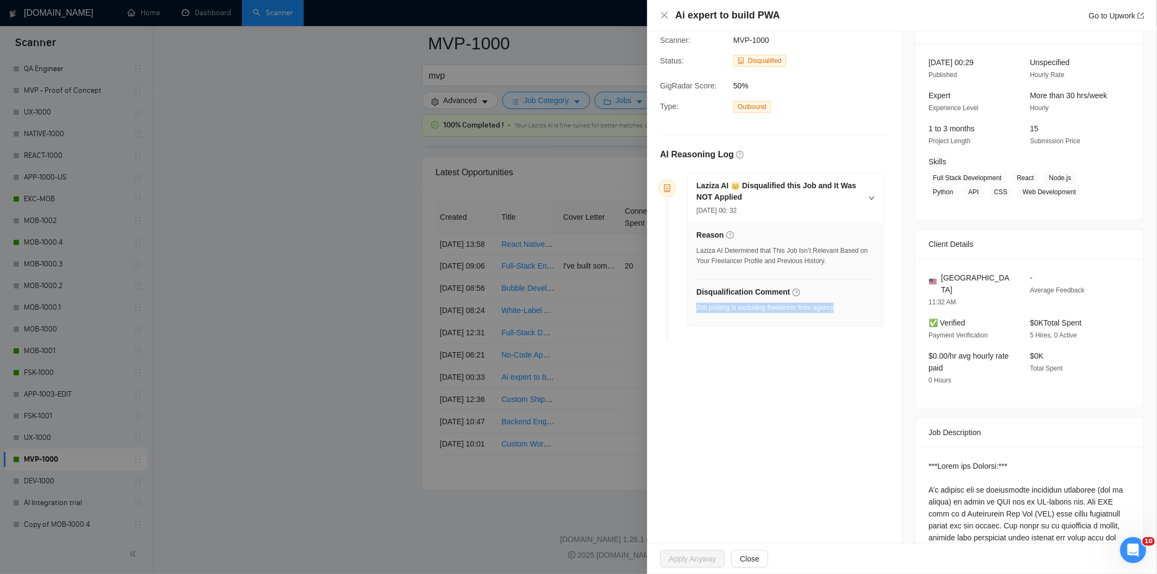
drag, startPoint x: 842, startPoint y: 305, endPoint x: 697, endPoint y: 311, distance: 145.5
click at [697, 311] on div "Disqualification Comment Job posting is excluding freelancer from agency" at bounding box center [785, 302] width 178 height 33
click at [662, 14] on icon "close" at bounding box center [664, 15] width 9 height 9
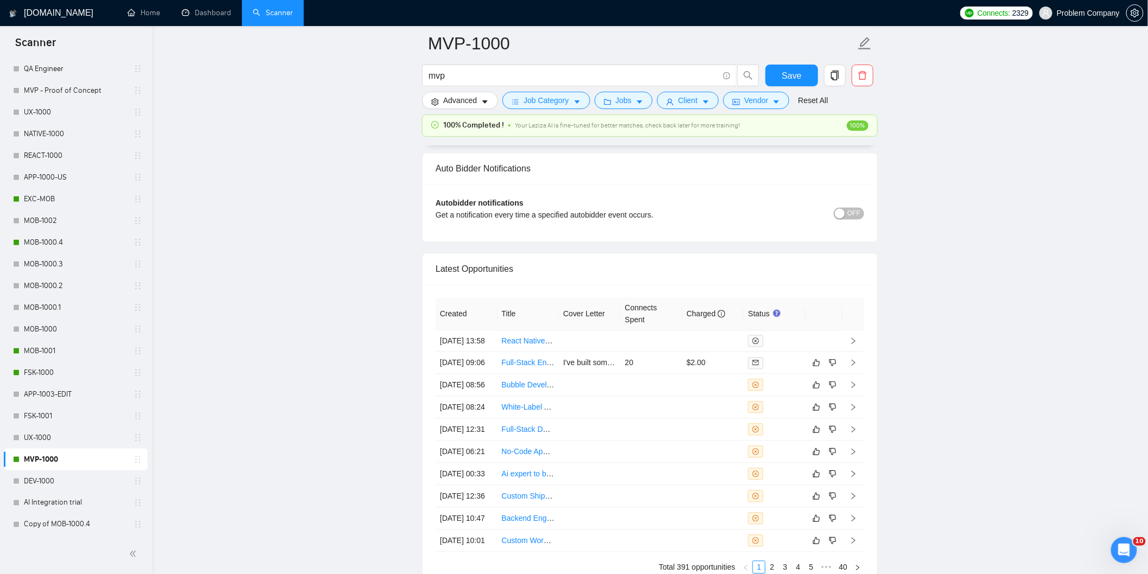
scroll to position [2480, 0]
